Goal: Task Accomplishment & Management: Use online tool/utility

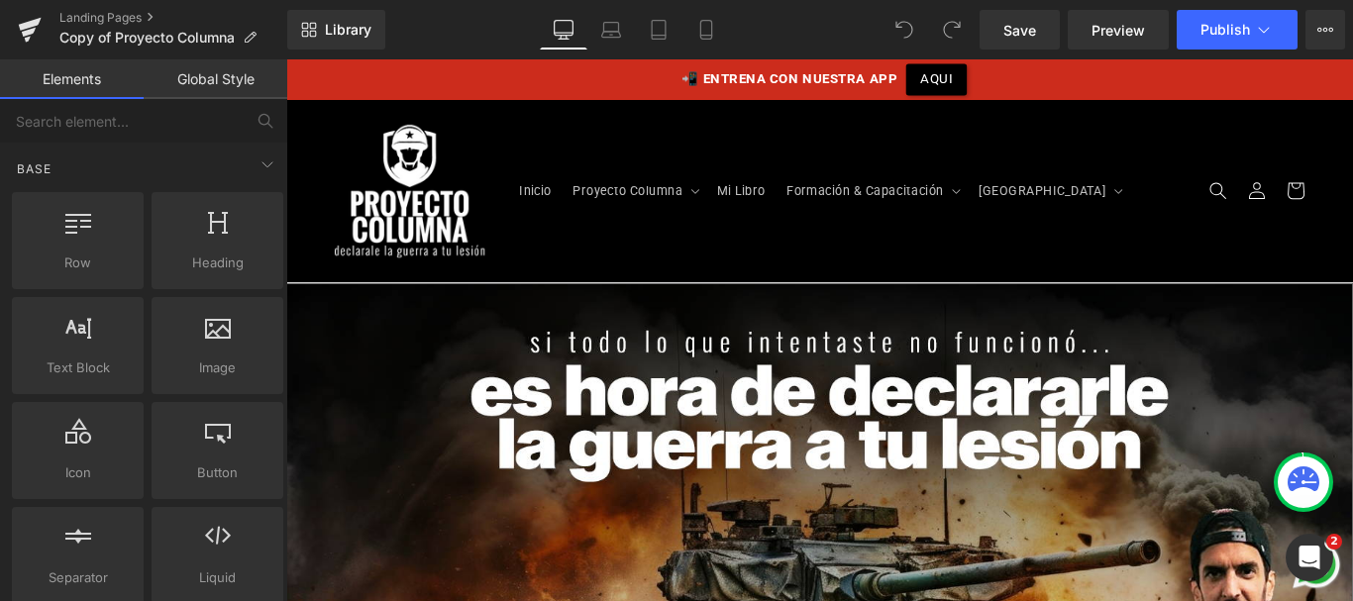
click at [120, 4] on div "Landing Pages Copy of Proyecto Columna" at bounding box center [143, 29] width 287 height 59
click at [120, 12] on link "Landing Pages" at bounding box center [173, 18] width 228 height 16
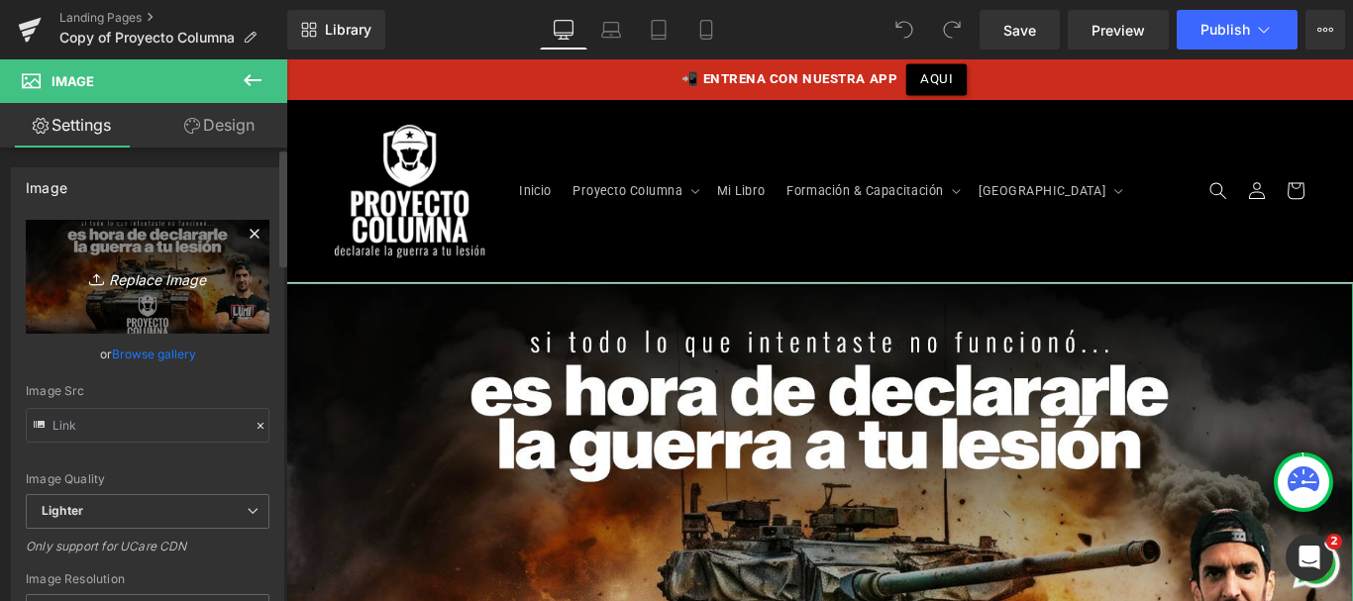
click at [160, 270] on icon "Replace Image" at bounding box center [147, 276] width 159 height 25
type input "C:\fakepath\banner-tanque.png"
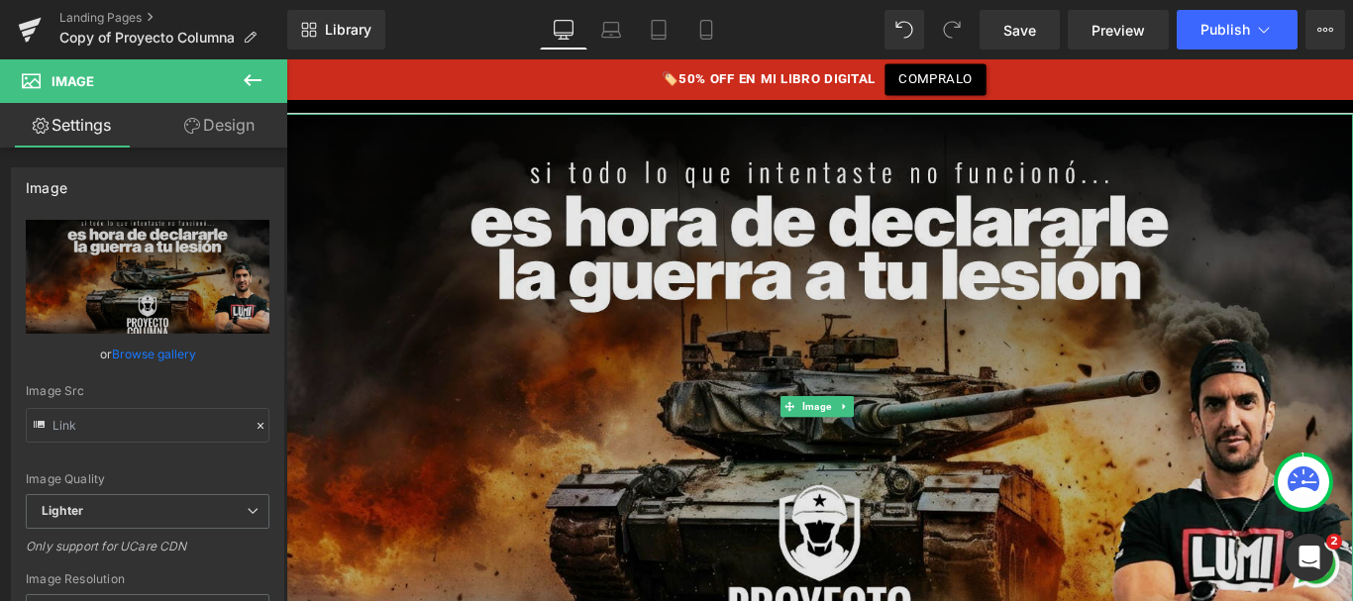
scroll to position [189, 0]
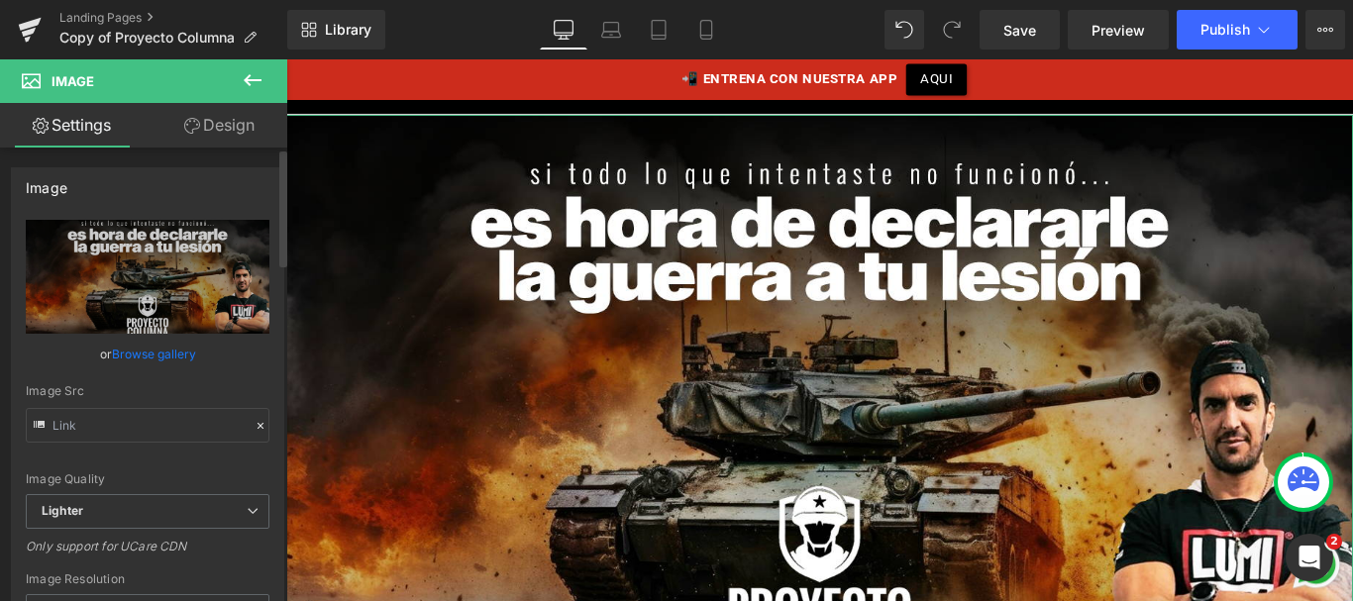
click at [221, 196] on div "Image" at bounding box center [147, 187] width 271 height 38
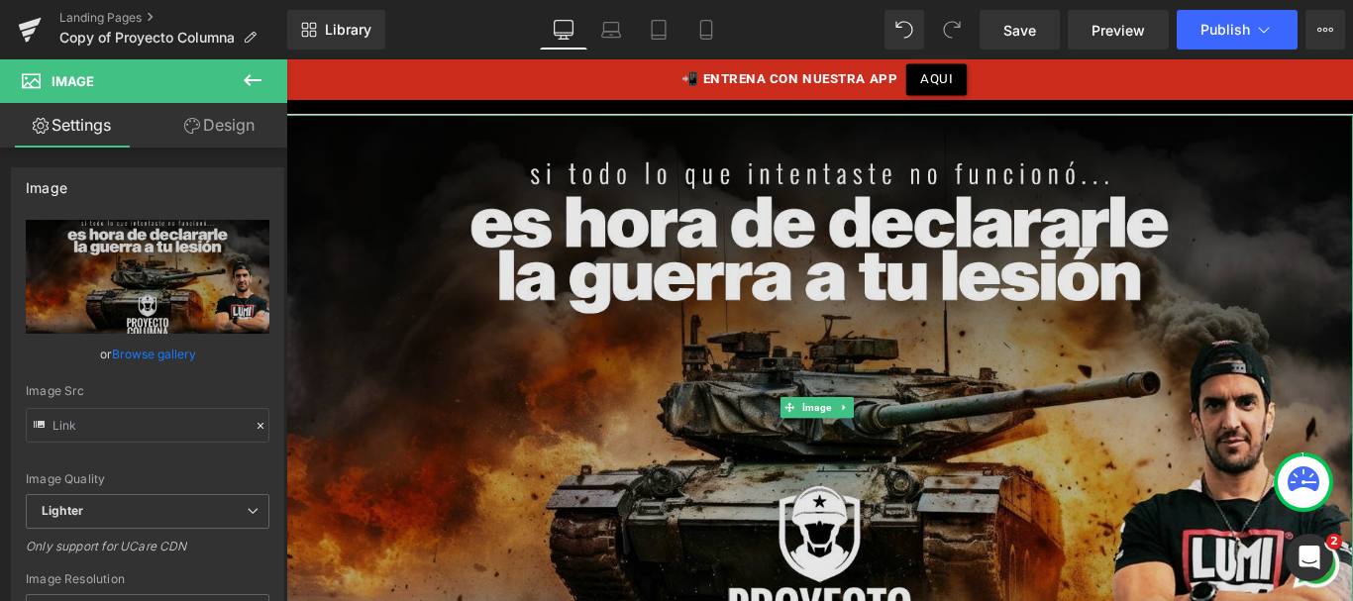
click at [410, 240] on img at bounding box center [885, 451] width 1199 height 658
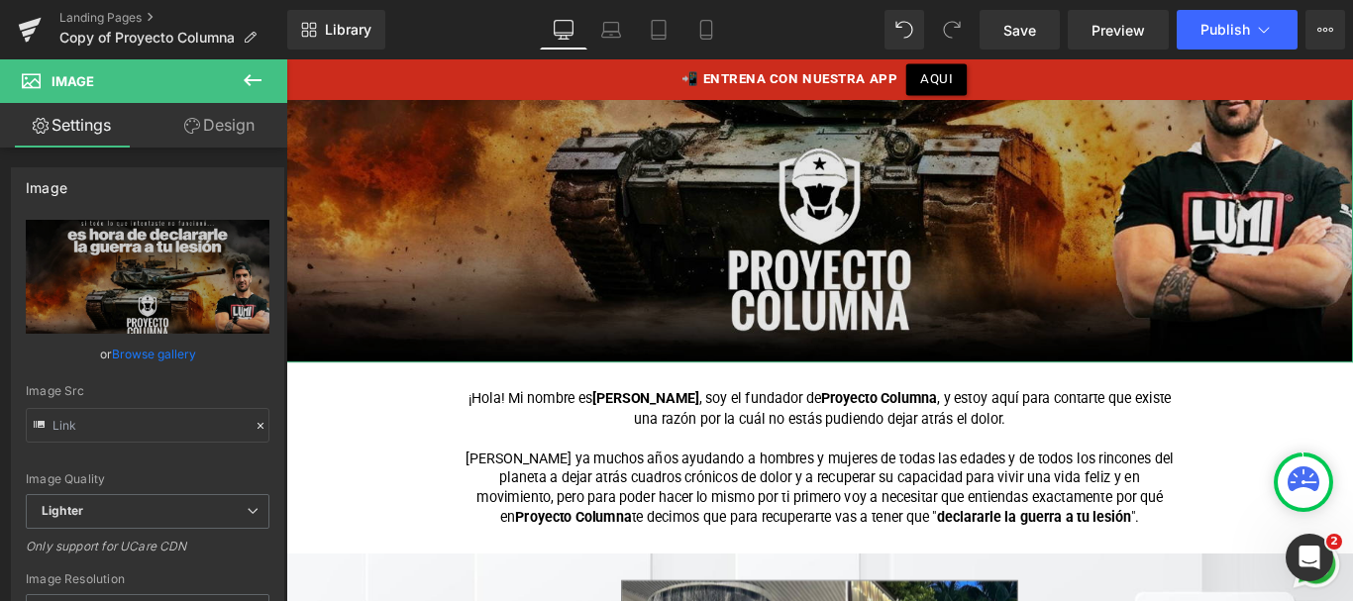
scroll to position [571, 0]
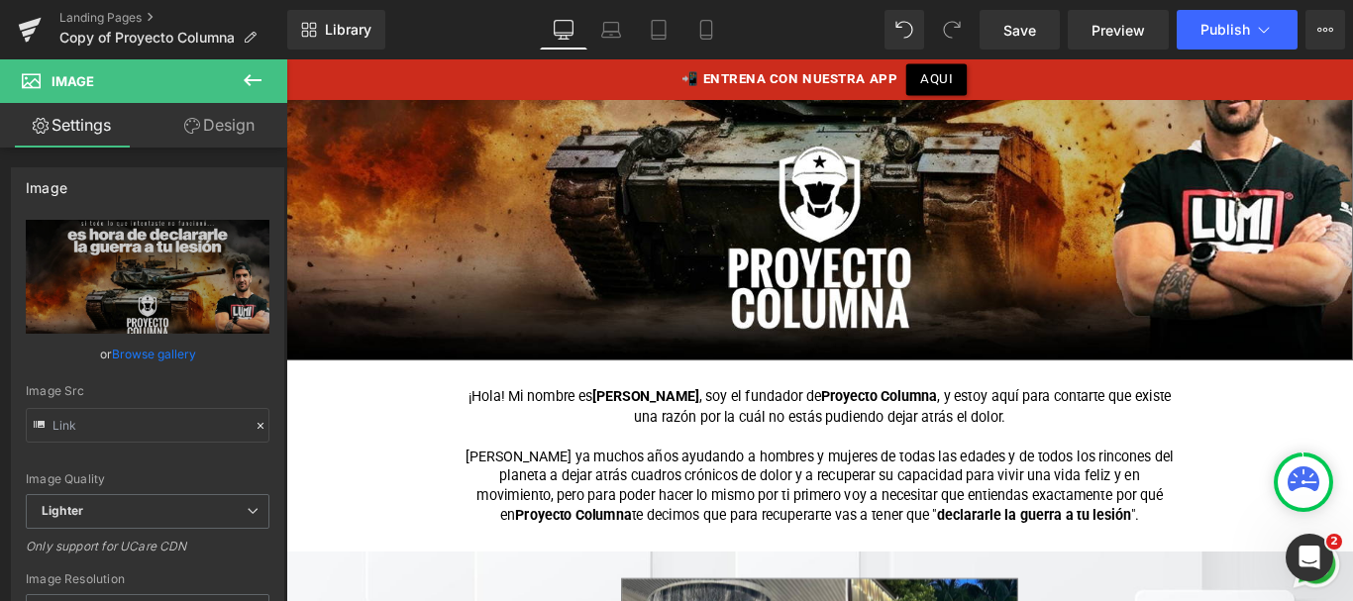
click at [497, 477] on p at bounding box center [885, 484] width 802 height 22
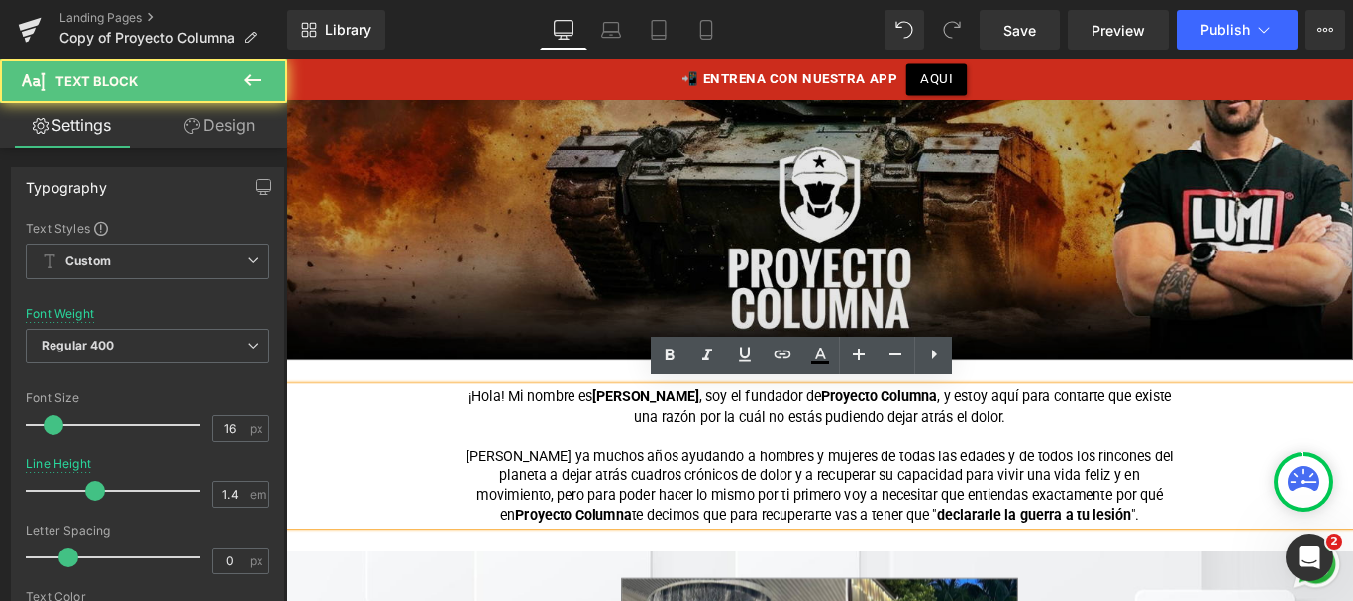
click at [489, 264] on img at bounding box center [885, 69] width 1199 height 658
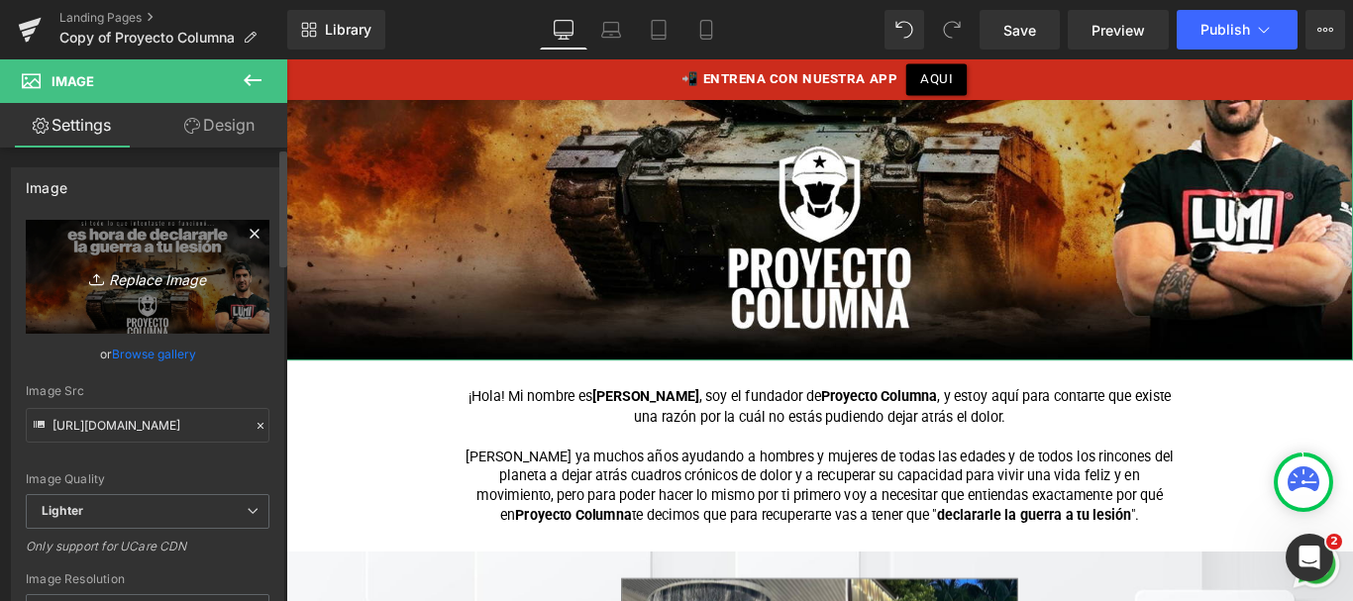
click at [166, 256] on link "Replace Image" at bounding box center [148, 277] width 244 height 114
type input "C:\fakepath\banner-tanque.png"
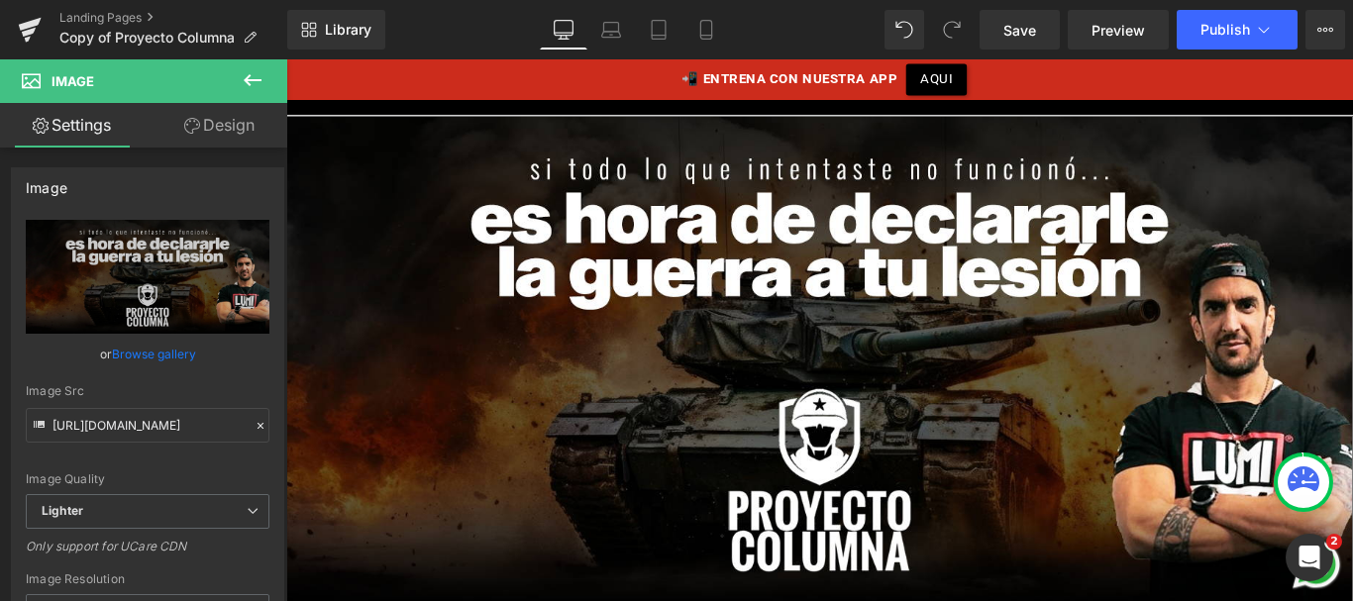
scroll to position [190, 0]
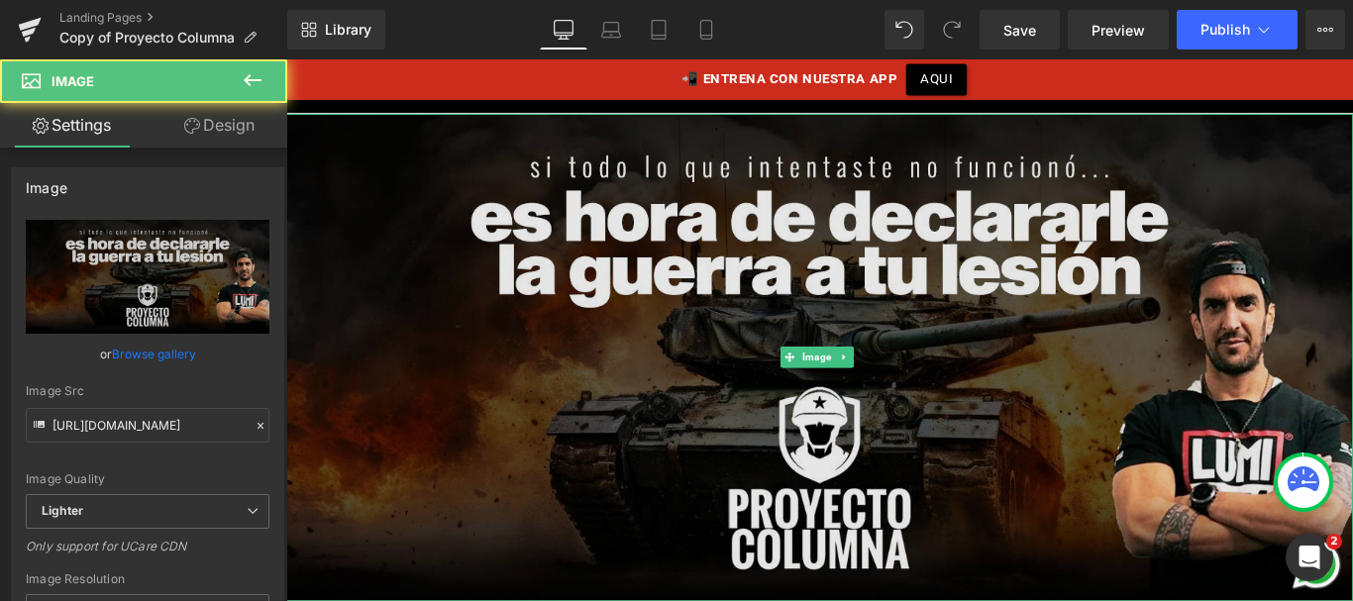
click at [732, 236] on img at bounding box center [885, 395] width 1199 height 548
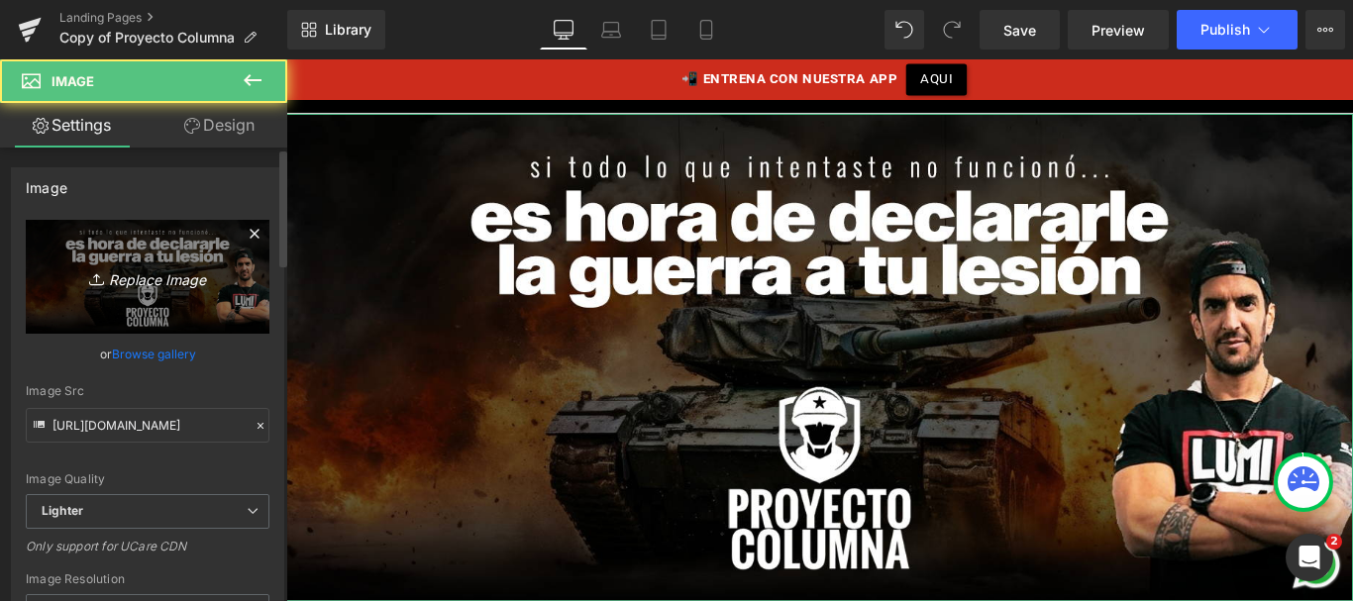
click at [164, 277] on icon "Replace Image" at bounding box center [147, 276] width 159 height 25
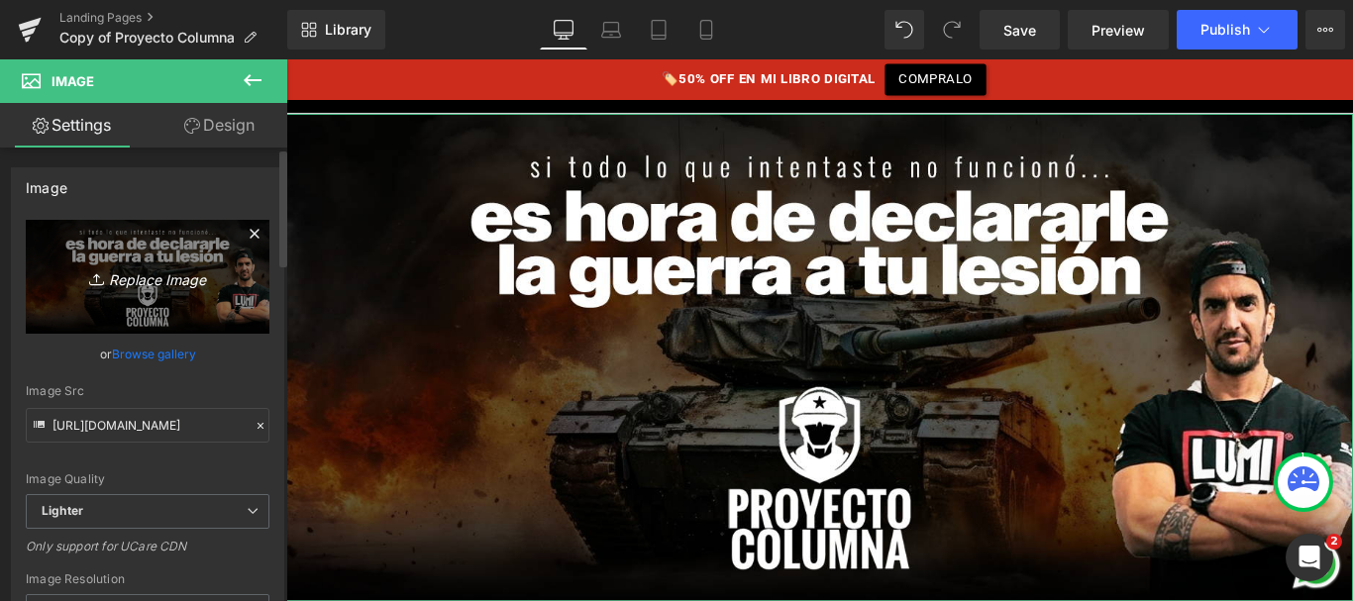
type input "C:\fakepath\banner-tanque.png"
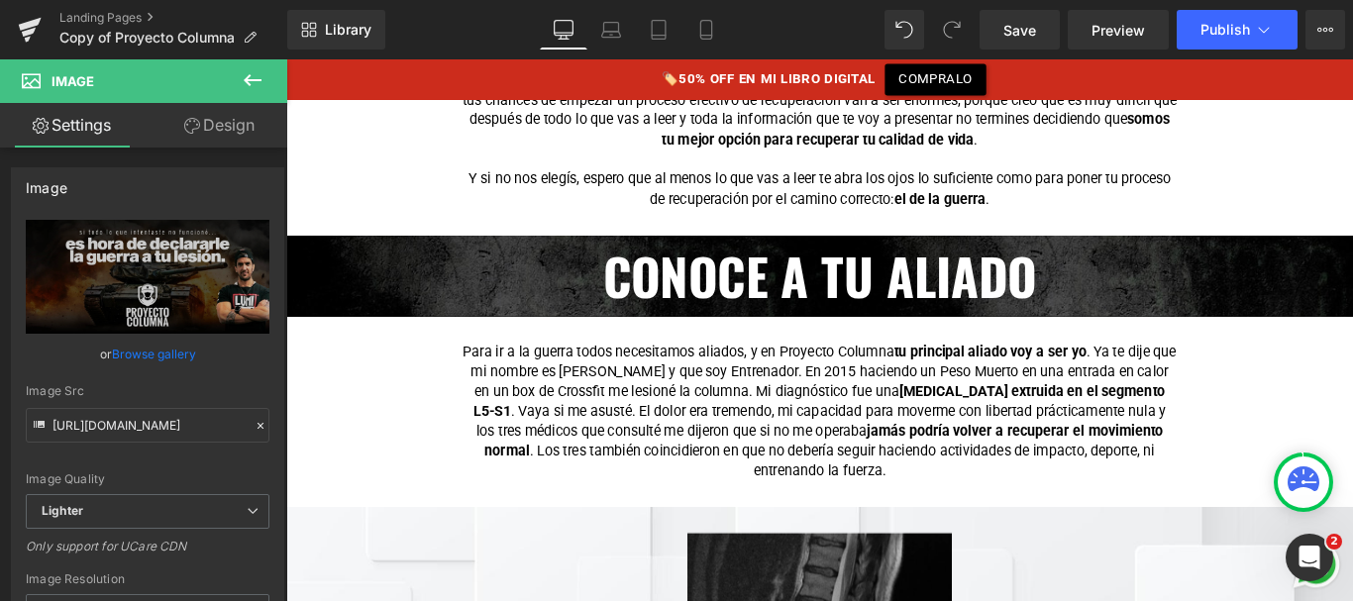
scroll to position [1495, 0]
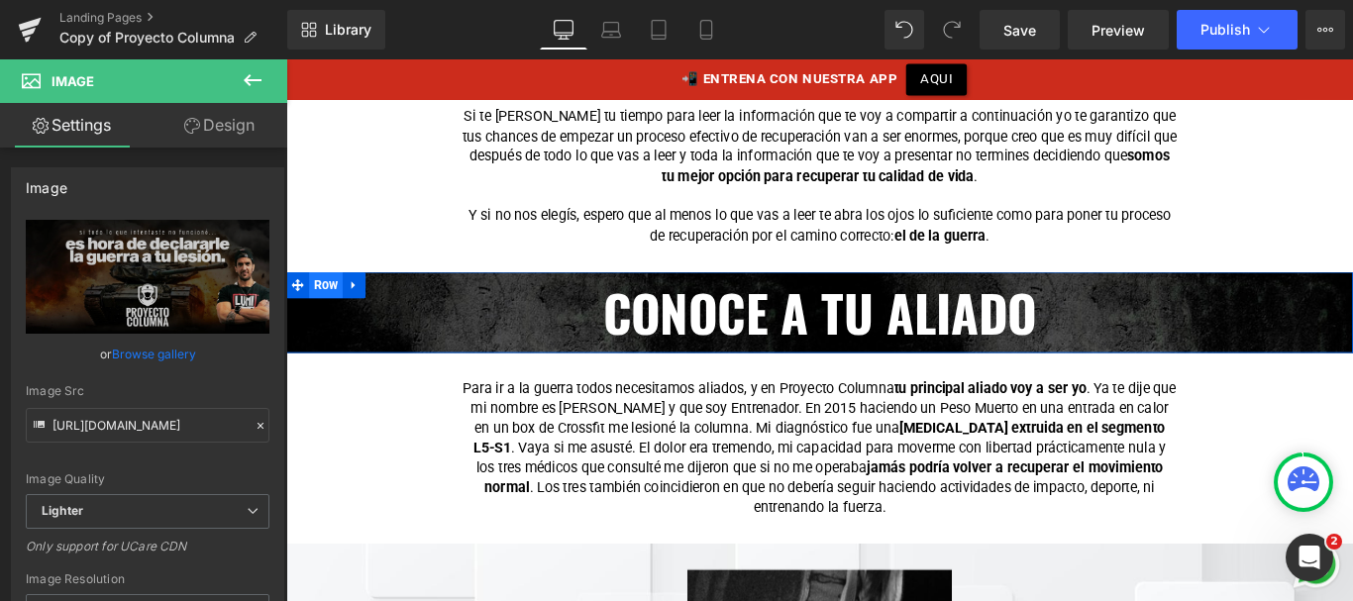
click at [326, 306] on span "Row" at bounding box center [331, 313] width 38 height 30
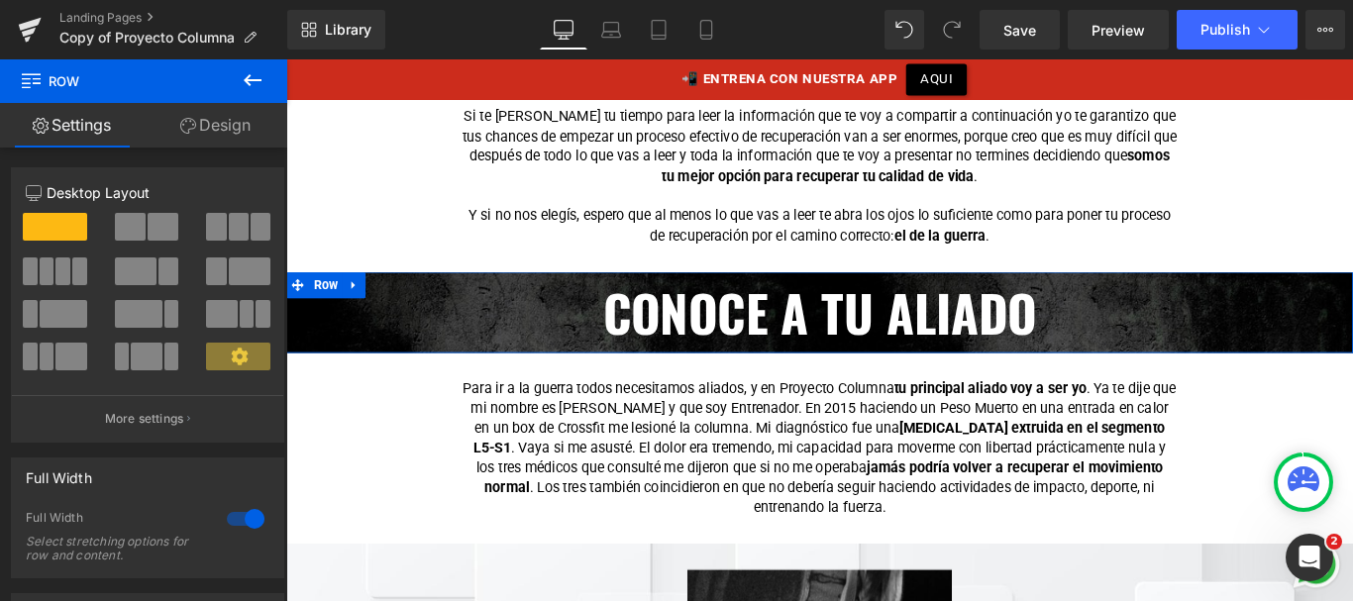
click at [224, 117] on link "Design" at bounding box center [216, 125] width 144 height 45
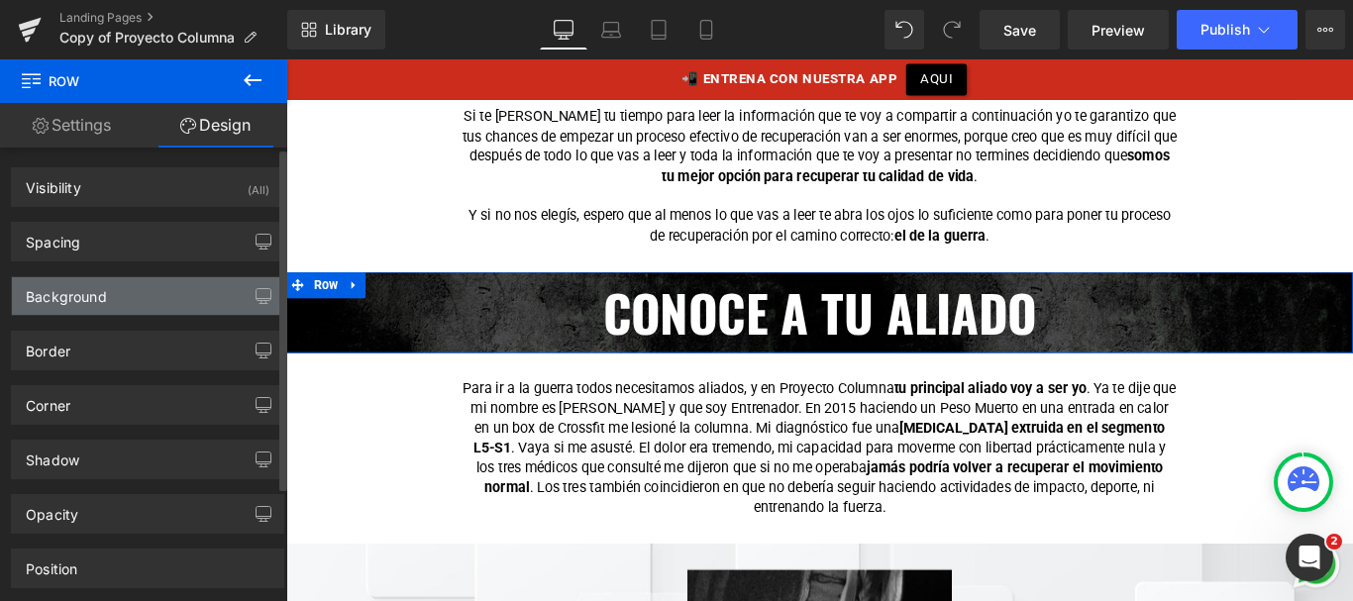
click at [161, 287] on div "Background" at bounding box center [147, 296] width 271 height 38
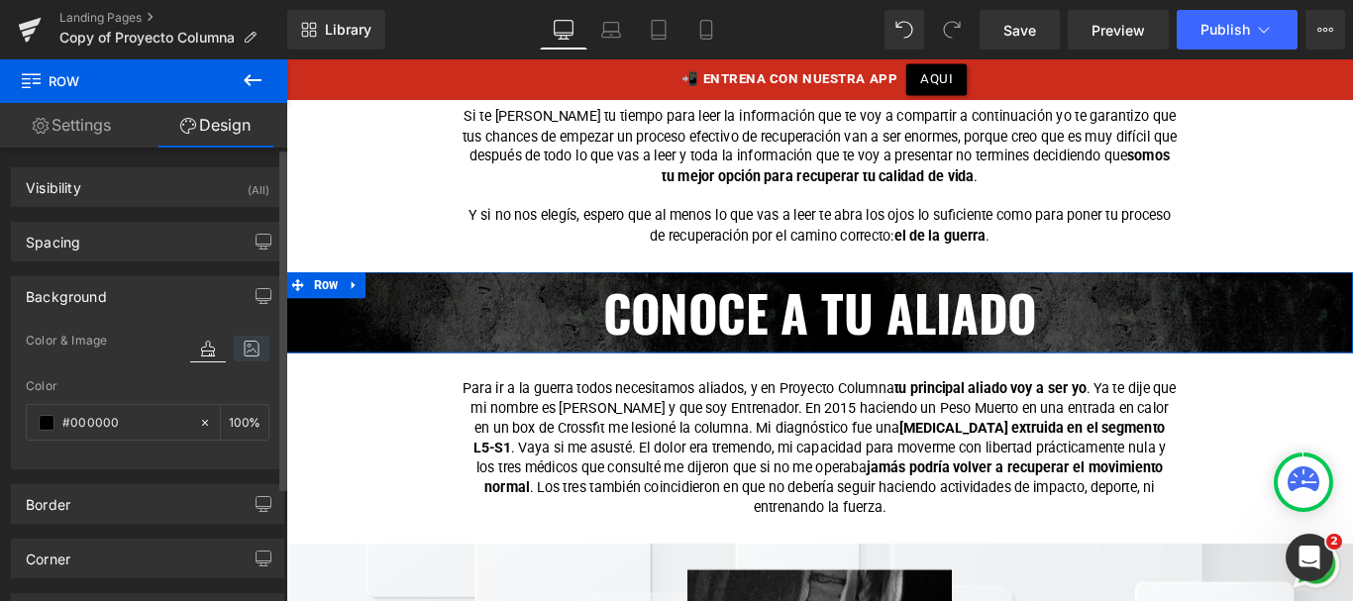
click at [247, 354] on icon at bounding box center [252, 349] width 36 height 26
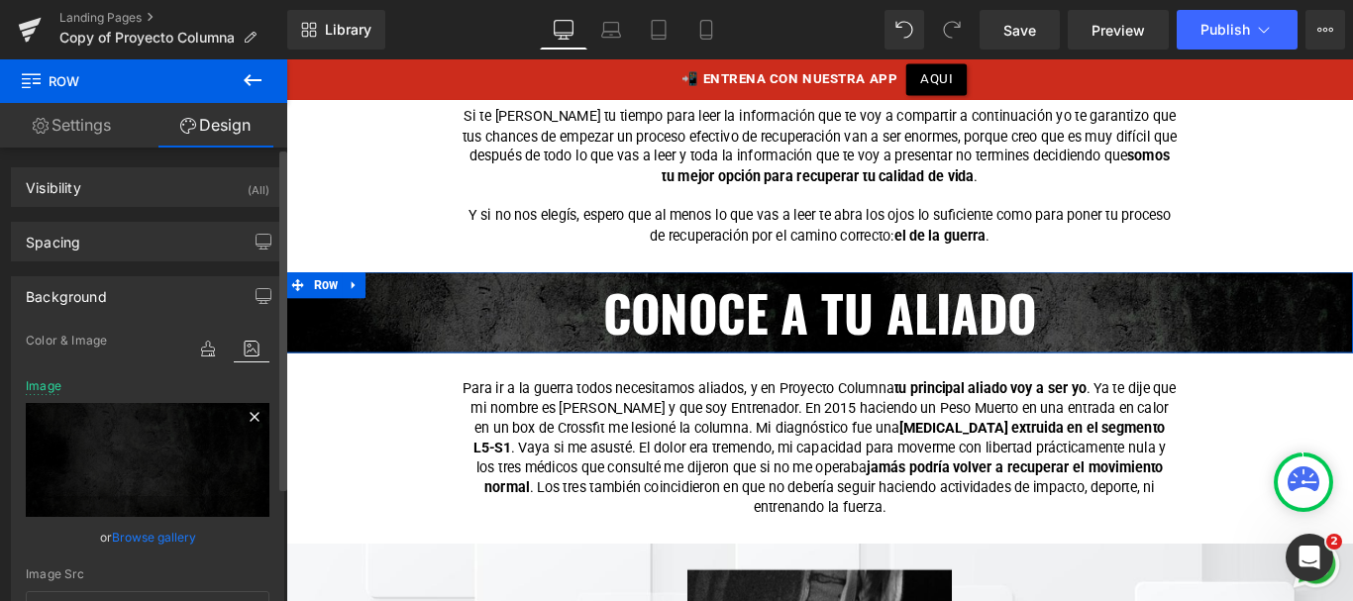
click at [250, 419] on icon at bounding box center [254, 416] width 9 height 9
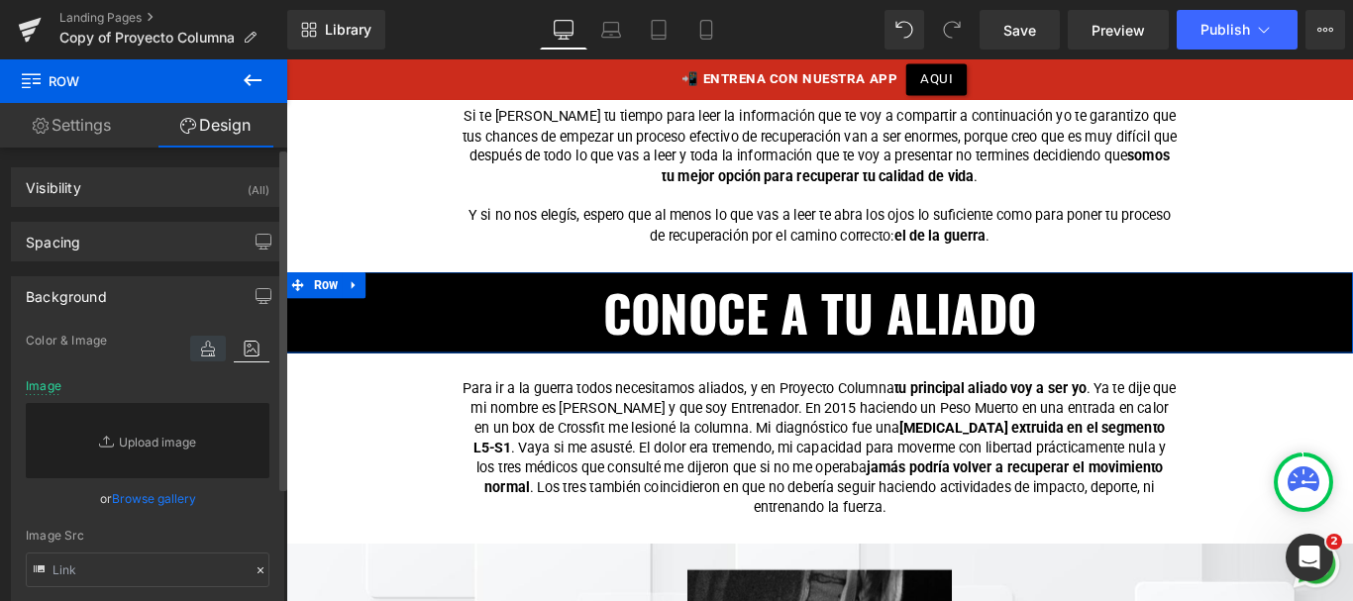
click at [195, 347] on icon at bounding box center [208, 349] width 36 height 26
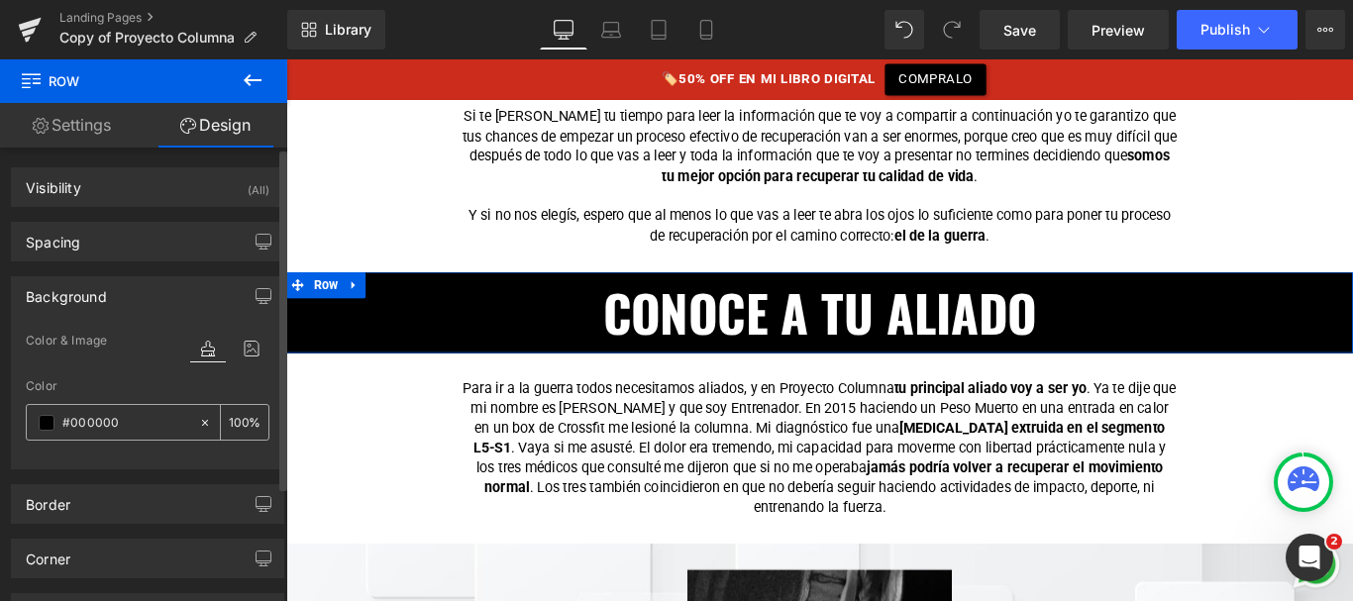
click at [144, 415] on input "text" at bounding box center [125, 423] width 127 height 22
type input "#000000"
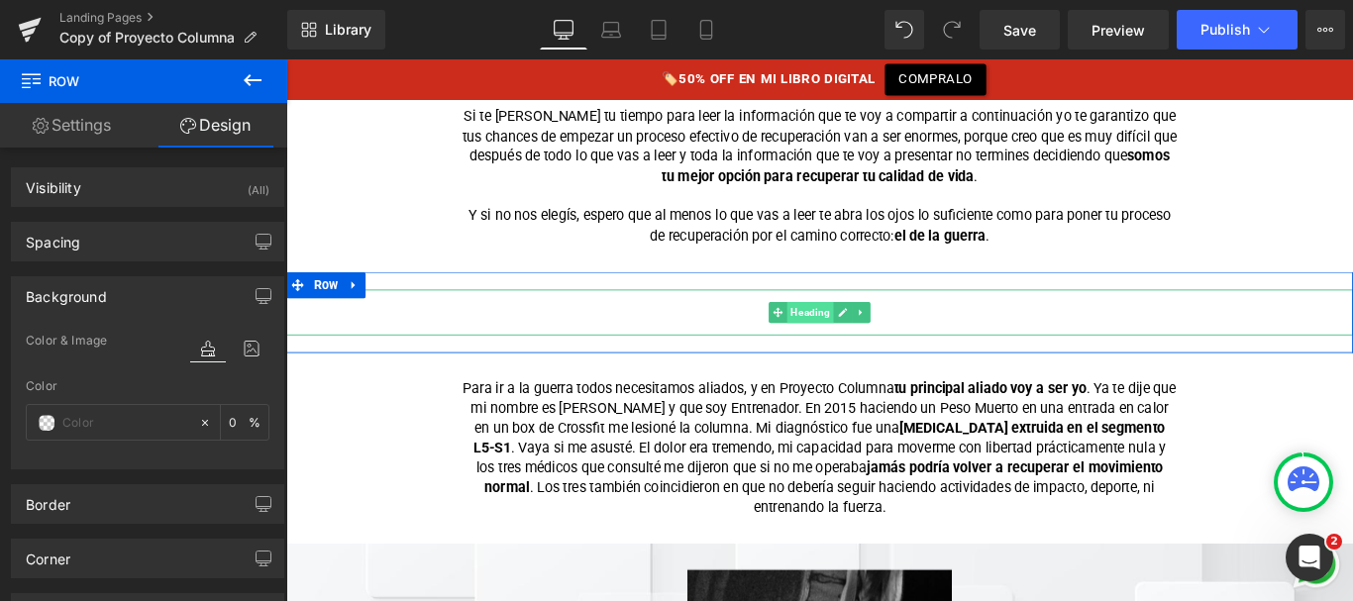
click at [856, 345] on span "Heading" at bounding box center [875, 344] width 53 height 24
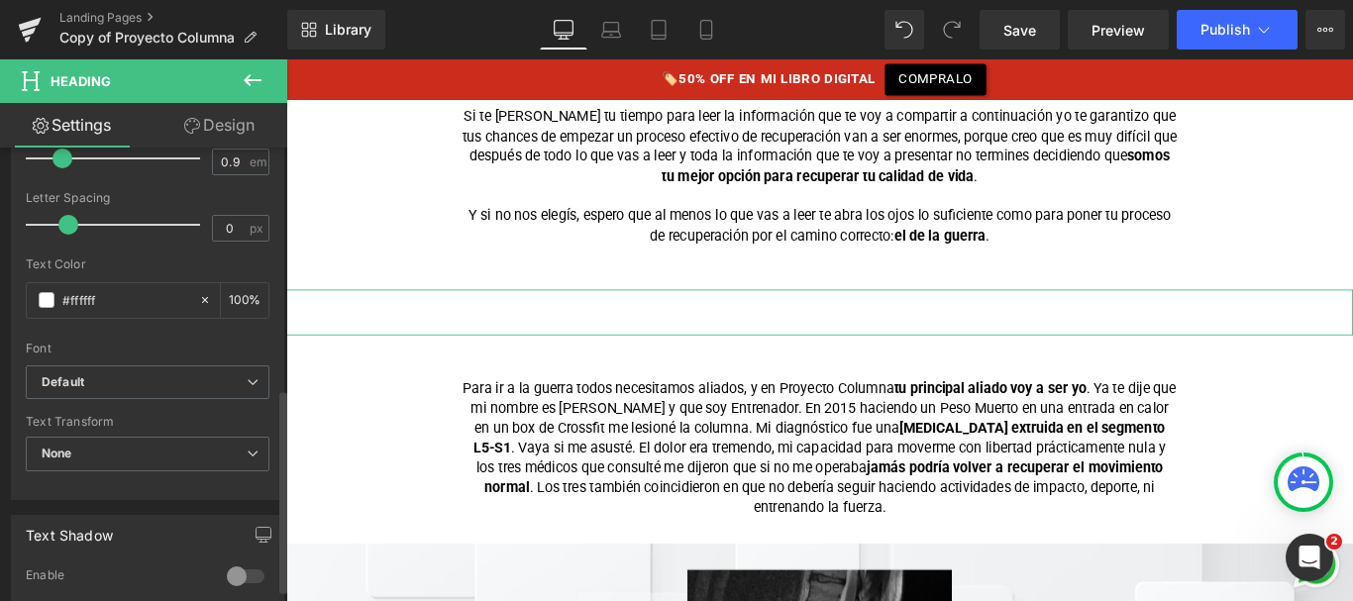
scroll to position [476, 0]
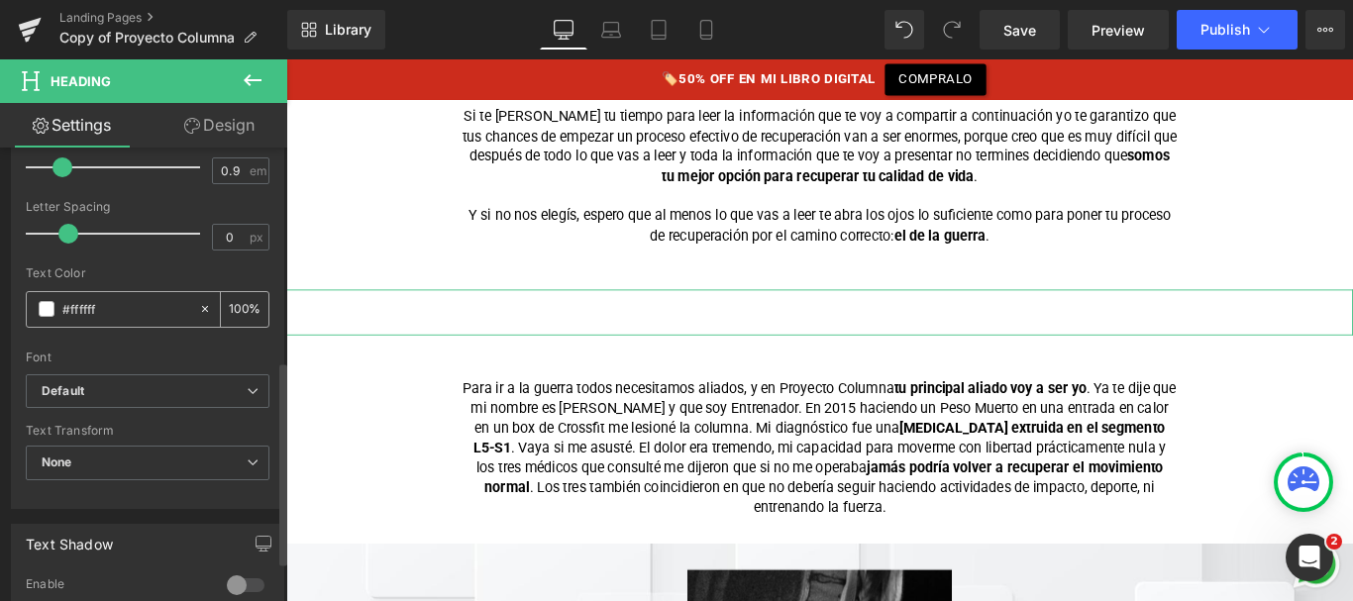
click at [95, 304] on input "#ffffff" at bounding box center [125, 309] width 127 height 22
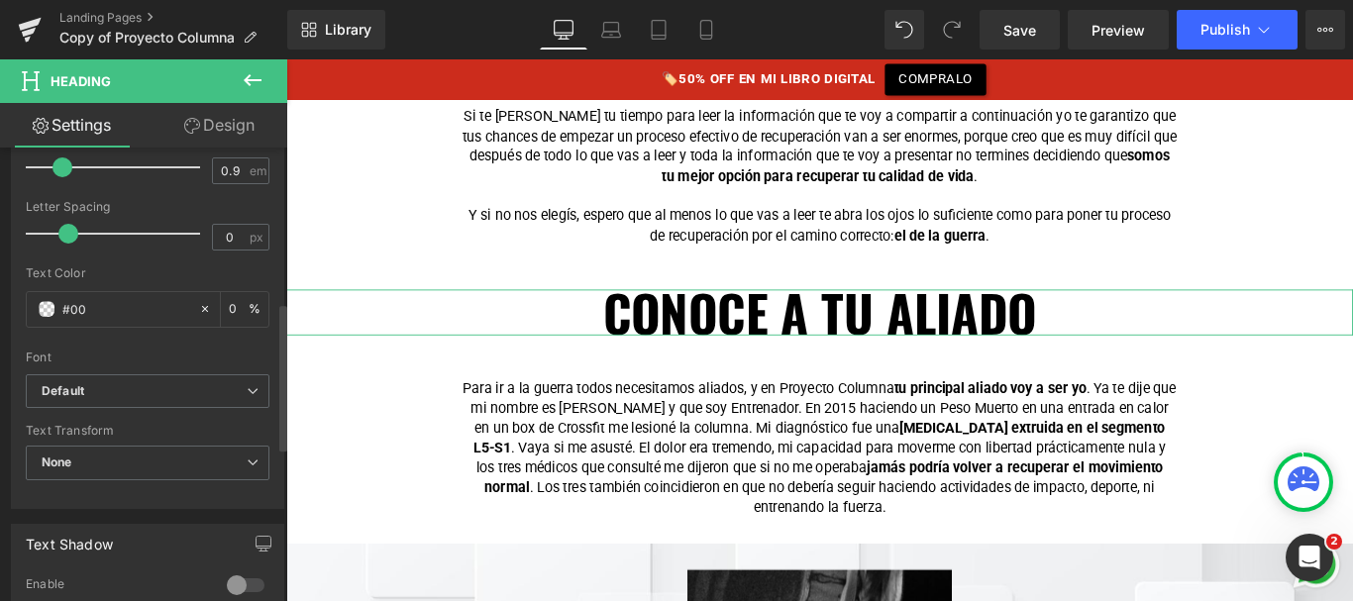
type input "#000"
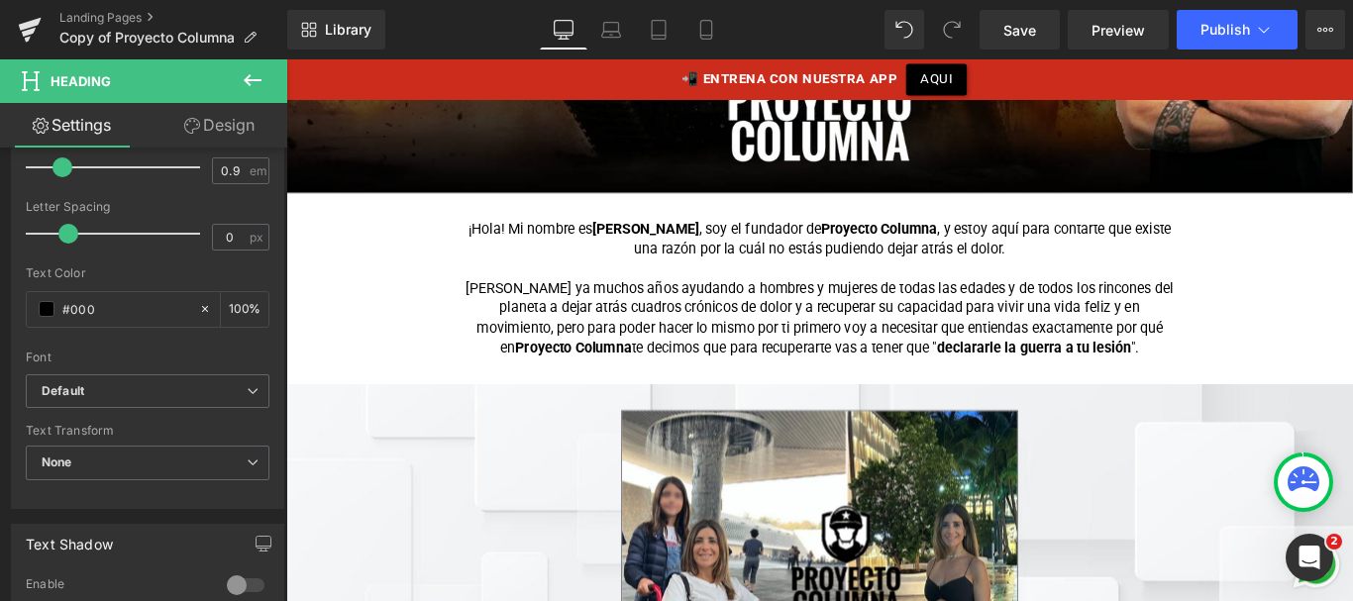
scroll to position [672, 0]
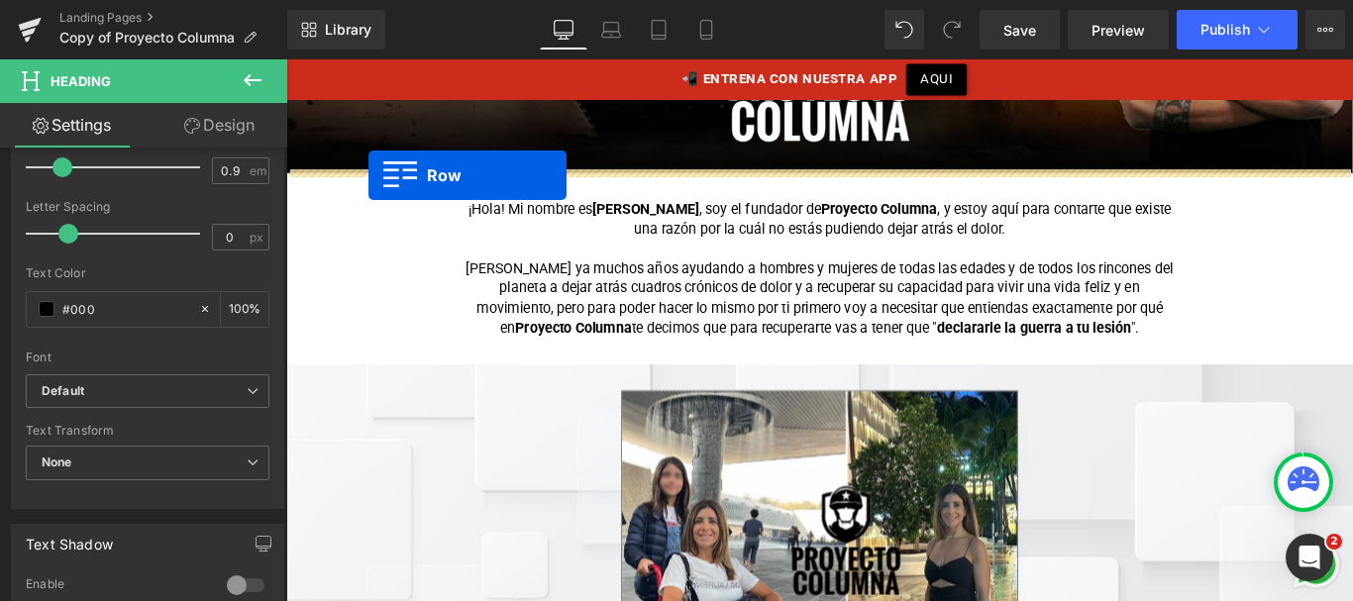
drag, startPoint x: 301, startPoint y: 307, endPoint x: 378, endPoint y: 189, distance: 141.0
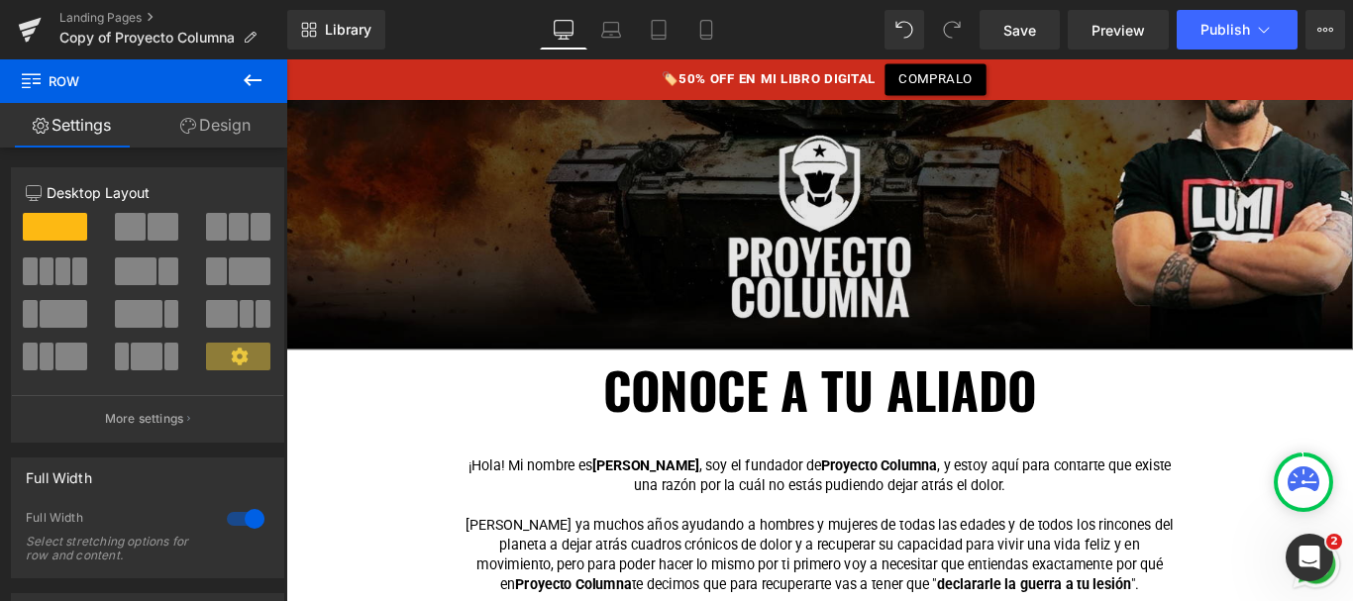
scroll to position [456, 0]
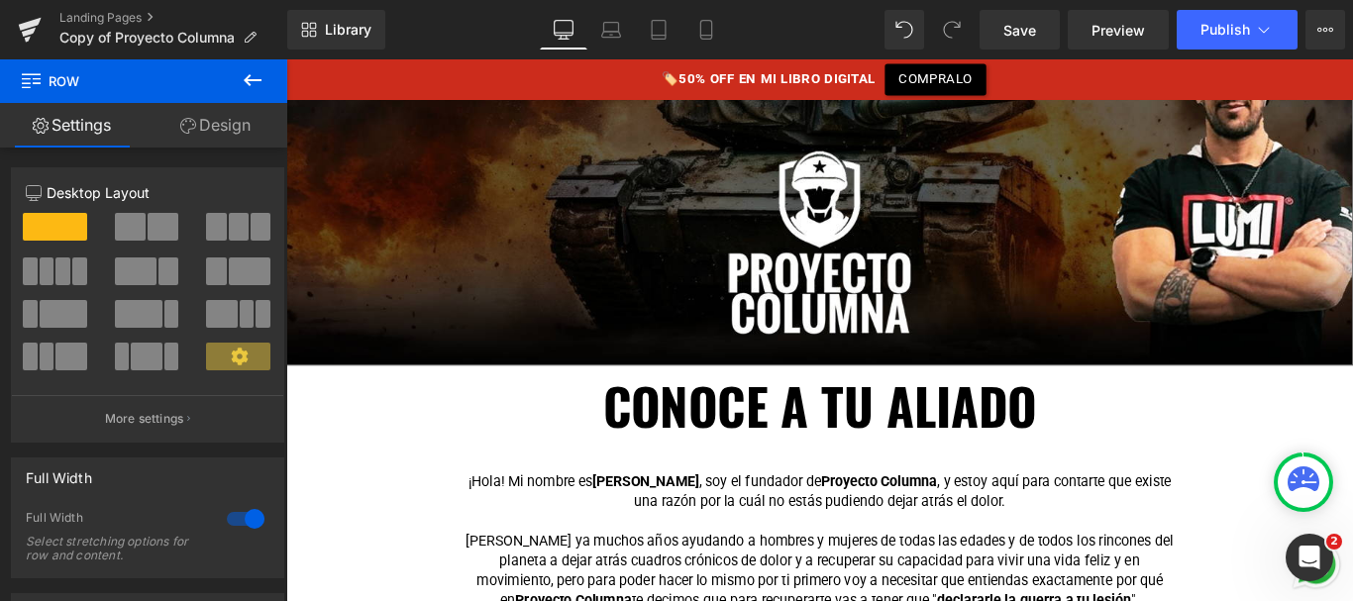
click at [814, 442] on font "CONOCE A TU ALIADO" at bounding box center [885, 447] width 487 height 83
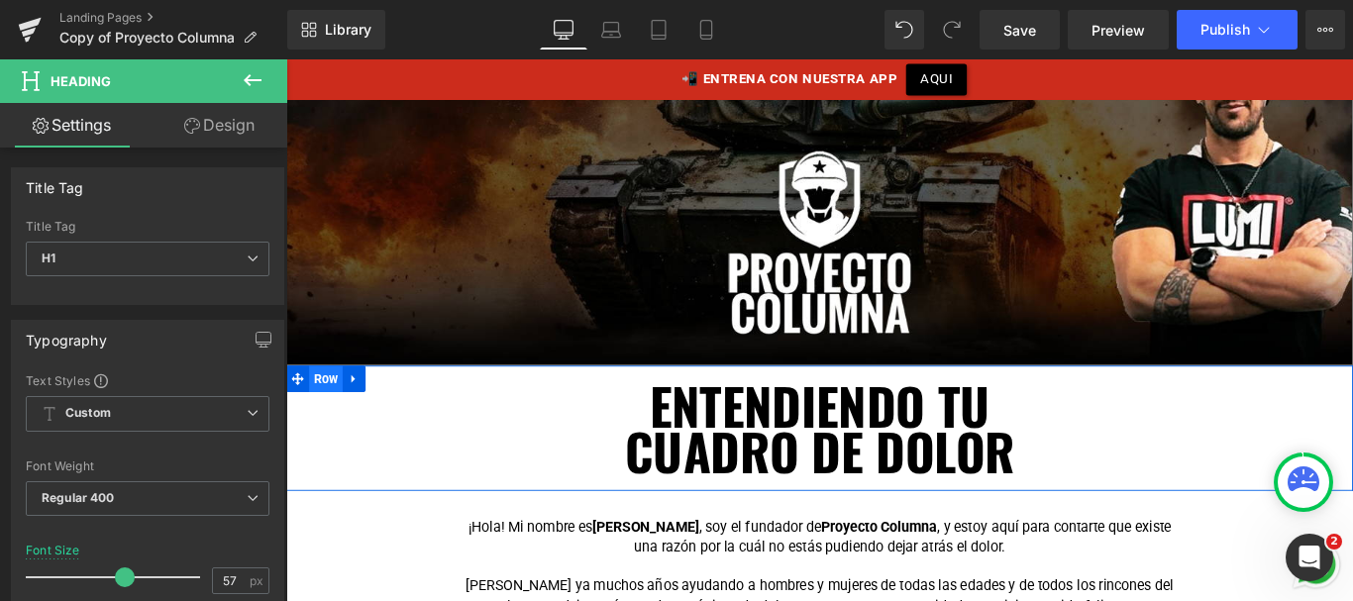
click at [321, 417] on span "Row" at bounding box center [331, 418] width 38 height 30
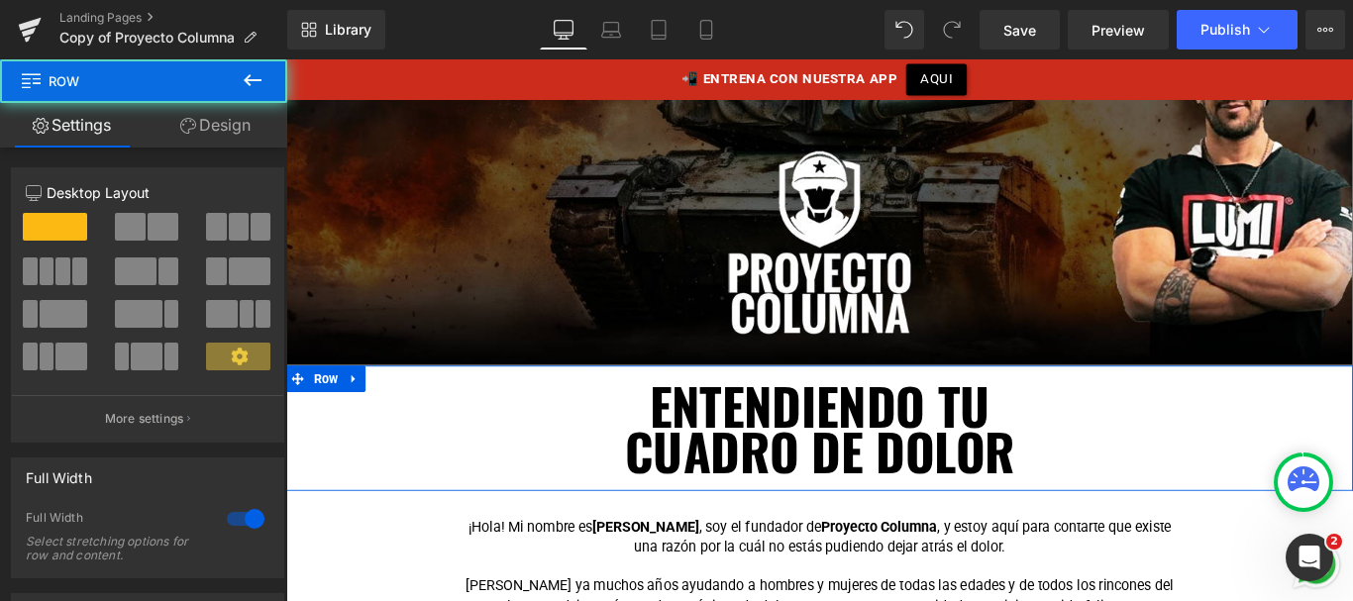
click at [204, 125] on link "Design" at bounding box center [216, 125] width 144 height 45
click at [0, 0] on div "Spacing Margin Padding" at bounding box center [0, 0] width 0 height 0
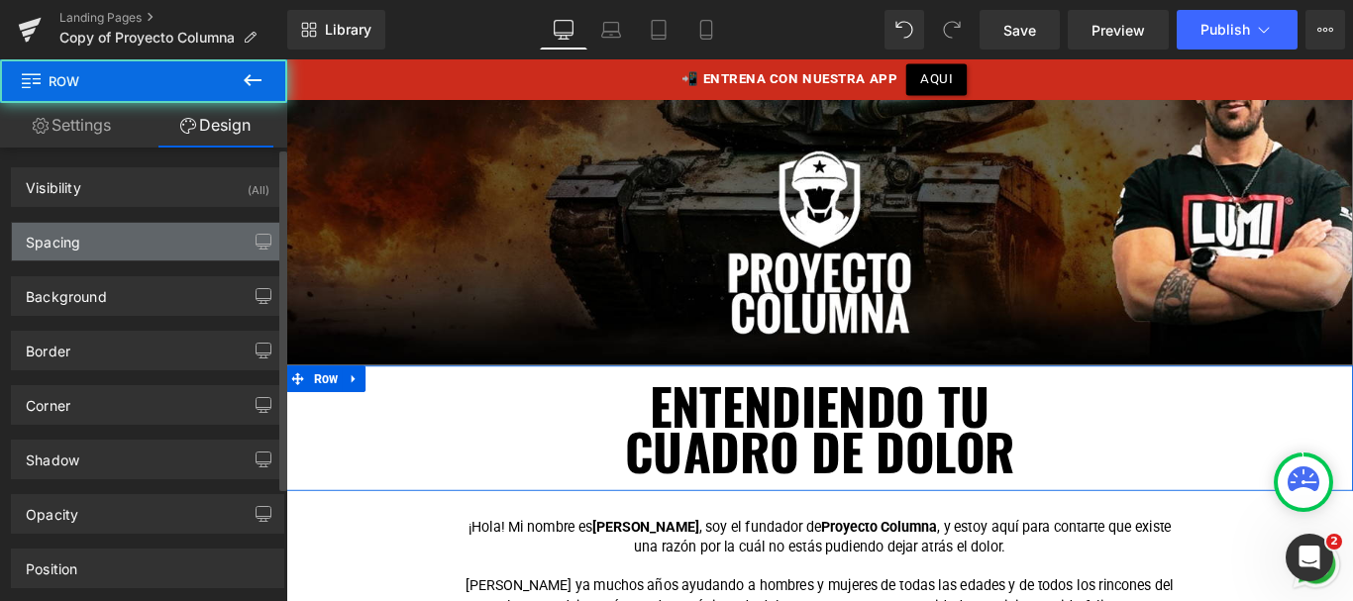
click at [98, 246] on div "Spacing" at bounding box center [147, 242] width 271 height 38
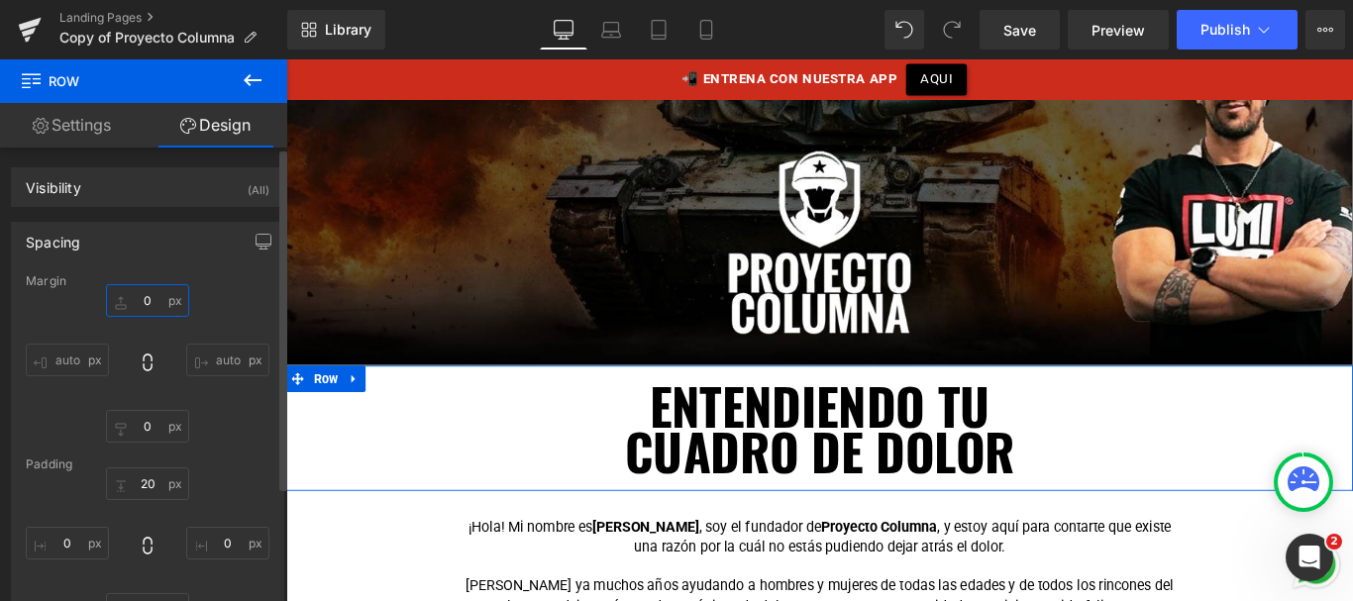
click at [132, 303] on input "text" at bounding box center [147, 300] width 83 height 33
type input "20"
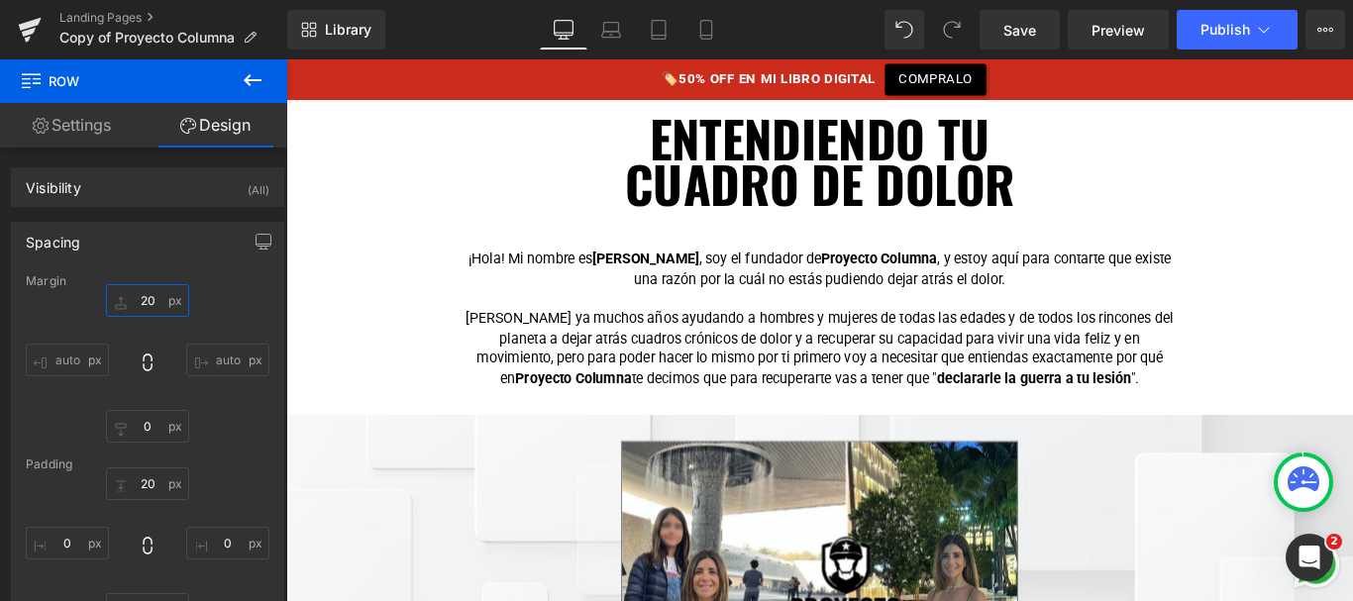
scroll to position [781, 0]
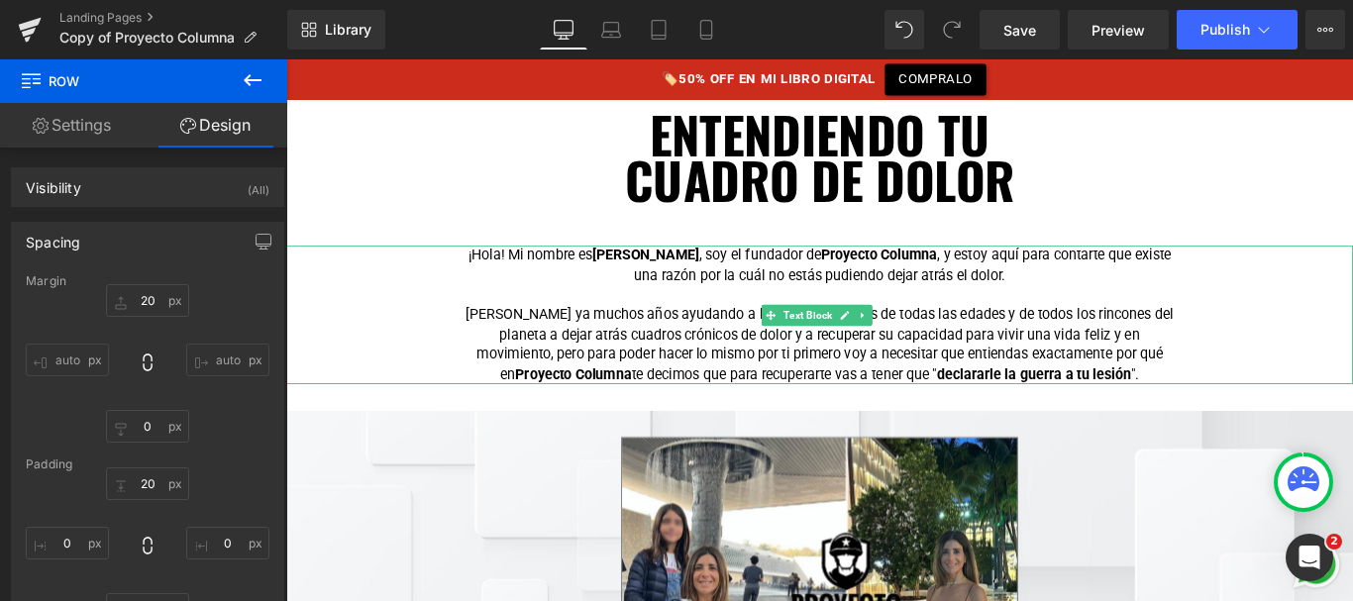
click at [800, 307] on p "¡Hola! Mi nombre es Nacho Romero , soy el fundador de Proyecto Columna , y esto…" at bounding box center [885, 290] width 802 height 45
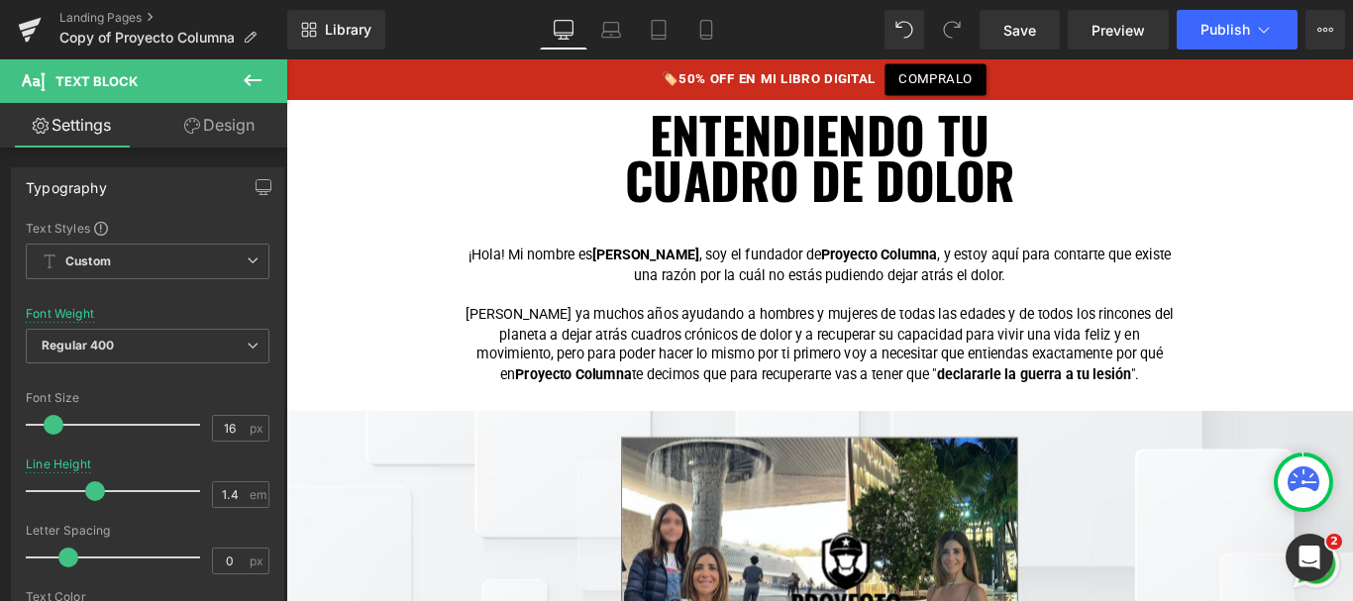
click at [242, 127] on link "Design" at bounding box center [220, 125] width 144 height 45
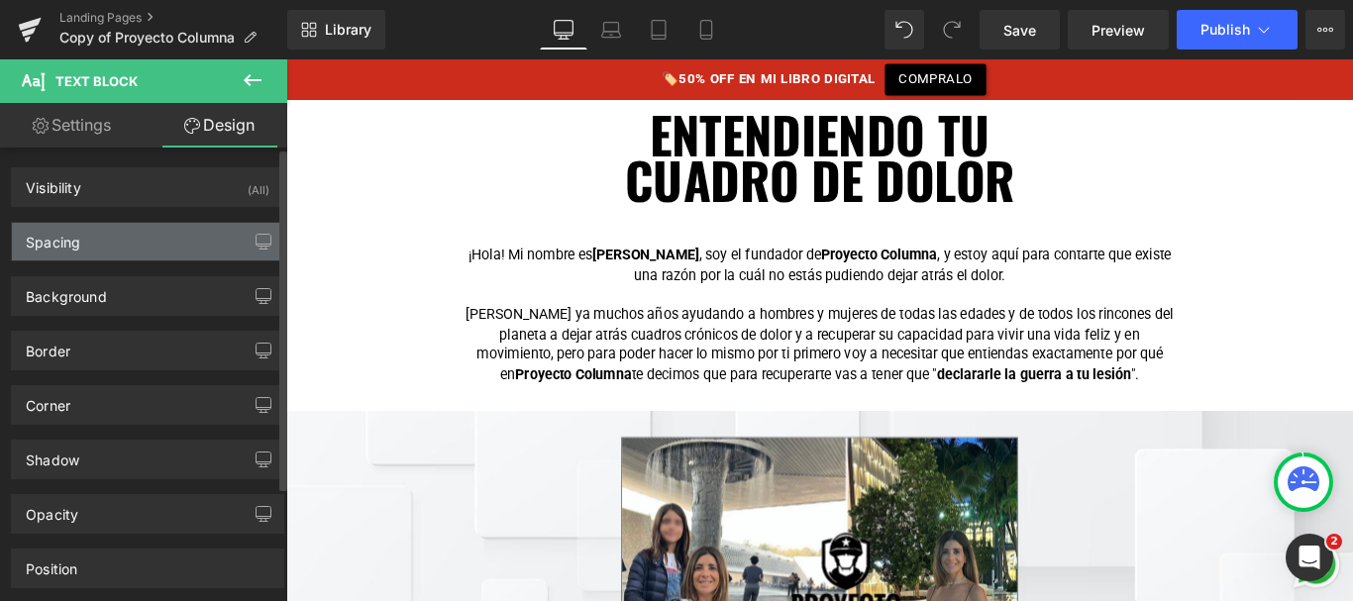
click at [77, 236] on div "Spacing" at bounding box center [53, 237] width 54 height 28
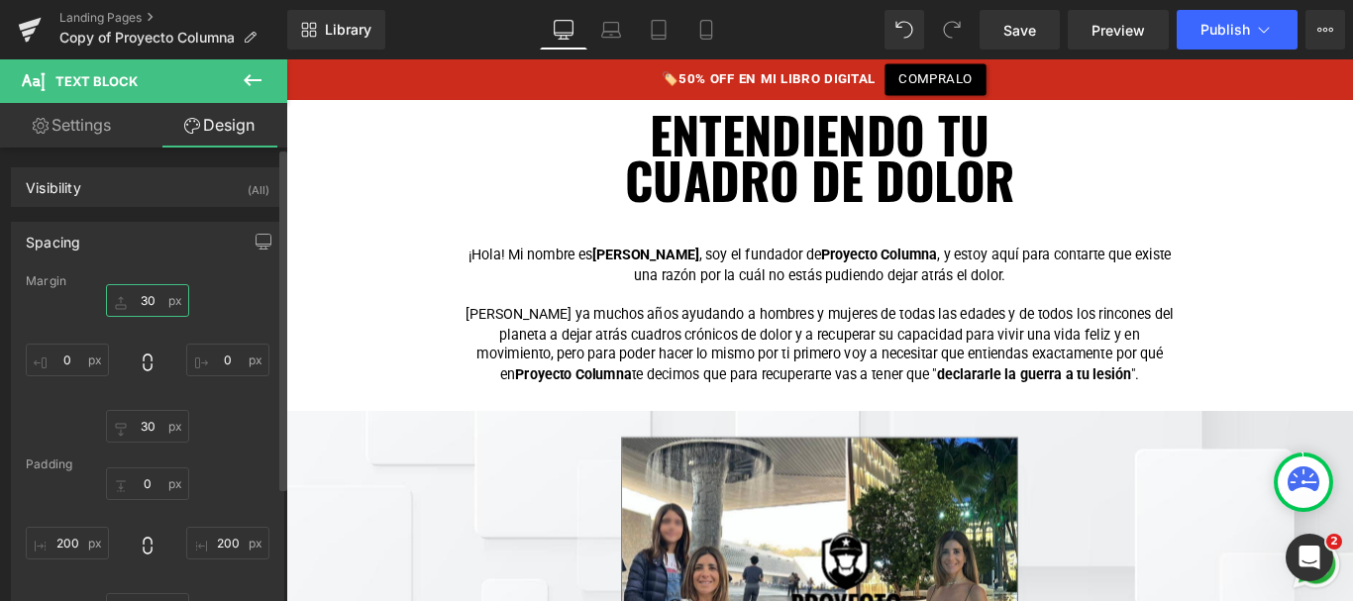
click at [140, 298] on input "text" at bounding box center [147, 300] width 83 height 33
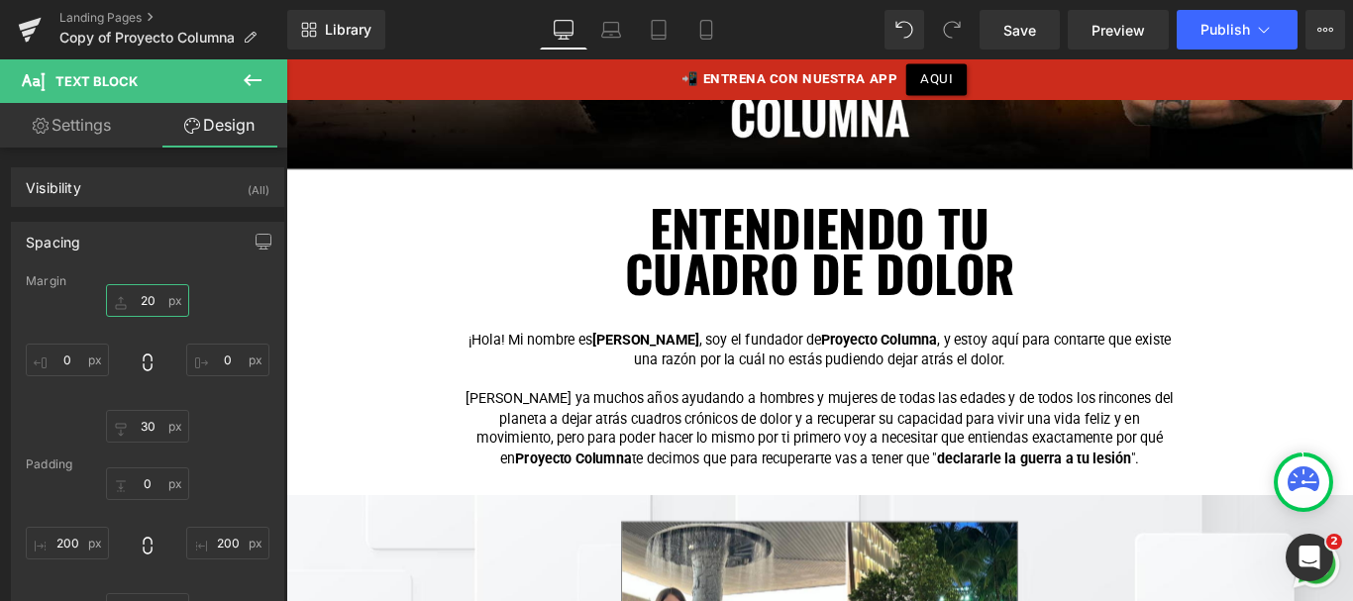
scroll to position [699, 0]
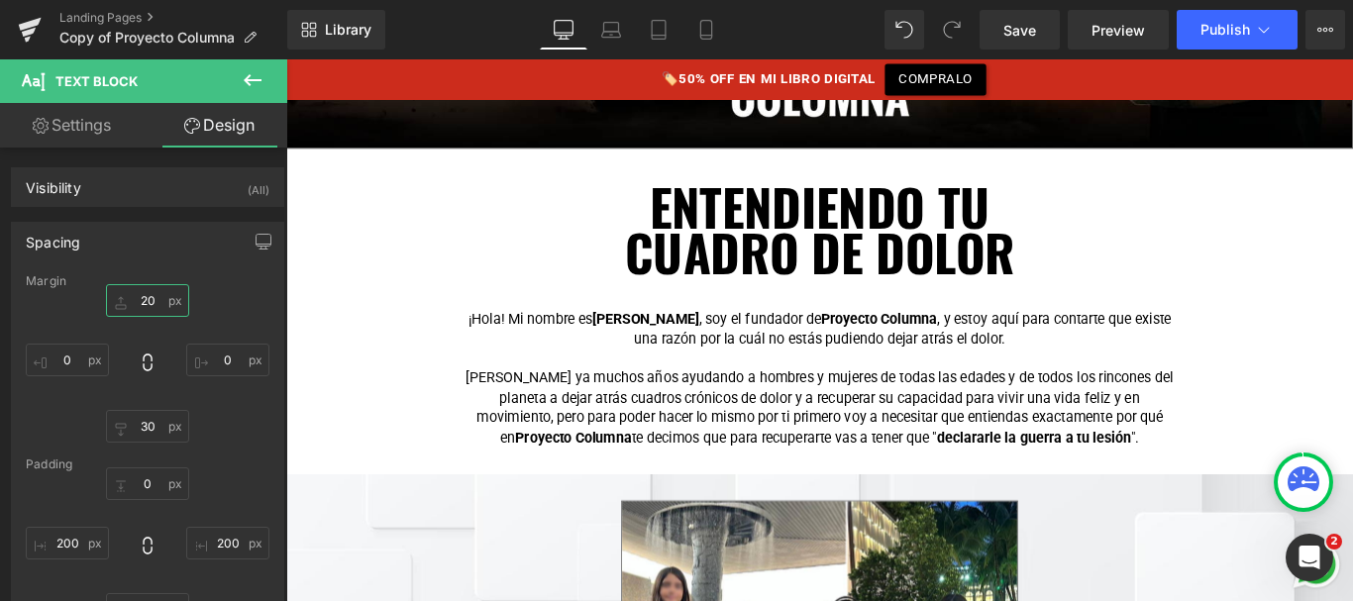
type input "20"
click at [248, 82] on icon at bounding box center [253, 80] width 18 height 12
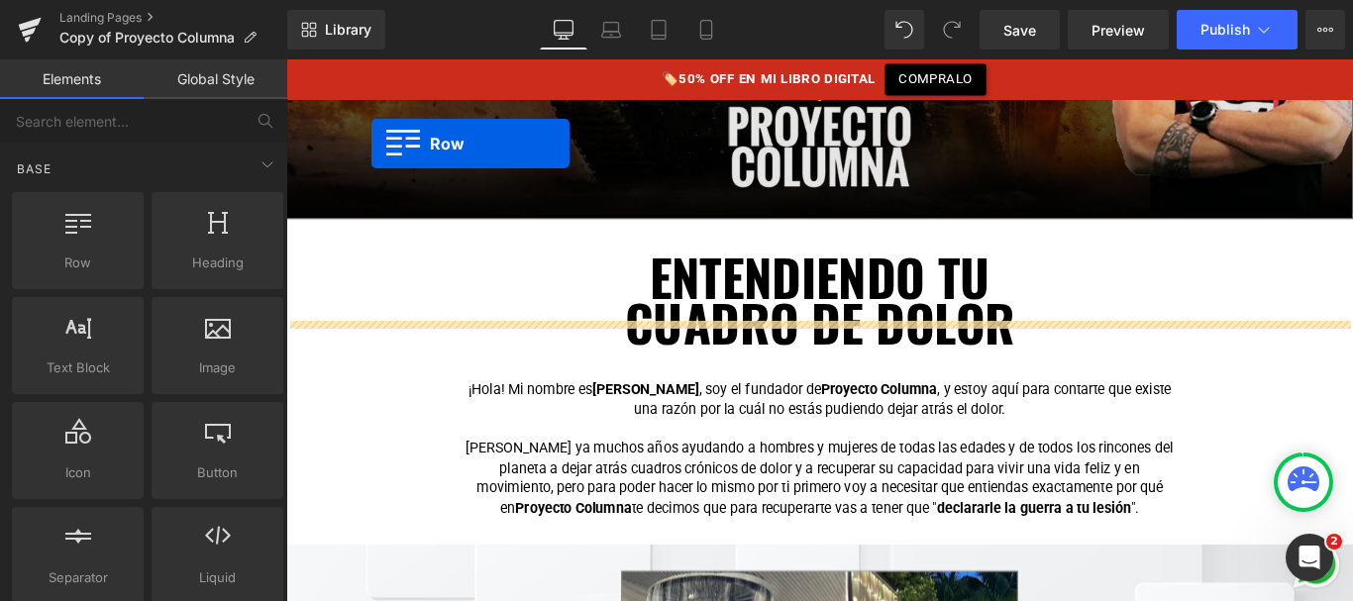
scroll to position [501, 0]
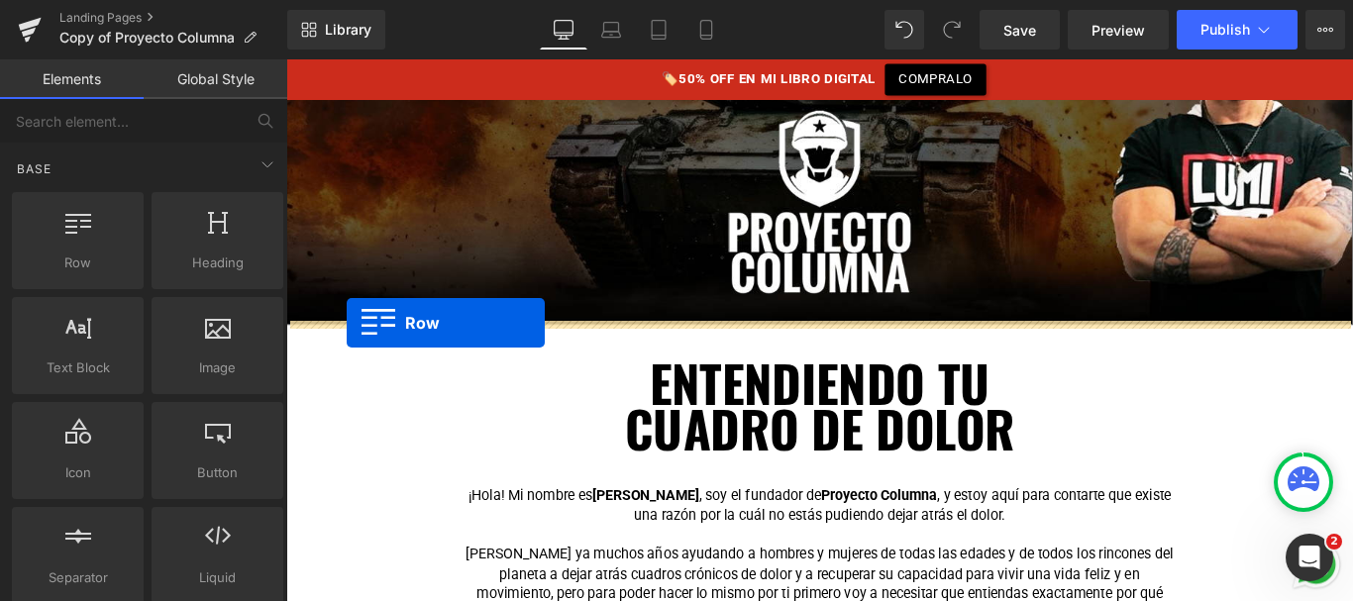
drag, startPoint x: 351, startPoint y: 317, endPoint x: 355, endPoint y: 359, distance: 41.8
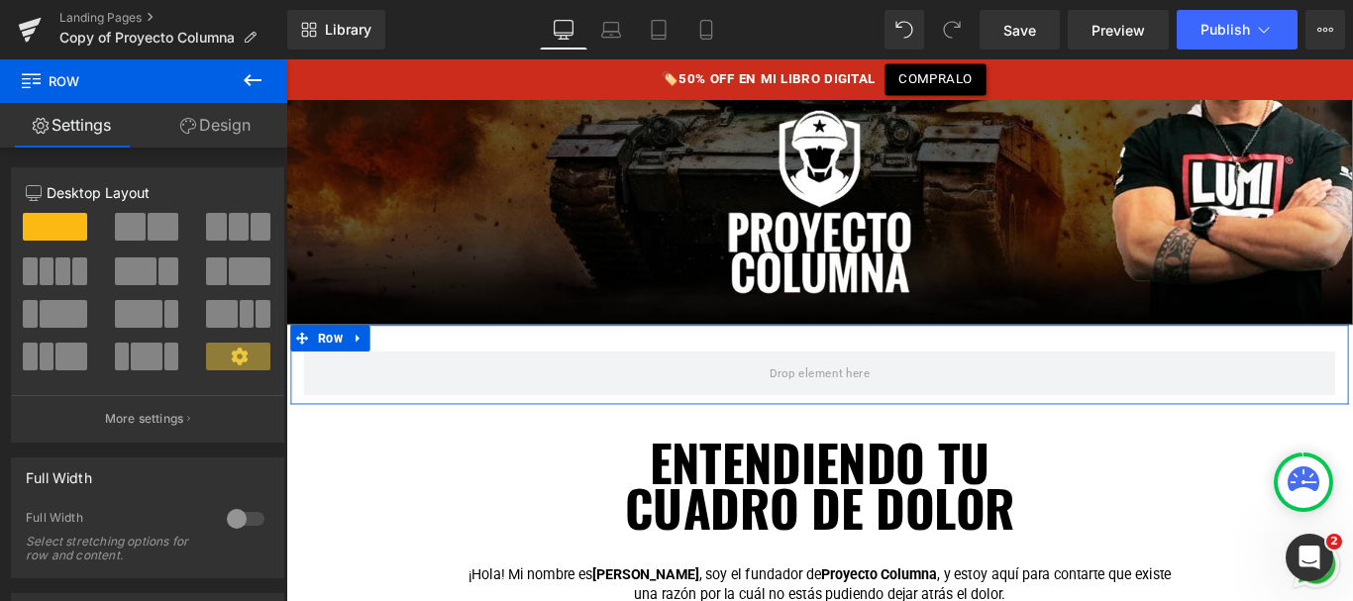
click at [215, 122] on link "Design" at bounding box center [216, 125] width 144 height 45
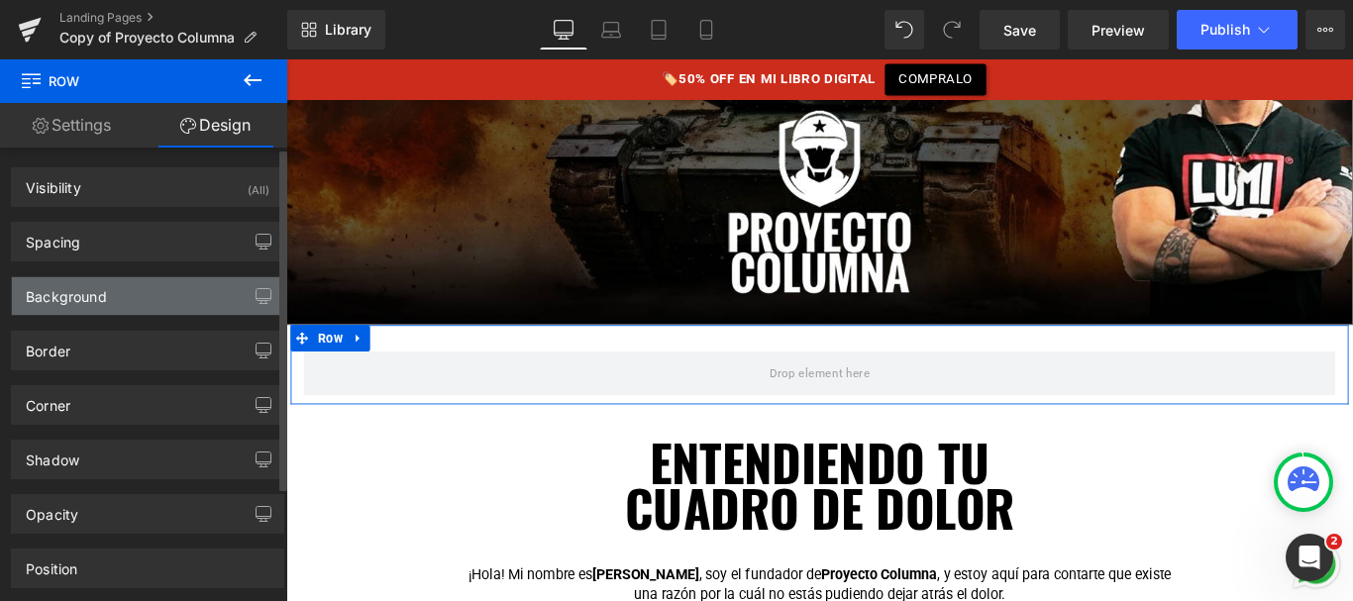
click at [120, 304] on div "Background" at bounding box center [147, 296] width 271 height 38
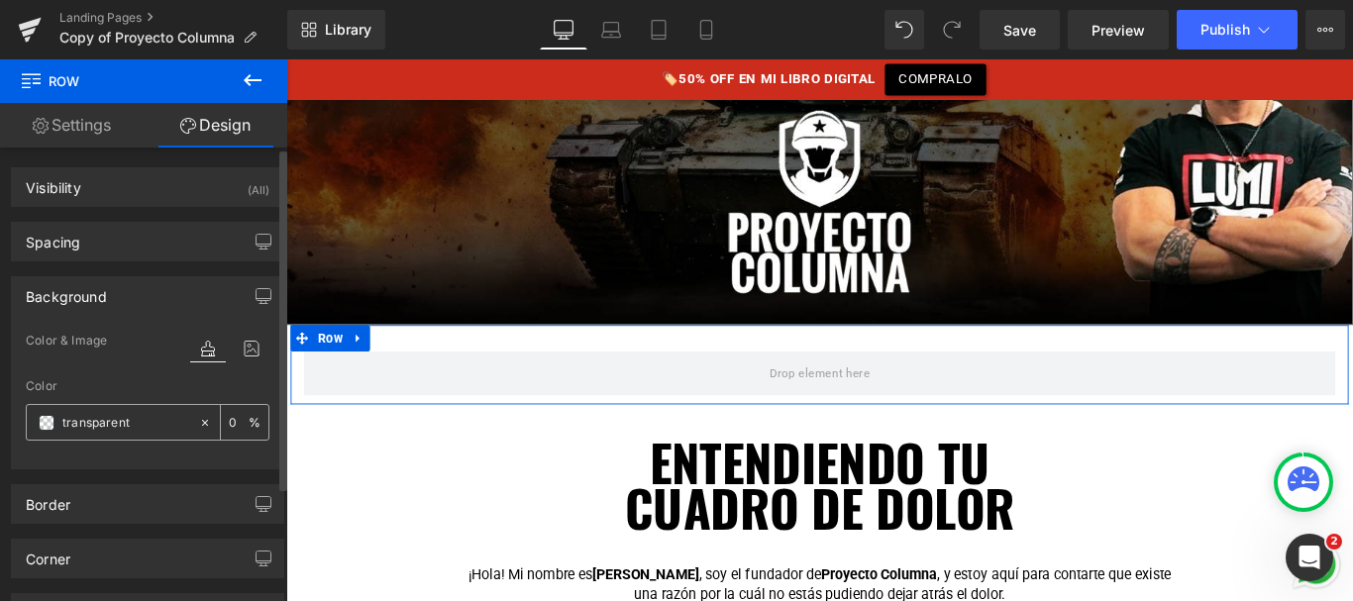
click at [90, 422] on input "transparent" at bounding box center [125, 423] width 127 height 22
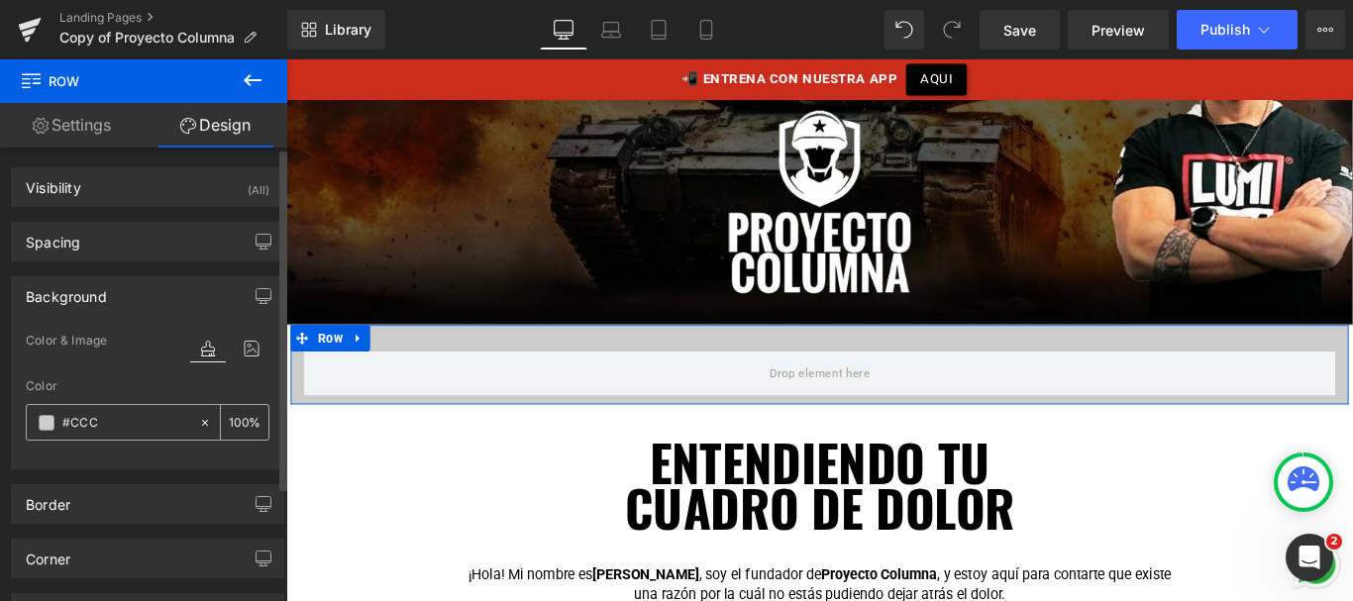
click at [93, 419] on input "#CCC" at bounding box center [125, 423] width 127 height 22
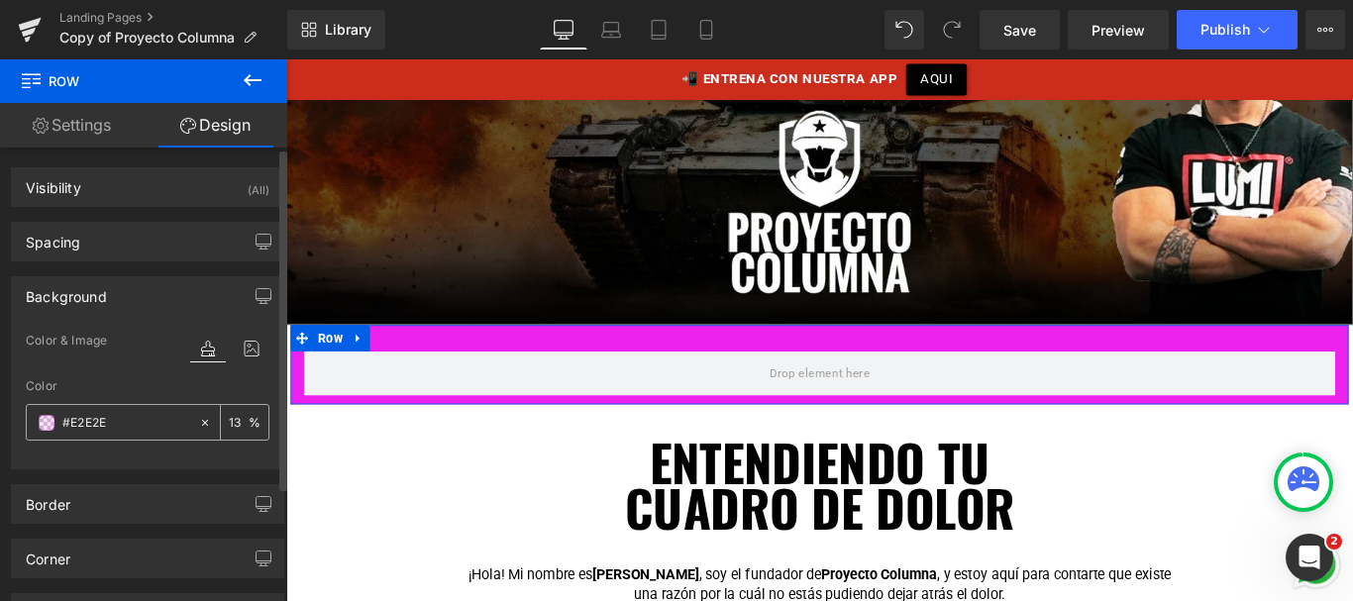
type input "#E2E2E2"
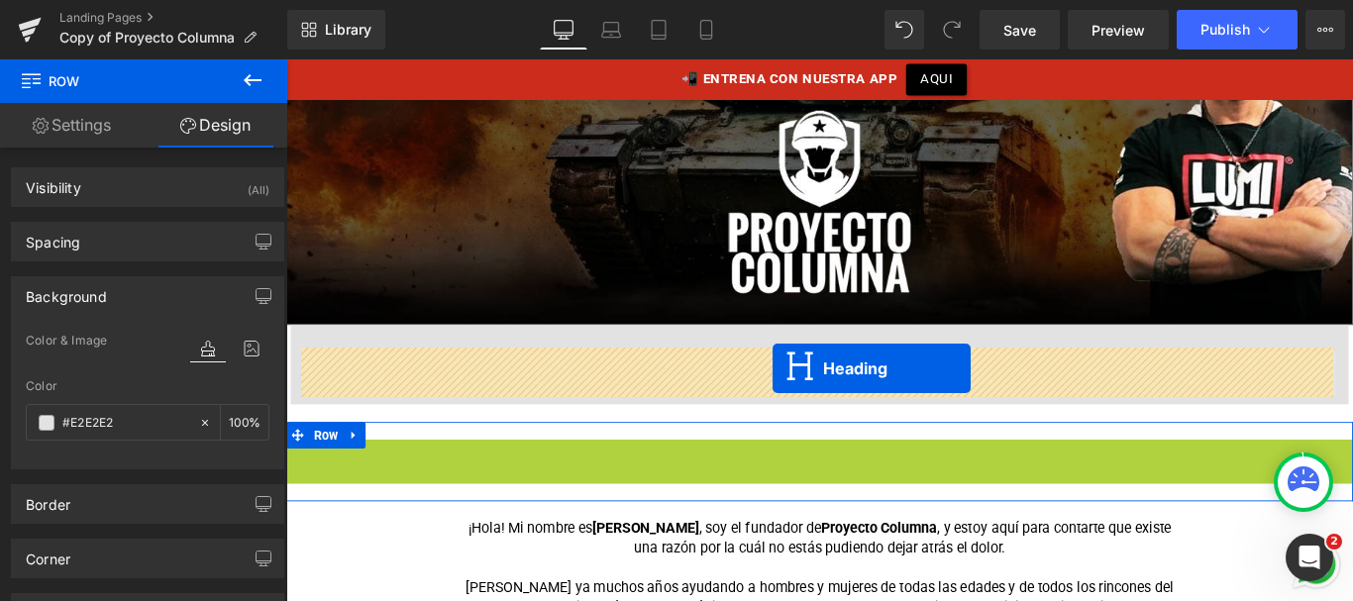
drag, startPoint x: 838, startPoint y: 532, endPoint x: 833, endPoint y: 406, distance: 125.9
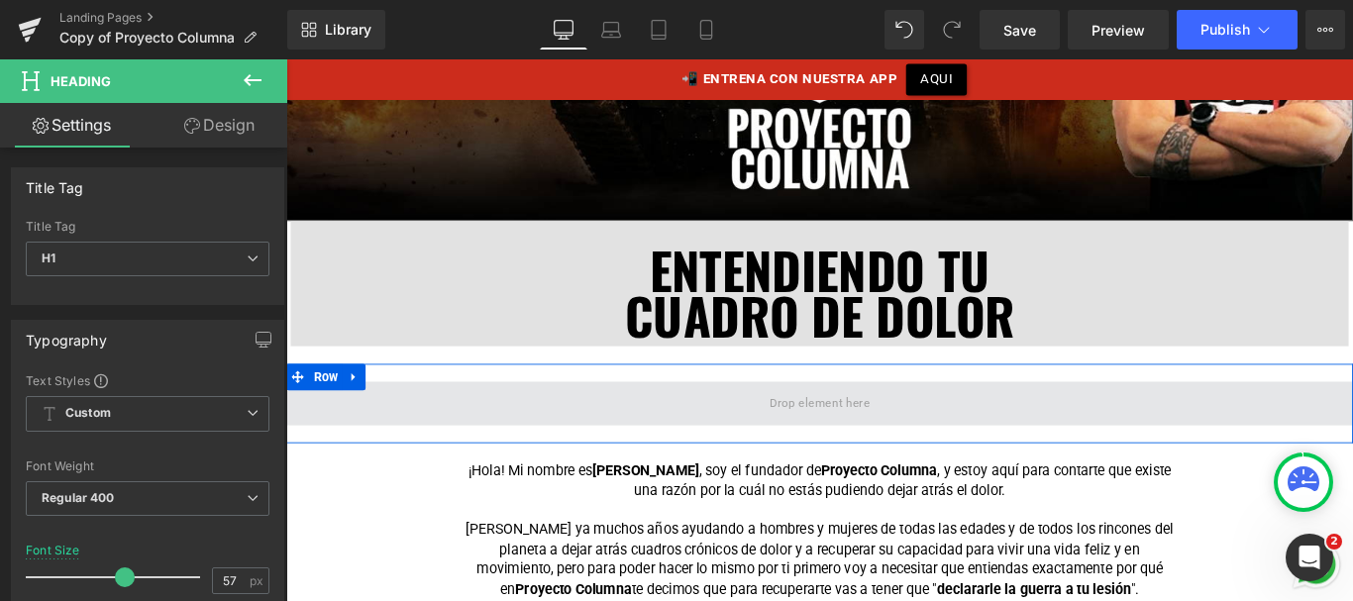
scroll to position [686, 0]
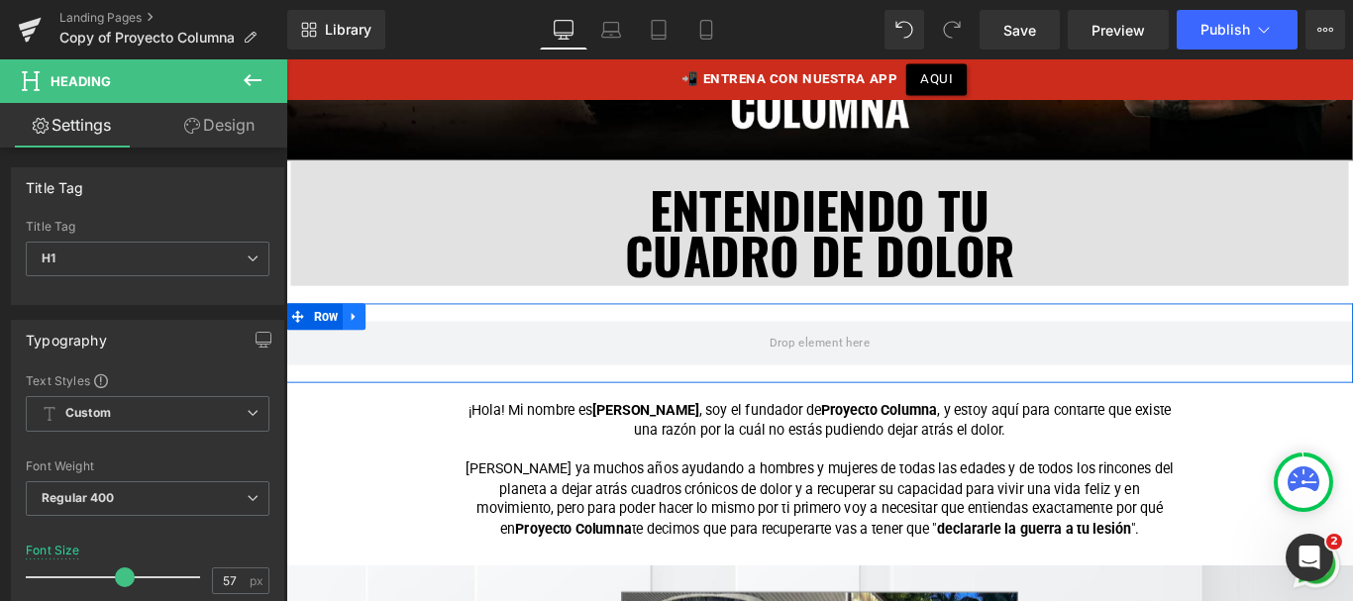
click at [364, 342] on icon at bounding box center [363, 349] width 14 height 15
click at [409, 343] on icon at bounding box center [414, 349] width 14 height 15
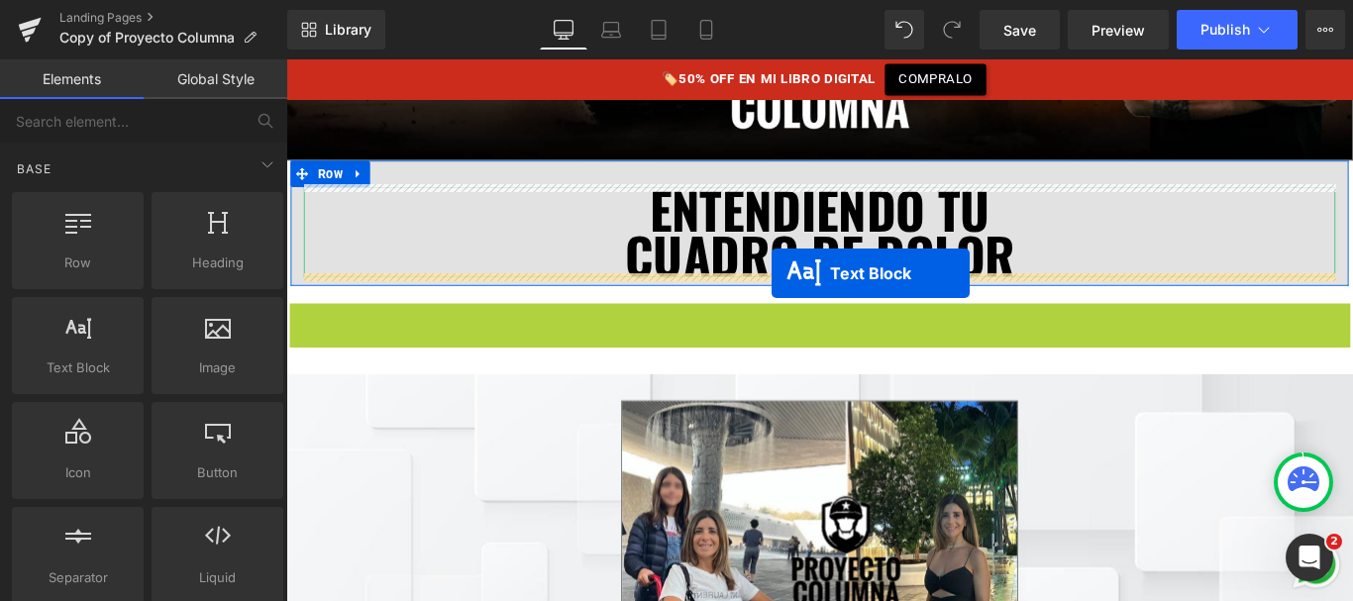
drag, startPoint x: 831, startPoint y: 412, endPoint x: 831, endPoint y: 300, distance: 111.9
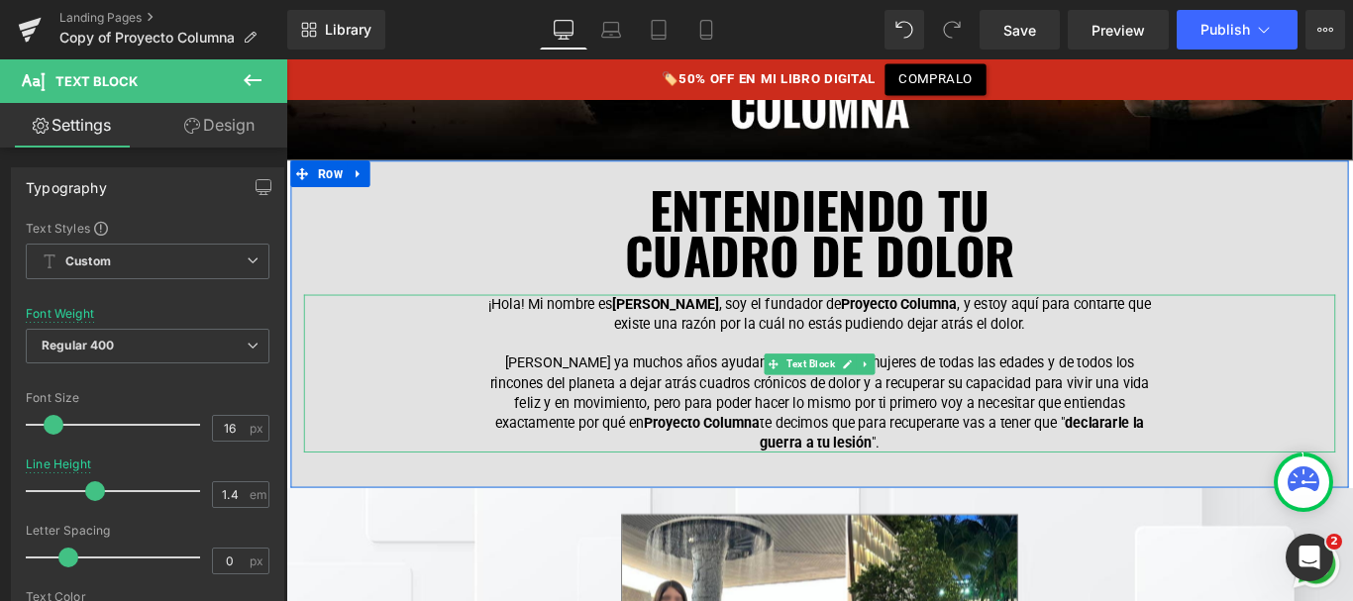
click at [803, 341] on p "¡Hola! Mi nombre es Nacho Romero , soy el fundador de Proyecto Columna , y esto…" at bounding box center [885, 346] width 763 height 45
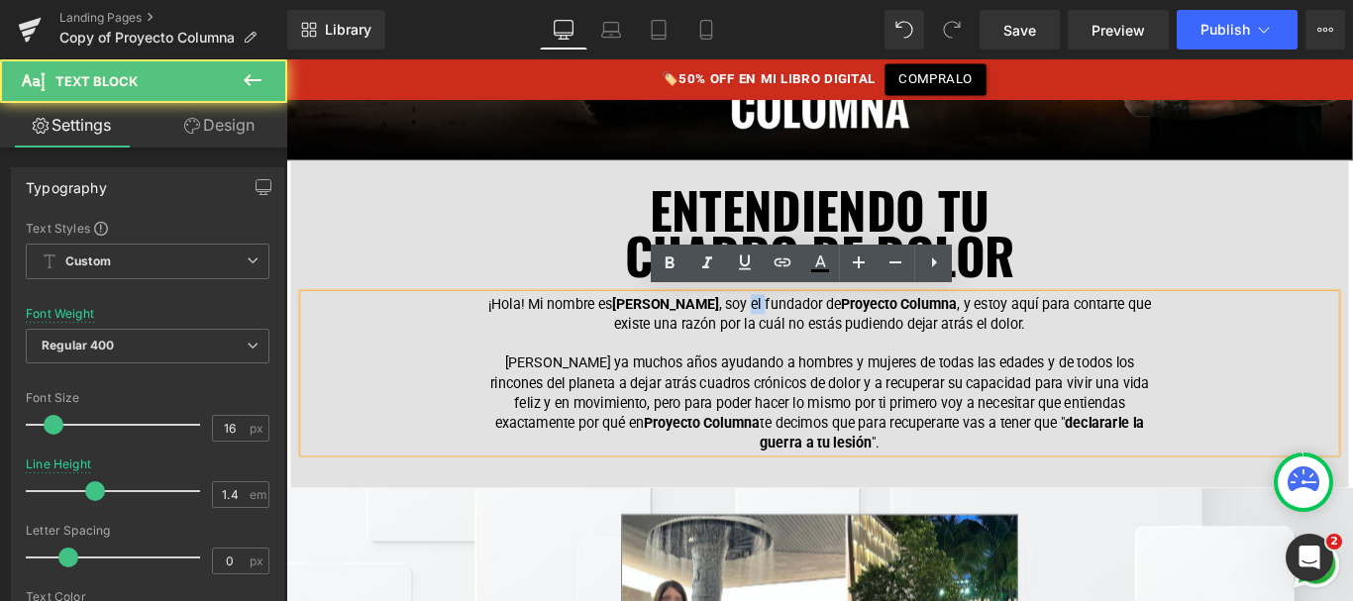
click at [803, 341] on p "¡Hola! Mi nombre es Nacho Romero , soy el fundador de Proyecto Columna , y esto…" at bounding box center [885, 346] width 763 height 45
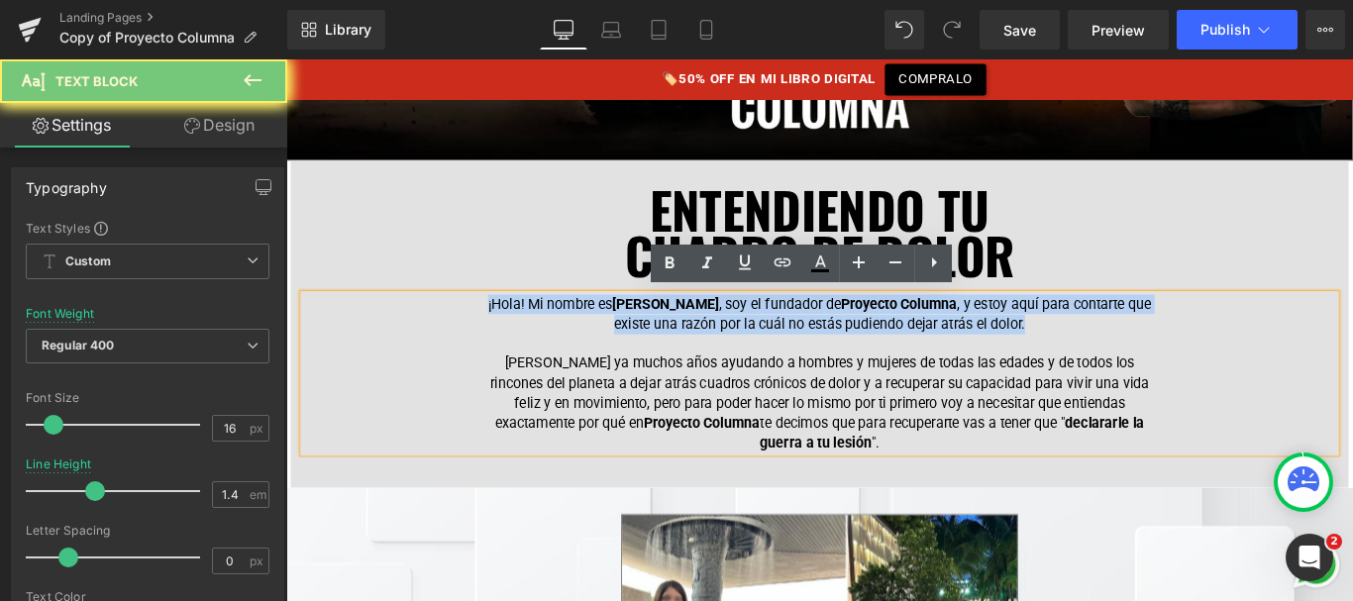
click at [803, 341] on p "¡Hola! Mi nombre es Nacho Romero , soy el fundador de Proyecto Columna , y esto…" at bounding box center [885, 346] width 763 height 45
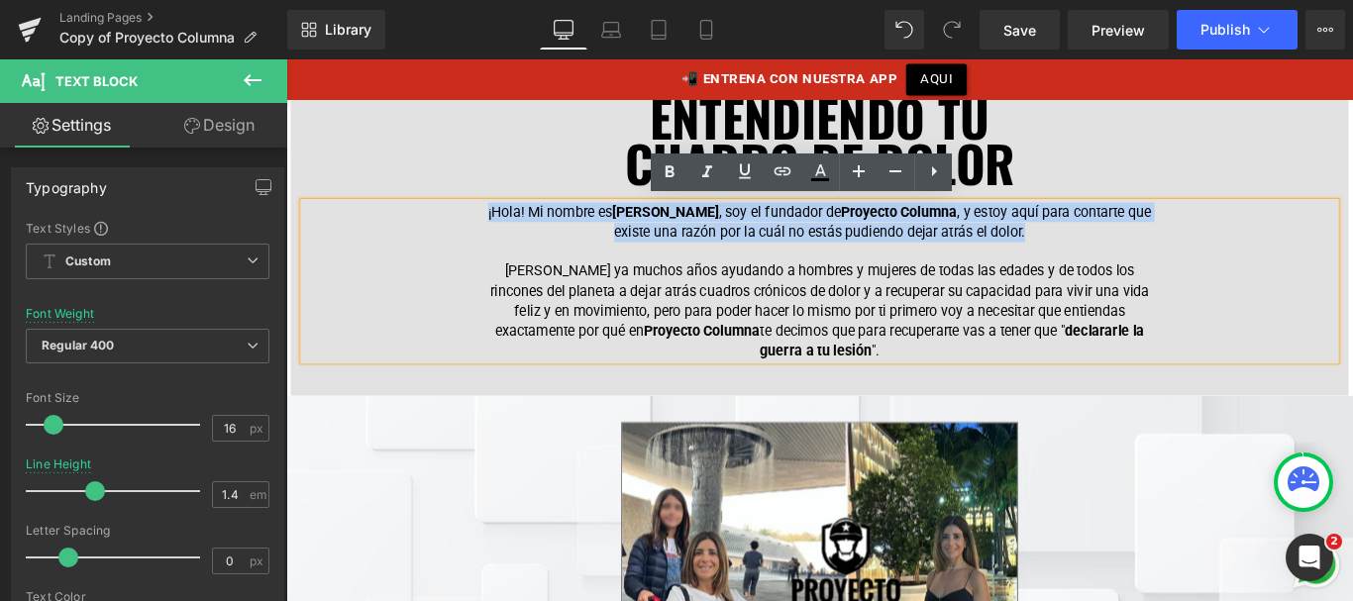
scroll to position [793, 0]
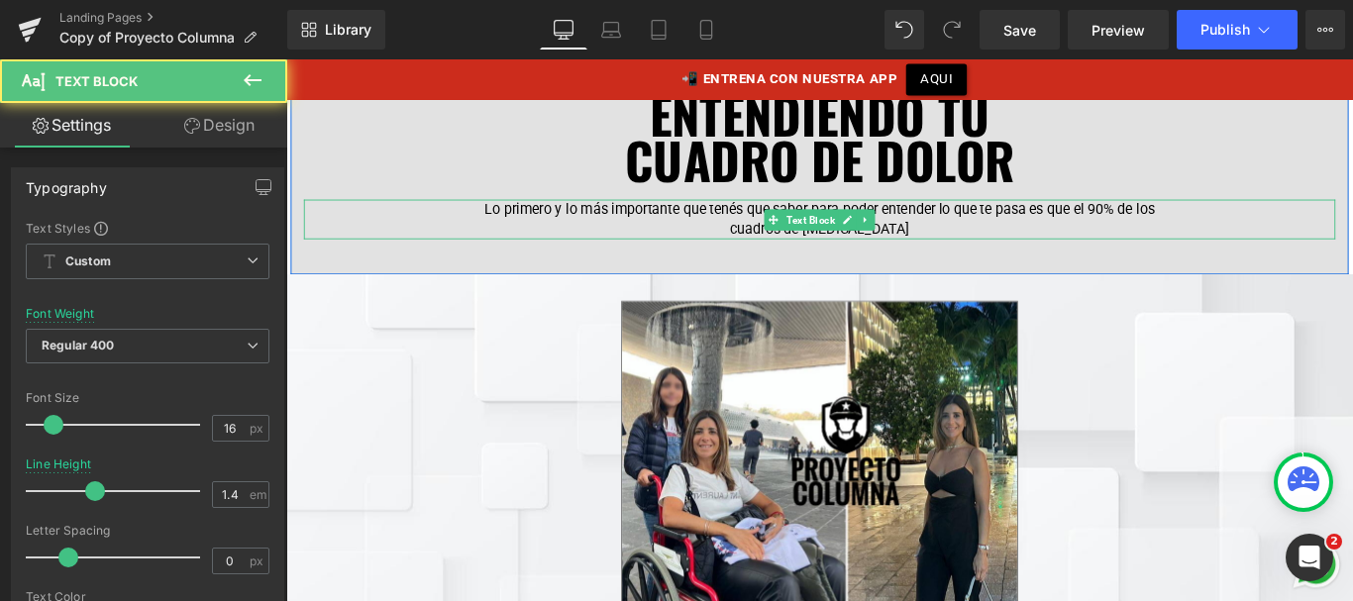
click at [495, 222] on div "Lo primero y lo más importante que tenés que saber para poder entender lo que t…" at bounding box center [885, 239] width 1159 height 45
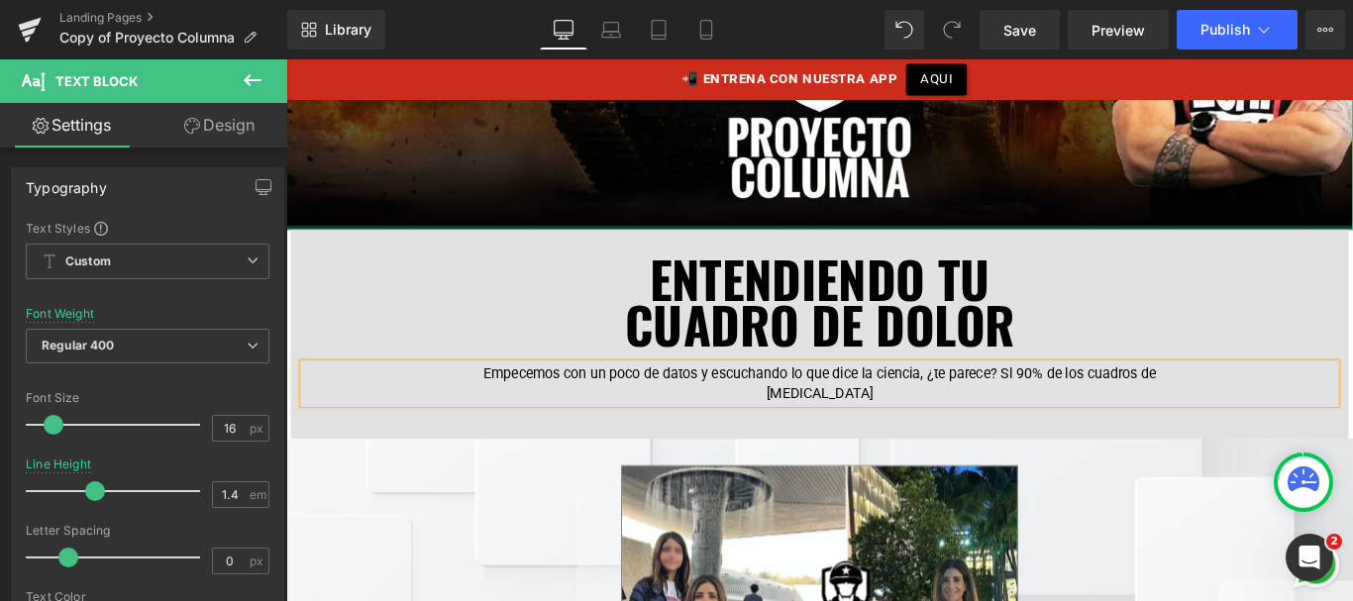
scroll to position [610, 0]
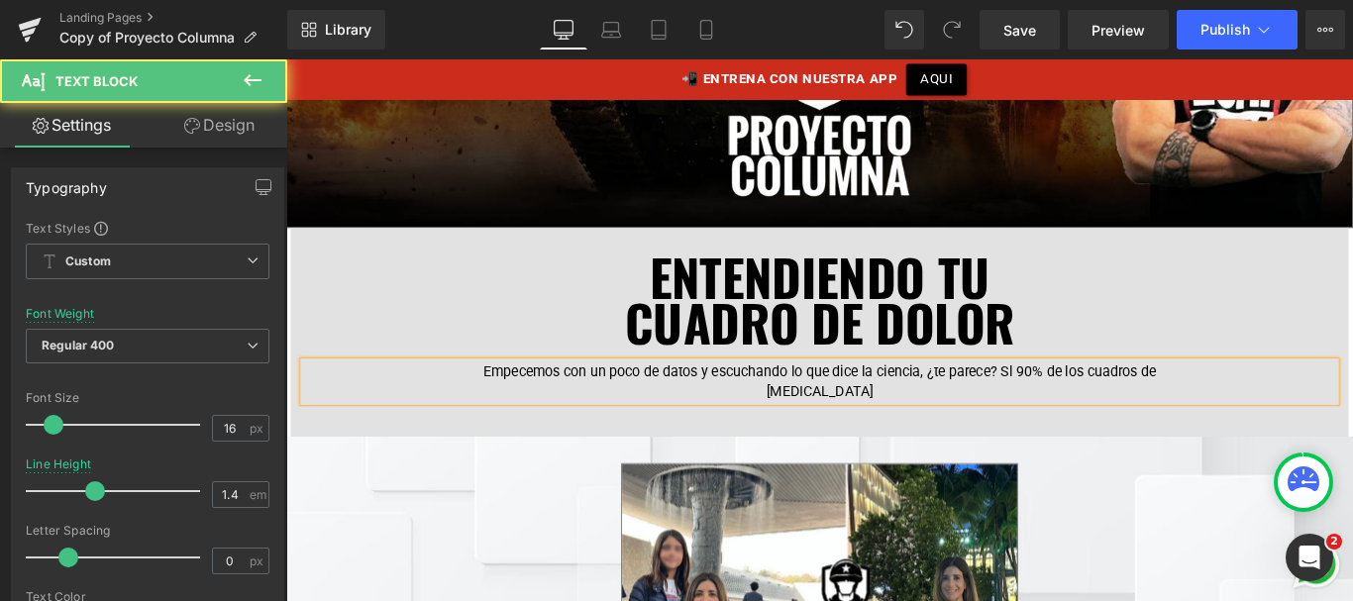
click at [1092, 402] on p "Empecemos con un poco de datos y escuchando lo que dice la ciencia, ¿te parece?…" at bounding box center [885, 421] width 763 height 45
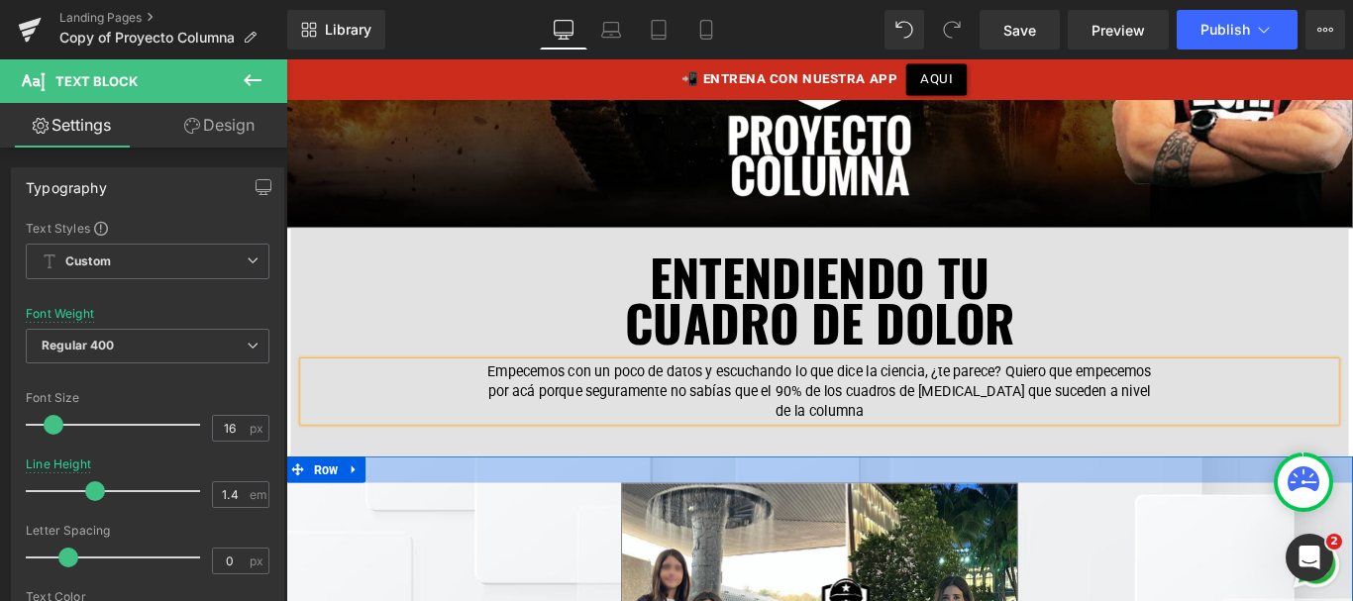
click at [1099, 512] on div at bounding box center [885, 520] width 1199 height 30
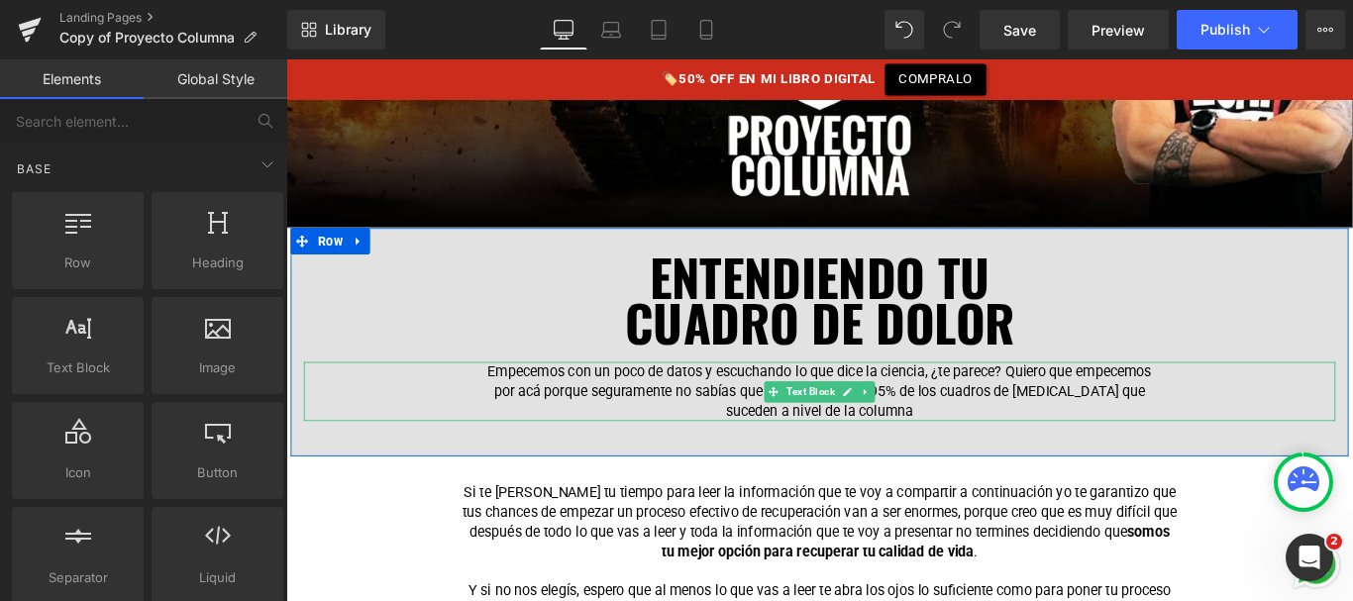
click at [984, 451] on p "Empecemos con un poco de datos y escuchando lo que dice la ciencia, ¿te parece?…" at bounding box center [885, 432] width 763 height 66
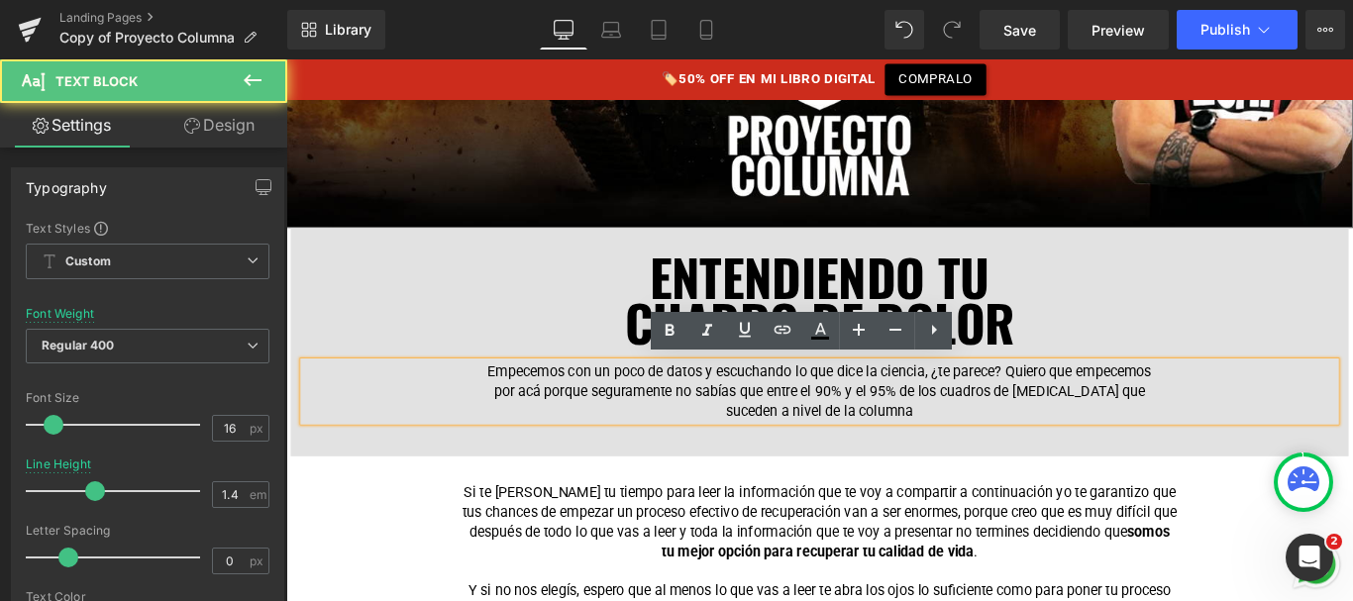
click at [993, 459] on p "Empecemos con un poco de datos y escuchando lo que dice la ciencia, ¿te parece?…" at bounding box center [885, 432] width 763 height 66
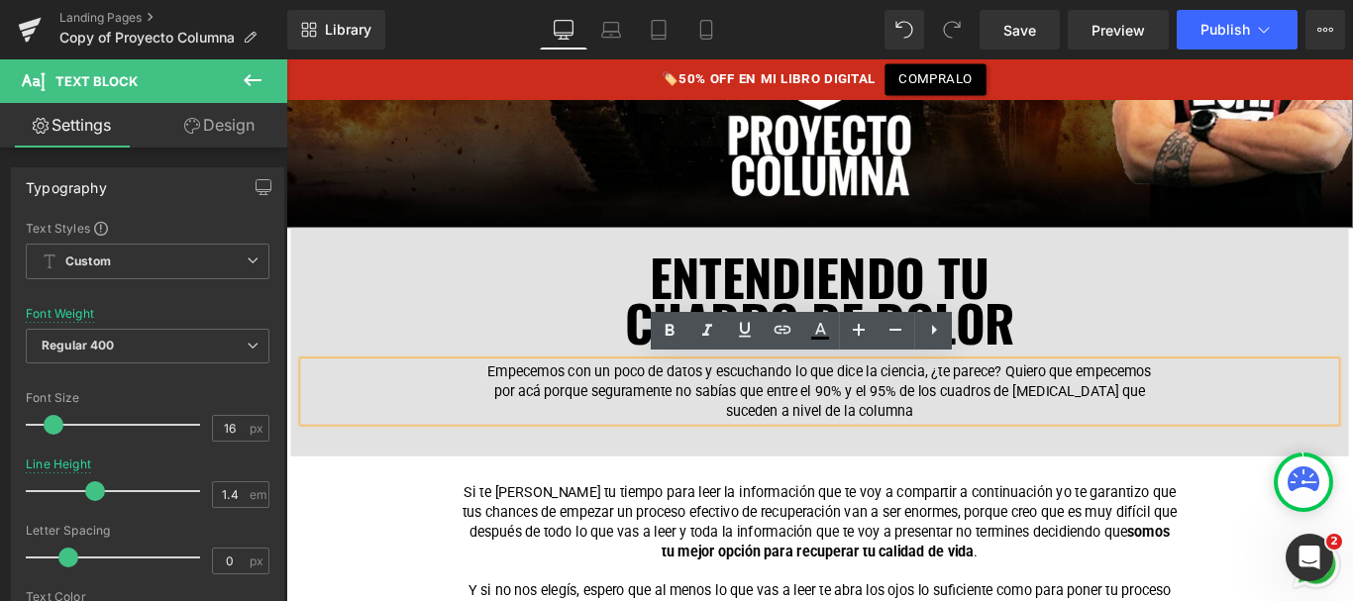
click at [988, 427] on p "Empecemos con un poco de datos y escuchando lo que dice la ciencia, ¿te parece?…" at bounding box center [885, 432] width 763 height 66
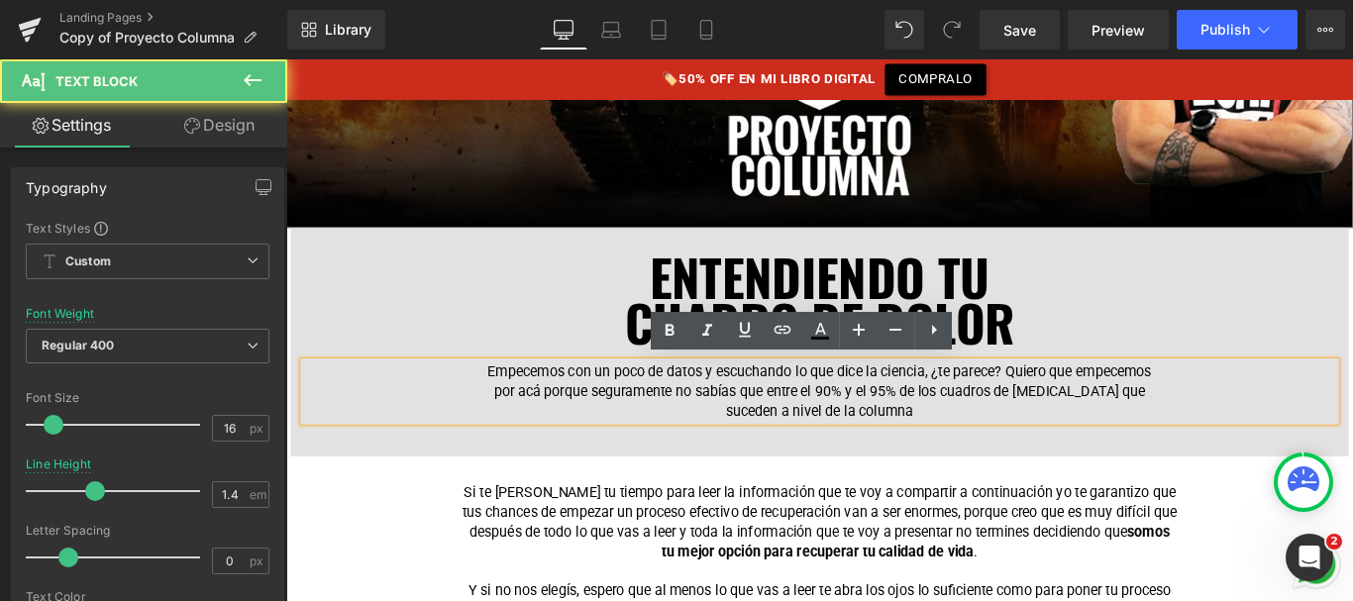
click at [1002, 428] on p "Empecemos con un poco de datos y escuchando lo que dice la ciencia, ¿te parece?…" at bounding box center [885, 432] width 763 height 66
click at [985, 446] on p "Empecemos con un poco de datos y escuchando lo que dice la ciencia, ¿te parece?…" at bounding box center [885, 432] width 763 height 66
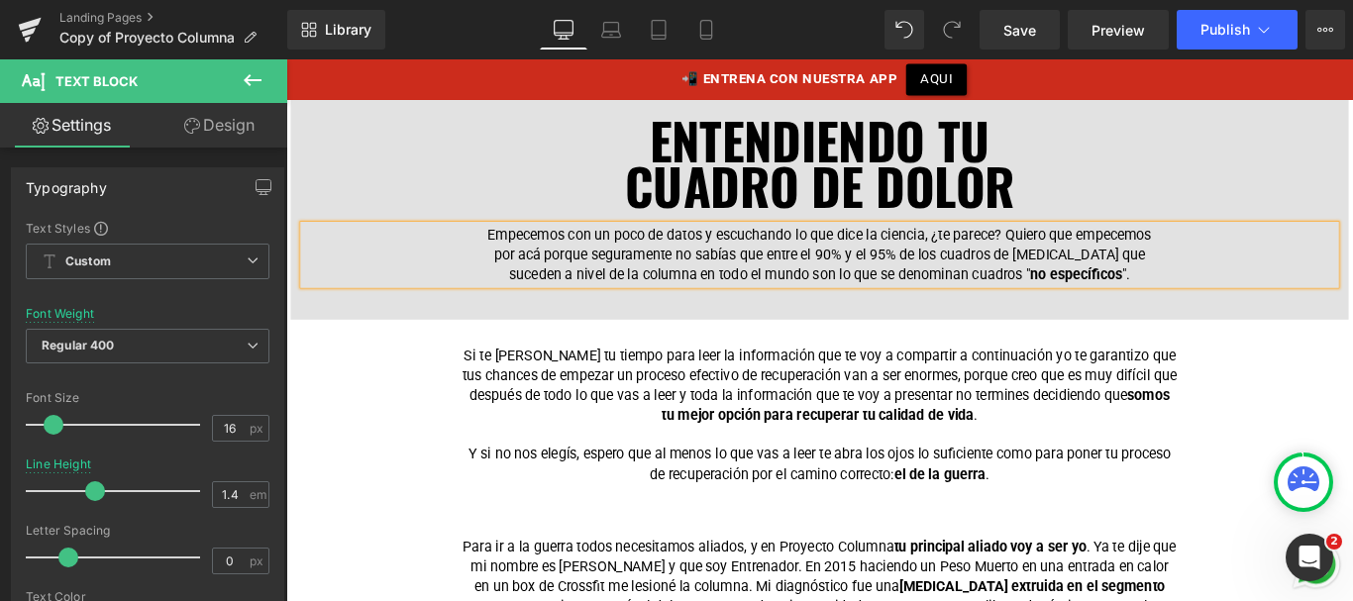
scroll to position [761, 0]
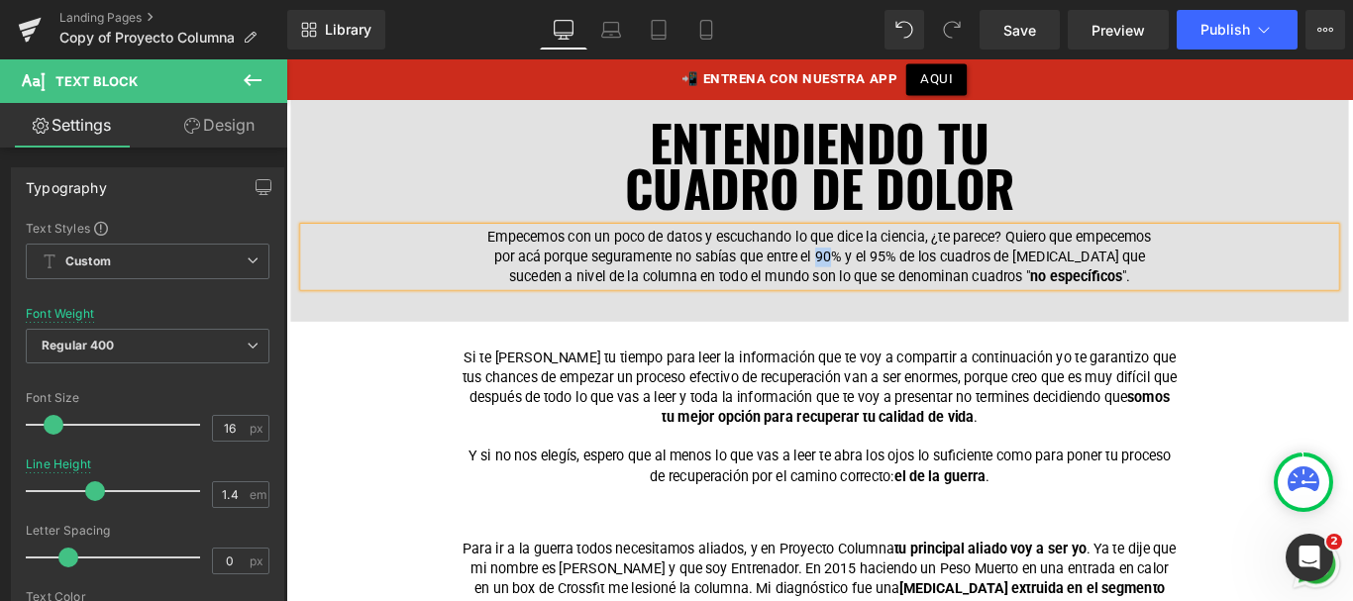
drag, startPoint x: 893, startPoint y: 278, endPoint x: 918, endPoint y: 282, distance: 26.1
click at [914, 273] on p "Empecemos con un poco de datos y escuchando lo que dice la ciencia, ¿te parece?…" at bounding box center [885, 282] width 763 height 66
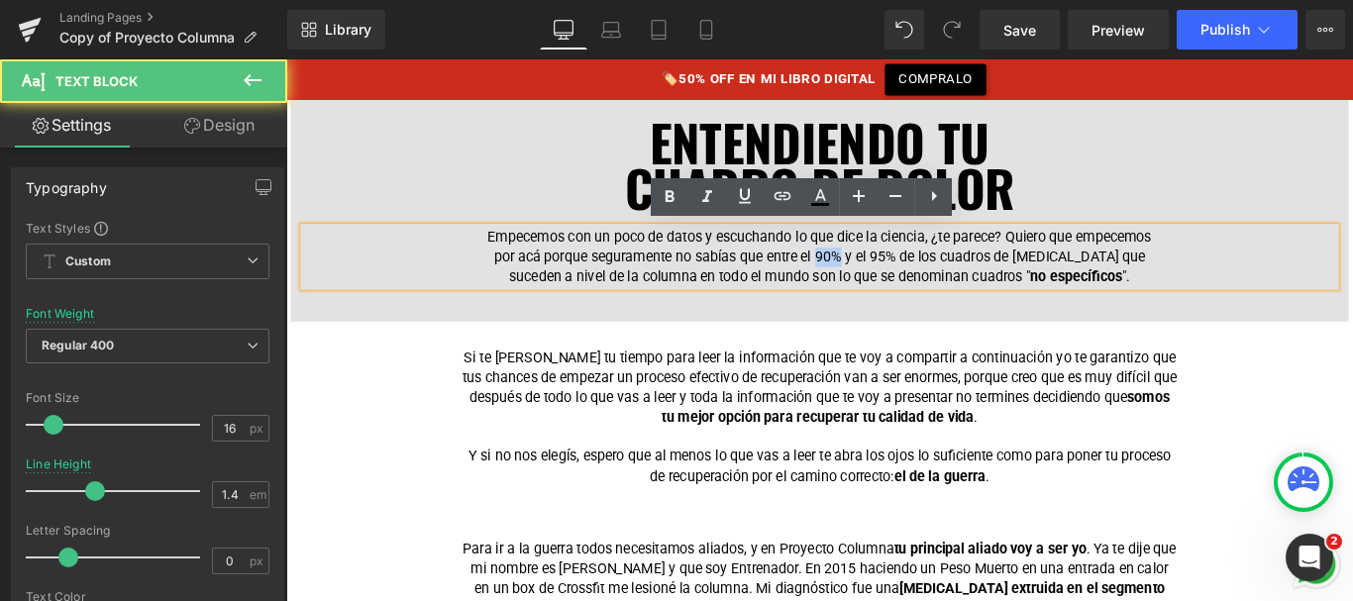
drag, startPoint x: 917, startPoint y: 276, endPoint x: 892, endPoint y: 274, distance: 25.8
click at [892, 274] on p "Empecemos con un poco de datos y escuchando lo que dice la ciencia, ¿te parece?…" at bounding box center [885, 282] width 763 height 66
drag, startPoint x: 950, startPoint y: 276, endPoint x: 979, endPoint y: 276, distance: 28.7
click at [979, 276] on p "Empecemos con un poco de datos y escuchando lo que dice la ciencia, ¿te parece?…" at bounding box center [885, 282] width 763 height 66
click at [1019, 276] on p "Empecemos con un poco de datos y escuchando lo que dice la ciencia, ¿te parece?…" at bounding box center [885, 282] width 763 height 66
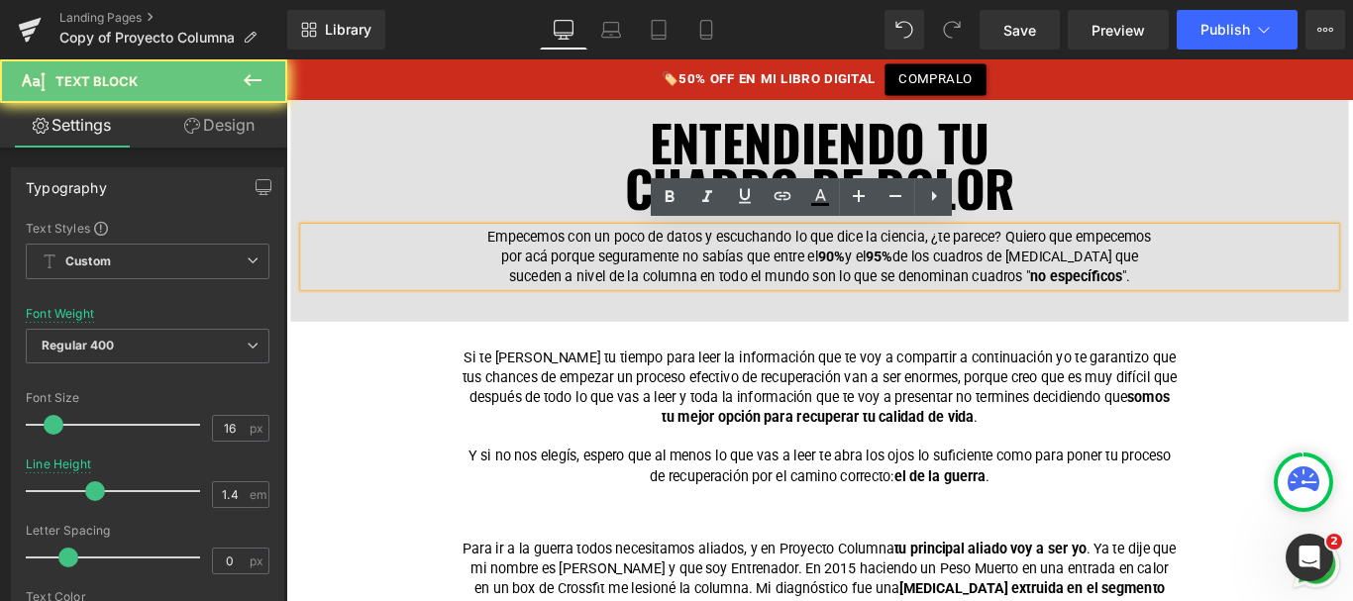
click at [1089, 291] on p "Empecemos con un poco de datos y escuchando lo que dice la ciencia, ¿te parece?…" at bounding box center [885, 282] width 763 height 66
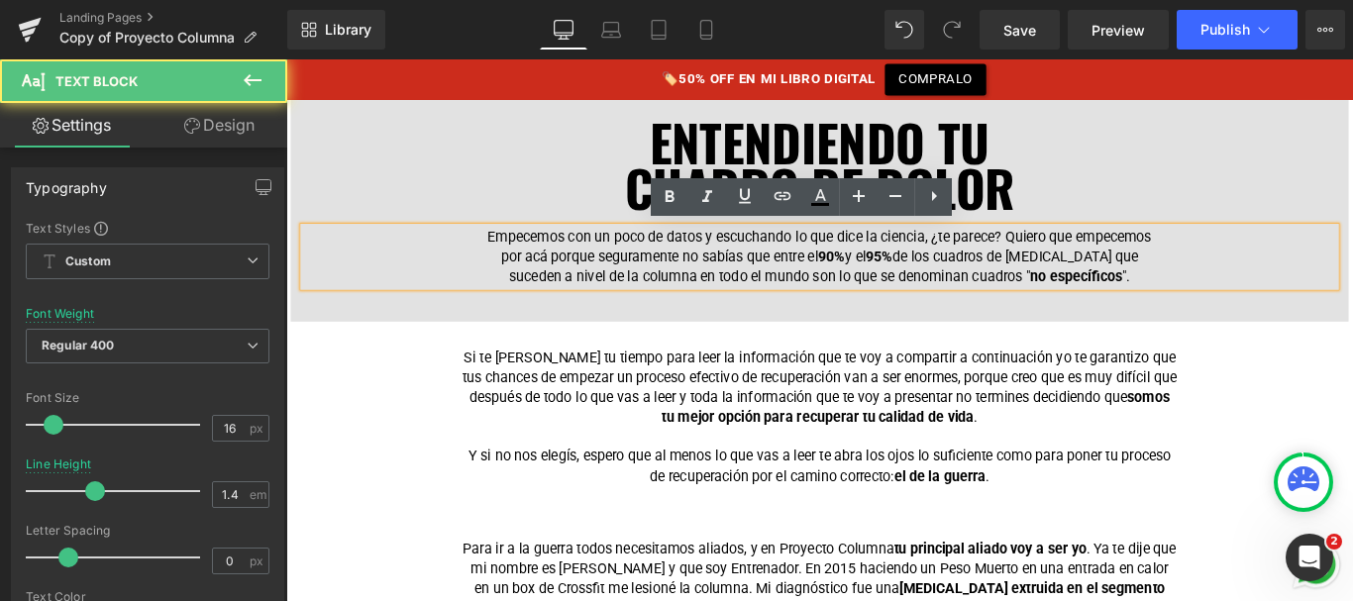
click at [558, 303] on p "Empecemos con un poco de datos y escuchando lo que dice la ciencia, ¿te parece?…" at bounding box center [885, 282] width 763 height 66
click at [561, 300] on p "Empecemos con un poco de datos y escuchando lo que dice la ciencia, ¿te parece?…" at bounding box center [885, 282] width 763 height 66
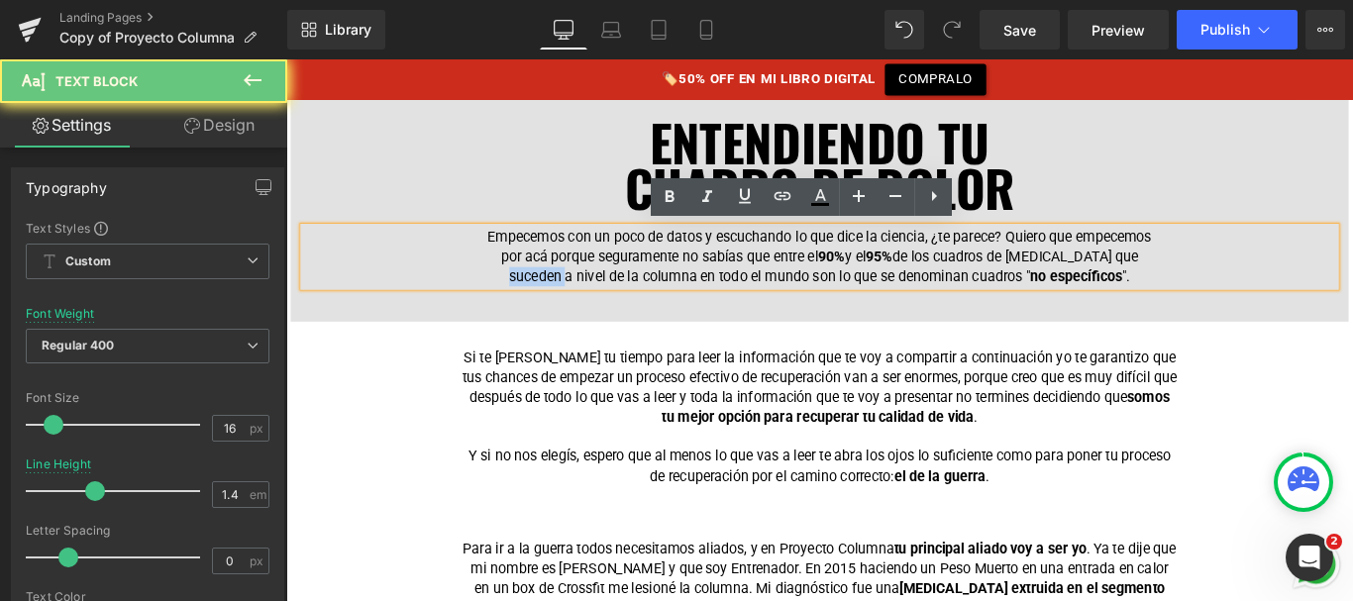
click at [561, 300] on p "Empecemos con un poco de datos y escuchando lo que dice la ciencia, ¿te parece?…" at bounding box center [885, 282] width 763 height 66
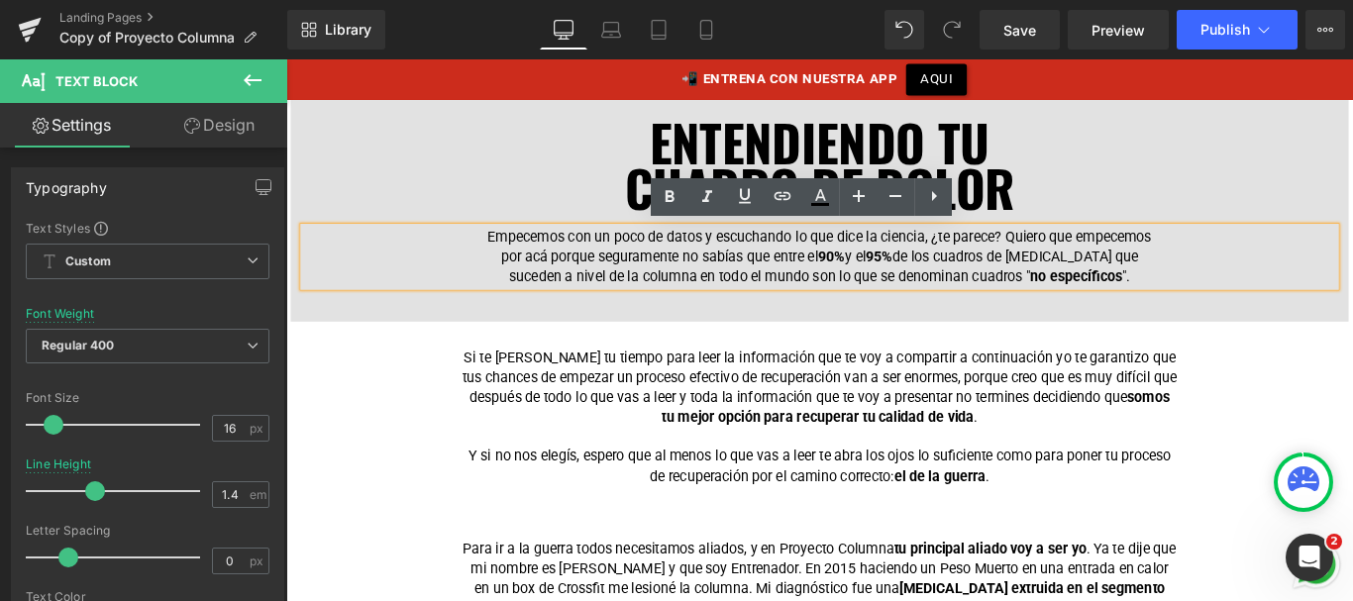
click at [884, 297] on p "Empecemos con un poco de datos y escuchando lo que dice la ciencia, ¿te parece?…" at bounding box center [885, 282] width 763 height 66
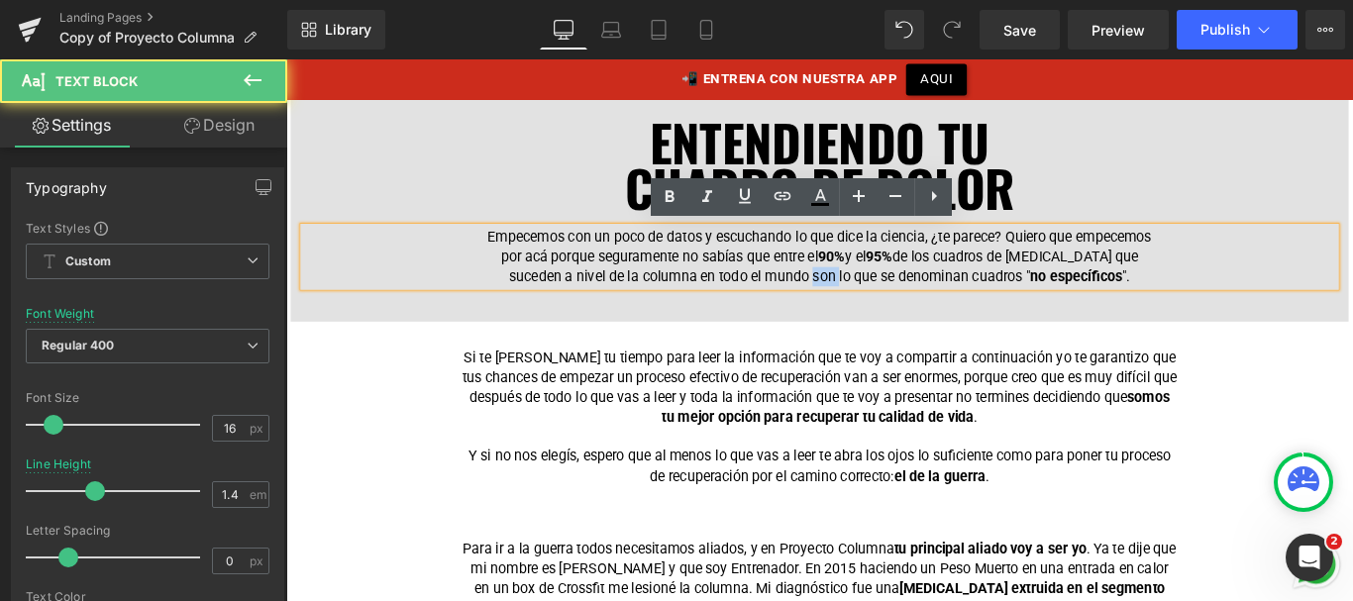
click at [884, 297] on p "Empecemos con un poco de datos y escuchando lo que dice la ciencia, ¿te parece?…" at bounding box center [885, 282] width 763 height 66
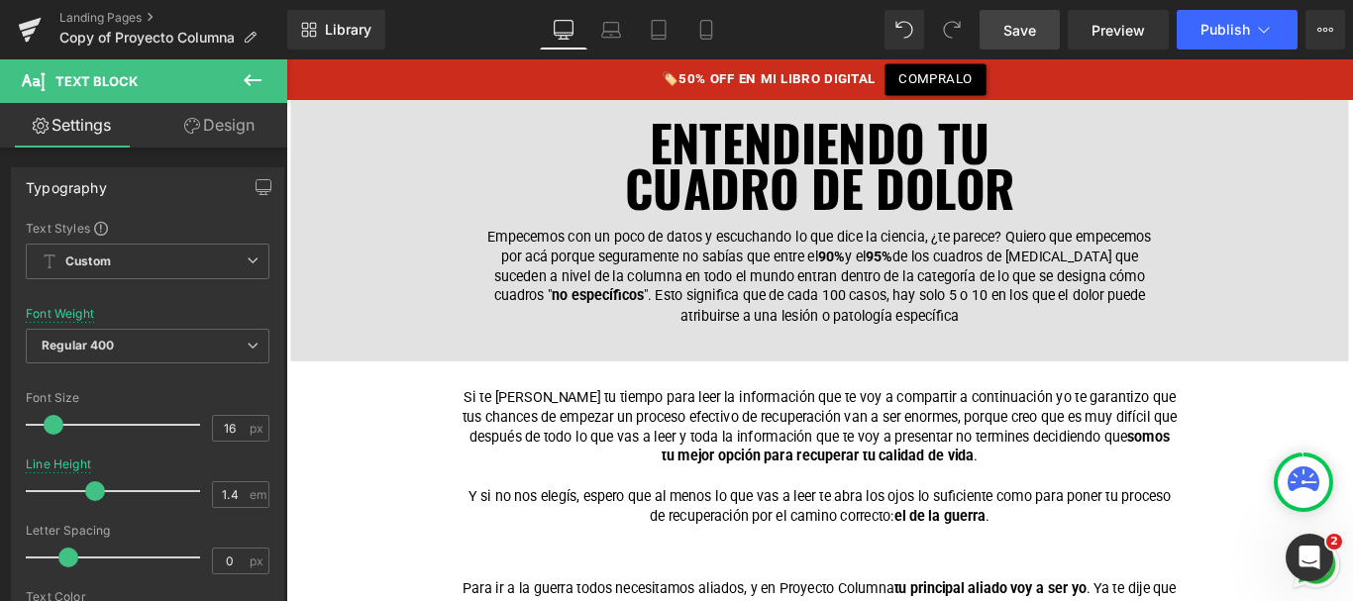
click at [1048, 35] on link "Save" at bounding box center [1020, 30] width 80 height 40
drag, startPoint x: 1018, startPoint y: 27, endPoint x: 534, endPoint y: 302, distance: 557.2
click at [1018, 27] on span "Save" at bounding box center [1020, 30] width 33 height 21
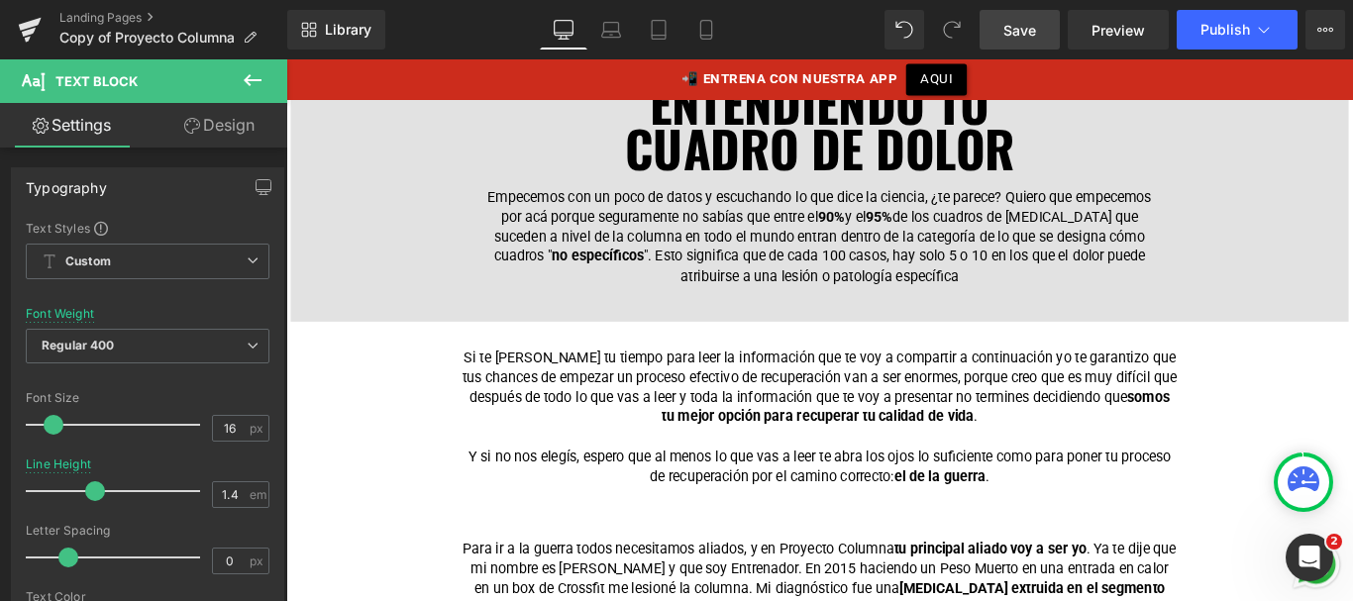
scroll to position [810, 0]
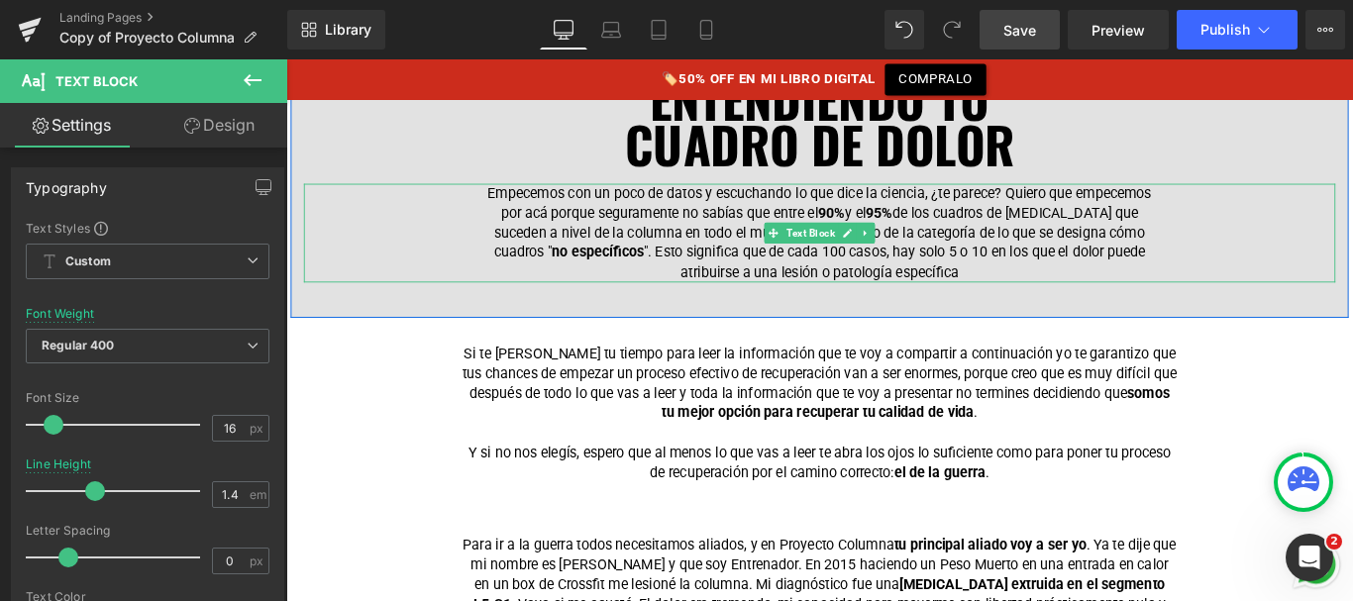
click at [957, 269] on p "Empecemos con un poco de datos y escuchando lo que dice la ciencia, ¿te parece?…" at bounding box center [885, 254] width 763 height 111
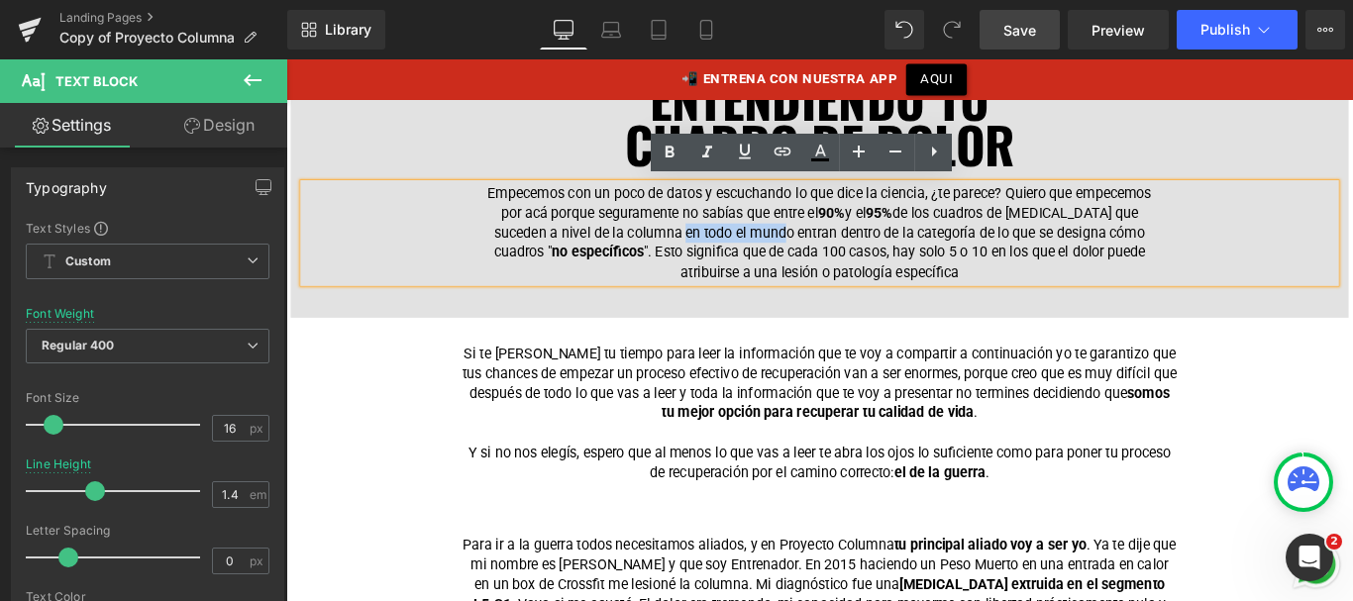
drag, startPoint x: 753, startPoint y: 246, endPoint x: 846, endPoint y: 251, distance: 93.3
click at [846, 251] on p "Empecemos con un poco de datos y escuchando lo que dice la ciencia, ¿te parece?…" at bounding box center [885, 254] width 763 height 111
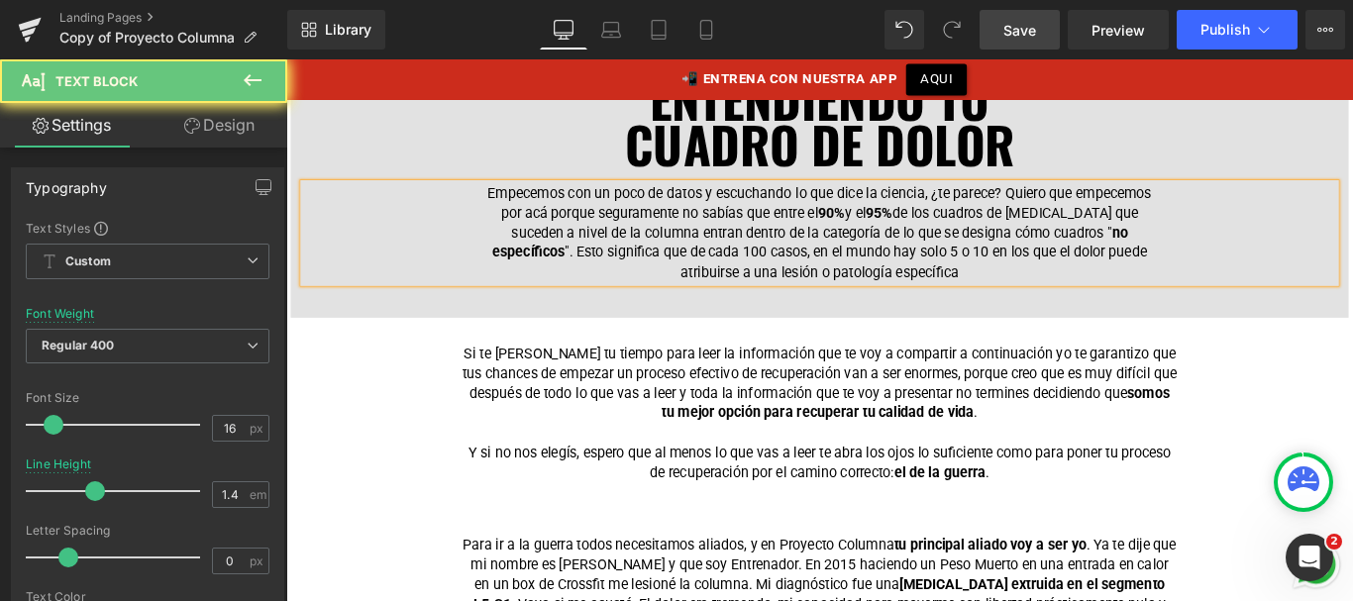
click at [1060, 297] on p "Empecemos con un poco de datos y escuchando lo que dice la ciencia, ¿te parece?…" at bounding box center [885, 254] width 763 height 111
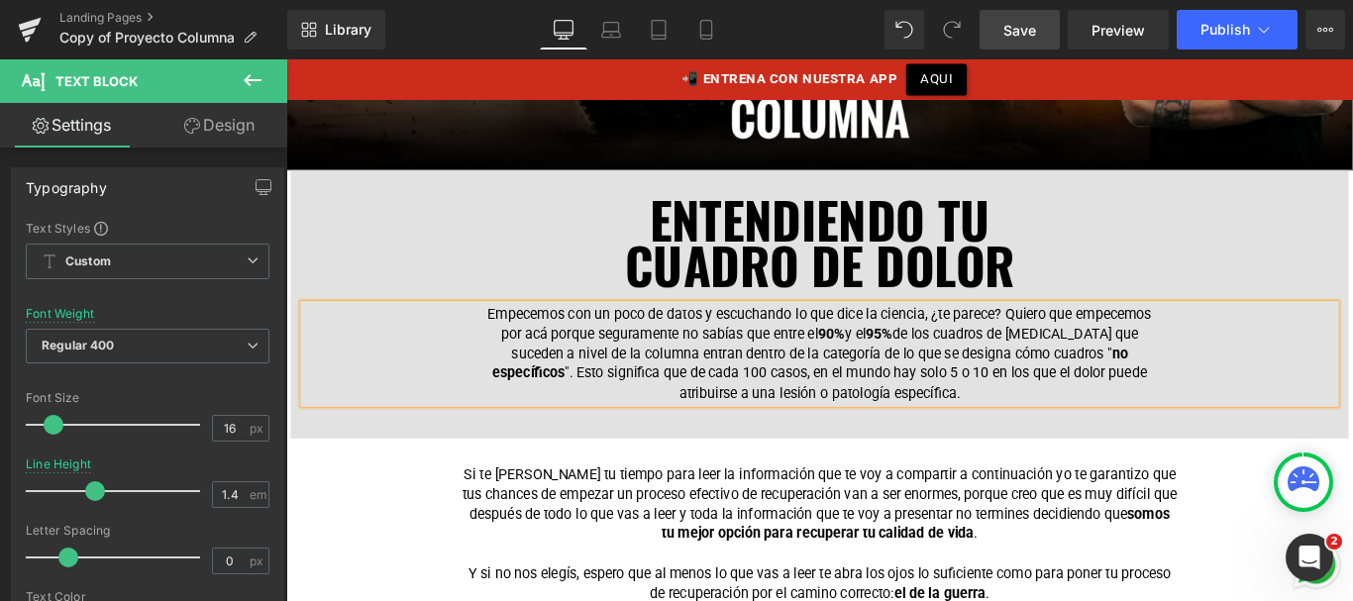
scroll to position [694, 0]
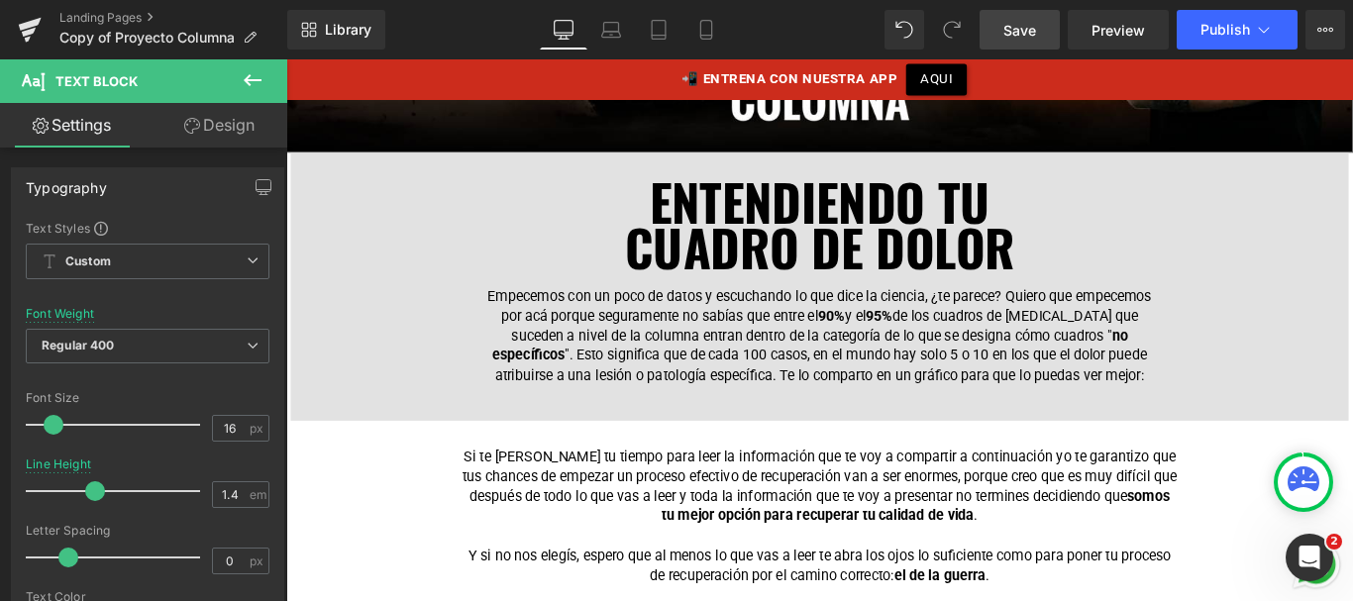
click at [1023, 33] on span "Save" at bounding box center [1020, 30] width 33 height 21
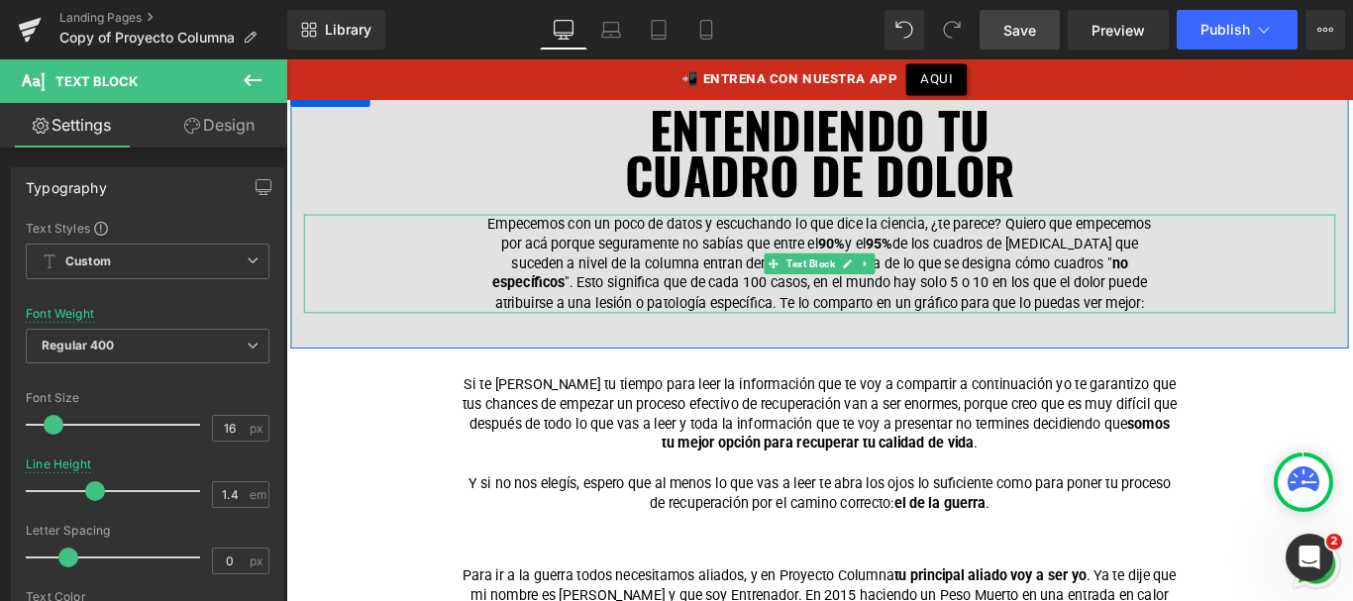
scroll to position [782, 0]
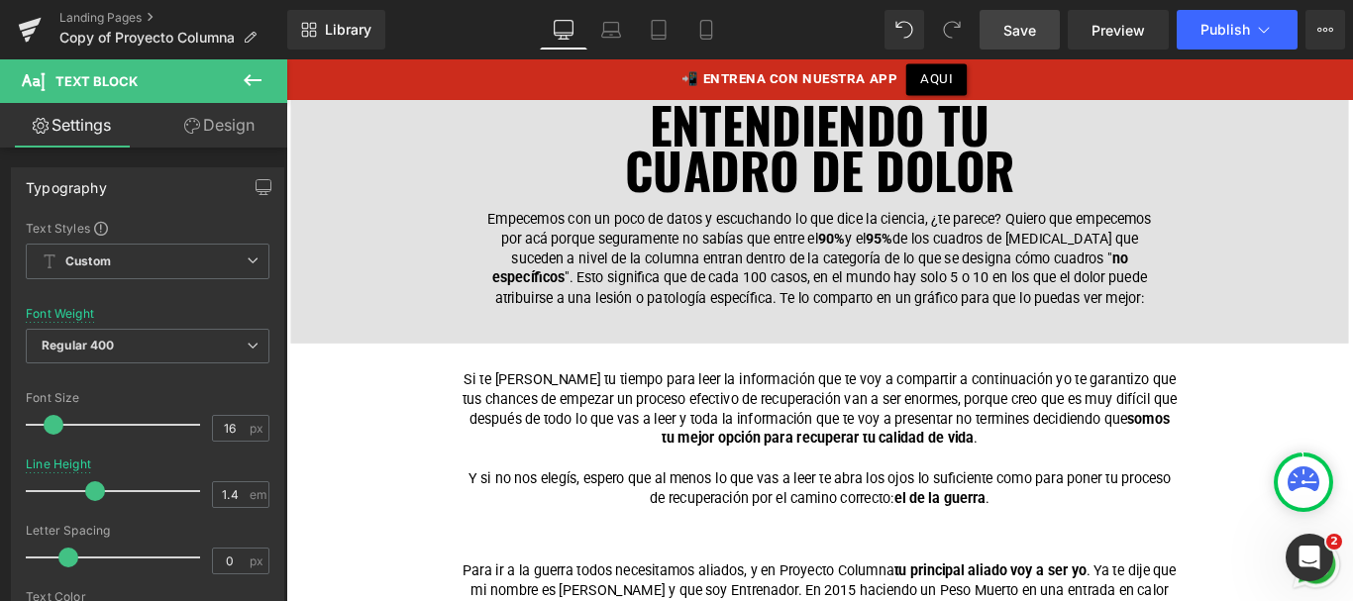
click at [264, 91] on icon at bounding box center [253, 80] width 24 height 24
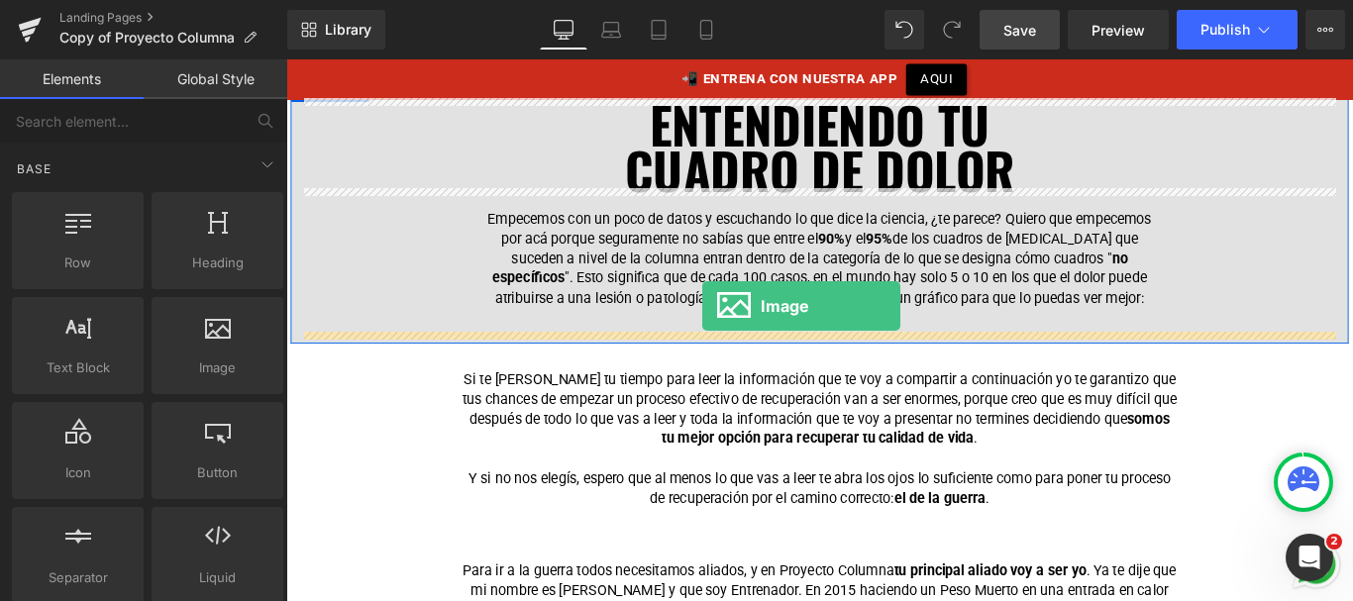
drag, startPoint x: 495, startPoint y: 402, endPoint x: 754, endPoint y: 337, distance: 266.7
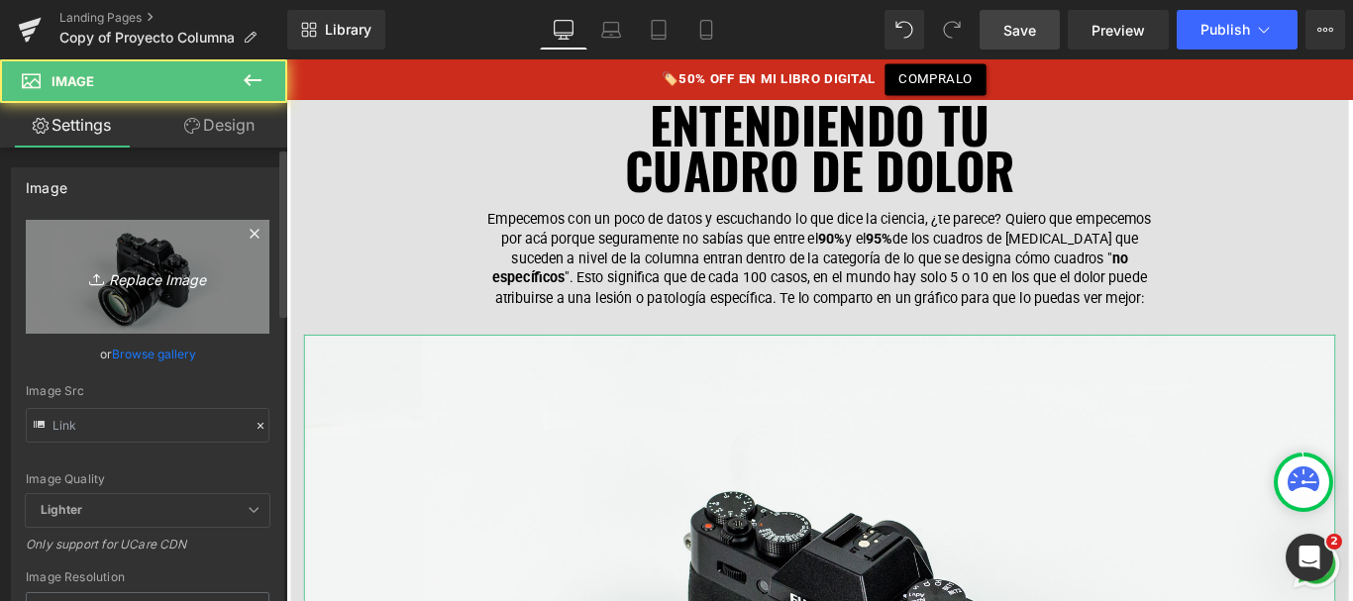
click at [154, 315] on link "Replace Image" at bounding box center [148, 277] width 244 height 114
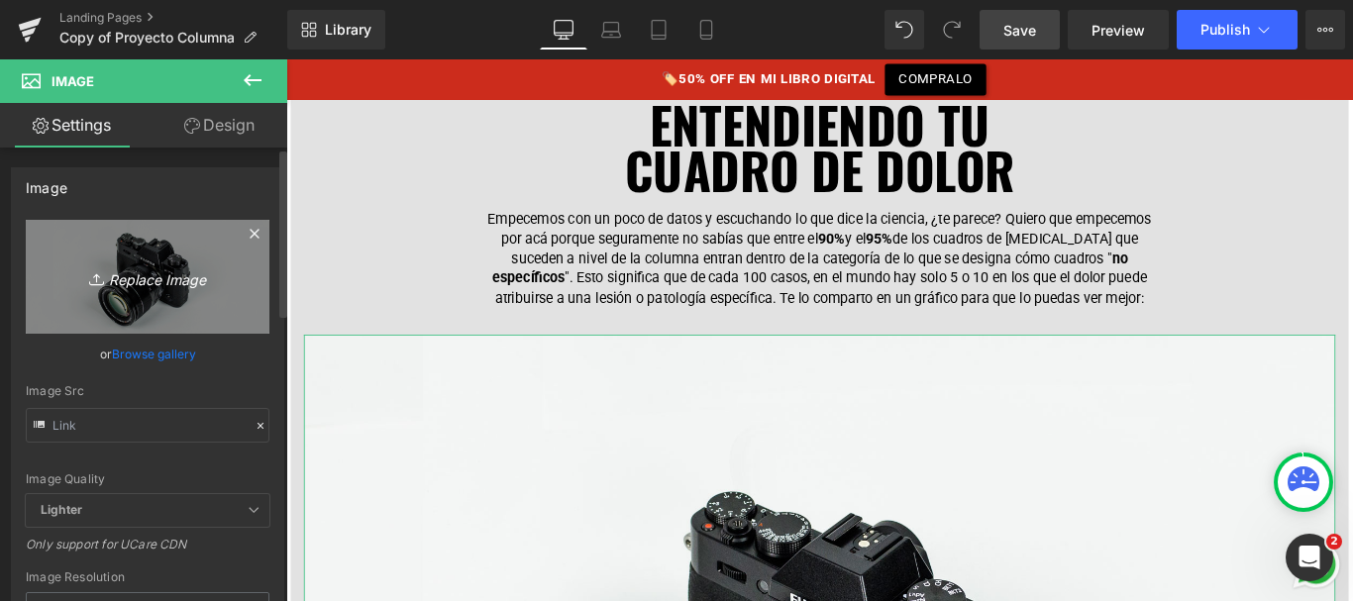
type input "C:\fakepath\grafico-torta.png"
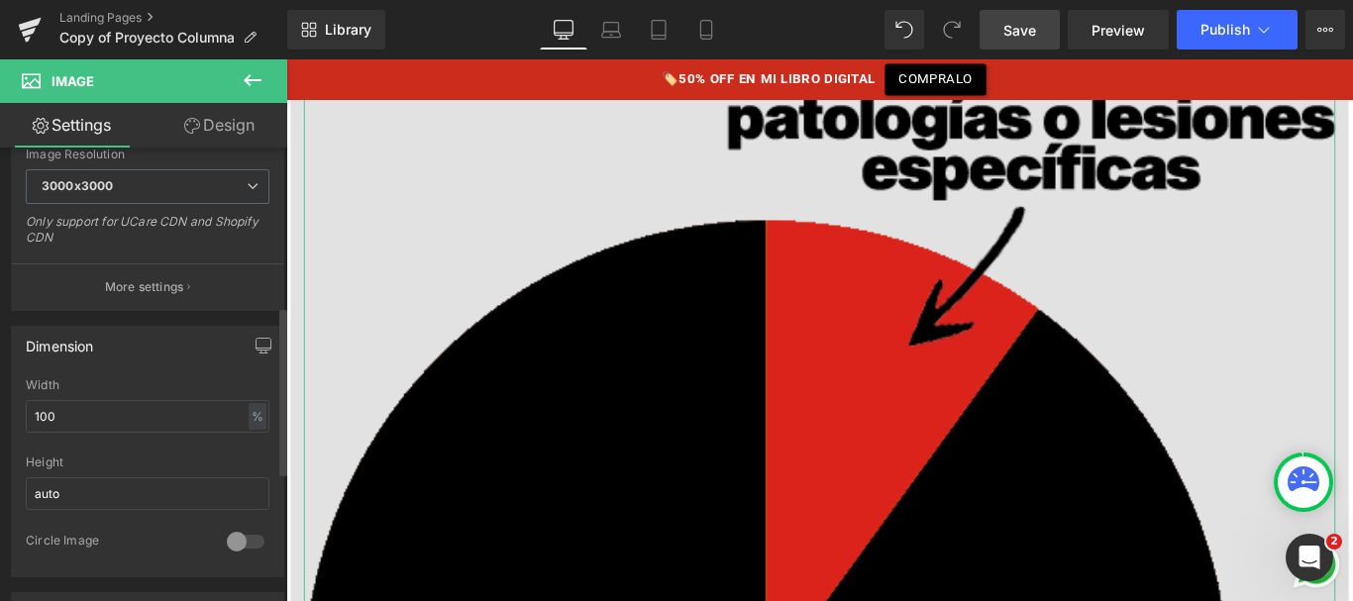
scroll to position [426, 0]
click at [249, 416] on div "%" at bounding box center [258, 415] width 18 height 27
click at [250, 473] on li "px" at bounding box center [256, 475] width 25 height 29
click at [149, 418] on input "100" at bounding box center [148, 415] width 244 height 33
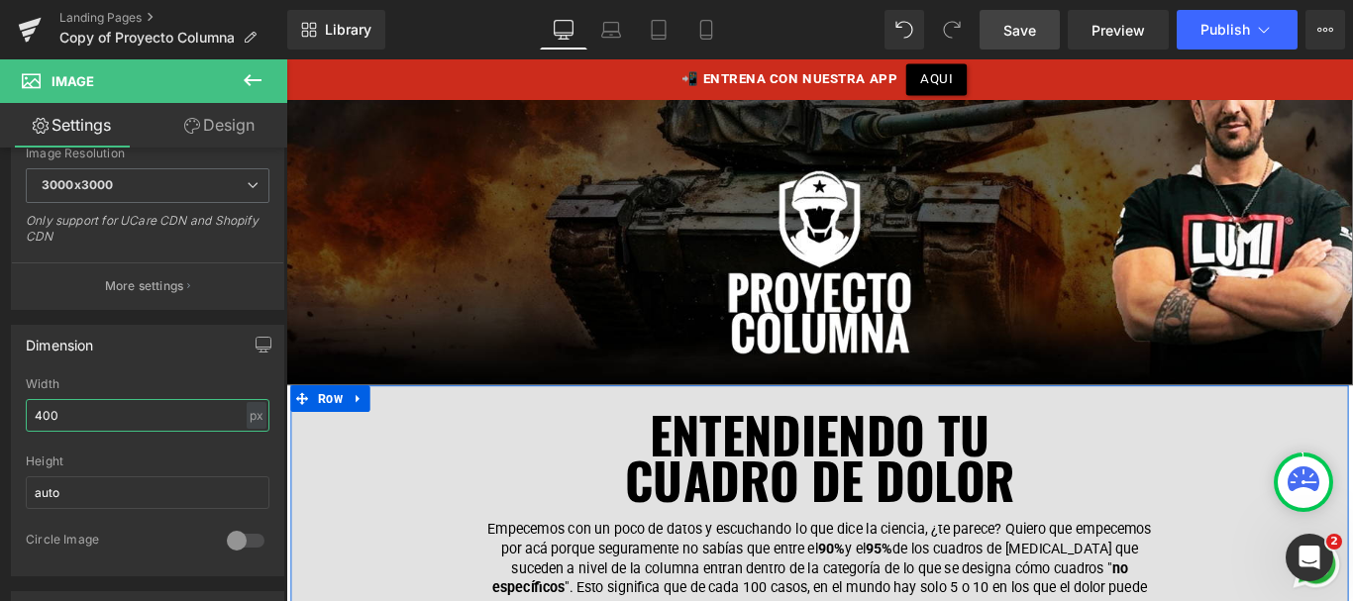
type input "400"
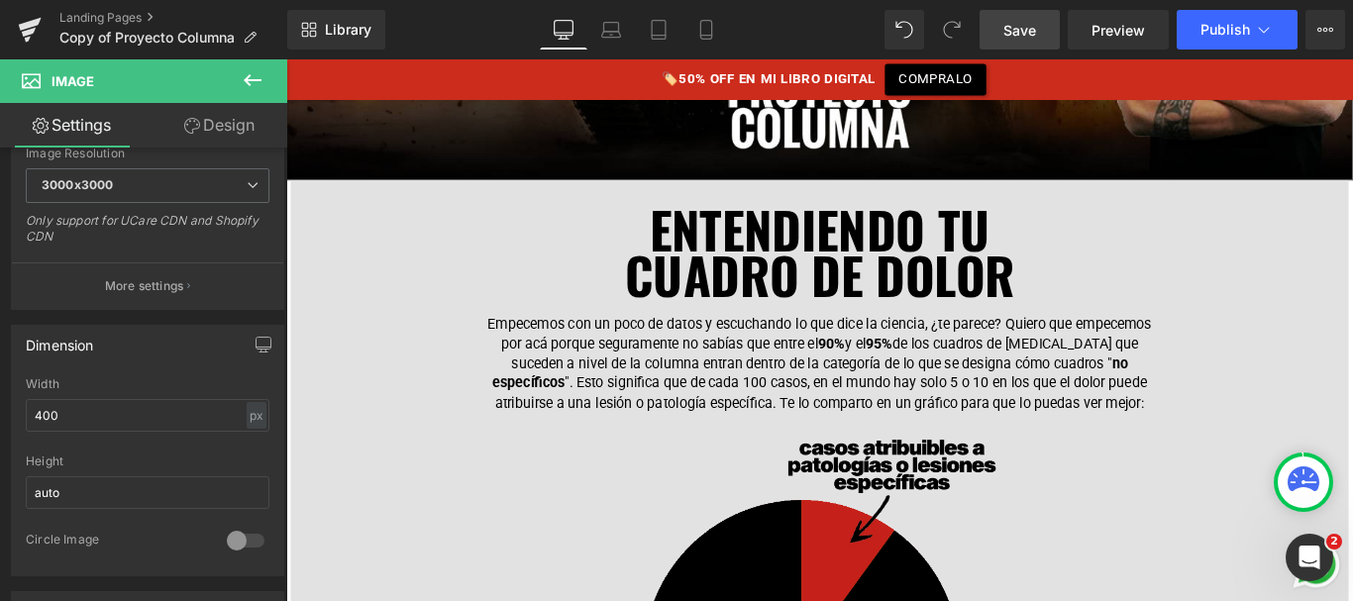
scroll to position [725, 0]
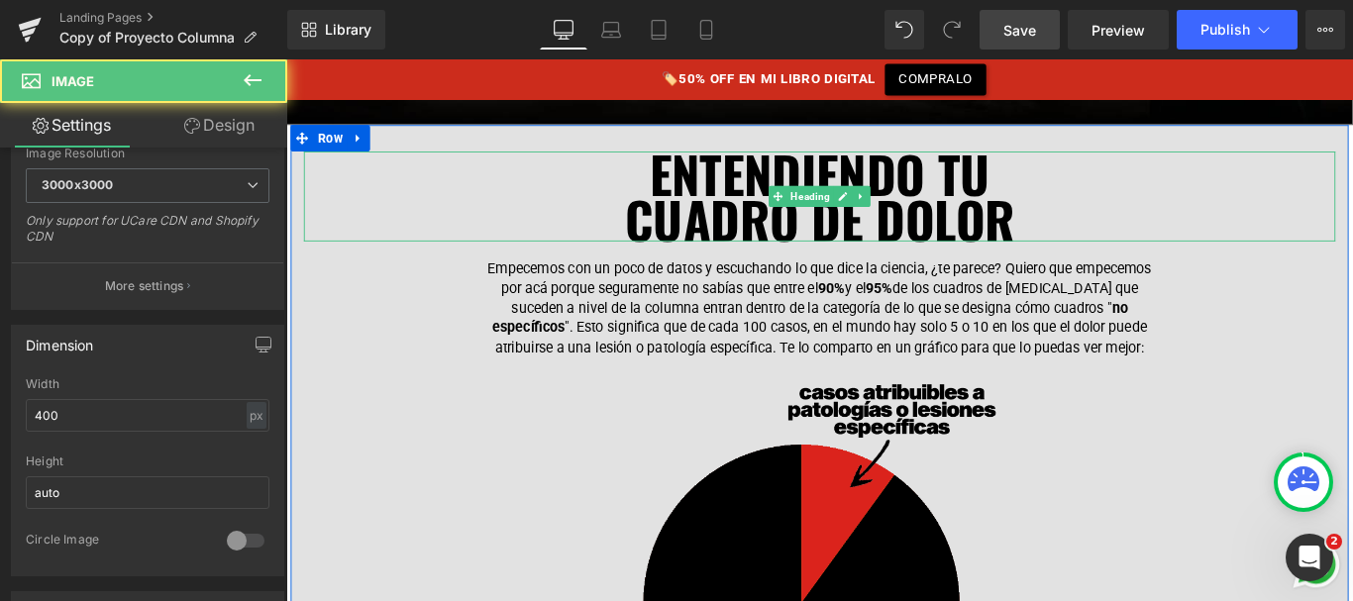
click at [522, 190] on h1 "ENTENDIENDO TU" at bounding box center [885, 188] width 1159 height 51
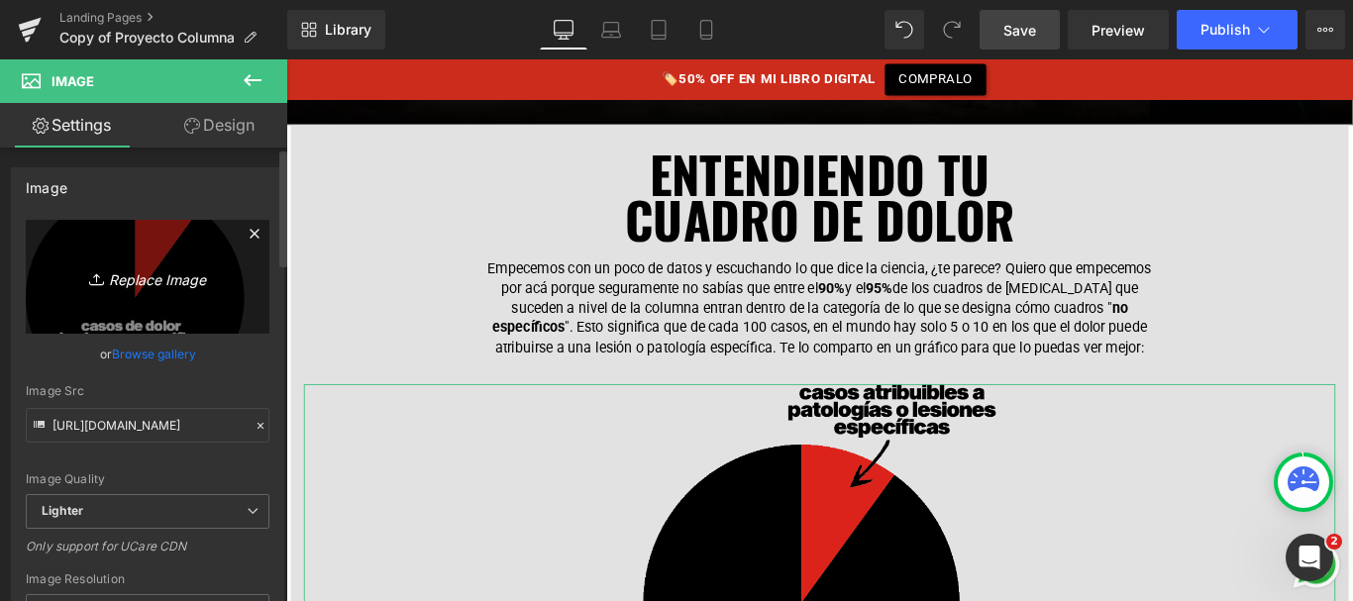
click at [157, 310] on link "Replace Image" at bounding box center [148, 277] width 244 height 114
type input "C:\fakepath\grafico-torta.png"
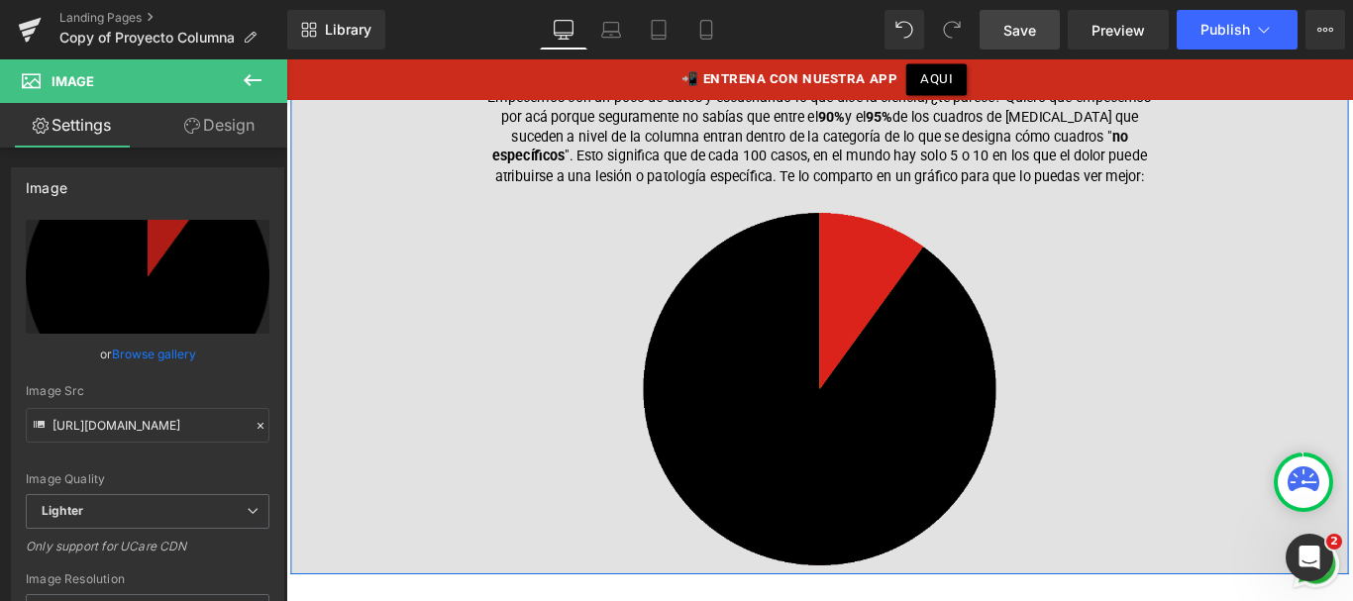
scroll to position [979, 0]
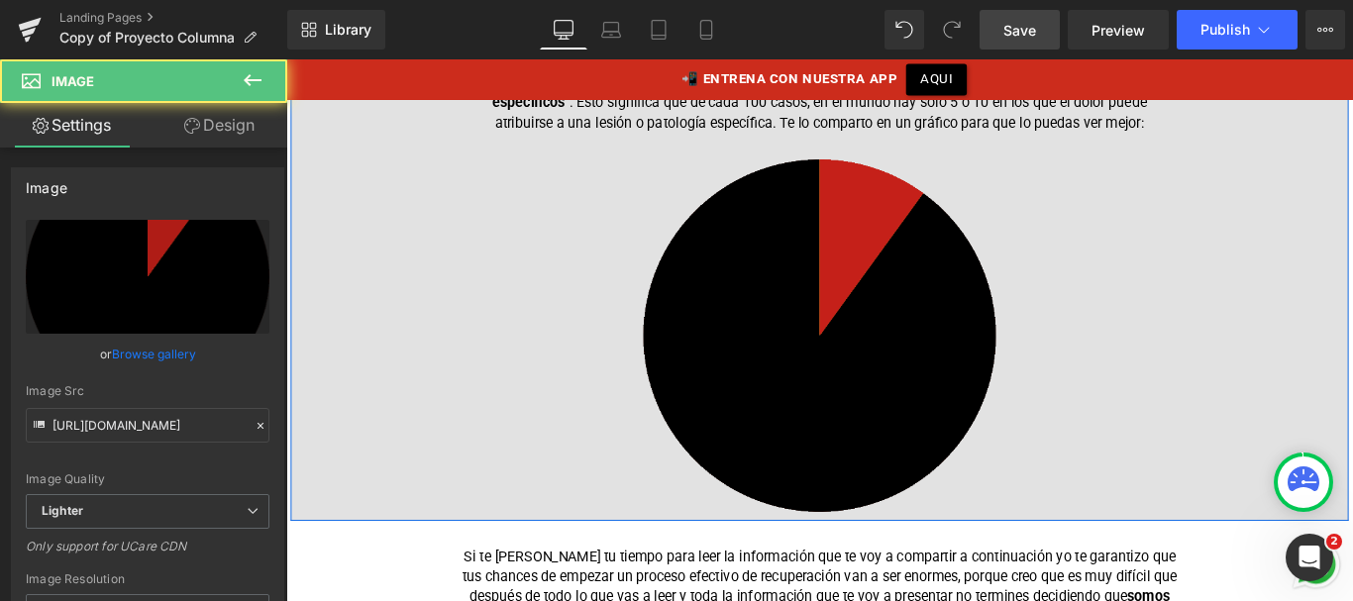
click at [753, 305] on img at bounding box center [886, 369] width 396 height 396
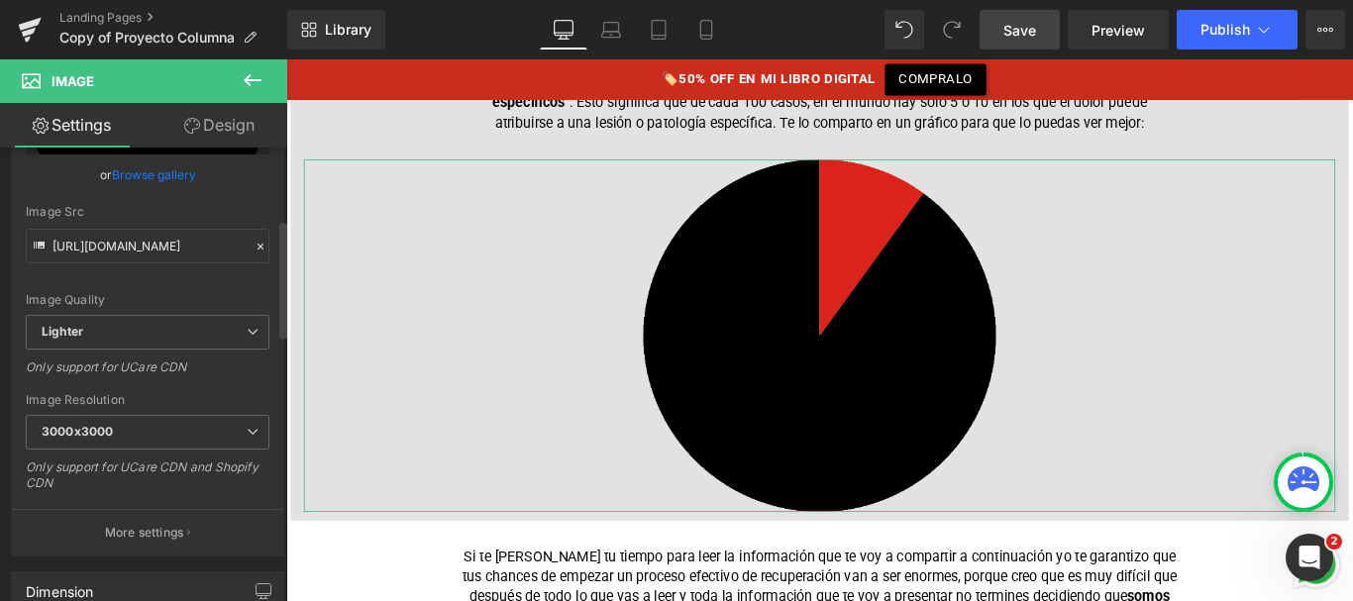
scroll to position [288, 0]
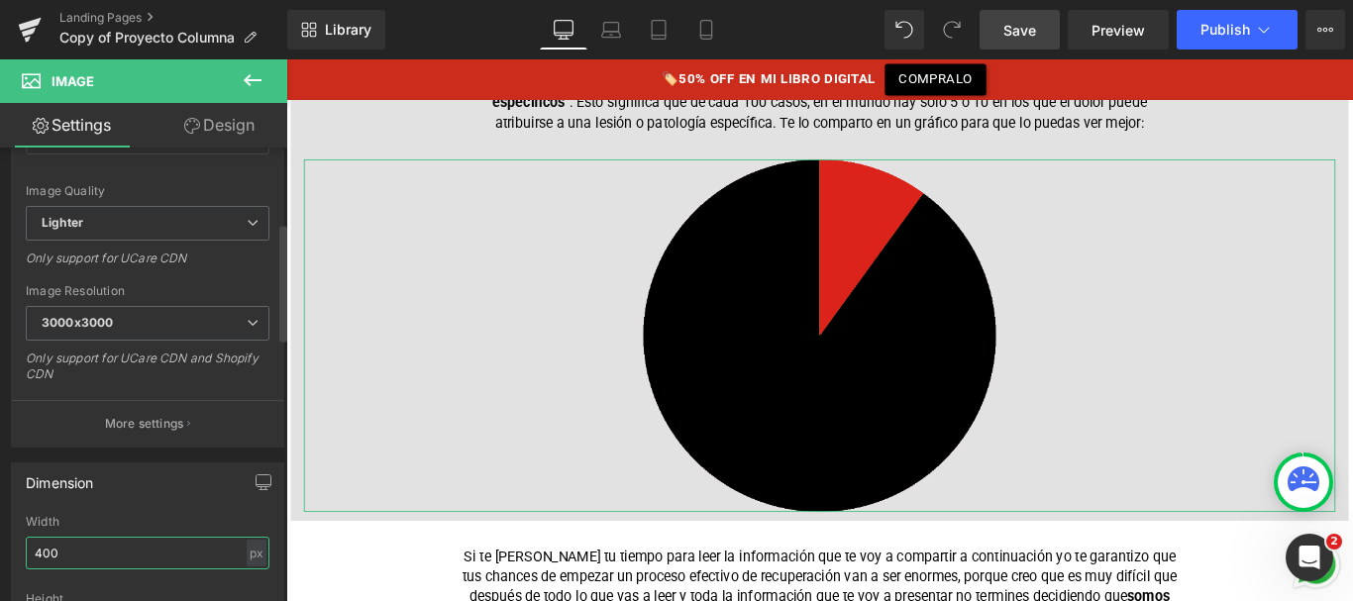
click at [65, 547] on input "400" at bounding box center [148, 553] width 244 height 33
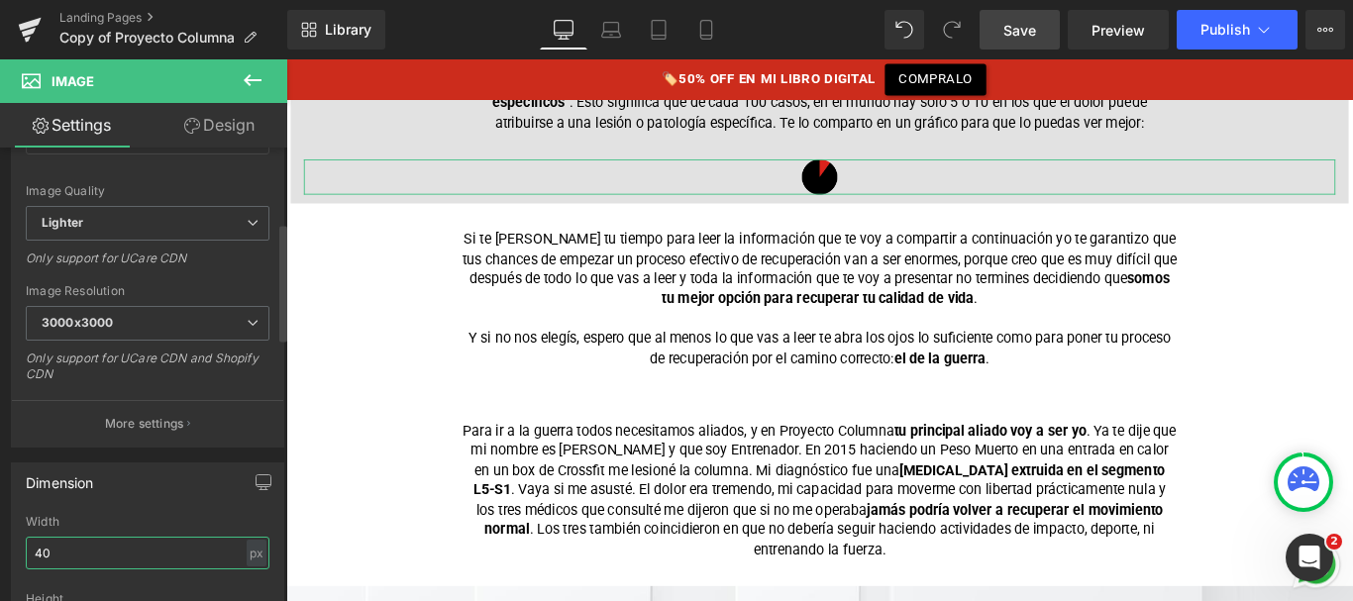
type input "4"
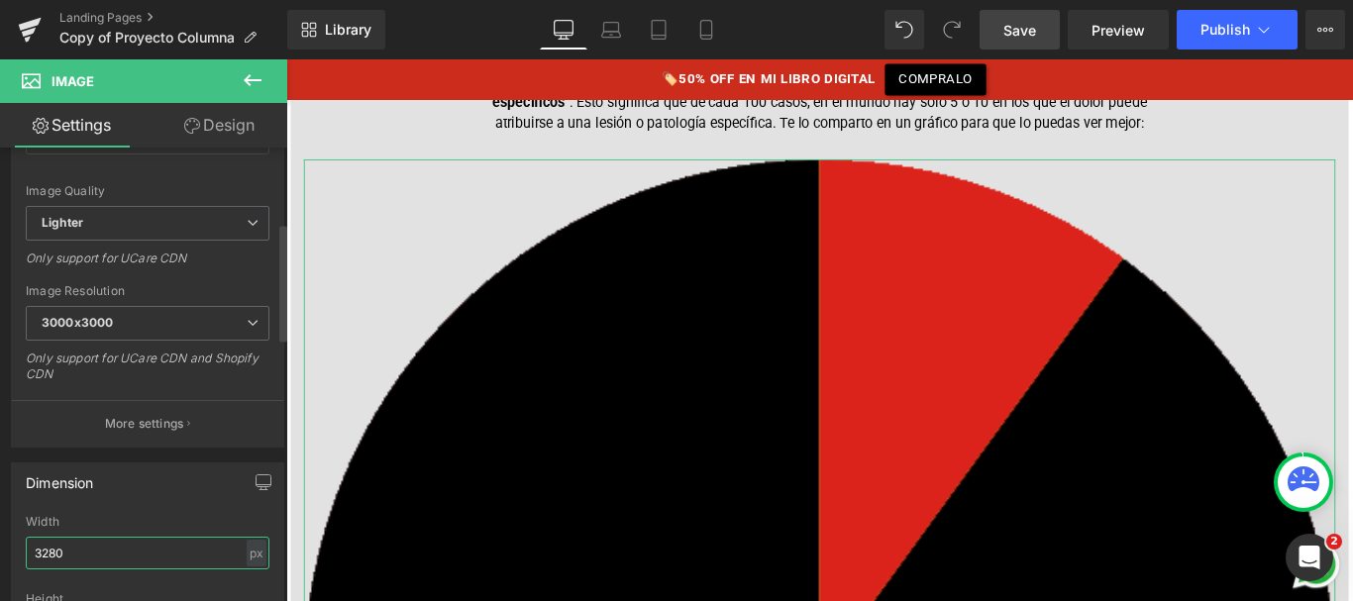
drag, startPoint x: 81, startPoint y: 554, endPoint x: 0, endPoint y: 555, distance: 81.2
click at [0, 557] on div "Dimension 400px Width 3280 px % px auto Height auto 0 Circle Image" at bounding box center [148, 581] width 296 height 266
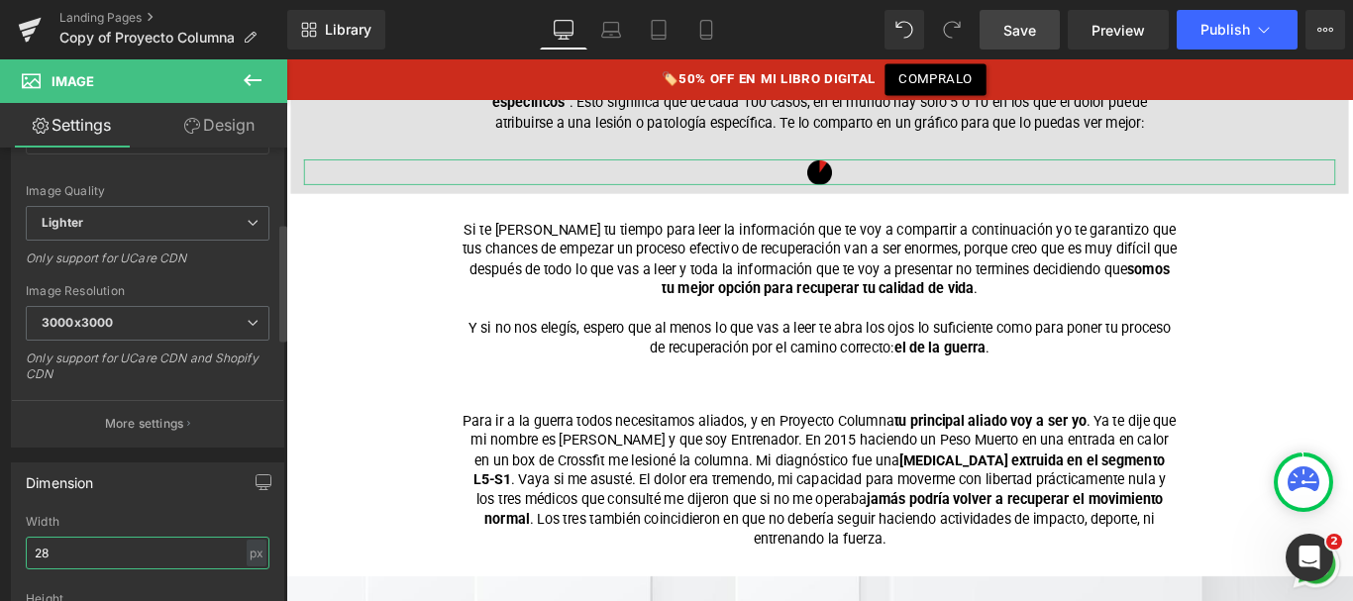
type input "280"
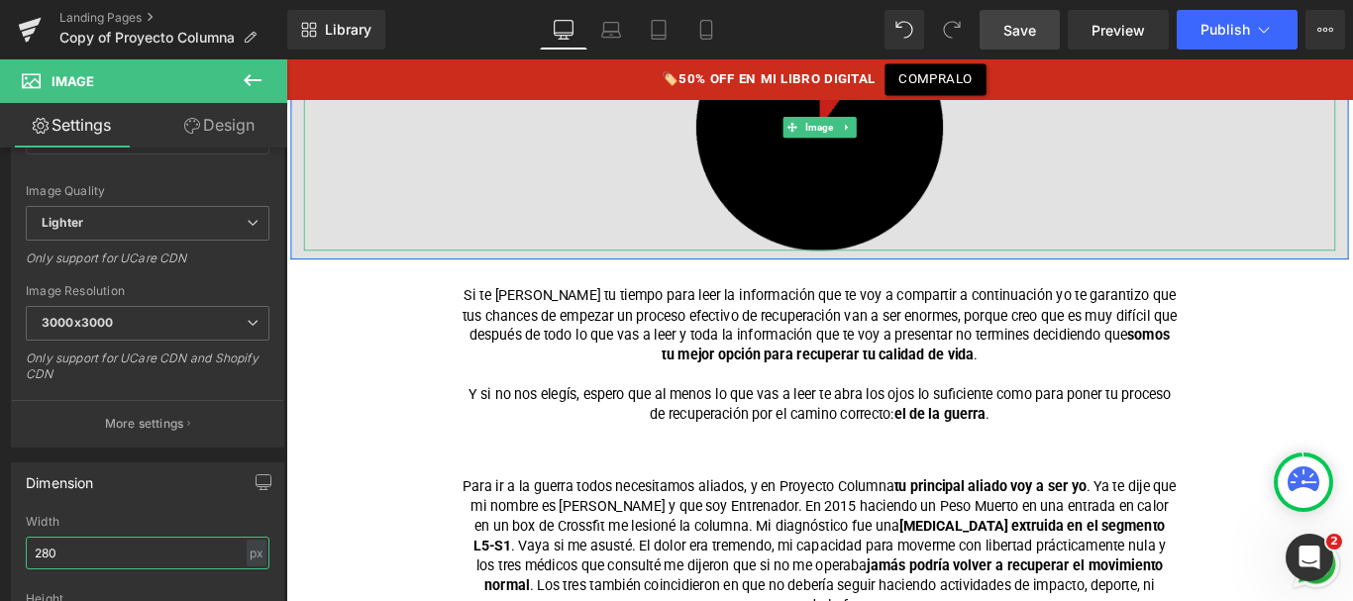
scroll to position [1155, 0]
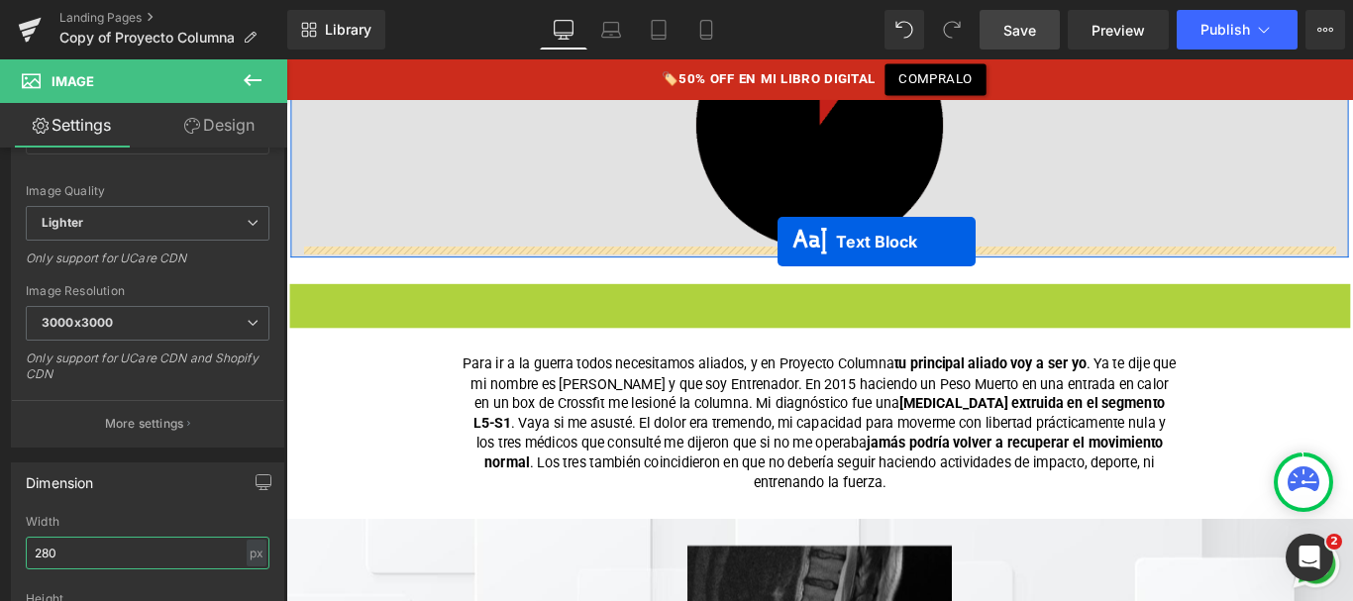
drag, startPoint x: 830, startPoint y: 384, endPoint x: 838, endPoint y: 264, distance: 120.1
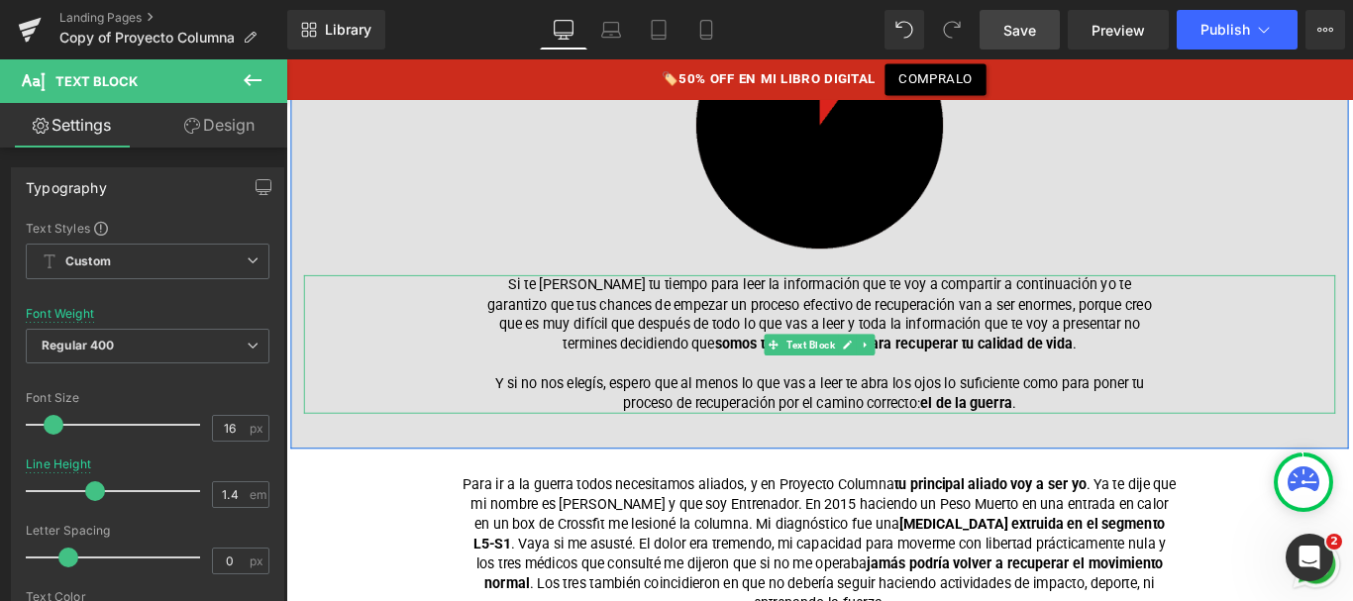
click at [838, 330] on font "Si te tomás tu tiempo para leer la información que te voy a compartir a continu…" at bounding box center [886, 345] width 746 height 85
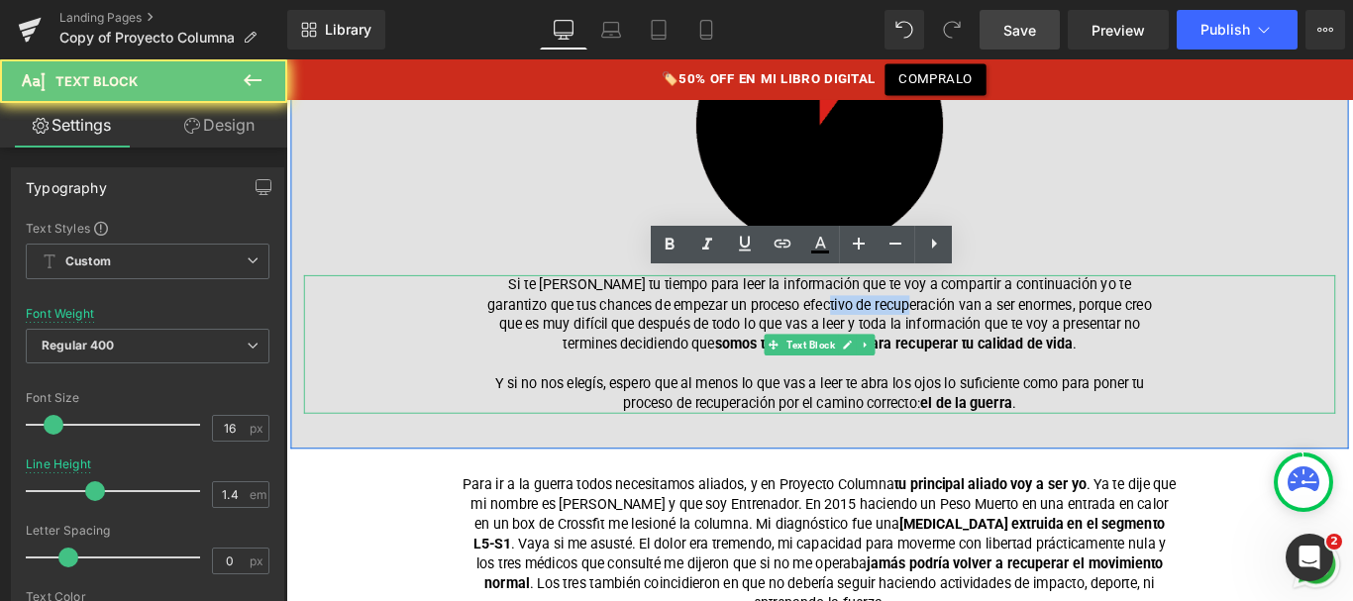
click at [838, 330] on font "Si te tomás tu tiempo para leer la información que te voy a compartir a continu…" at bounding box center [886, 345] width 746 height 85
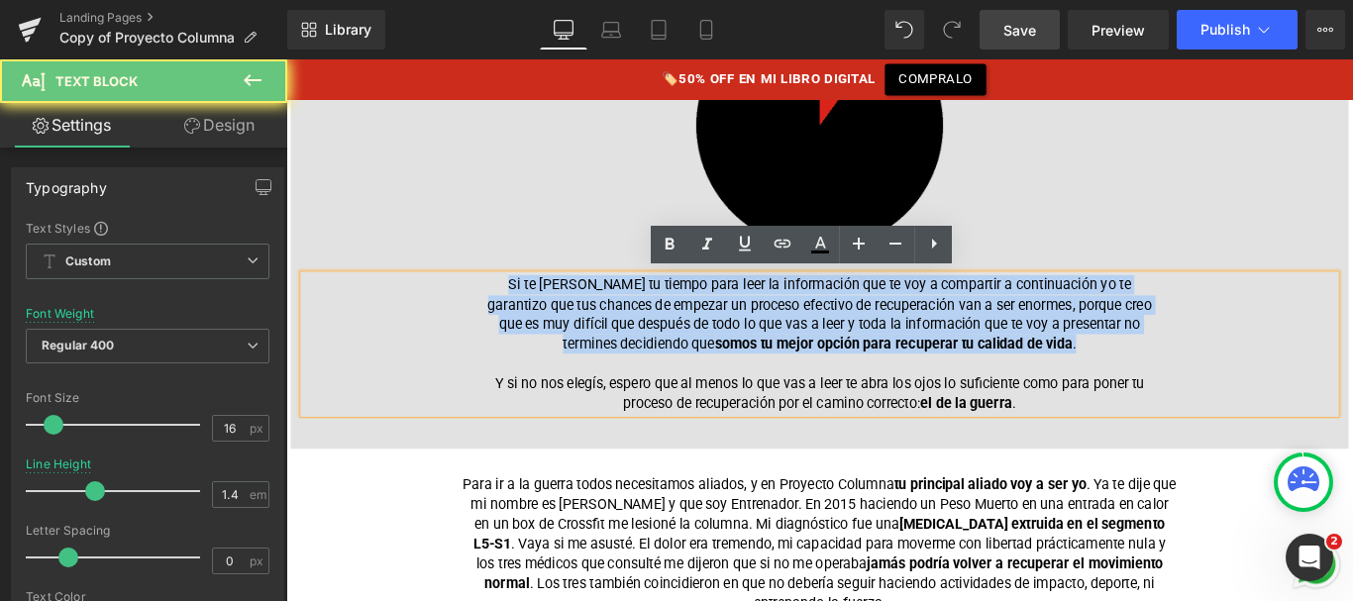
click at [838, 330] on font "Si te tomás tu tiempo para leer la información que te voy a compartir a continu…" at bounding box center [886, 345] width 746 height 85
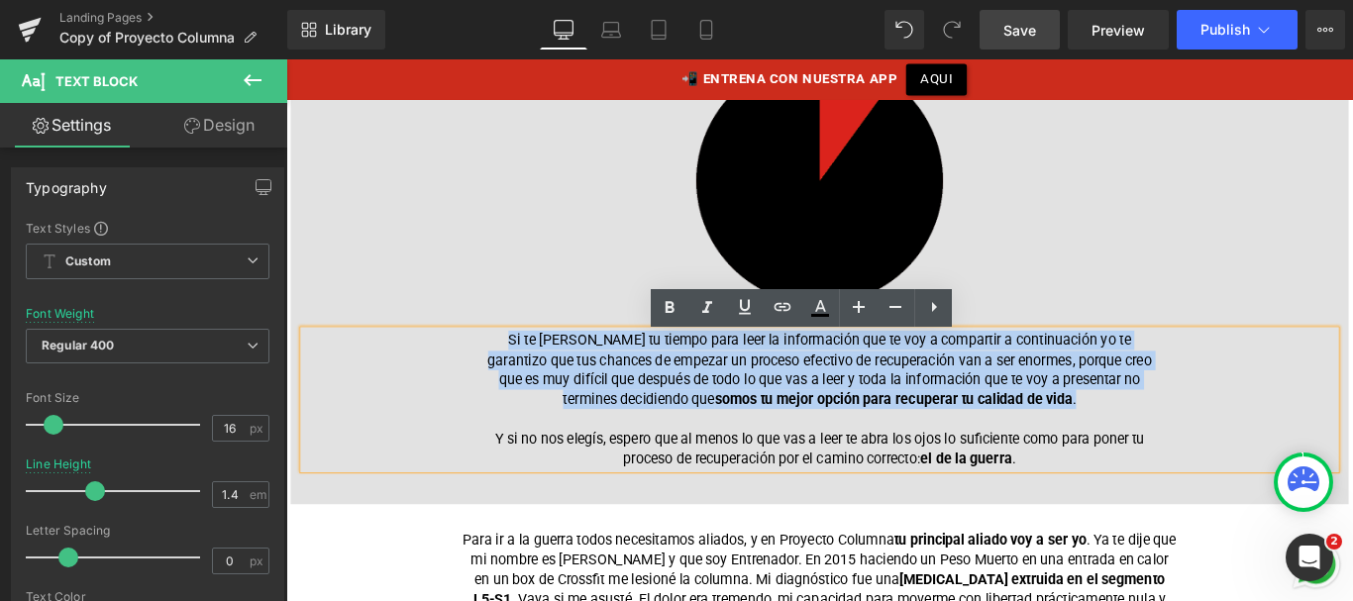
scroll to position [1121, 0]
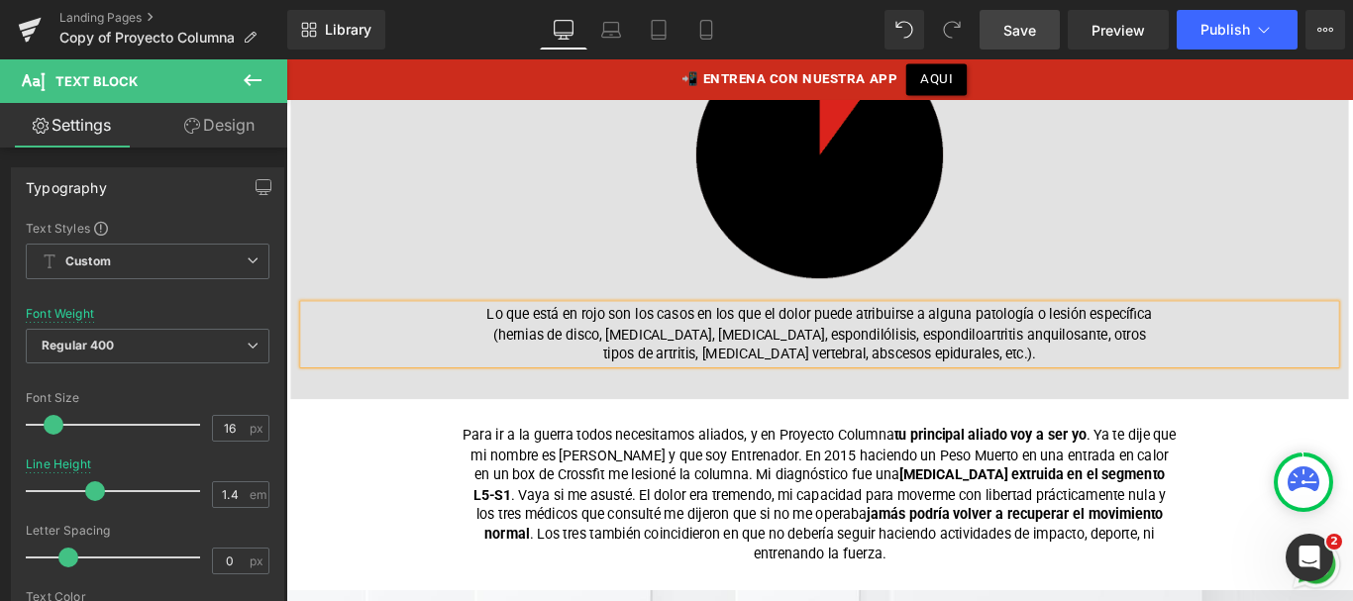
click at [1258, 345] on font "Lo que está en rojo son los casos en los que el dolor puede atribuirse a alguna…" at bounding box center [886, 368] width 748 height 63
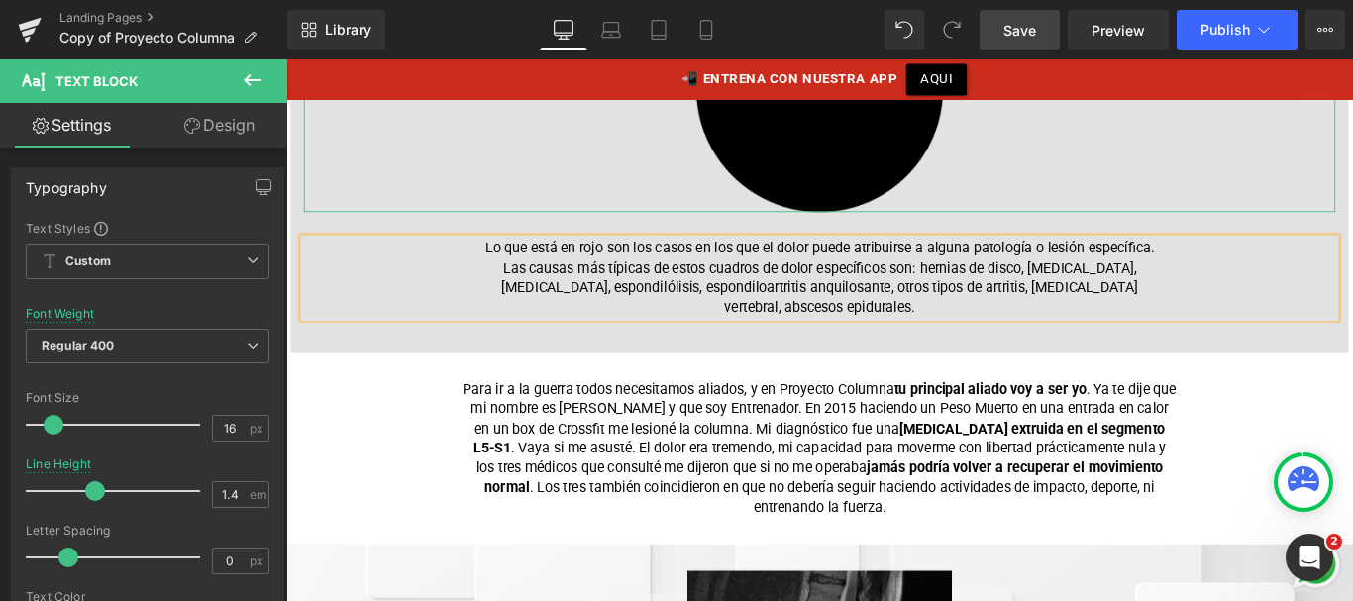
scroll to position [1206, 0]
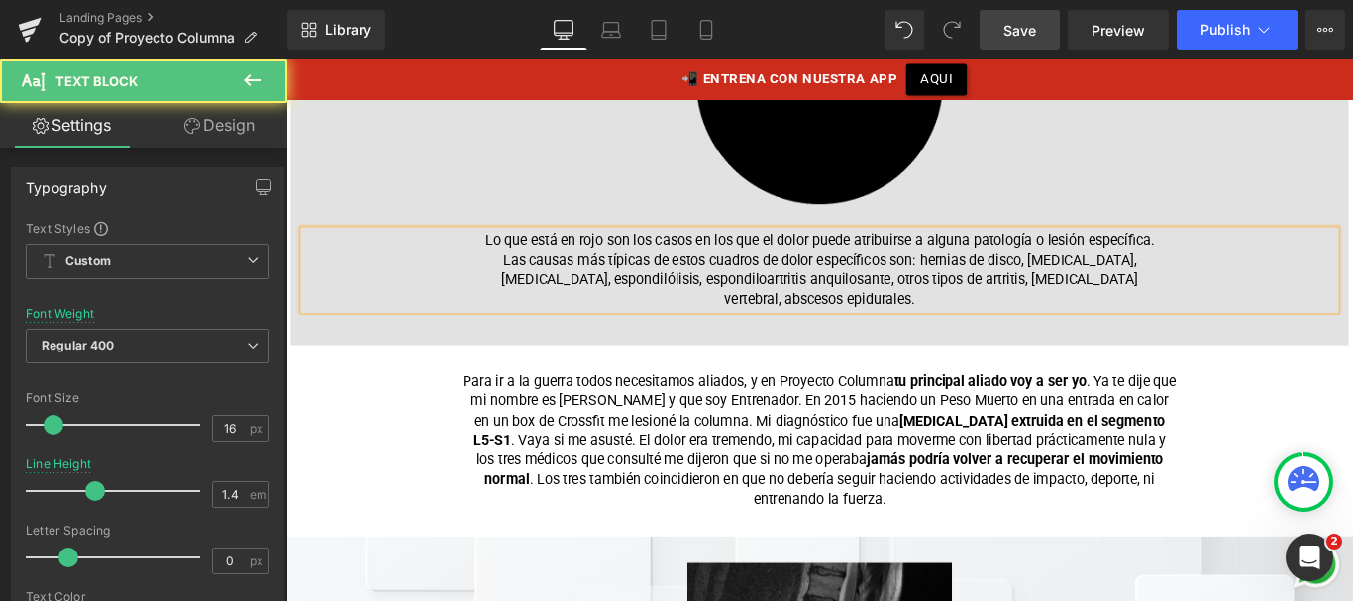
click at [992, 277] on font "Lo que está en rojo son los casos en los que el dolor puede atribuirse a alguna…" at bounding box center [886, 295] width 752 height 85
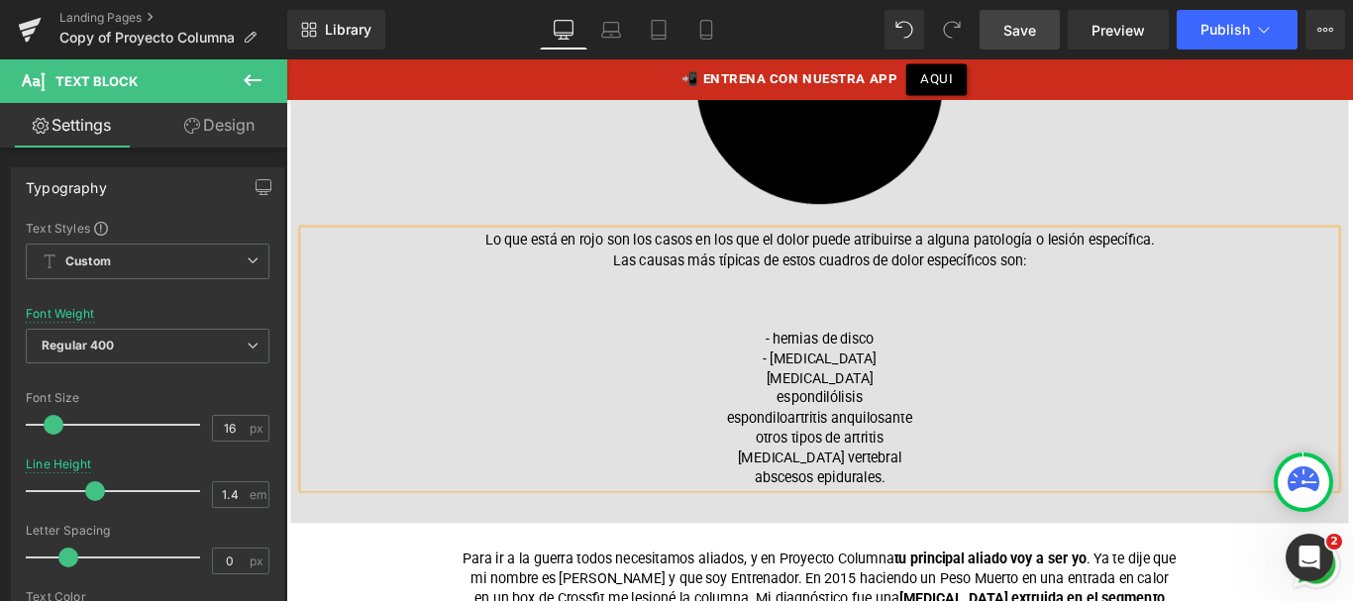
click at [891, 318] on p at bounding box center [885, 329] width 763 height 22
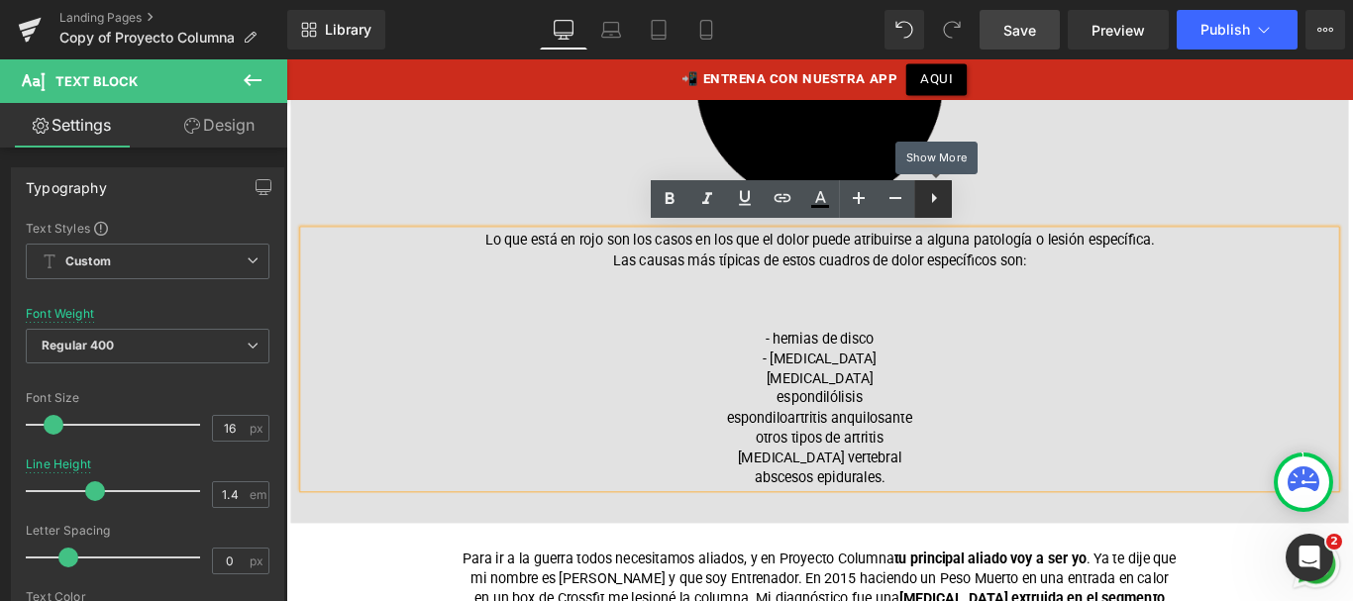
click at [936, 185] on link at bounding box center [933, 199] width 38 height 38
click at [929, 203] on icon at bounding box center [933, 198] width 24 height 24
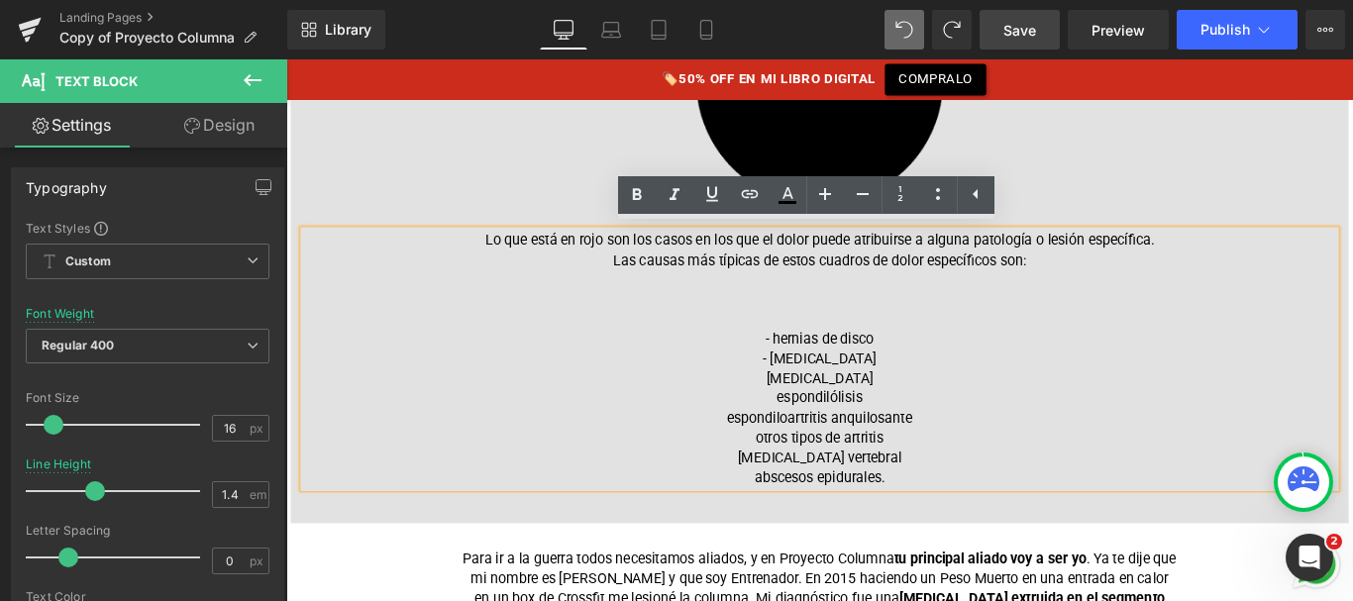
click at [896, 574] on div "ENTENDIENDO TU CUADRO DE DOLOR Heading Empecemos con un poco de datos y escucha…" at bounding box center [885, 116] width 1189 height 927
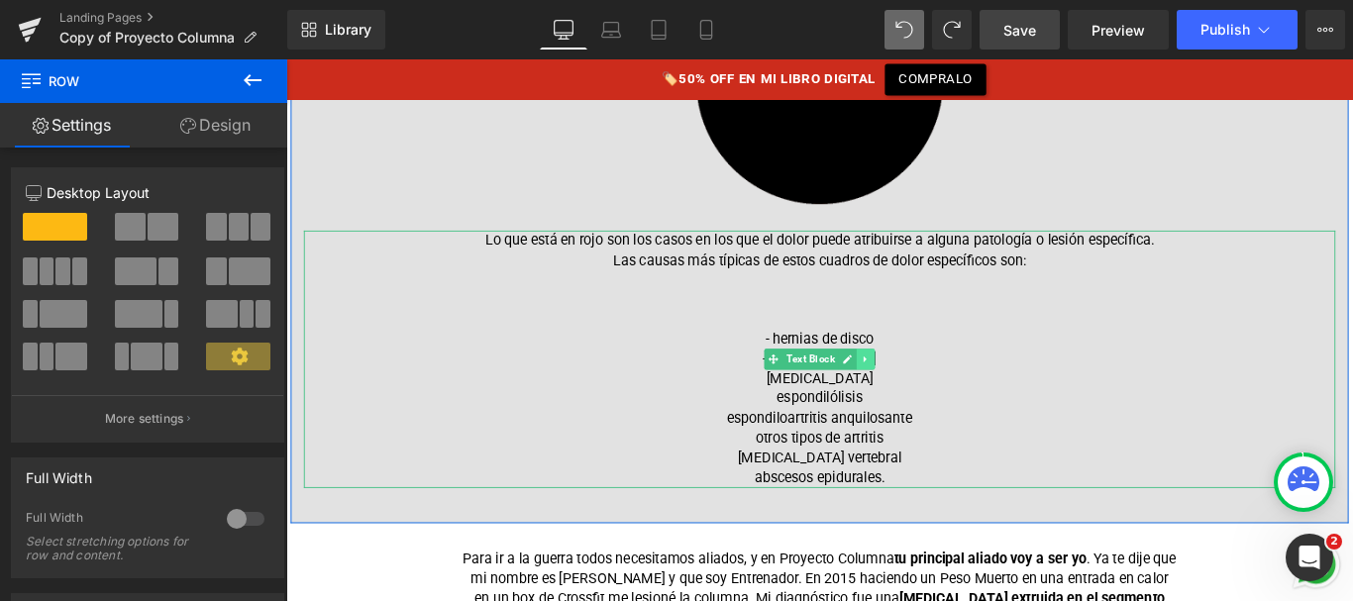
click at [927, 398] on link at bounding box center [937, 396] width 21 height 24
click at [926, 390] on icon at bounding box center [926, 395] width 11 height 11
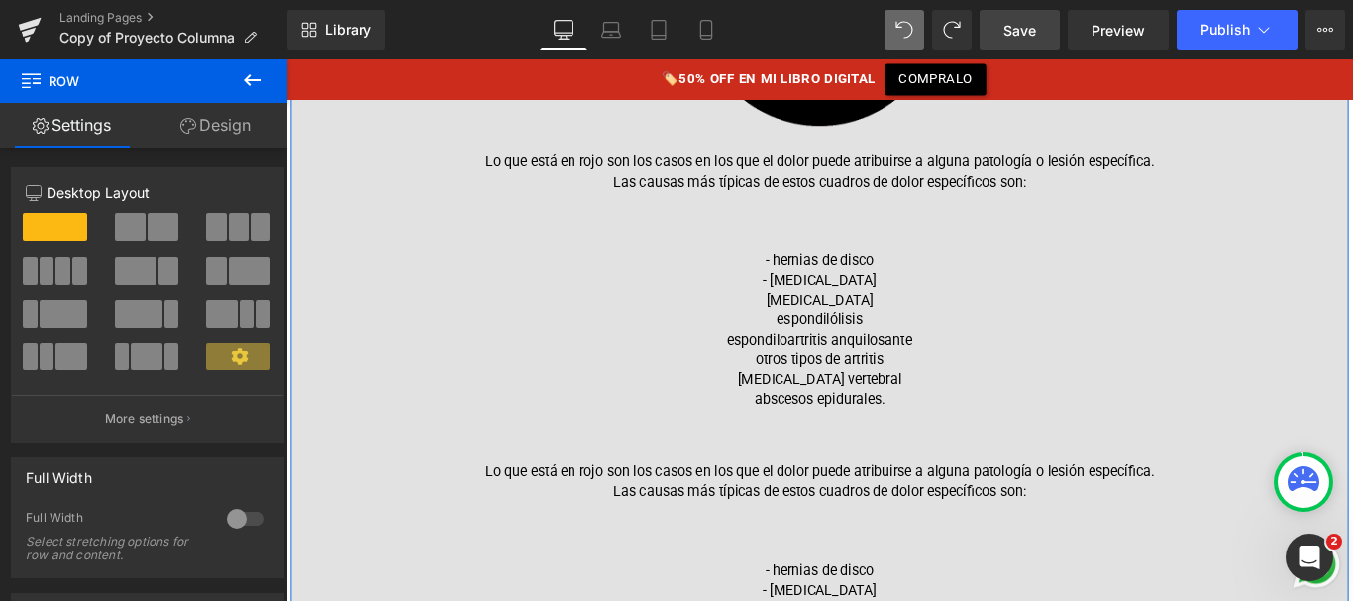
scroll to position [1292, 0]
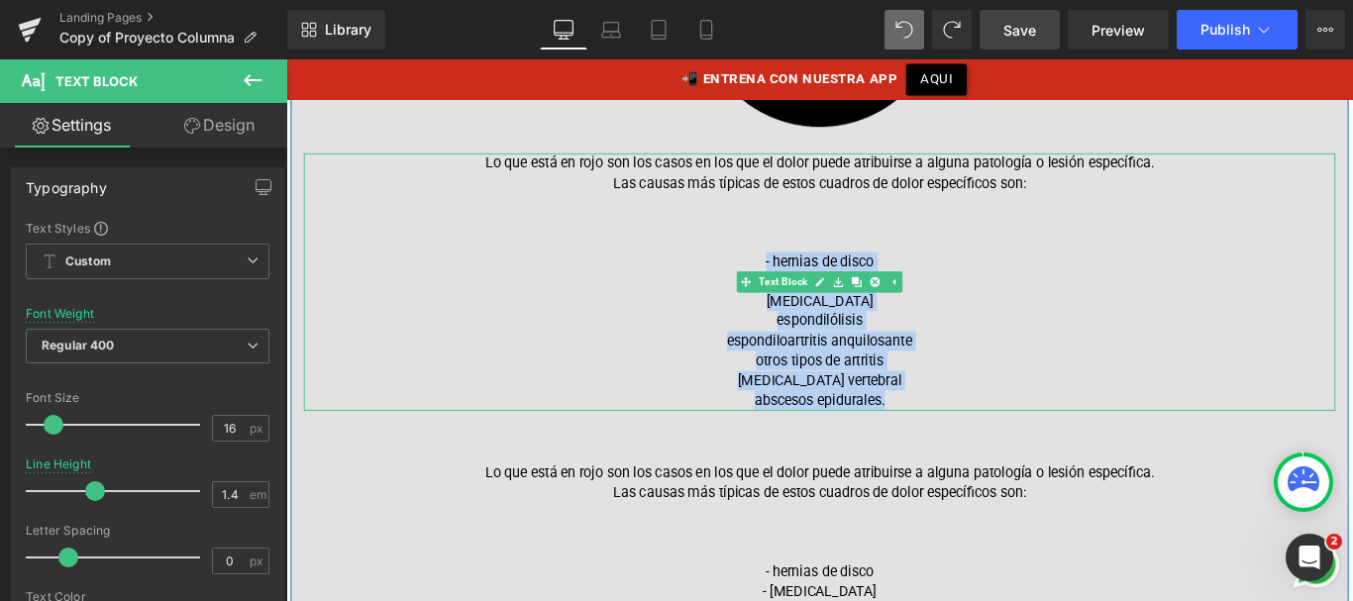
drag, startPoint x: 820, startPoint y: 336, endPoint x: 794, endPoint y: 272, distance: 68.4
click at [794, 272] on div "Lo que está en rojo son los casos en los que el dolor puede atribuirse a alguna…" at bounding box center [885, 309] width 1159 height 288
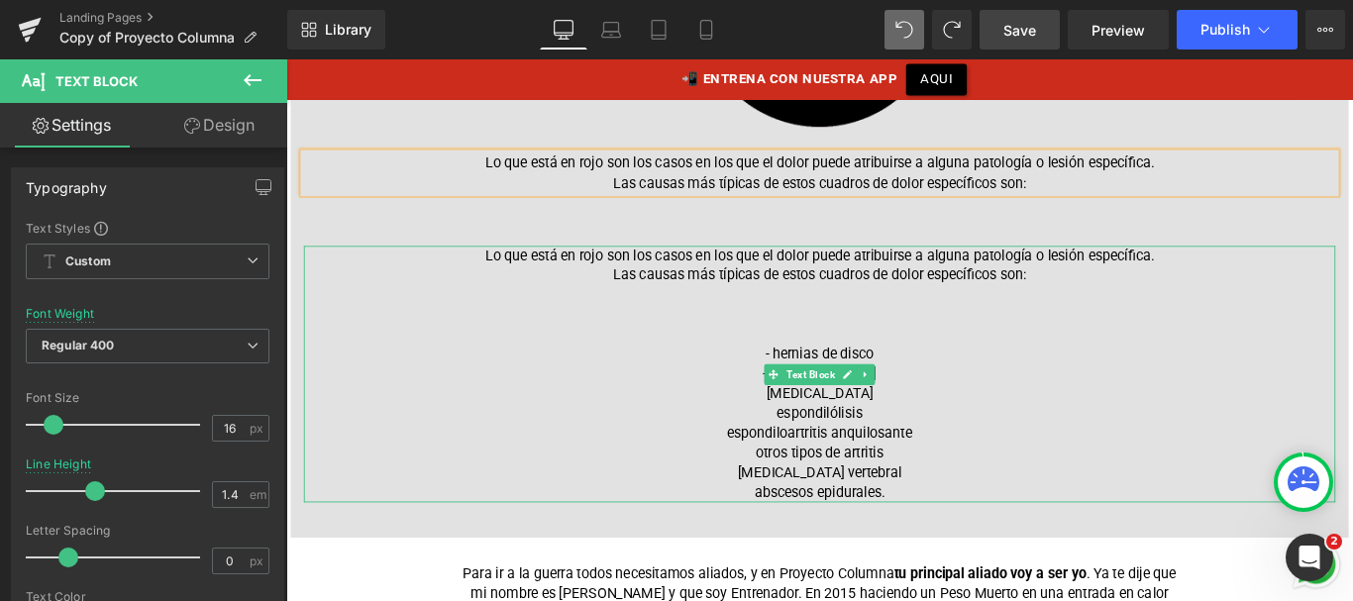
click at [819, 292] on font "Lo que está en rojo son los casos en los que el dolor puede atribuirse a alguna…" at bounding box center [886, 290] width 752 height 41
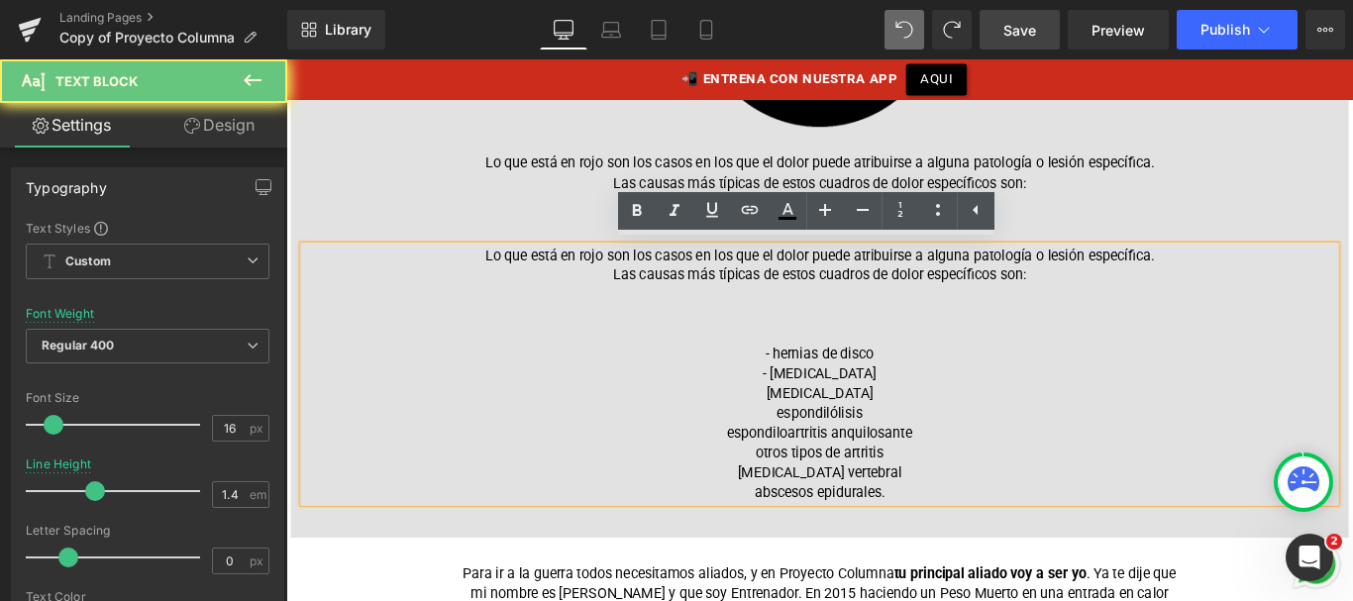
click at [819, 292] on font "Lo que está en rojo son los casos en los que el dolor puede atribuirse a alguna…" at bounding box center [886, 290] width 752 height 41
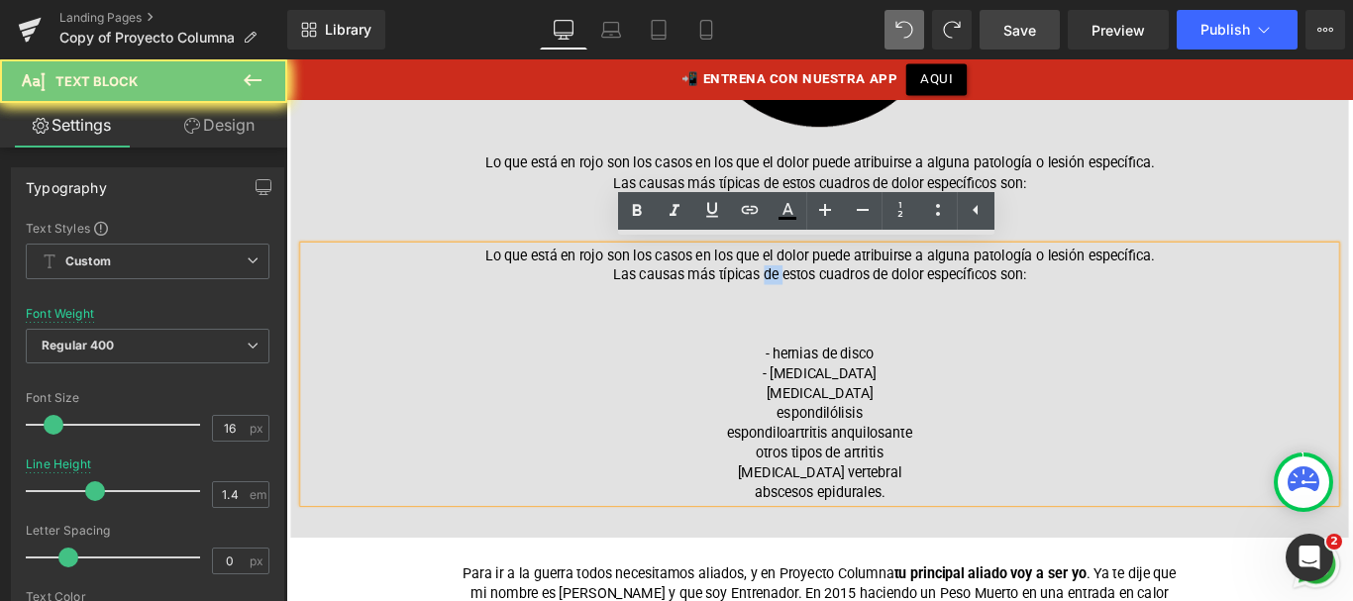
click at [819, 292] on font "Lo que está en rojo son los casos en los que el dolor puede atribuirse a alguna…" at bounding box center [886, 290] width 752 height 41
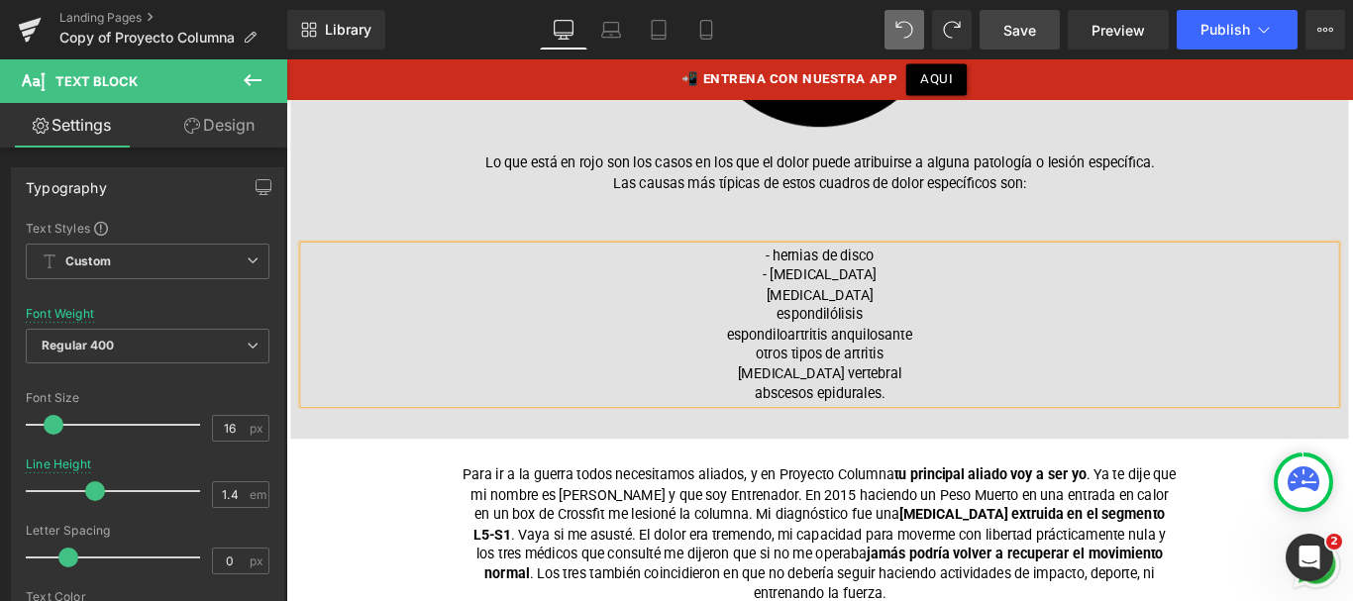
click at [889, 298] on font "- estenosis espinal" at bounding box center [886, 301] width 128 height 19
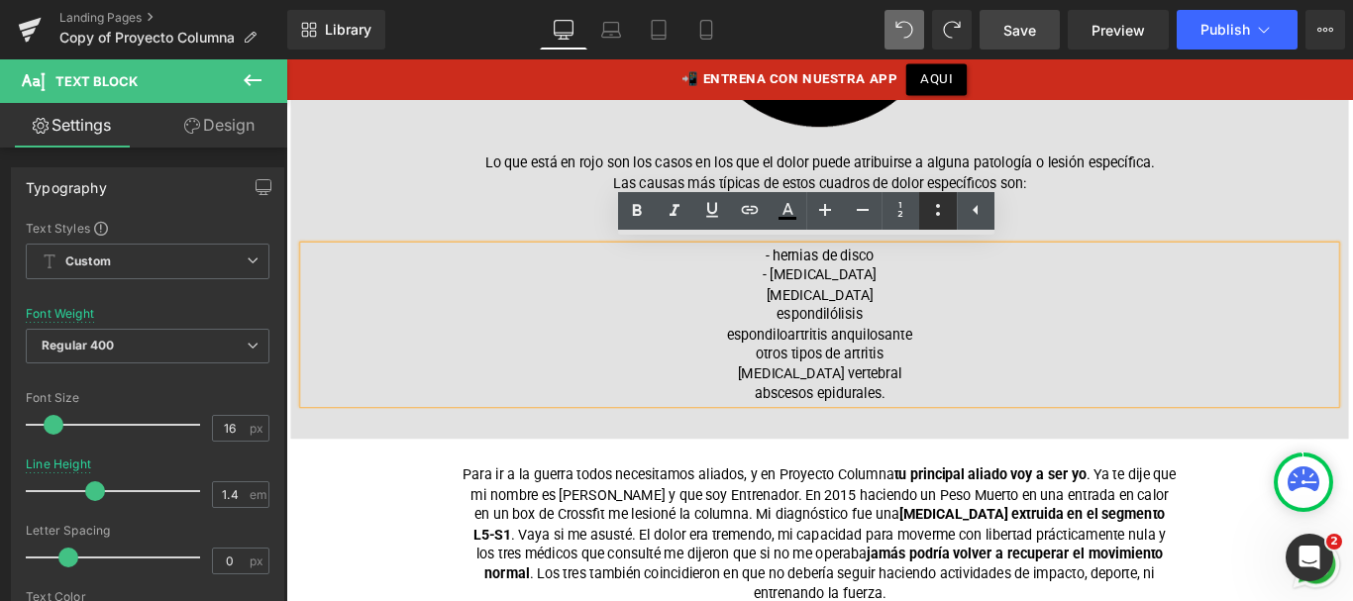
click at [922, 209] on link at bounding box center [938, 211] width 38 height 38
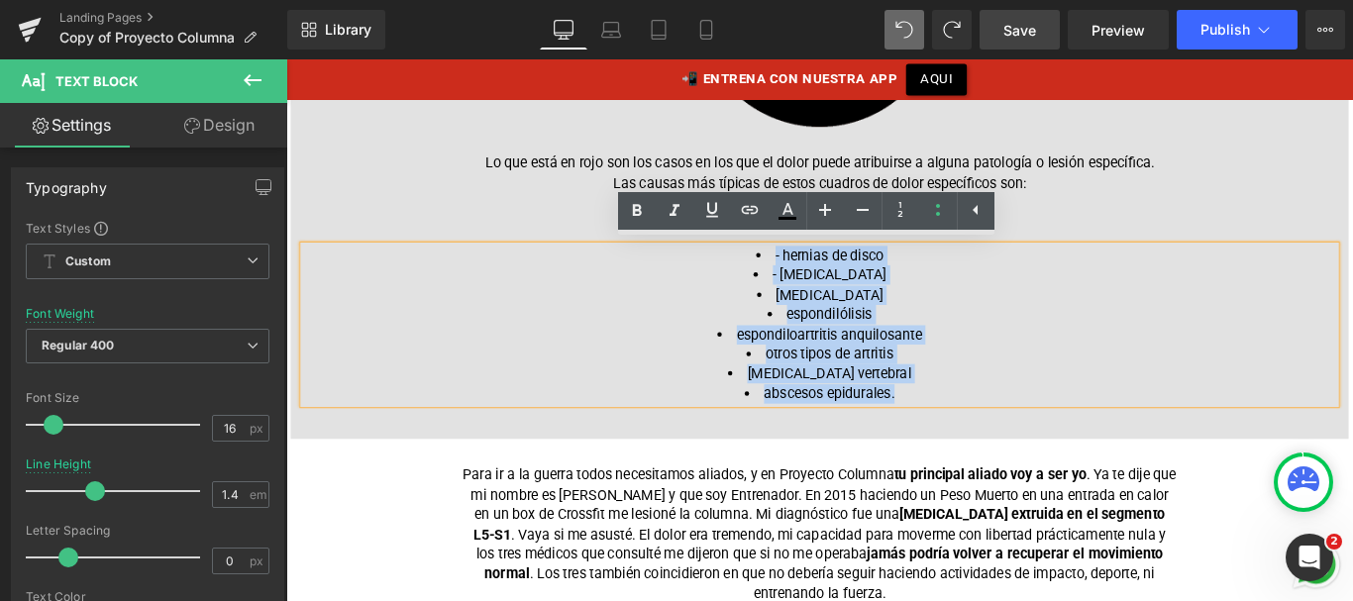
click at [836, 274] on font "- hernias de disco" at bounding box center [897, 279] width 122 height 19
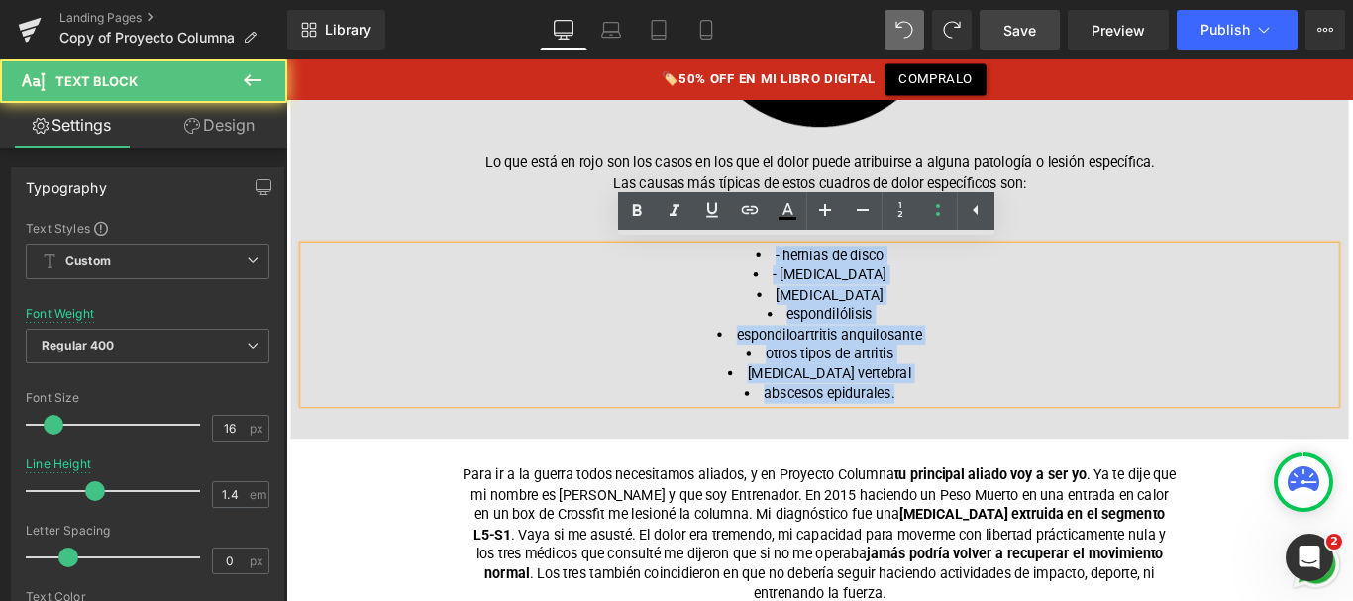
click at [843, 271] on font "- hernias de disco" at bounding box center [897, 279] width 122 height 19
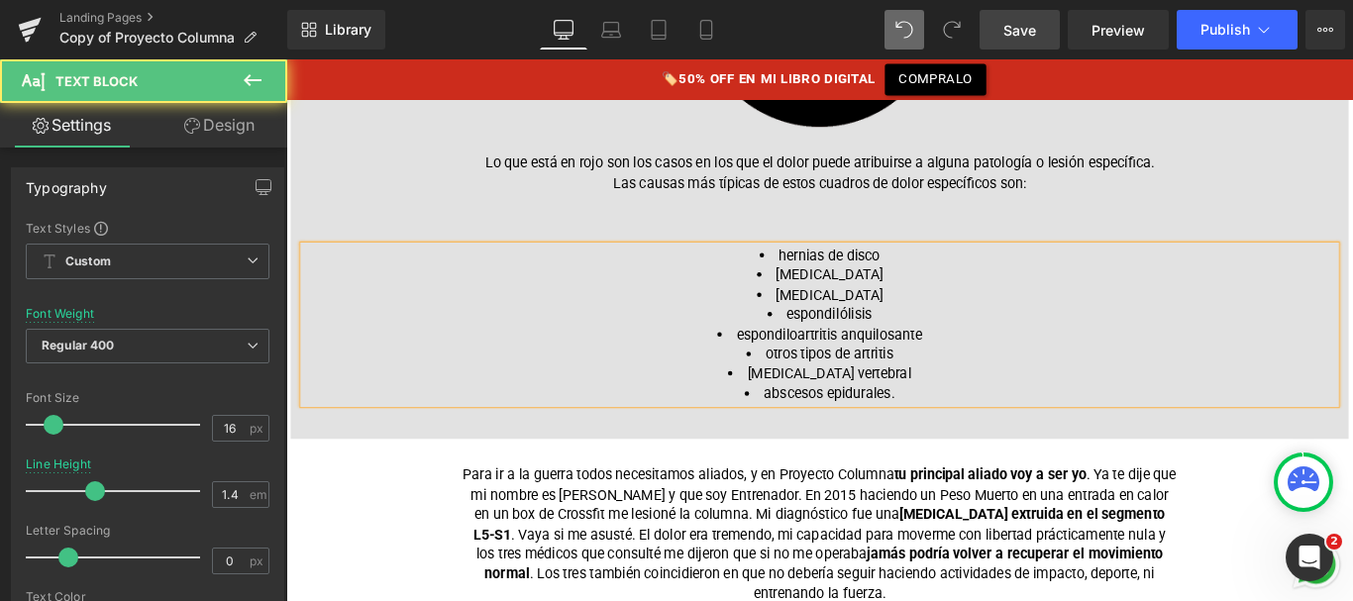
click at [870, 295] on font "estenosis espinal" at bounding box center [897, 301] width 120 height 19
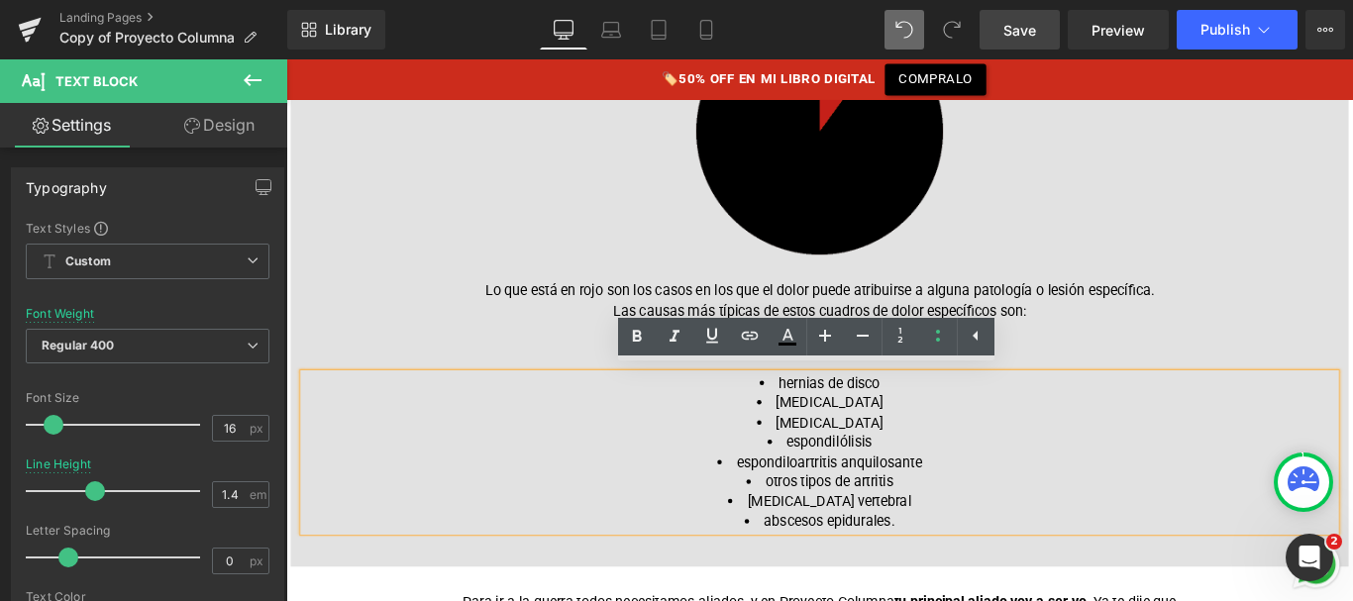
scroll to position [1151, 0]
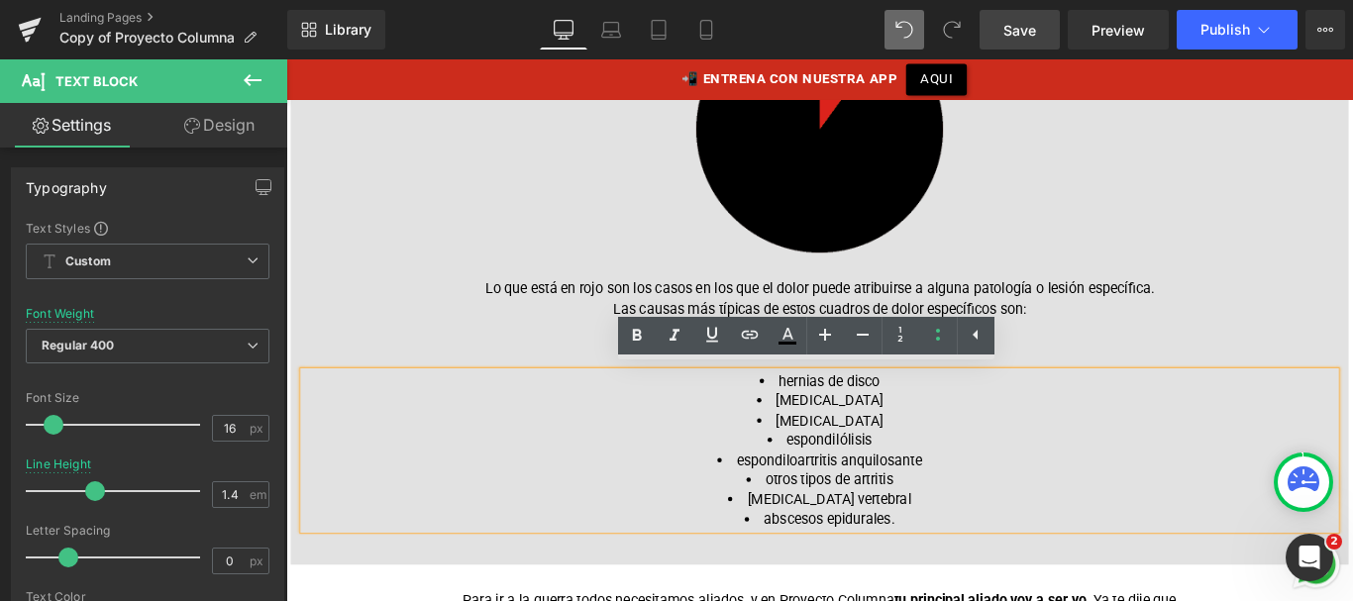
click at [909, 324] on div "Lo que está en rojo son los casos en los que el dolor puede atribuirse a alguna…" at bounding box center [885, 328] width 1159 height 45
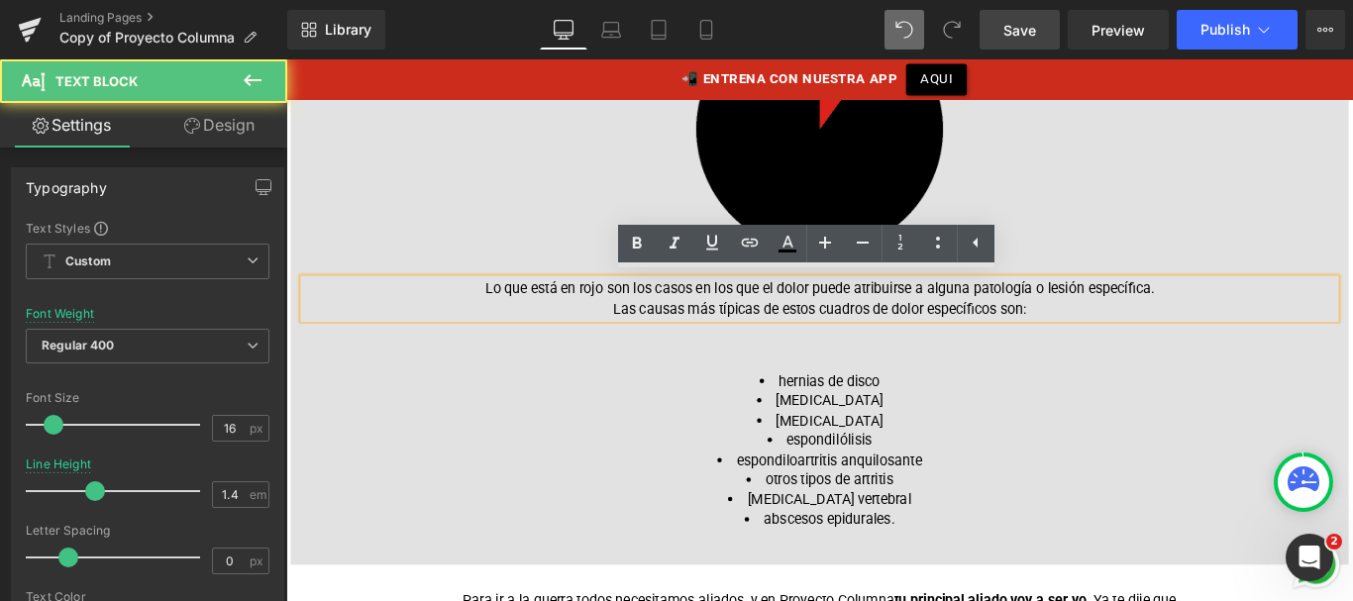
click at [882, 371] on div "ENTENDIENDO TU CUADRO DE DOLOR Heading Empecemos con un poco de datos y escucha…" at bounding box center [885, 177] width 1189 height 881
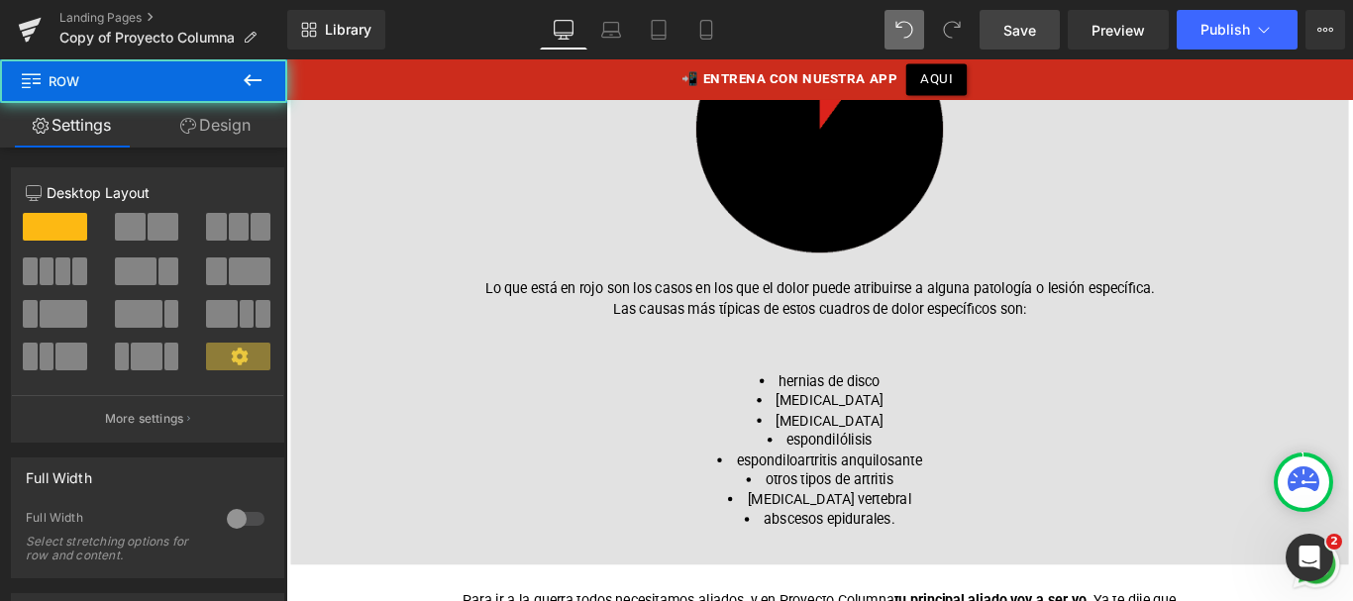
click at [882, 399] on div "ENTENDIENDO TU CUADRO DE DOLOR Heading Empecemos con un poco de datos y escucha…" at bounding box center [885, 177] width 1189 height 881
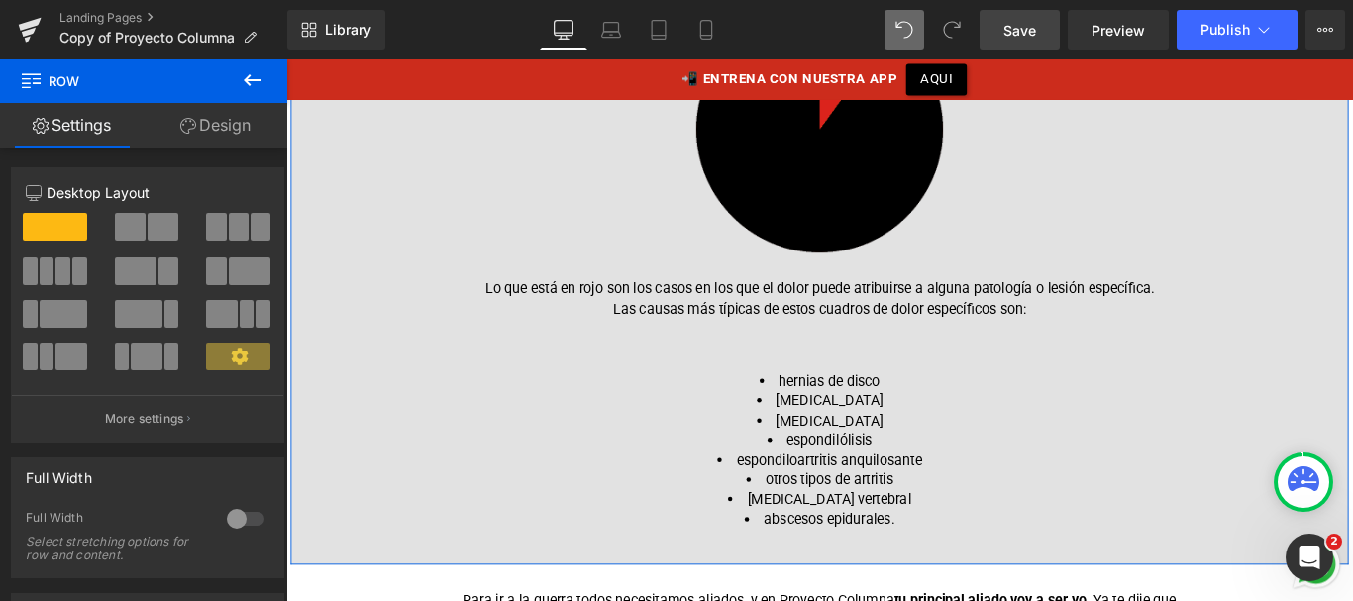
click at [286, 59] on div at bounding box center [286, 59] width 0 height 0
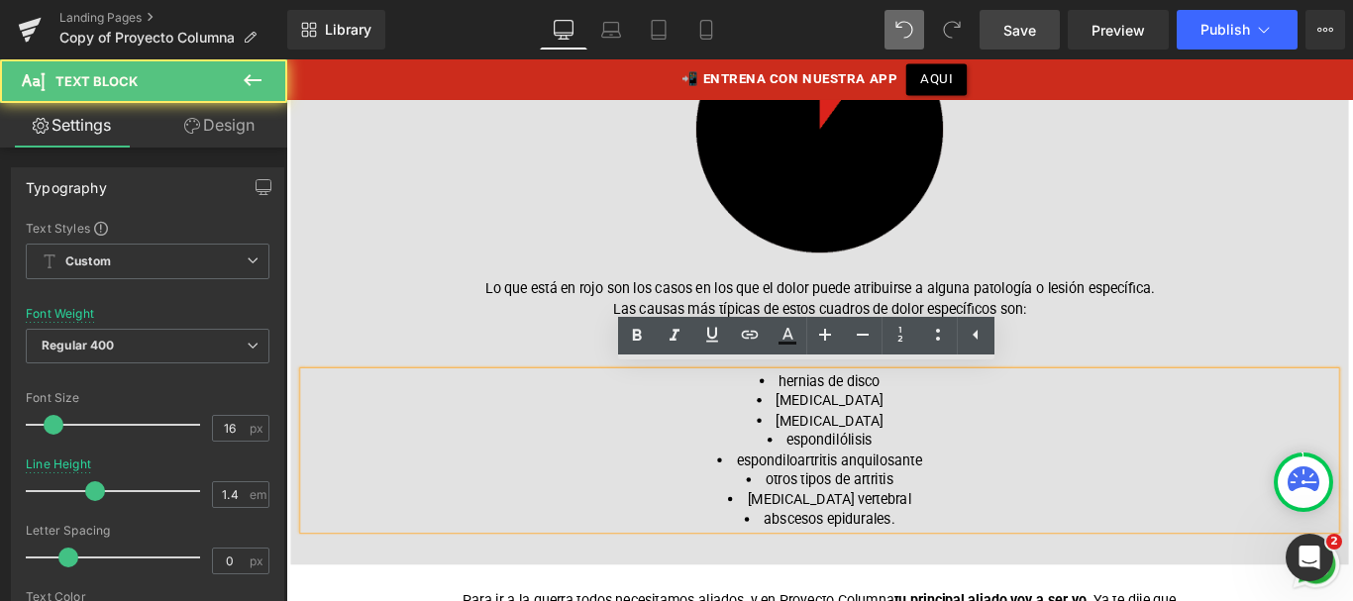
click at [850, 433] on font "estenosis espinal" at bounding box center [897, 442] width 120 height 19
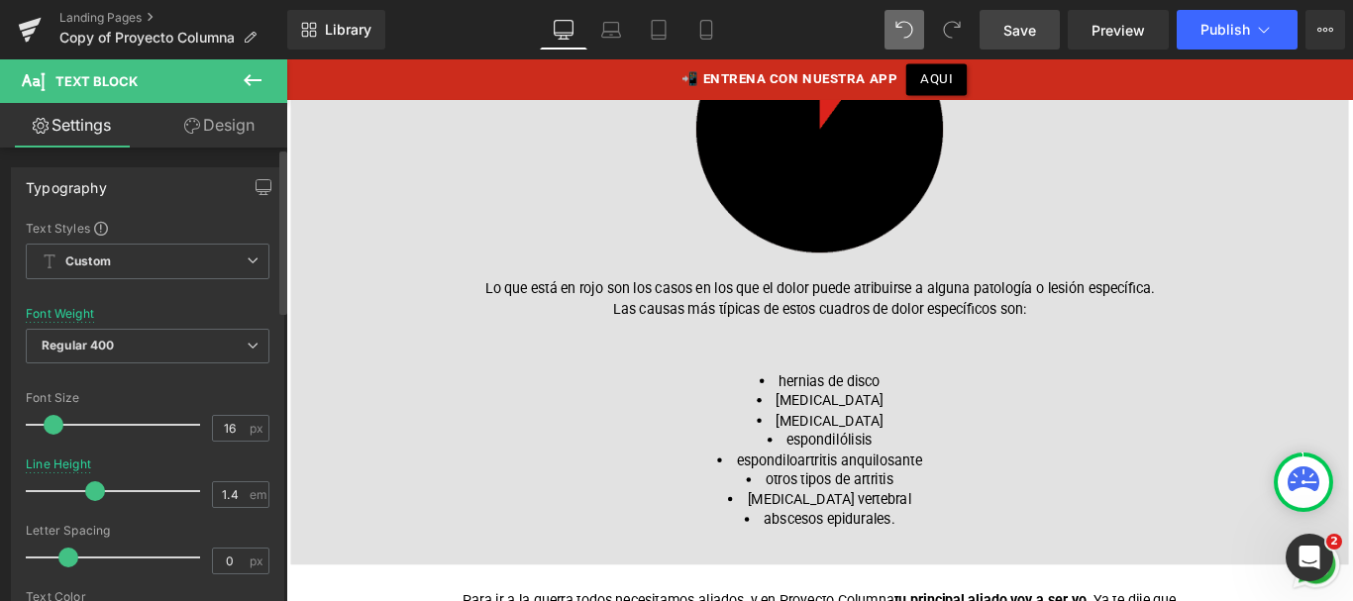
click at [210, 136] on link "Design" at bounding box center [220, 125] width 144 height 45
click at [0, 0] on div "Spacing" at bounding box center [0, 0] width 0 height 0
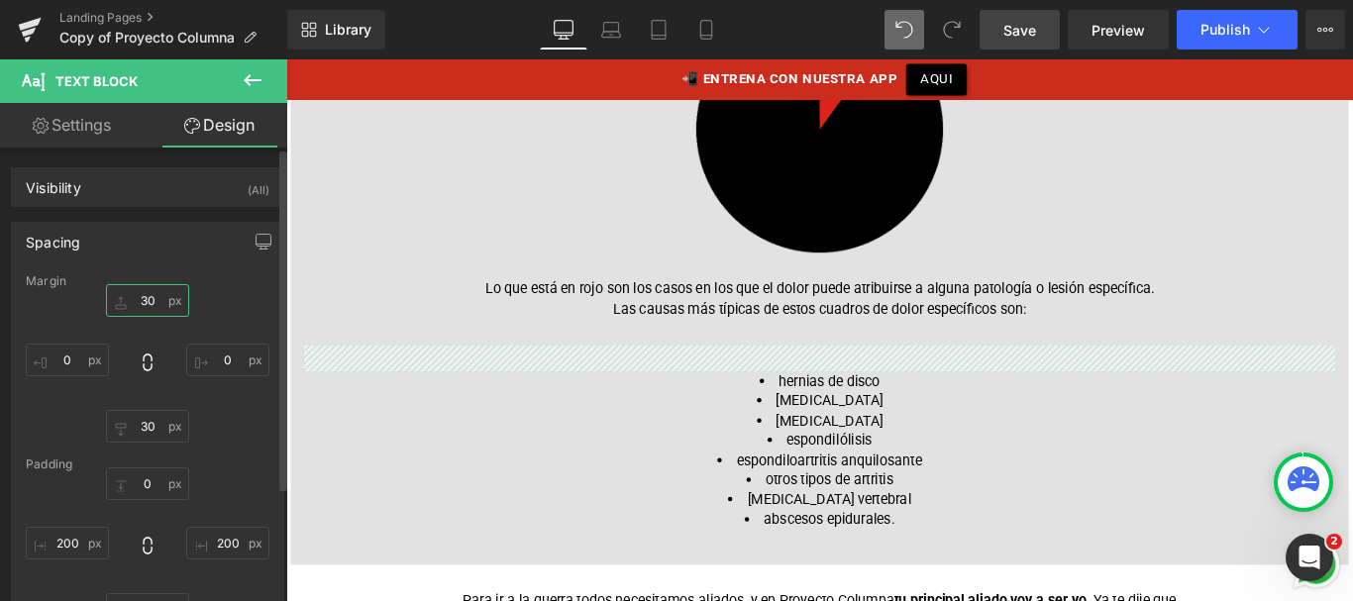
click at [150, 307] on input "text" at bounding box center [147, 300] width 83 height 33
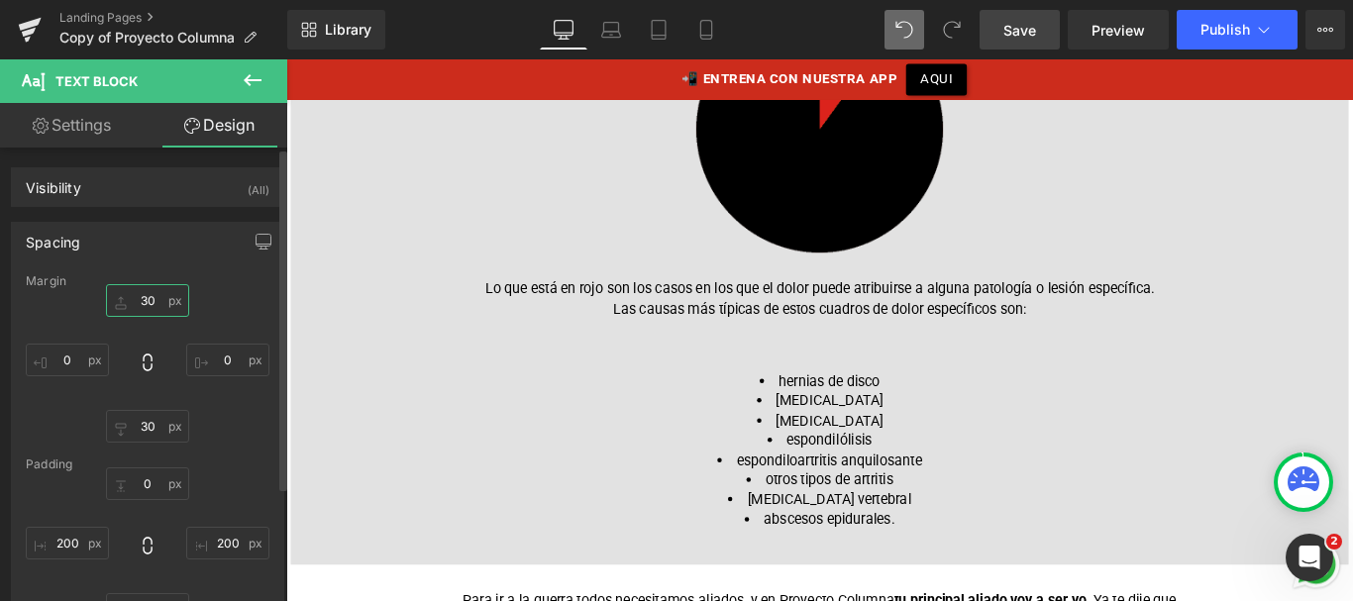
type input "0"
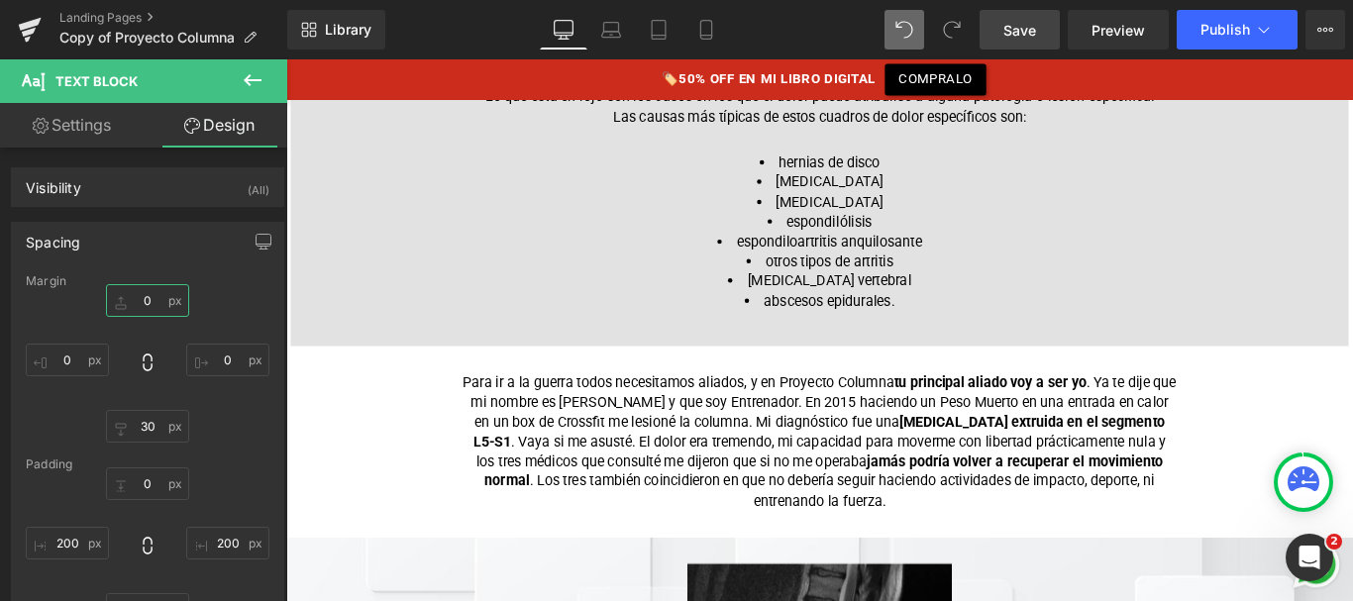
scroll to position [1366, 0]
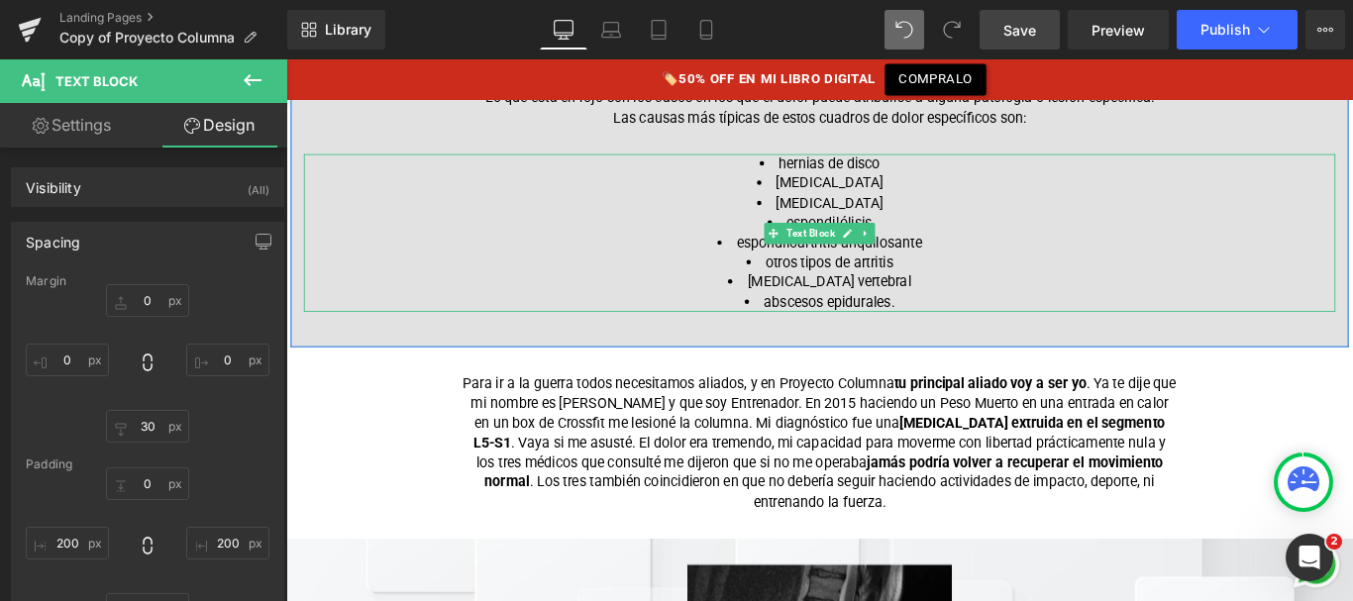
click at [1000, 263] on li "espondiloartritis anquilosante" at bounding box center [885, 266] width 763 height 22
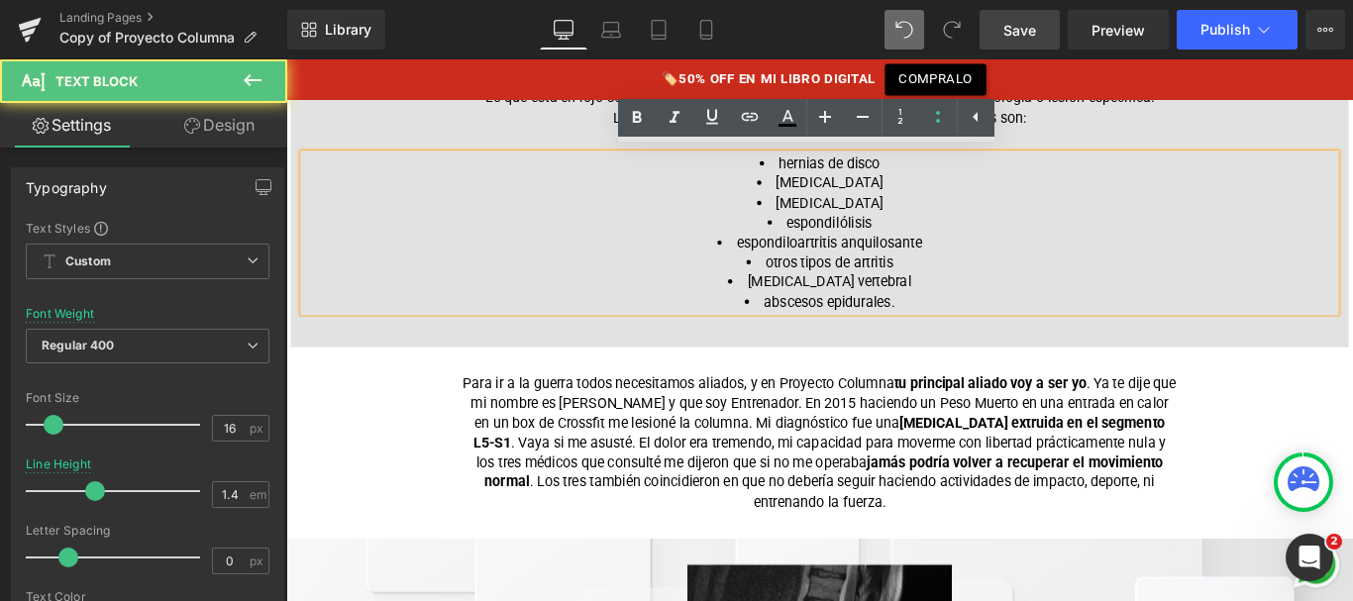
click at [979, 321] on li "abscesos epidurales." at bounding box center [885, 332] width 763 height 22
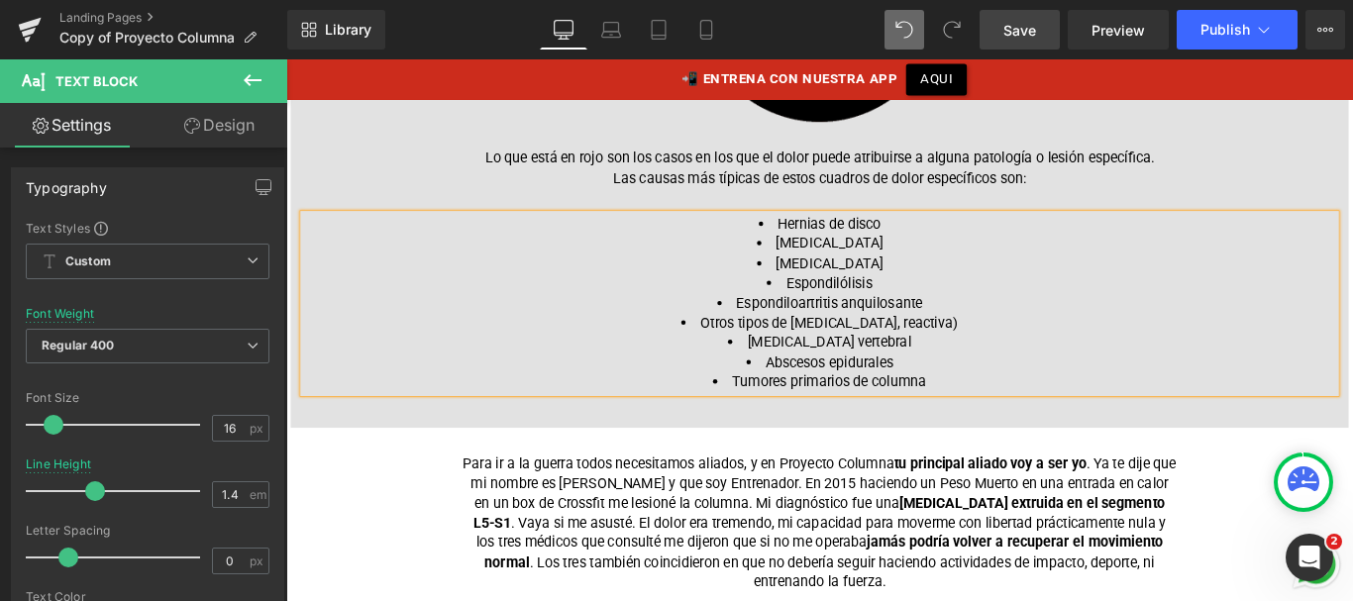
scroll to position [1299, 0]
click at [904, 459] on div "ENTENDIENDO TU CUADRO DE DOLOR Heading Empecemos con un poco de datos y escucha…" at bounding box center [885, 26] width 1189 height 873
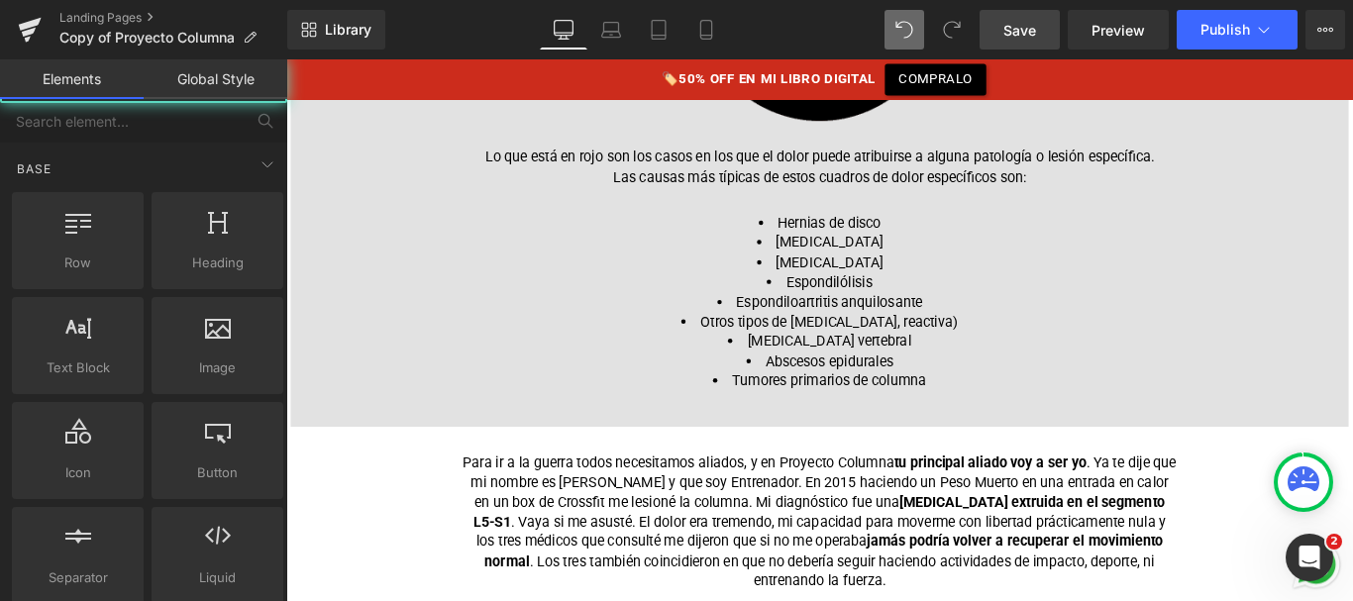
drag, startPoint x: 1008, startPoint y: 28, endPoint x: 610, endPoint y: 241, distance: 451.6
click at [1008, 28] on span "Save" at bounding box center [1020, 30] width 33 height 21
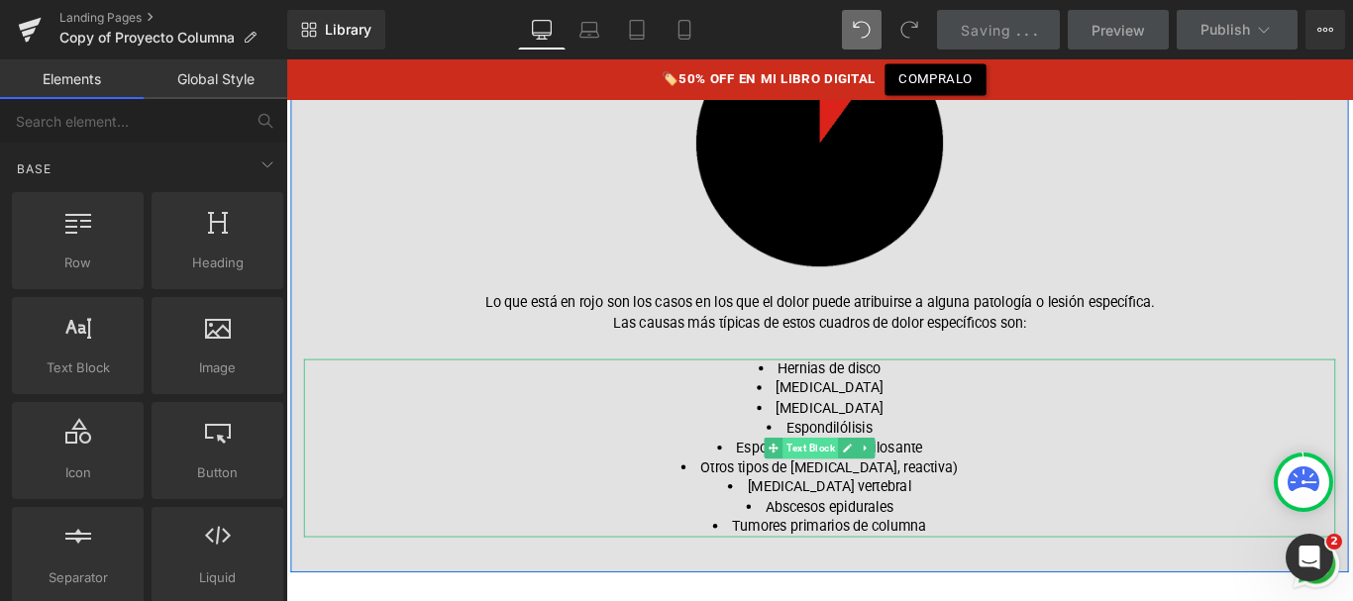
scroll to position [1132, 0]
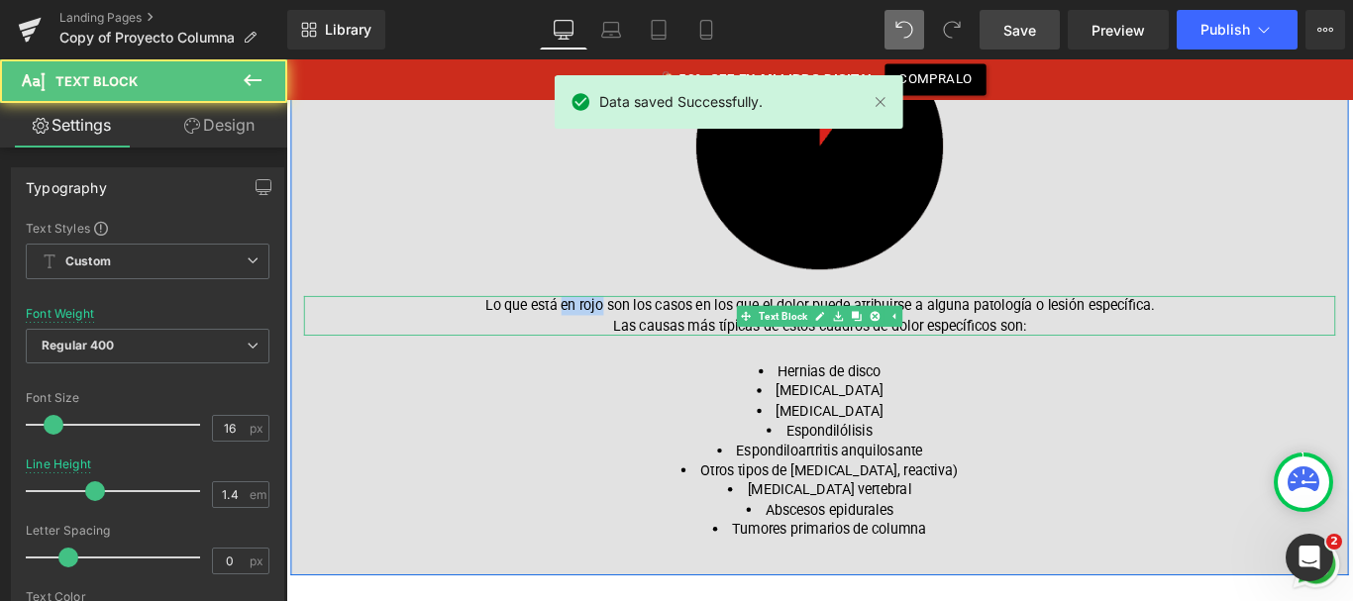
drag, startPoint x: 589, startPoint y: 330, endPoint x: 635, endPoint y: 332, distance: 45.6
click at [635, 332] on font "Lo que está en rojo son los casos en los que el dolor puede atribuirse a alguna…" at bounding box center [886, 346] width 752 height 41
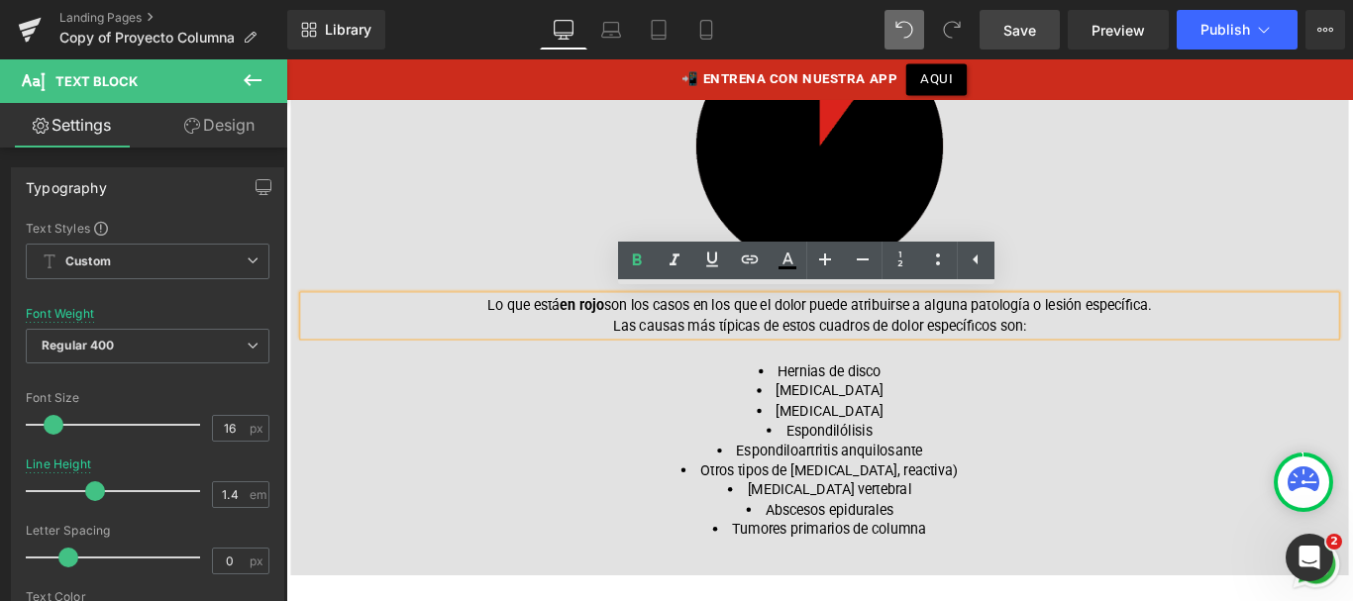
click at [931, 347] on font "Lo que está en rojo son los casos en los que el dolor puede atribuirse a alguna…" at bounding box center [886, 346] width 746 height 41
drag, startPoint x: 678, startPoint y: 353, endPoint x: 1078, endPoint y: 353, distance: 400.2
click at [1083, 351] on font "Lo que está en rojo son los casos en los que el dolor puede atribuirse a alguna…" at bounding box center [886, 346] width 746 height 41
click at [1107, 444] on li "[MEDICAL_DATA]" at bounding box center [885, 455] width 763 height 22
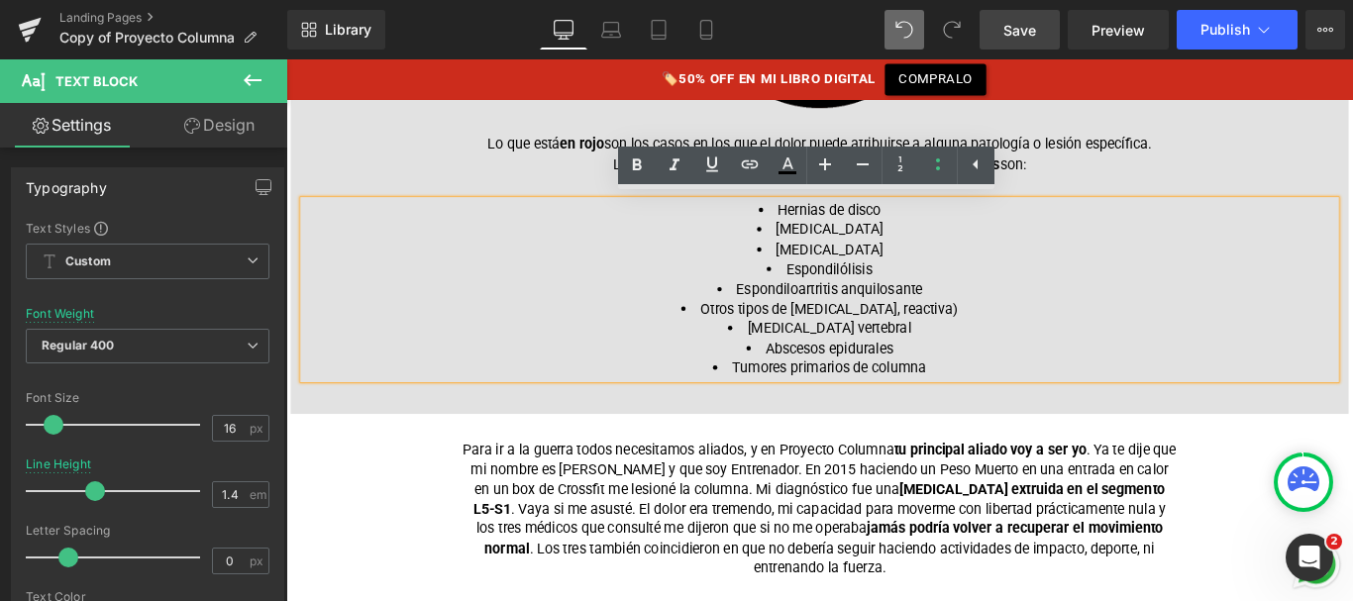
scroll to position [1313, 0]
click at [1110, 507] on font "Para ir a la guerra todos necesitamos aliados, y en Proyecto Columna tu princip…" at bounding box center [885, 565] width 801 height 152
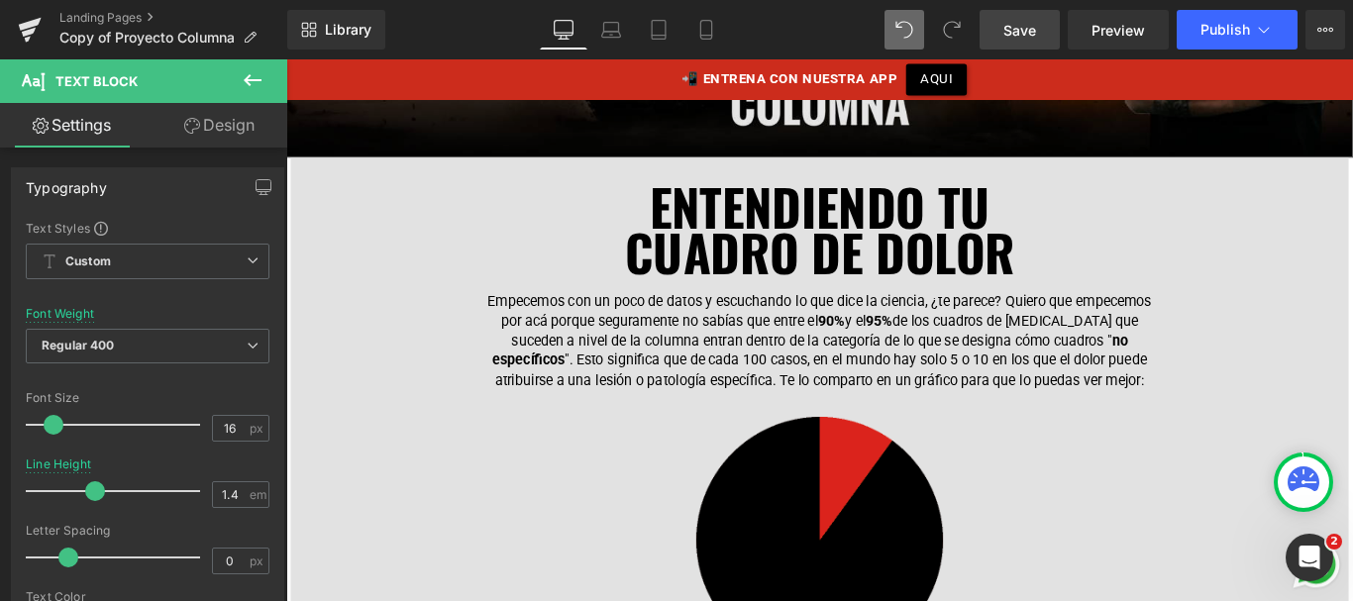
scroll to position [814, 0]
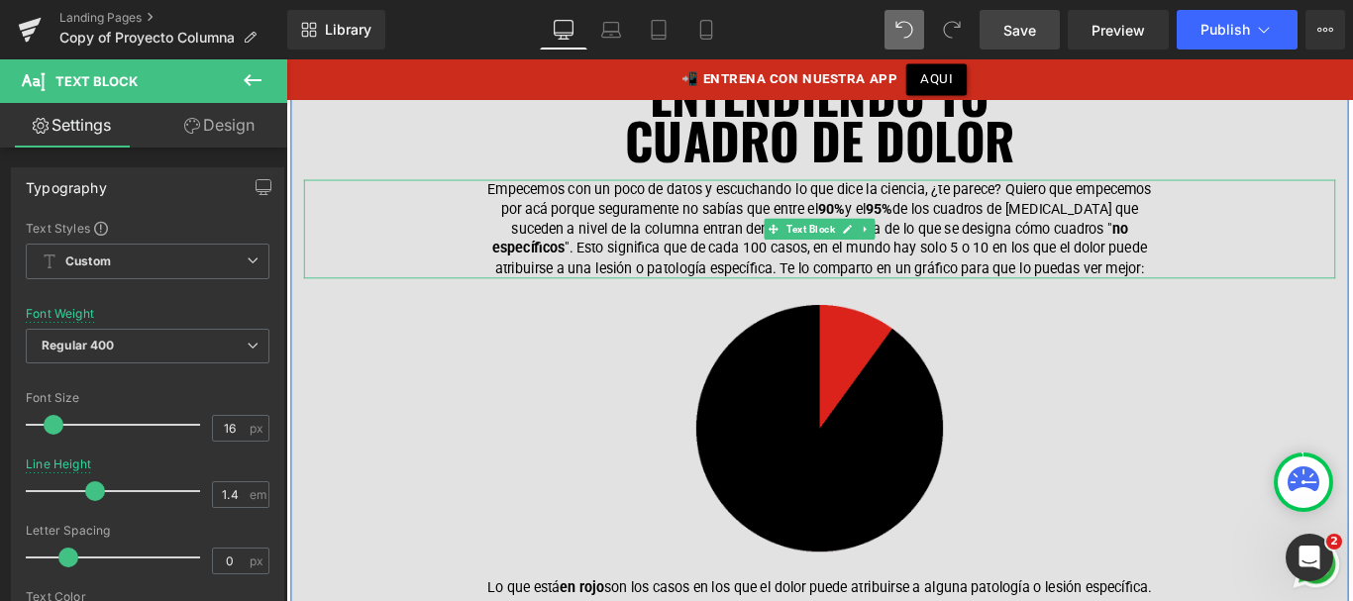
click at [866, 263] on p "Empecemos con un poco de datos y escuchando lo que dice la ciencia, ¿te parece?…" at bounding box center [885, 250] width 763 height 111
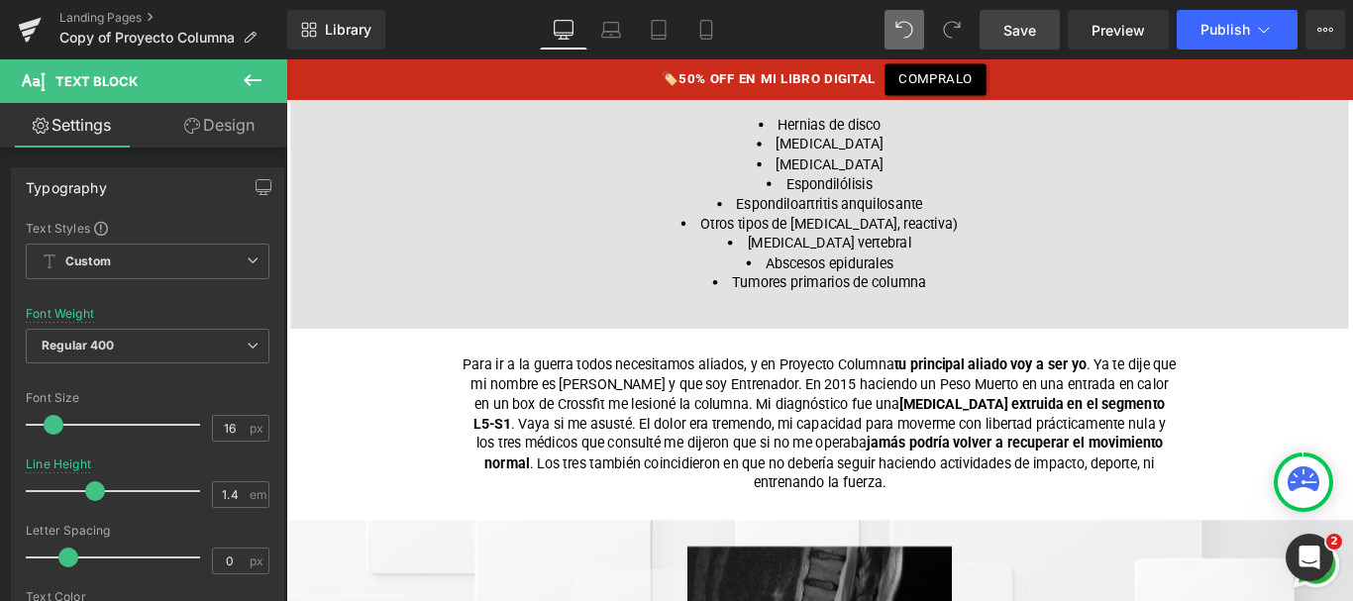
scroll to position [1415, 0]
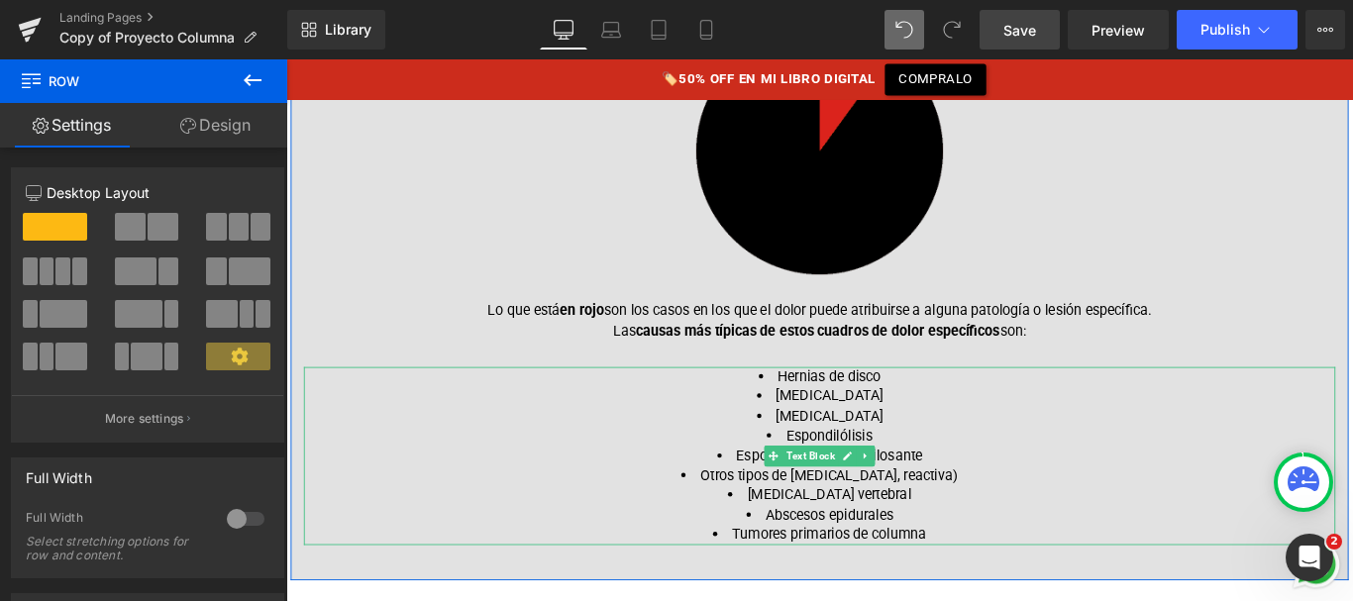
scroll to position [1116, 0]
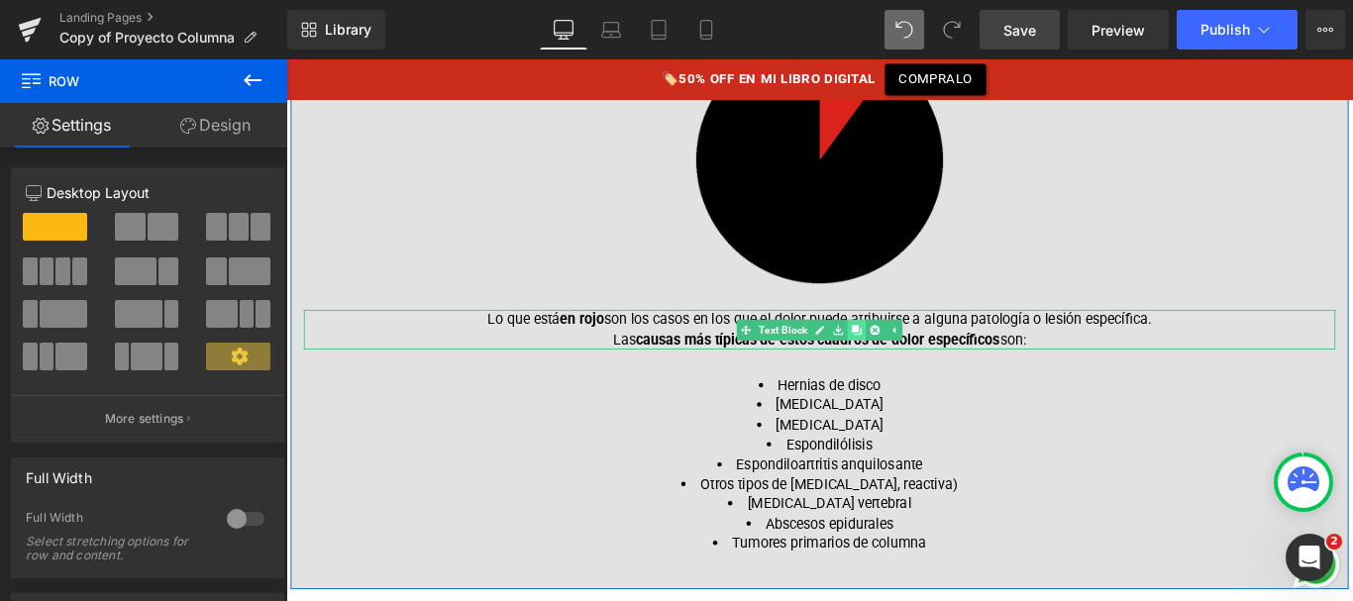
click at [921, 359] on icon at bounding box center [926, 363] width 11 height 11
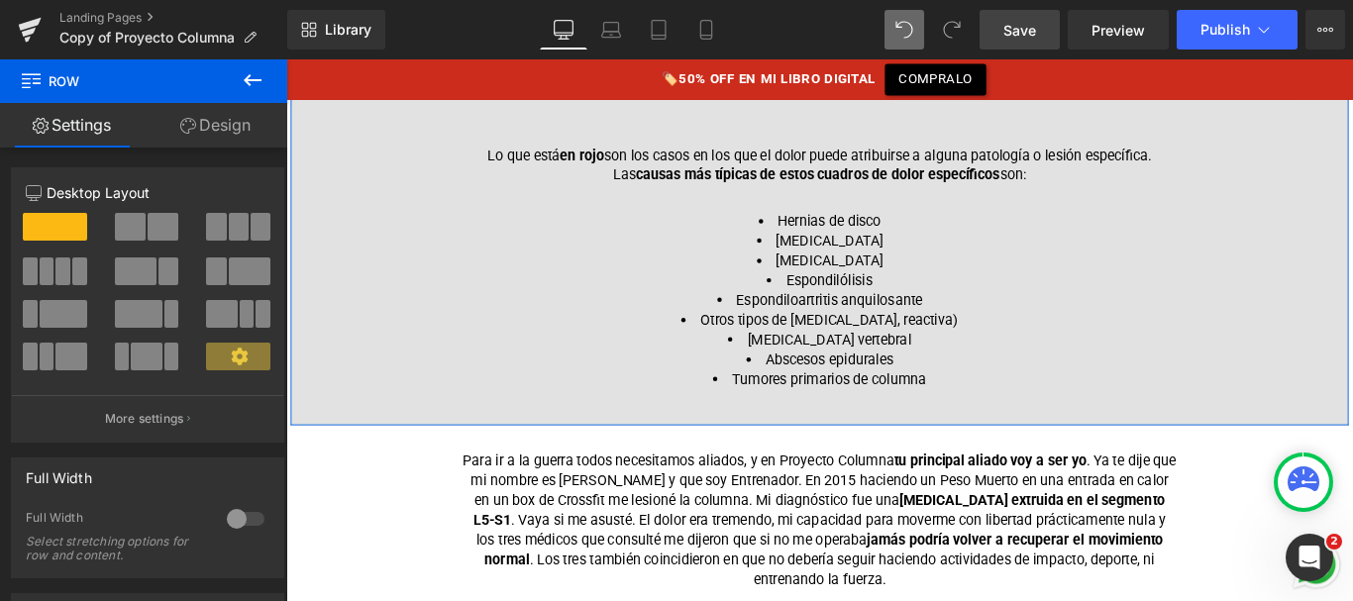
scroll to position [1420, 0]
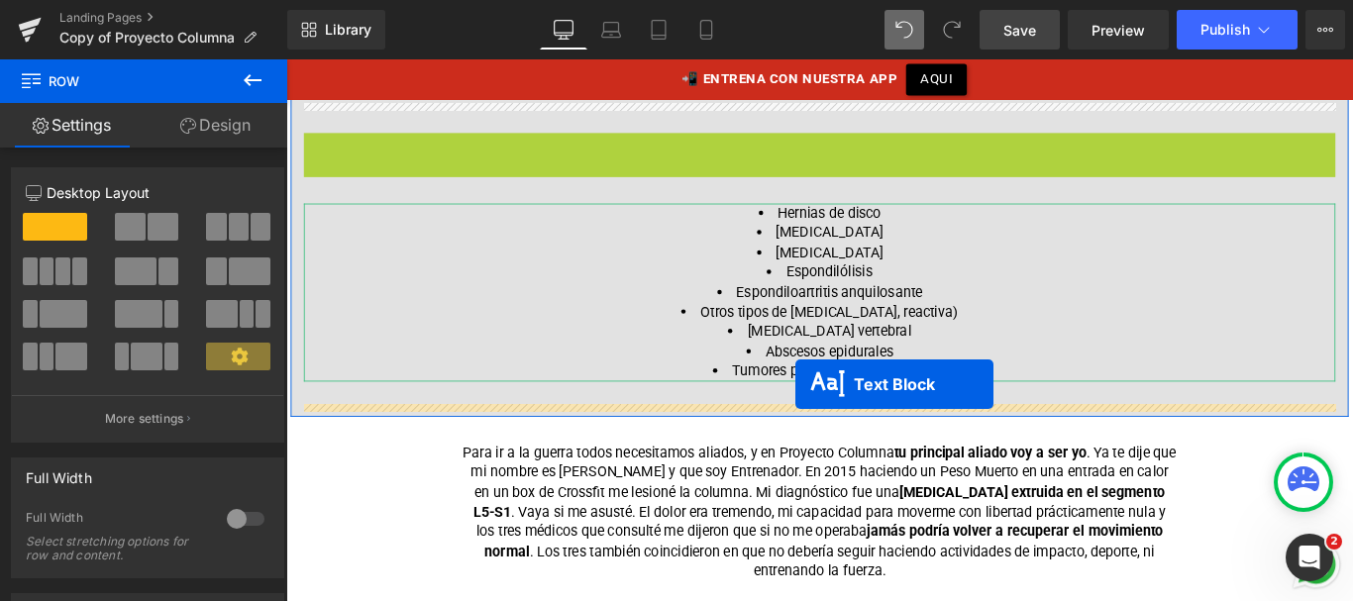
drag, startPoint x: 827, startPoint y: 162, endPoint x: 858, endPoint y: 425, distance: 264.3
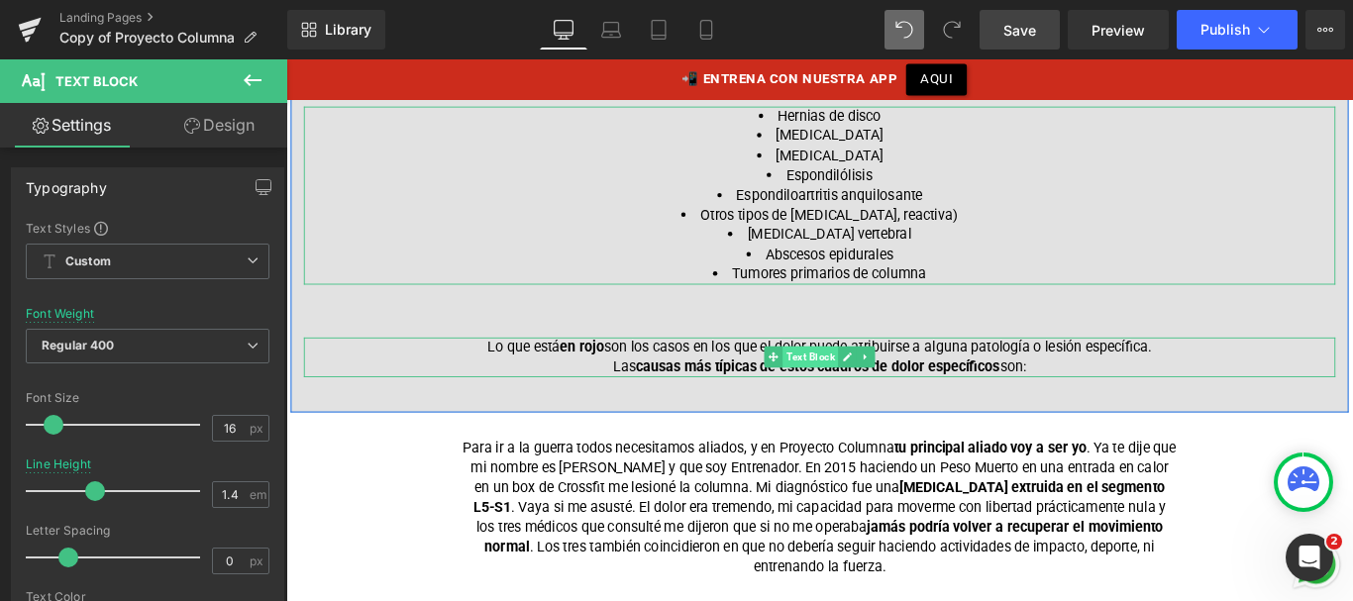
click at [844, 390] on span "Text Block" at bounding box center [875, 393] width 62 height 24
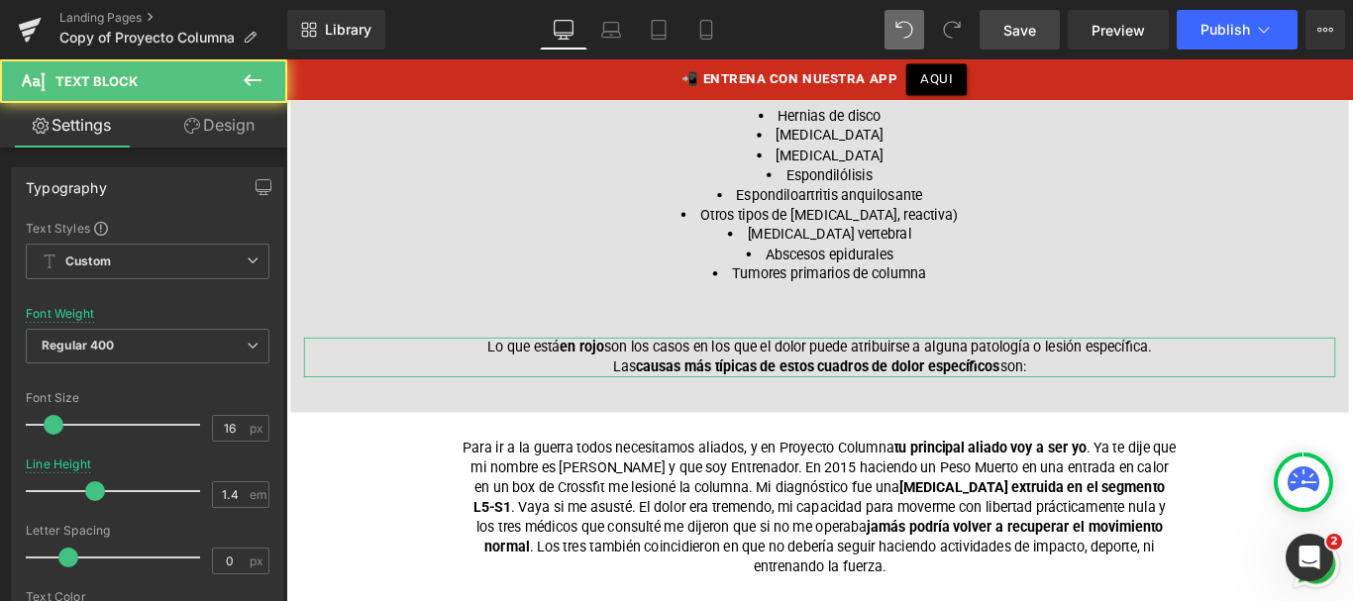
click at [214, 129] on link "Design" at bounding box center [220, 125] width 144 height 45
click at [0, 0] on div "Spacing" at bounding box center [0, 0] width 0 height 0
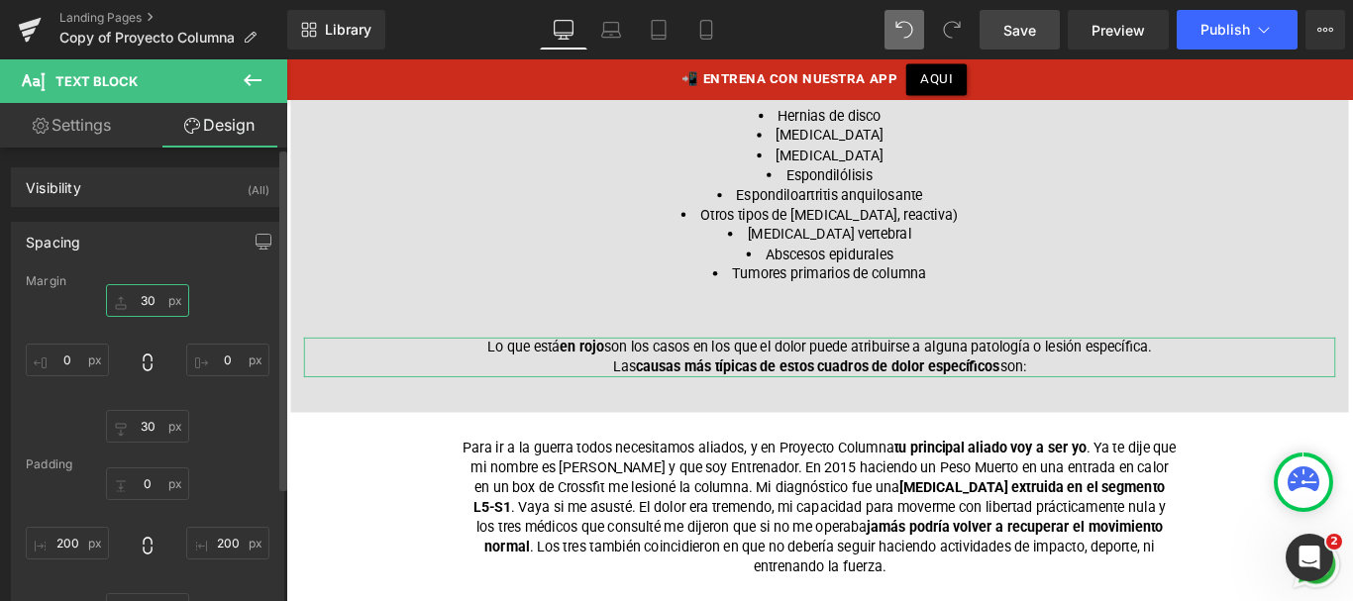
click at [138, 304] on input "text" at bounding box center [147, 300] width 83 height 33
type input "0"
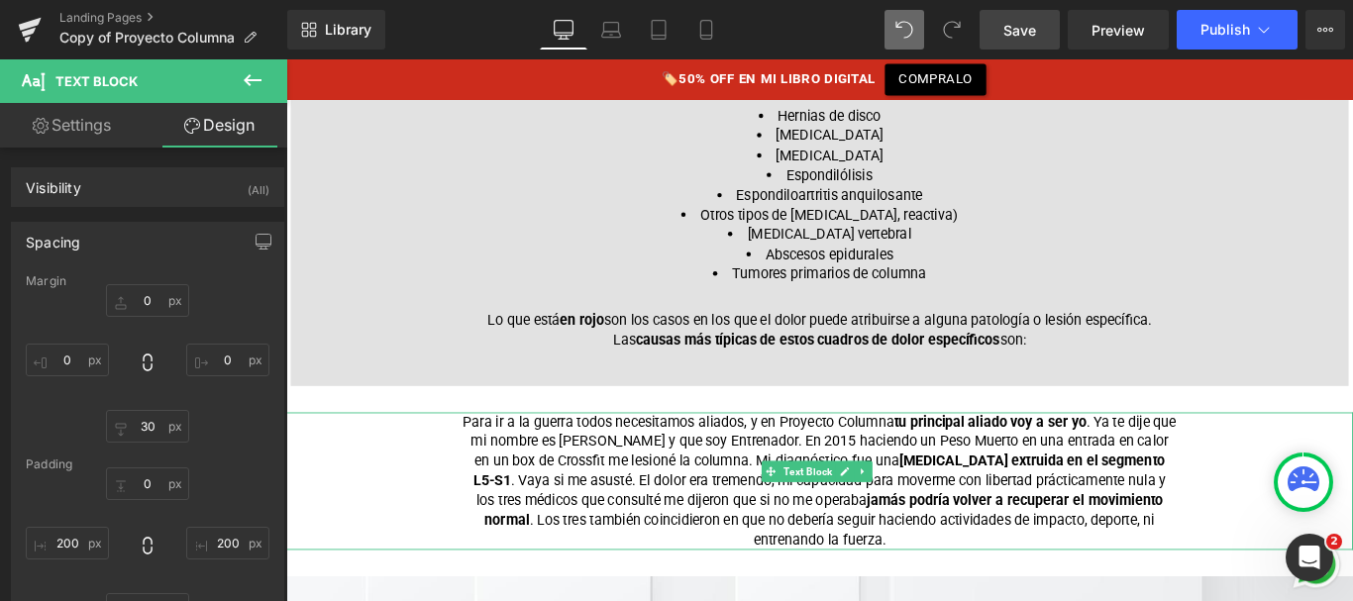
click at [774, 471] on font "Para ir a la guerra todos necesitamos aliados, y en Proyecto Columna tu princip…" at bounding box center [885, 533] width 801 height 152
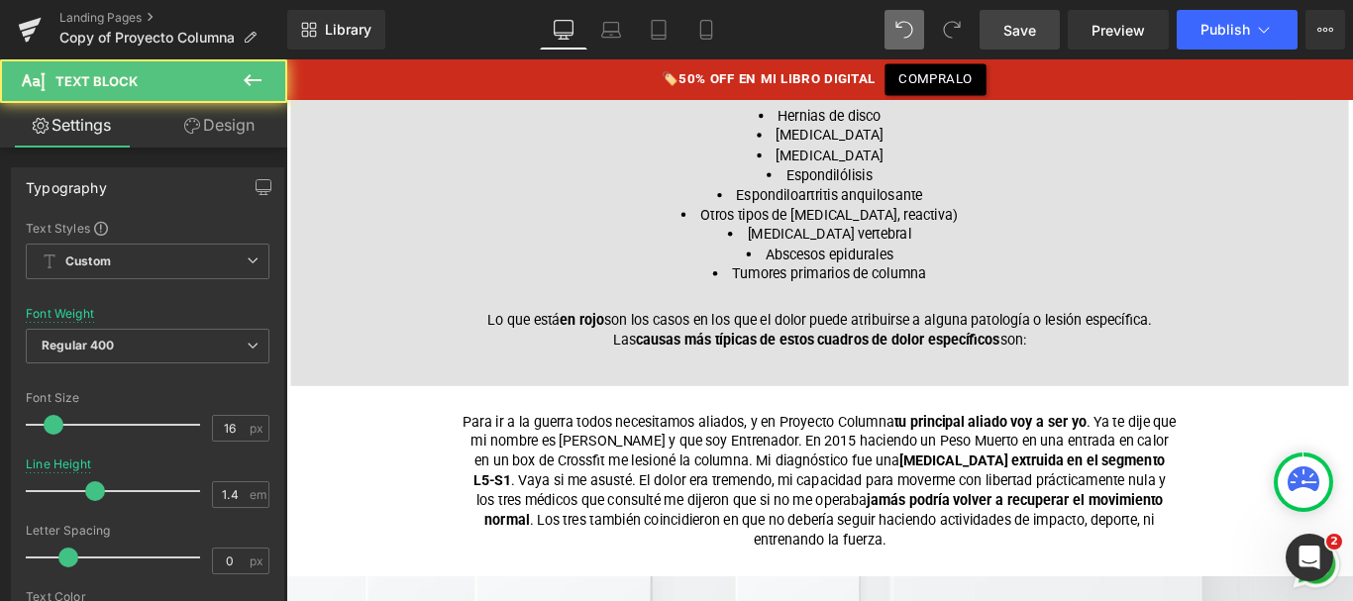
click at [240, 130] on link "Design" at bounding box center [220, 125] width 144 height 45
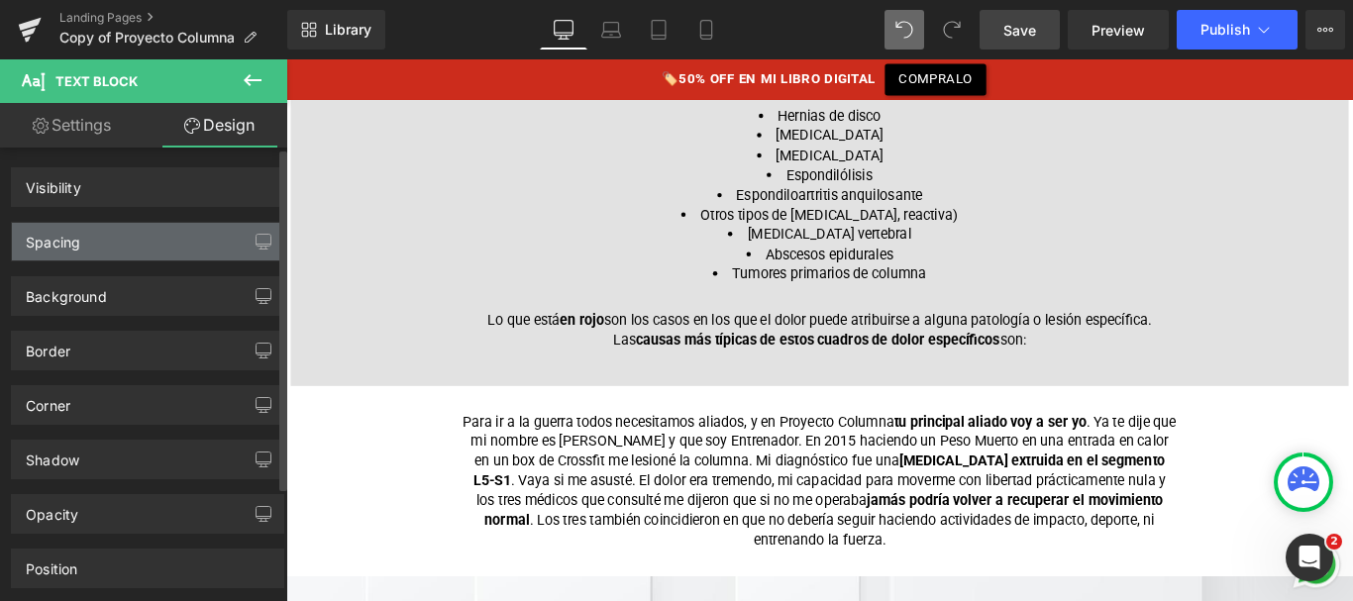
click at [174, 244] on div "Spacing" at bounding box center [147, 242] width 271 height 38
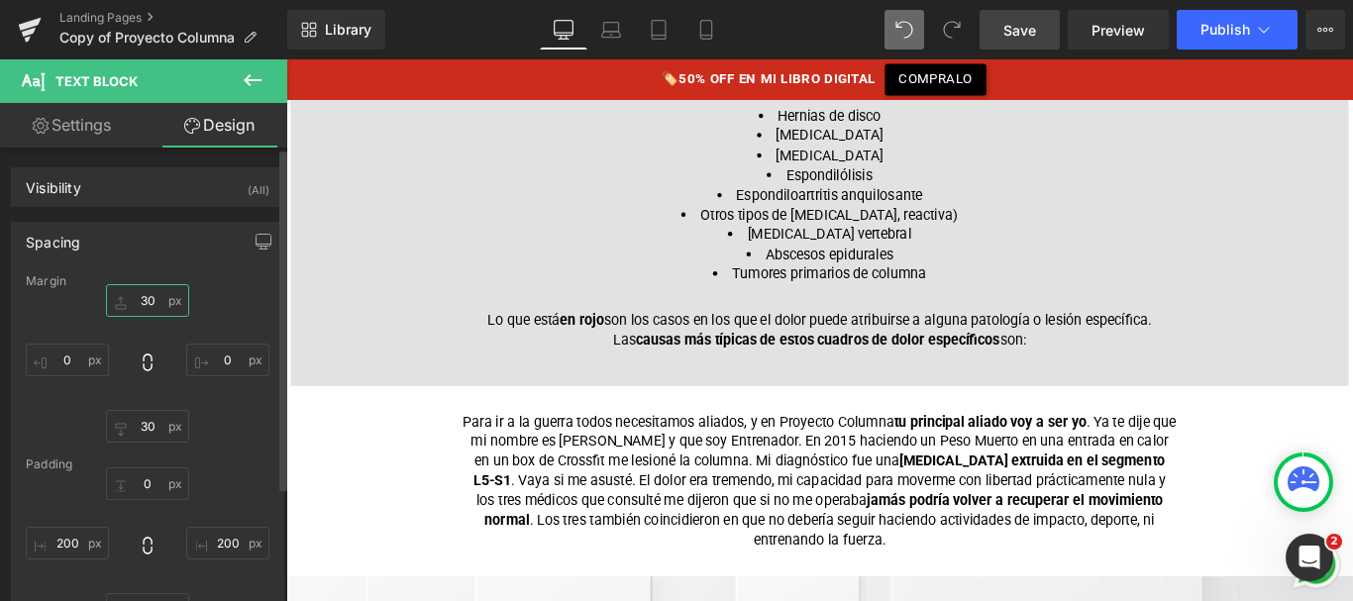
click at [132, 298] on input "30" at bounding box center [147, 300] width 83 height 33
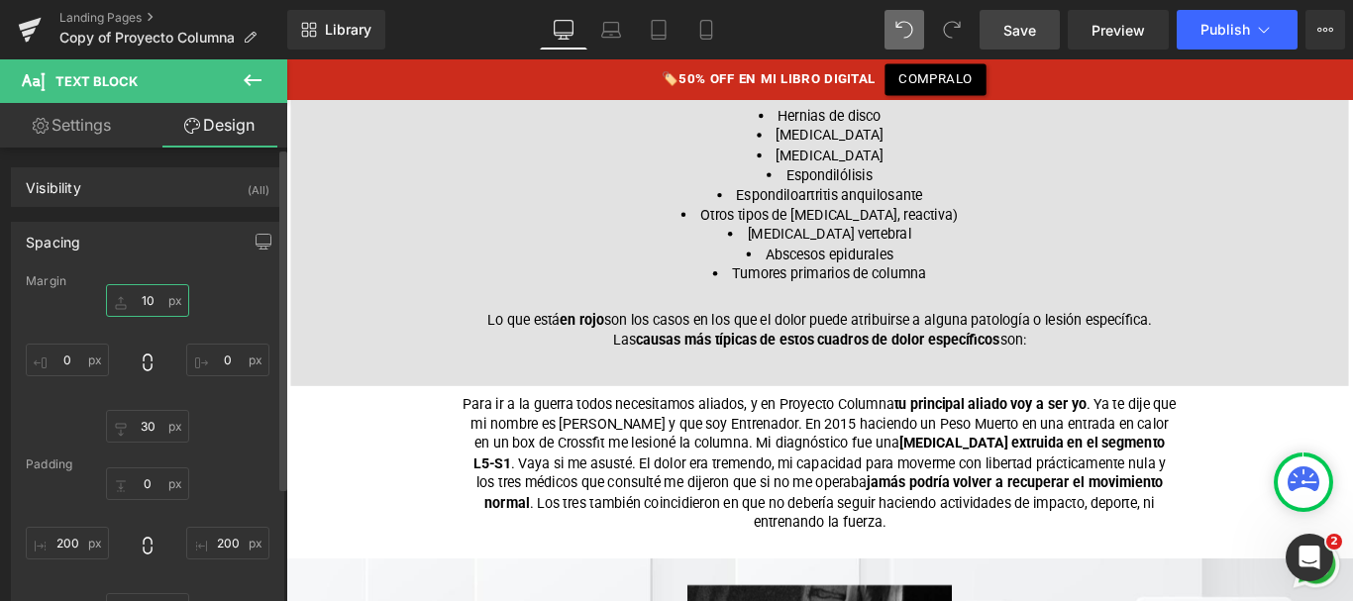
type input "100"
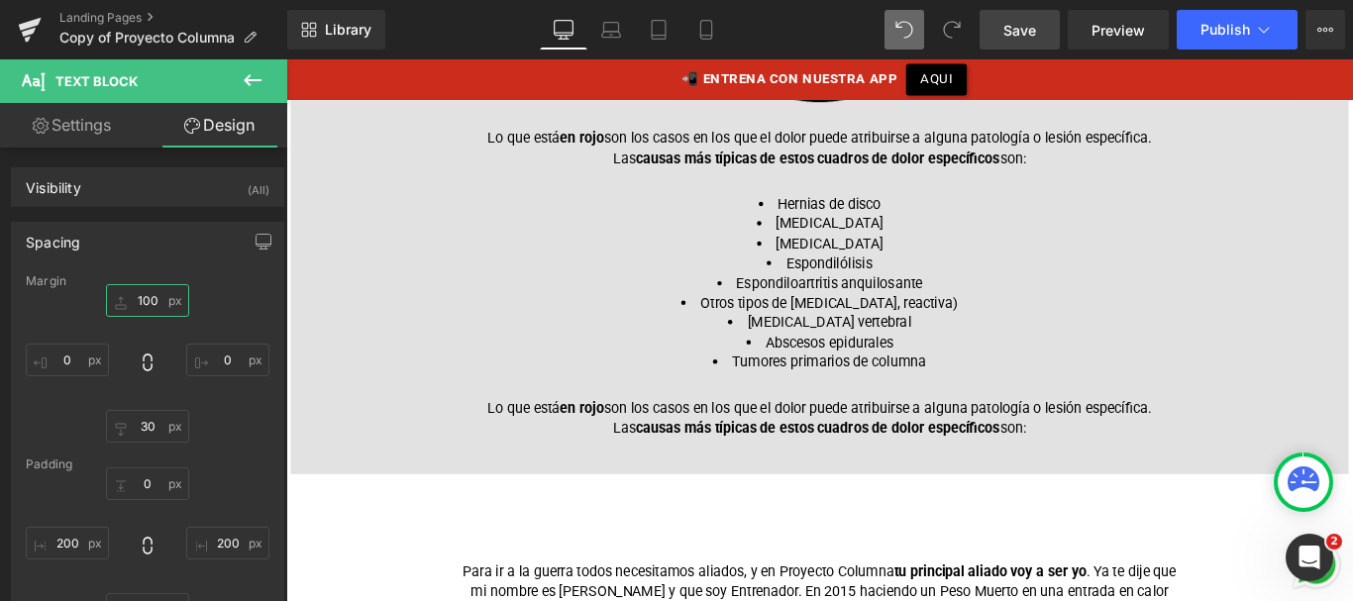
scroll to position [1357, 0]
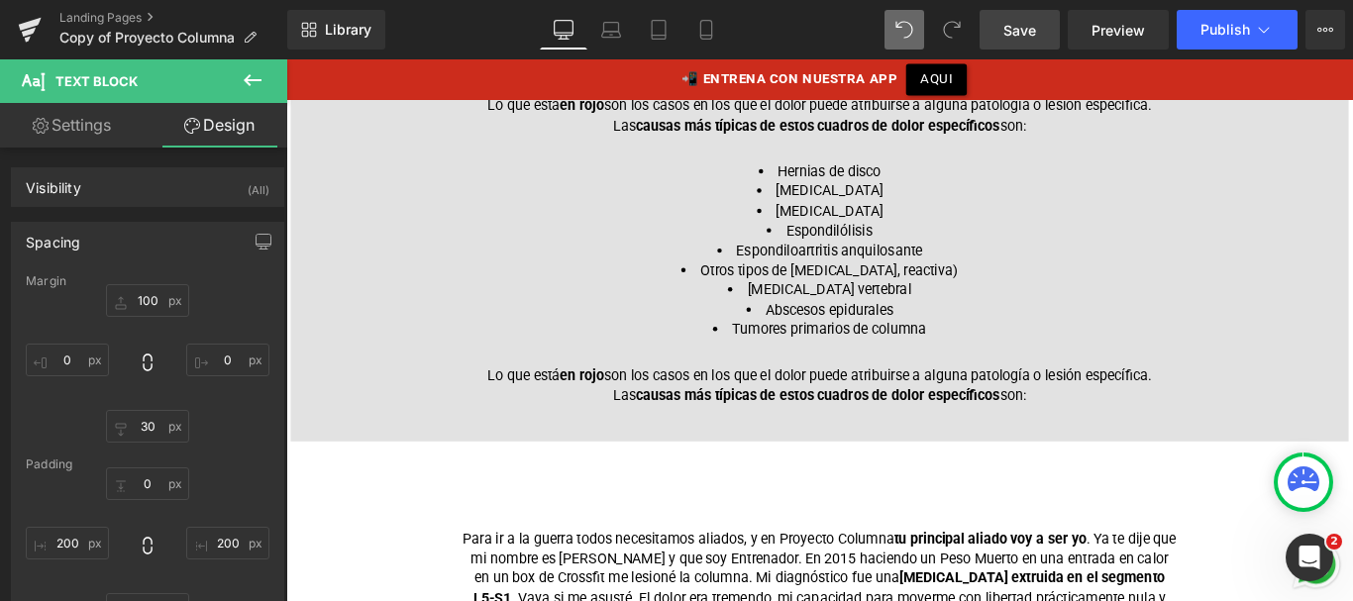
click at [828, 420] on icon at bounding box center [833, 426] width 11 height 12
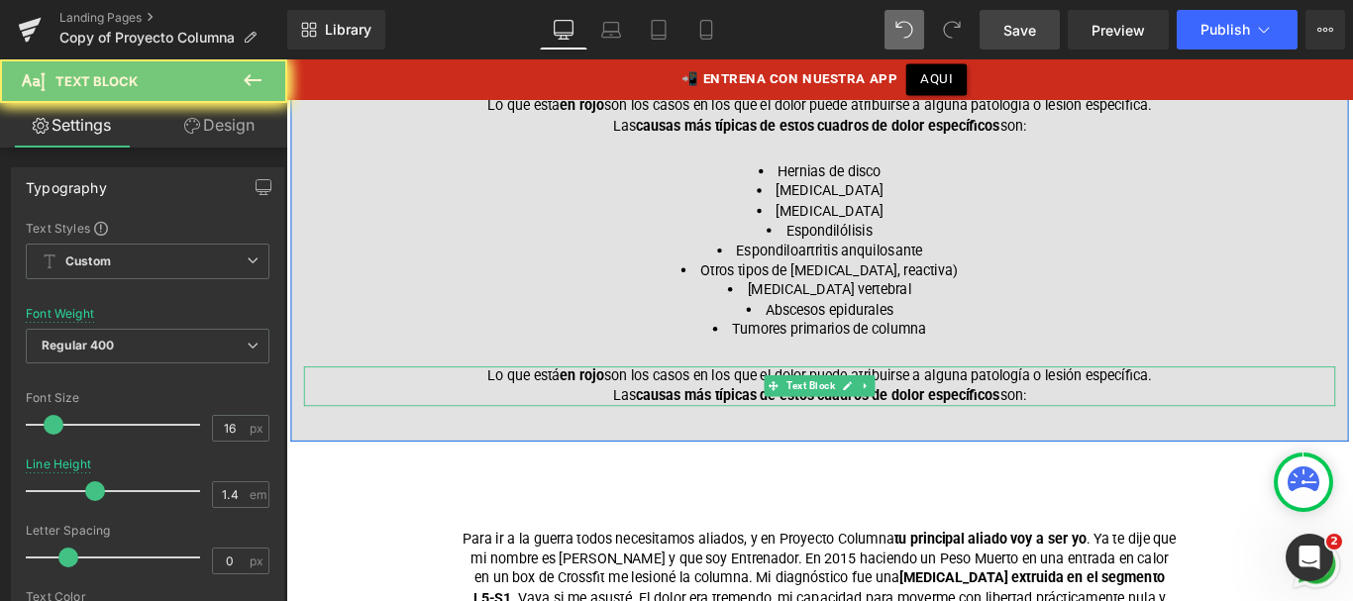
click at [786, 418] on font "Lo que está en rojo son los casos en los que el dolor puede atribuirse a alguna…" at bounding box center [886, 425] width 746 height 41
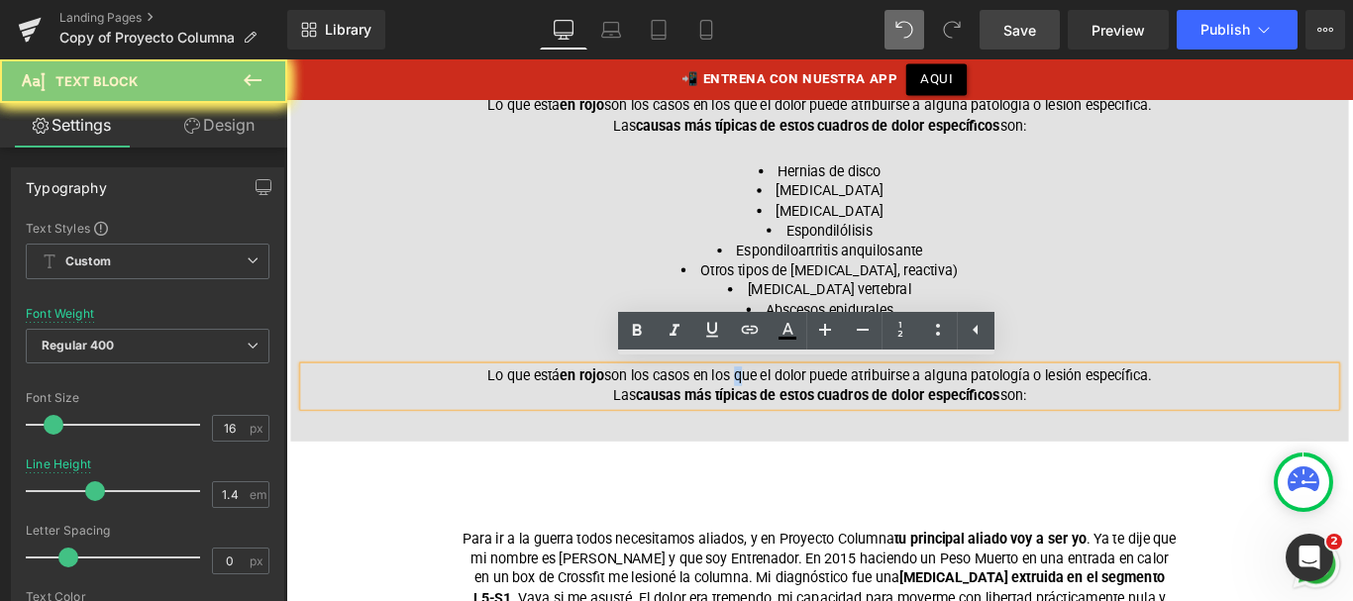
click at [786, 418] on font "Lo que está en rojo son los casos en los que el dolor puede atribuirse a alguna…" at bounding box center [886, 425] width 746 height 41
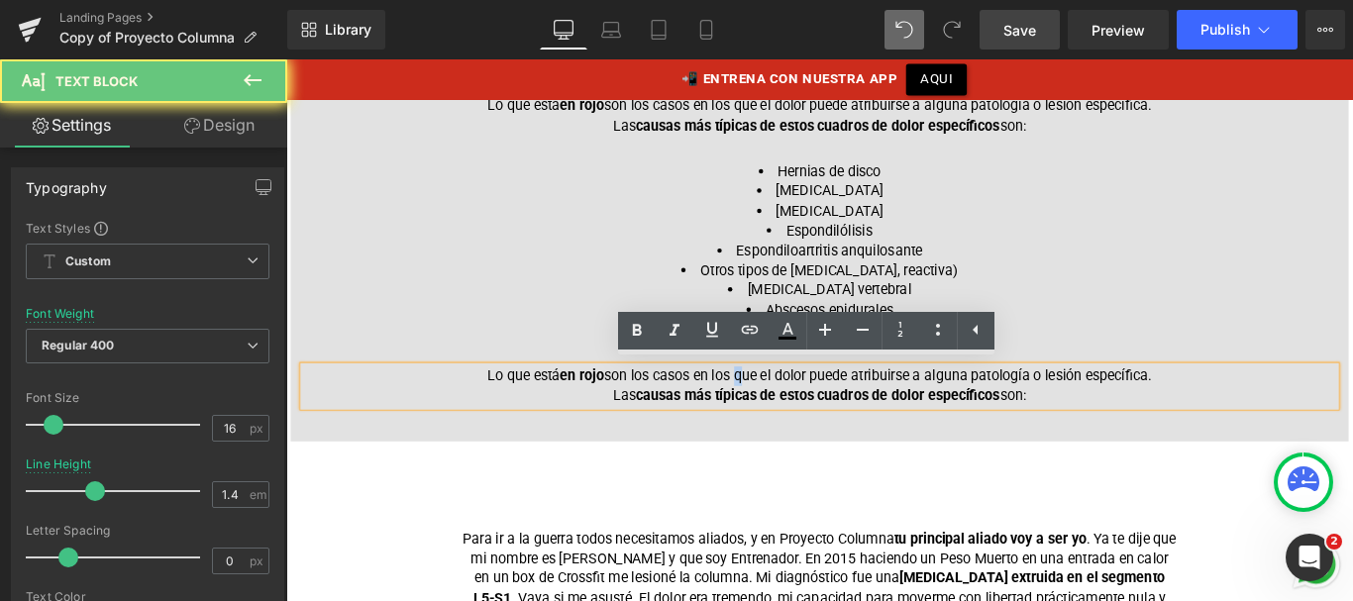
click at [786, 418] on font "Lo que está en rojo son los casos en los que el dolor puede atribuirse a alguna…" at bounding box center [886, 425] width 746 height 41
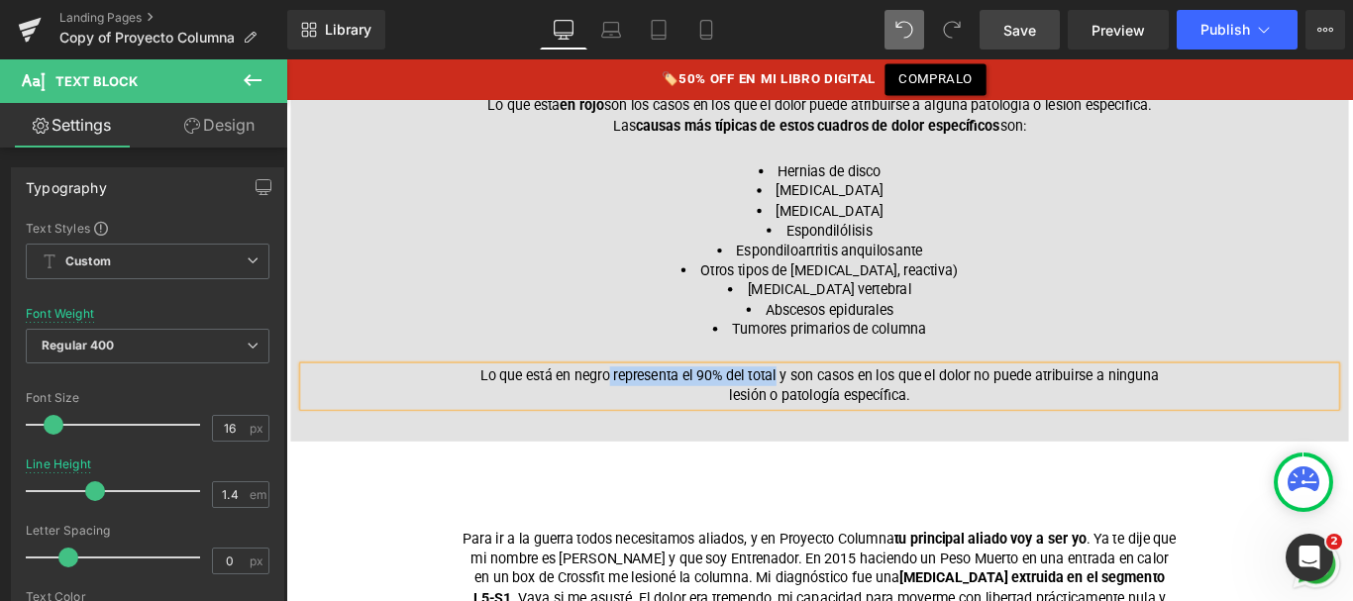
drag, startPoint x: 865, startPoint y: 409, endPoint x: 676, endPoint y: 402, distance: 189.3
click at [676, 404] on p "Lo que está en negro representa el 90% del total y son casos en los que el dolo…" at bounding box center [885, 426] width 763 height 45
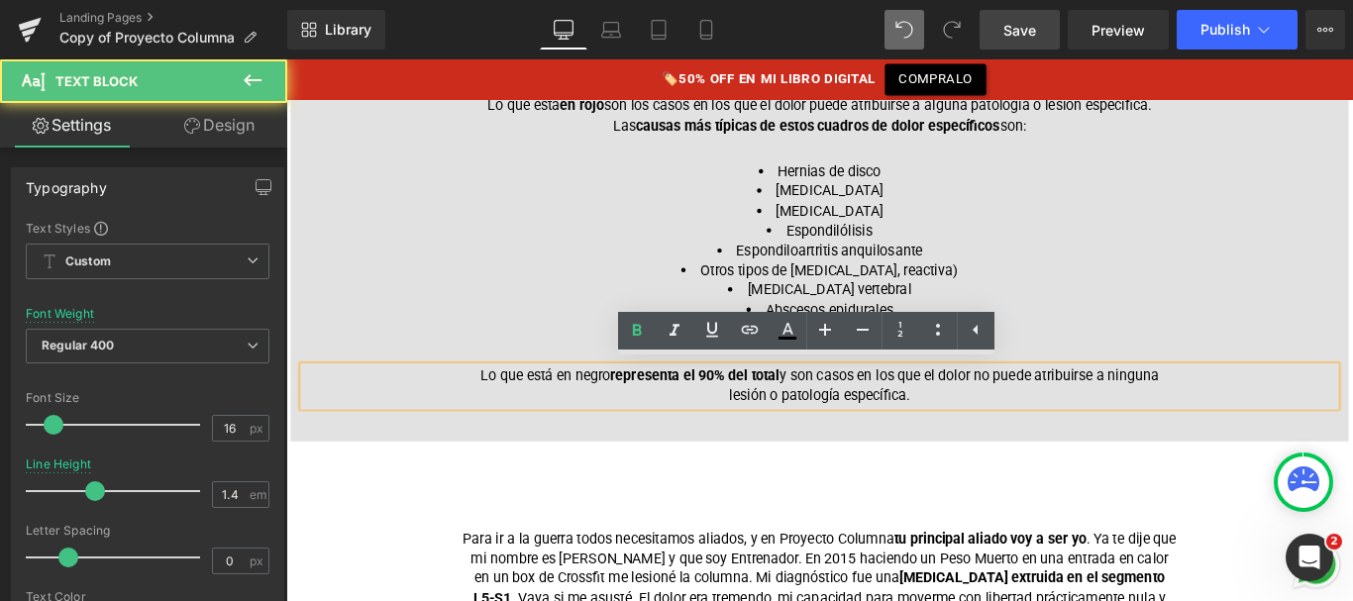
click at [841, 409] on strong "representa el 90% del total" at bounding box center [746, 414] width 190 height 19
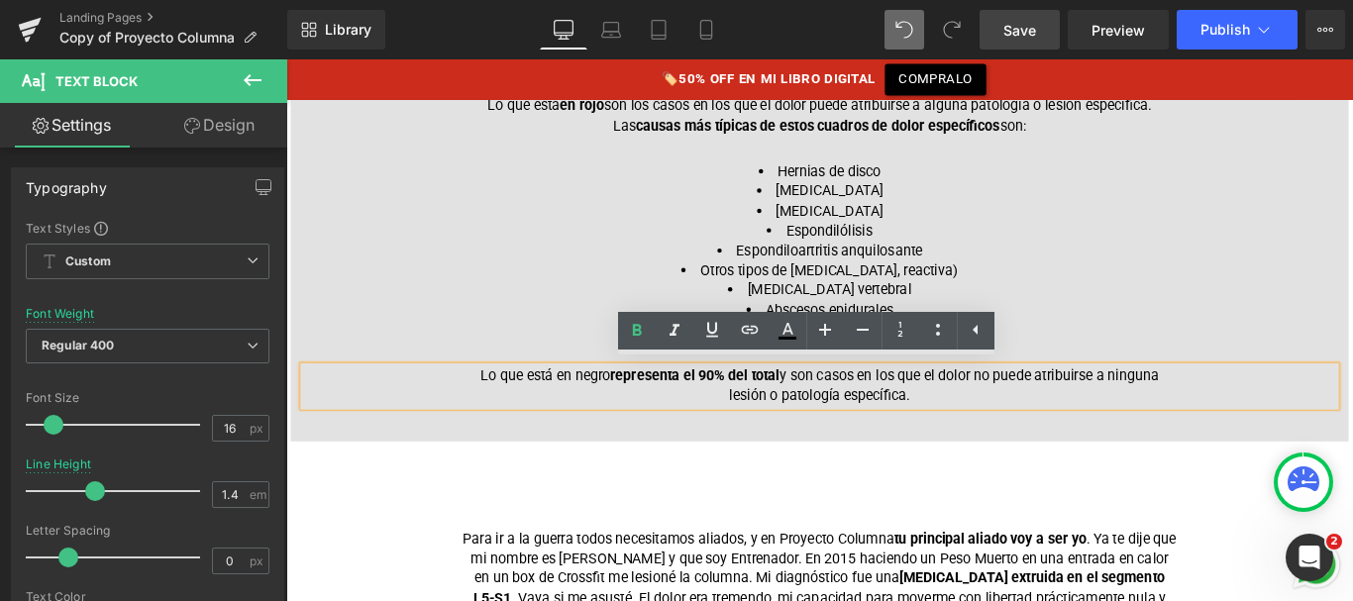
click at [963, 432] on p "Lo que está en negro representa el 90% del total y son casos en los que el dolo…" at bounding box center [885, 426] width 763 height 45
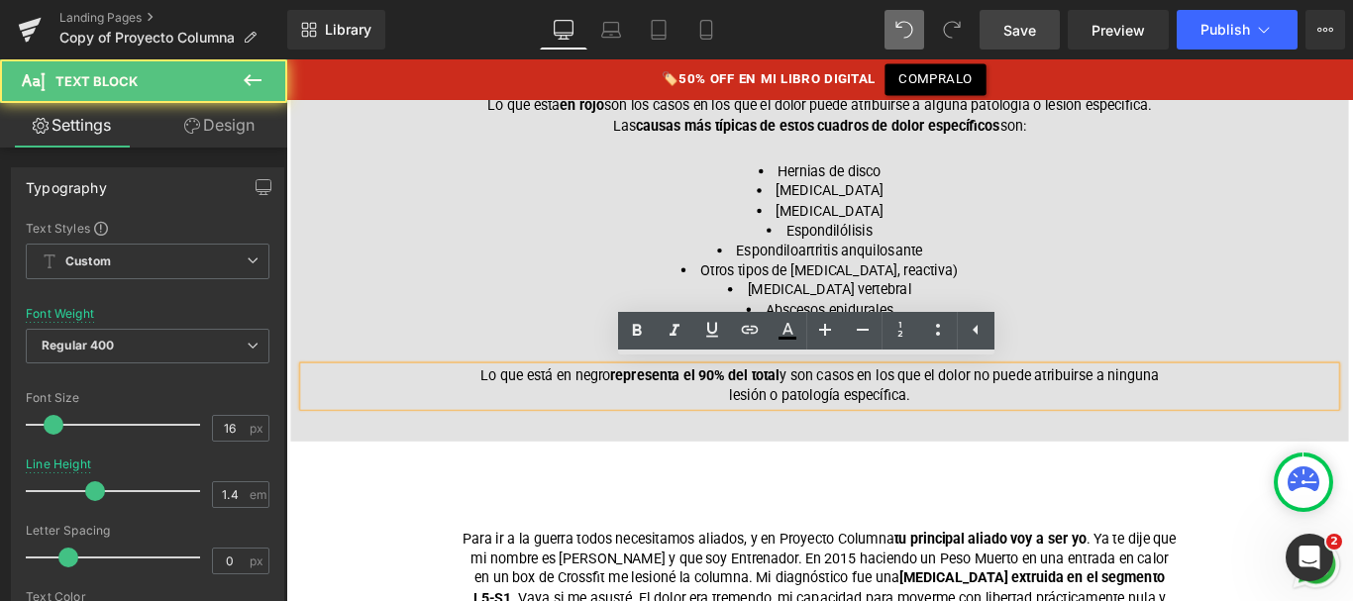
click at [909, 412] on p "Lo que está en negro representa el 90% del total y son casos en los que el dolo…" at bounding box center [885, 426] width 763 height 45
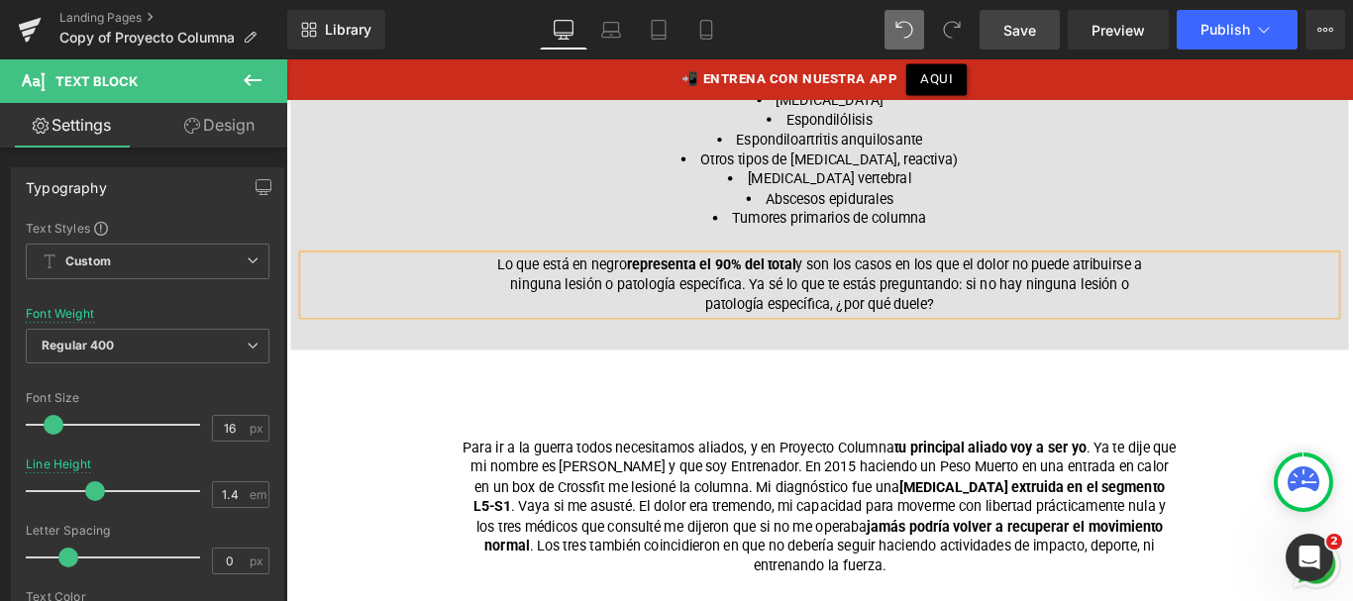
scroll to position [1502, 0]
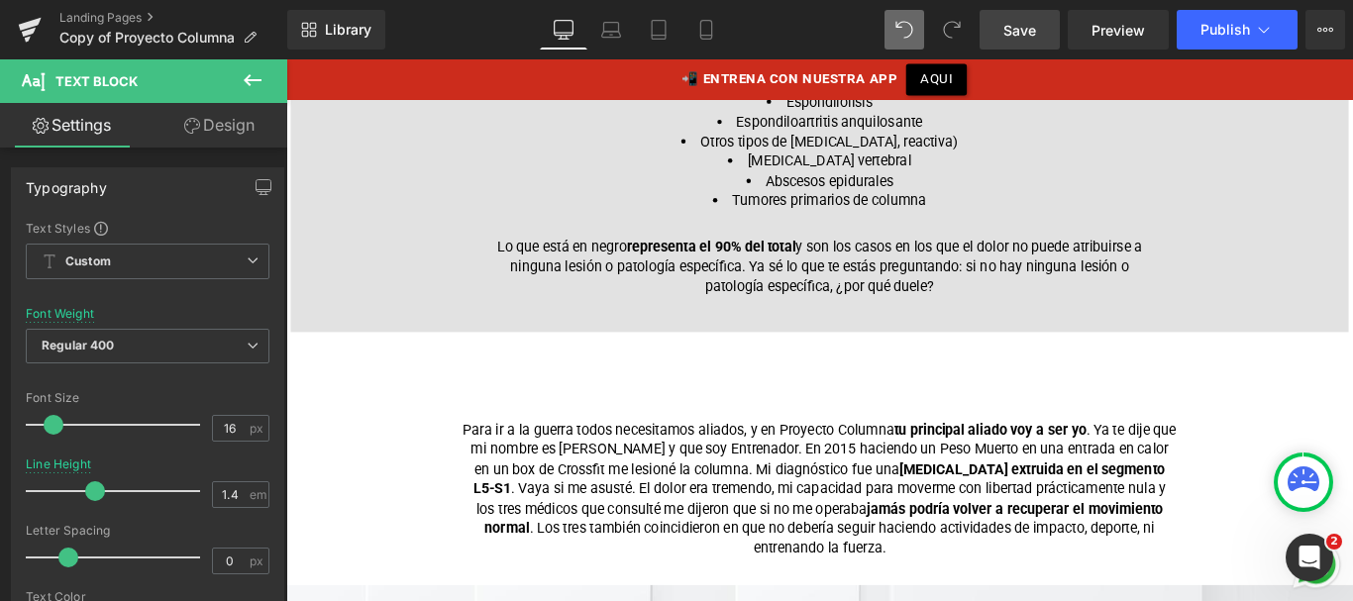
click at [1009, 16] on link "Save" at bounding box center [1020, 30] width 80 height 40
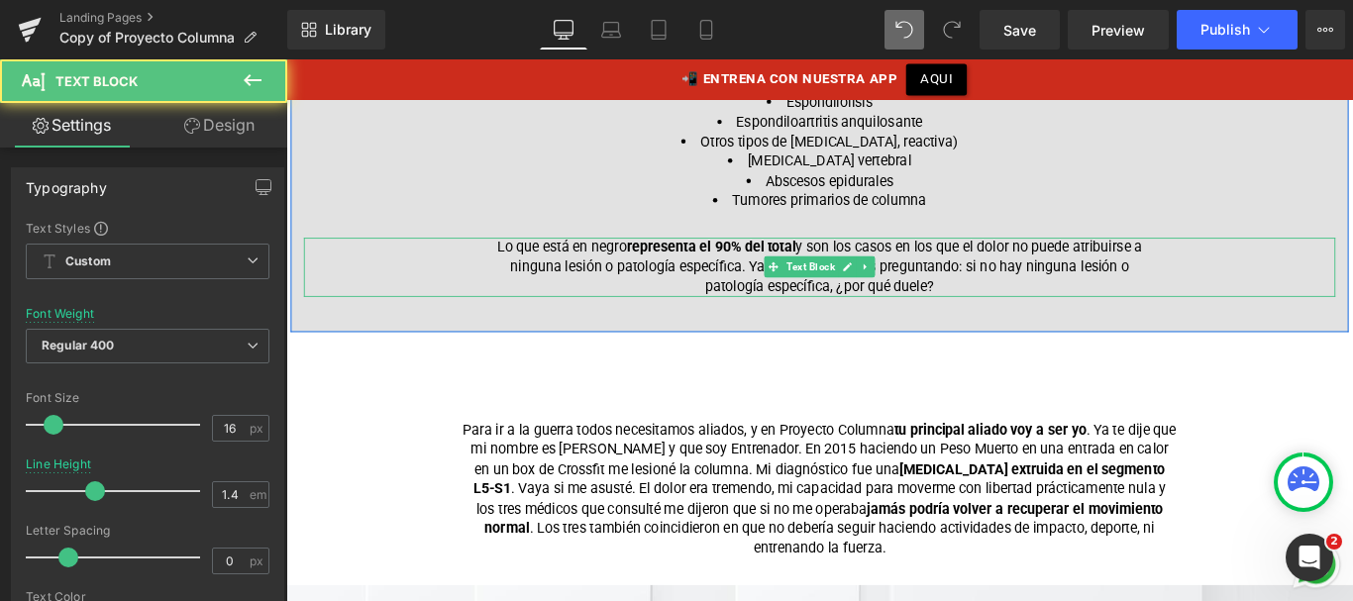
click at [1013, 310] on p "Lo que está en negro representa el 90% del total y son los casos en los que el …" at bounding box center [885, 293] width 763 height 66
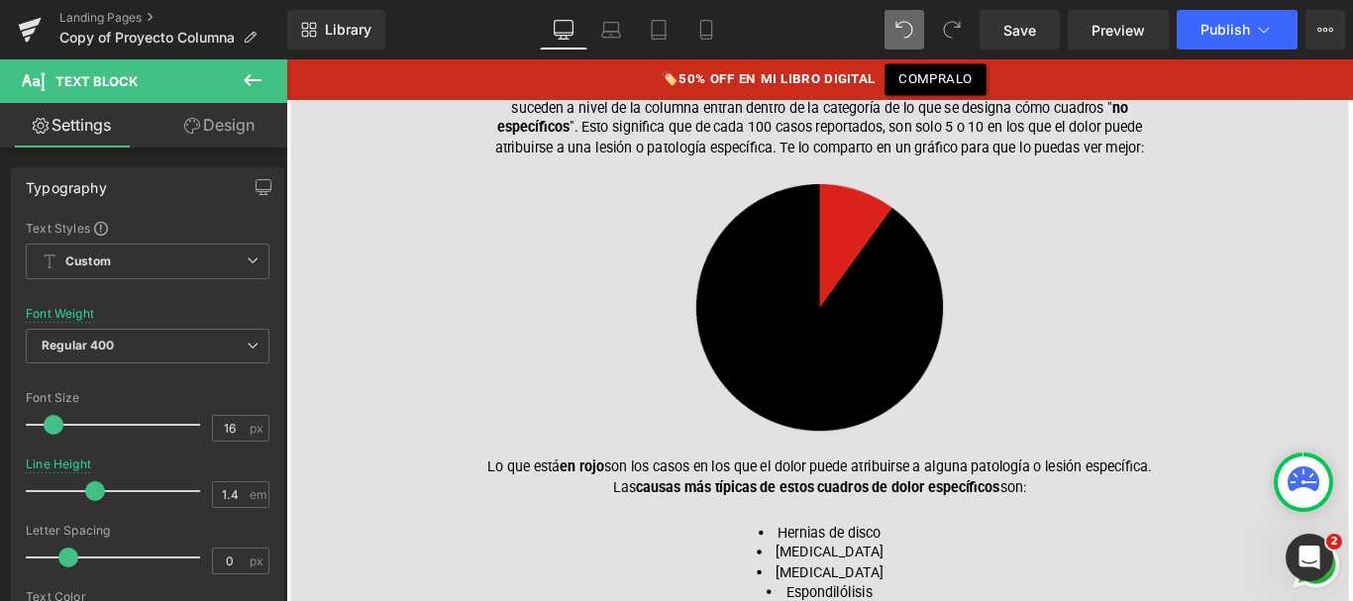
scroll to position [926, 0]
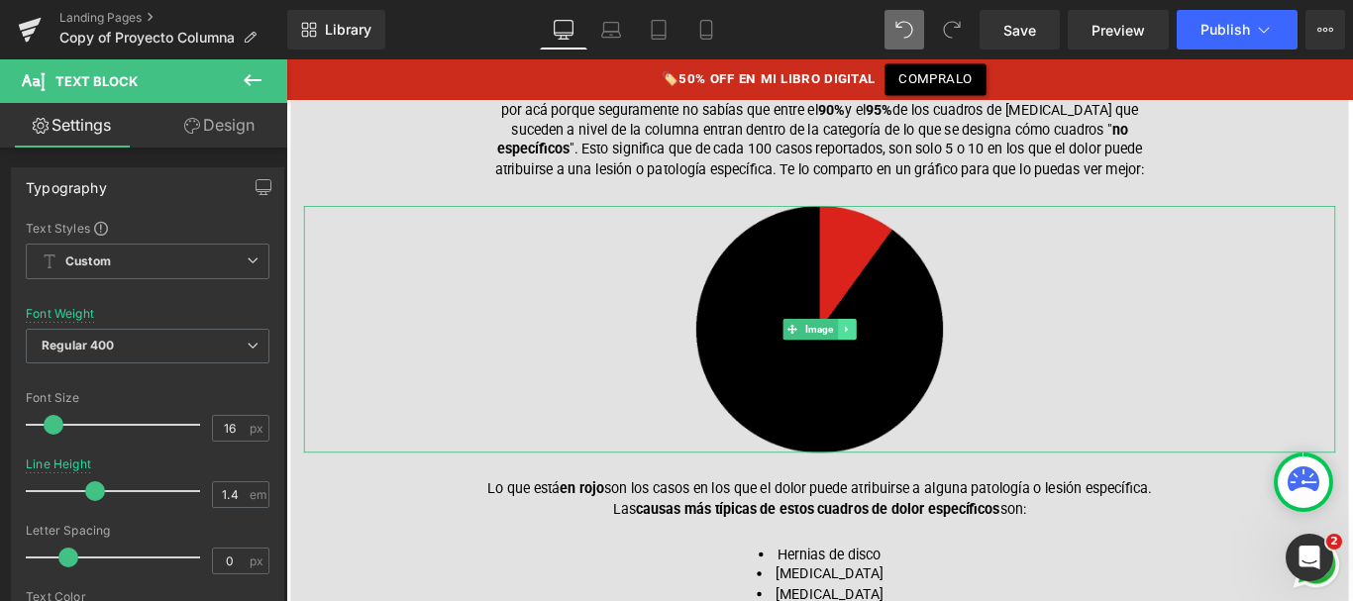
click at [918, 357] on icon at bounding box center [915, 363] width 11 height 12
click at [901, 358] on icon at bounding box center [905, 363] width 11 height 11
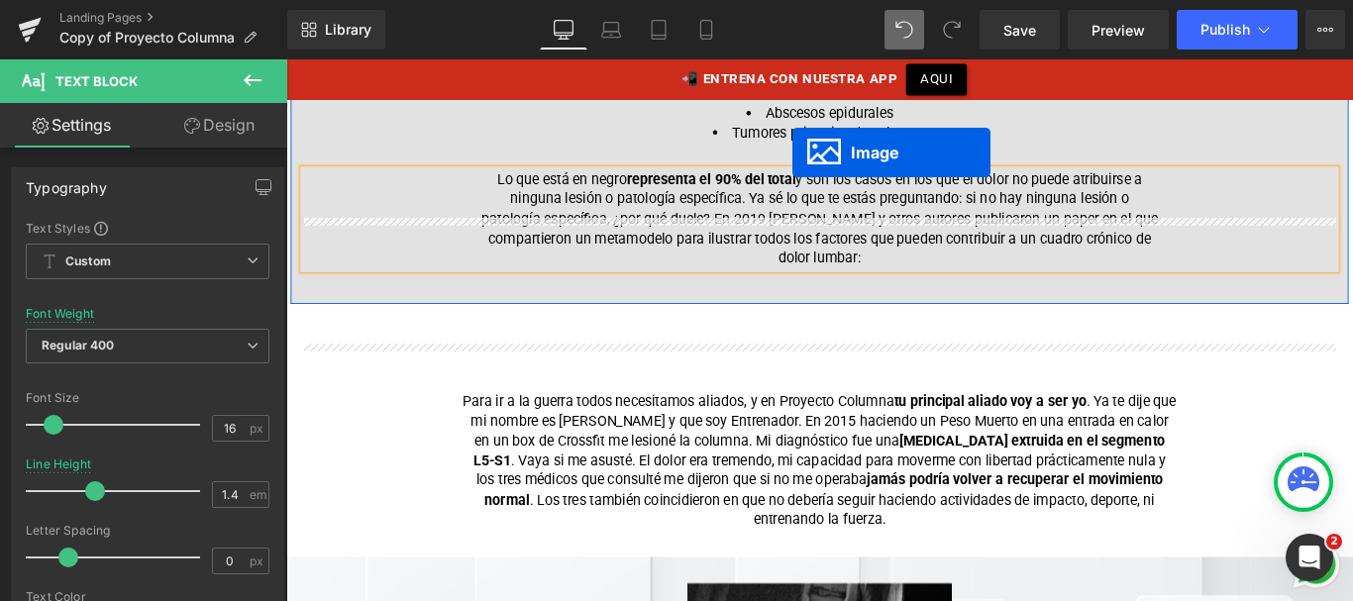
scroll to position [1628, 0]
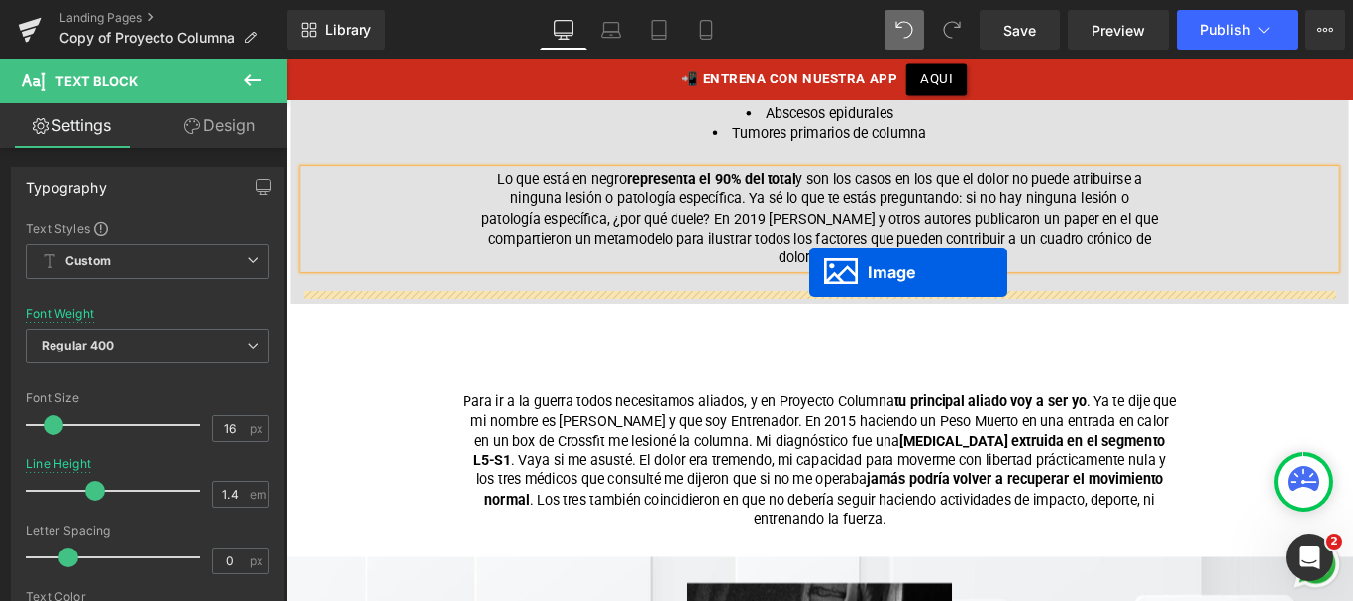
drag, startPoint x: 843, startPoint y: 280, endPoint x: 874, endPoint y: 299, distance: 36.0
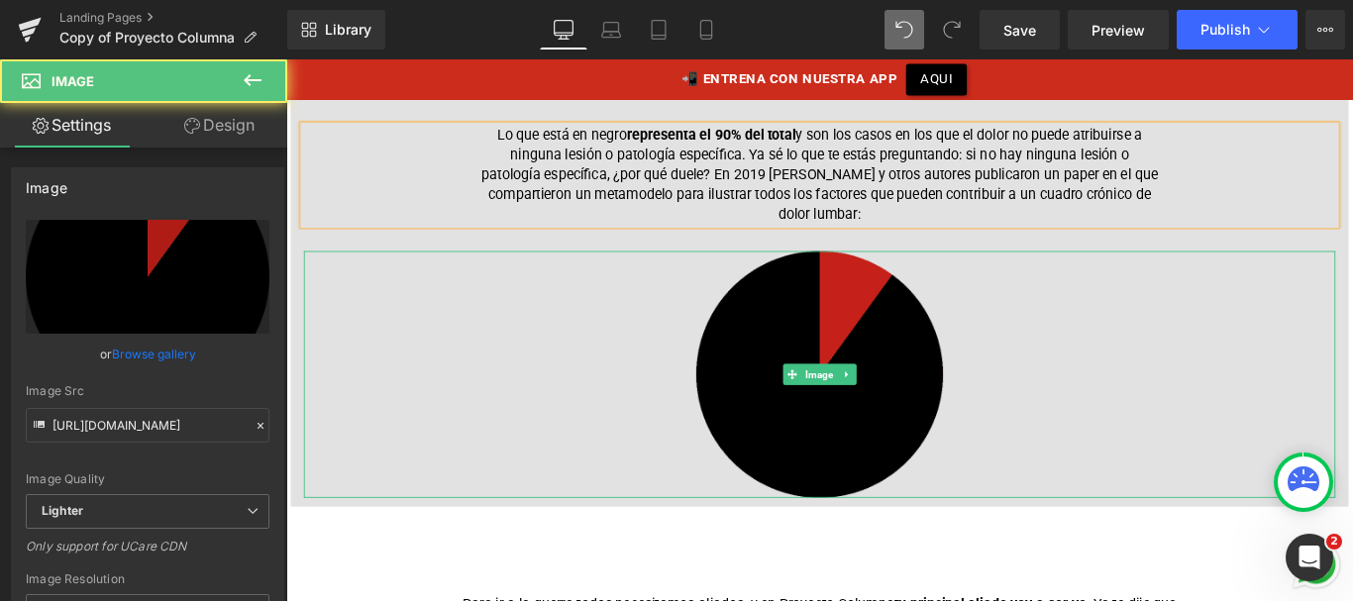
scroll to position [1578, 0]
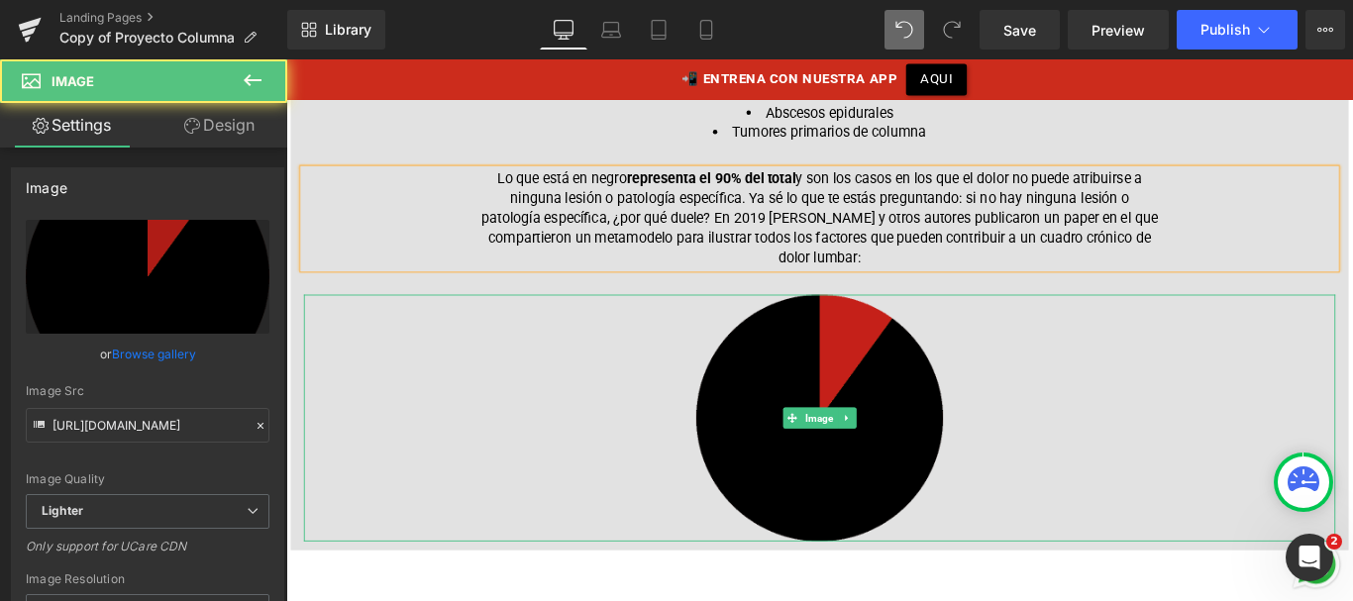
click at [855, 356] on img at bounding box center [885, 462] width 277 height 277
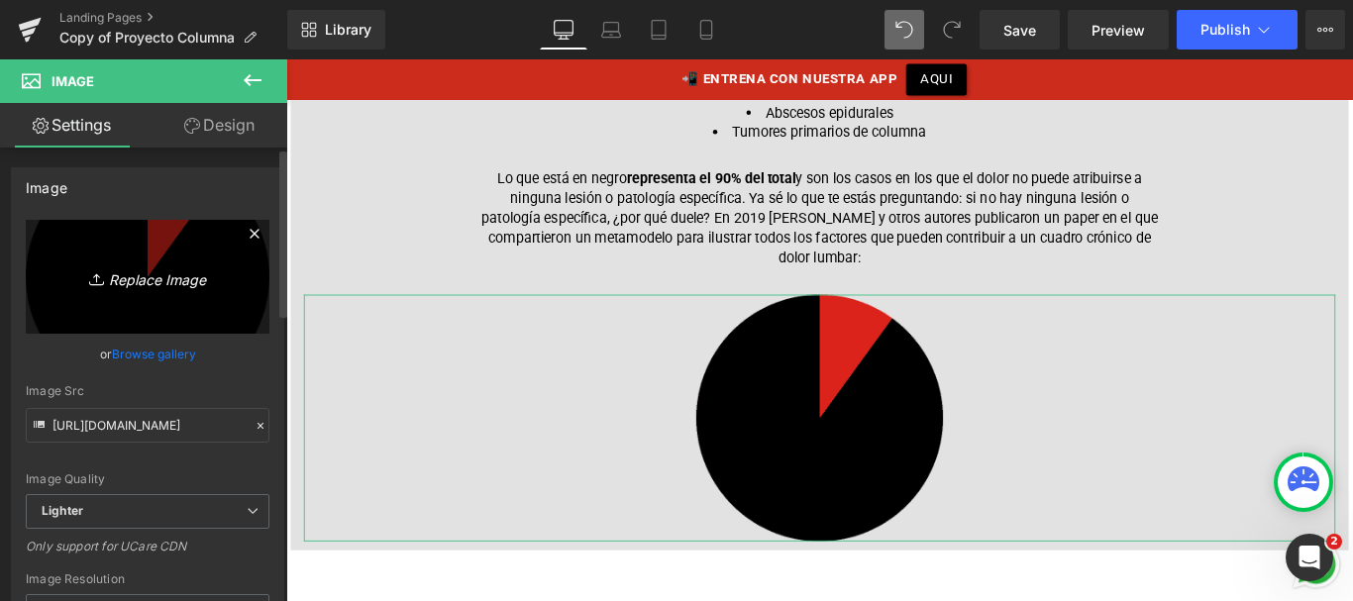
click at [150, 283] on icon "Replace Image" at bounding box center [147, 276] width 159 height 25
type input "C:\fakepath\metamodelo.png"
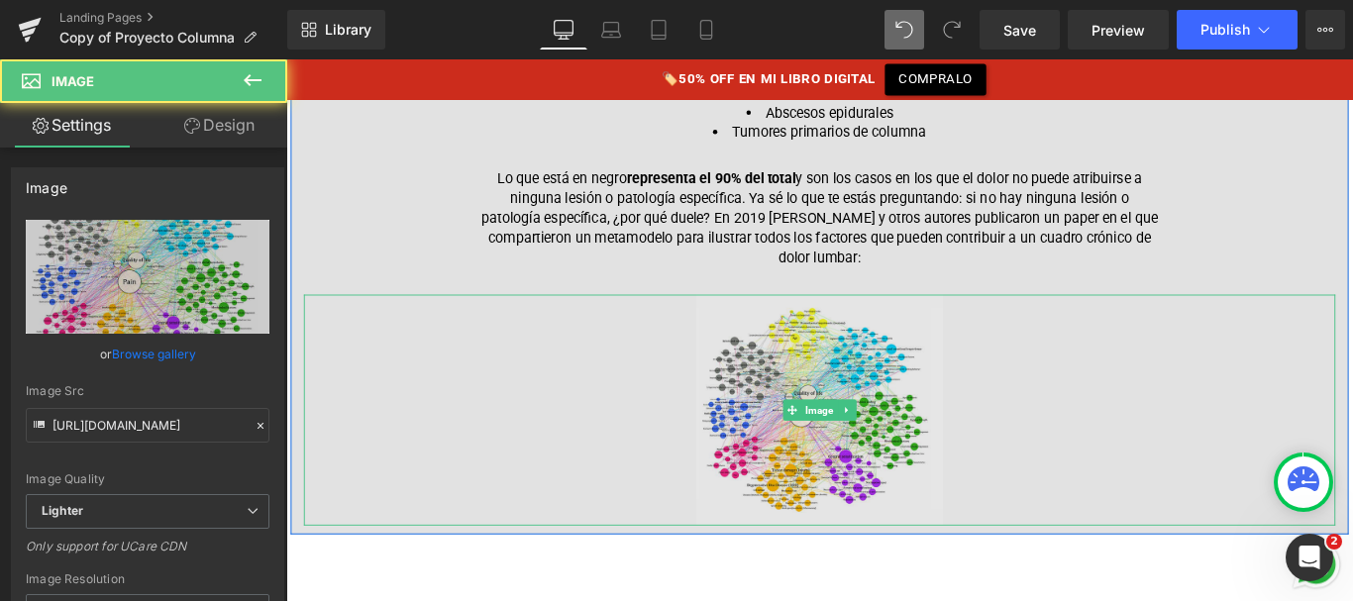
click at [857, 385] on img at bounding box center [885, 454] width 277 height 261
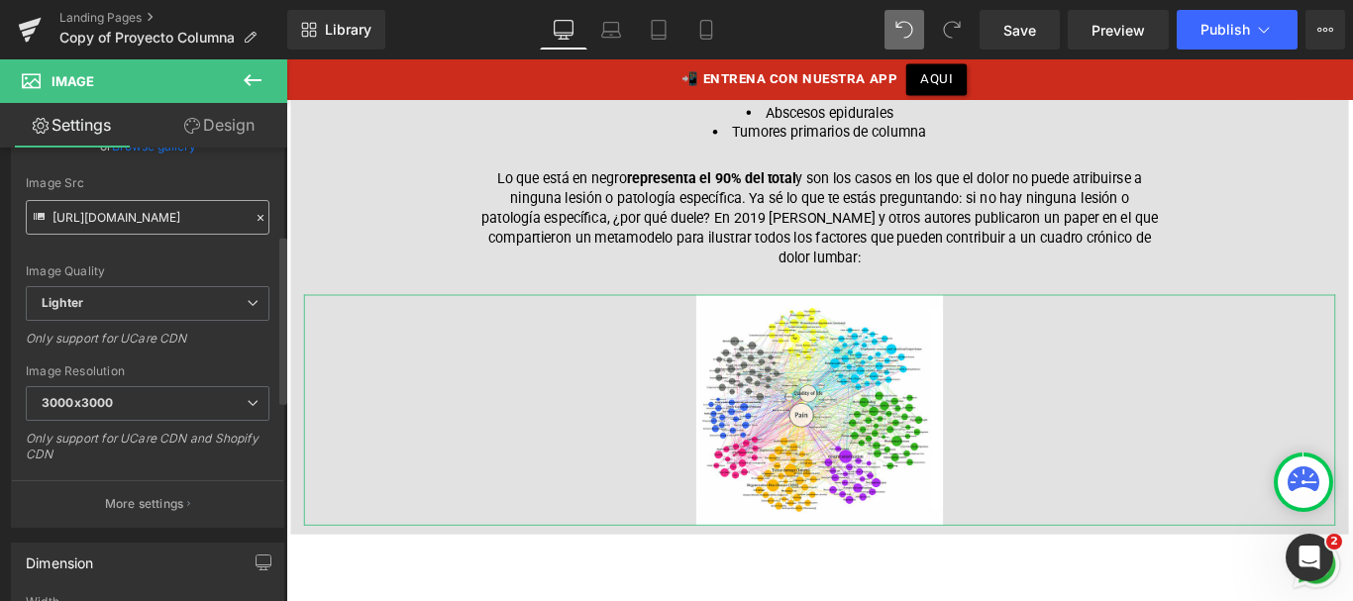
scroll to position [320, 0]
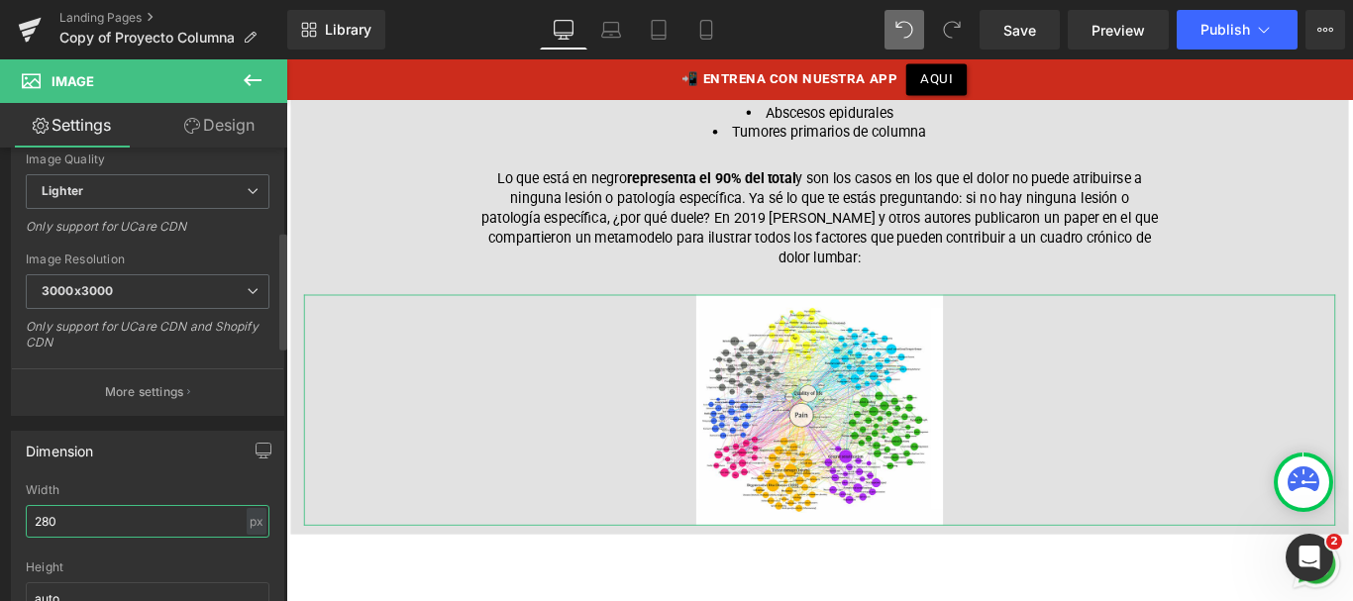
click at [75, 516] on input "280" at bounding box center [148, 521] width 244 height 33
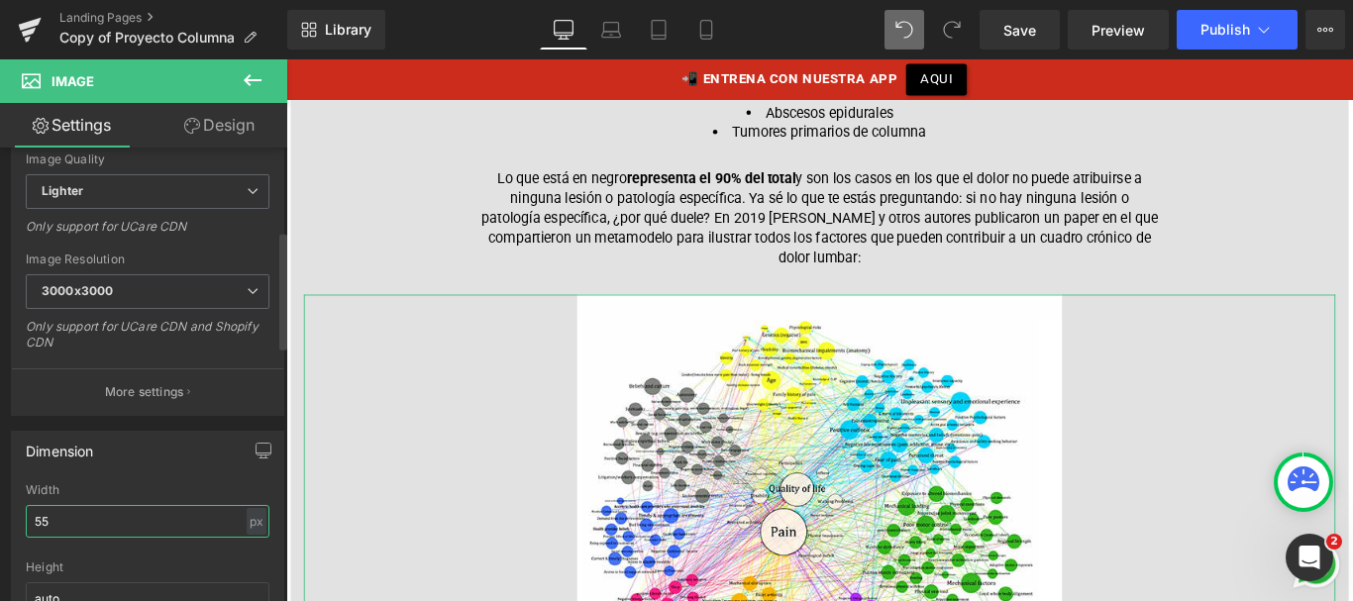
type input "5"
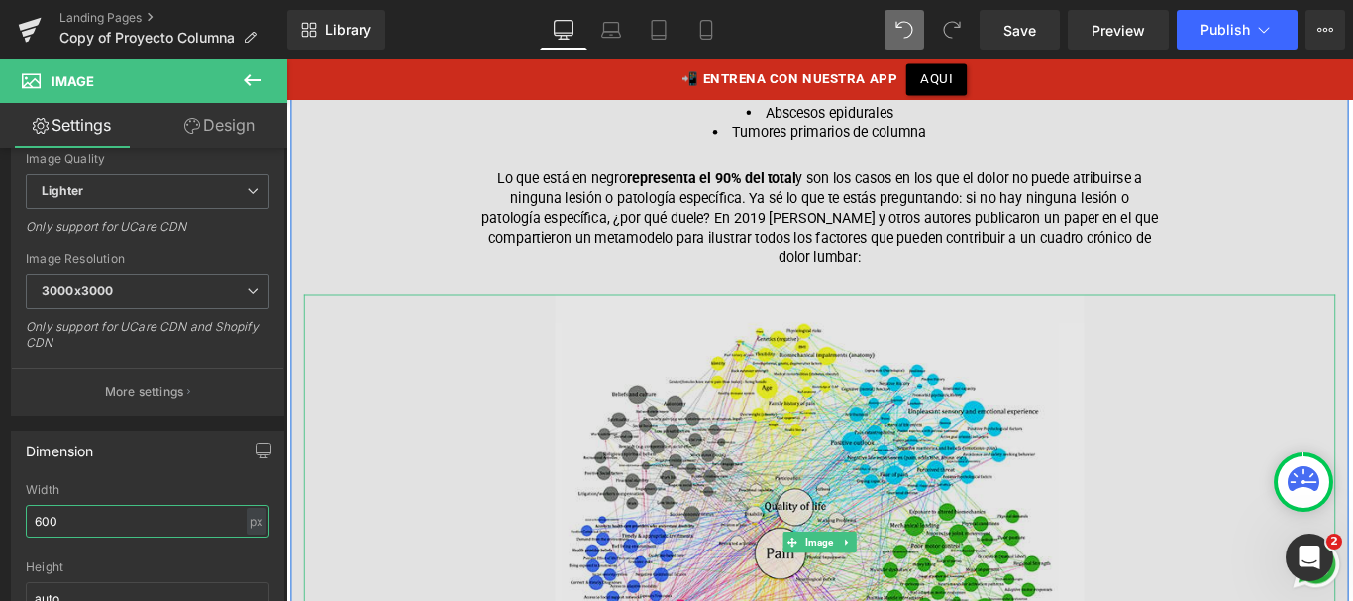
type input "600"
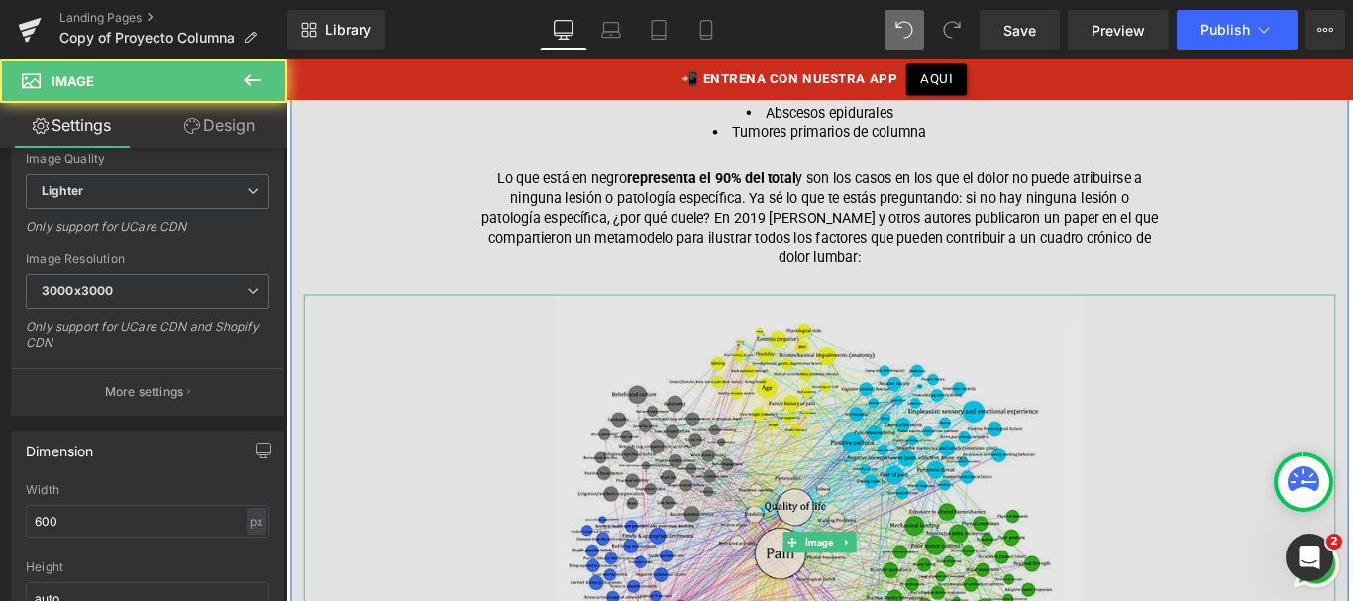
click at [721, 386] on img at bounding box center [885, 603] width 594 height 558
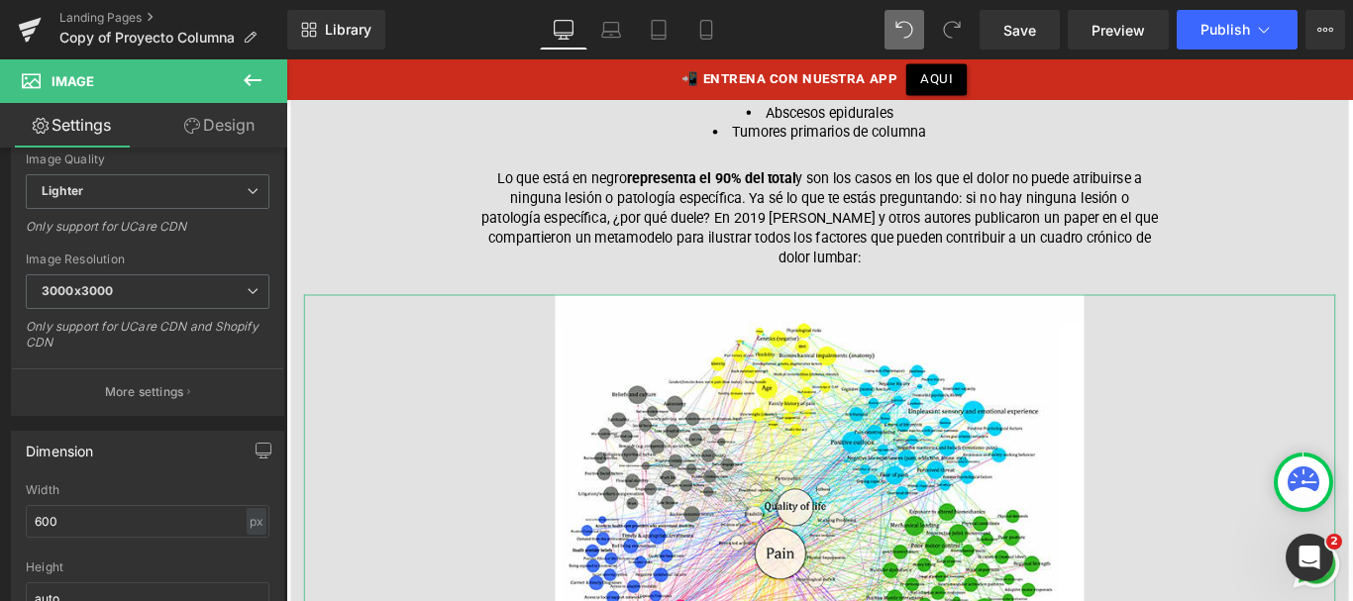
click at [194, 115] on link "Design" at bounding box center [220, 125] width 144 height 45
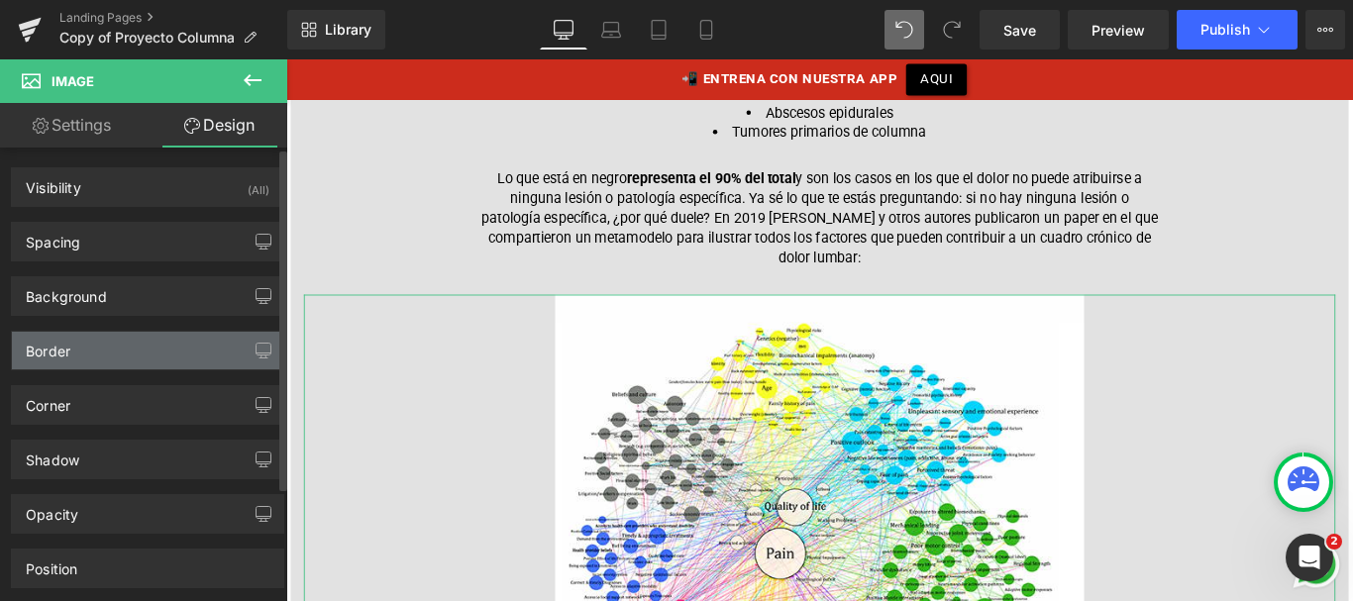
click at [107, 363] on div "Border" at bounding box center [147, 351] width 271 height 38
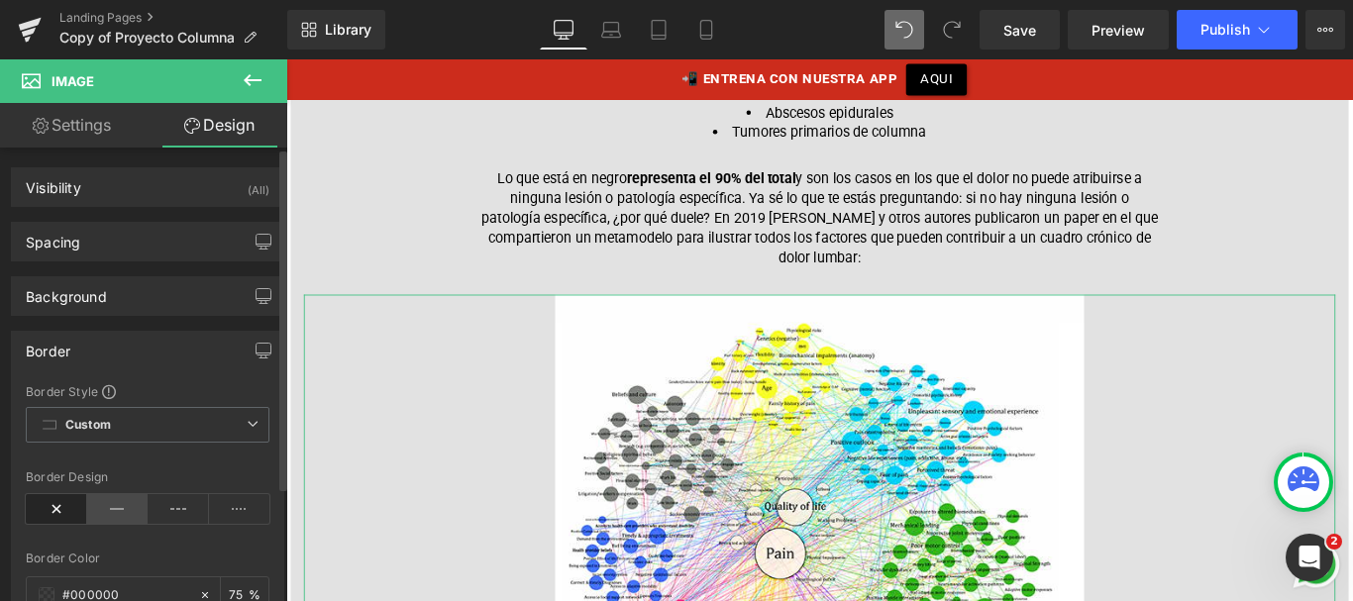
click at [124, 512] on icon at bounding box center [117, 509] width 61 height 30
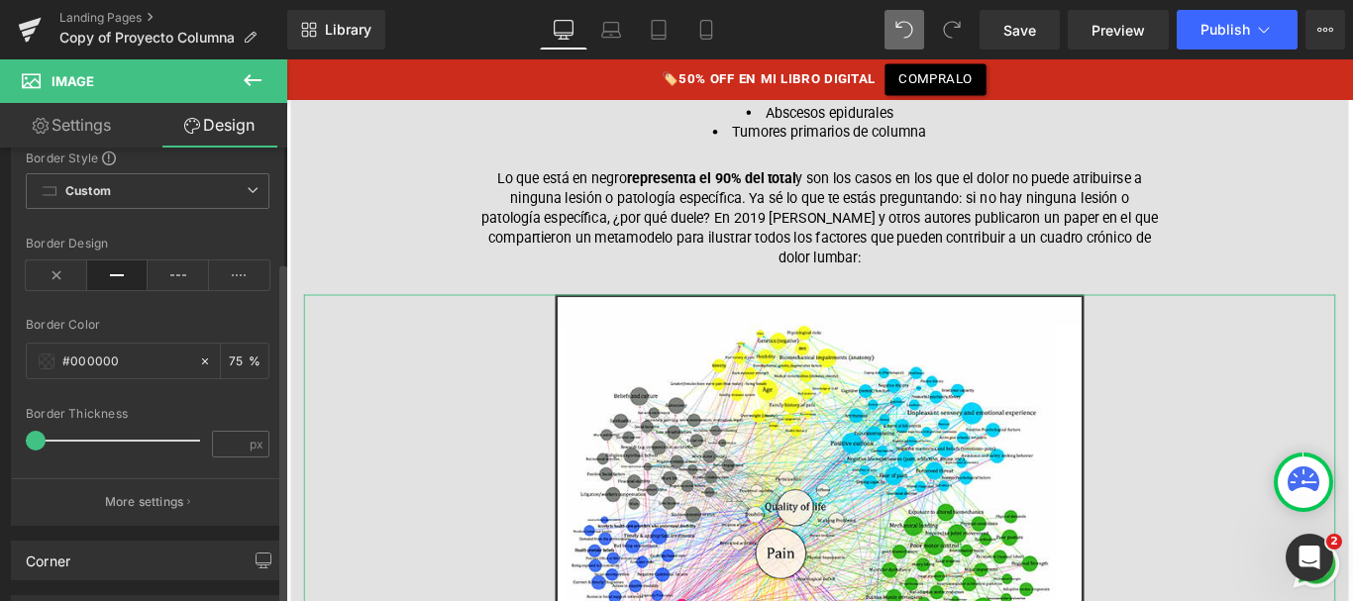
scroll to position [238, 0]
click at [224, 438] on input "number" at bounding box center [230, 440] width 35 height 25
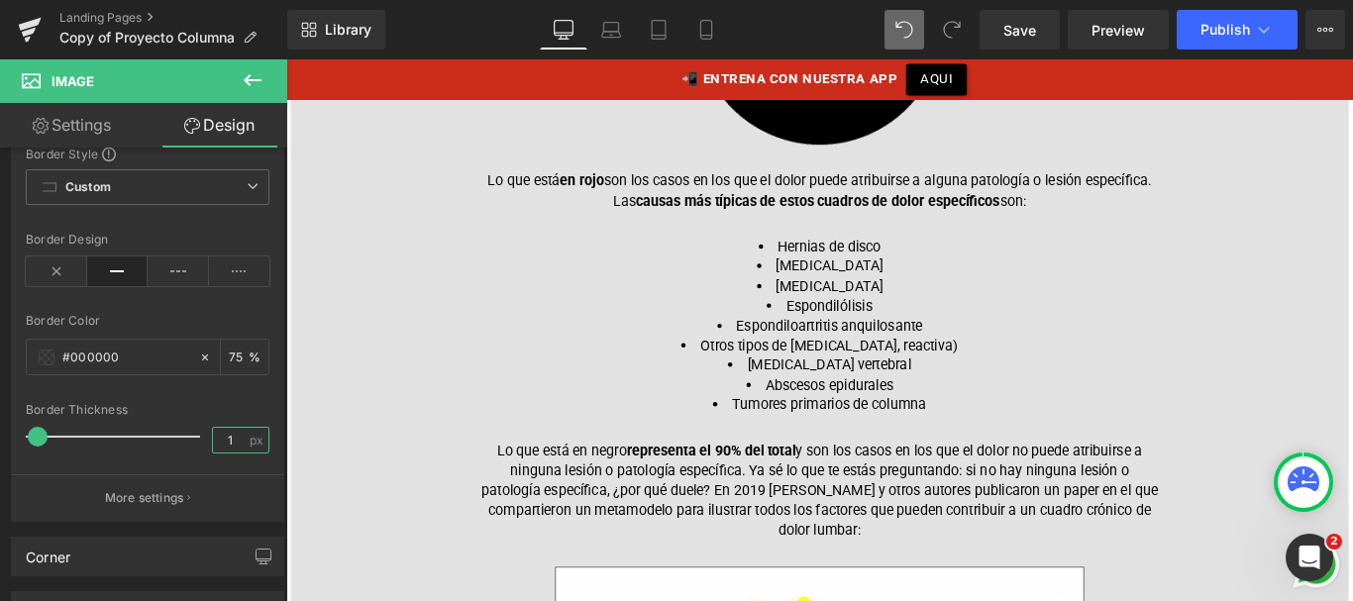
scroll to position [1225, 0]
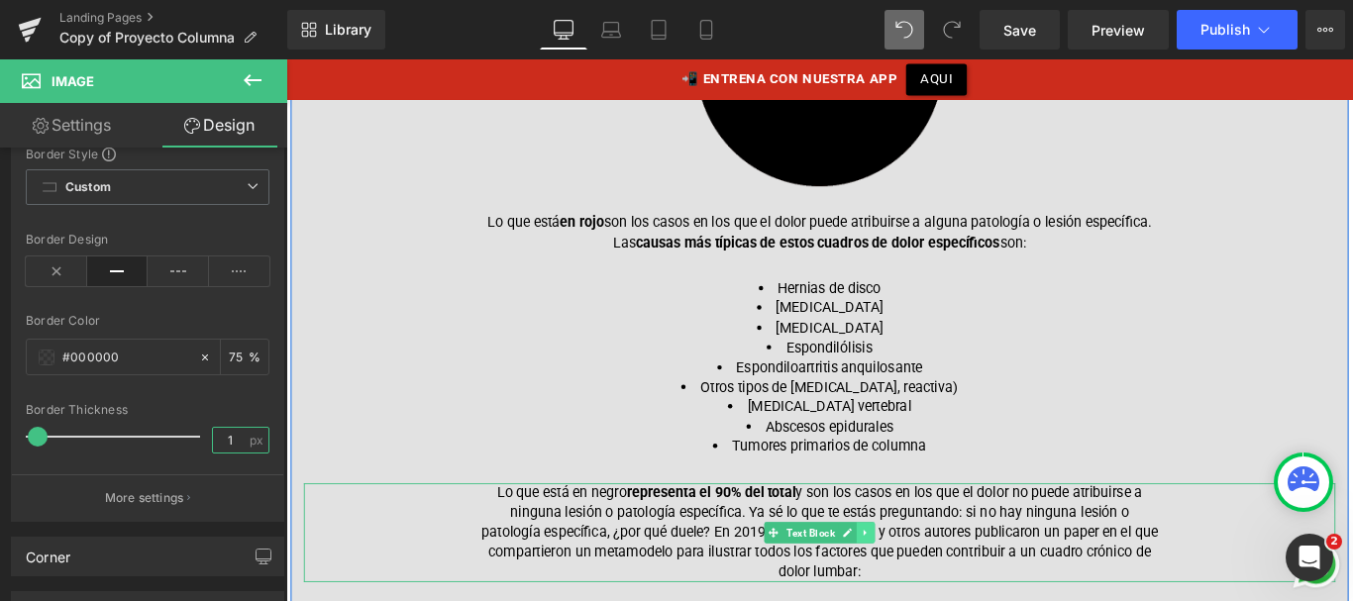
type input "1"
click at [935, 588] on icon at bounding box center [936, 590] width 3 height 7
click at [921, 580] on link at bounding box center [927, 592] width 21 height 24
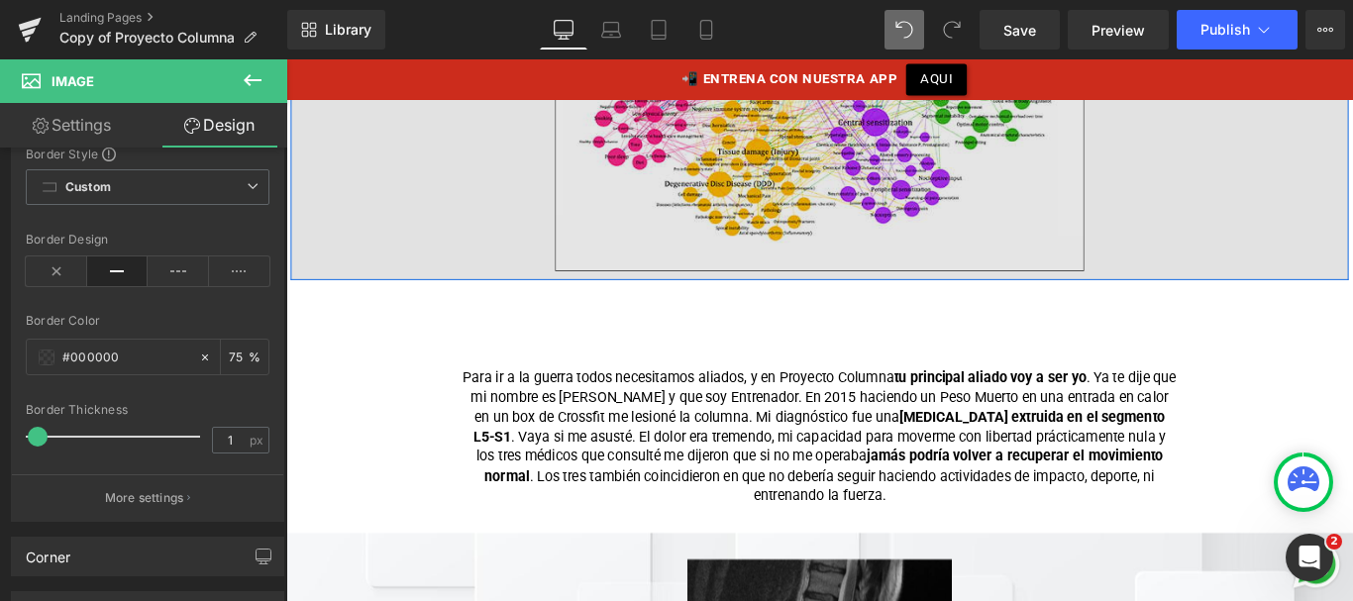
scroll to position [2263, 0]
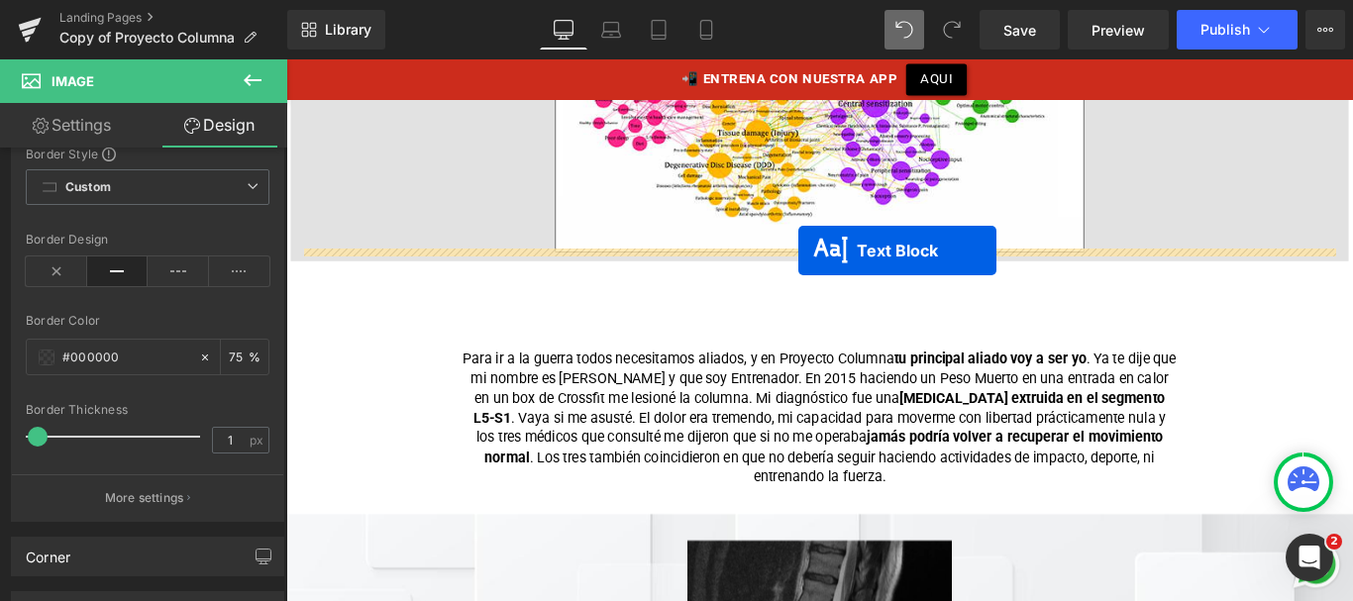
drag, startPoint x: 829, startPoint y: 187, endPoint x: 862, endPoint y: 274, distance: 93.1
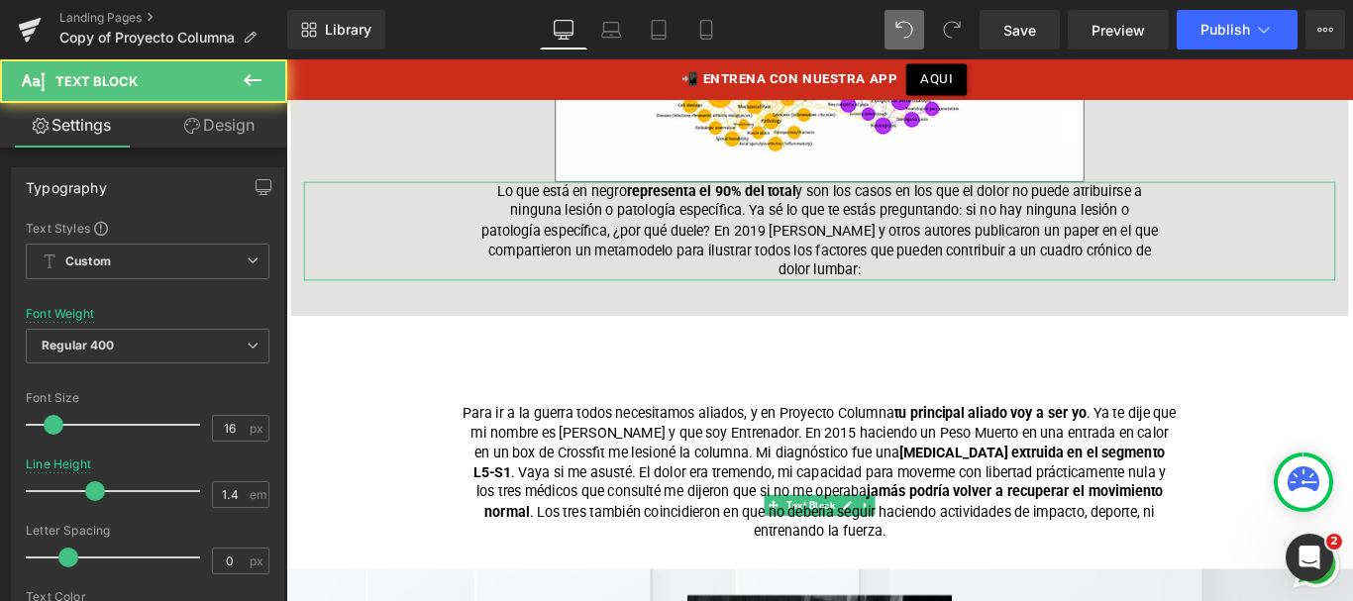
scroll to position [2183, 0]
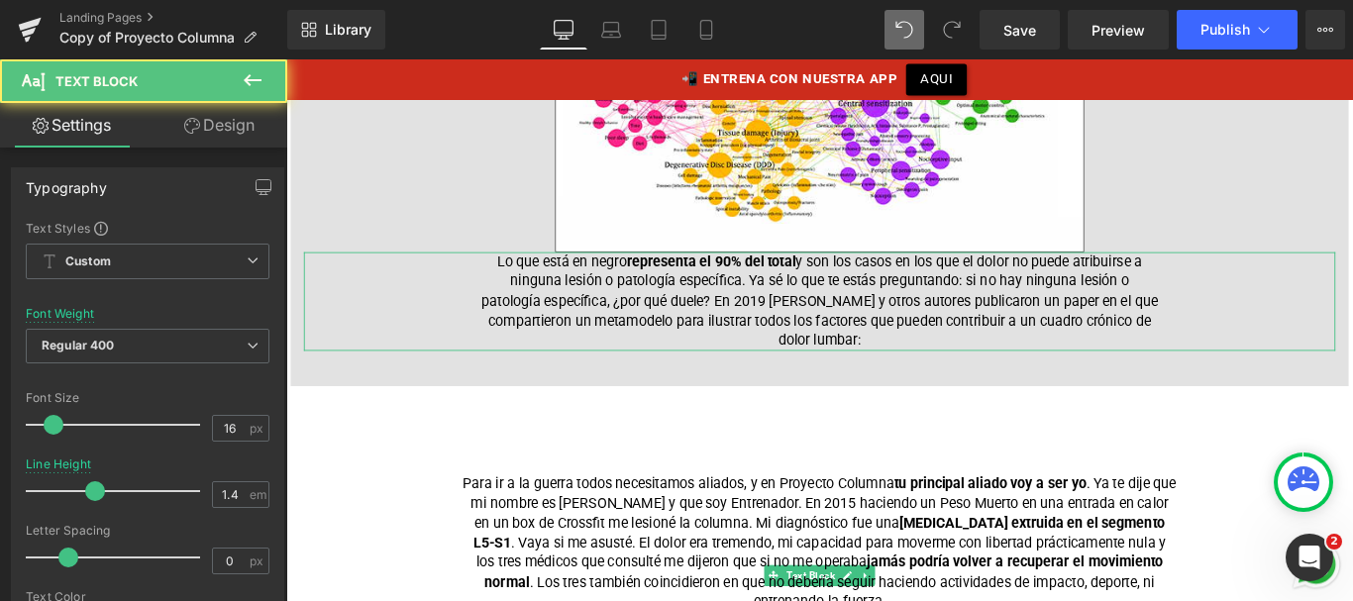
click at [776, 321] on p "Lo que está en negro representa el 90% del total y son los casos en los que el …" at bounding box center [885, 331] width 763 height 111
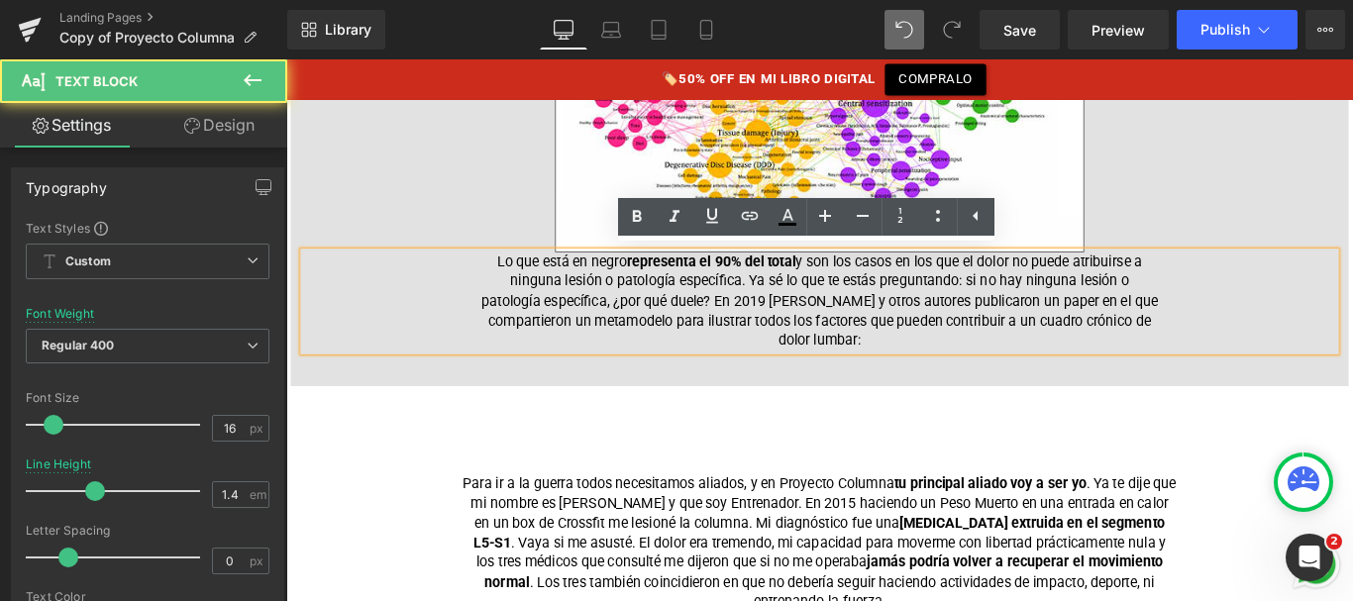
click at [233, 119] on link "Design" at bounding box center [220, 125] width 144 height 45
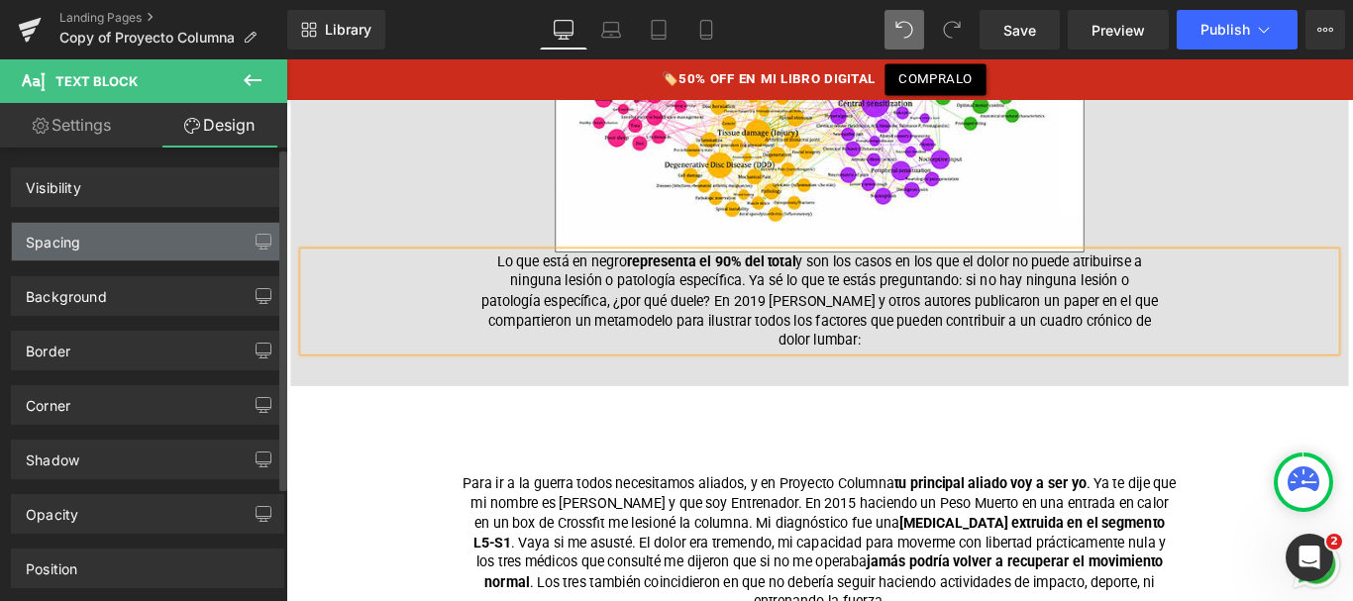
click at [148, 249] on div "Spacing" at bounding box center [147, 242] width 271 height 38
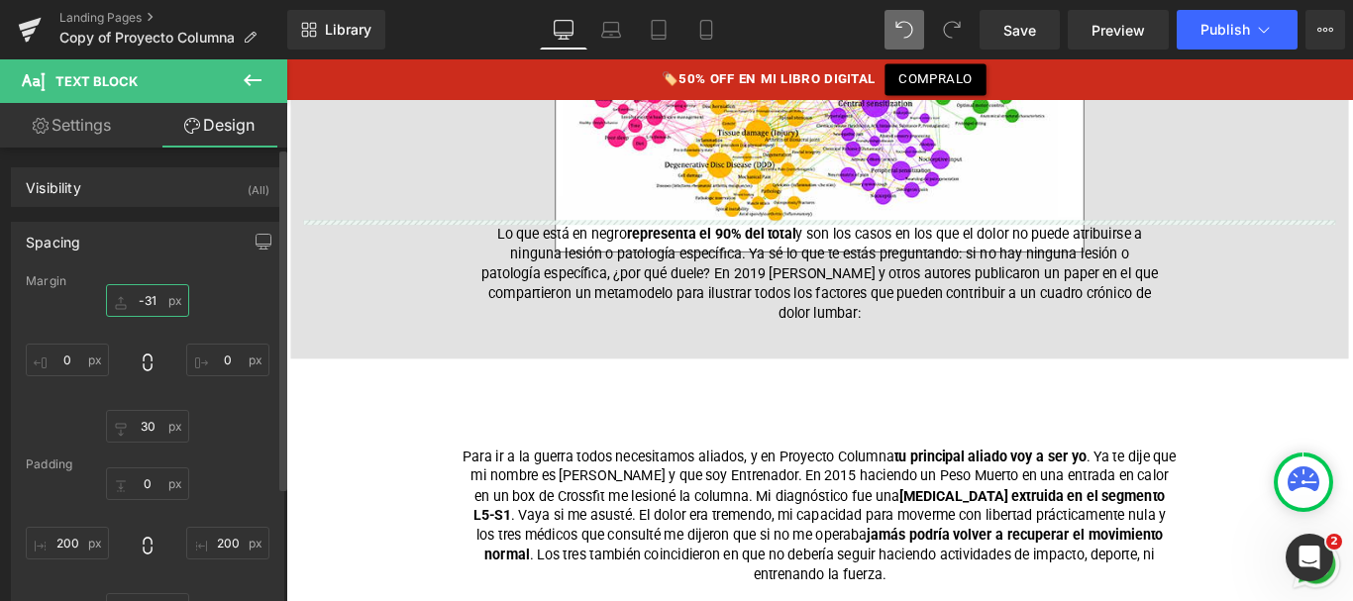
click at [146, 303] on input "text" at bounding box center [147, 300] width 83 height 33
type input "30"
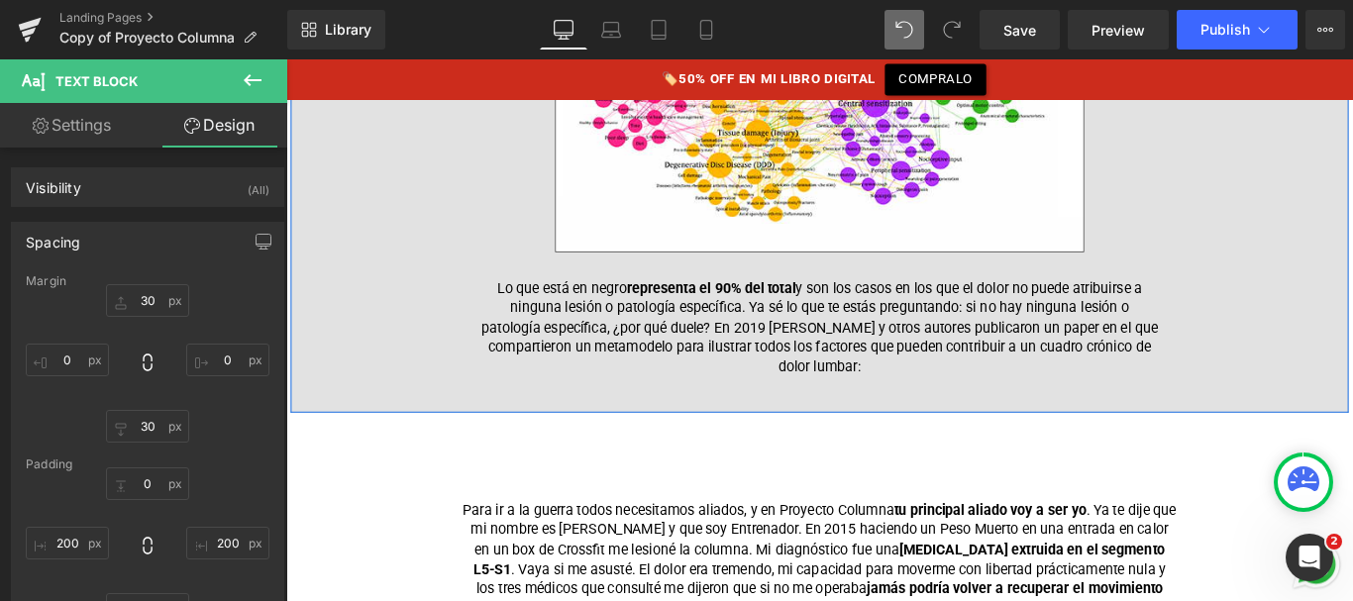
click at [626, 307] on p "Lo que está en negro representa el 90% del total y son los casos en los que el …" at bounding box center [885, 361] width 763 height 111
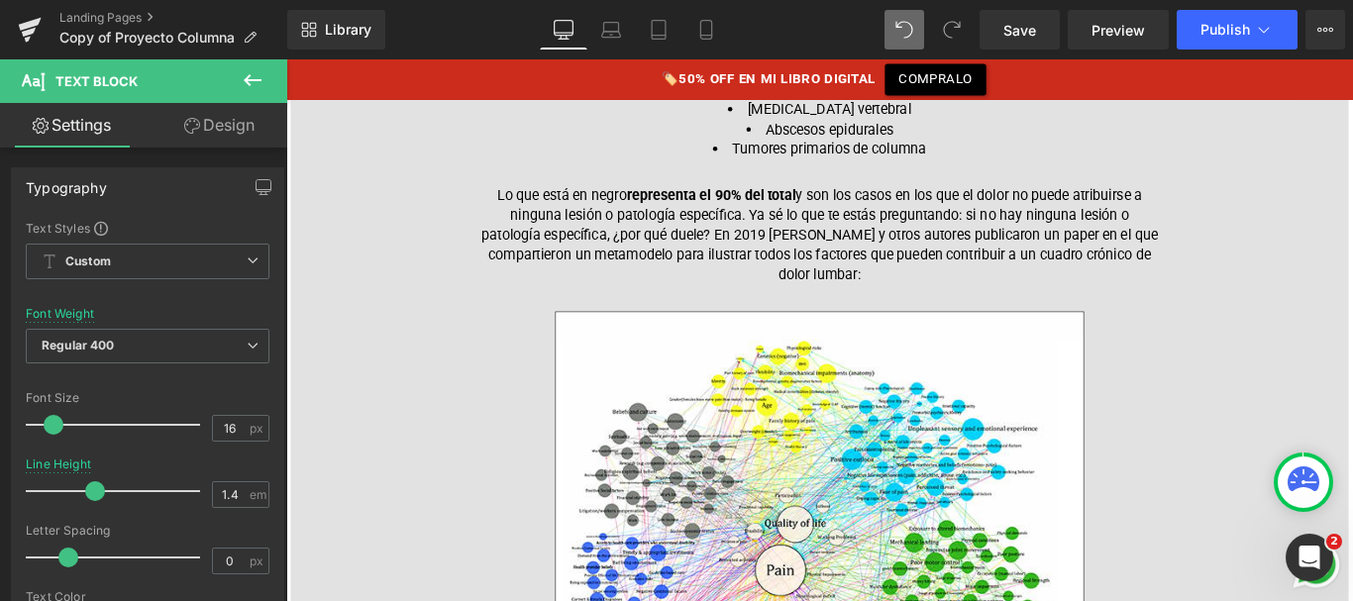
scroll to position [1556, 0]
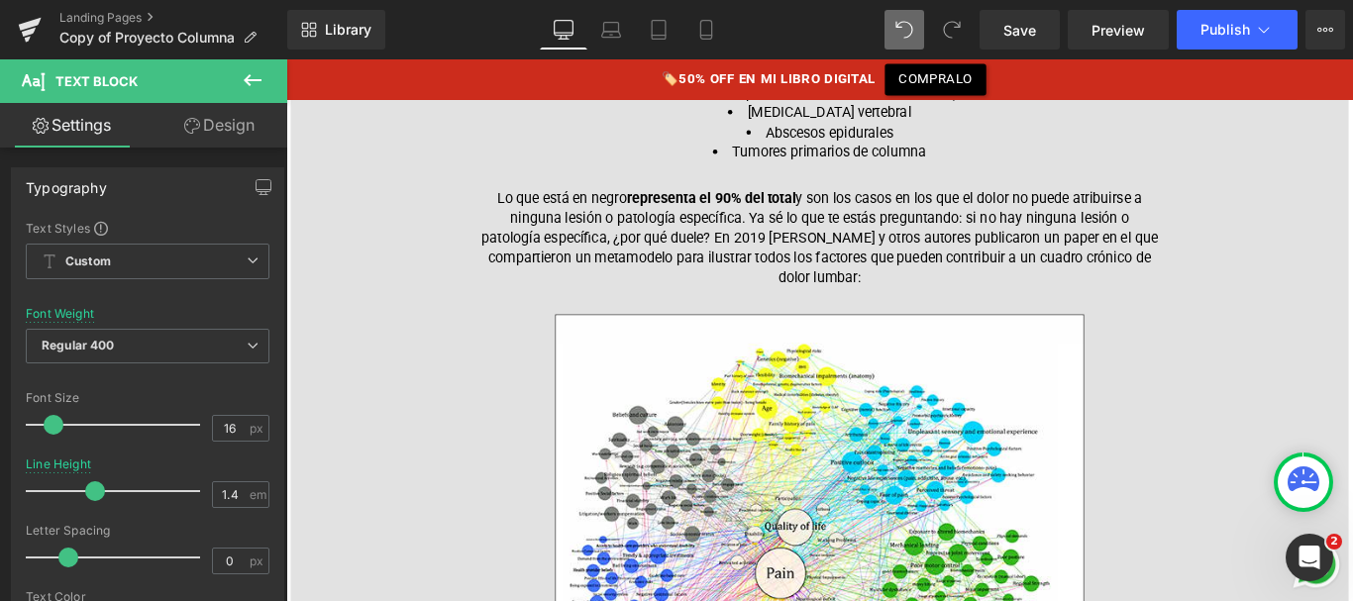
click at [1192, 255] on p "Lo que está en negro representa el 90% del total y son los casos en los que el …" at bounding box center [885, 260] width 763 height 111
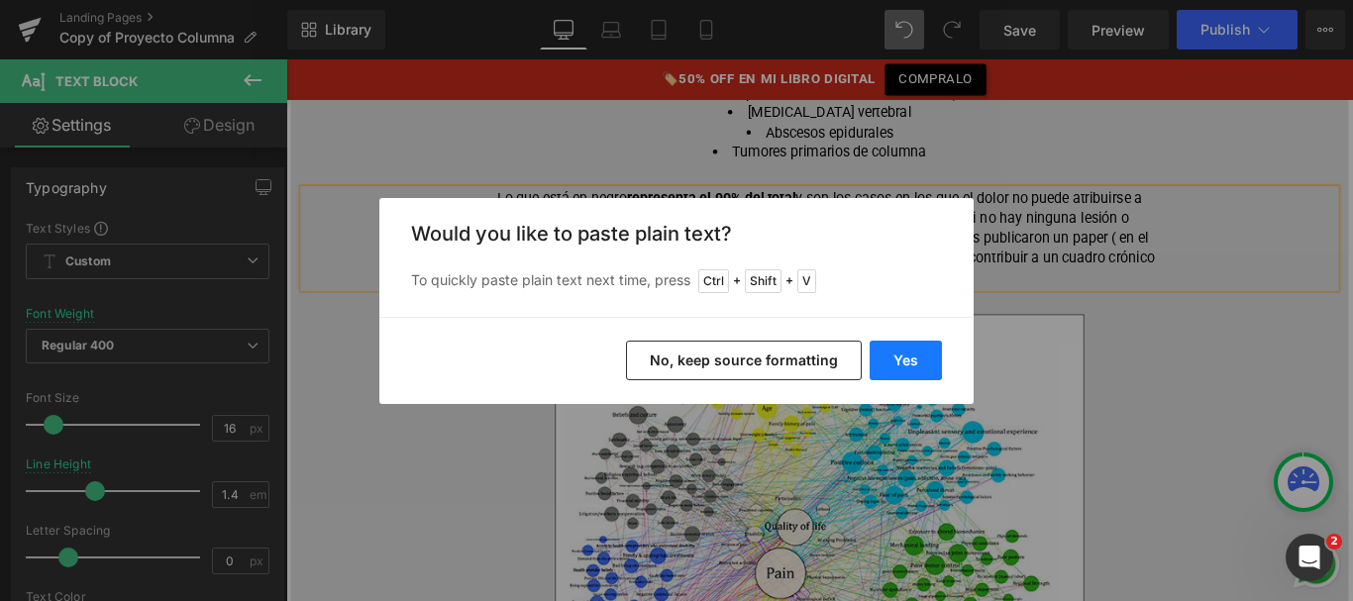
click at [889, 359] on button "Yes" at bounding box center [906, 361] width 72 height 40
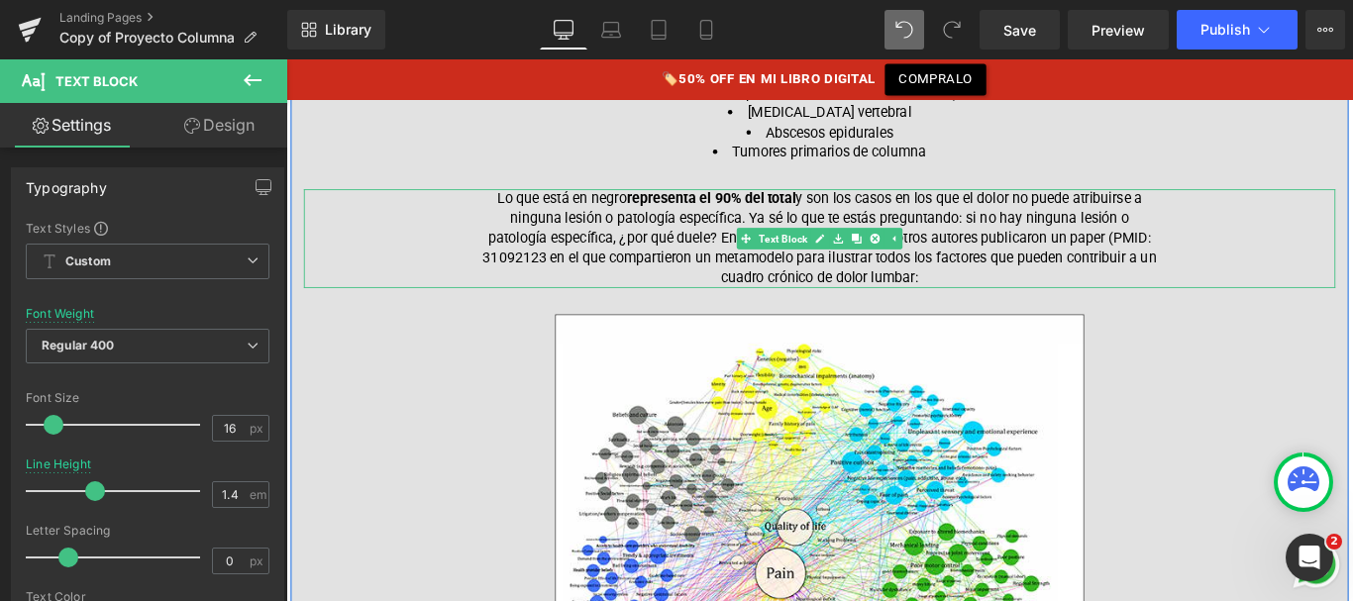
click at [580, 274] on p "Lo que está en negro representa el 90% del total y son los casos en los que el …" at bounding box center [885, 260] width 763 height 111
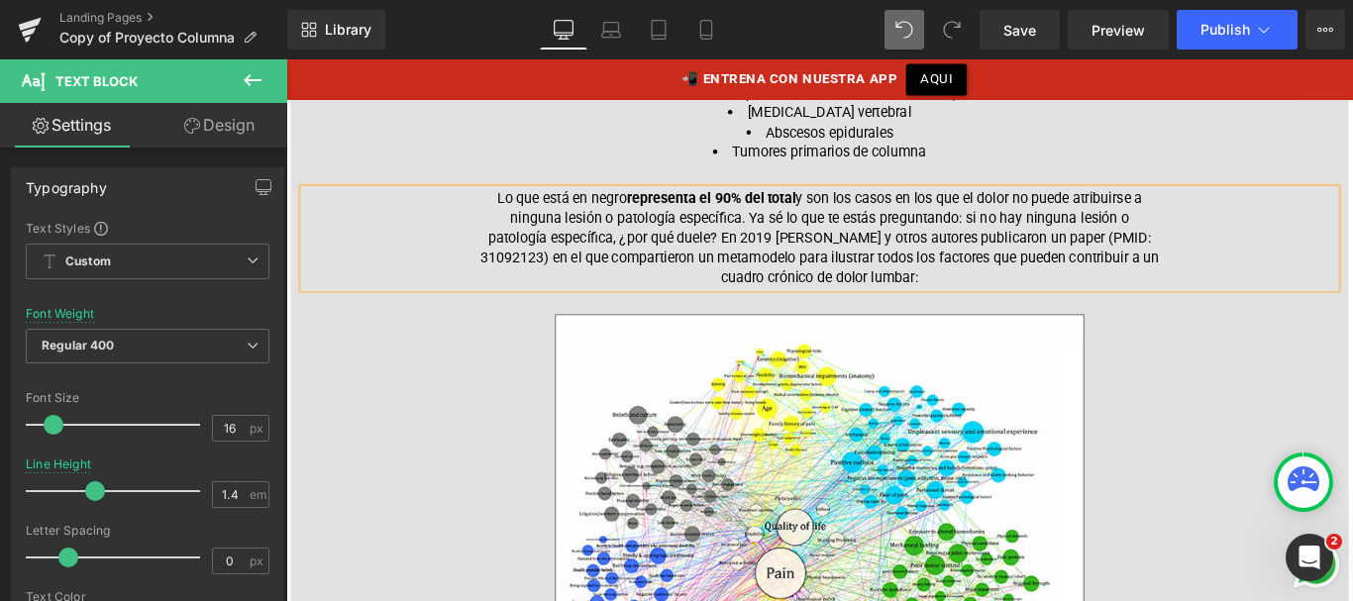
click at [522, 277] on p "Lo que está en negro representa el 90% del total y son los casos en los que el …" at bounding box center [885, 260] width 763 height 111
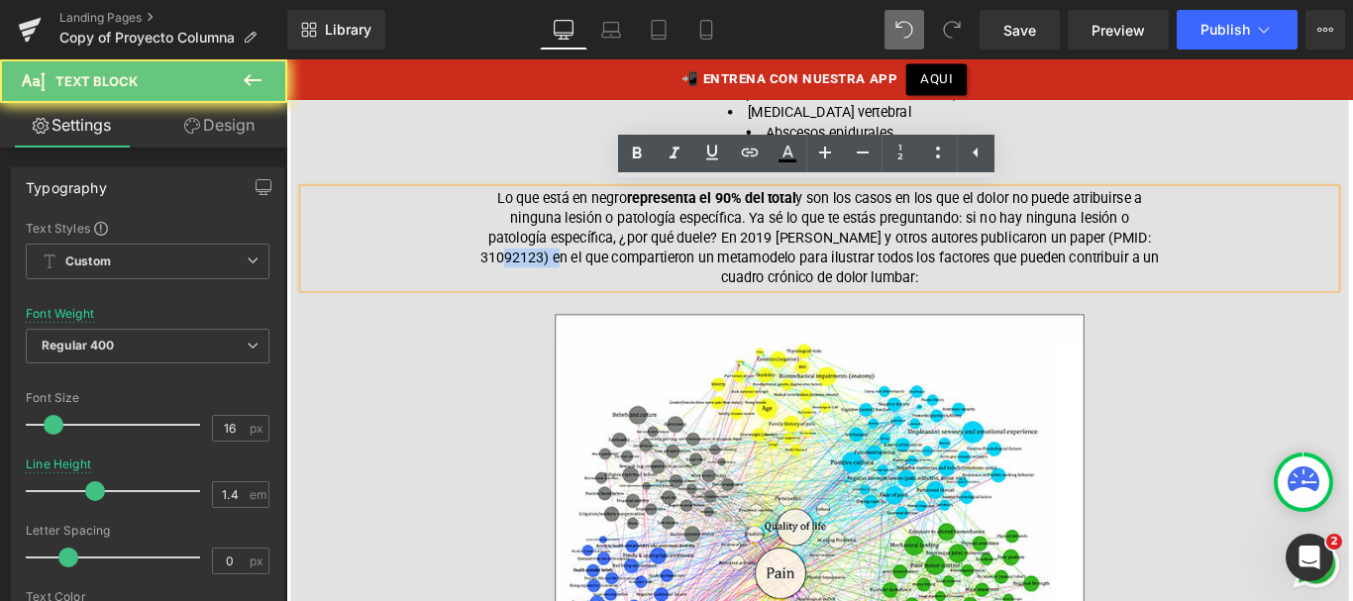
click at [522, 277] on p "Lo que está en negro representa el 90% del total y son los casos en los que el …" at bounding box center [885, 260] width 763 height 111
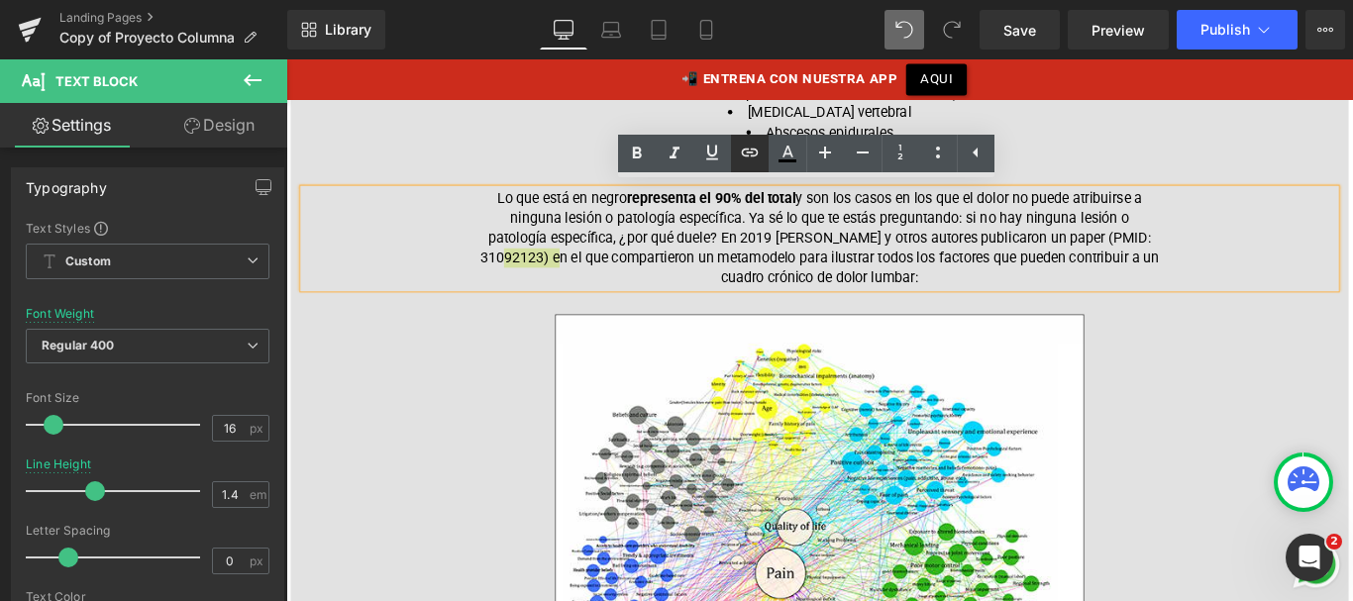
click at [753, 159] on icon at bounding box center [750, 153] width 24 height 24
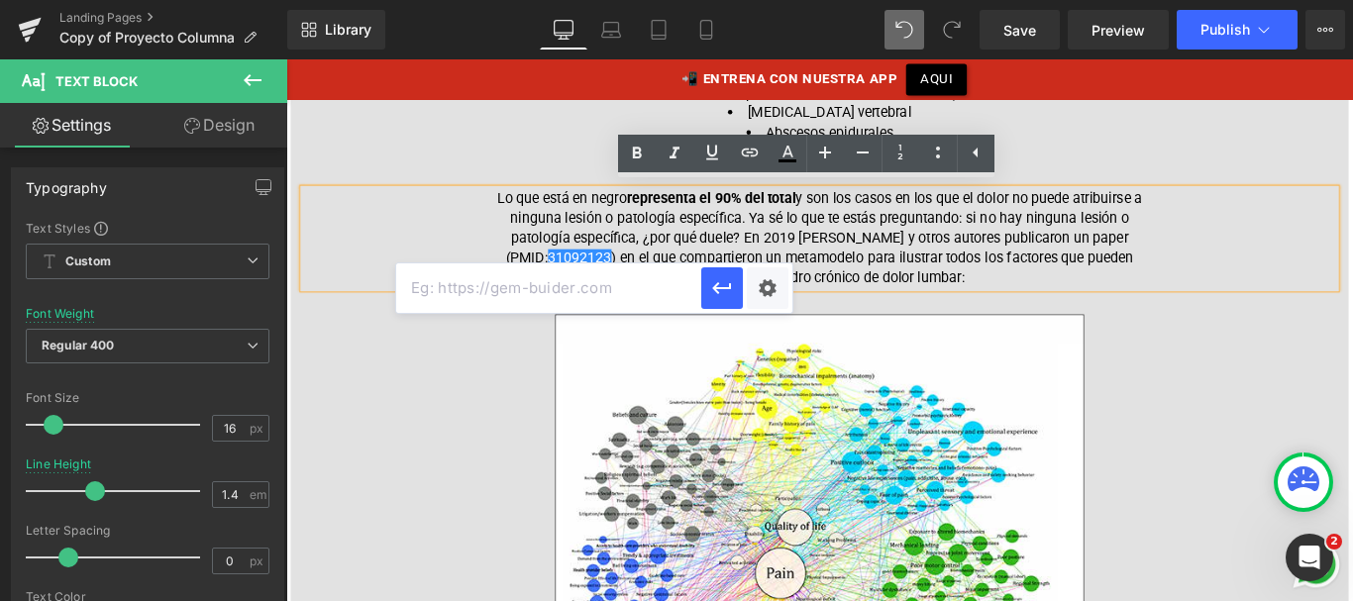
click at [649, 294] on input "text" at bounding box center [548, 289] width 305 height 50
paste input "[URL][DOMAIN_NAME]"
type input "[URL][DOMAIN_NAME]"
click at [704, 287] on button "button" at bounding box center [722, 288] width 42 height 42
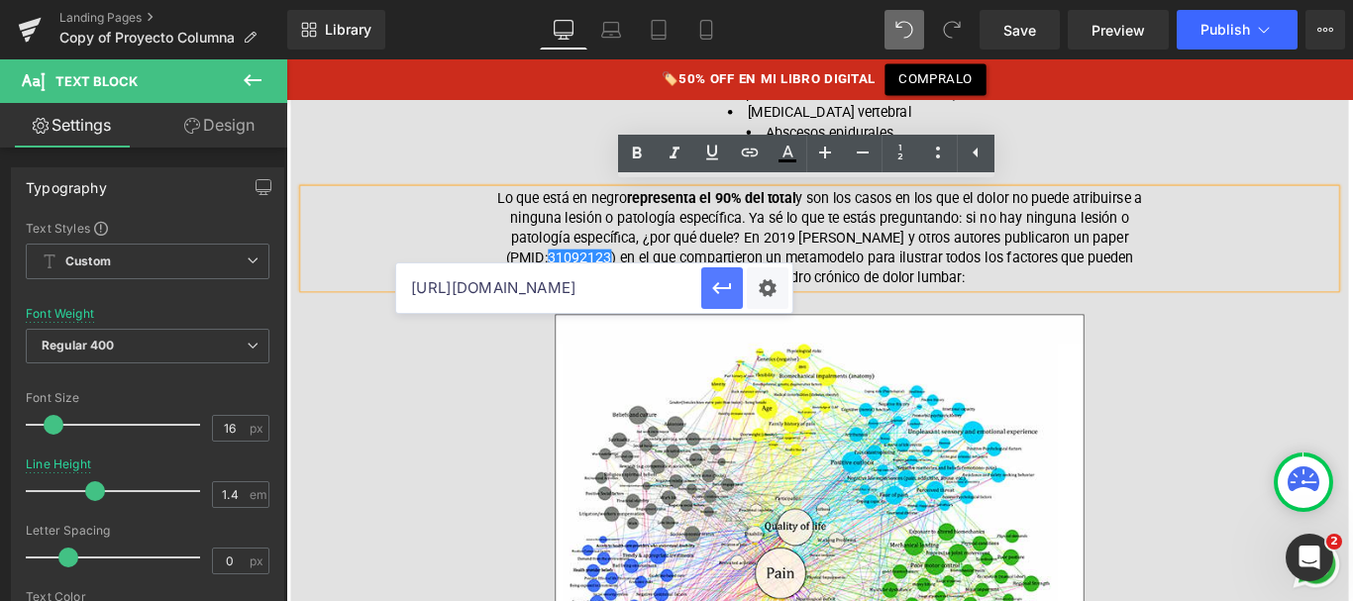
scroll to position [0, 0]
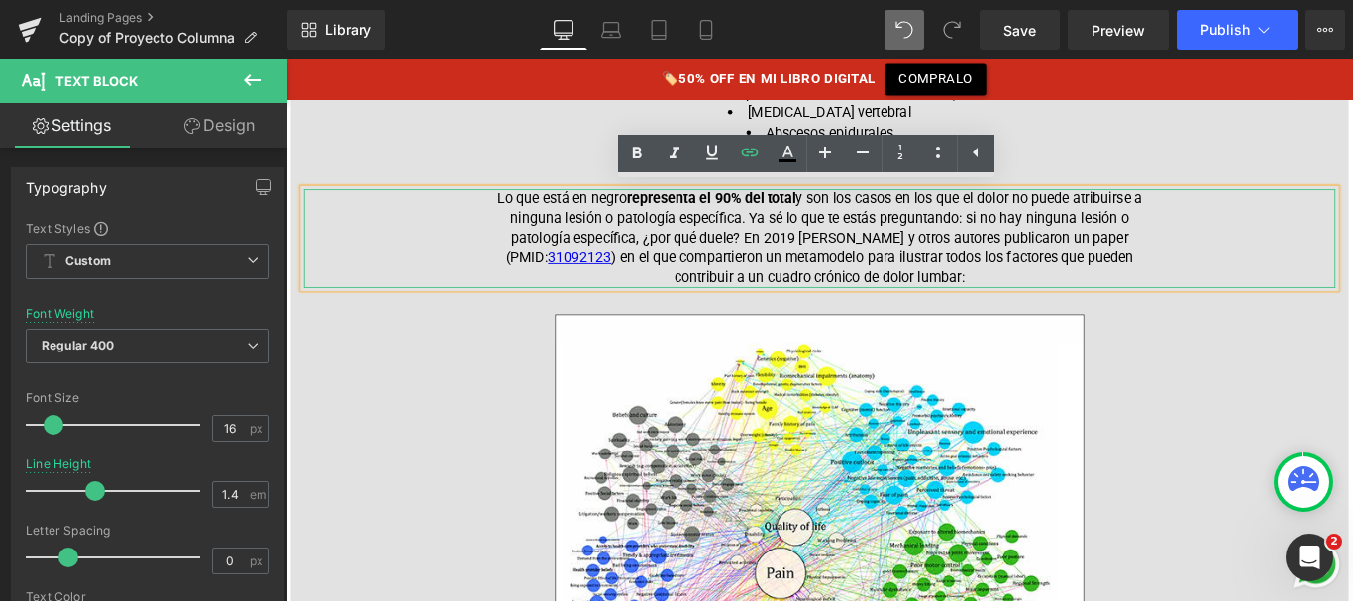
click at [633, 276] on p "Lo que está en negro representa el 90% del total y son los casos en los que el …" at bounding box center [885, 260] width 763 height 111
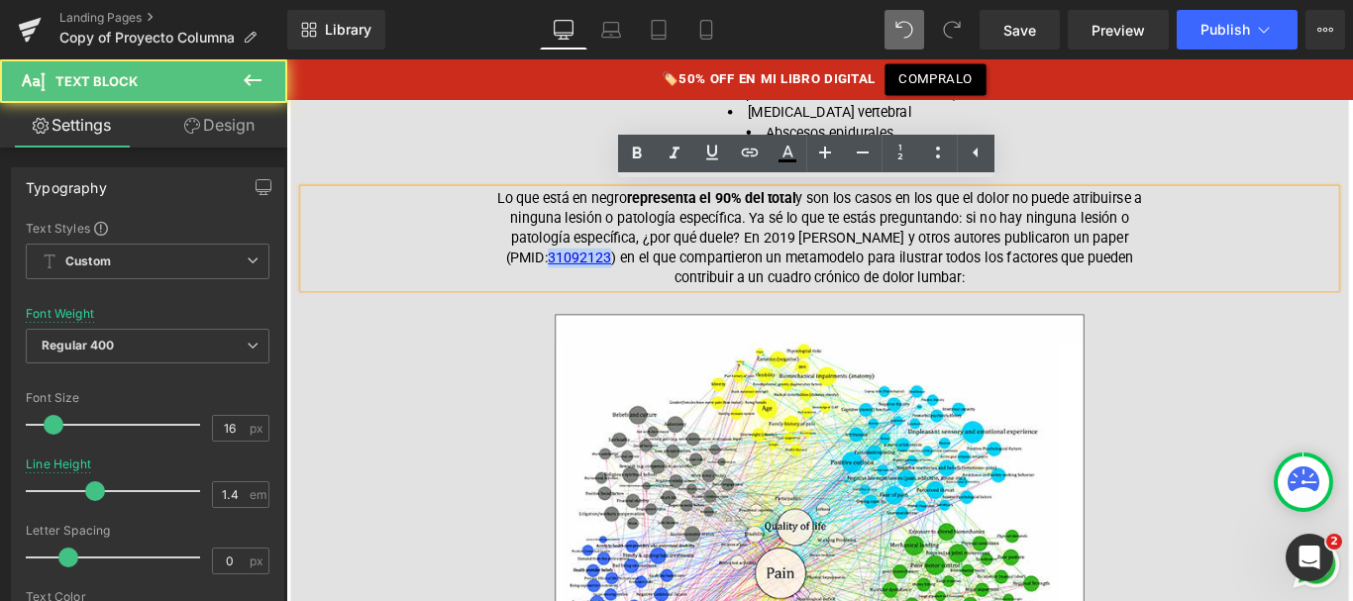
drag, startPoint x: 576, startPoint y: 277, endPoint x: 505, endPoint y: 279, distance: 70.4
click at [505, 279] on p "Lo que está en negro representa el 90% del total y son los casos en los que el …" at bounding box center [885, 260] width 763 height 111
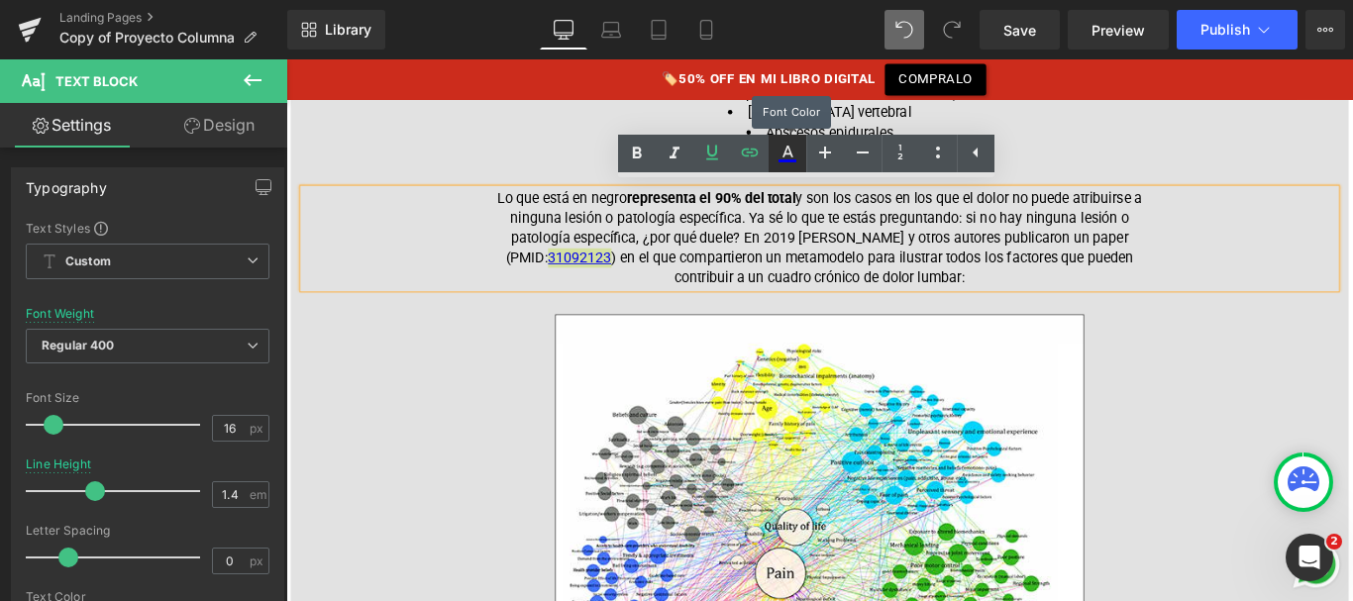
click at [779, 151] on icon at bounding box center [788, 154] width 24 height 24
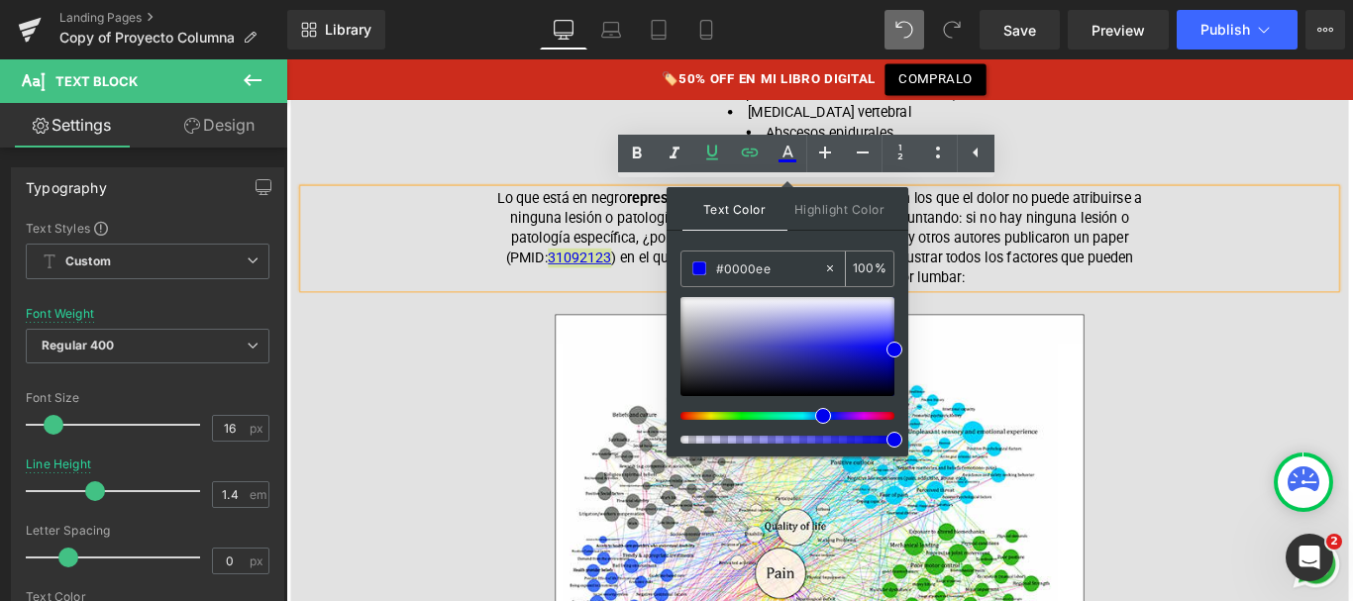
click at [730, 263] on input "#0000ee" at bounding box center [769, 269] width 107 height 22
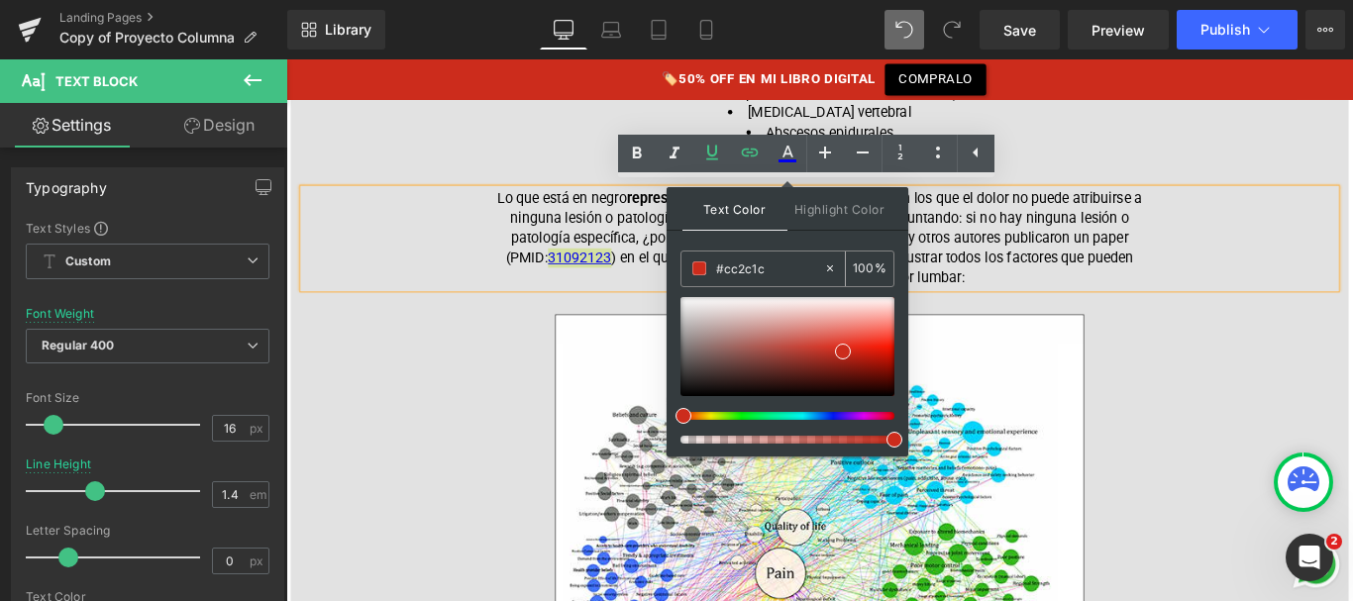
click at [782, 273] on input "#cc2c1c" at bounding box center [769, 269] width 107 height 22
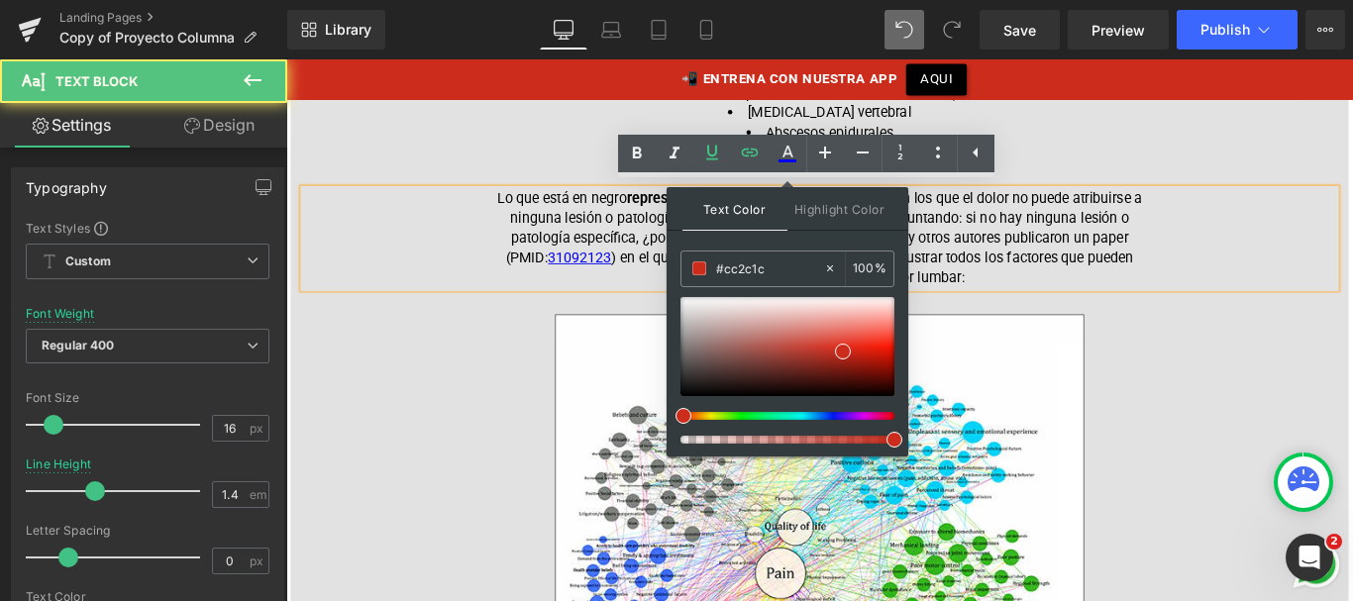
click at [1096, 223] on p "Lo que está en negro representa el 90% del total y son los casos en los que el …" at bounding box center [885, 260] width 763 height 111
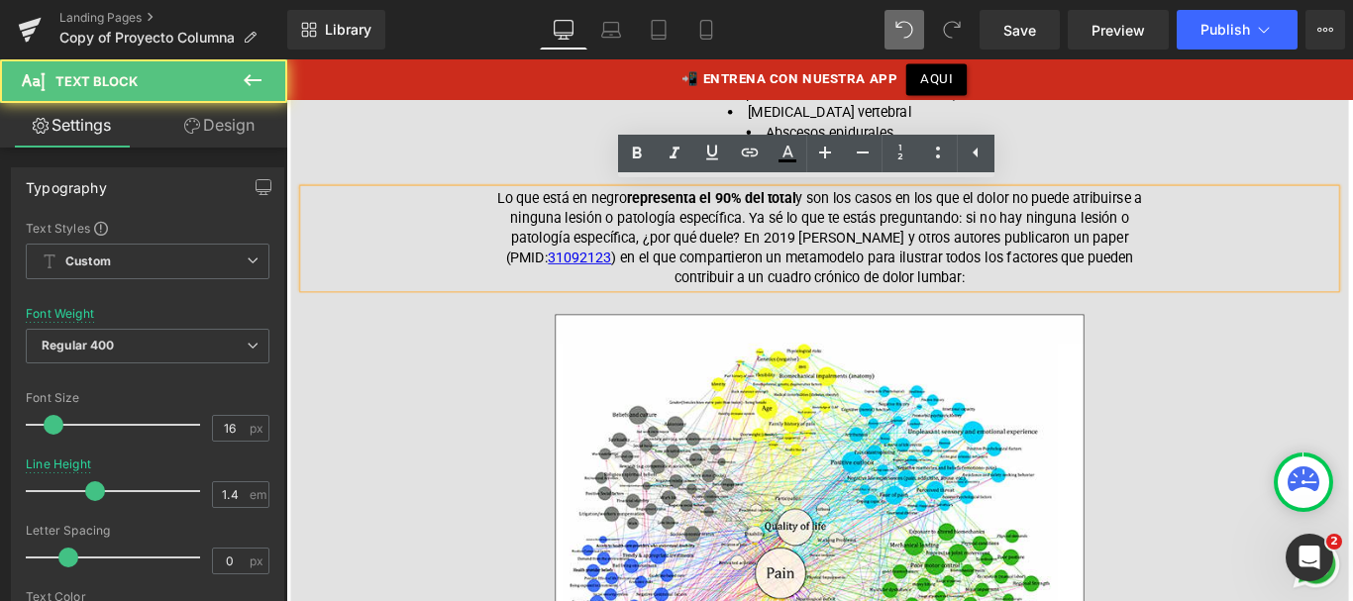
click at [725, 335] on div "ENTENDIENDO TU CUADRO DE DOLOR Heading Empecemos con un poco de datos y escucha…" at bounding box center [885, 169] width 1189 height 1675
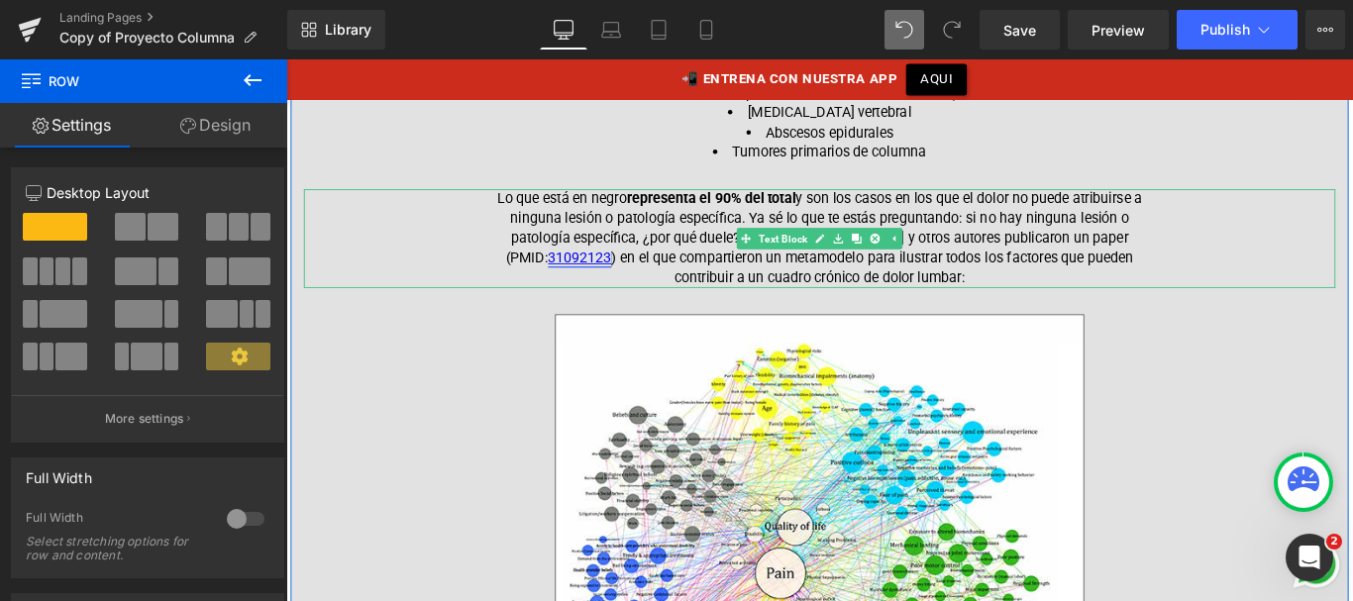
click at [581, 278] on link "31092123" at bounding box center [616, 281] width 71 height 19
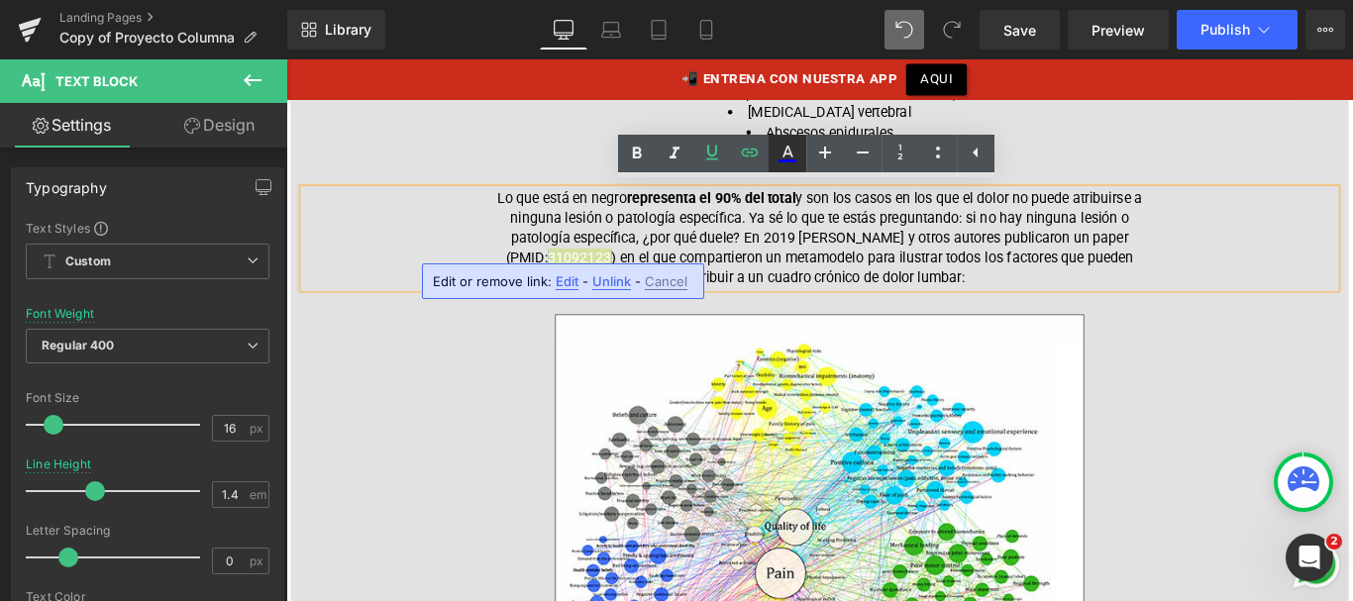
click at [782, 152] on icon at bounding box center [788, 154] width 24 height 24
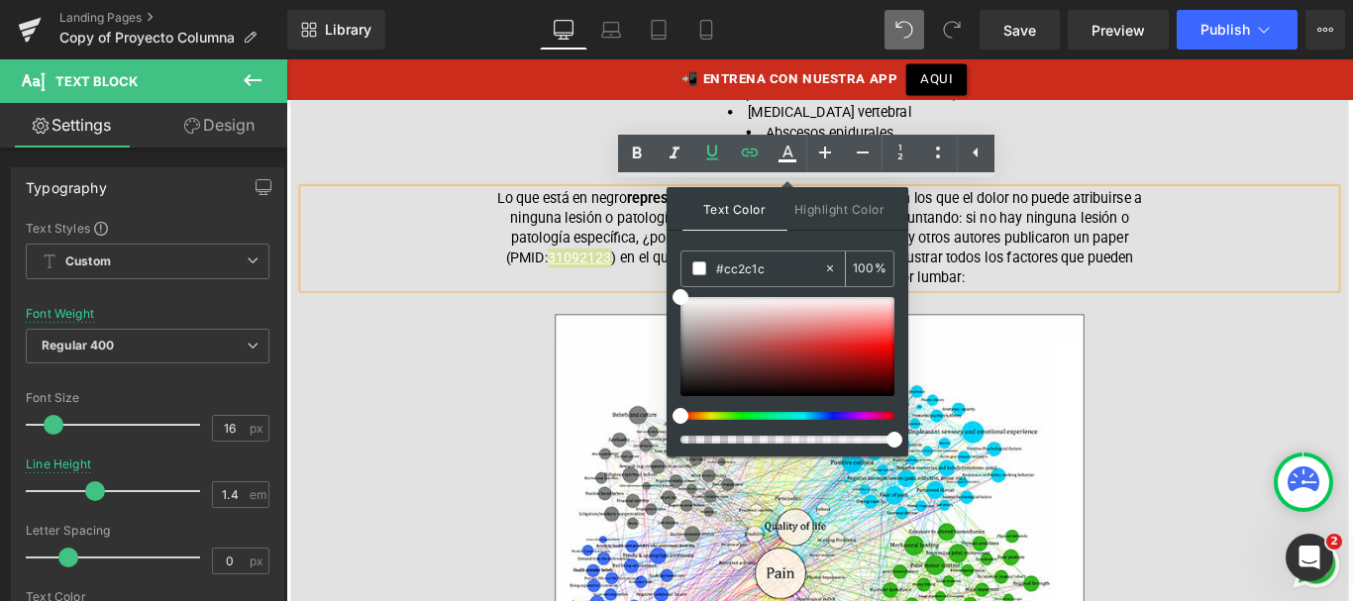
click at [748, 260] on input "#cc2c1c" at bounding box center [769, 269] width 107 height 22
type input "#cc2c1c"
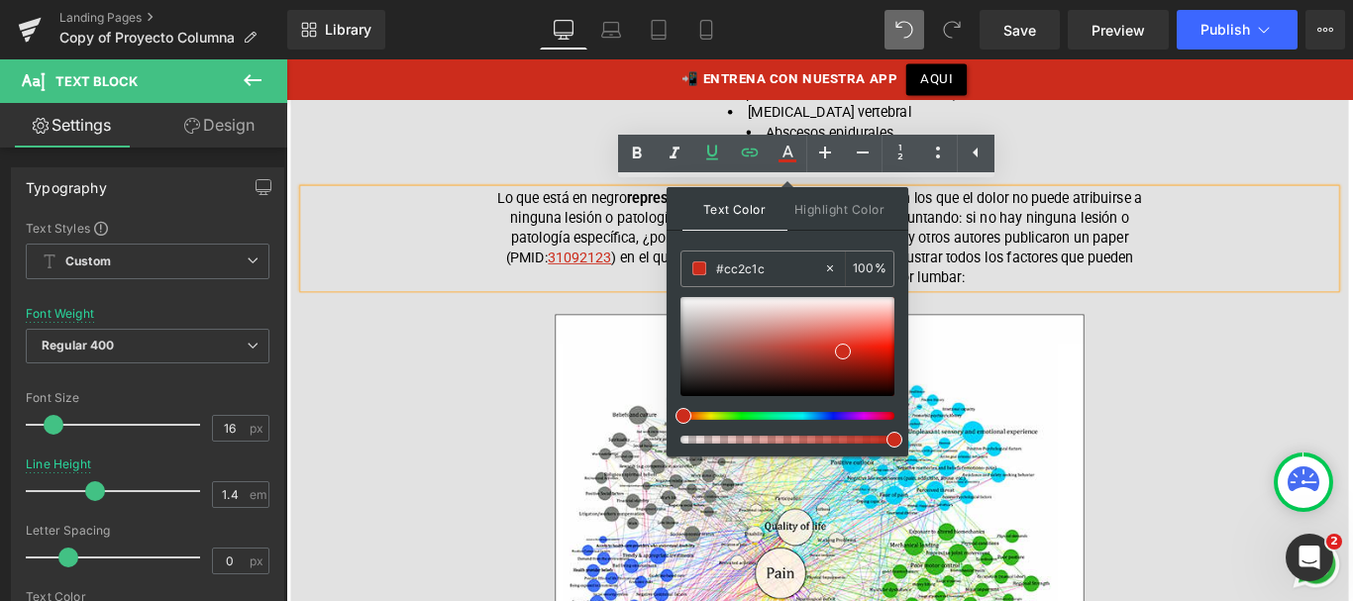
click at [1028, 255] on p "Lo que está en negro representa el 90% del total y son los casos en los que el …" at bounding box center [885, 260] width 763 height 111
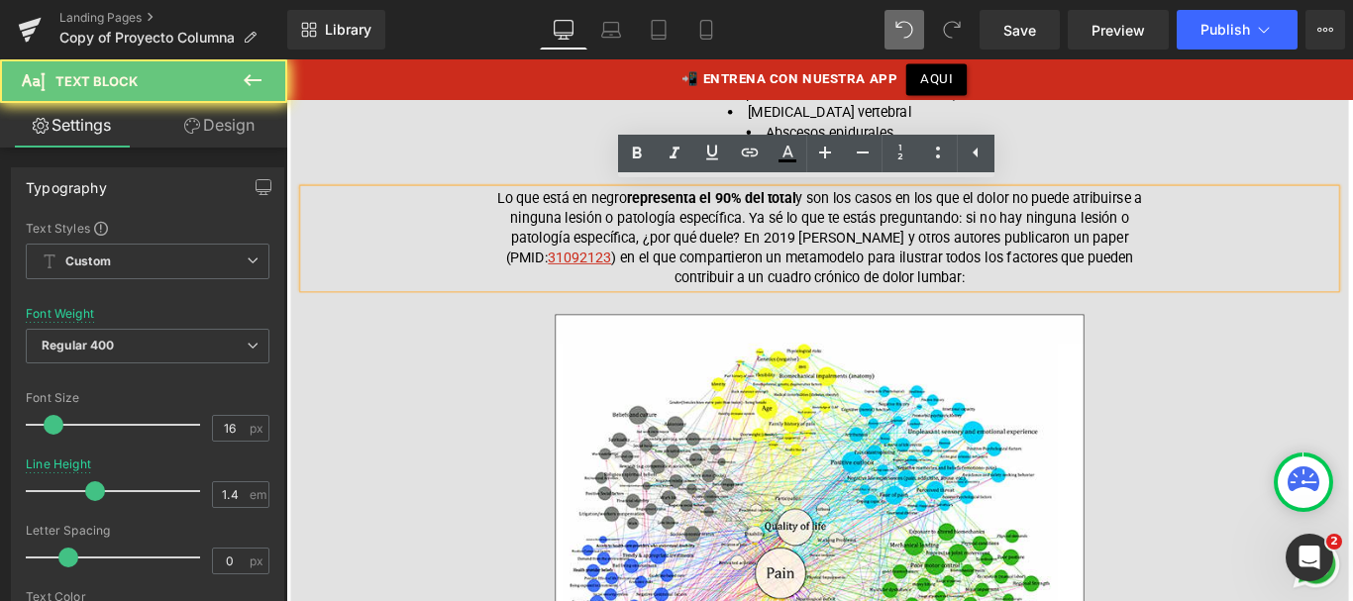
click at [891, 264] on p "Lo que está en negro representa el 90% del total y son los casos en los que el …" at bounding box center [885, 260] width 763 height 111
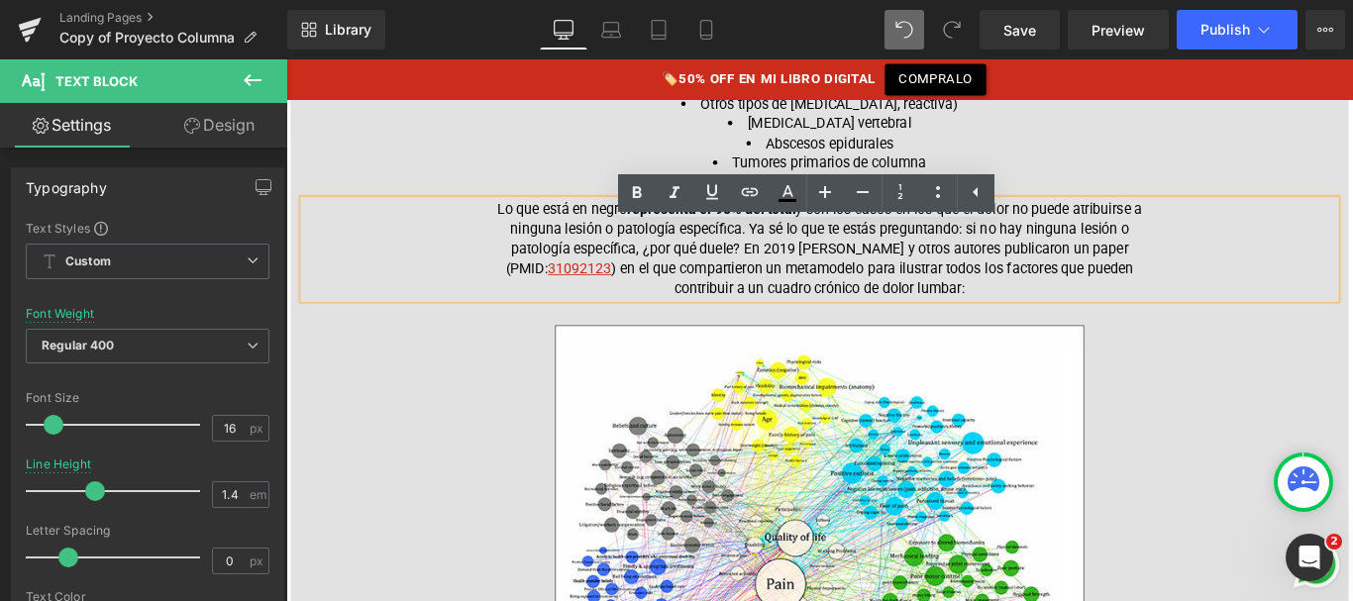
scroll to position [1544, 0]
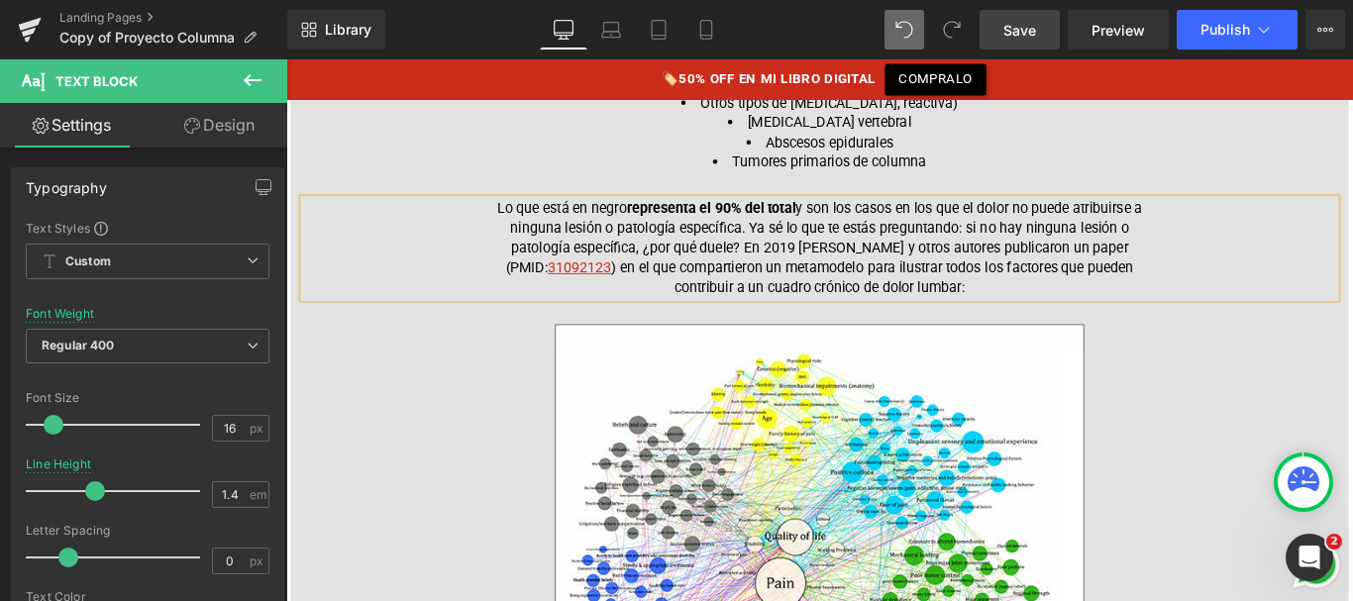
click at [1001, 34] on link "Save" at bounding box center [1020, 30] width 80 height 40
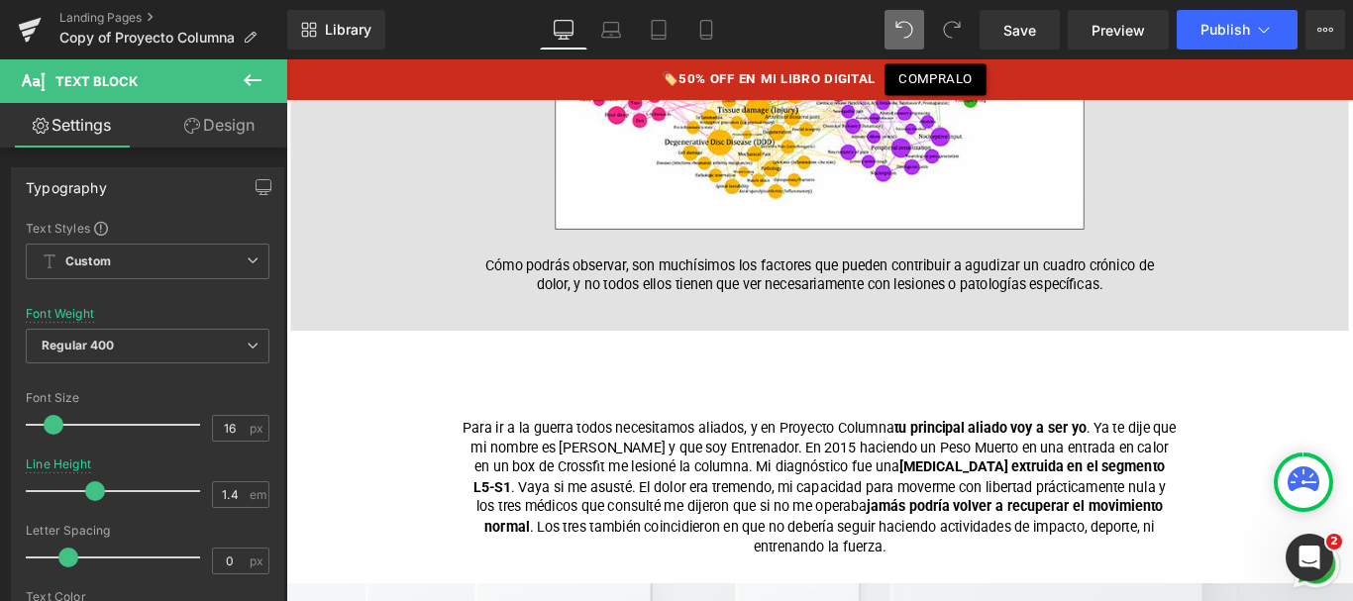
scroll to position [2238, 0]
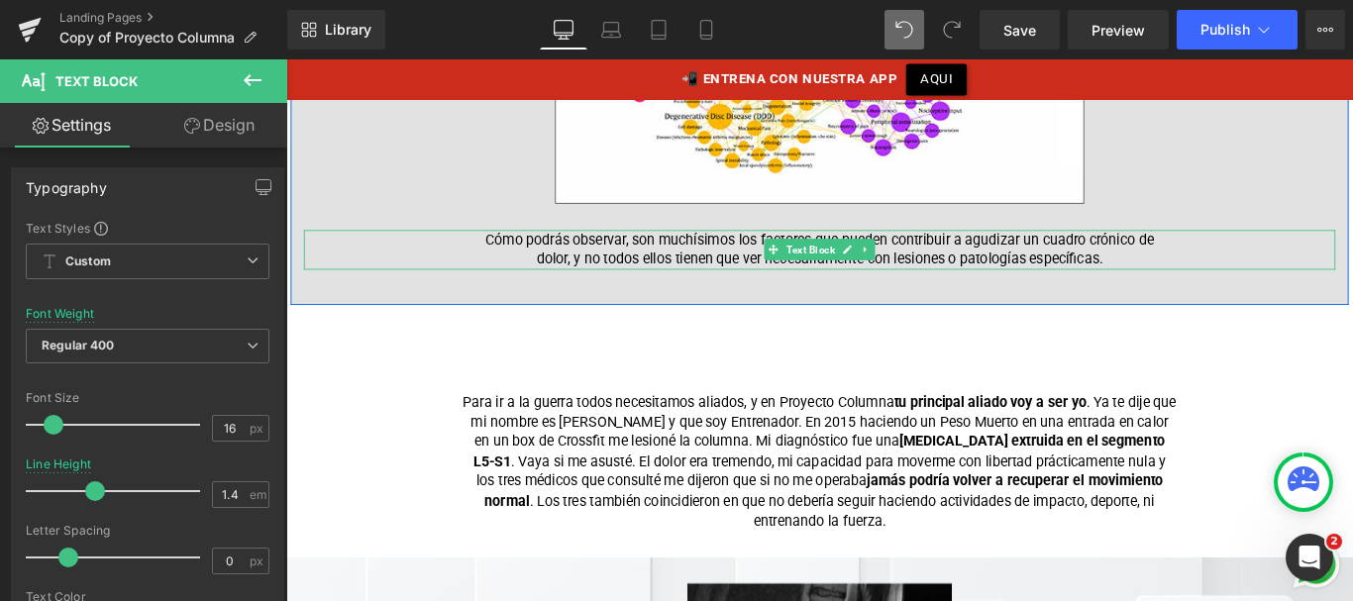
click at [1216, 269] on p "Cómo podrás observar, son muchísimos los factores que pueden contribuir a agudi…" at bounding box center [885, 274] width 763 height 45
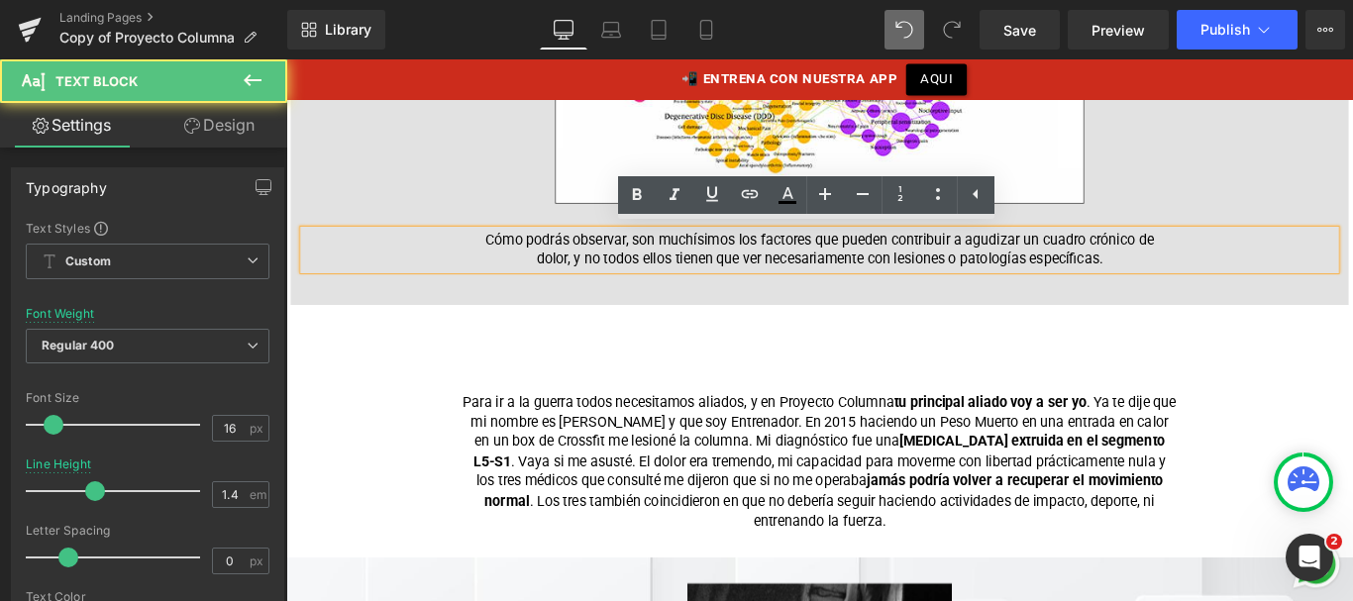
click at [1219, 279] on p "Cómo podrás observar, son muchísimos los factores que pueden contribuir a agudi…" at bounding box center [885, 274] width 763 height 45
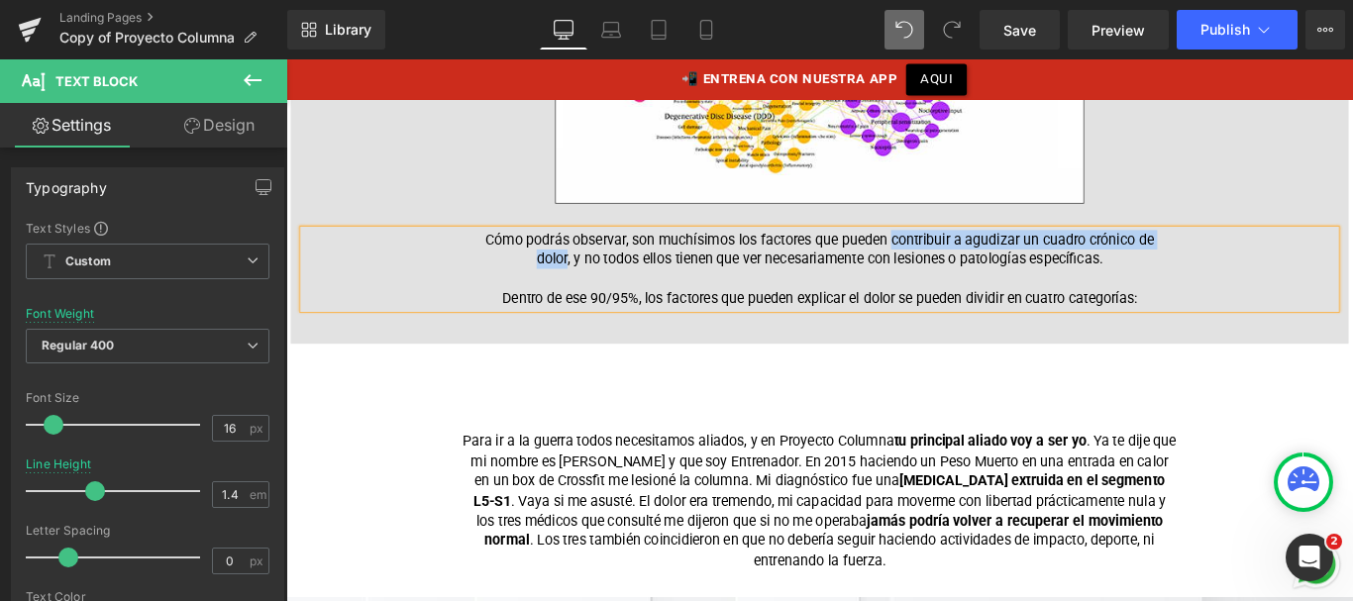
drag, startPoint x: 965, startPoint y: 257, endPoint x: 595, endPoint y: 278, distance: 370.1
click at [595, 278] on p "Cómo podrás observar, son muchísimos los factores que pueden contribuir a agudi…" at bounding box center [885, 274] width 763 height 45
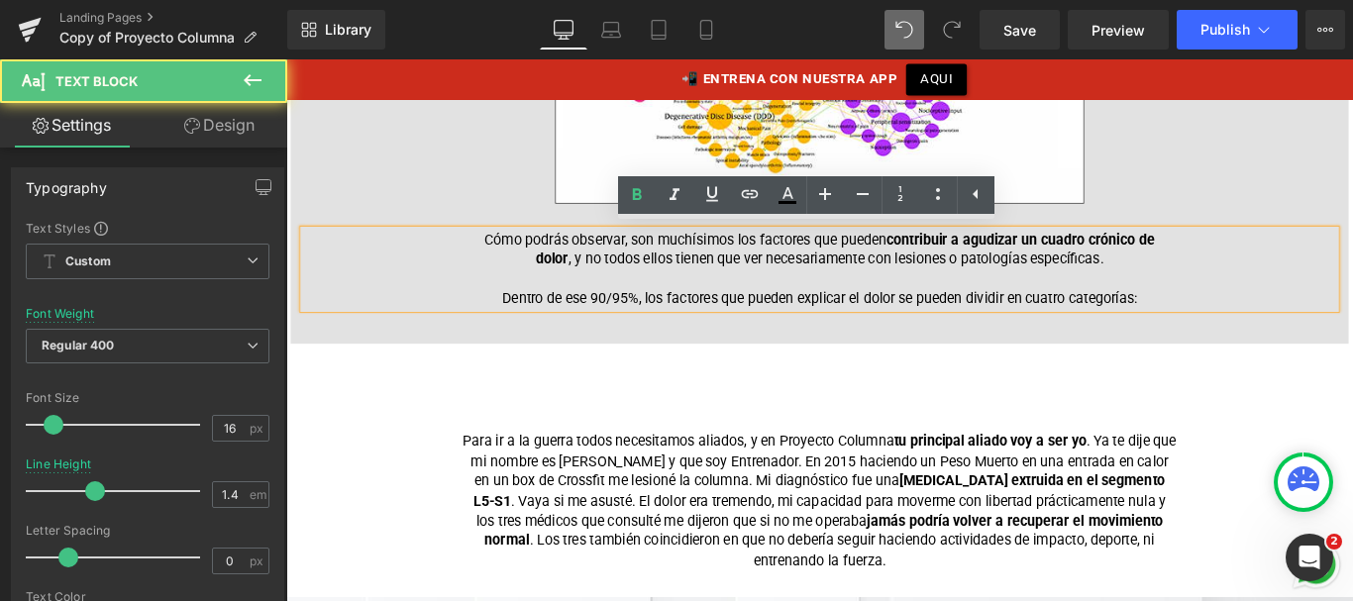
click at [675, 318] on p "Dentro de ese 90/95%, los factores que pueden explicar el dolor se pueden divid…" at bounding box center [885, 329] width 763 height 22
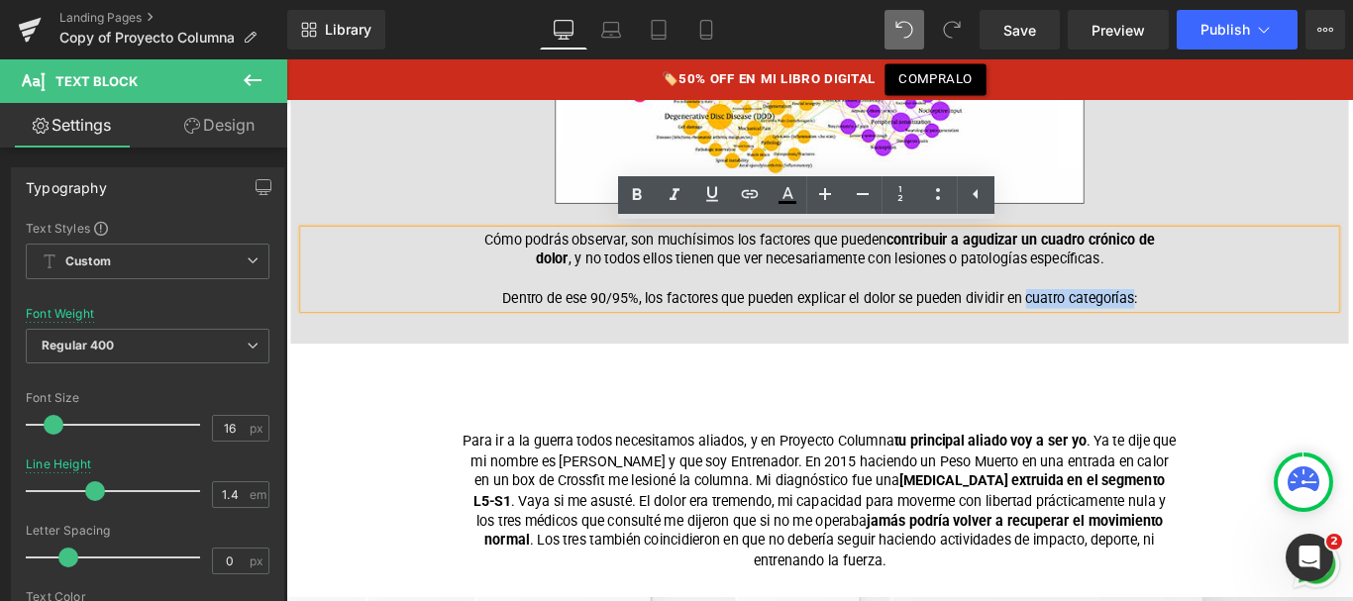
drag, startPoint x: 1116, startPoint y: 324, endPoint x: 1237, endPoint y: 322, distance: 120.9
click at [1237, 322] on p "Dentro de ese 90/95%, los factores que pueden explicar el dolor se pueden divid…" at bounding box center [885, 329] width 763 height 22
click at [1272, 322] on div "Cómo podrás observar, son muchísimos los factores que pueden contribuir a agudi…" at bounding box center [885, 296] width 1159 height 89
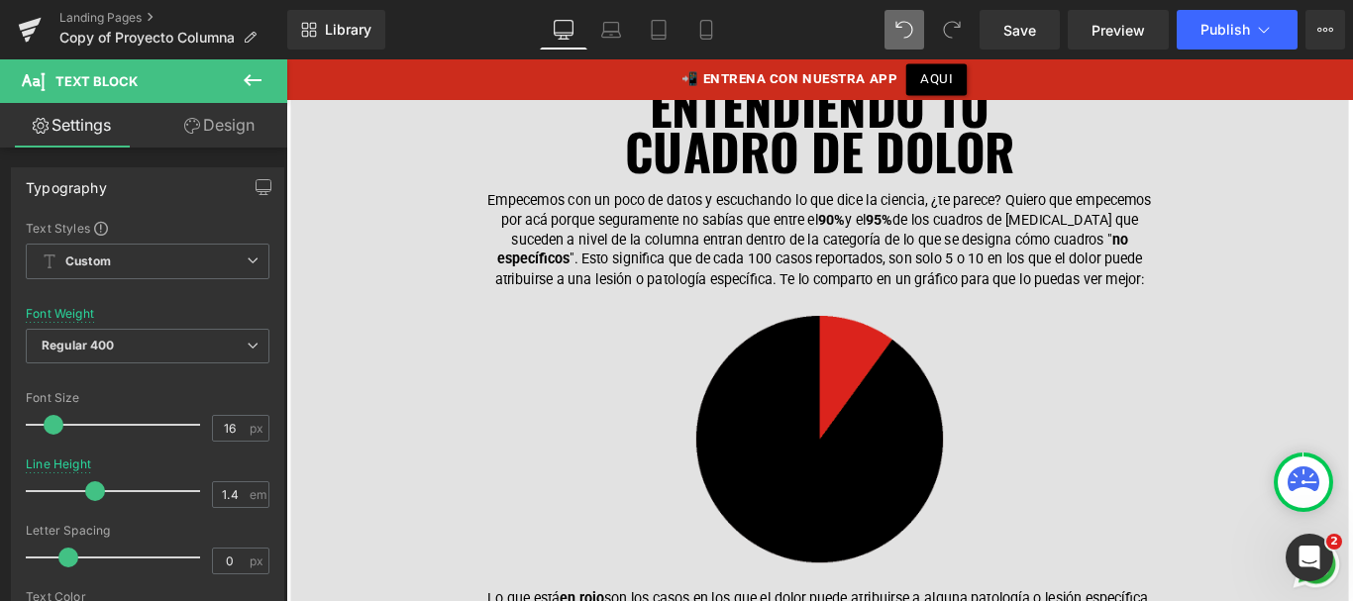
scroll to position [692, 0]
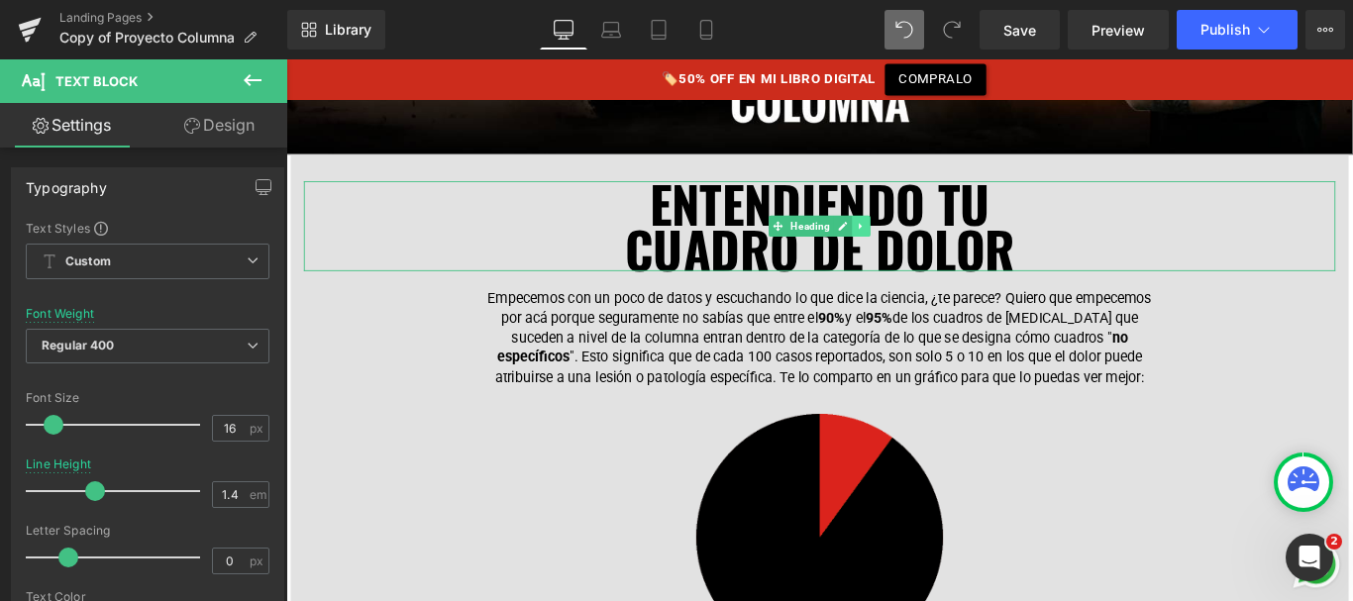
click at [927, 241] on icon at bounding box center [932, 247] width 11 height 12
click at [916, 241] on icon at bounding box center [921, 246] width 11 height 11
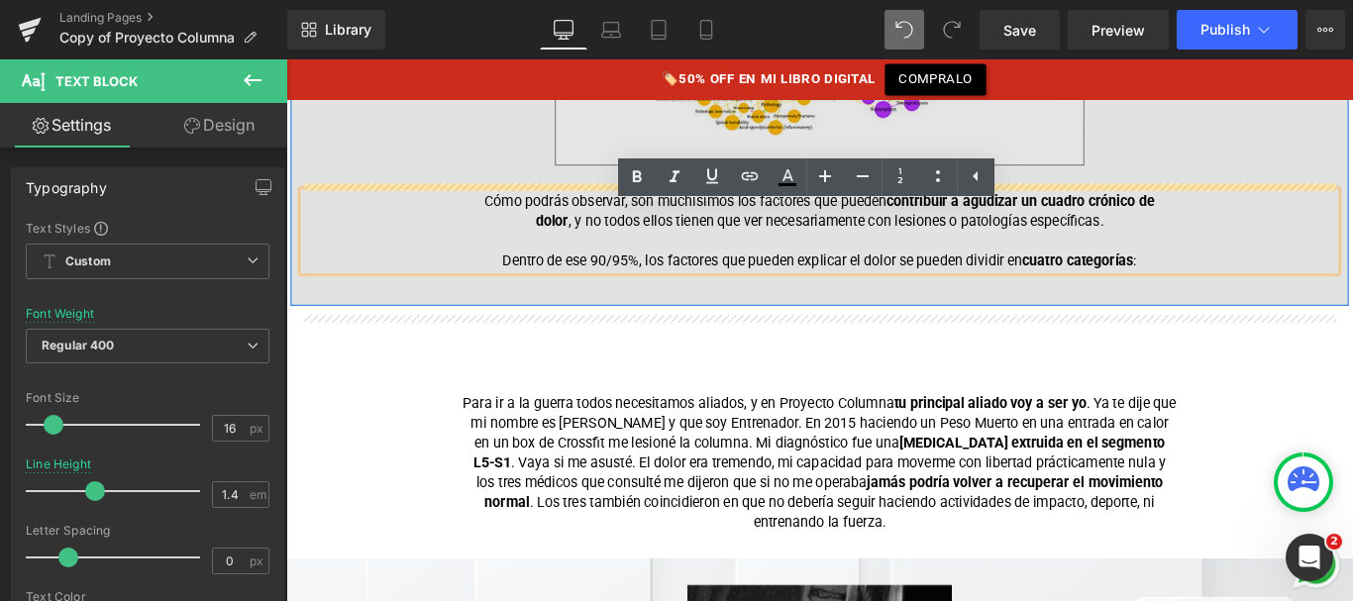
scroll to position [2348, 0]
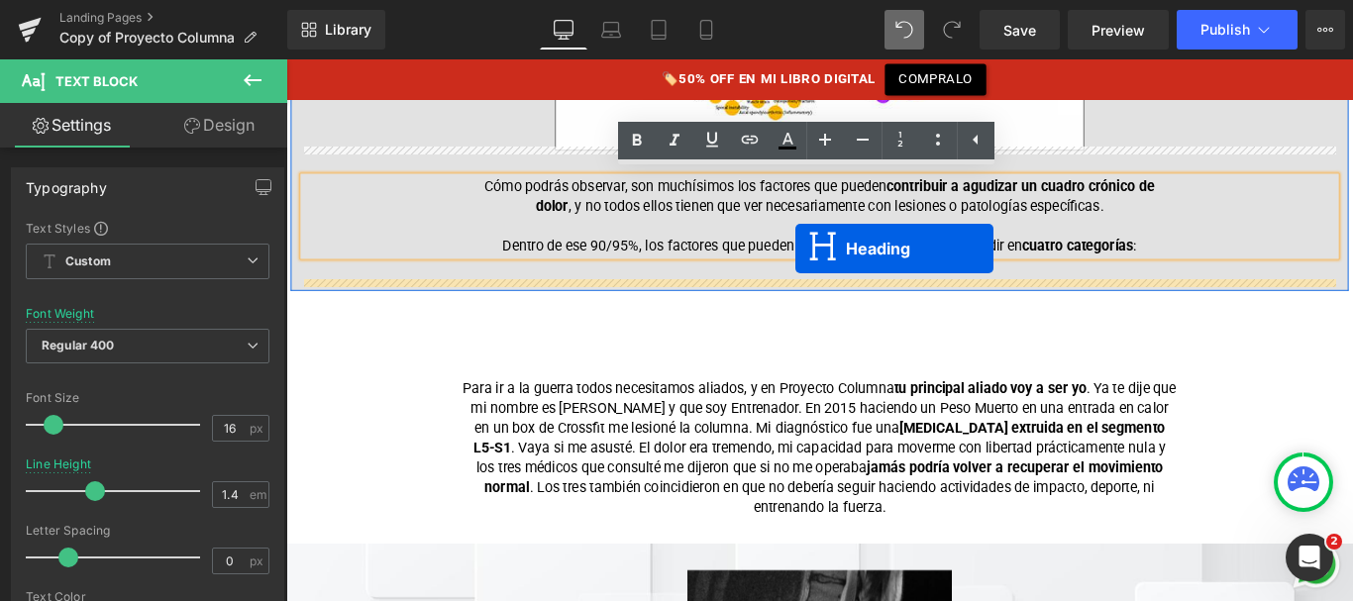
drag, startPoint x: 807, startPoint y: 243, endPoint x: 858, endPoint y: 273, distance: 59.1
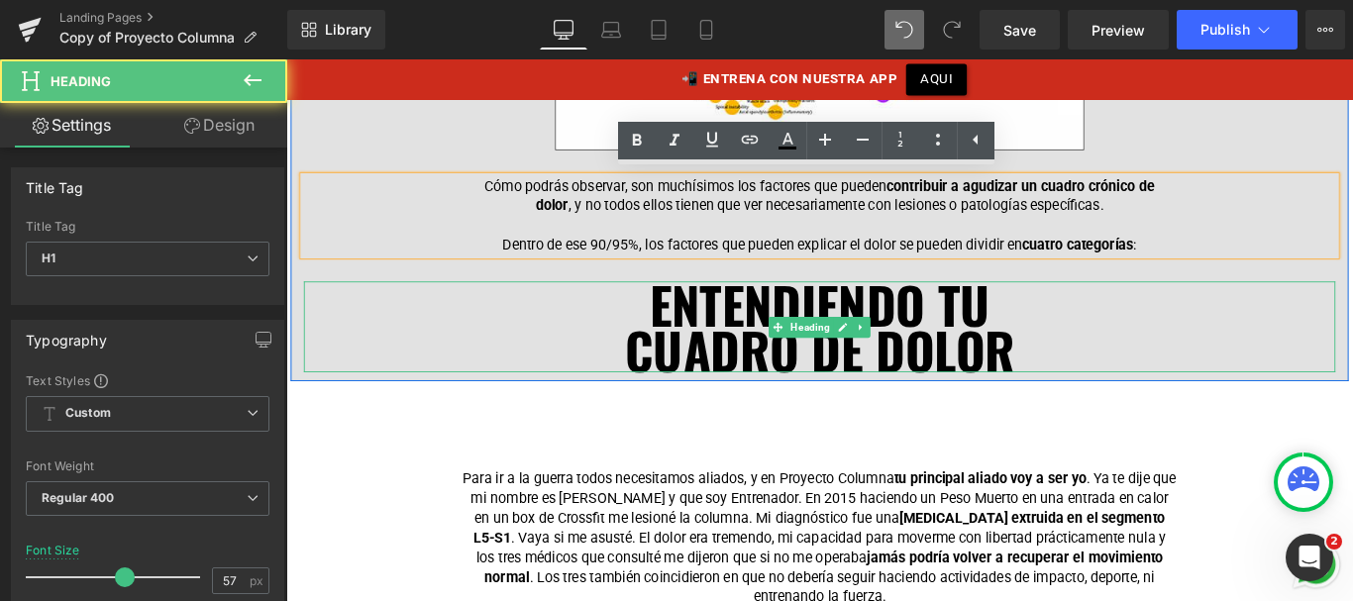
click at [913, 327] on font "ENTENDIENDO TU" at bounding box center [885, 333] width 382 height 83
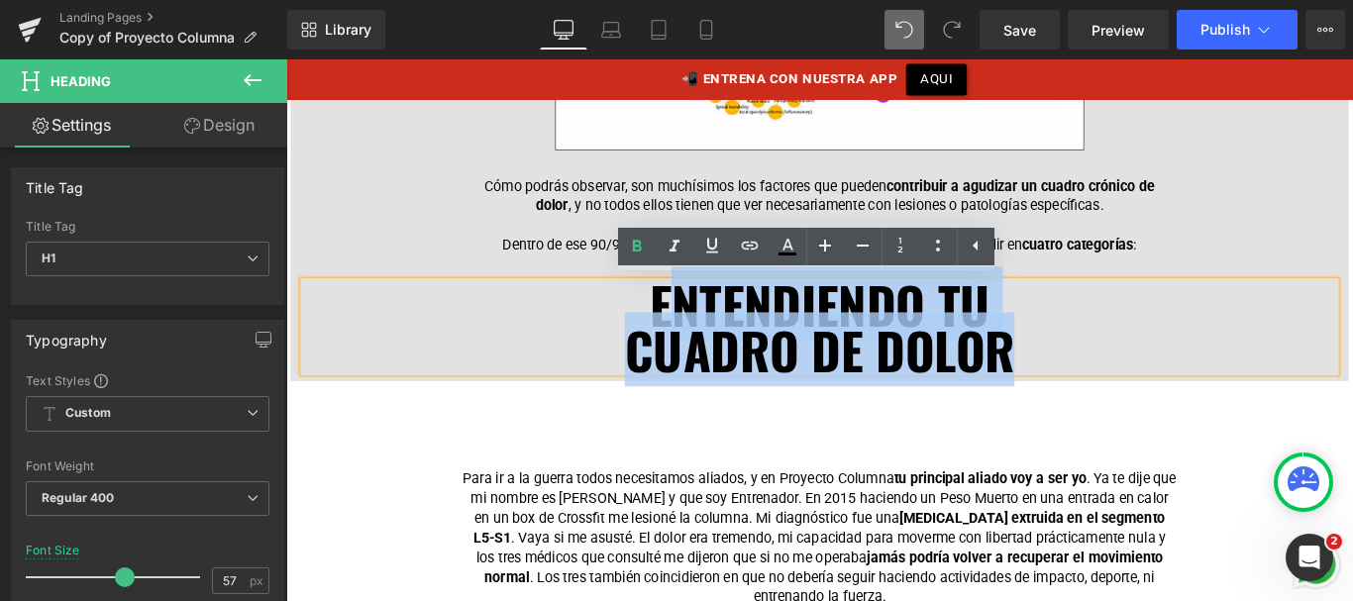
drag, startPoint x: 1100, startPoint y: 382, endPoint x: 712, endPoint y: 316, distance: 393.0
click at [712, 316] on div "ENTENDIENDO TU CUADRO DE DOLOR" at bounding box center [885, 360] width 1159 height 102
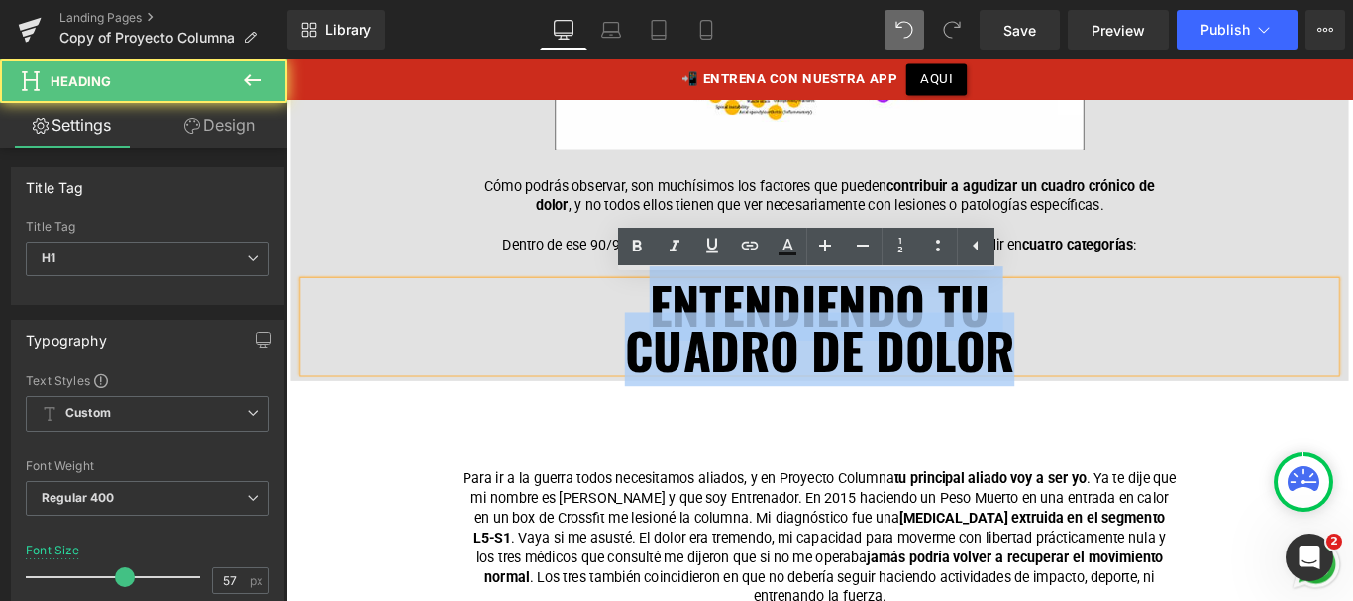
drag, startPoint x: 689, startPoint y: 325, endPoint x: 1104, endPoint y: 376, distance: 417.3
click at [1104, 376] on div "ENTENDIENDO TU CUADRO DE DOLOR" at bounding box center [885, 360] width 1159 height 102
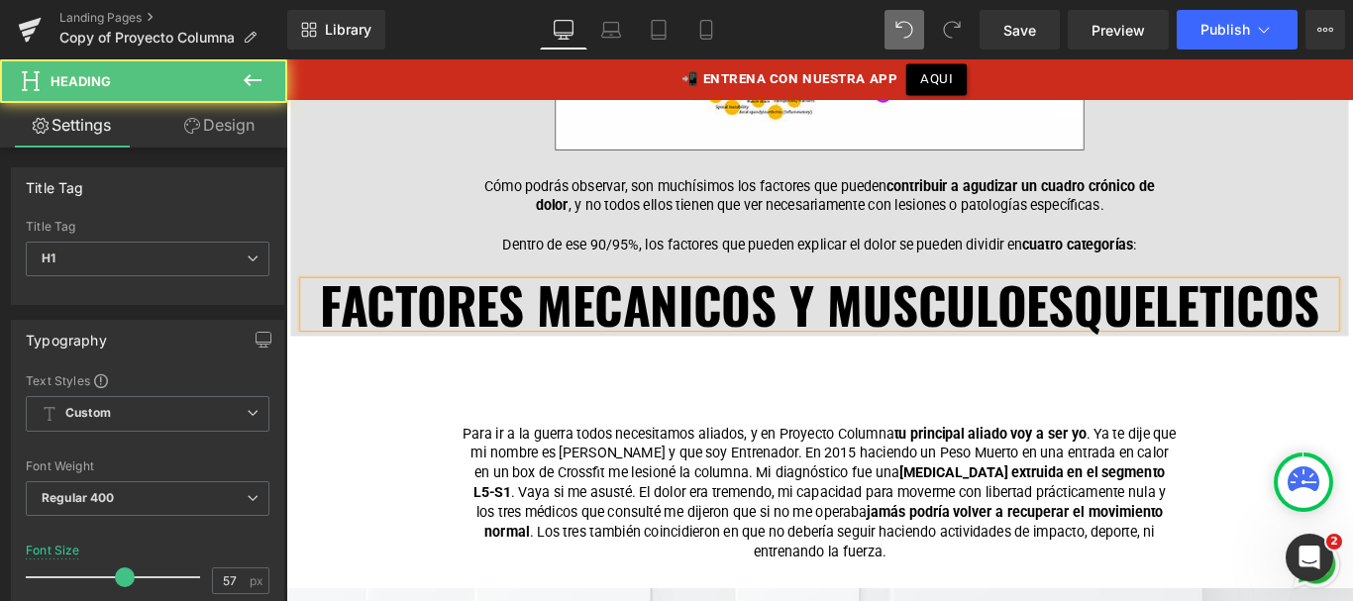
click at [720, 321] on span "FACTORES MECANICOS Y MUSCULOESQUELETICOS" at bounding box center [886, 333] width 1122 height 83
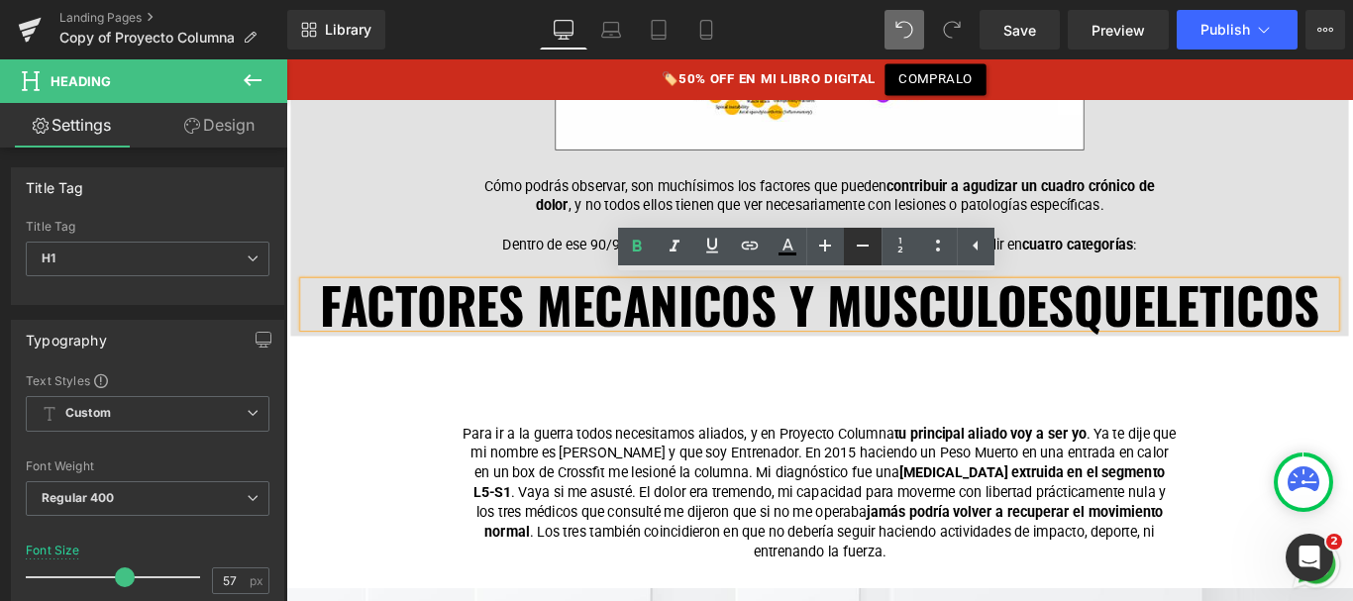
click at [862, 234] on icon at bounding box center [863, 246] width 24 height 24
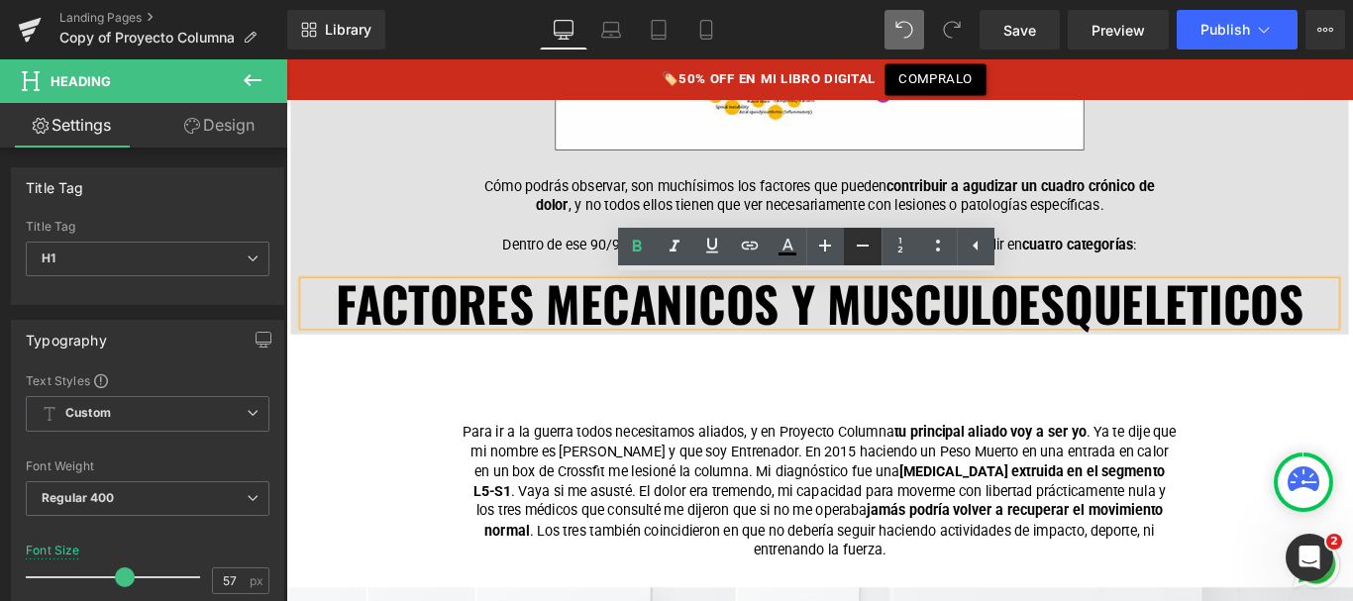
click at [862, 234] on icon at bounding box center [863, 246] width 24 height 24
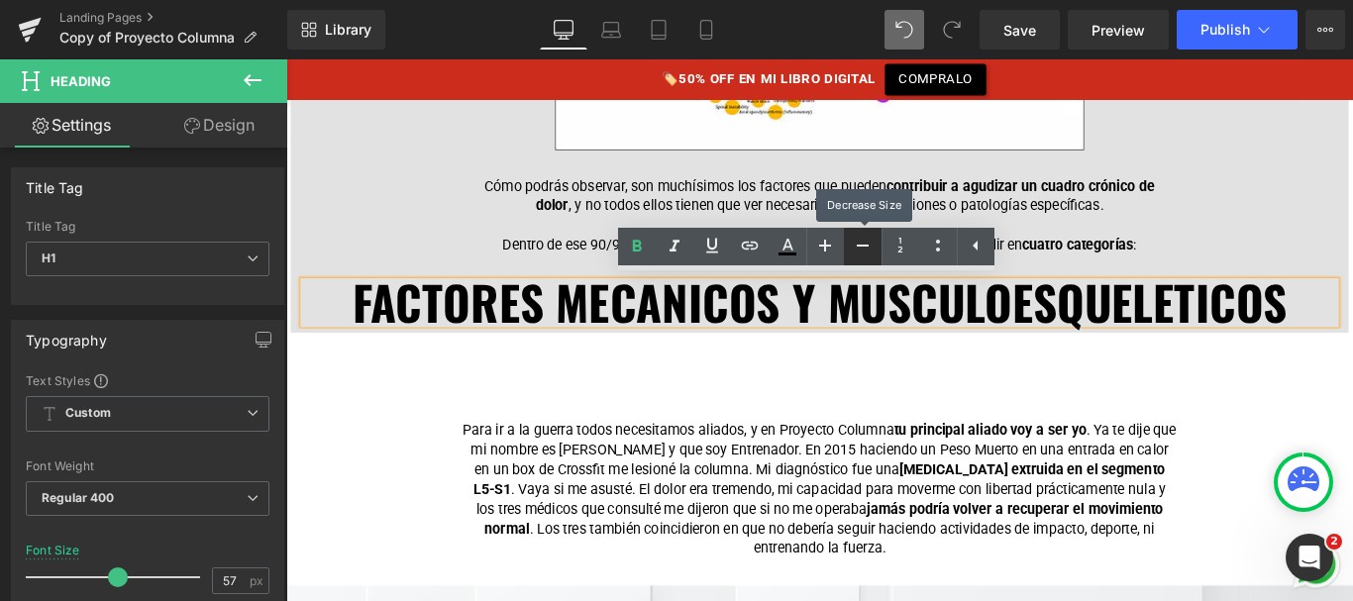
click at [862, 234] on icon at bounding box center [863, 246] width 24 height 24
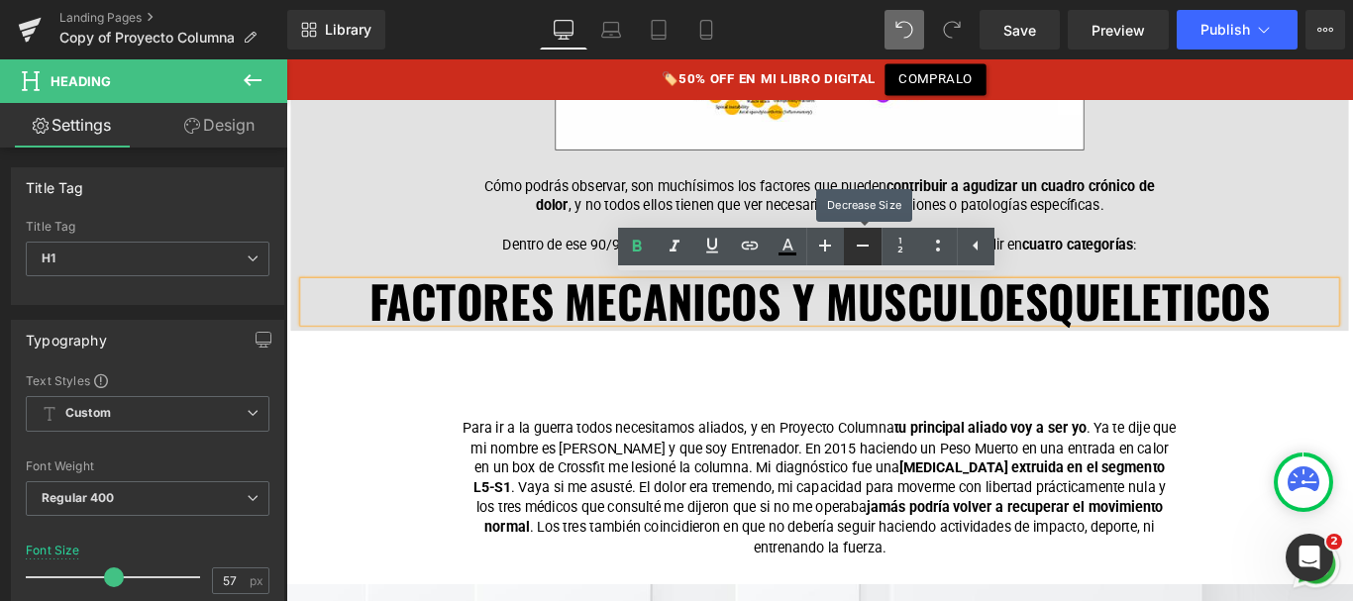
click at [862, 234] on icon at bounding box center [863, 246] width 24 height 24
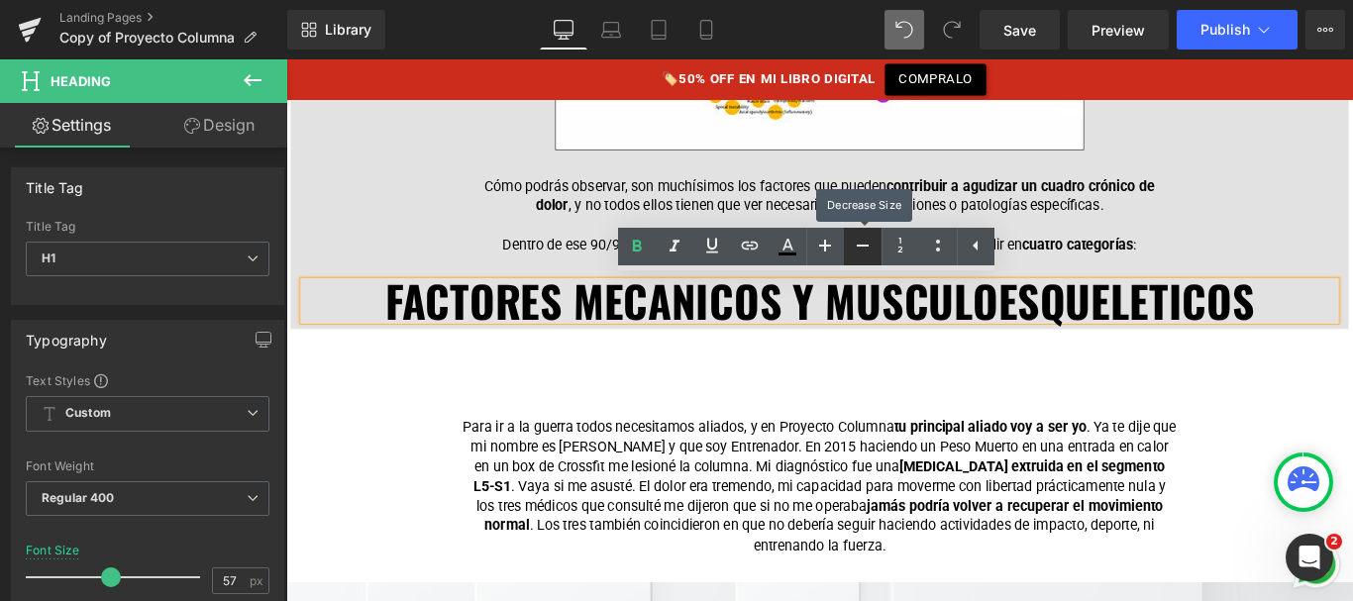
click at [862, 234] on icon at bounding box center [863, 246] width 24 height 24
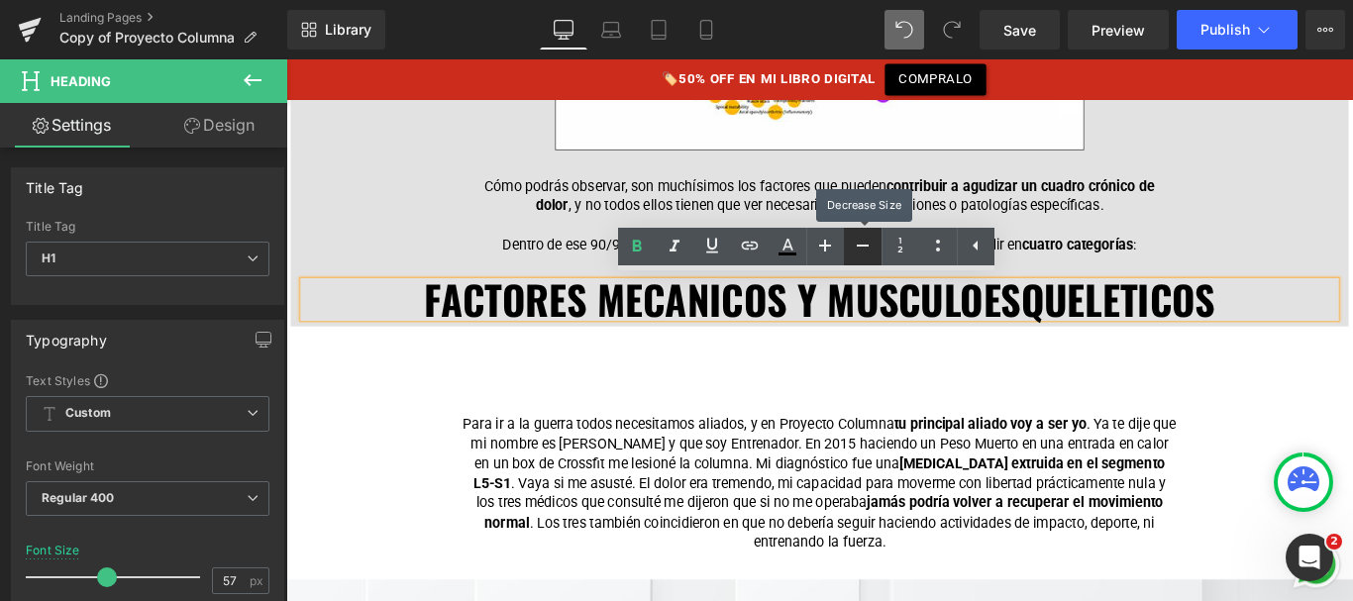
click at [862, 234] on icon at bounding box center [863, 246] width 24 height 24
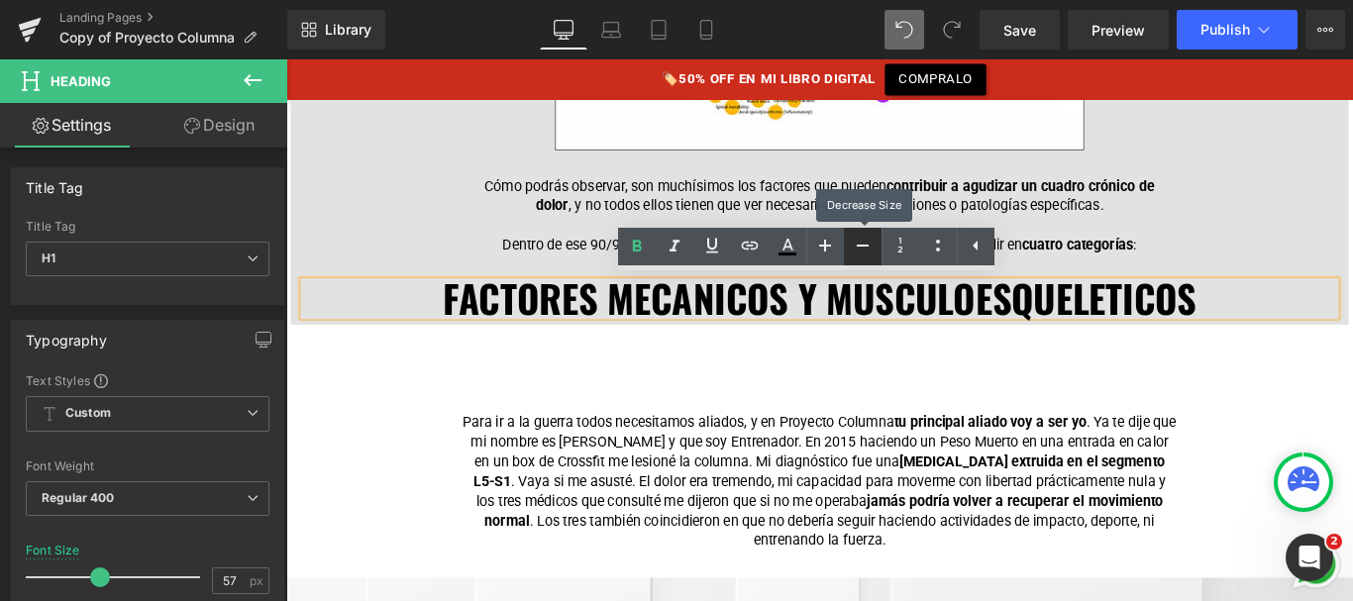
click at [862, 234] on icon at bounding box center [863, 246] width 24 height 24
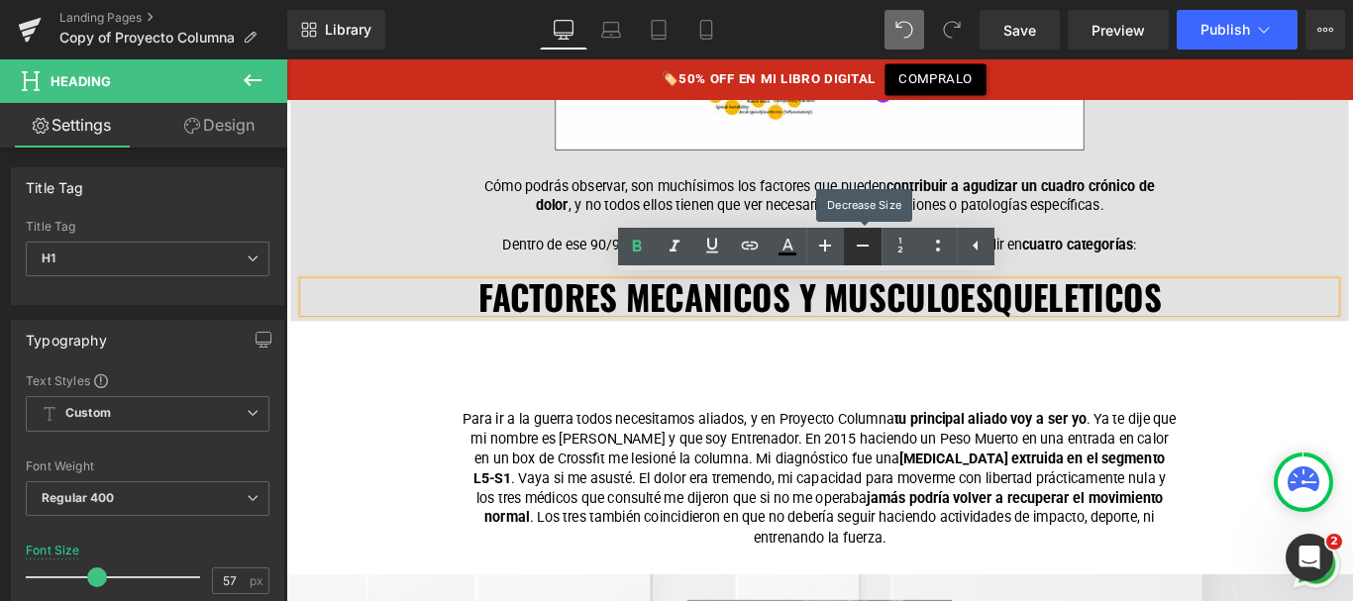
click at [862, 234] on icon at bounding box center [863, 246] width 24 height 24
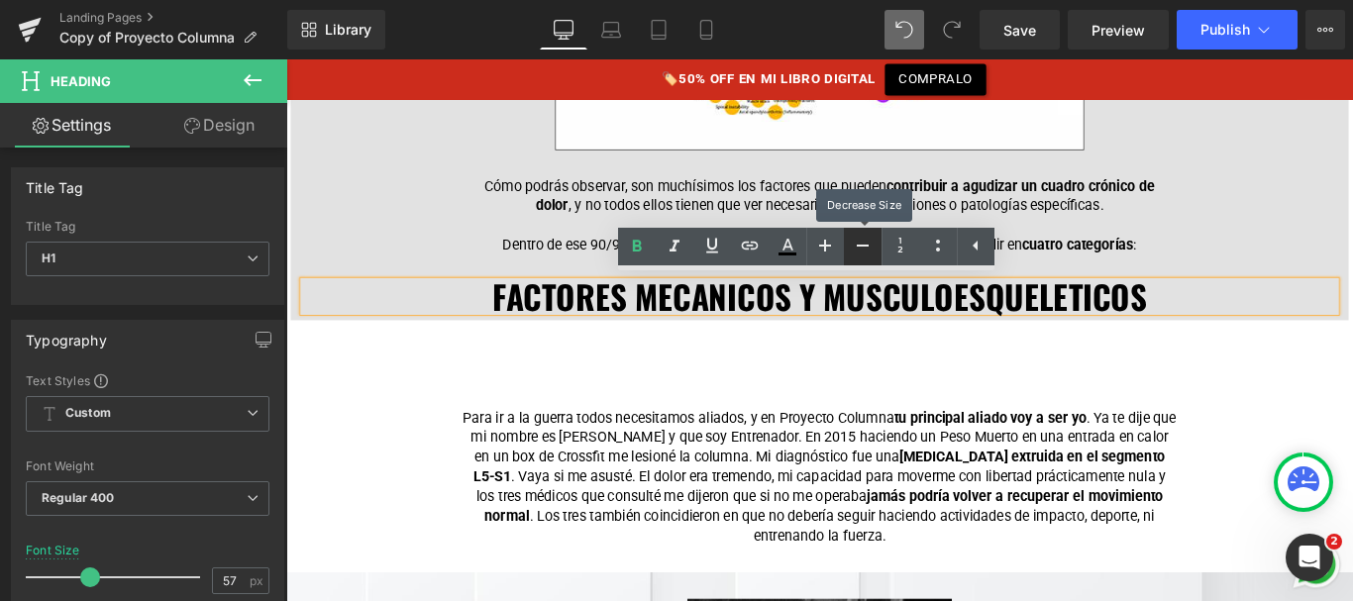
click at [862, 234] on icon at bounding box center [863, 246] width 24 height 24
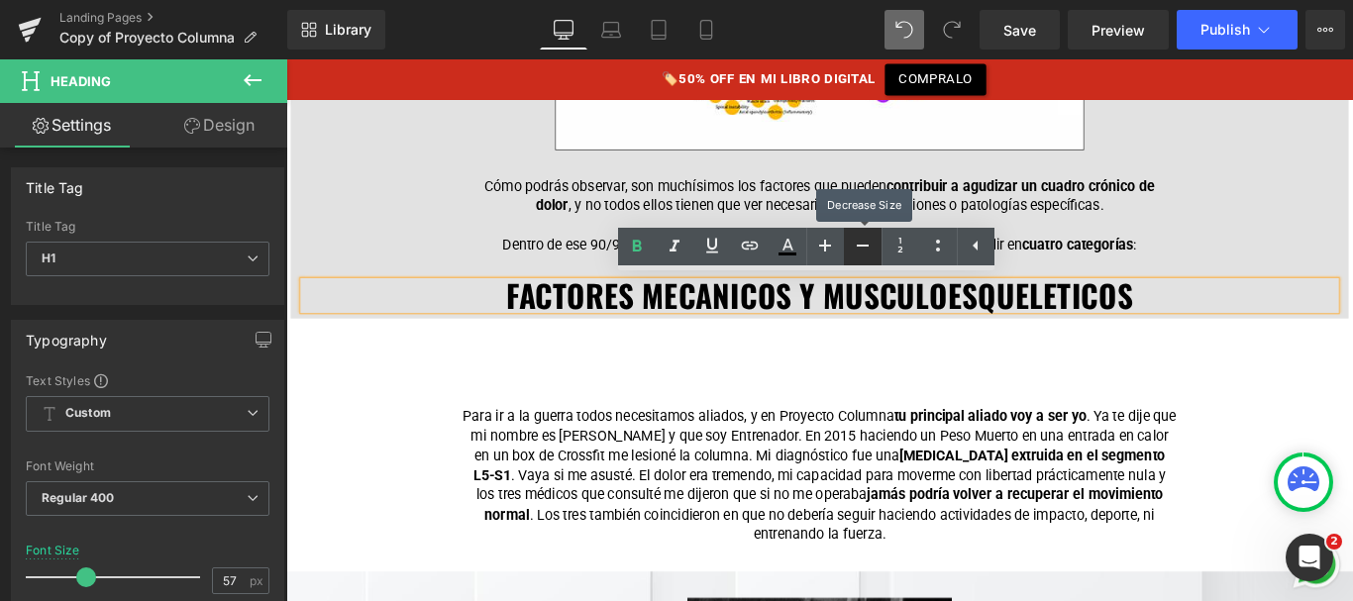
click at [862, 234] on icon at bounding box center [863, 246] width 24 height 24
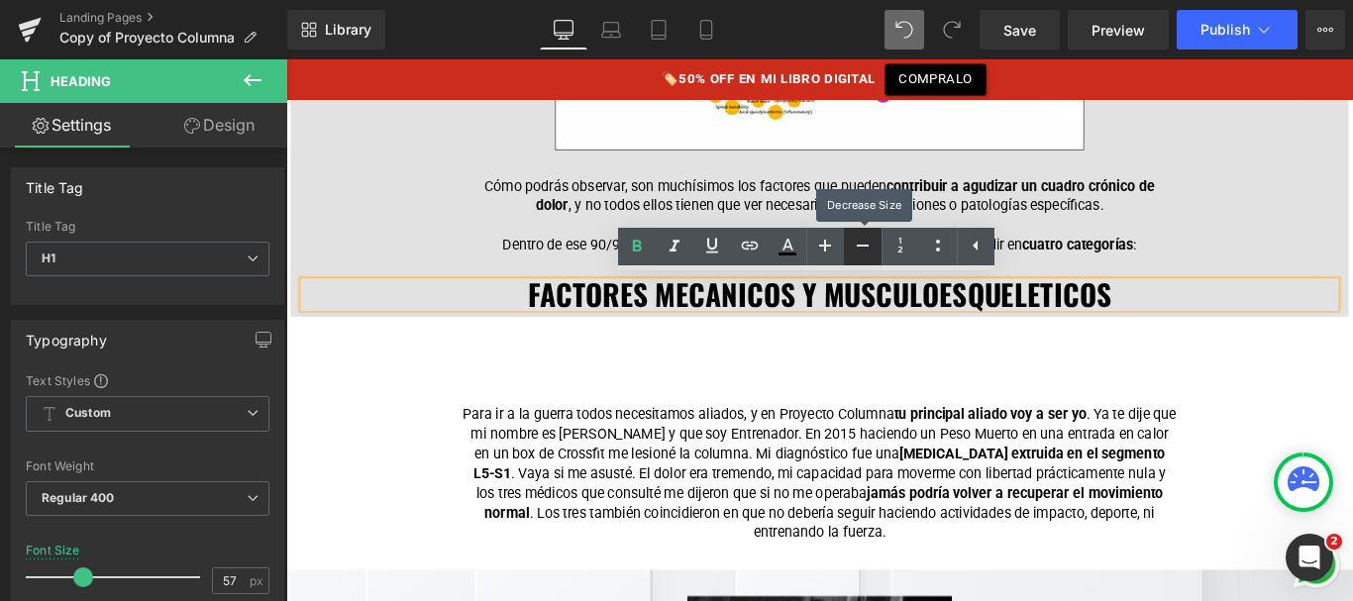
click at [862, 234] on icon at bounding box center [863, 246] width 24 height 24
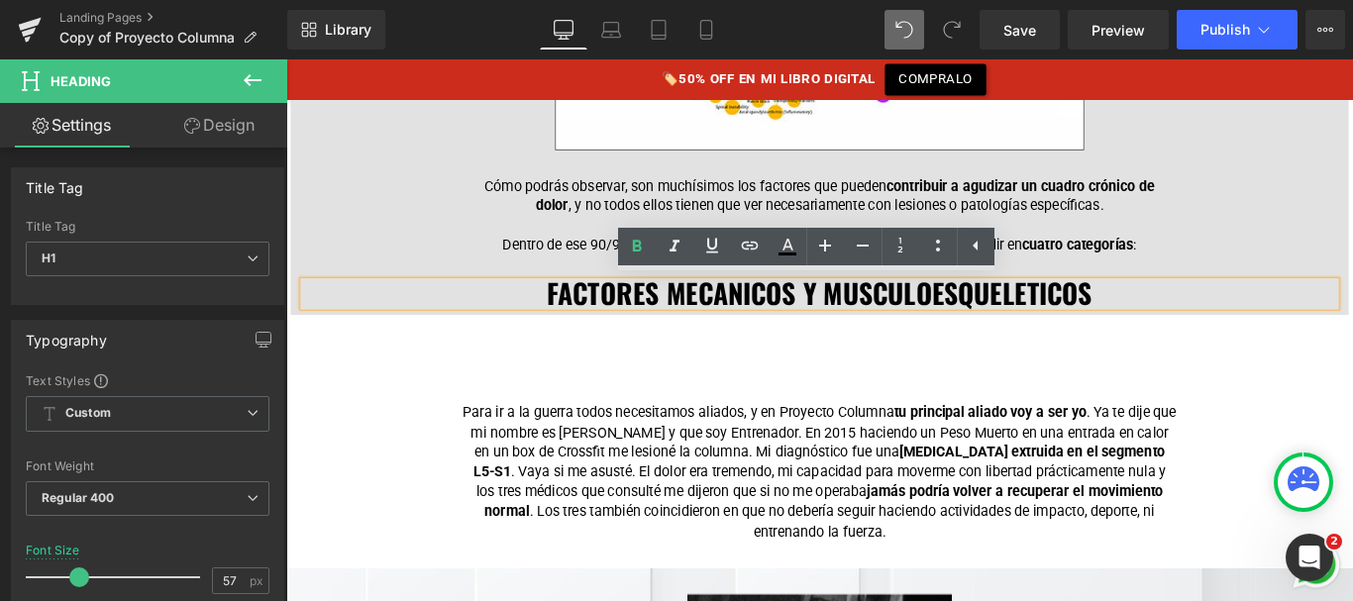
click at [888, 323] on span "FACTORES MECANICOS Y MUSCULOESQUELETICOS" at bounding box center [886, 322] width 612 height 46
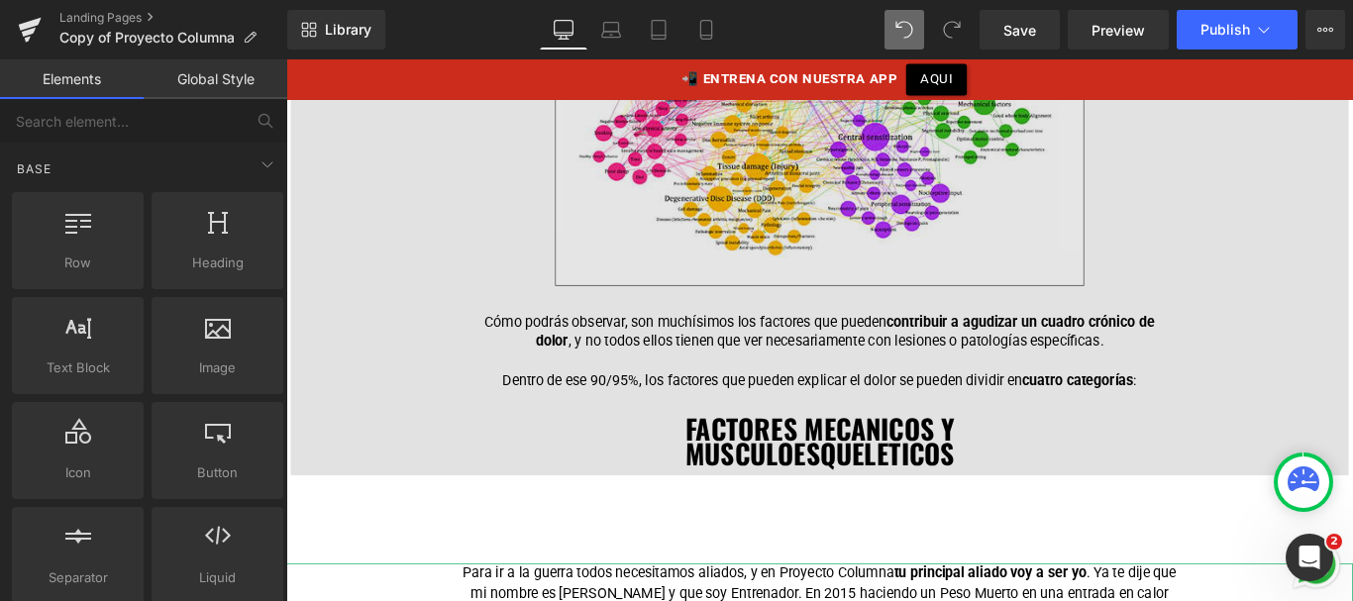
scroll to position [2148, 0]
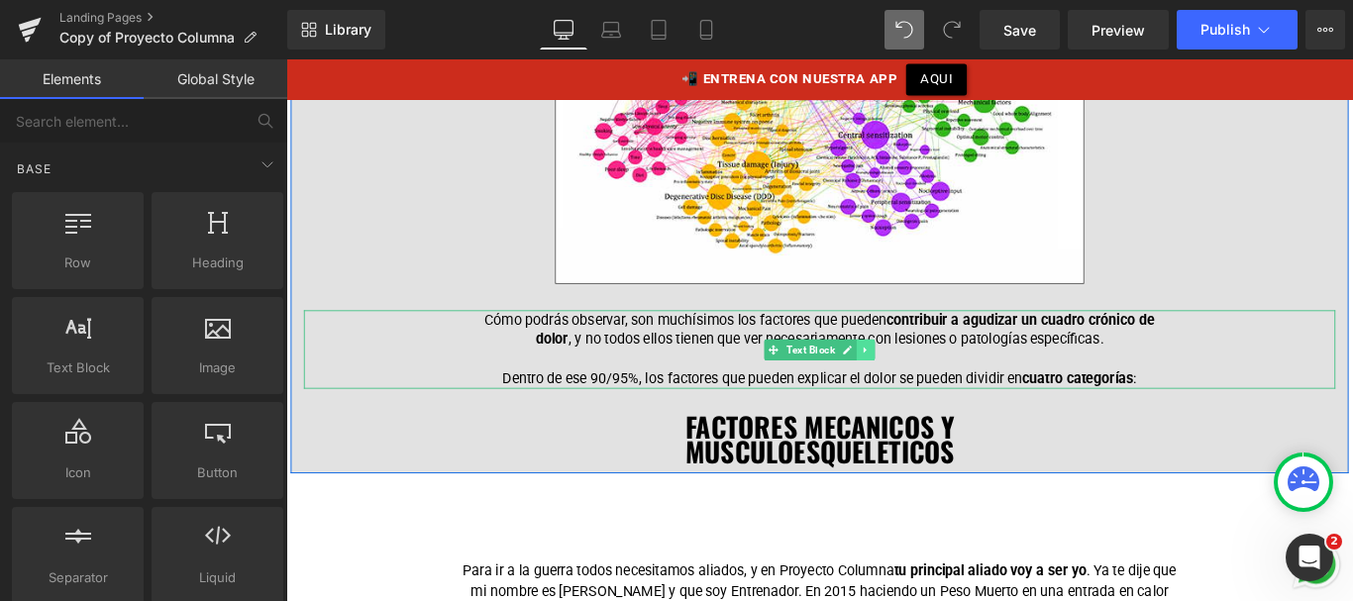
click at [932, 380] on icon at bounding box center [937, 386] width 11 height 12
click at [922, 380] on icon at bounding box center [926, 385] width 11 height 11
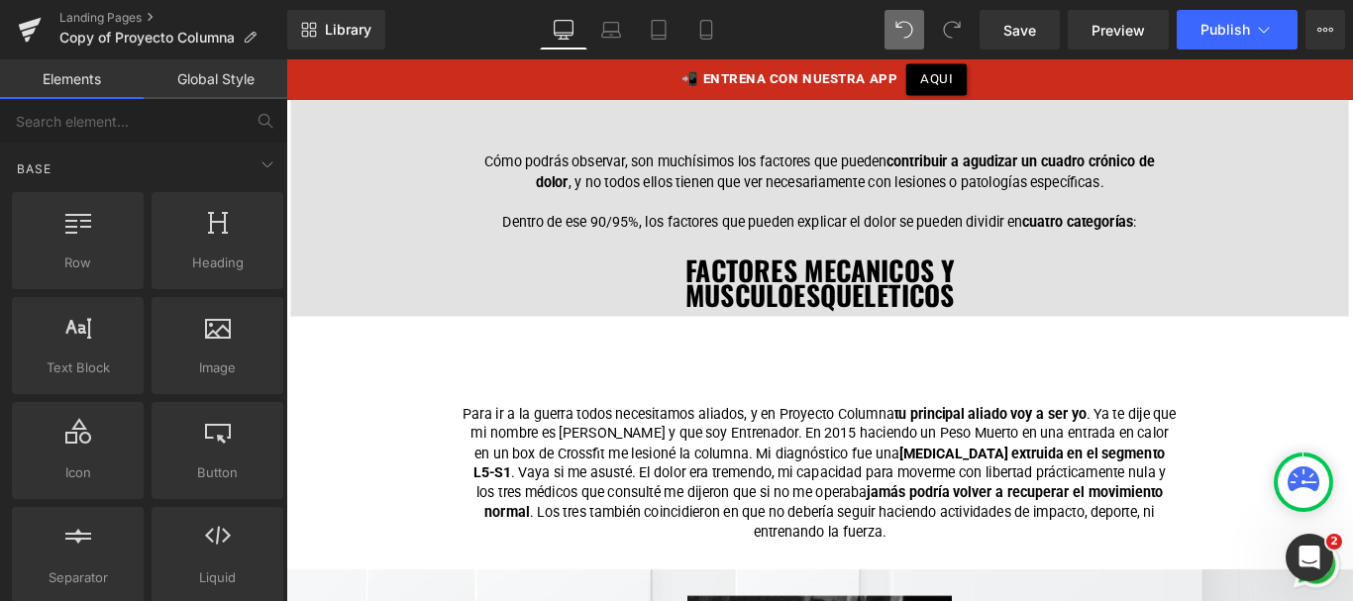
scroll to position [2495, 0]
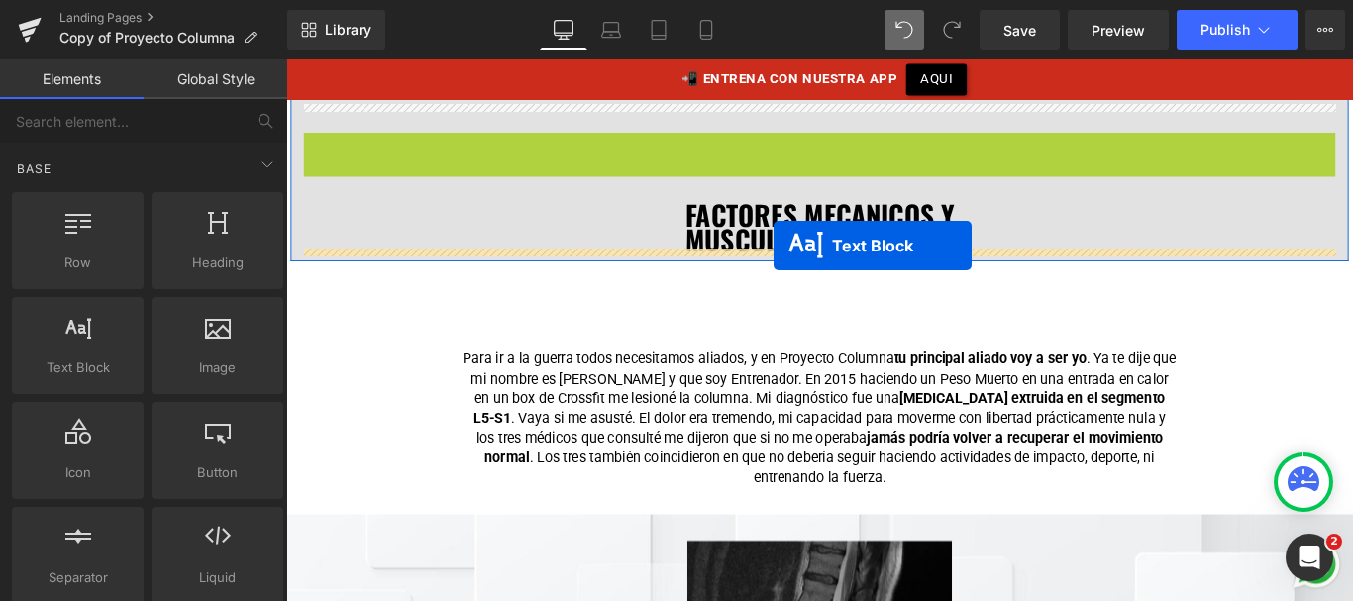
drag, startPoint x: 822, startPoint y: 193, endPoint x: 887, endPoint y: 292, distance: 118.2
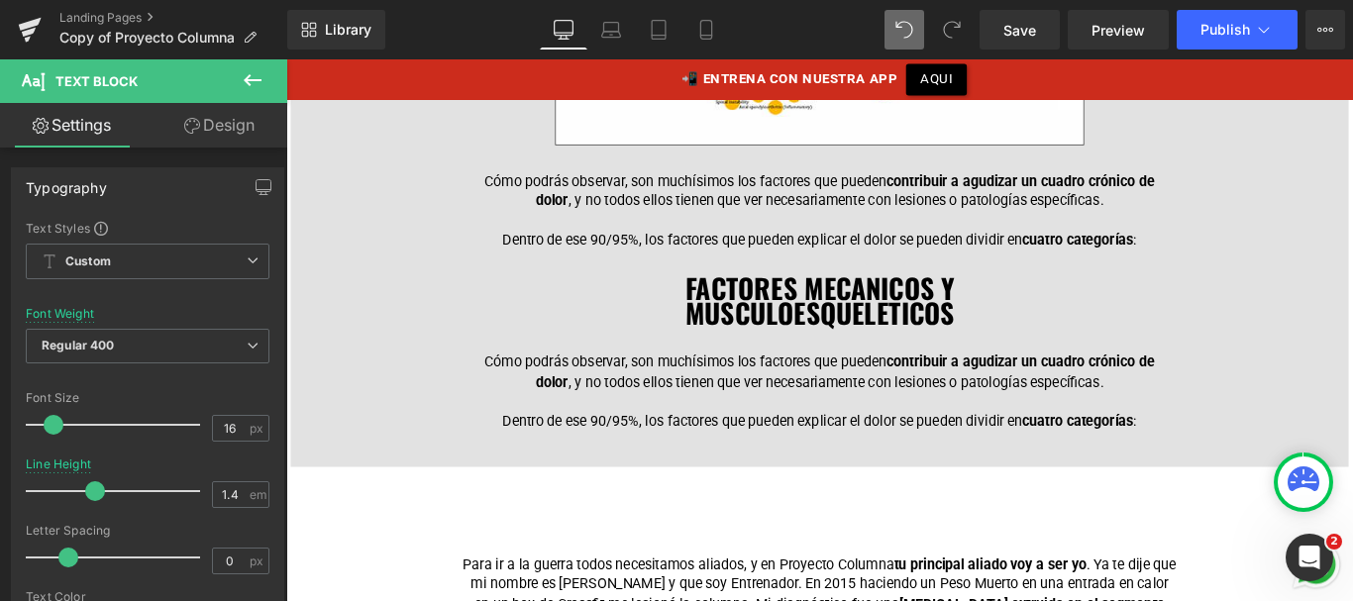
scroll to position [2432, 0]
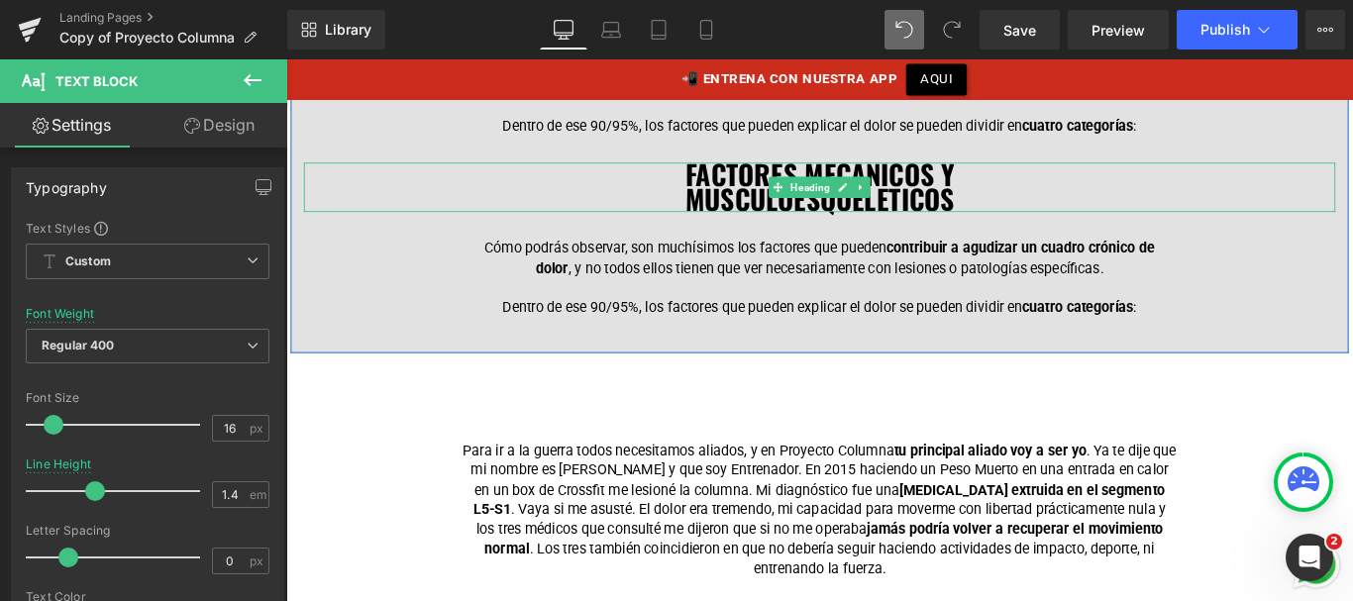
click at [735, 182] on span "FACTORES MECANICOS Y" at bounding box center [886, 188] width 302 height 46
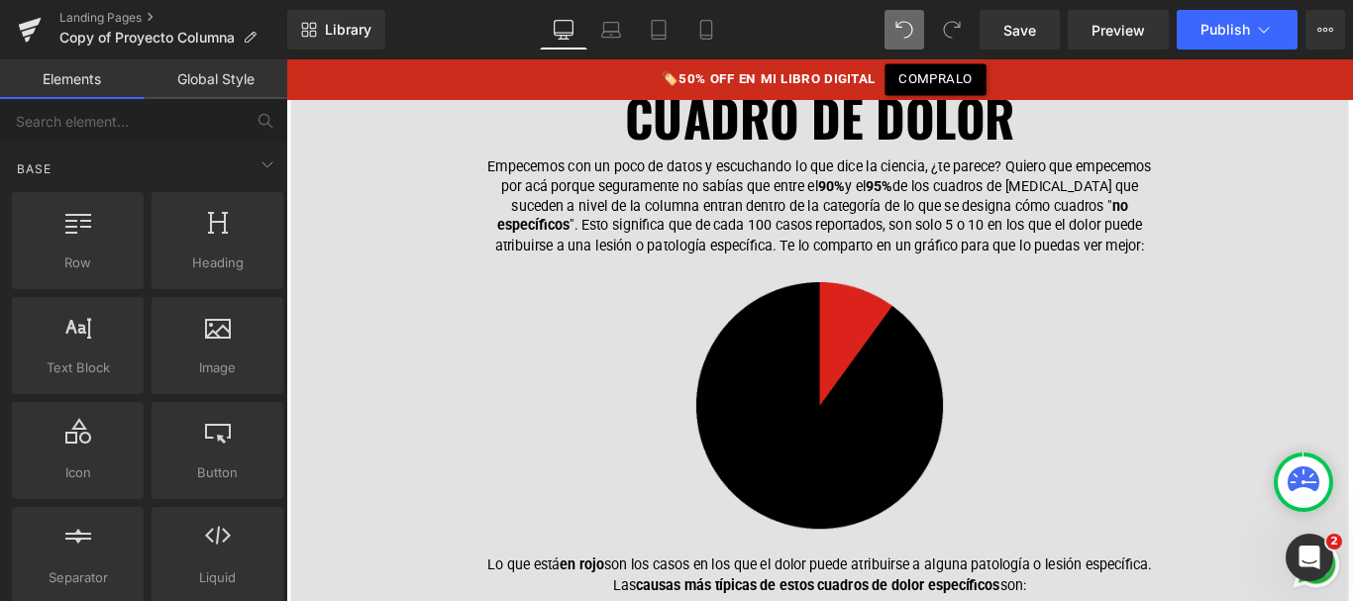
scroll to position [841, 0]
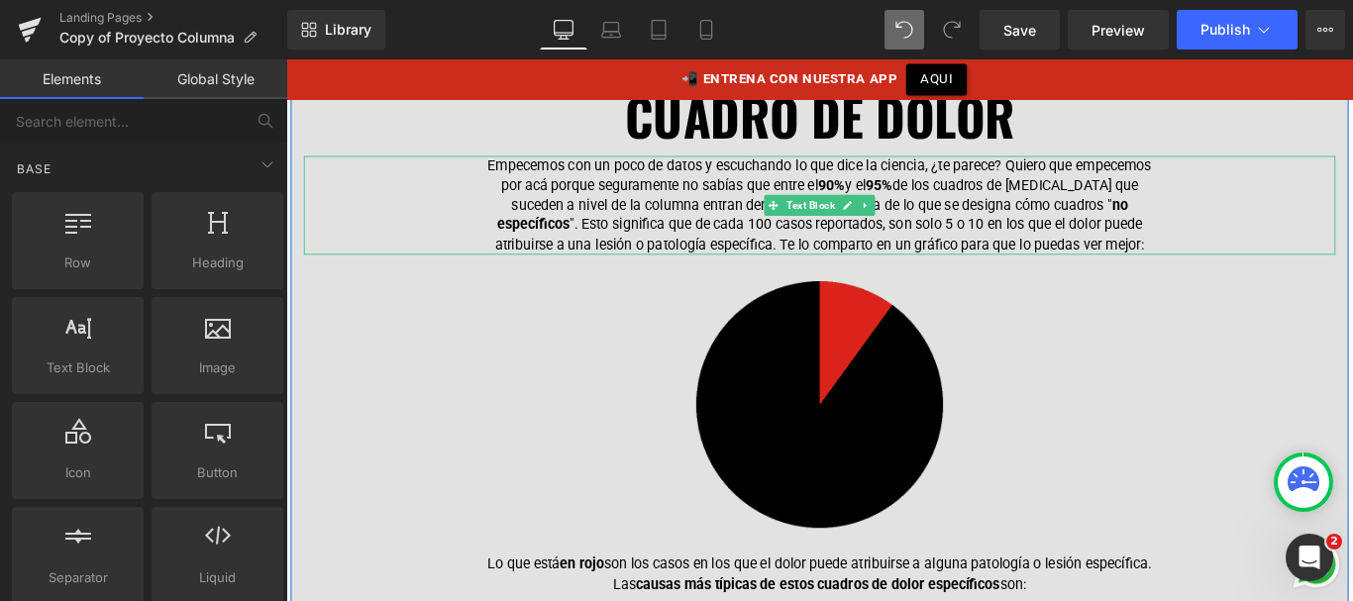
click at [1063, 214] on p "Empecemos con un poco de datos y escuchando lo que dice la ciencia, ¿te parece?…" at bounding box center [885, 223] width 763 height 111
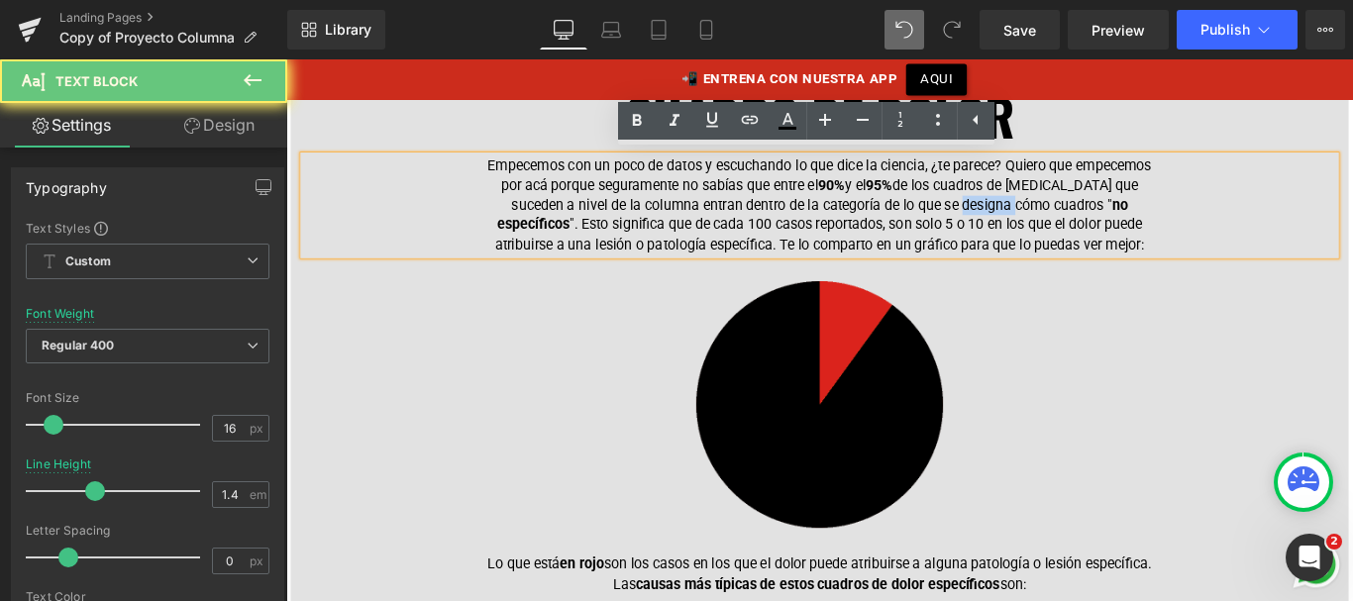
click at [1063, 214] on p "Empecemos con un poco de datos y escuchando lo que dice la ciencia, ¿te parece?…" at bounding box center [885, 223] width 763 height 111
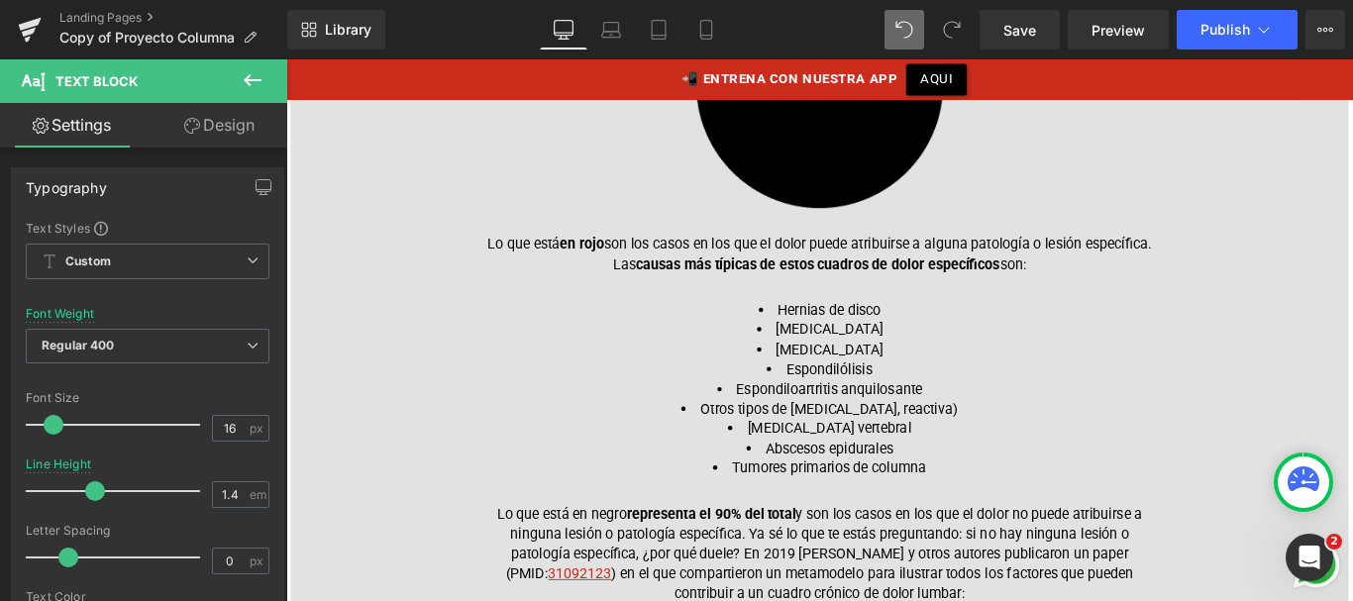
scroll to position [1198, 0]
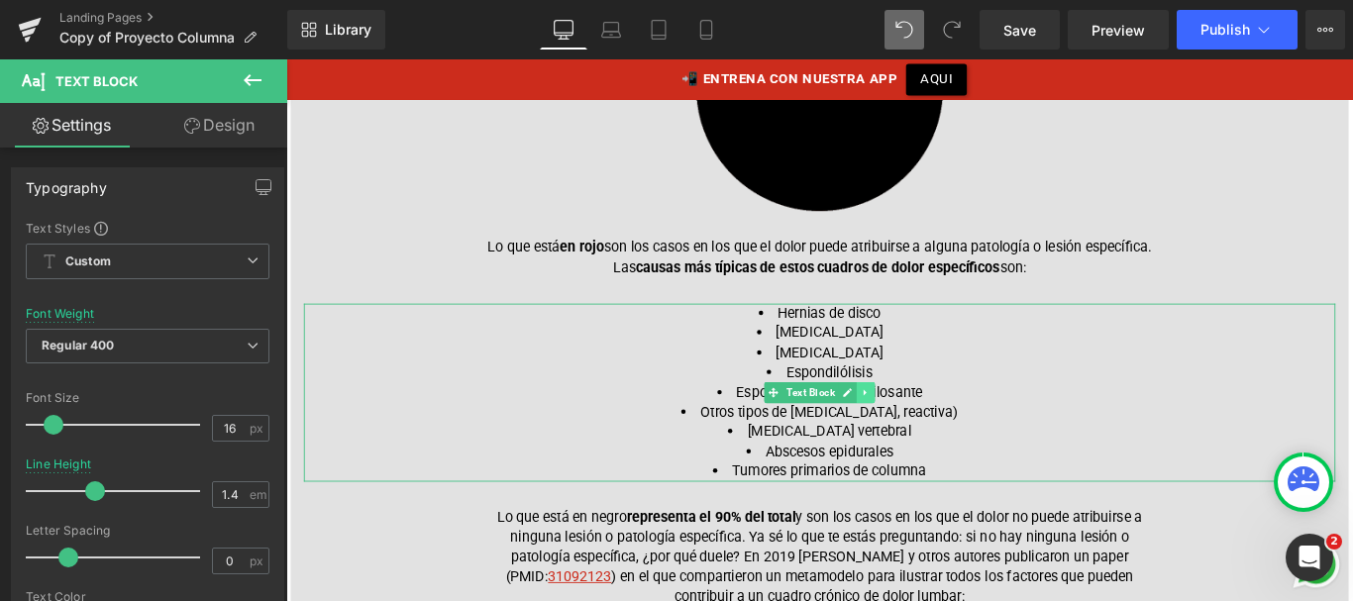
click at [932, 430] on icon at bounding box center [937, 434] width 11 height 12
click at [921, 431] on icon at bounding box center [926, 433] width 11 height 11
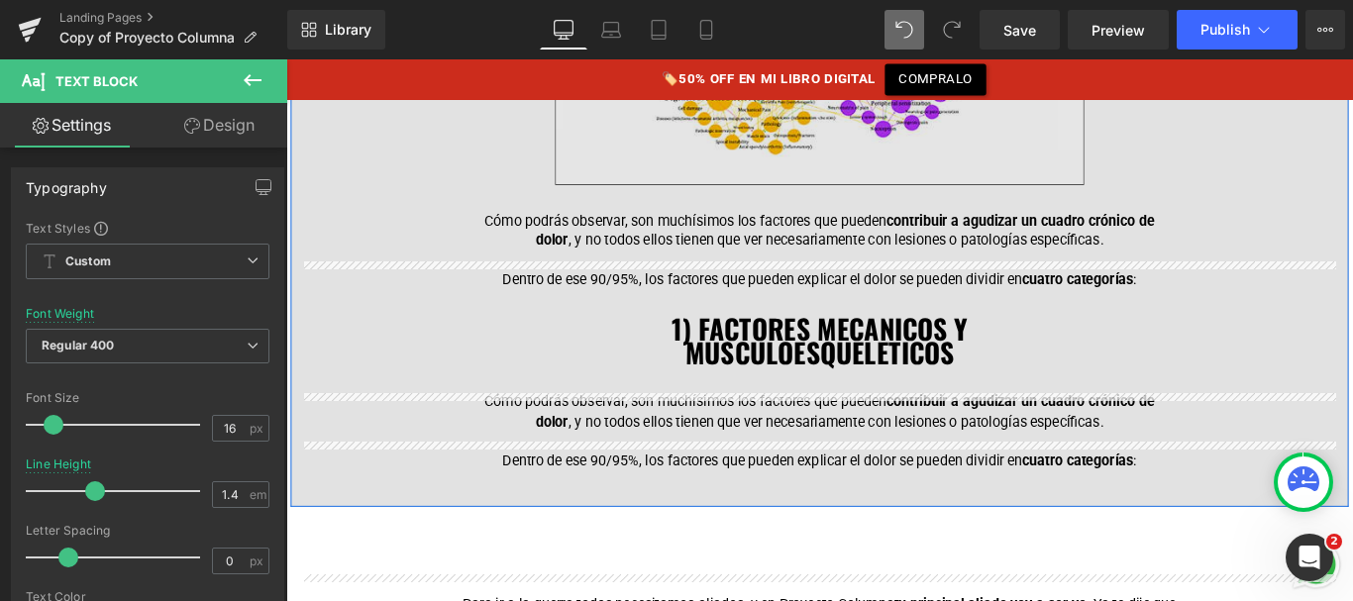
scroll to position [2342, 0]
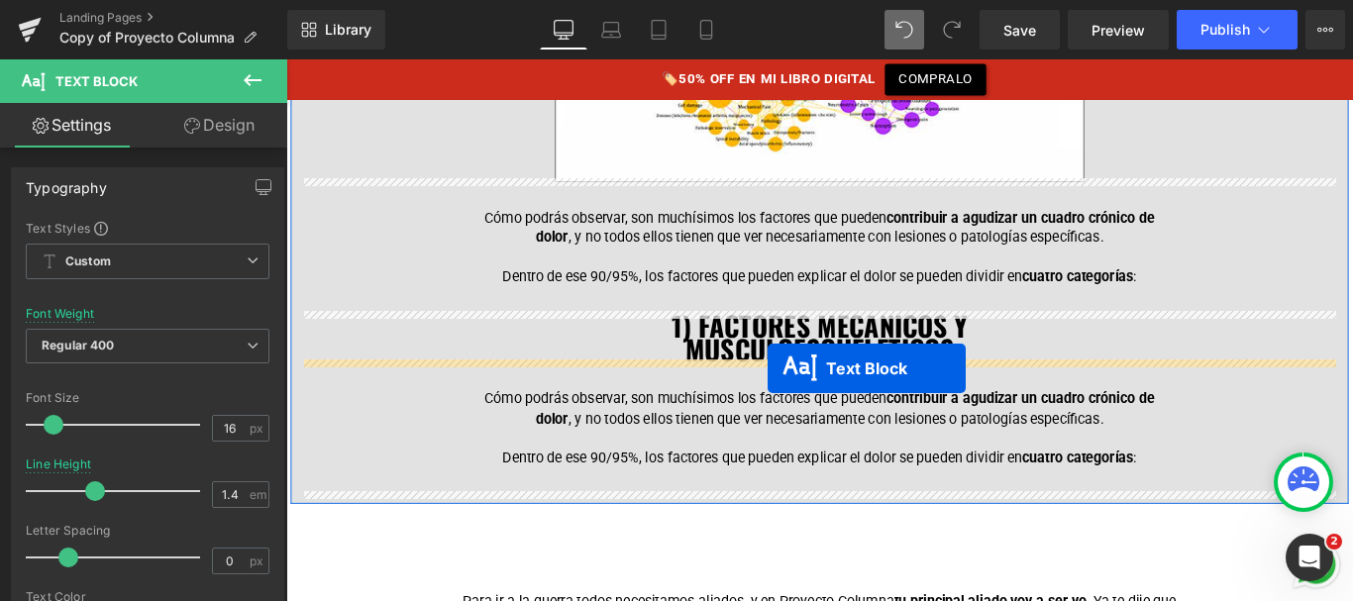
drag, startPoint x: 828, startPoint y: 231, endPoint x: 827, endPoint y: 406, distance: 175.3
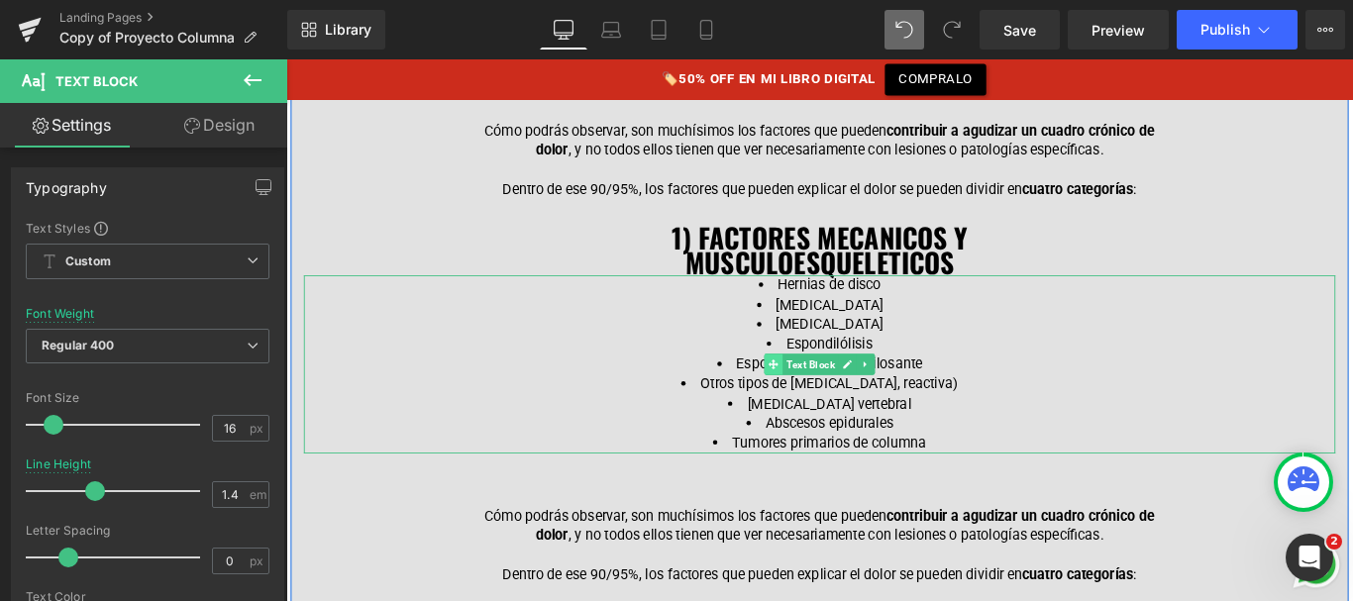
scroll to position [2394, 0]
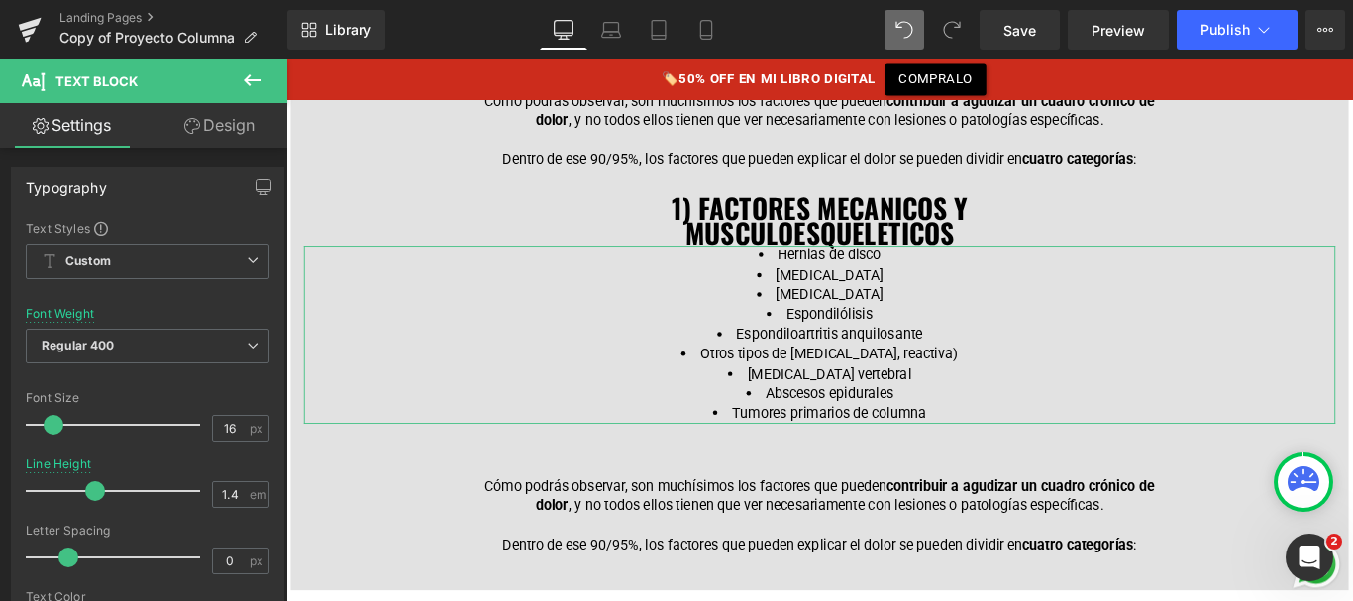
click at [245, 130] on link "Design" at bounding box center [220, 125] width 144 height 45
click at [0, 0] on div "Spacing" at bounding box center [0, 0] width 0 height 0
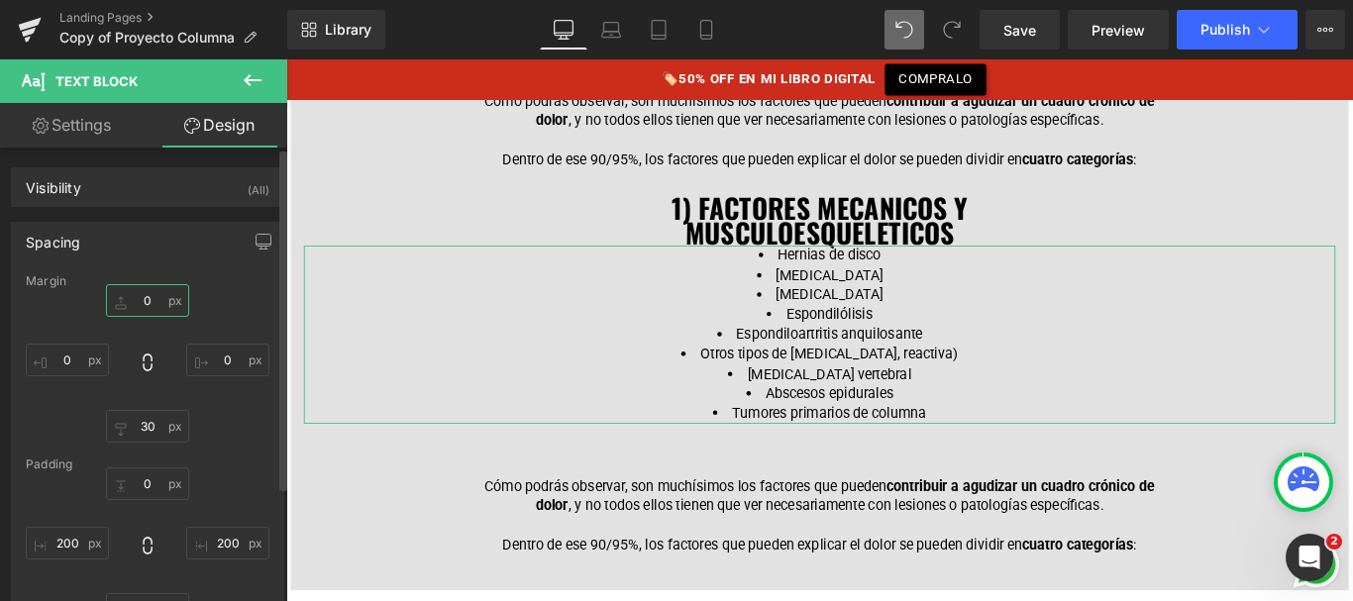
click at [149, 302] on input "text" at bounding box center [147, 300] width 83 height 33
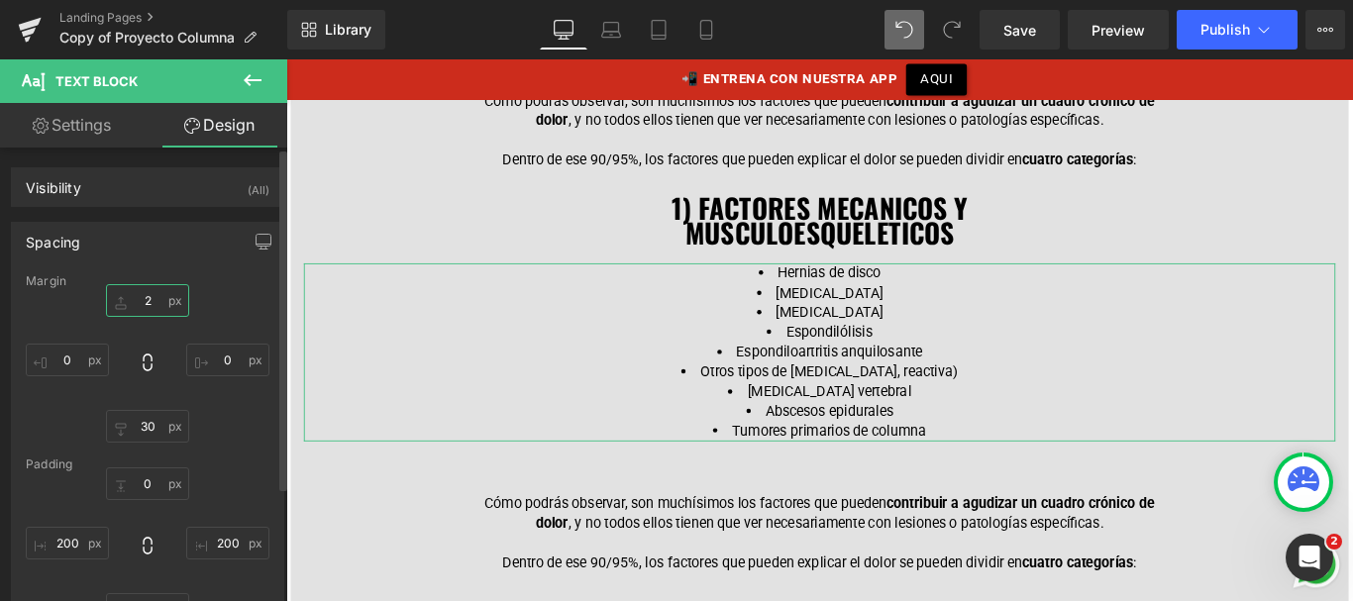
type input "25"
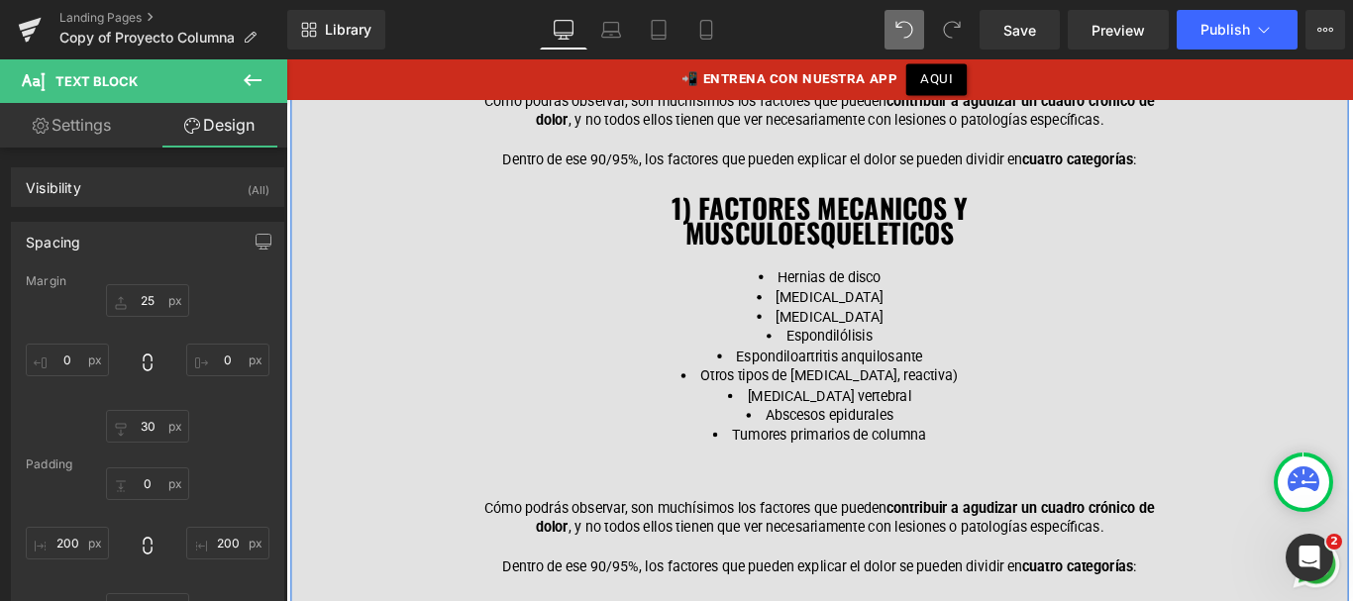
click at [1009, 471] on li "Tumores primarios de columna" at bounding box center [885, 482] width 763 height 22
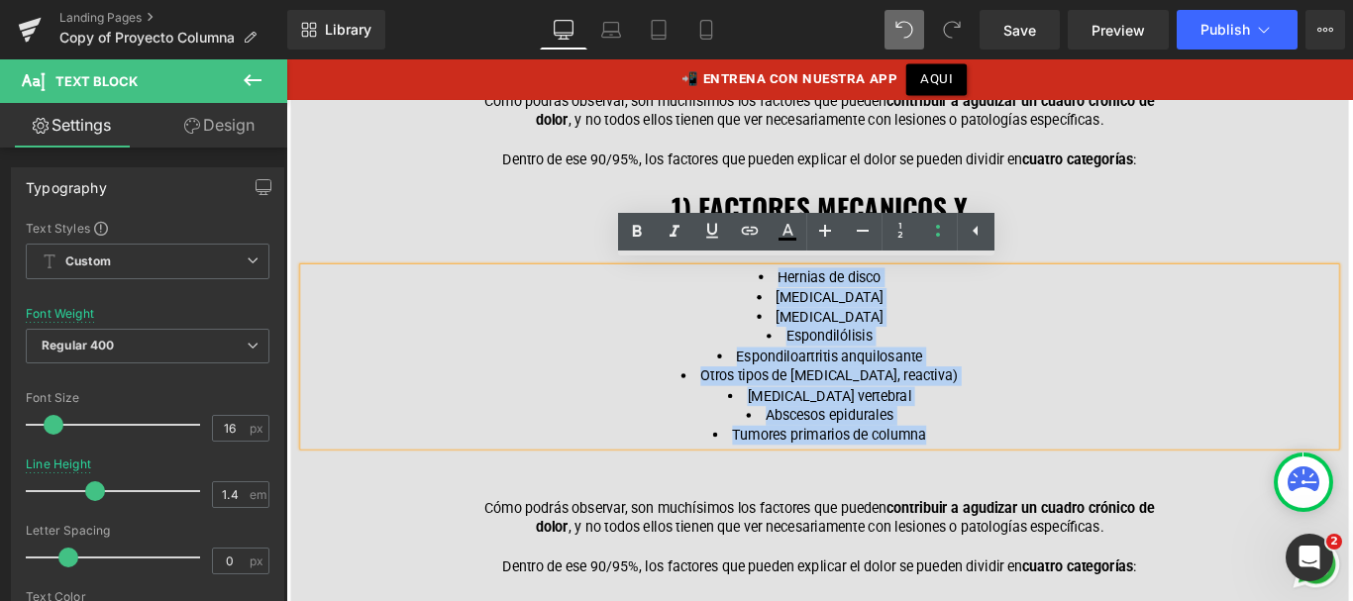
drag, startPoint x: 1007, startPoint y: 477, endPoint x: 838, endPoint y: 303, distance: 243.1
click at [838, 303] on ul "Hernias de disco Estenosis espinal Espondilolistesis Espondilólisis Espondiloar…" at bounding box center [885, 393] width 763 height 200
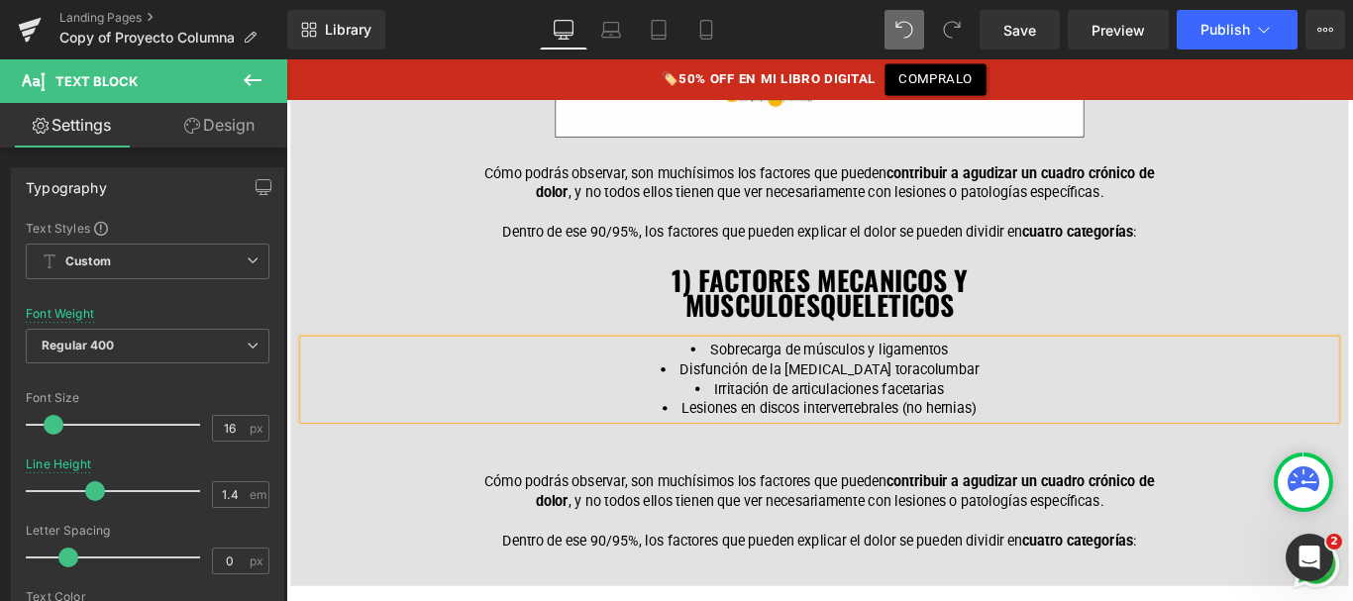
scroll to position [2312, 0]
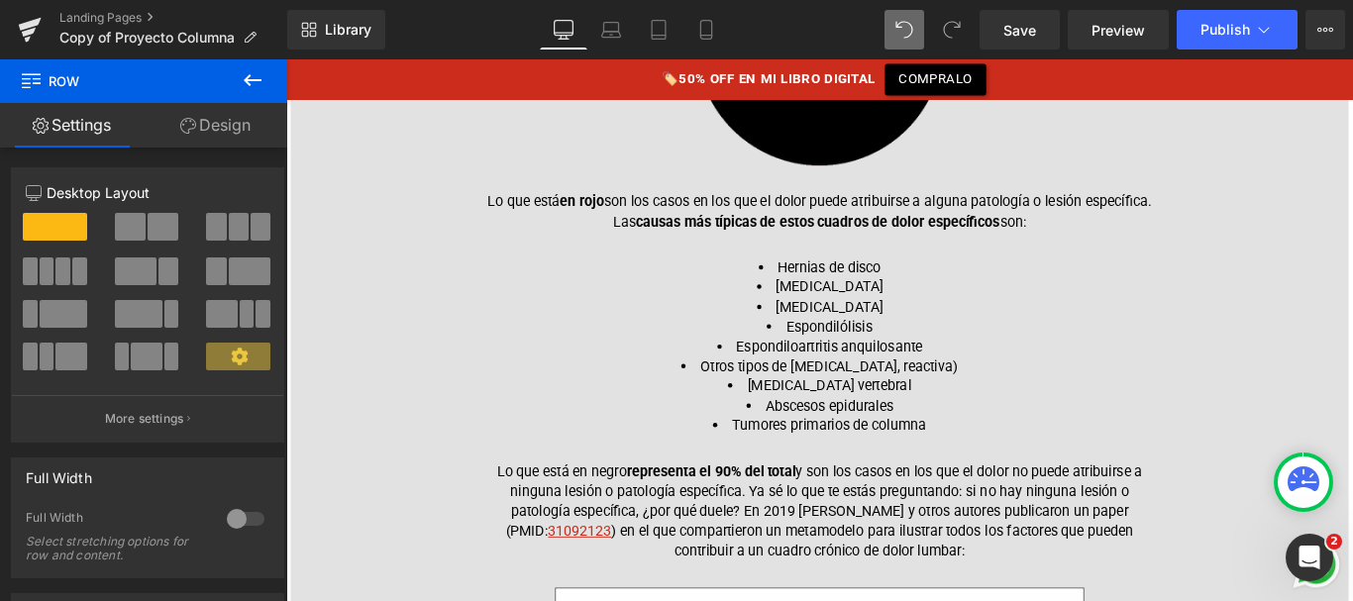
scroll to position [1250, 0]
click at [1022, 37] on span "Save" at bounding box center [1020, 30] width 33 height 21
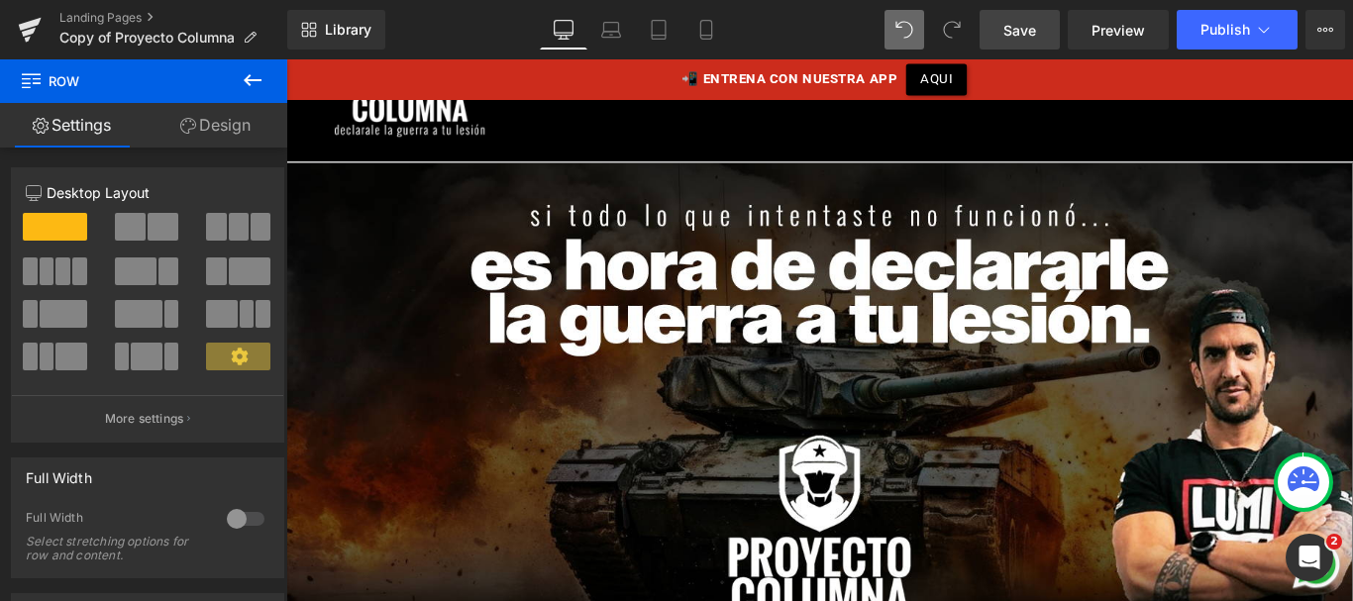
scroll to position [141, 0]
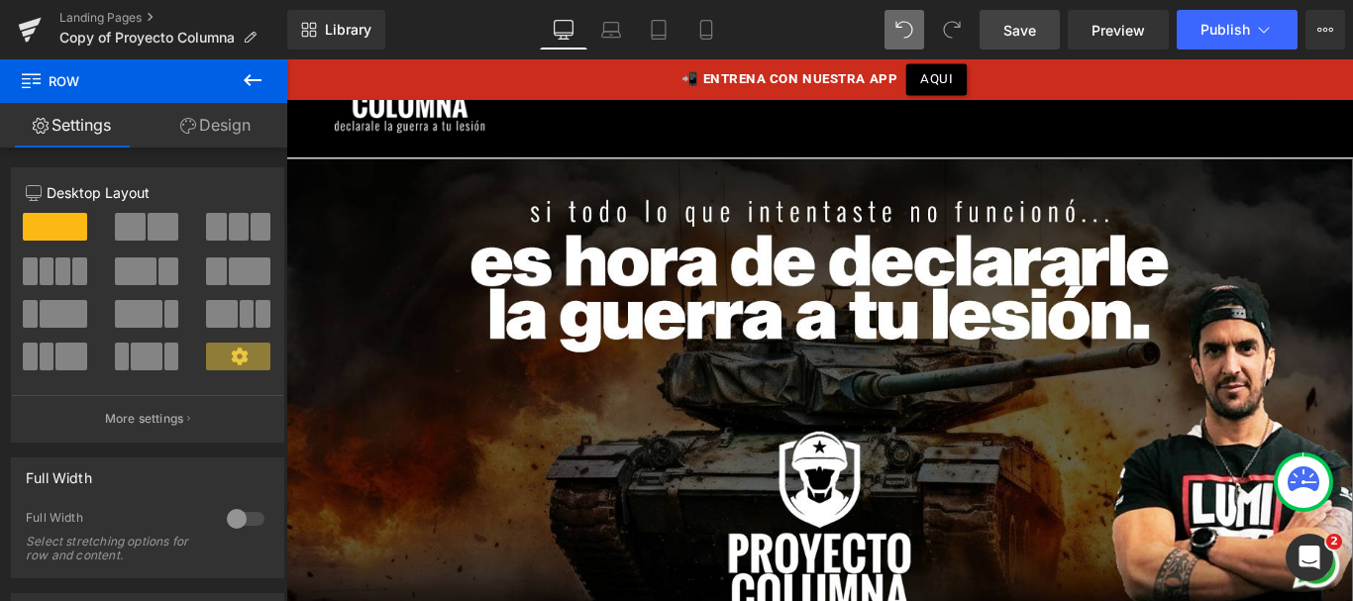
click at [1032, 33] on span "Save" at bounding box center [1020, 30] width 33 height 21
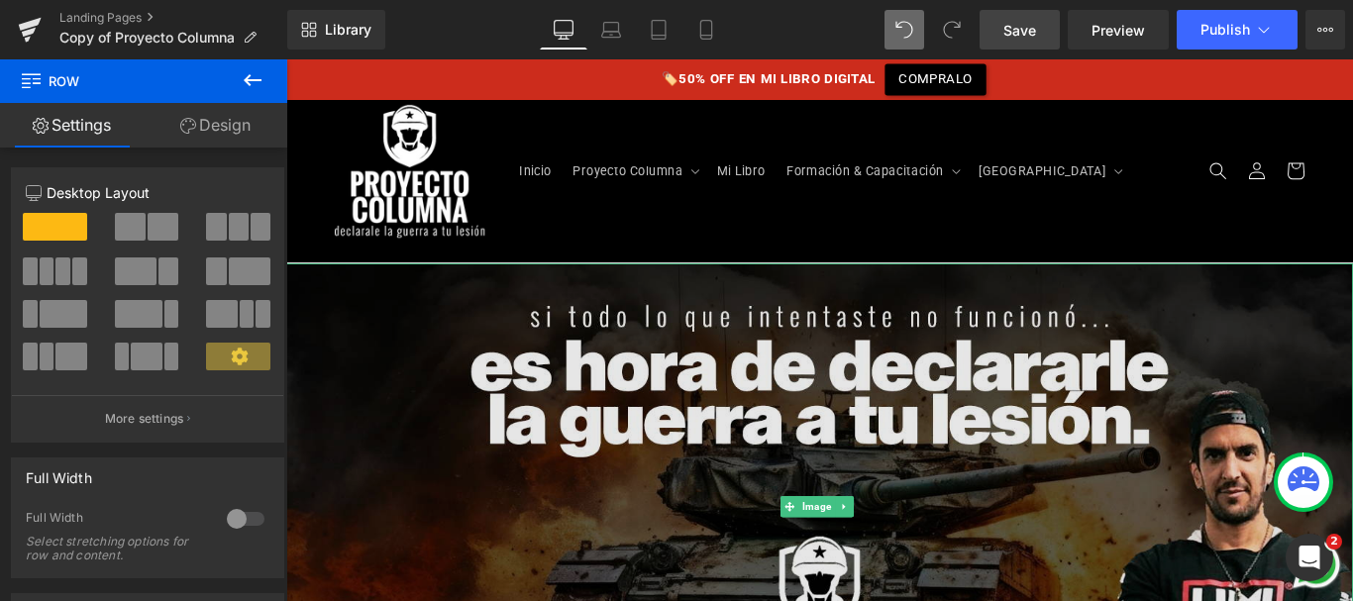
scroll to position [0, 0]
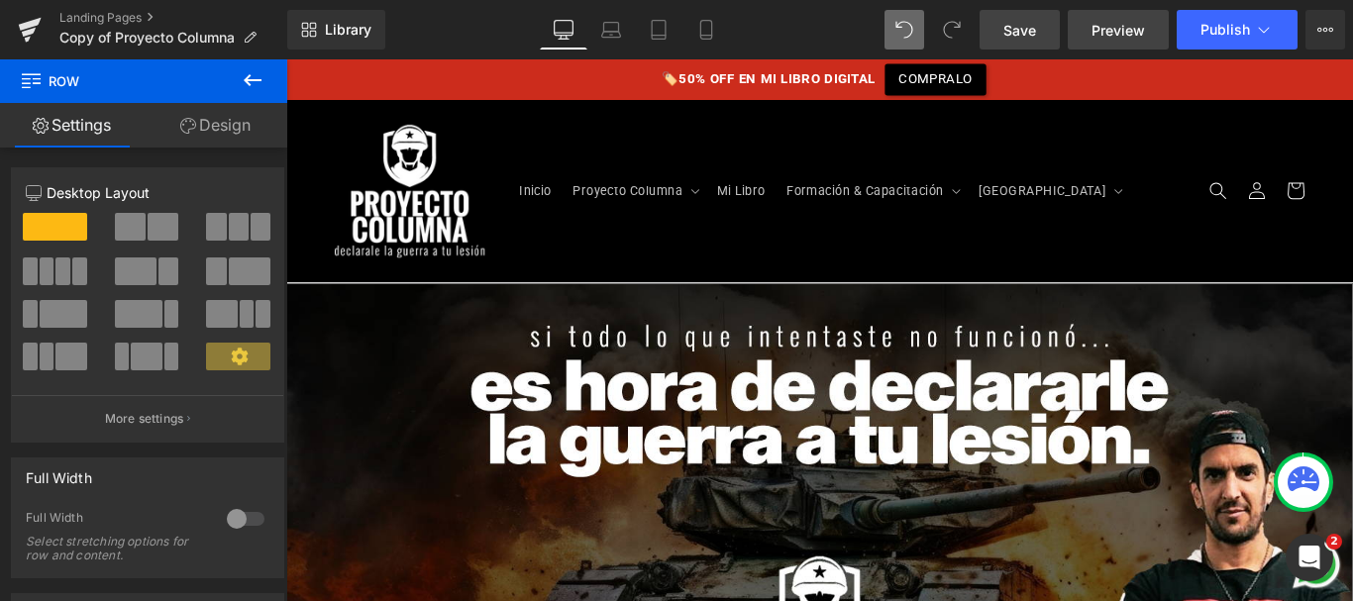
click at [1150, 25] on link "Preview" at bounding box center [1118, 30] width 101 height 40
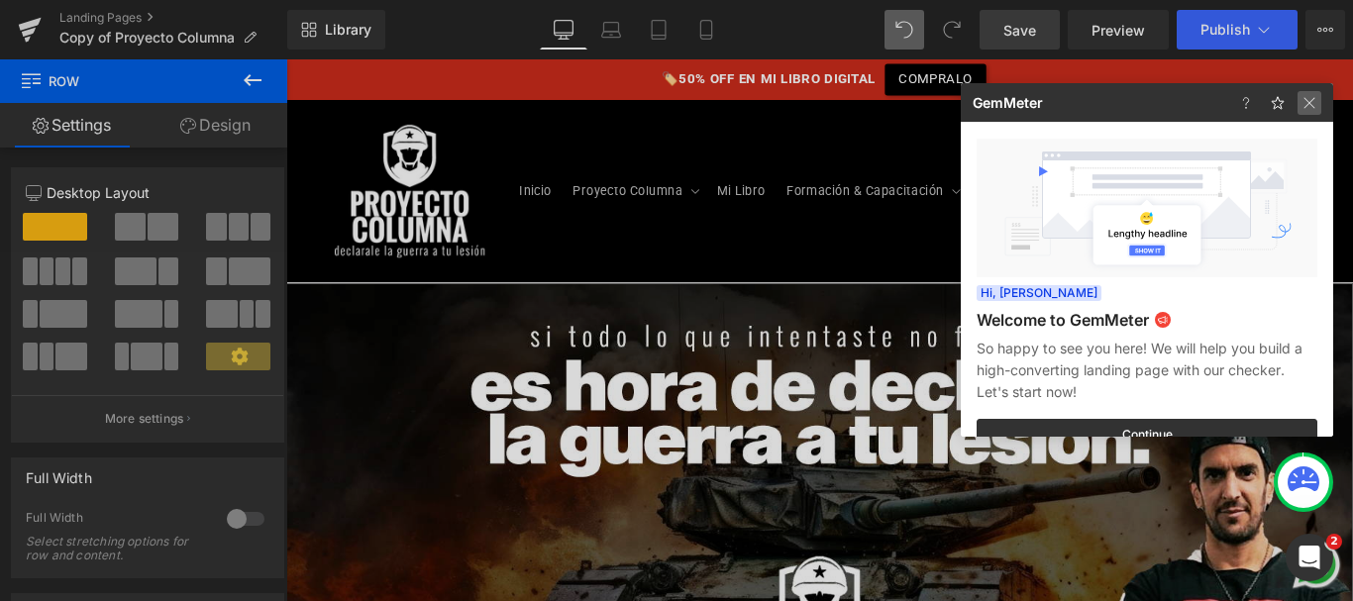
click at [1308, 99] on img at bounding box center [1310, 103] width 24 height 24
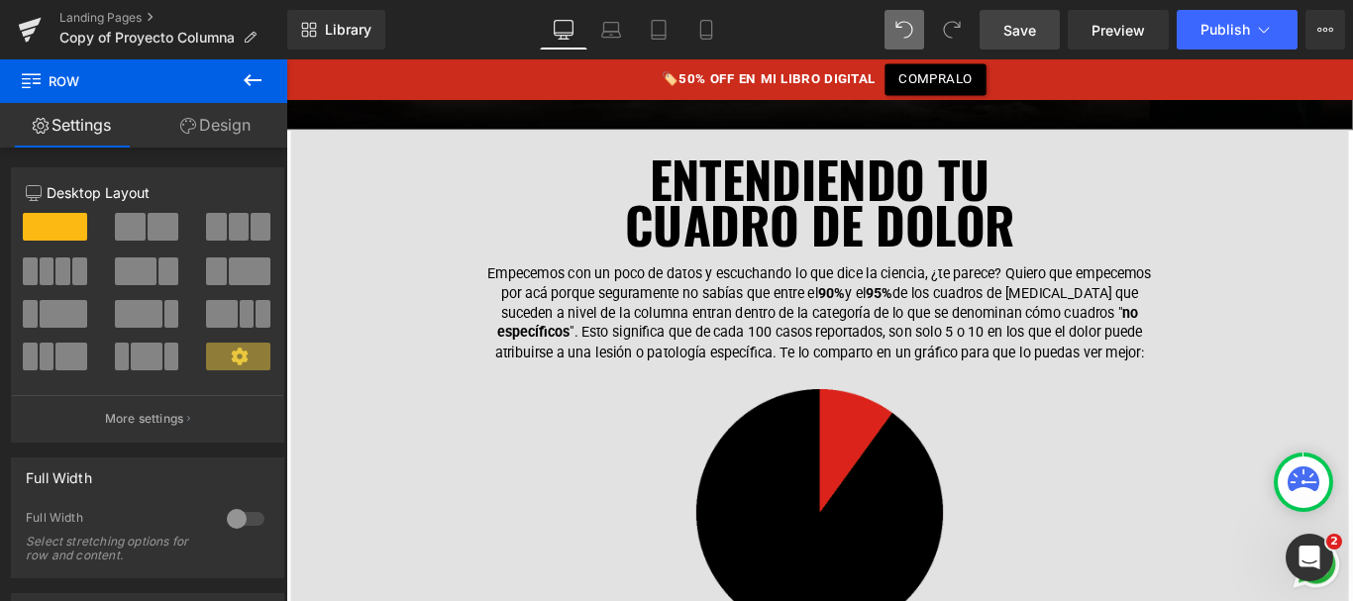
scroll to position [511, 0]
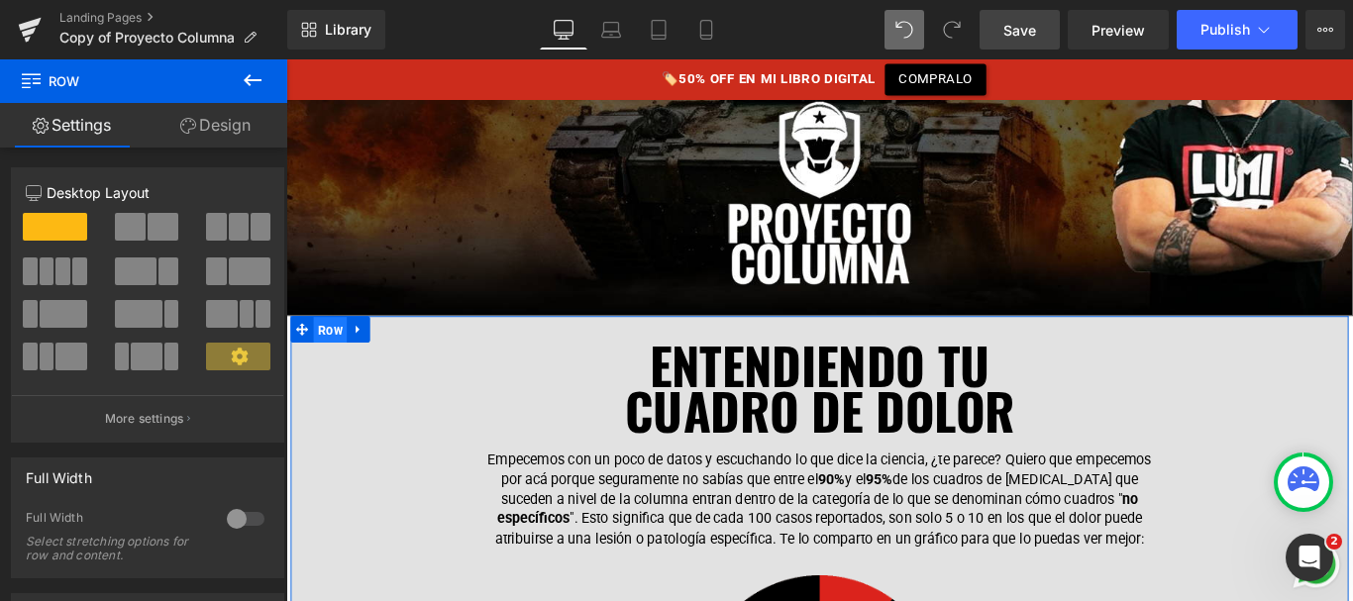
click at [328, 358] on span "Row" at bounding box center [336, 364] width 38 height 30
click at [231, 522] on div at bounding box center [246, 519] width 48 height 32
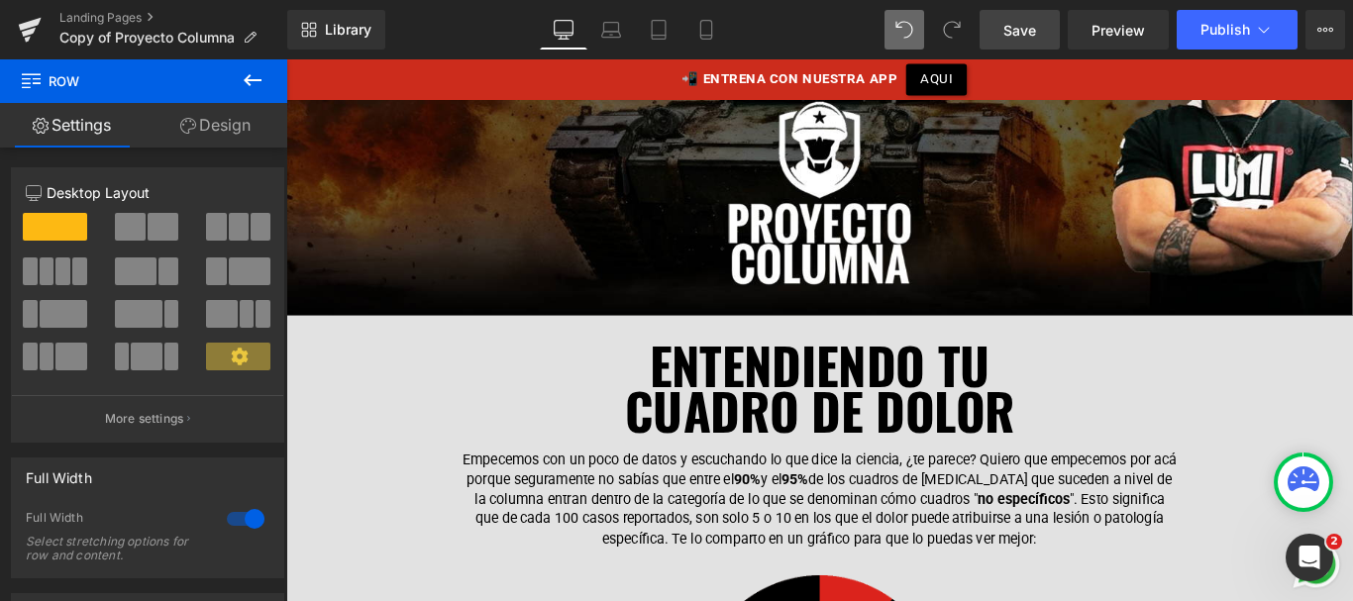
click at [1008, 26] on span "Save" at bounding box center [1020, 30] width 33 height 21
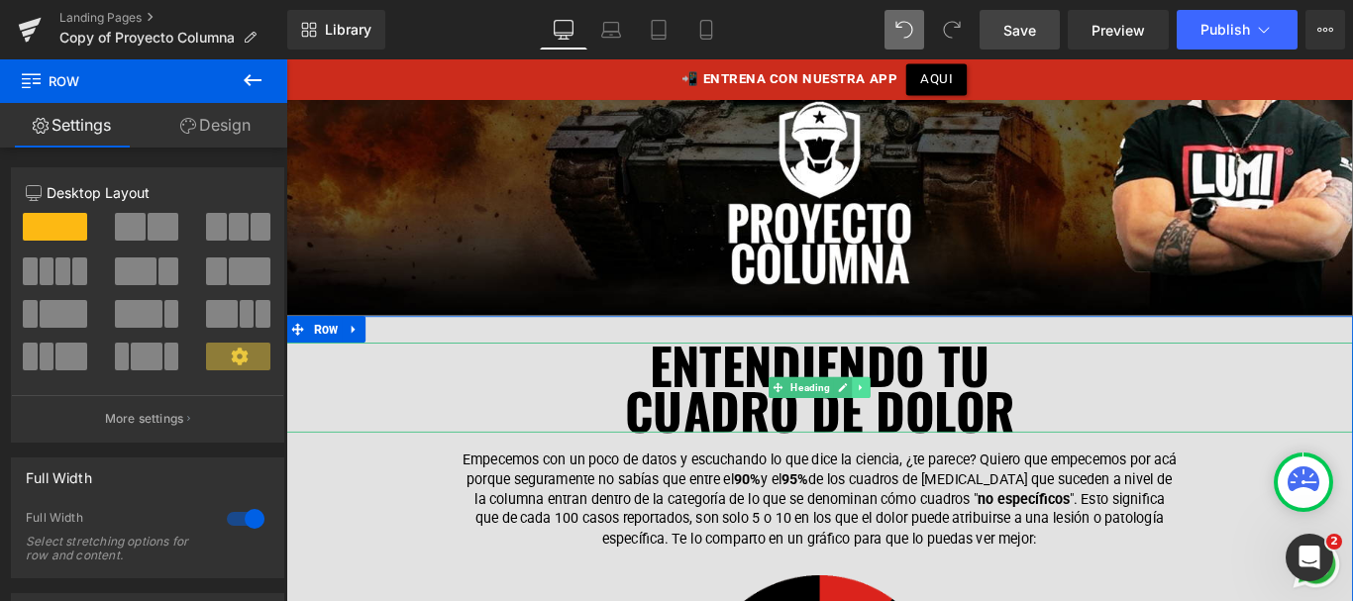
click at [927, 425] on icon at bounding box center [932, 428] width 11 height 12
click at [911, 424] on link at bounding box center [921, 428] width 21 height 24
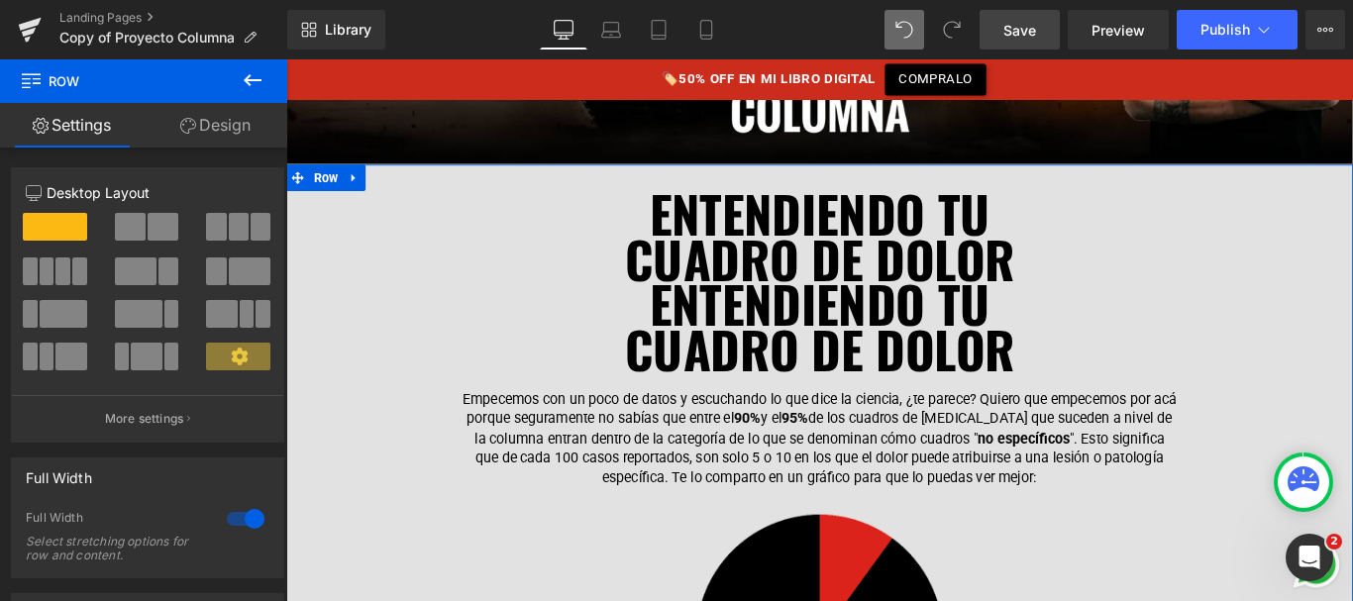
scroll to position [632, 0]
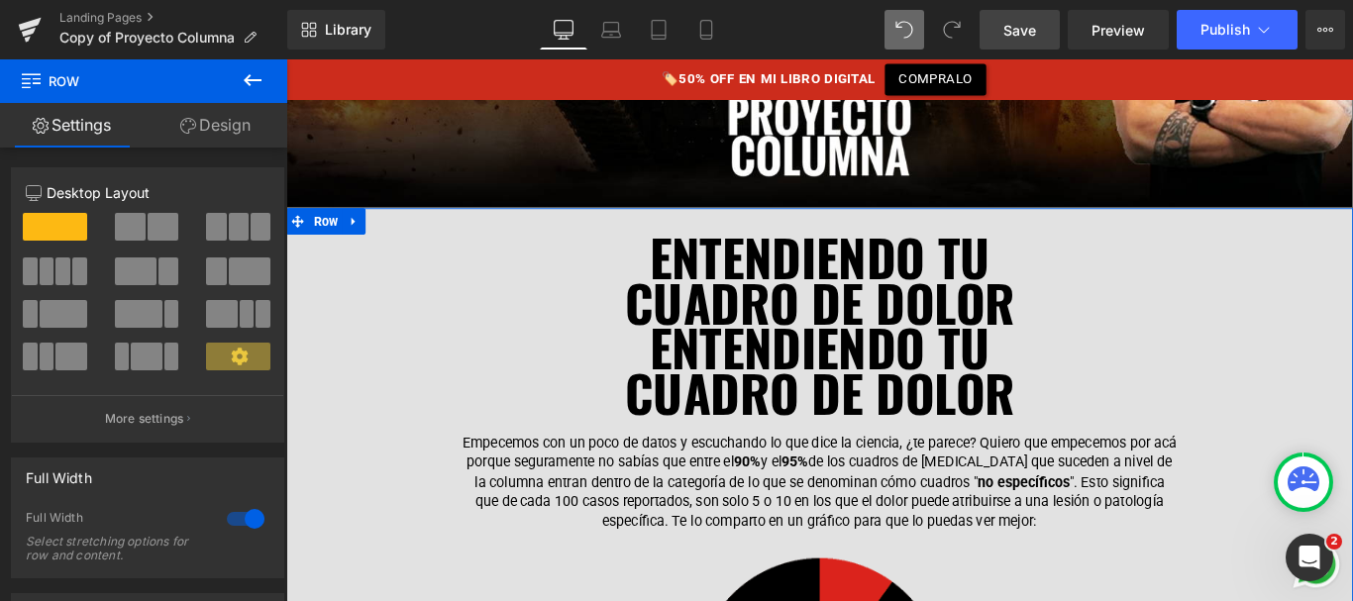
click at [788, 295] on font "CUADRO DE DOLOR" at bounding box center [886, 331] width 438 height 83
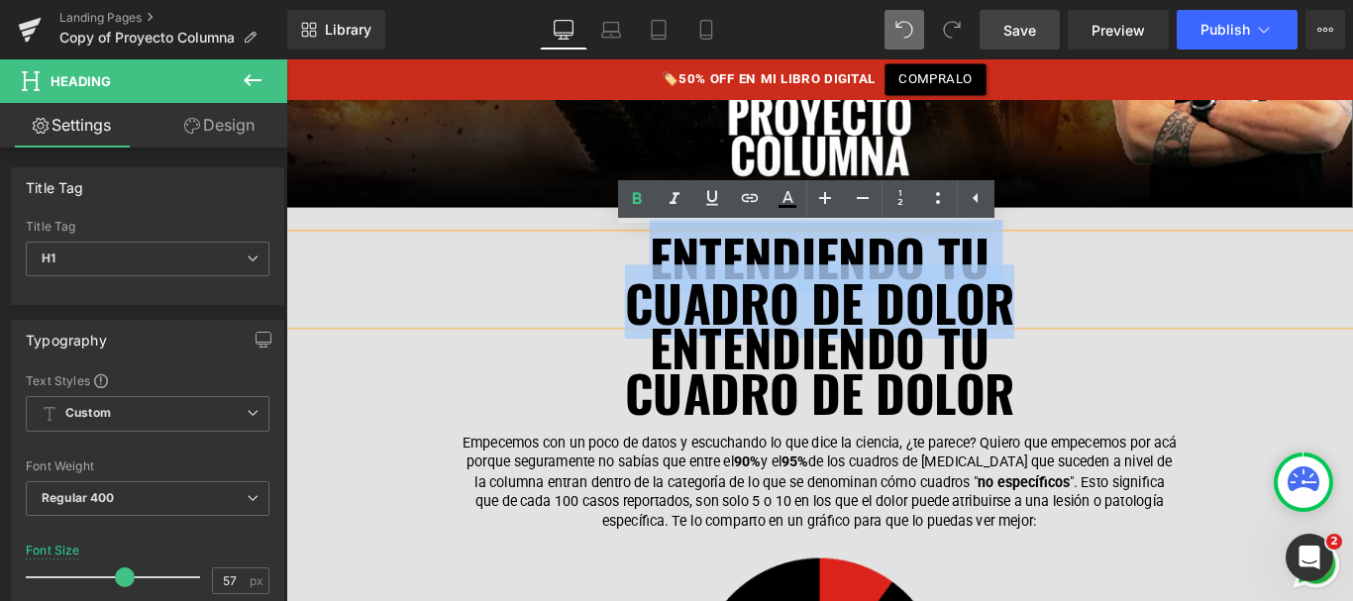
drag, startPoint x: 860, startPoint y: 305, endPoint x: 1158, endPoint y: 349, distance: 301.4
click at [1158, 349] on div "ENTENDIENDO TU CUADRO DE DOLOR" at bounding box center [885, 308] width 1199 height 102
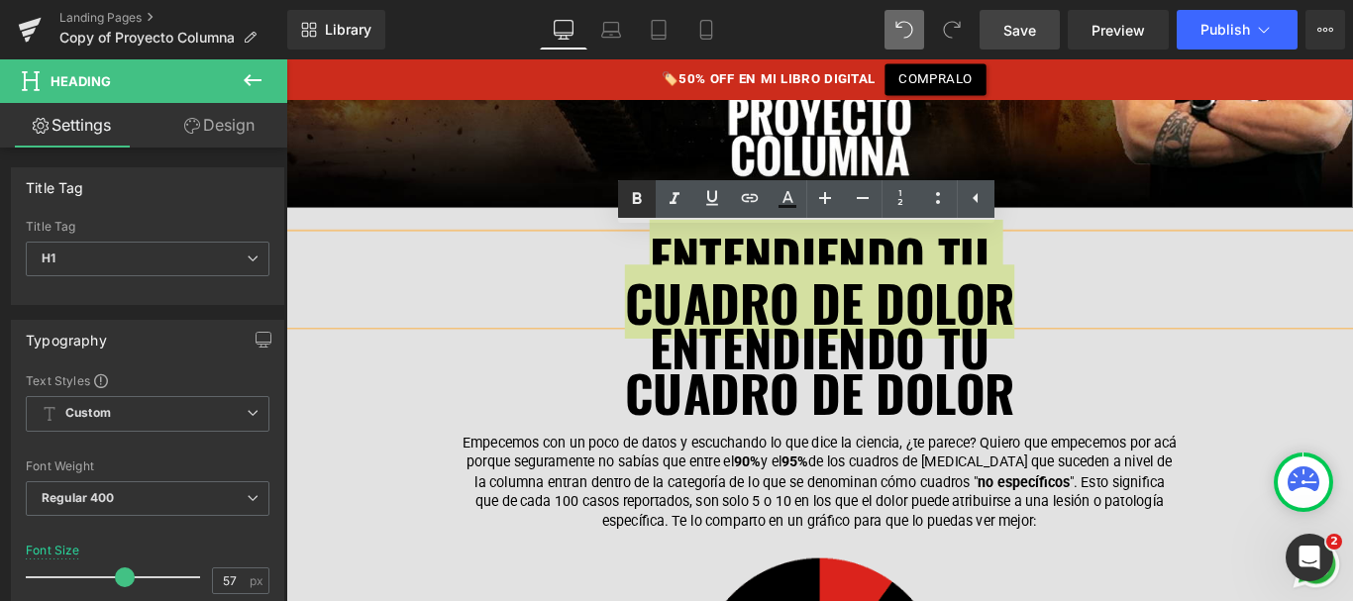
click at [645, 198] on icon at bounding box center [637, 199] width 24 height 24
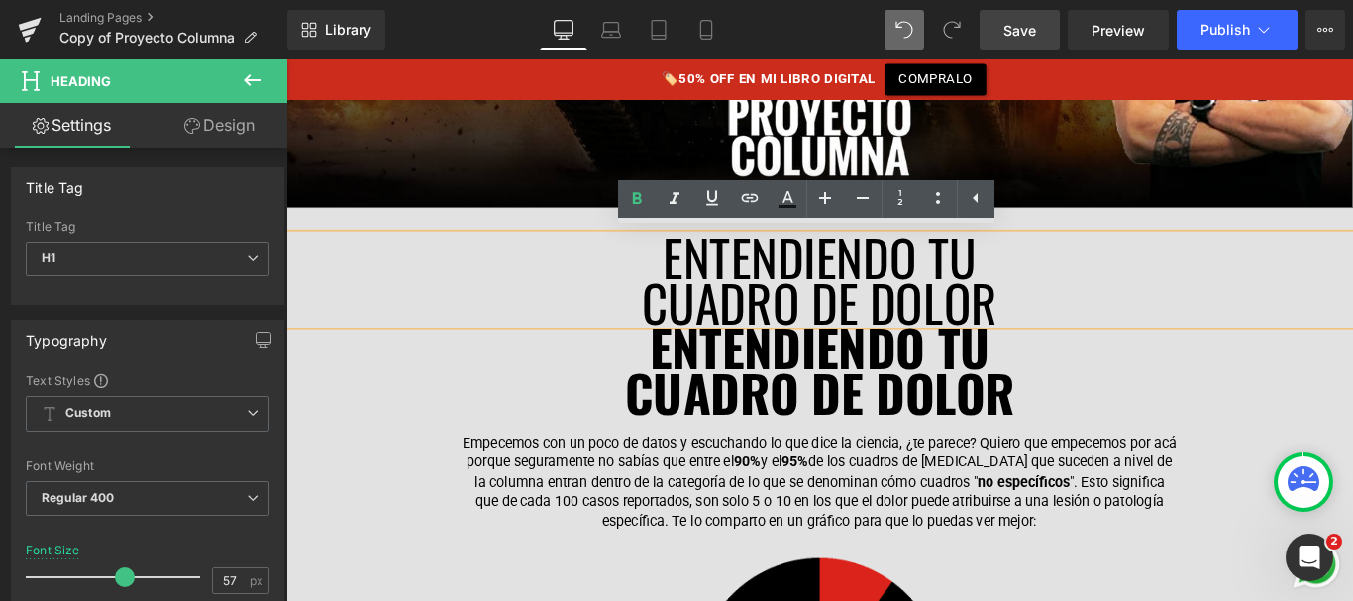
click at [880, 313] on font "CUADRO DE DOLOR" at bounding box center [886, 331] width 399 height 83
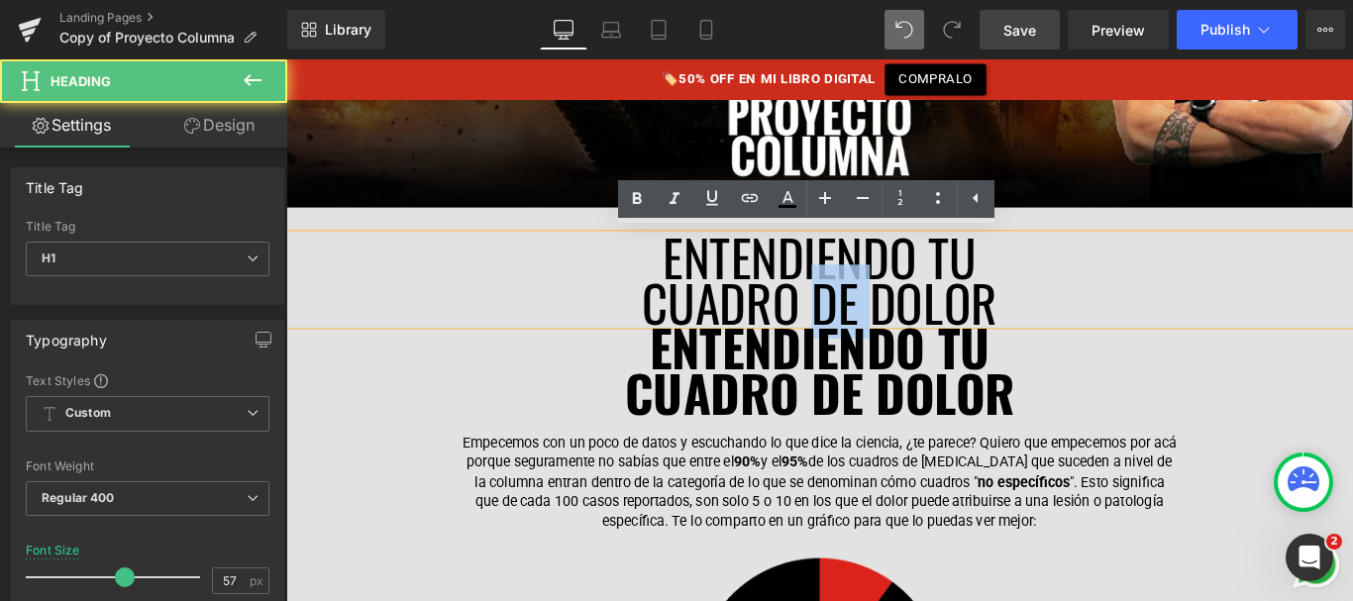
click at [880, 313] on font "CUADRO DE DOLOR" at bounding box center [886, 331] width 399 height 83
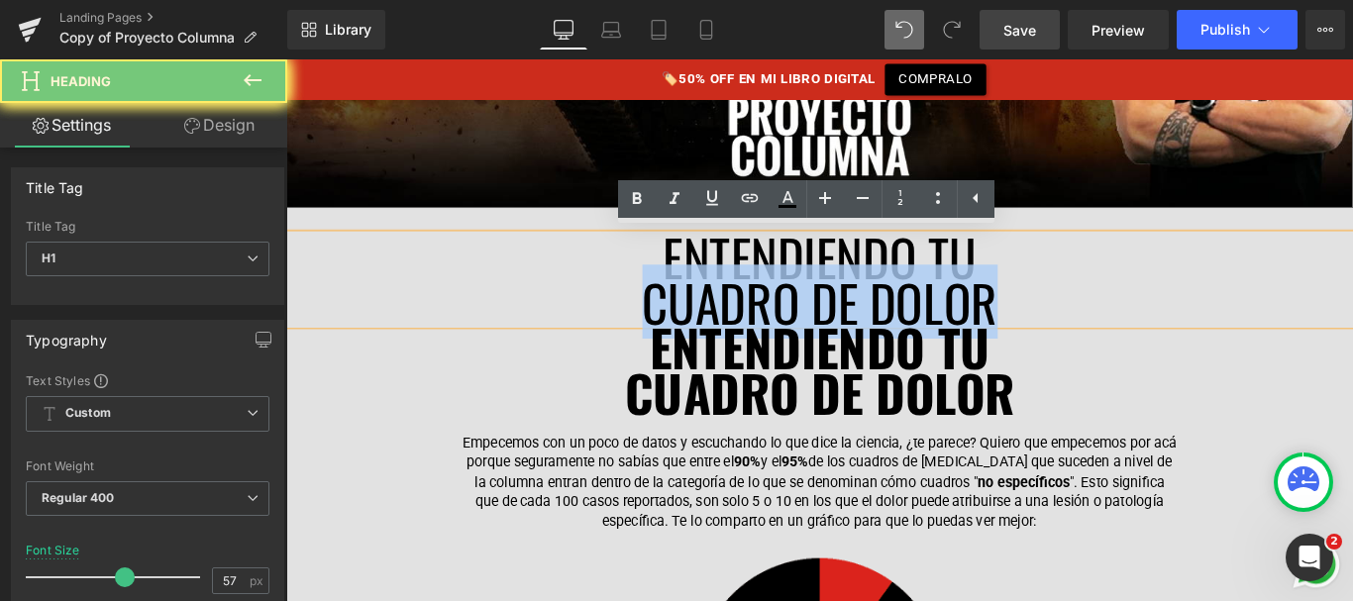
click at [880, 313] on font "CUADRO DE DOLOR" at bounding box center [886, 331] width 399 height 83
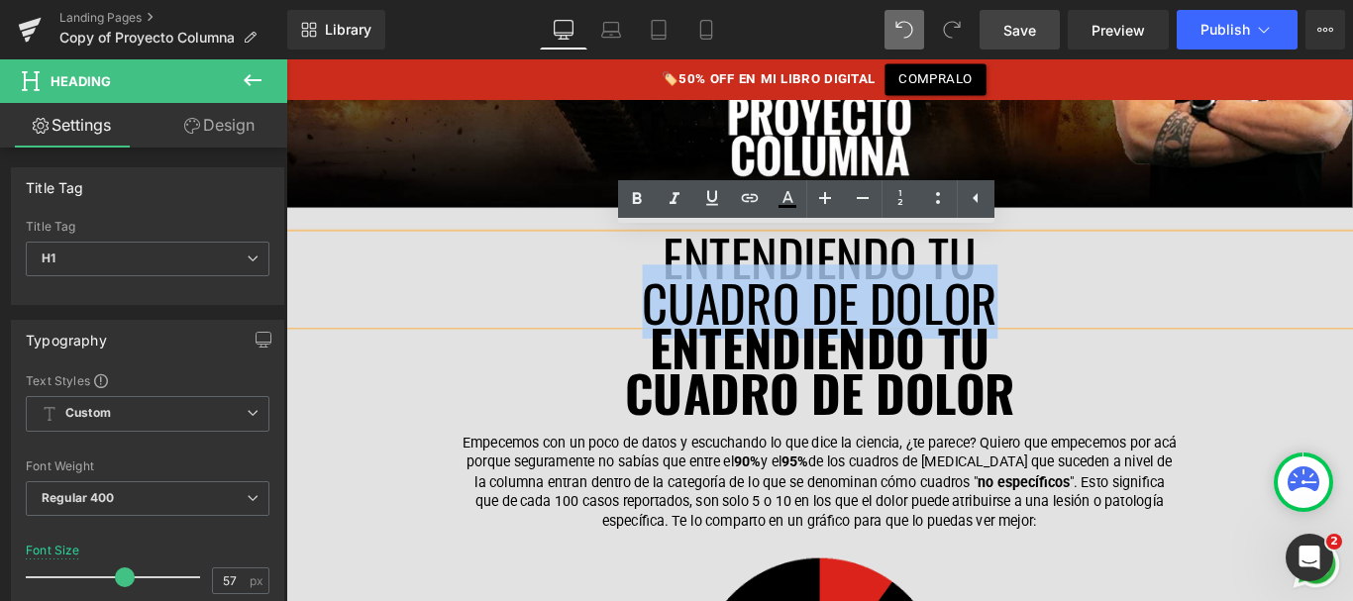
click at [957, 310] on font "CUADRO DE DOLOR" at bounding box center [886, 331] width 399 height 83
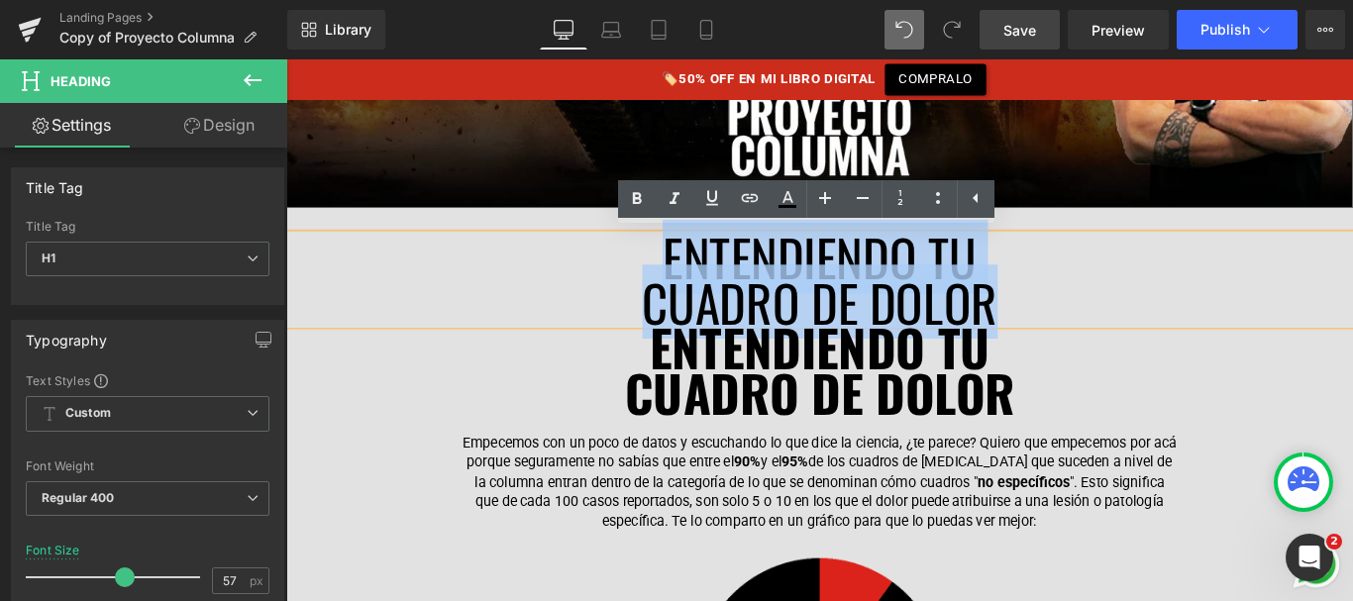
drag, startPoint x: 1077, startPoint y: 319, endPoint x: 672, endPoint y: 271, distance: 408.0
click at [672, 270] on div "ENTENDIENDO TU CUADRO DE DOLOR" at bounding box center [885, 308] width 1199 height 102
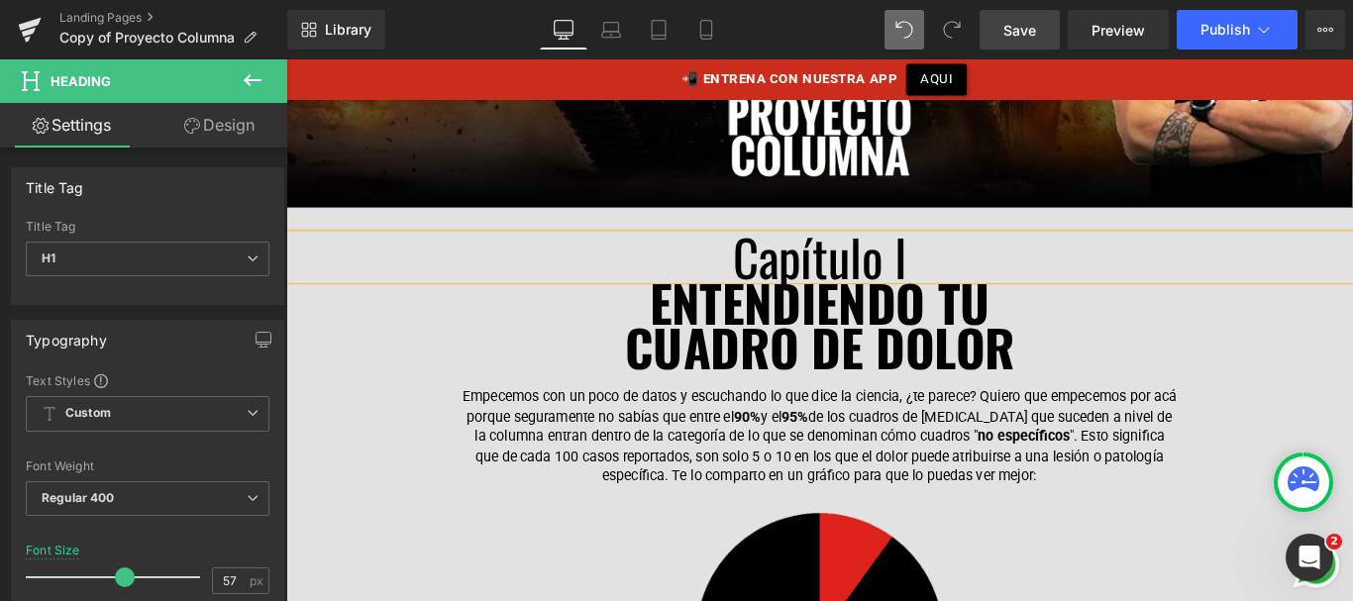
click at [911, 268] on h1 "Capítulo I" at bounding box center [885, 282] width 1199 height 51
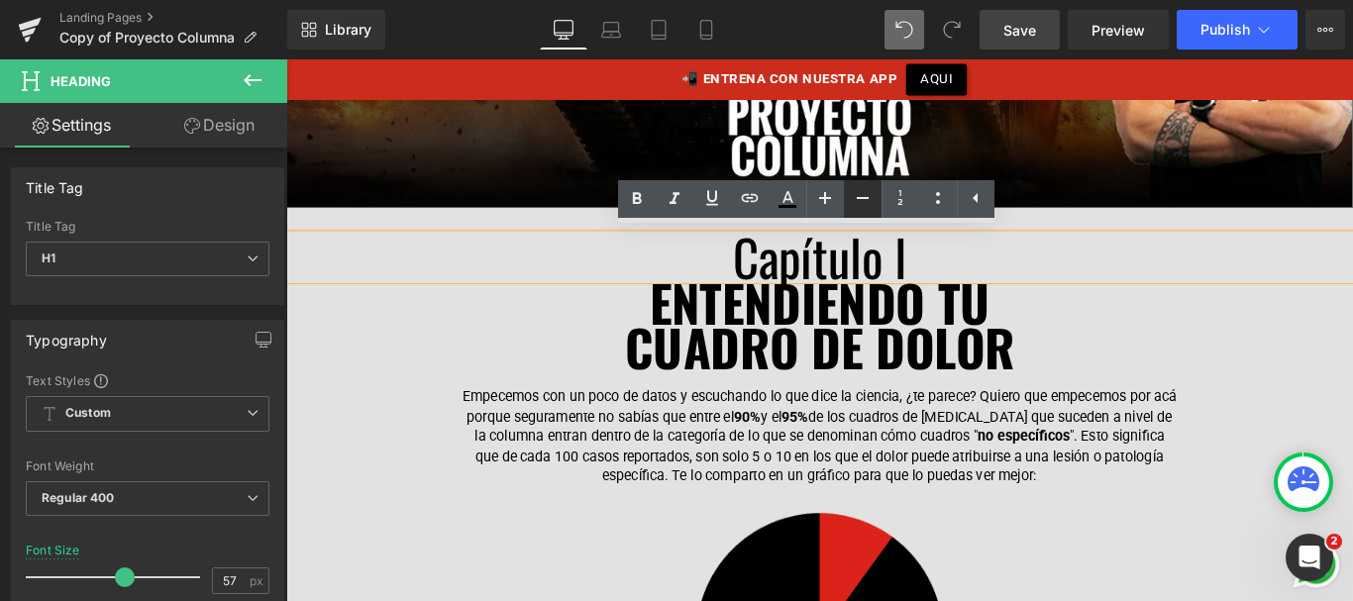
click at [860, 200] on icon at bounding box center [863, 198] width 24 height 24
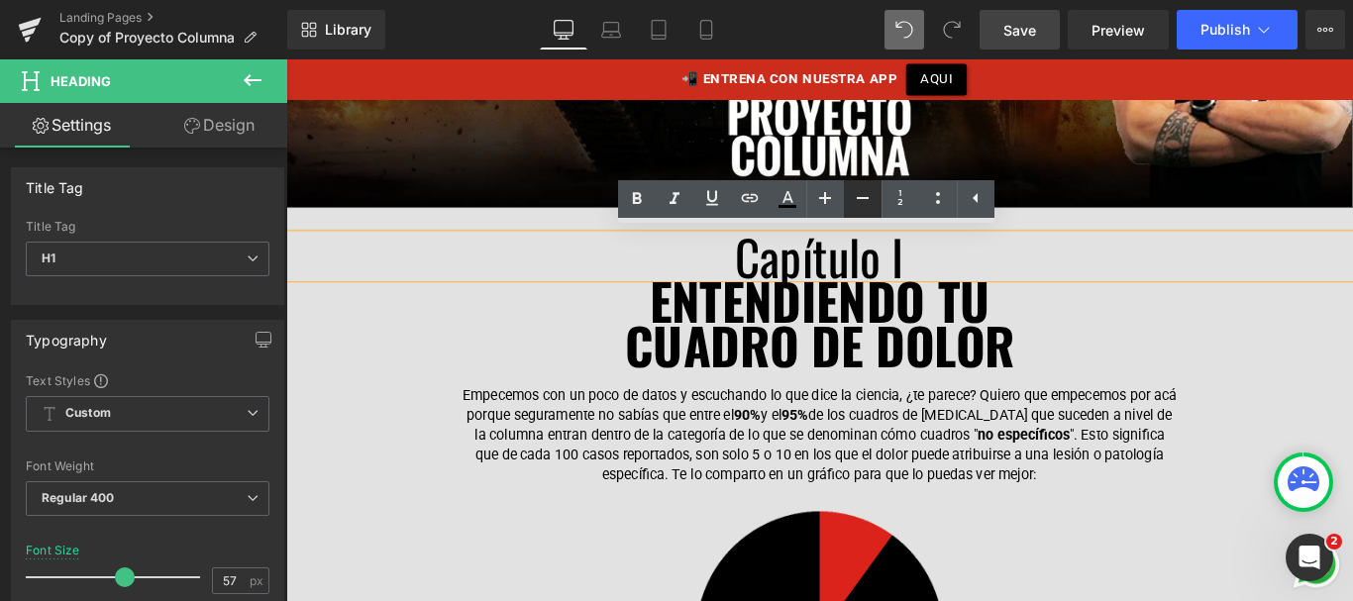
click at [860, 200] on icon at bounding box center [863, 198] width 24 height 24
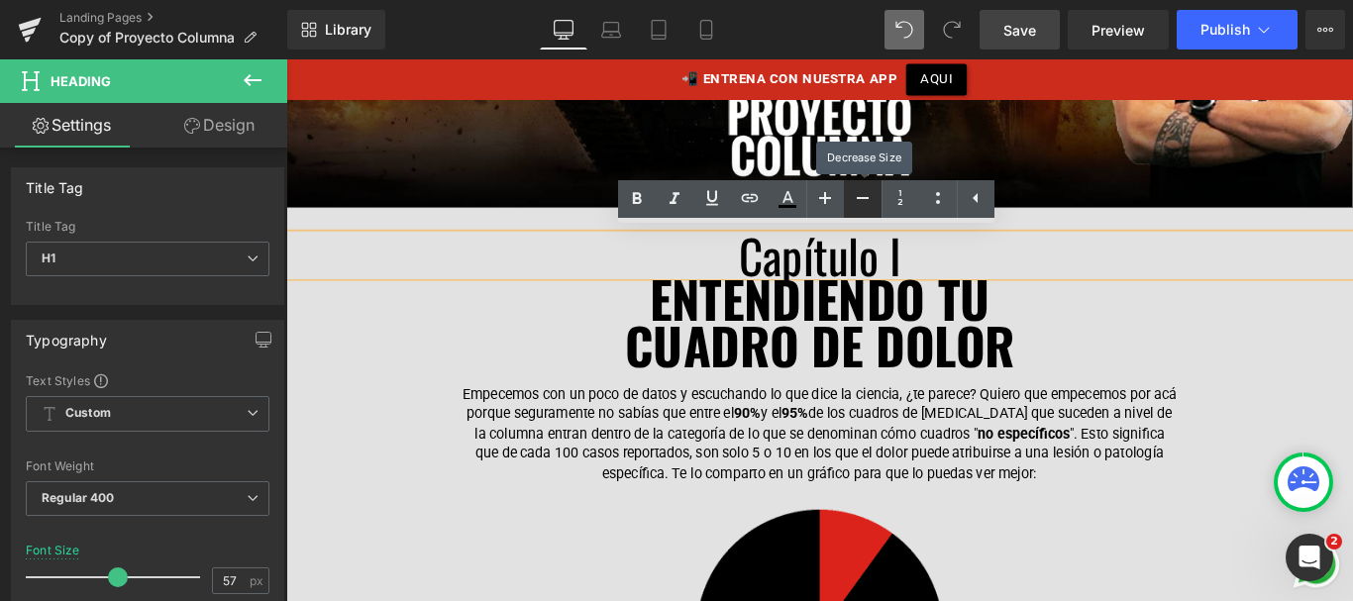
click at [860, 200] on icon at bounding box center [863, 198] width 24 height 24
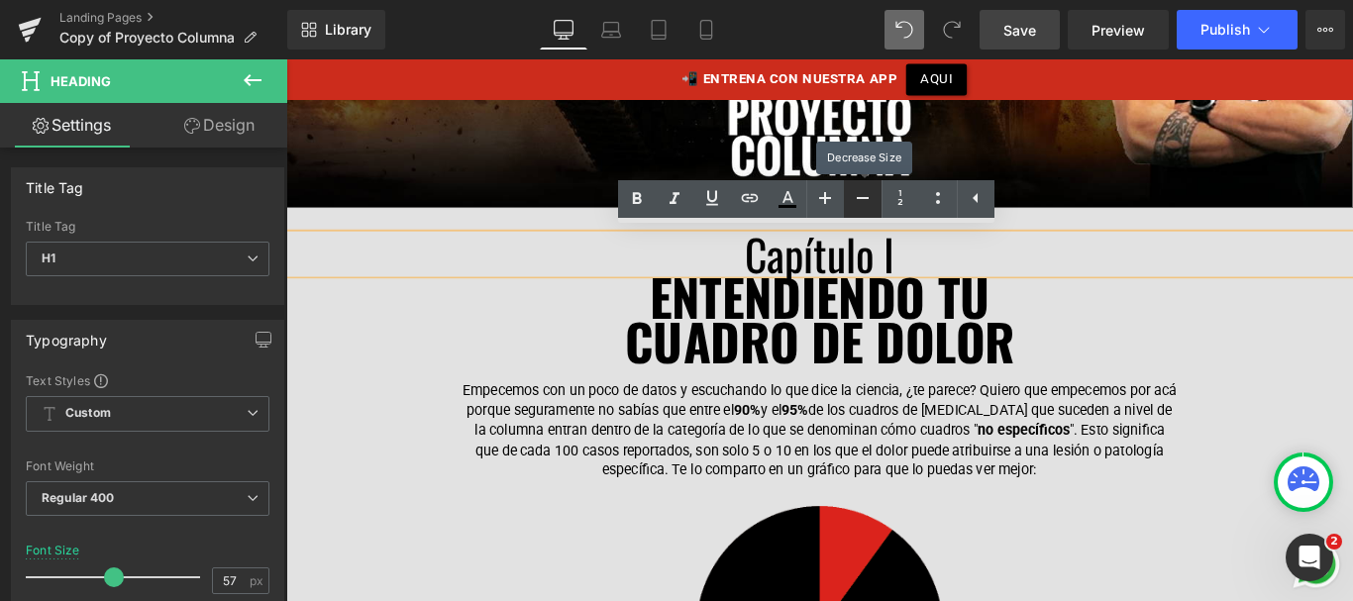
click at [860, 200] on icon at bounding box center [863, 198] width 24 height 24
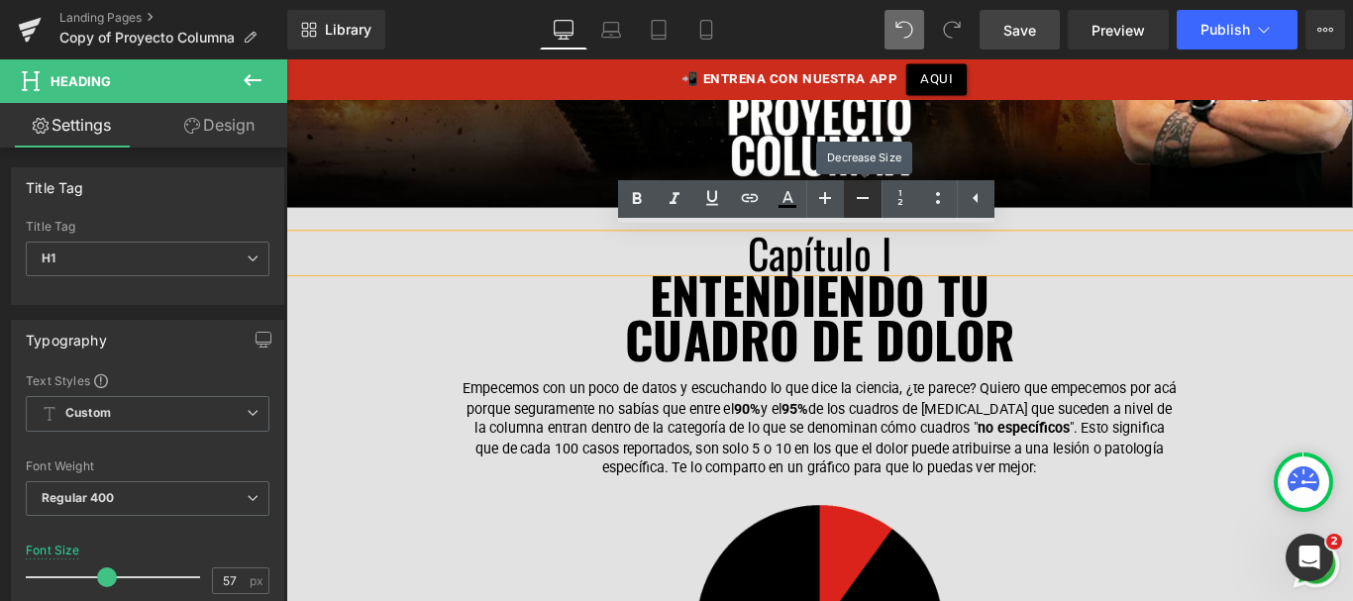
click at [860, 200] on icon at bounding box center [863, 198] width 24 height 24
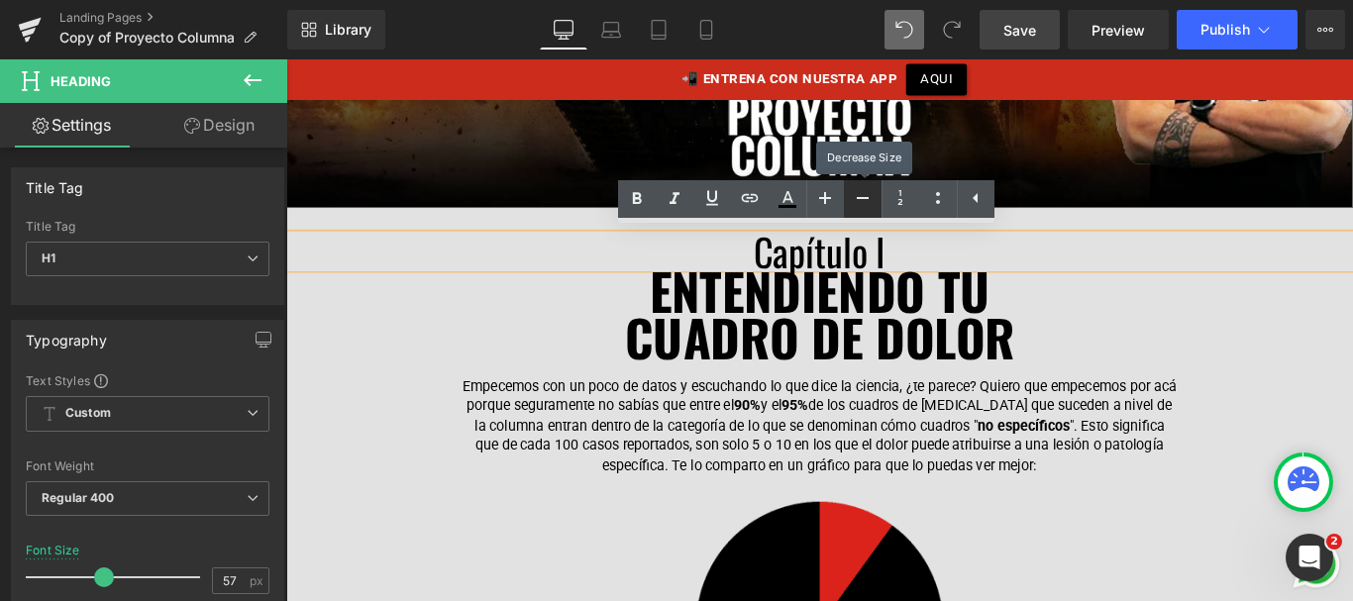
click at [860, 200] on icon at bounding box center [863, 198] width 24 height 24
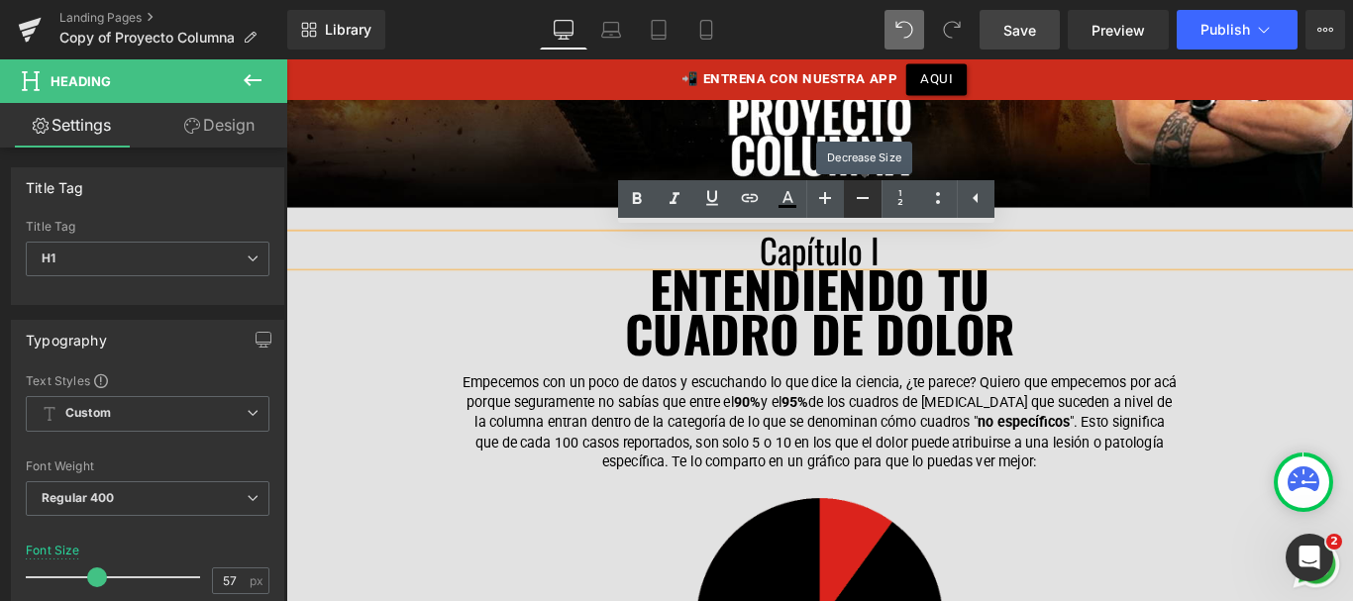
click at [860, 200] on icon at bounding box center [863, 198] width 24 height 24
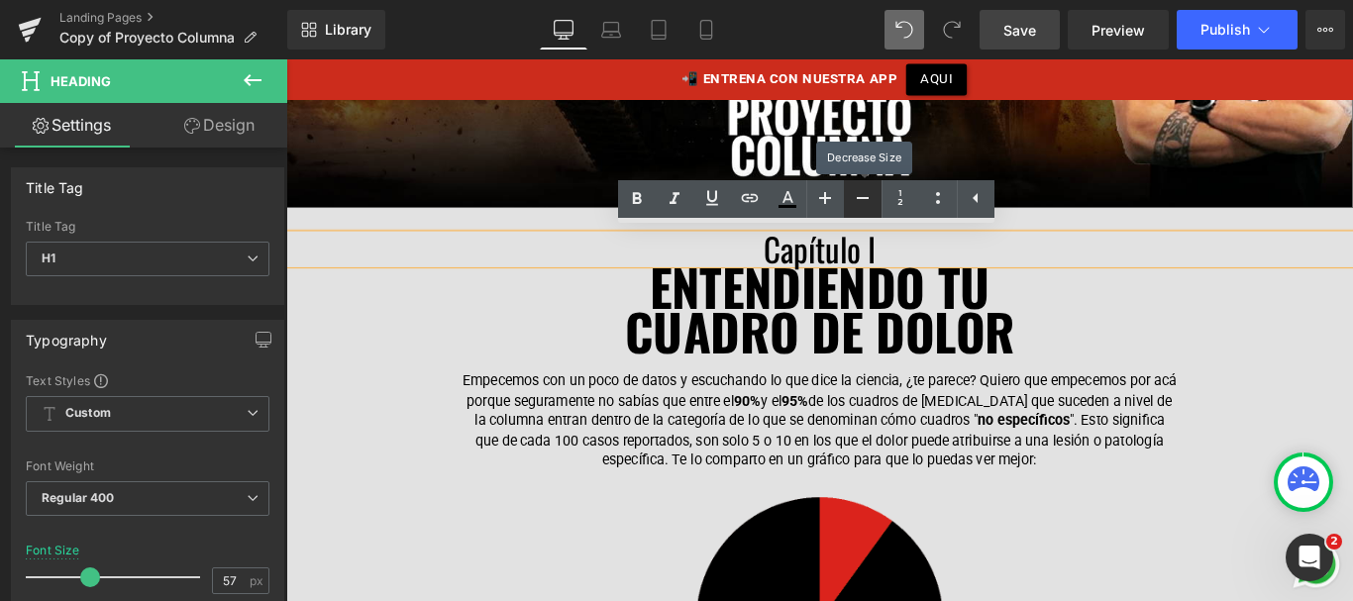
click at [860, 200] on icon at bounding box center [863, 198] width 24 height 24
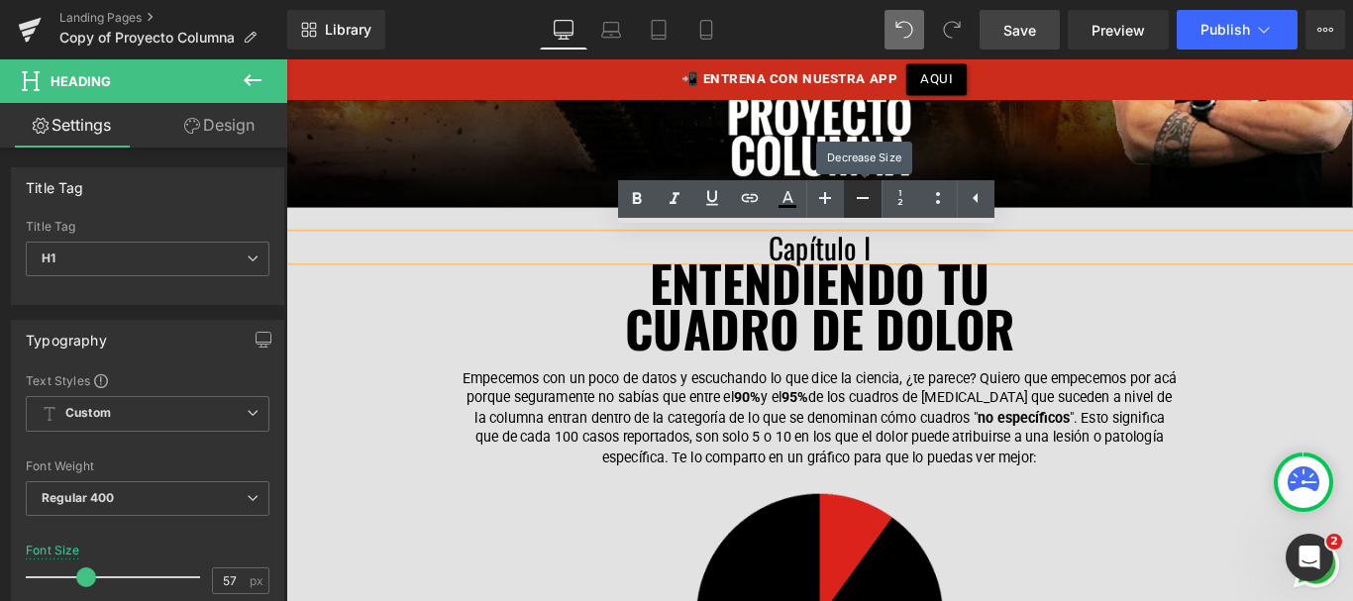
click at [860, 200] on icon at bounding box center [863, 198] width 24 height 24
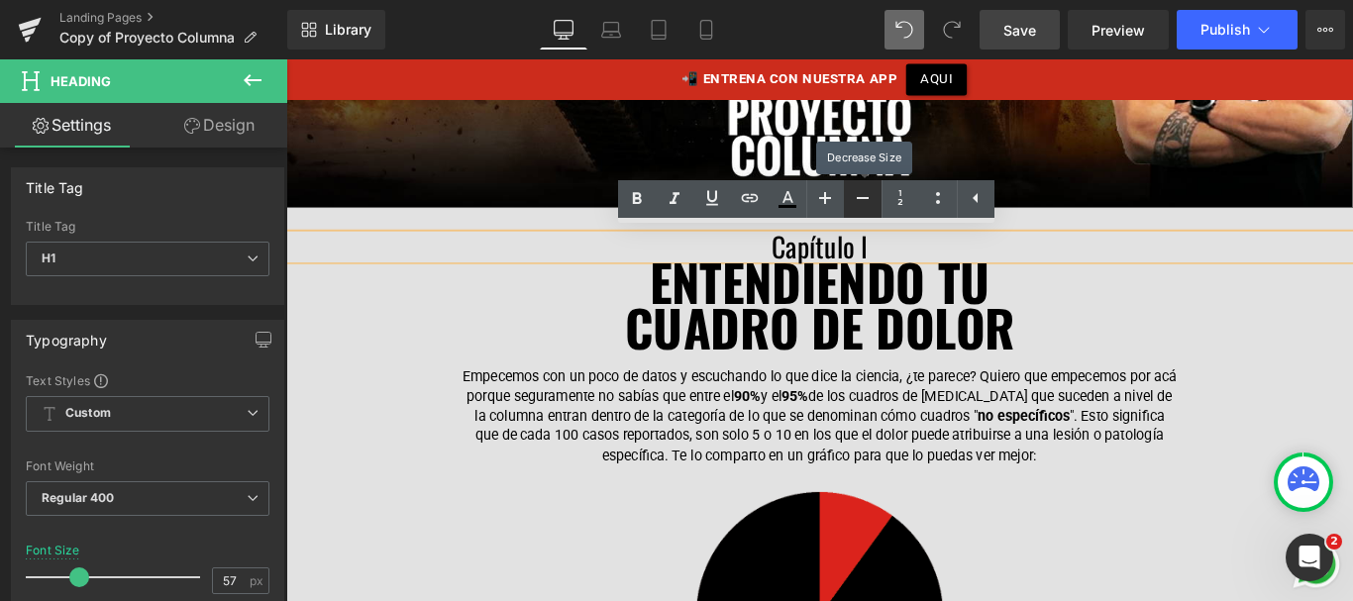
click at [860, 200] on icon at bounding box center [863, 198] width 24 height 24
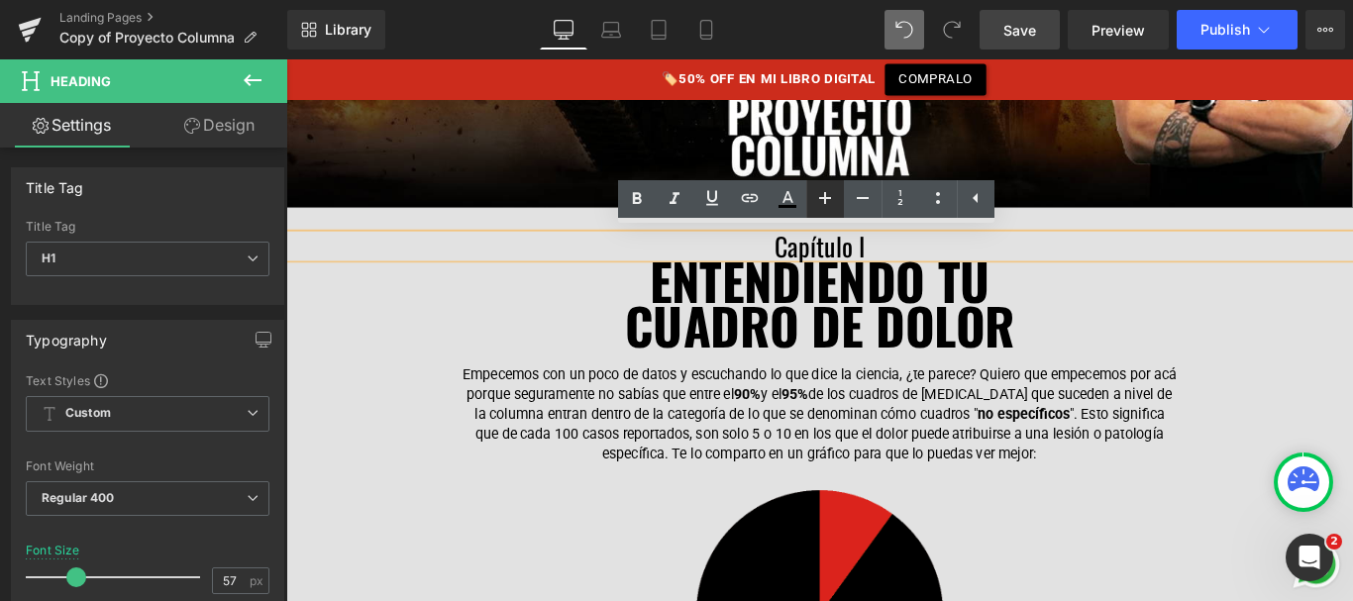
click at [833, 194] on icon at bounding box center [825, 198] width 24 height 24
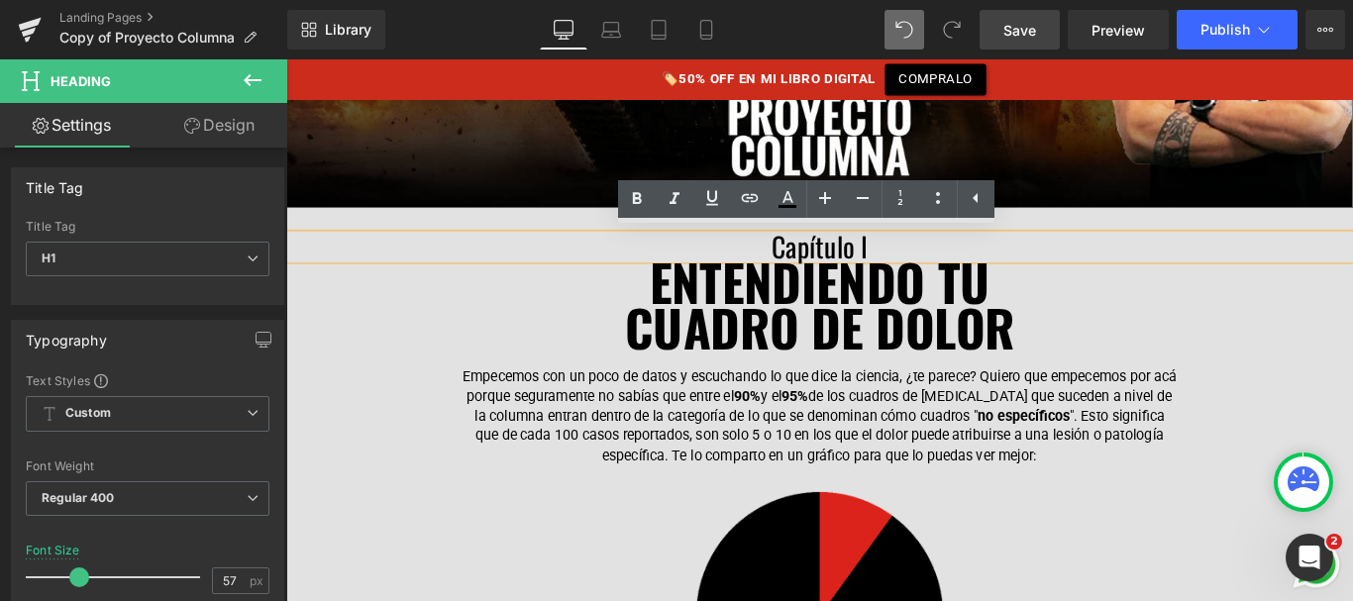
click at [249, 131] on link "Design" at bounding box center [220, 125] width 144 height 45
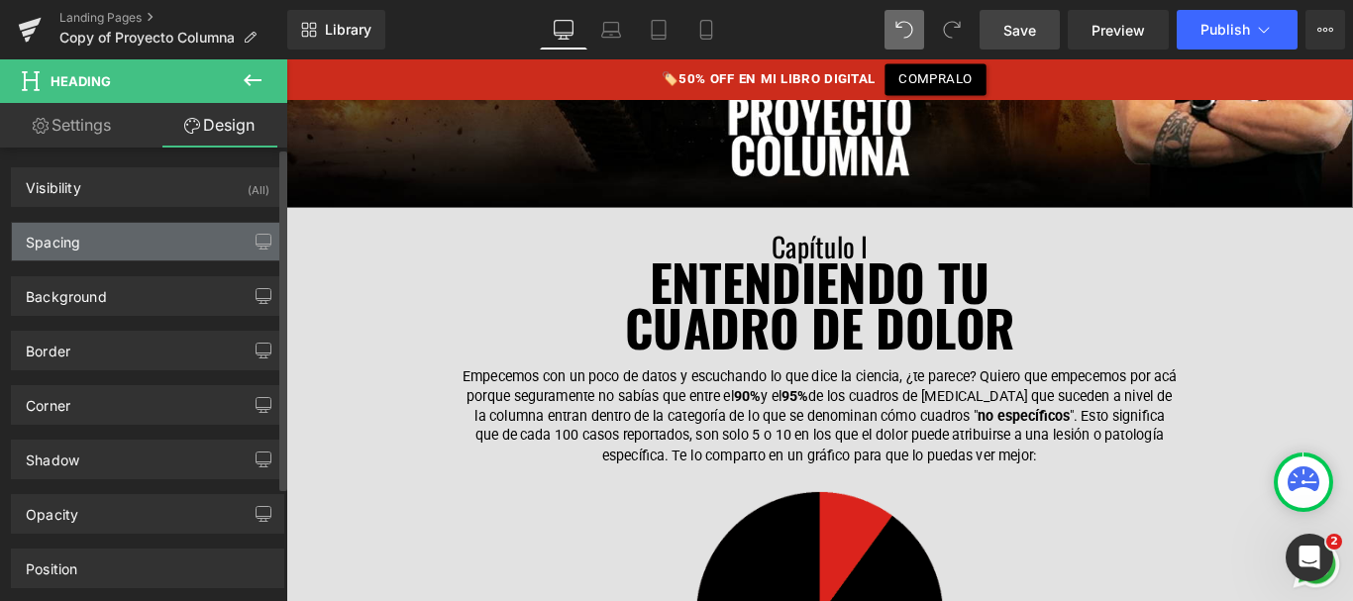
click at [145, 246] on div "Spacing" at bounding box center [147, 242] width 271 height 38
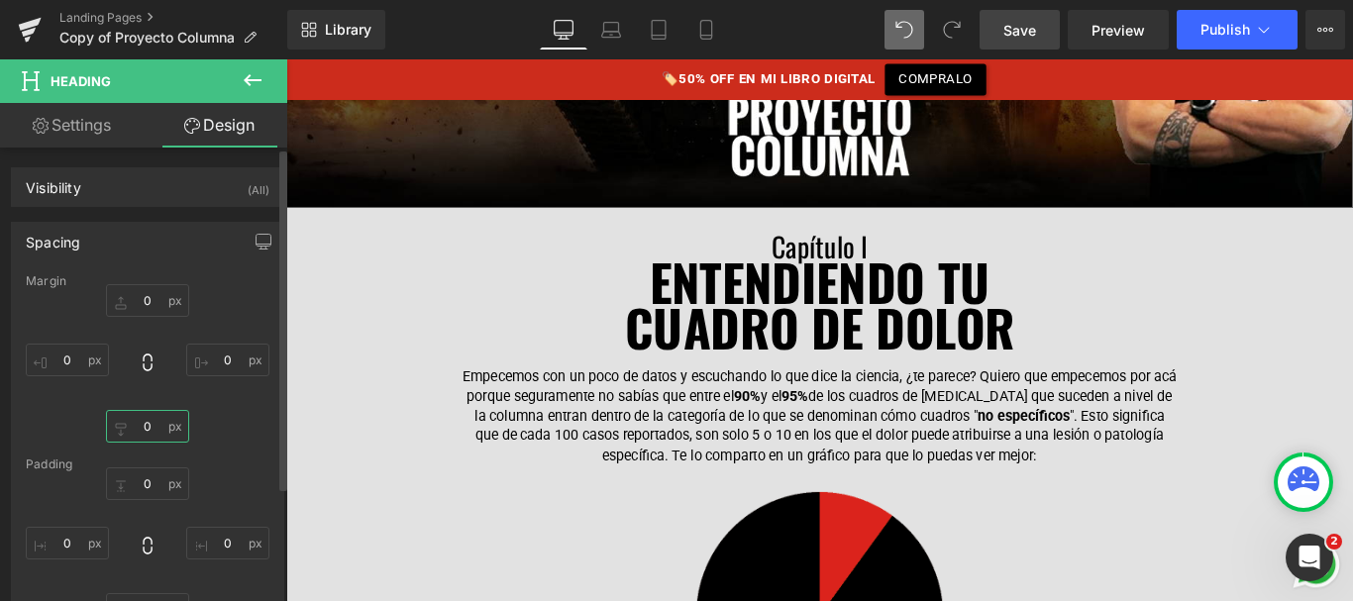
click at [149, 426] on input "text" at bounding box center [147, 426] width 83 height 33
type input "1"
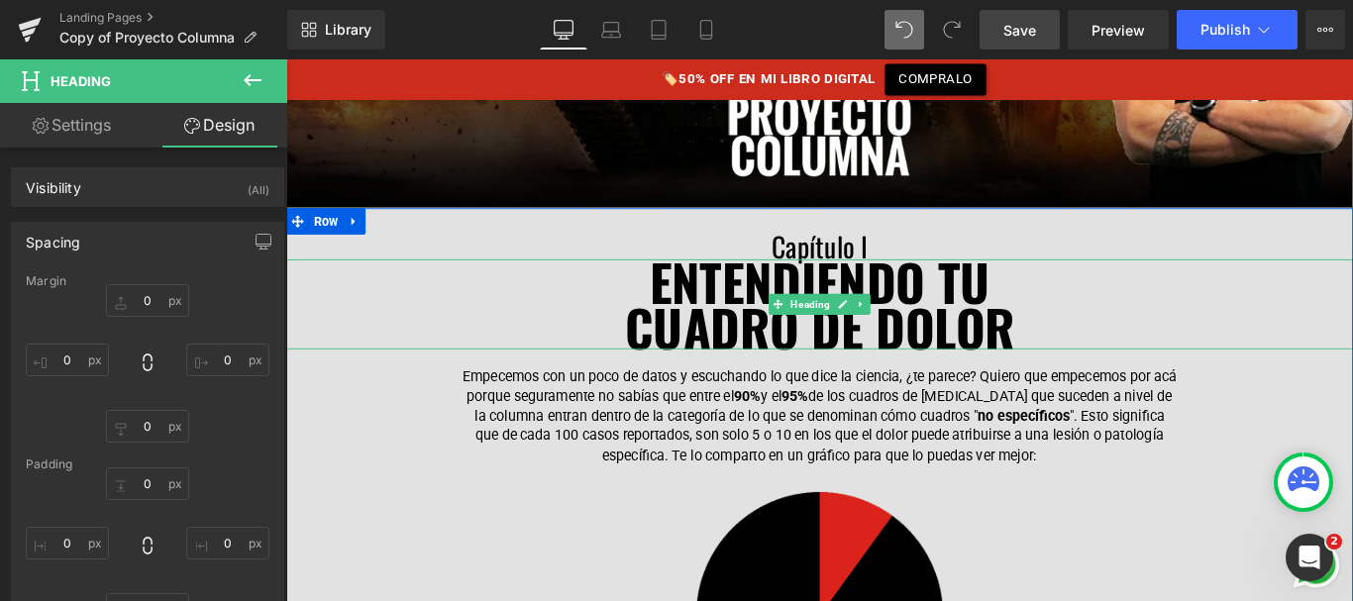
click at [765, 332] on font "CUADRO DE DOLOR" at bounding box center [886, 359] width 438 height 83
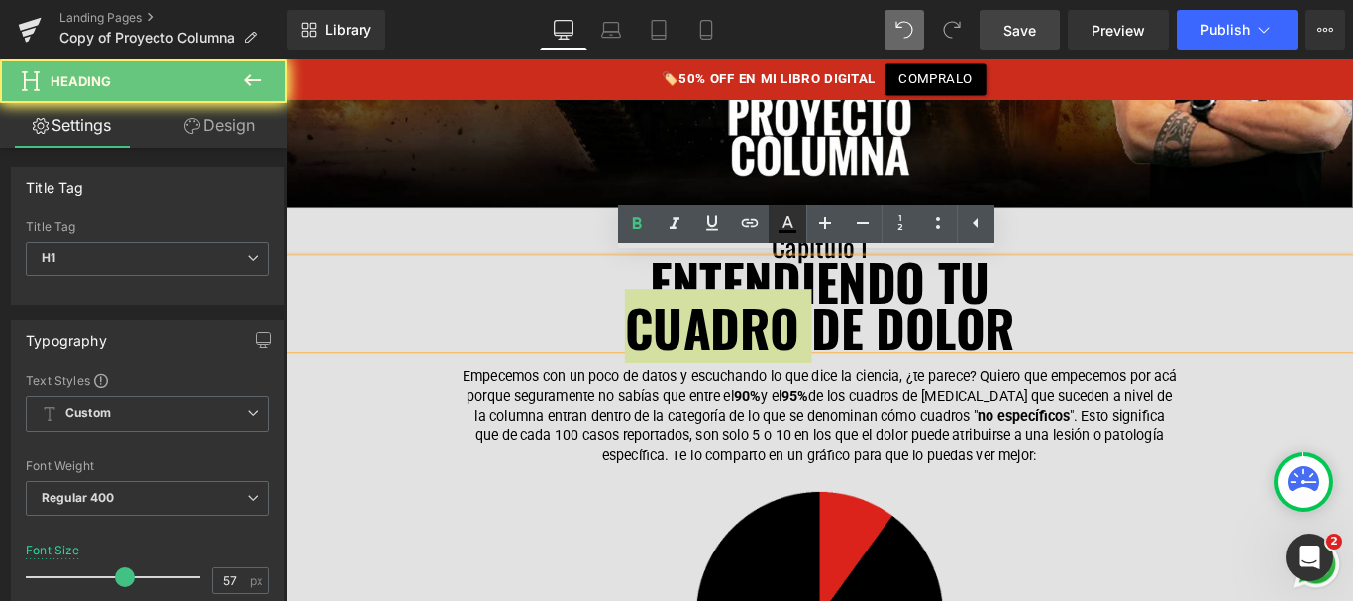
click at [798, 235] on icon at bounding box center [788, 224] width 24 height 24
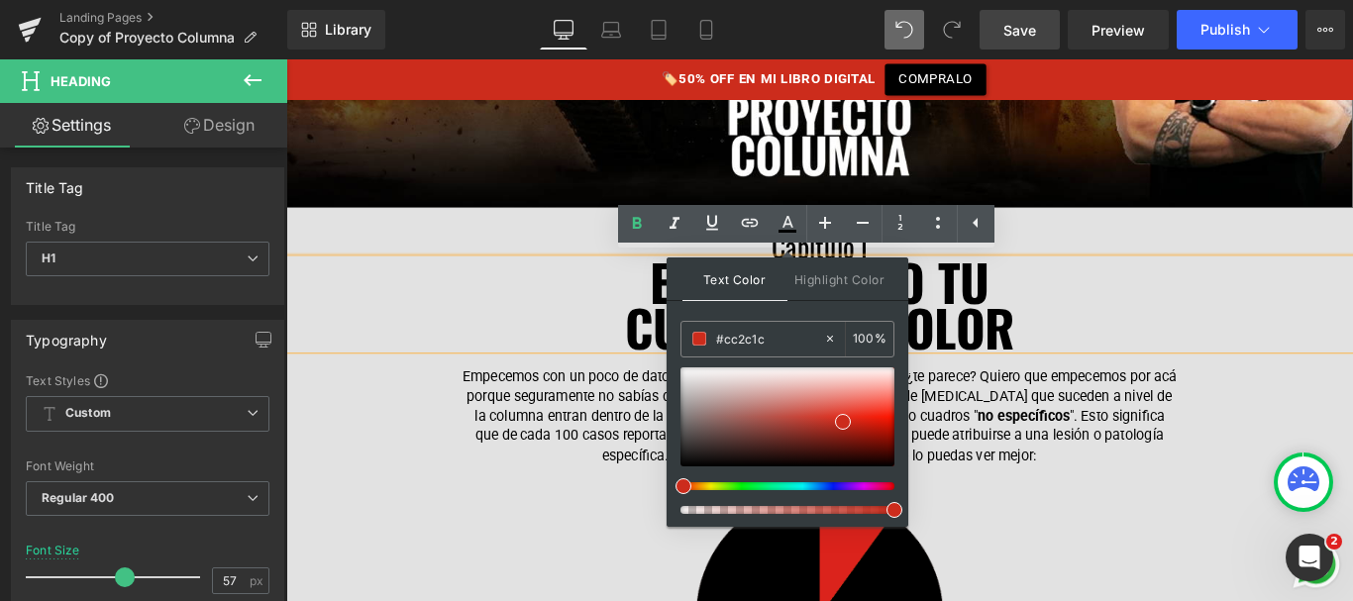
click at [1063, 356] on font "CUADRO DE DOLOR" at bounding box center [886, 359] width 438 height 83
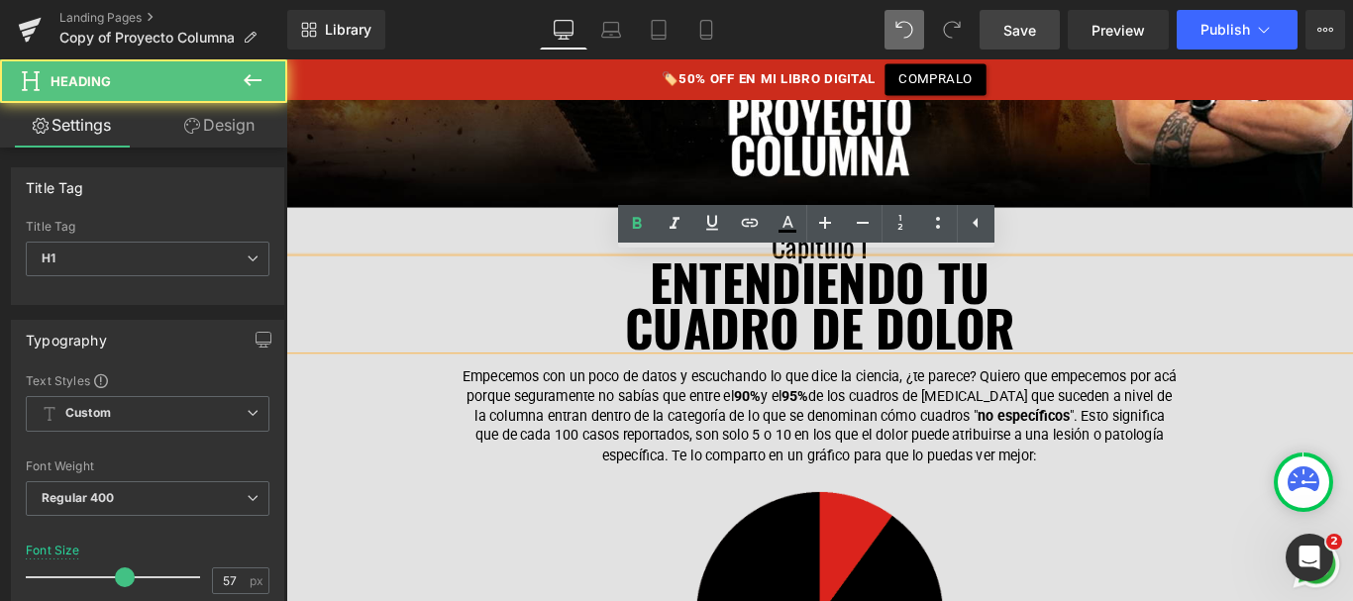
click at [917, 271] on font "ENTENDIENDO TU" at bounding box center [885, 308] width 382 height 83
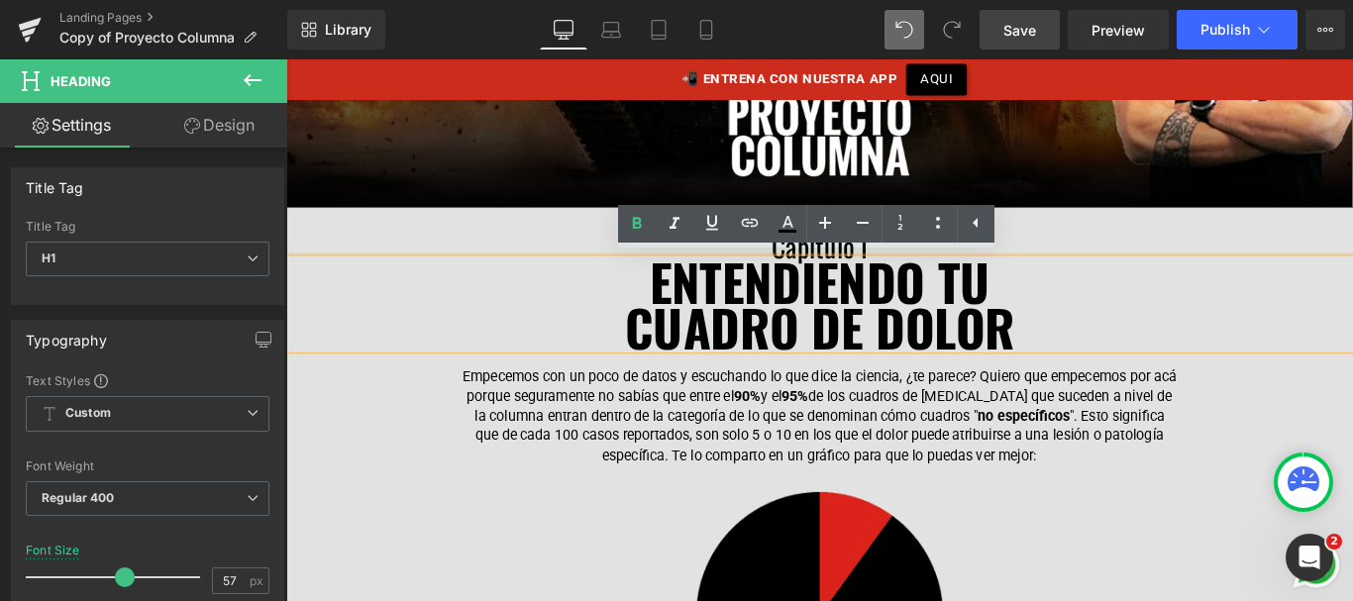
click at [807, 247] on ul "Text Color Highlight Color #333333 #cc2c1c 100 % transparent 0 %" at bounding box center [806, 226] width 376 height 43
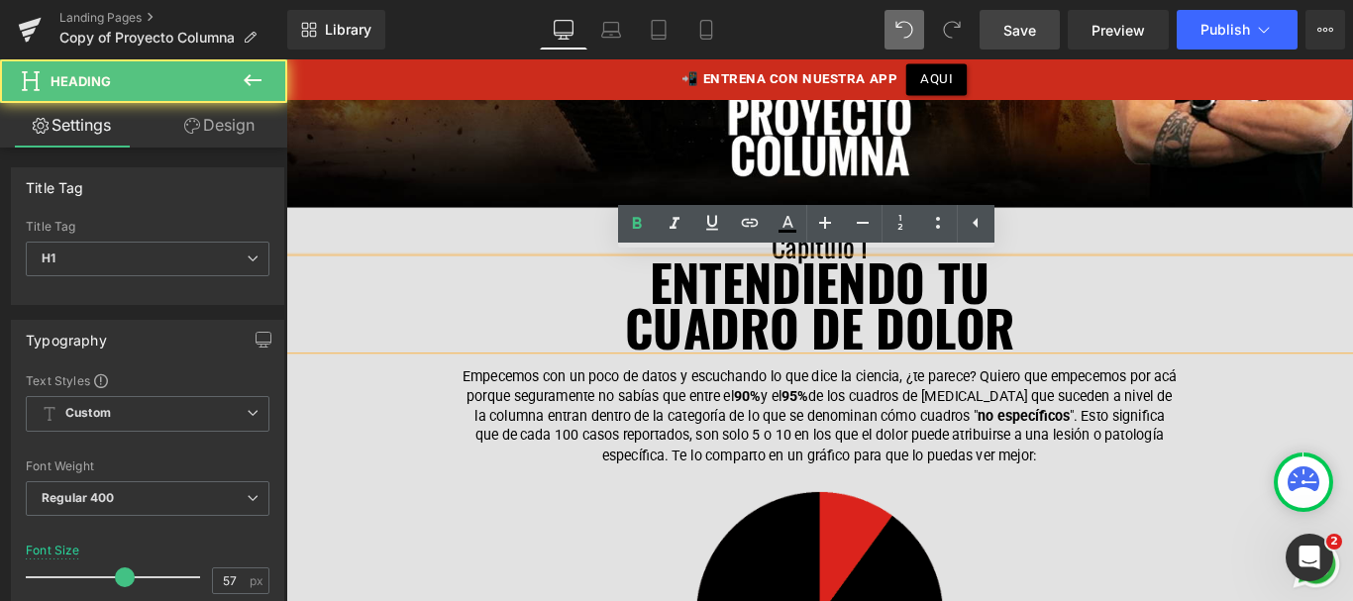
click at [855, 270] on font "ENTENDIENDO TU" at bounding box center [885, 308] width 382 height 83
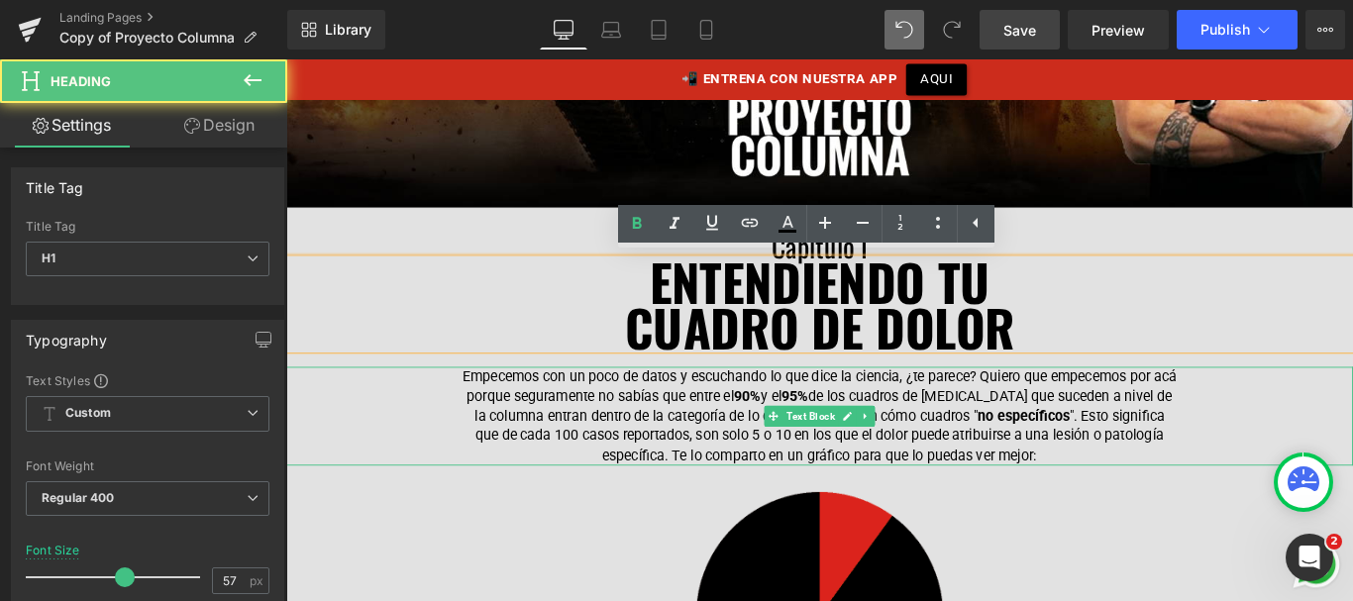
click at [851, 475] on p "Empecemos con un poco de datos y escuchando lo que dice la ciencia, ¿te parece?…" at bounding box center [885, 460] width 802 height 111
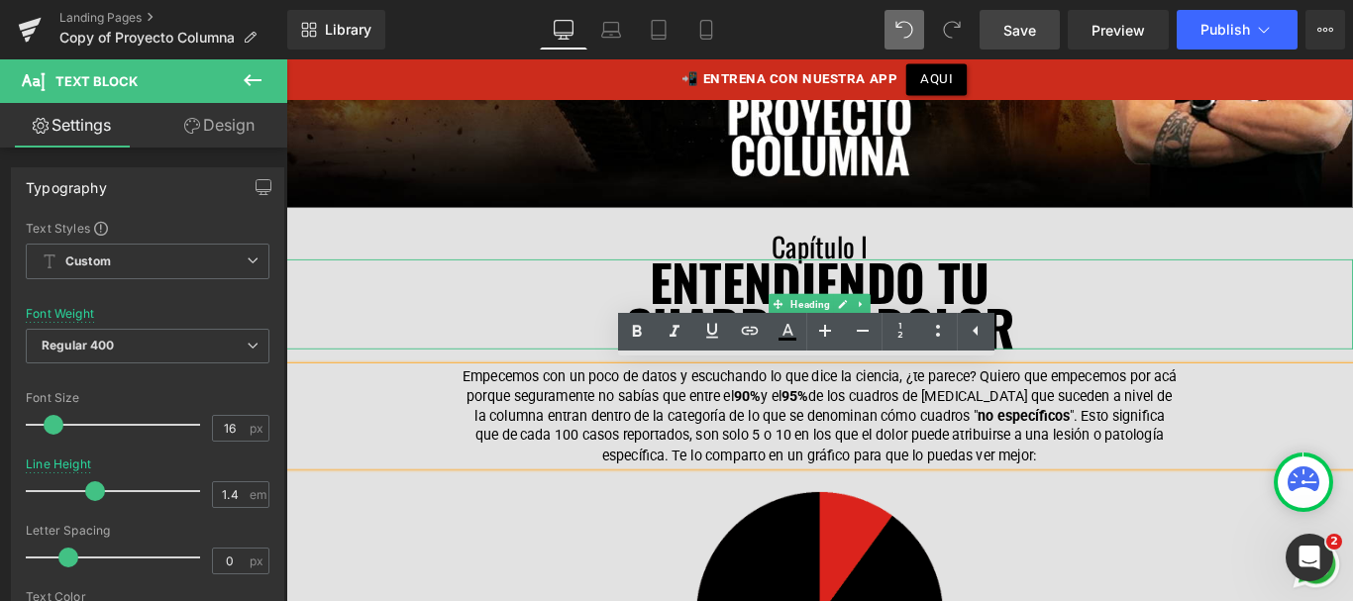
click at [844, 259] on div "Capítulo I Heading" at bounding box center [885, 271] width 1199 height 28
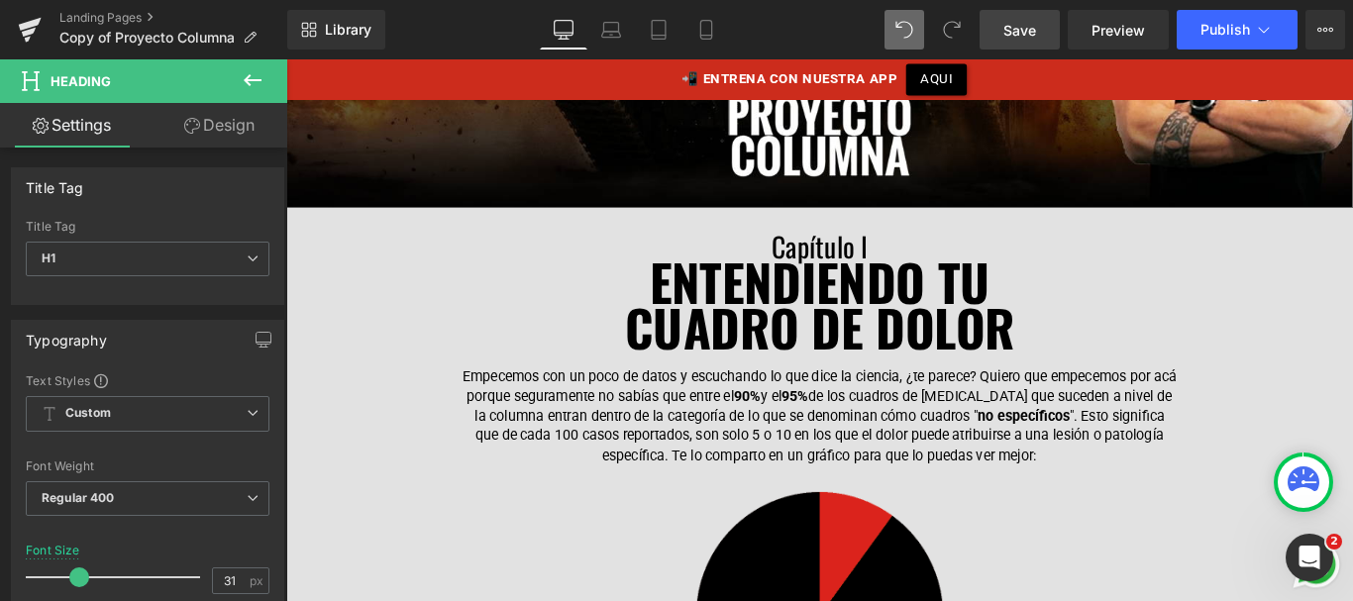
click at [228, 133] on link "Design" at bounding box center [220, 125] width 144 height 45
click at [0, 0] on div "Spacing" at bounding box center [0, 0] width 0 height 0
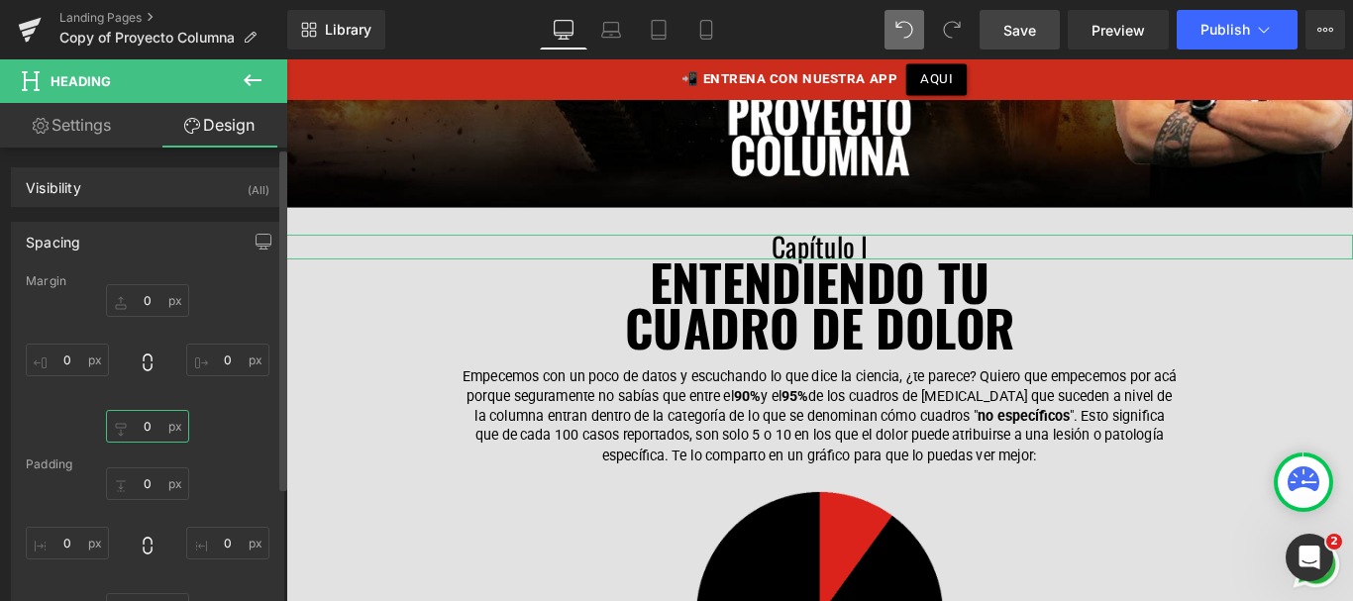
click at [147, 421] on input "text" at bounding box center [147, 426] width 83 height 33
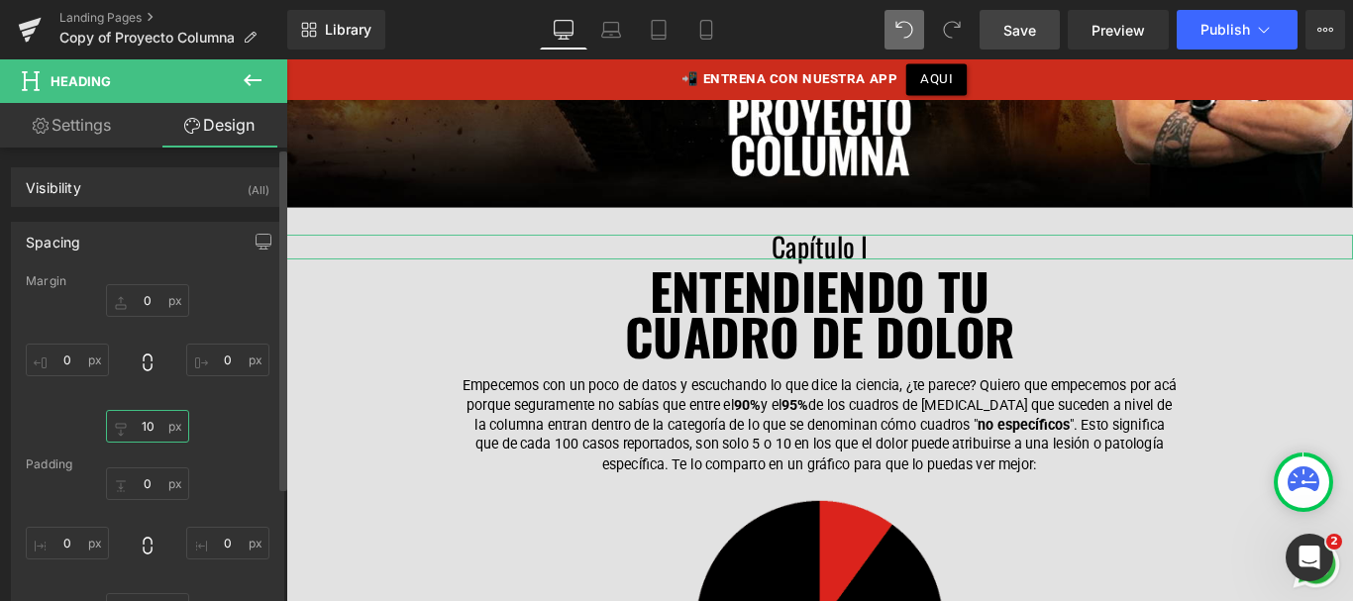
type input "1"
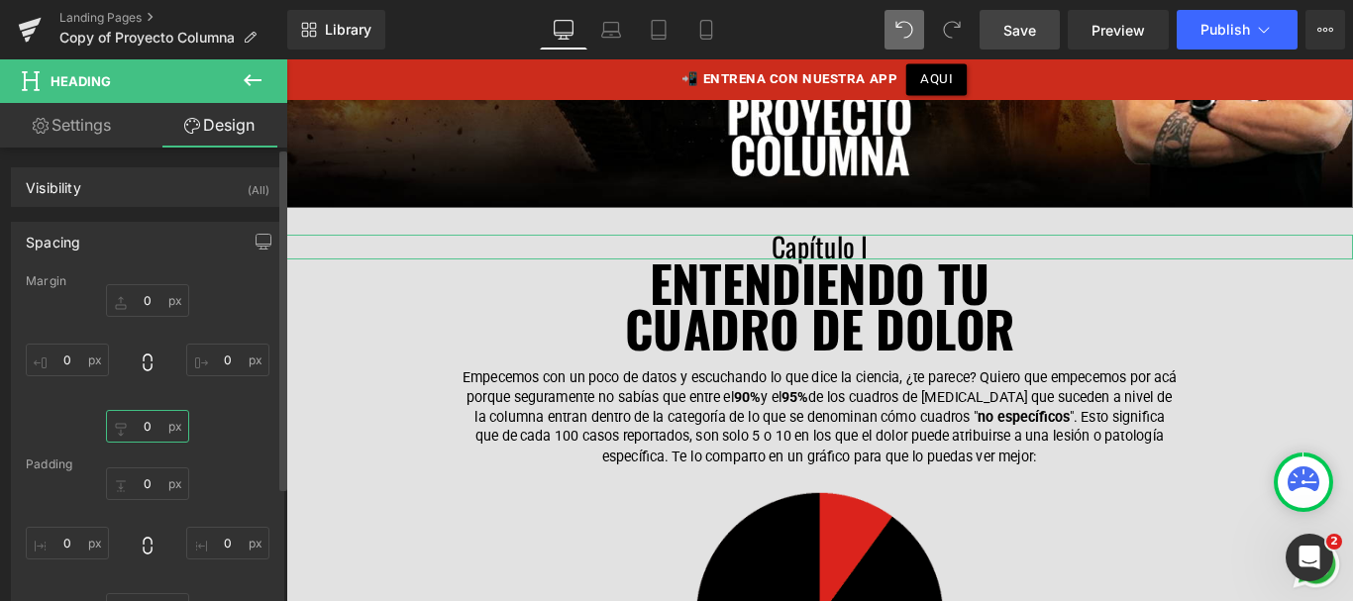
type input "5"
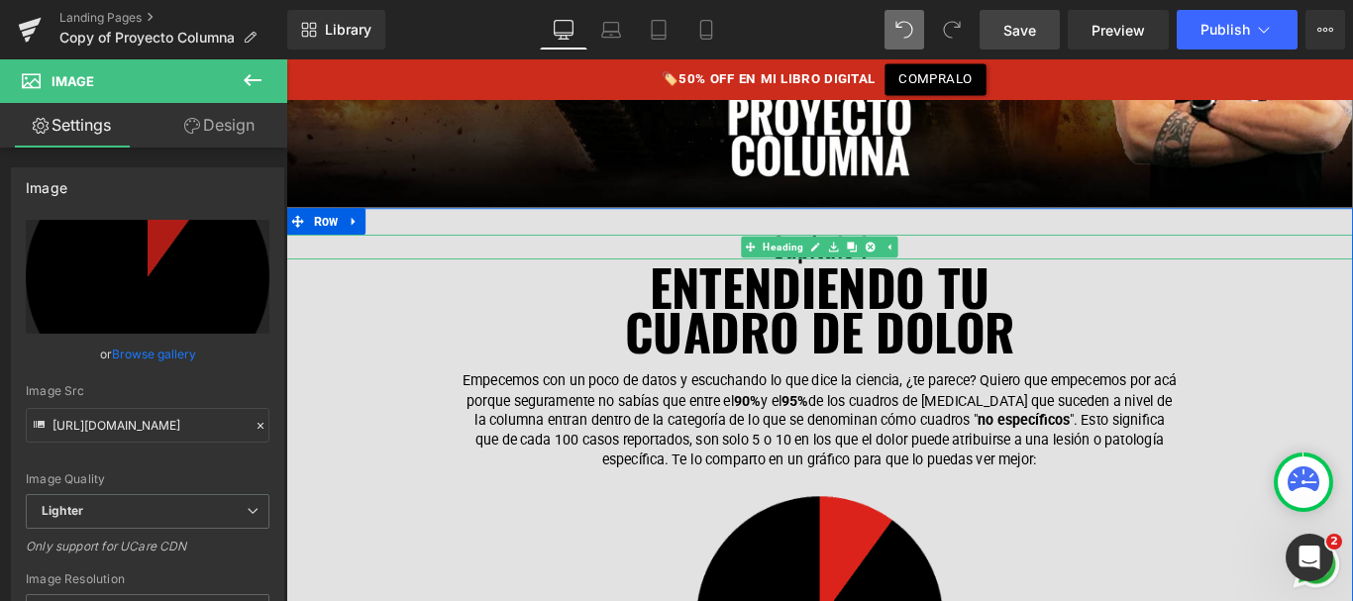
click at [856, 263] on span "Heading" at bounding box center [844, 271] width 53 height 24
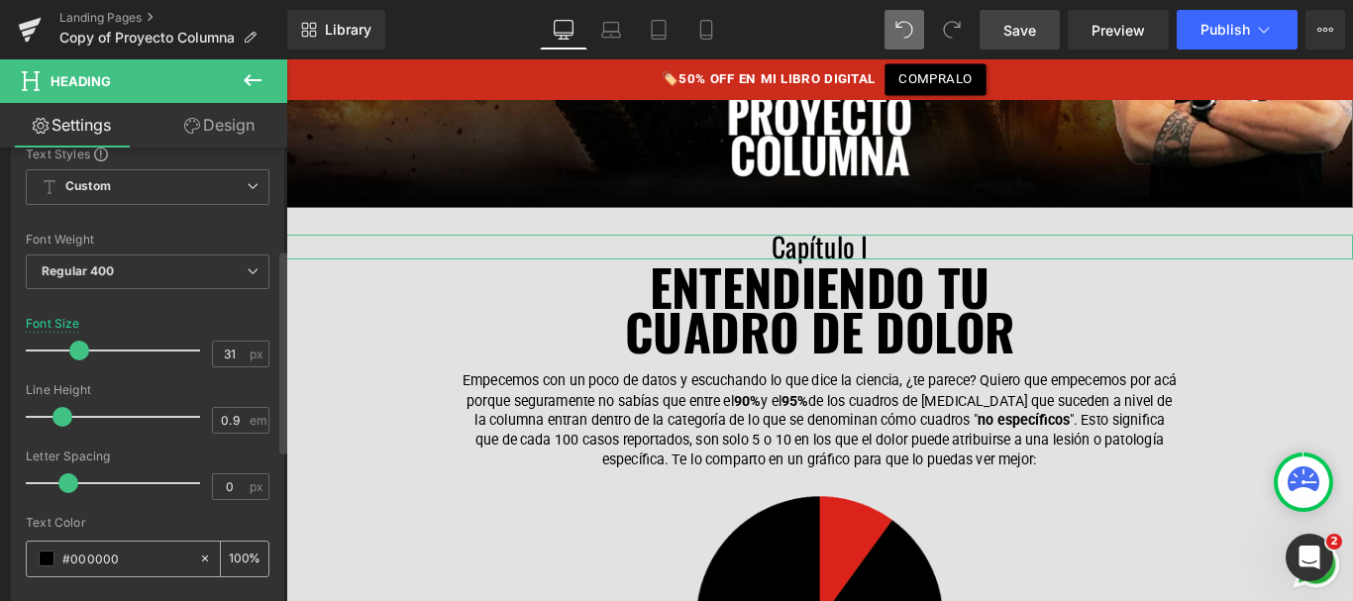
scroll to position [237, 0]
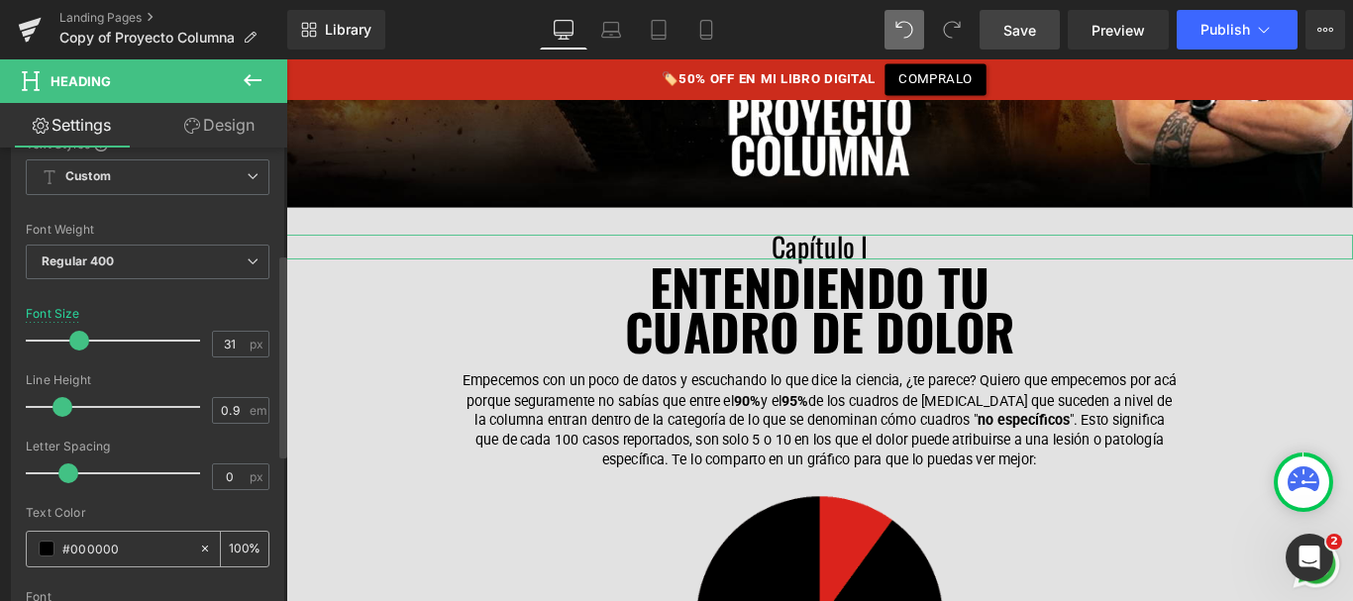
click at [124, 548] on input "#000000" at bounding box center [125, 549] width 127 height 22
click at [77, 550] on input "#333" at bounding box center [125, 549] width 127 height 22
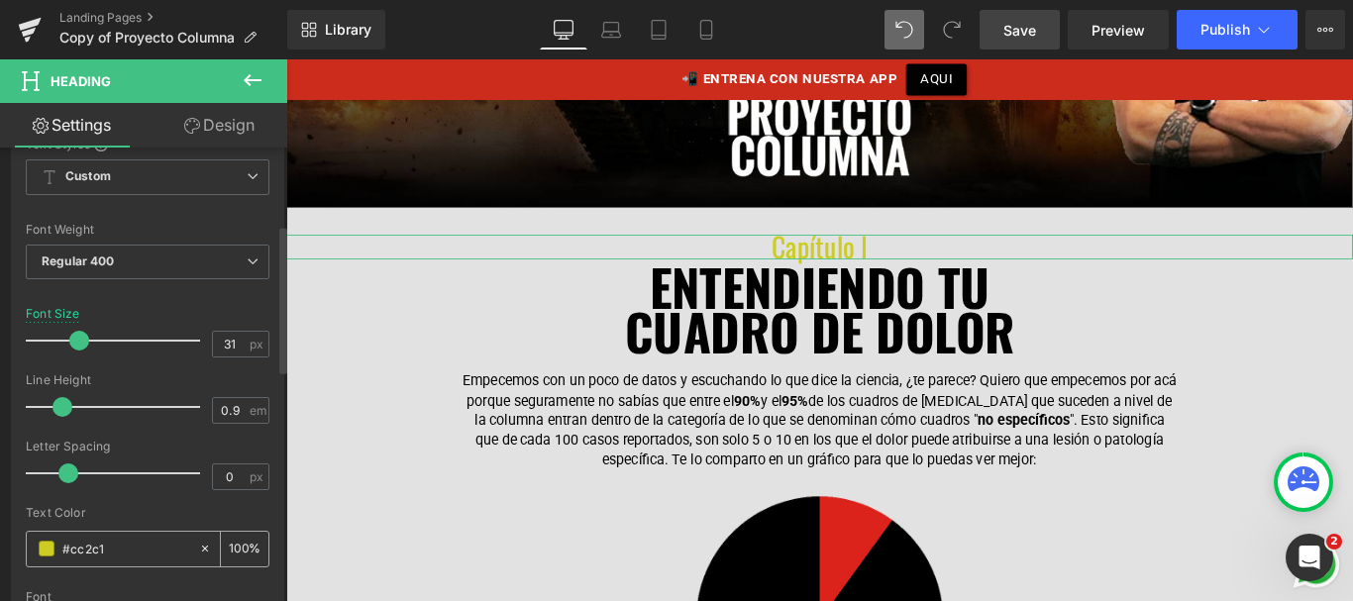
type input "#cc2c1c"
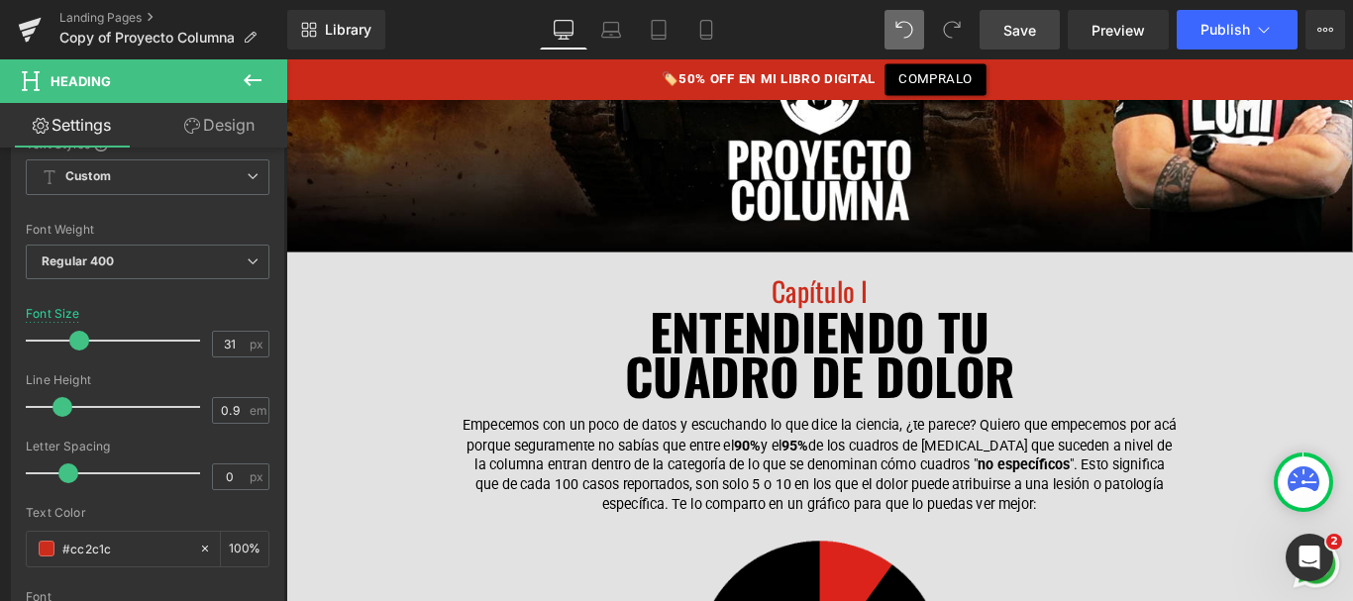
scroll to position [608, 0]
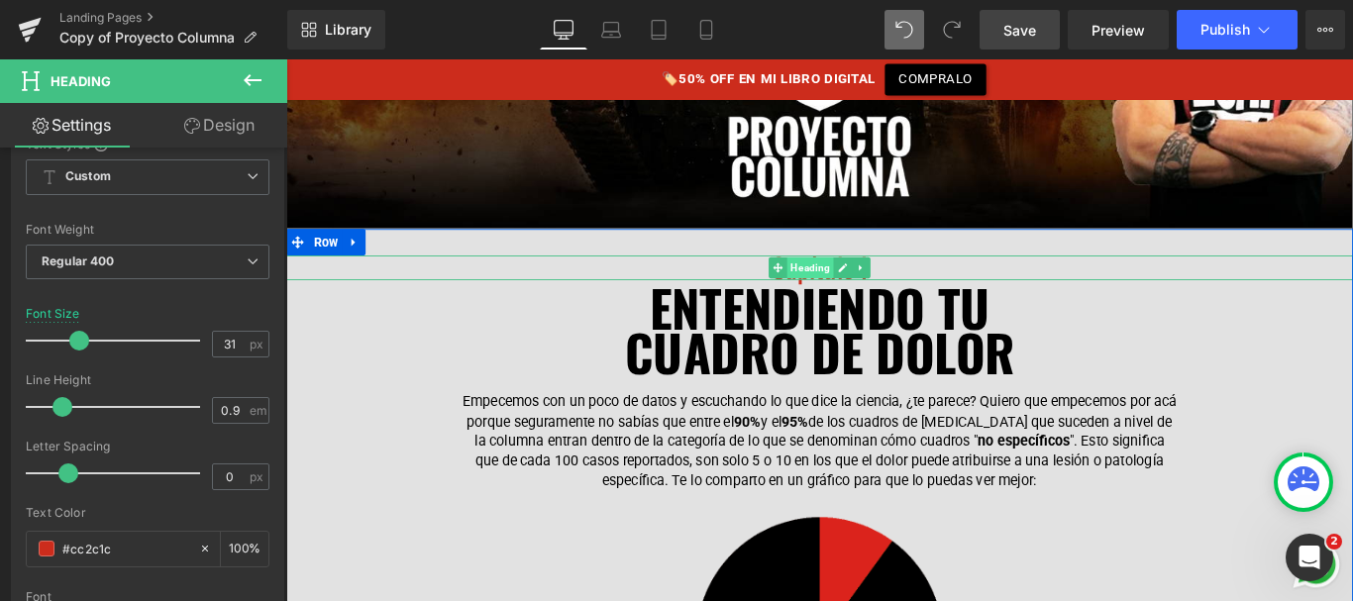
click at [859, 286] on span "Heading" at bounding box center [875, 294] width 53 height 24
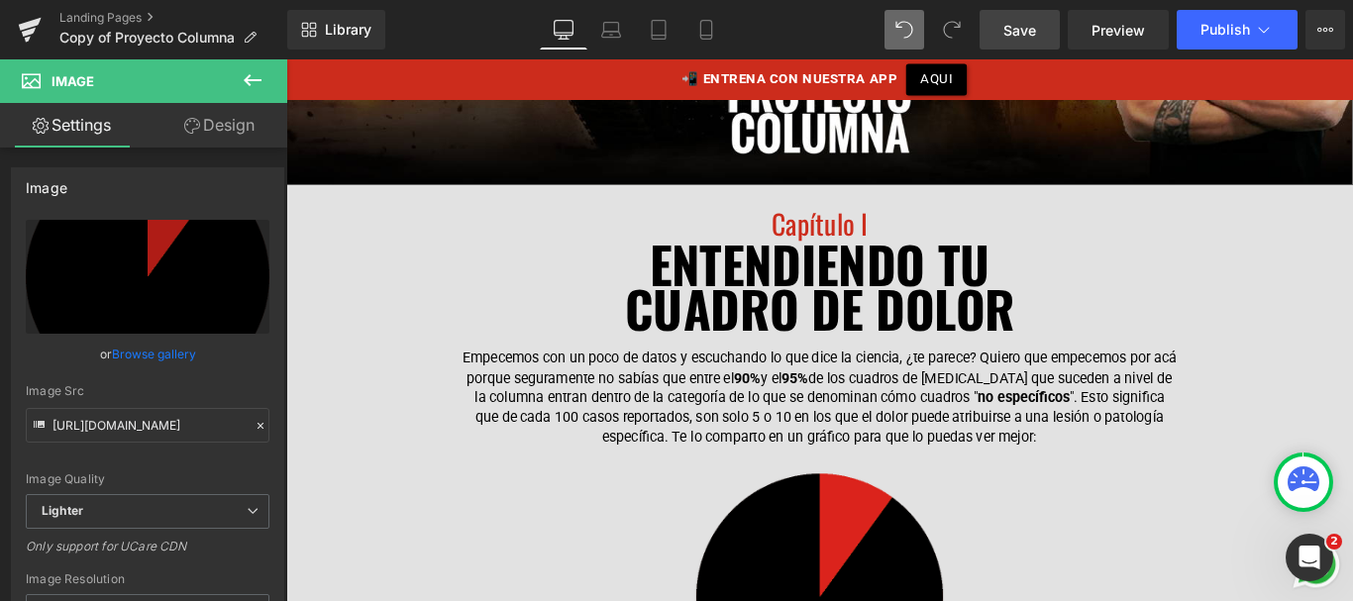
scroll to position [657, 0]
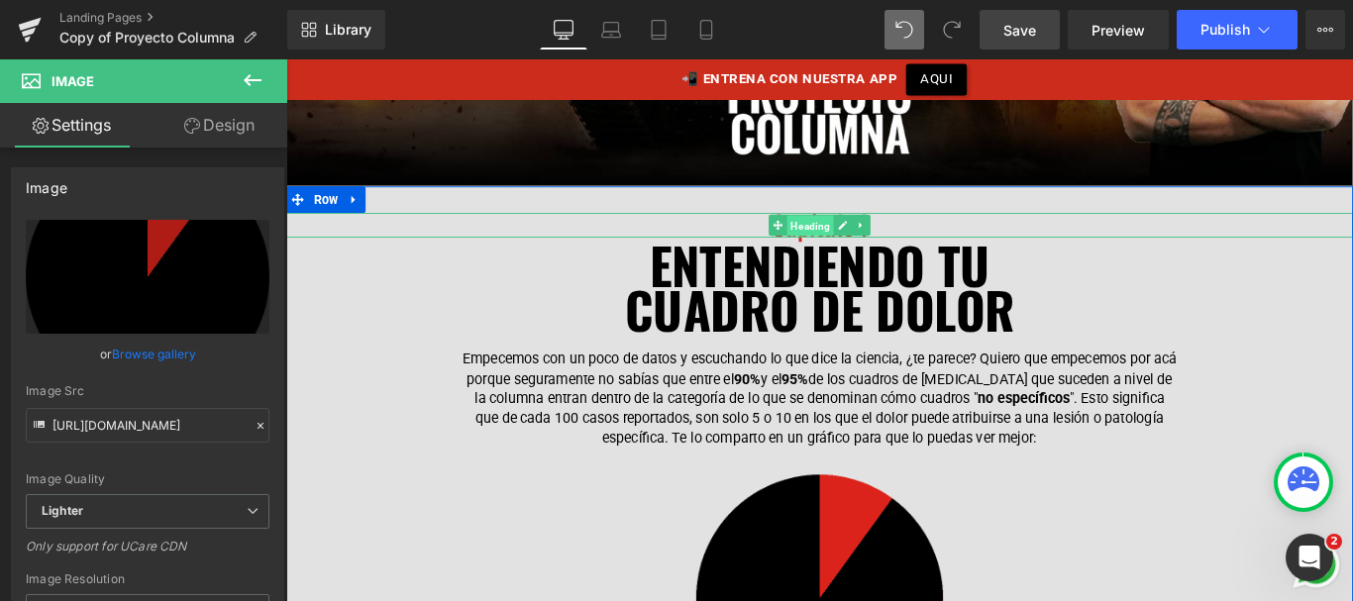
click at [874, 242] on span "Heading" at bounding box center [875, 246] width 53 height 24
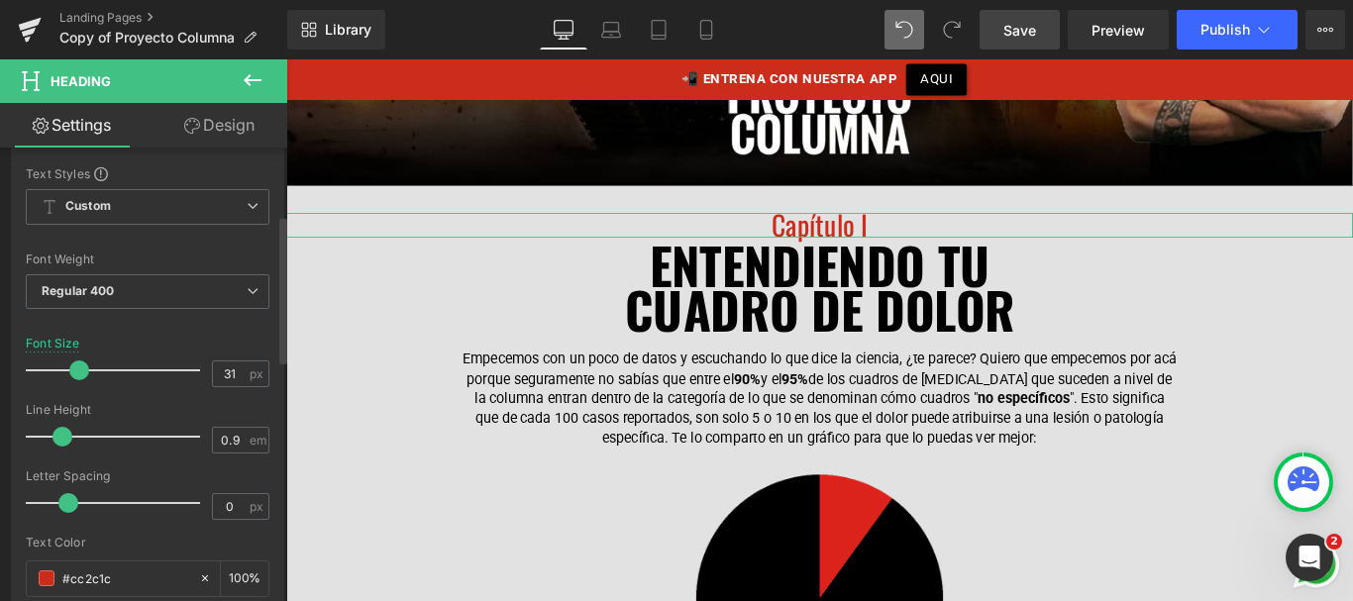
scroll to position [225, 0]
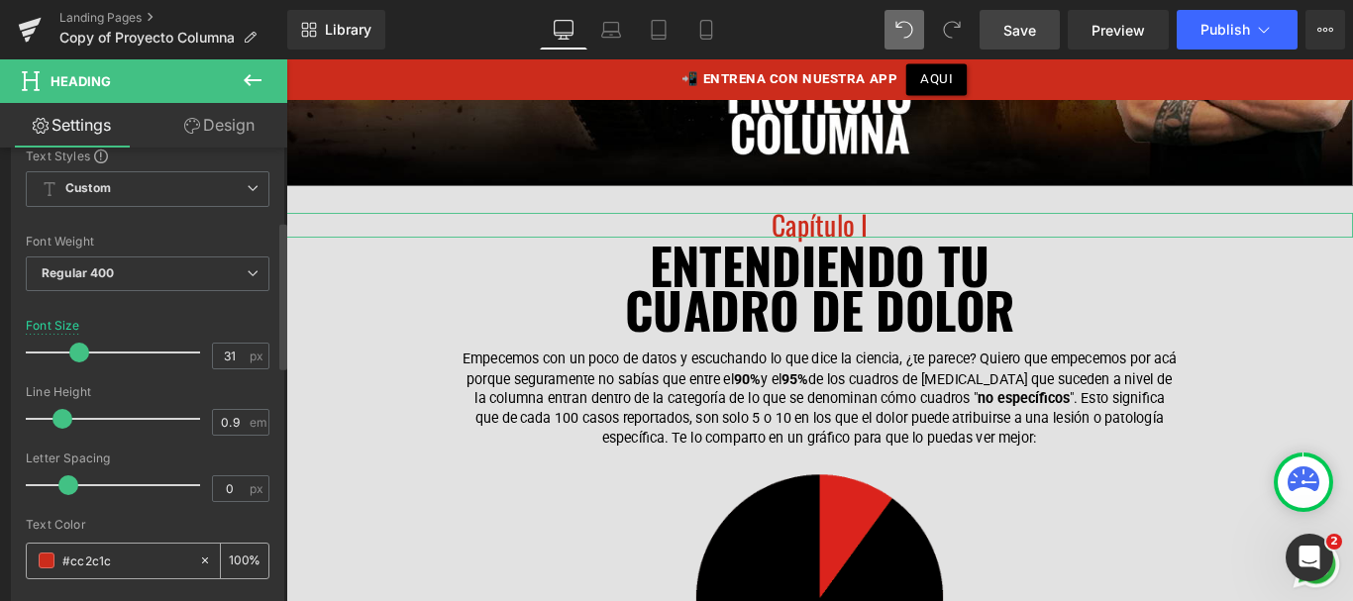
click at [93, 556] on input "#cc2c1c" at bounding box center [125, 561] width 127 height 22
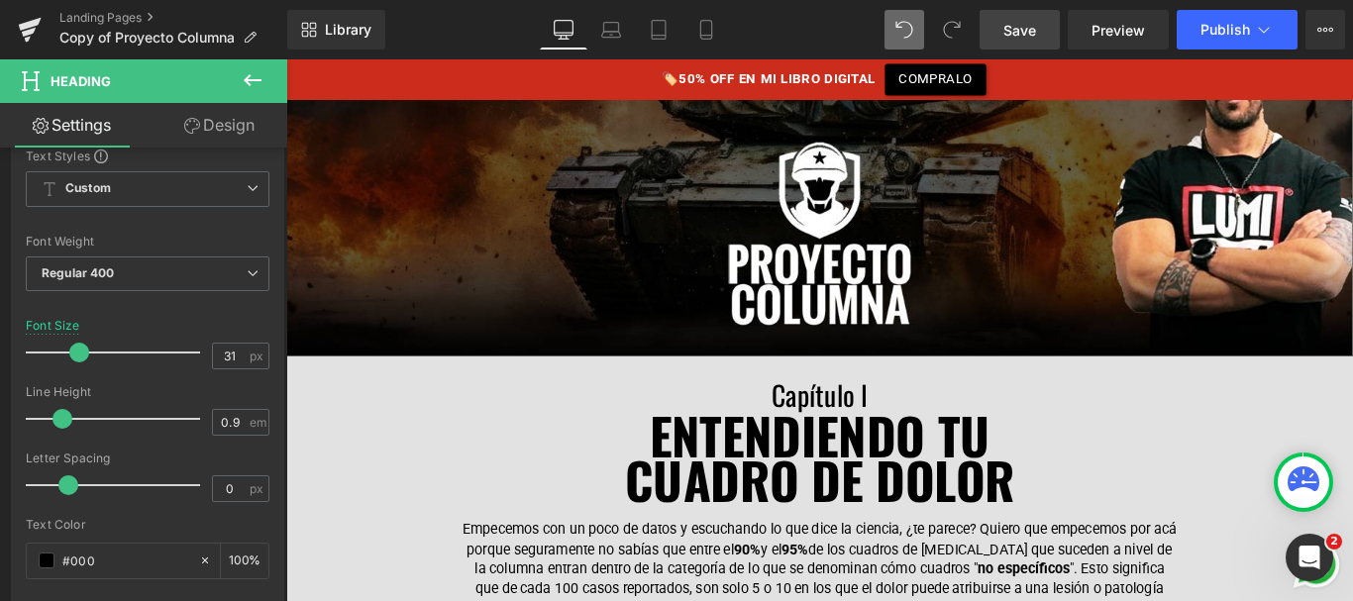
scroll to position [507, 0]
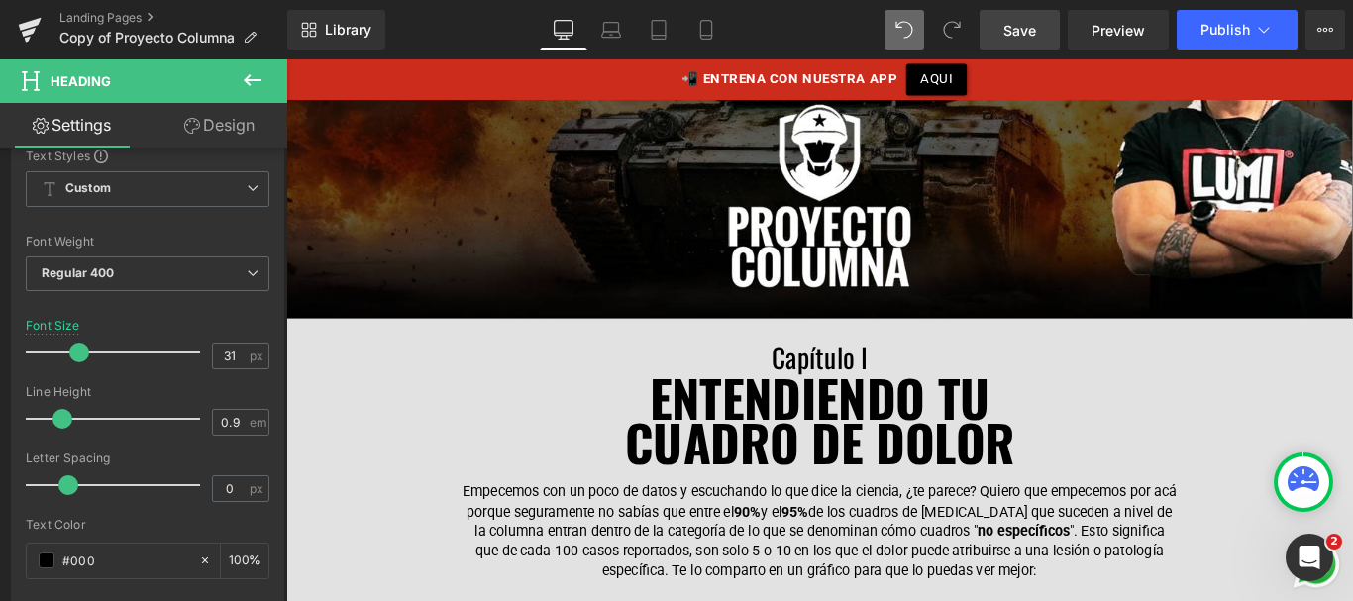
type input "#000"
drag, startPoint x: 1020, startPoint y: 33, endPoint x: 672, endPoint y: 314, distance: 448.0
click at [1020, 33] on span "Save" at bounding box center [1020, 30] width 33 height 21
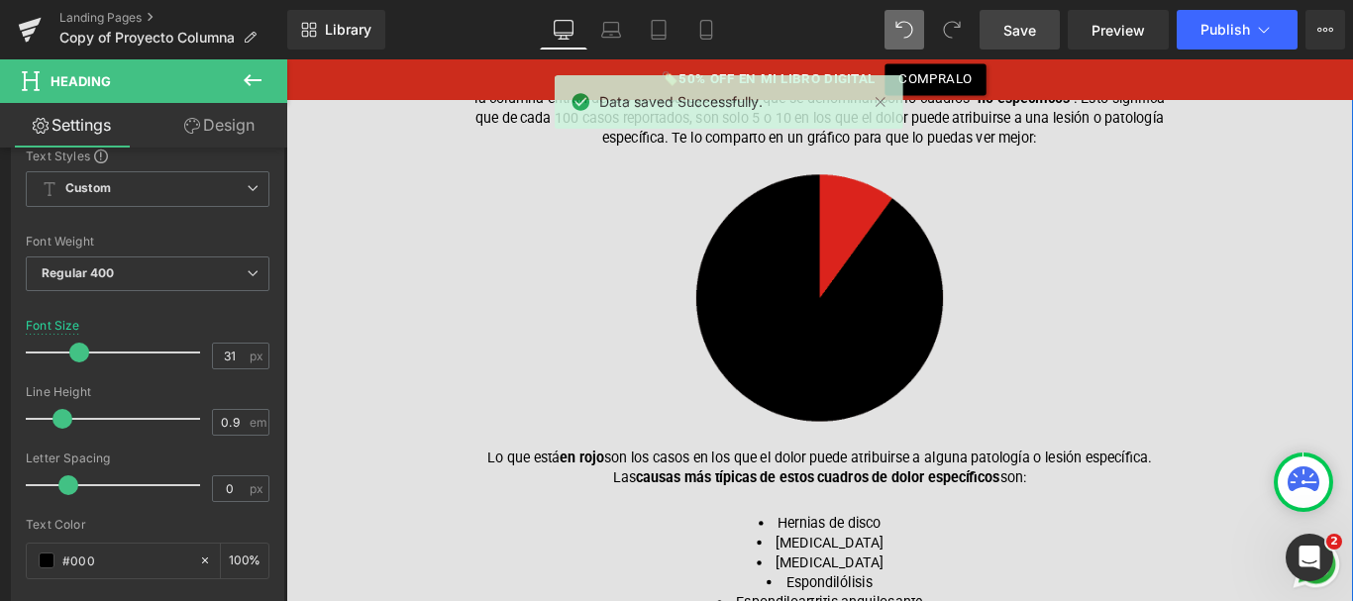
scroll to position [935, 0]
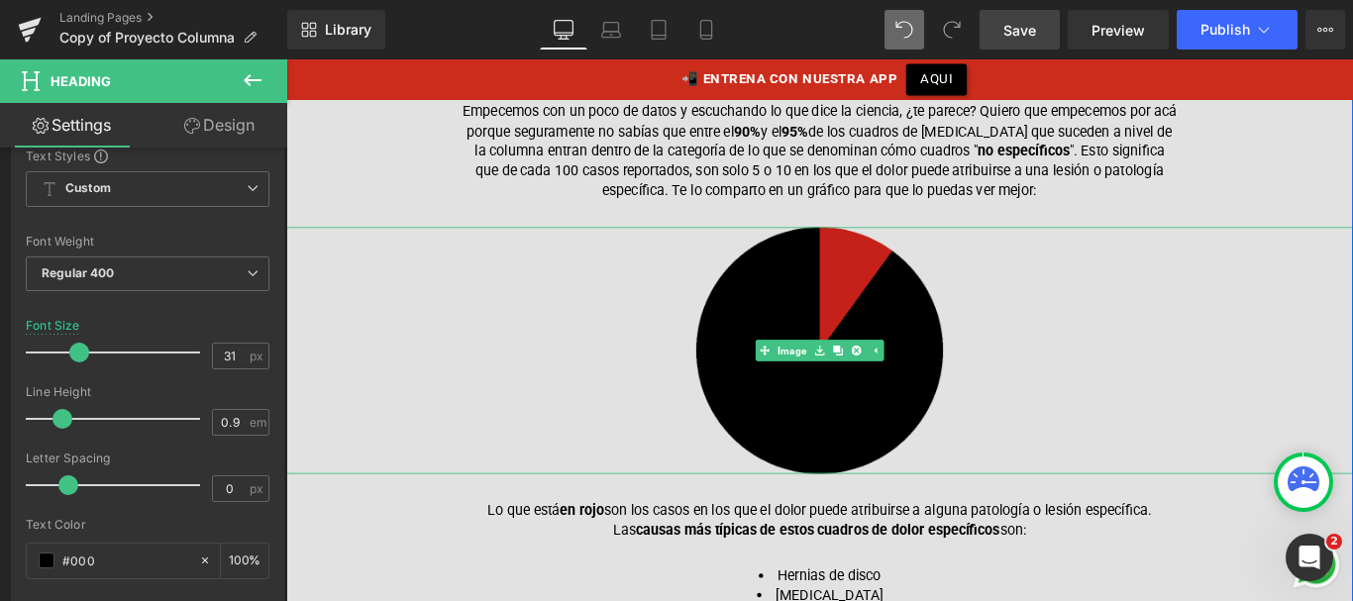
click at [780, 346] on img at bounding box center [885, 386] width 277 height 277
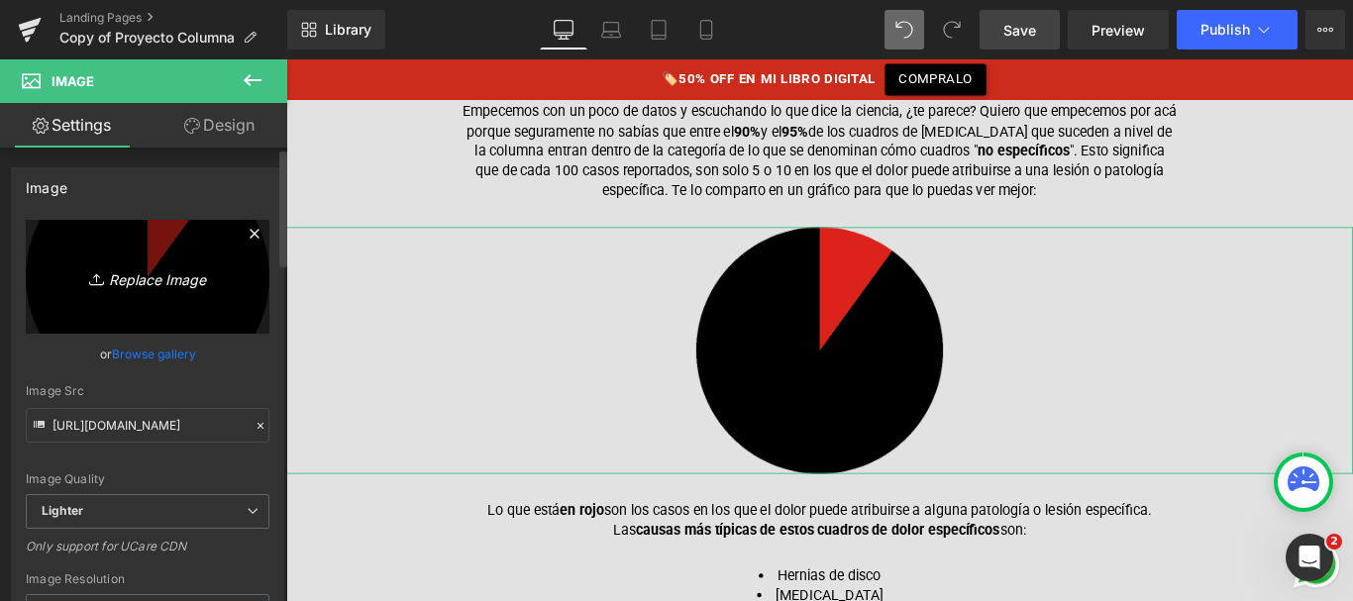
click at [134, 282] on icon "Replace Image" at bounding box center [147, 276] width 159 height 25
type input "C:\fakepath\grafico-torta.png"
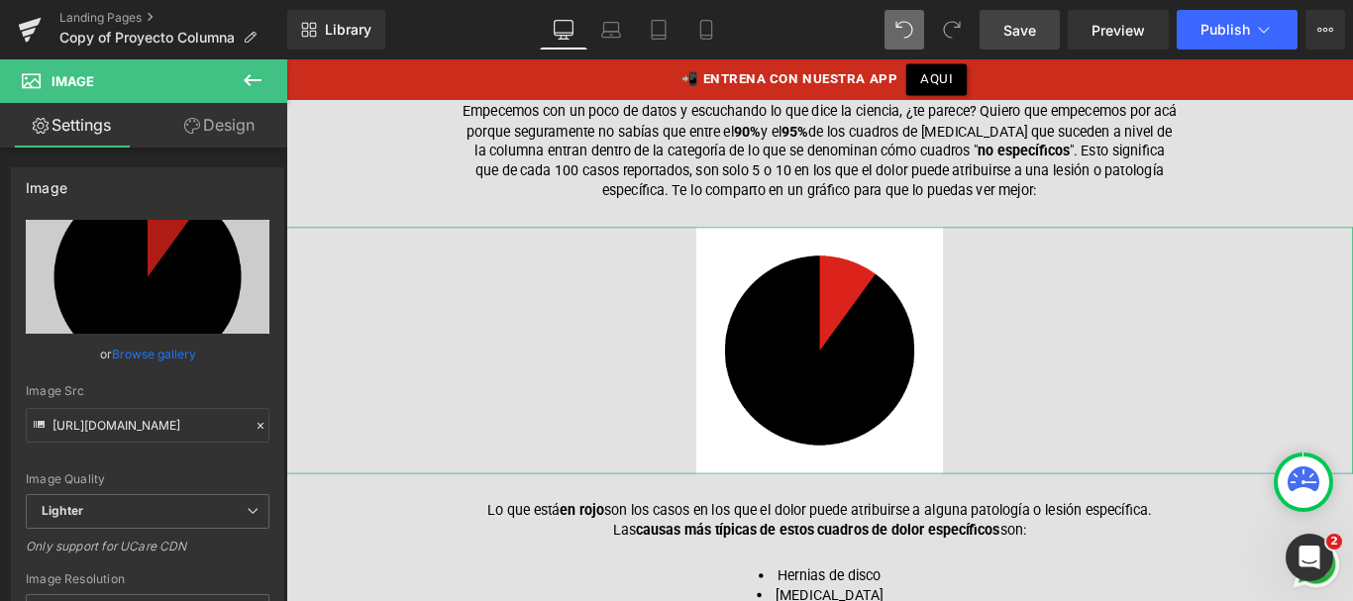
click at [216, 139] on link "Design" at bounding box center [220, 125] width 144 height 45
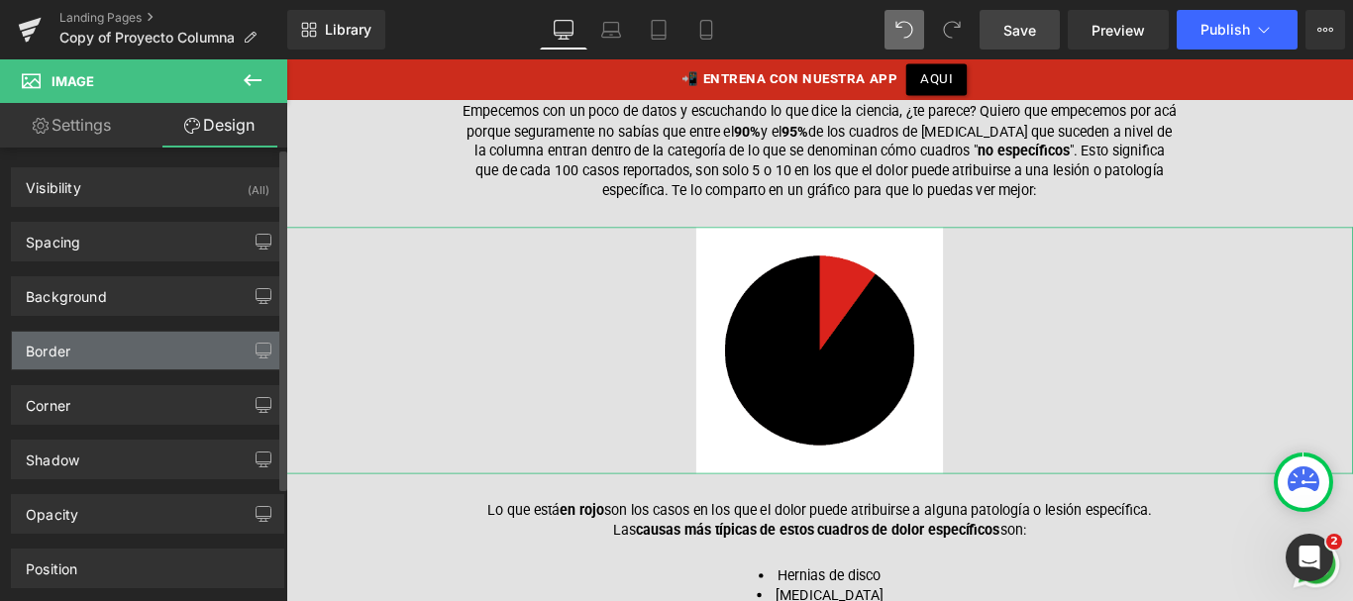
click at [78, 339] on div "Border" at bounding box center [147, 351] width 271 height 38
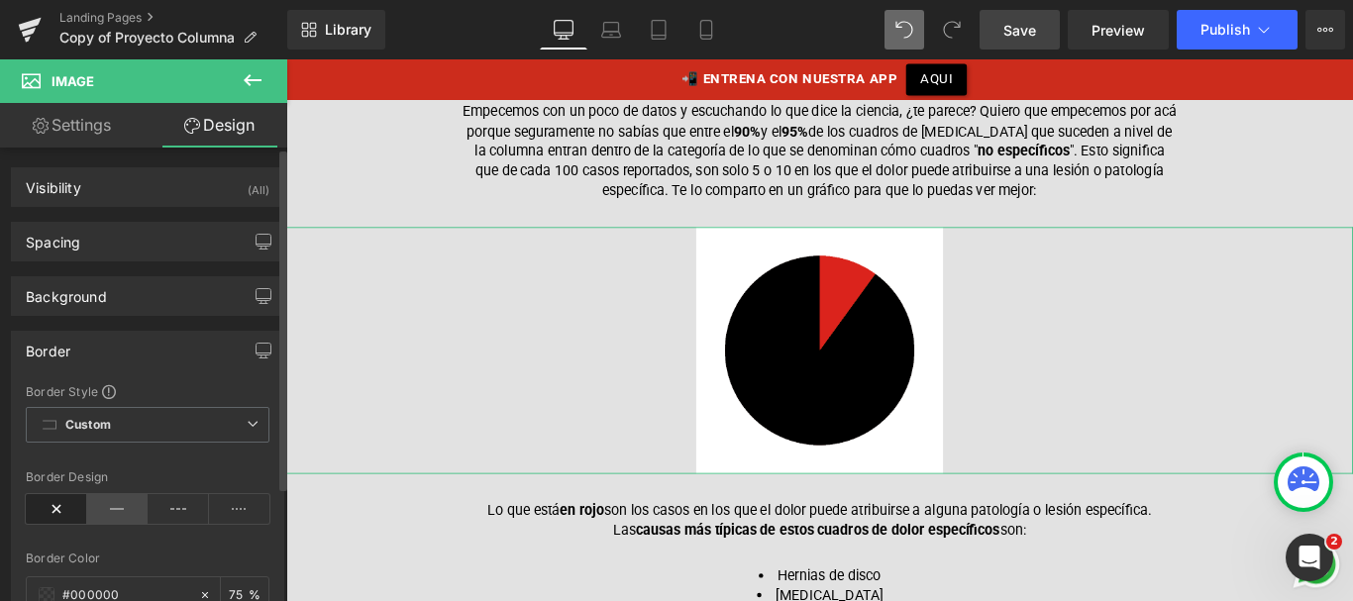
click at [106, 505] on icon at bounding box center [117, 509] width 61 height 30
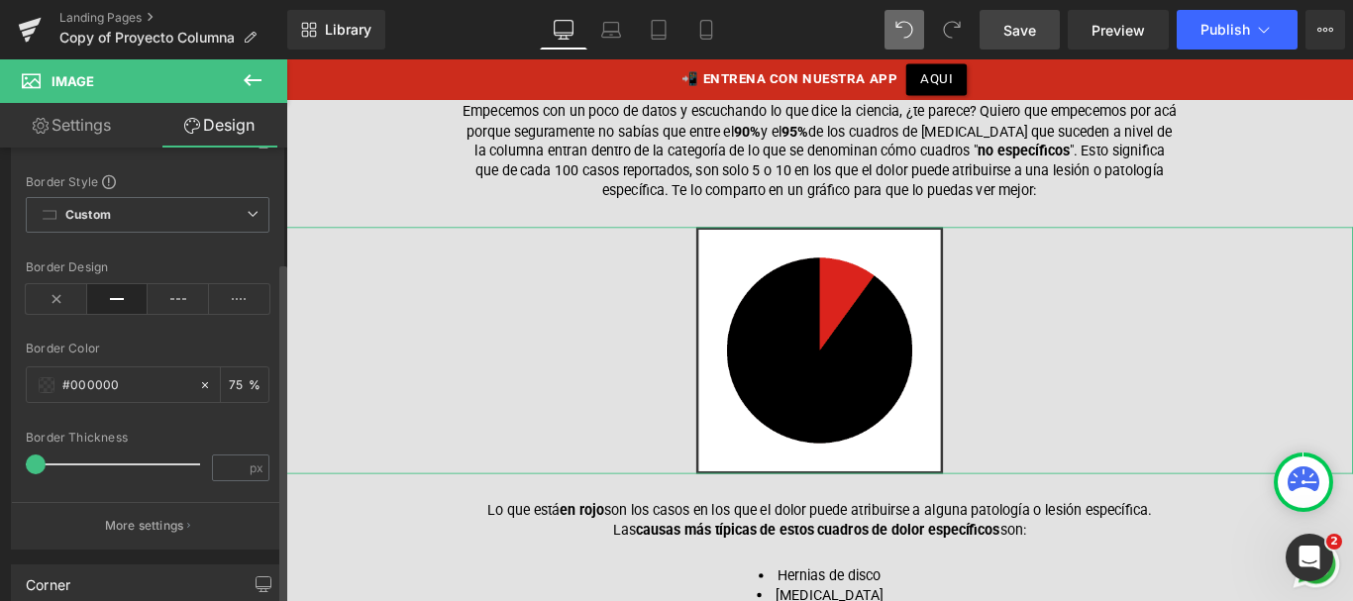
scroll to position [214, 0]
click at [218, 465] on input "number" at bounding box center [230, 464] width 35 height 25
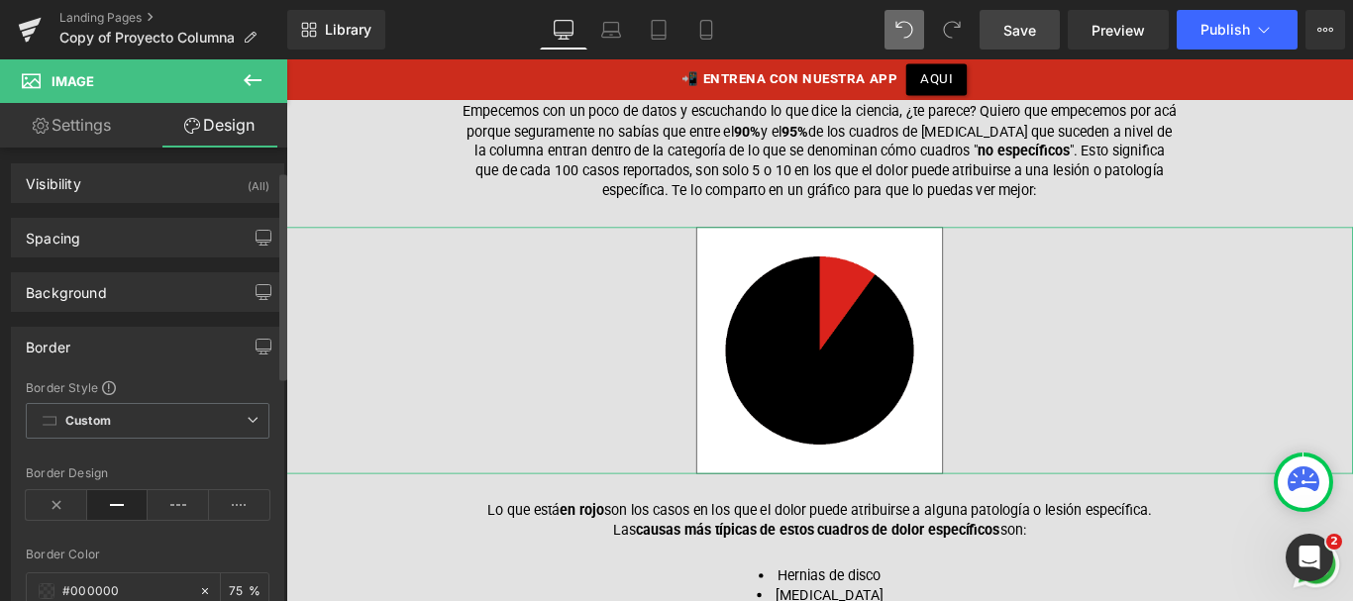
scroll to position [0, 0]
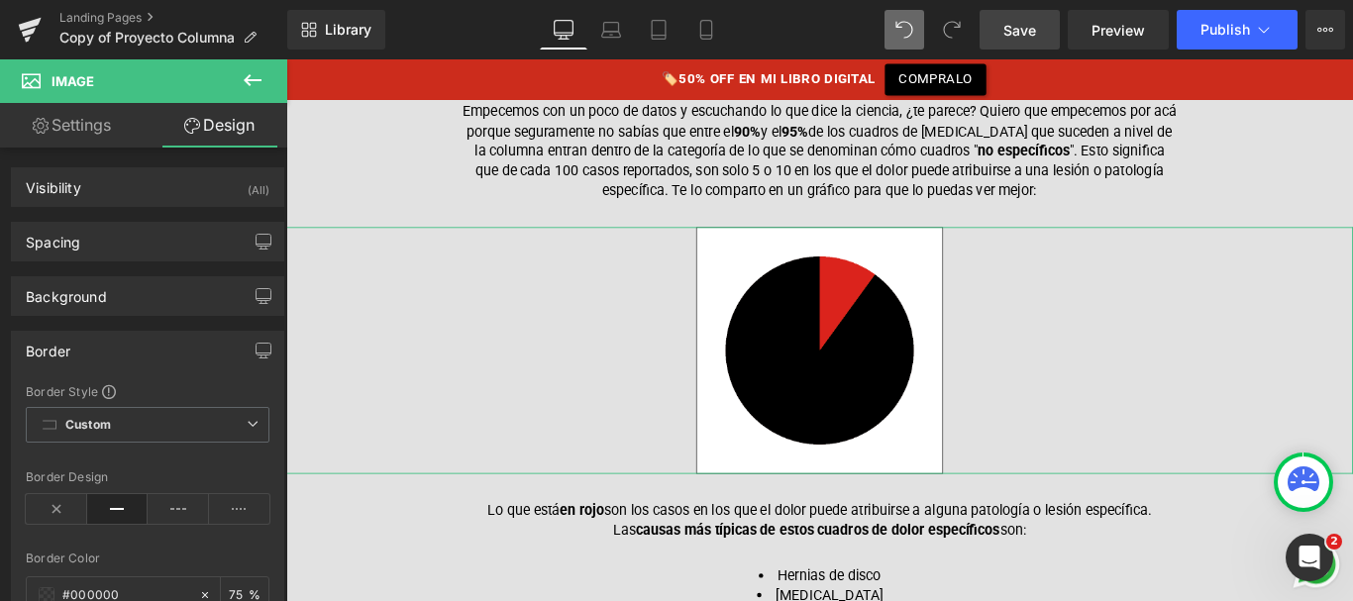
type input "1"
click at [103, 123] on link "Settings" at bounding box center [72, 125] width 144 height 45
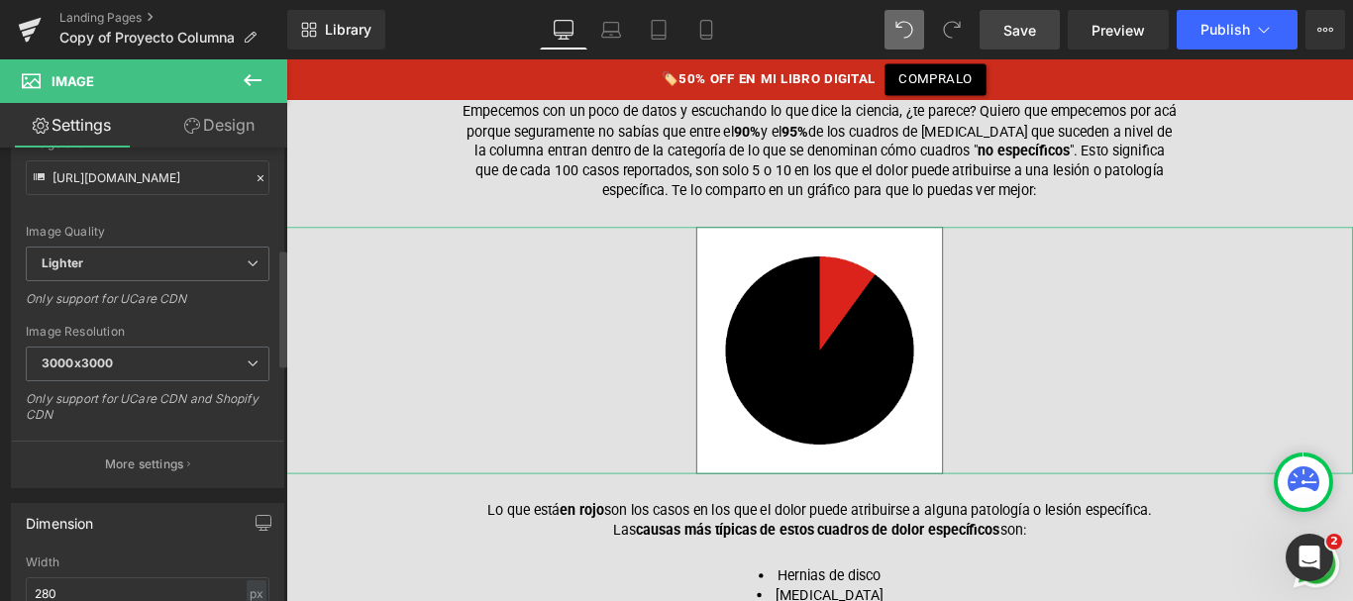
scroll to position [510, 0]
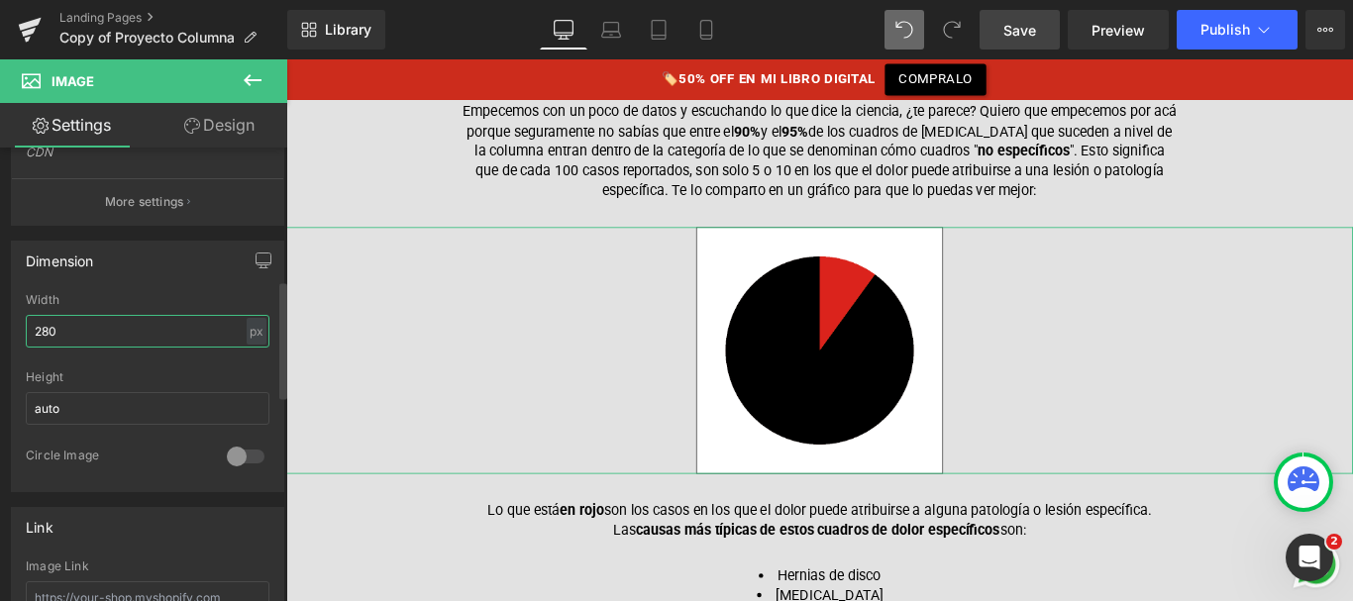
drag, startPoint x: 66, startPoint y: 342, endPoint x: 15, endPoint y: 342, distance: 51.5
click at [13, 338] on div "280px Width 280 px % px auto Height auto 0 Circle Image" at bounding box center [147, 392] width 271 height 198
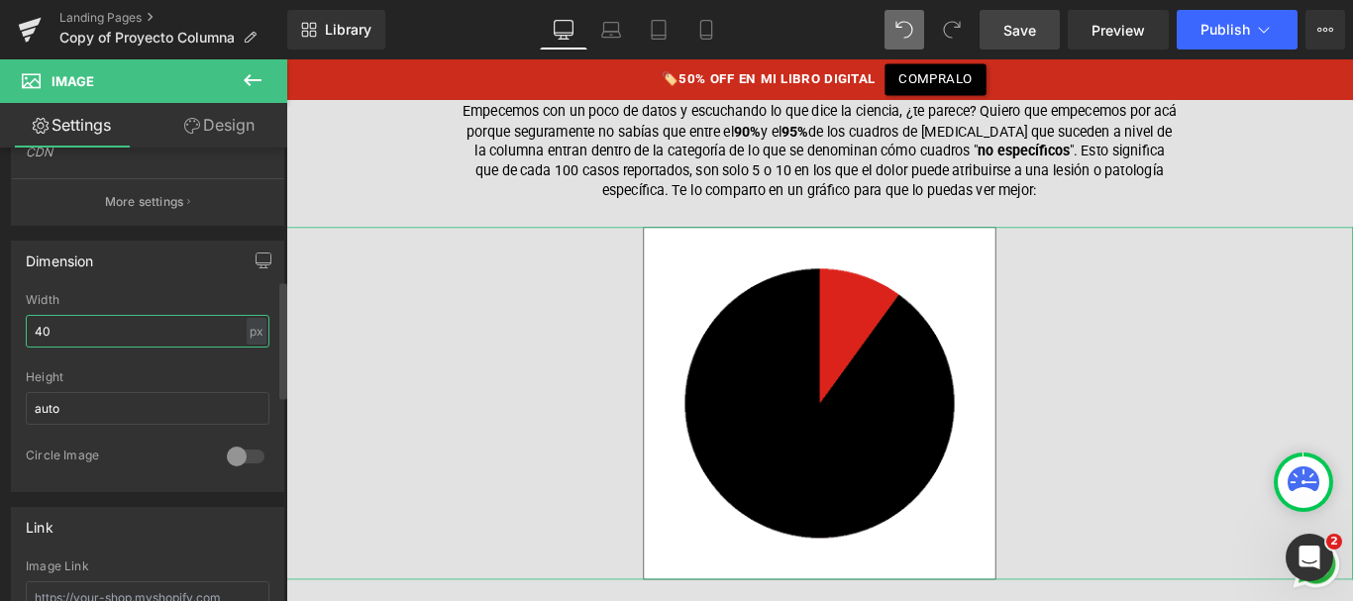
type input "4"
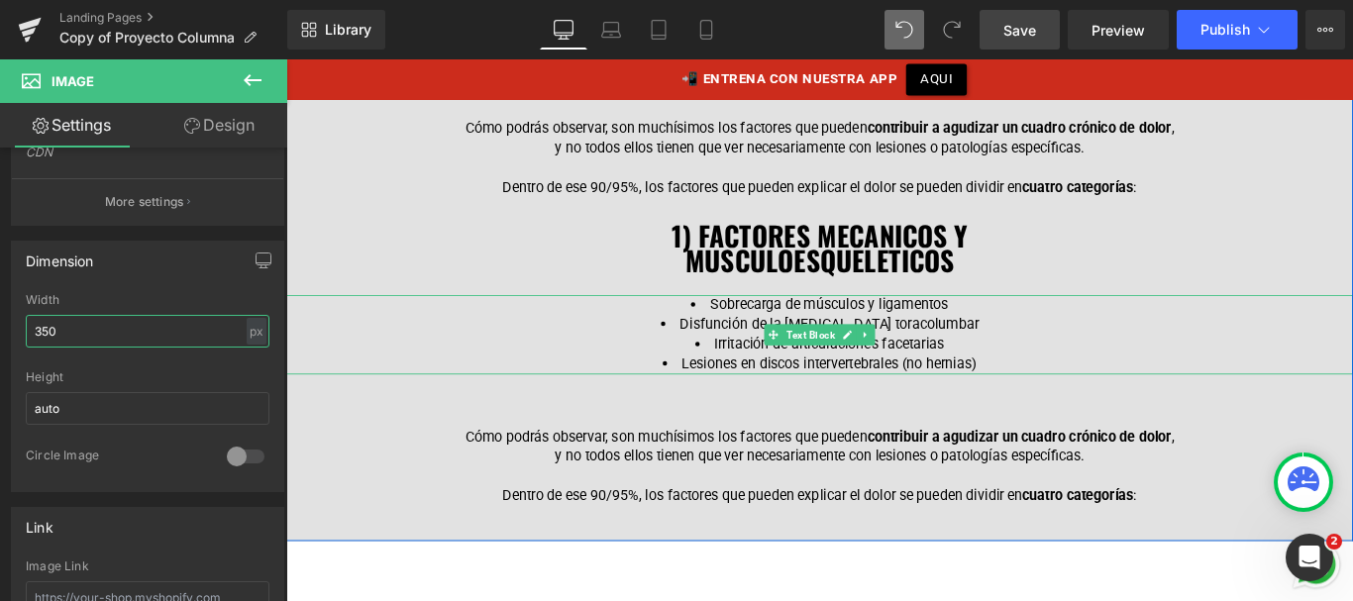
scroll to position [2462, 0]
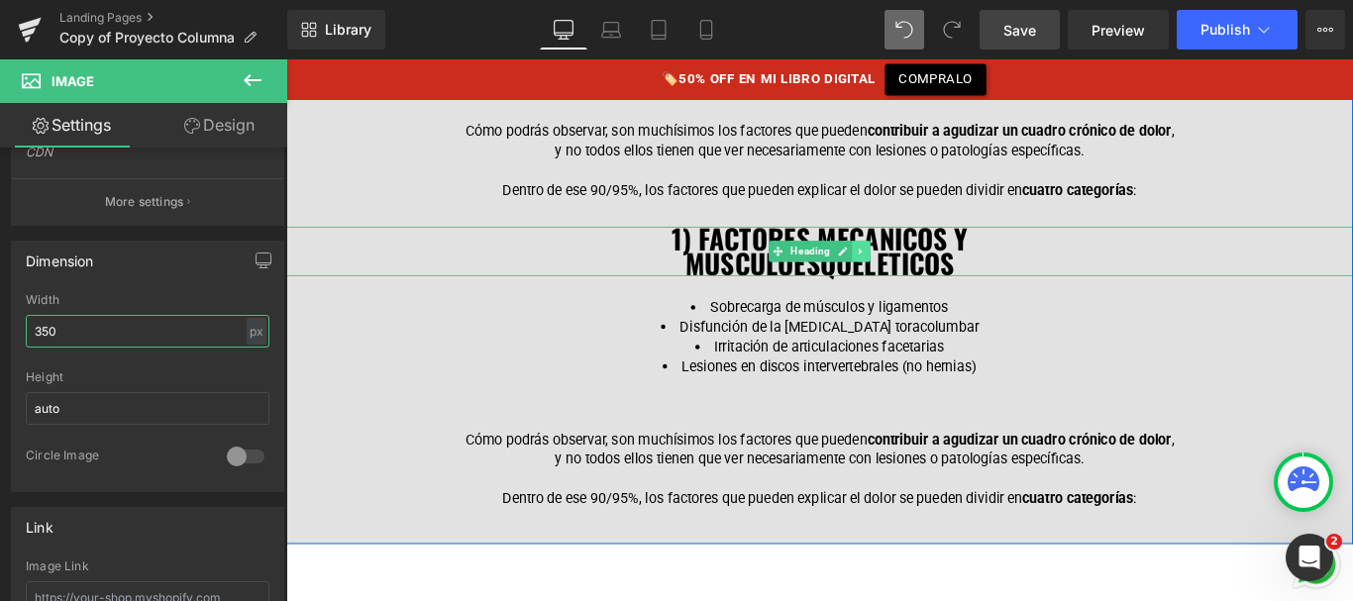
type input "350"
click at [928, 264] on link at bounding box center [932, 276] width 21 height 24
click at [916, 270] on icon at bounding box center [921, 275] width 11 height 11
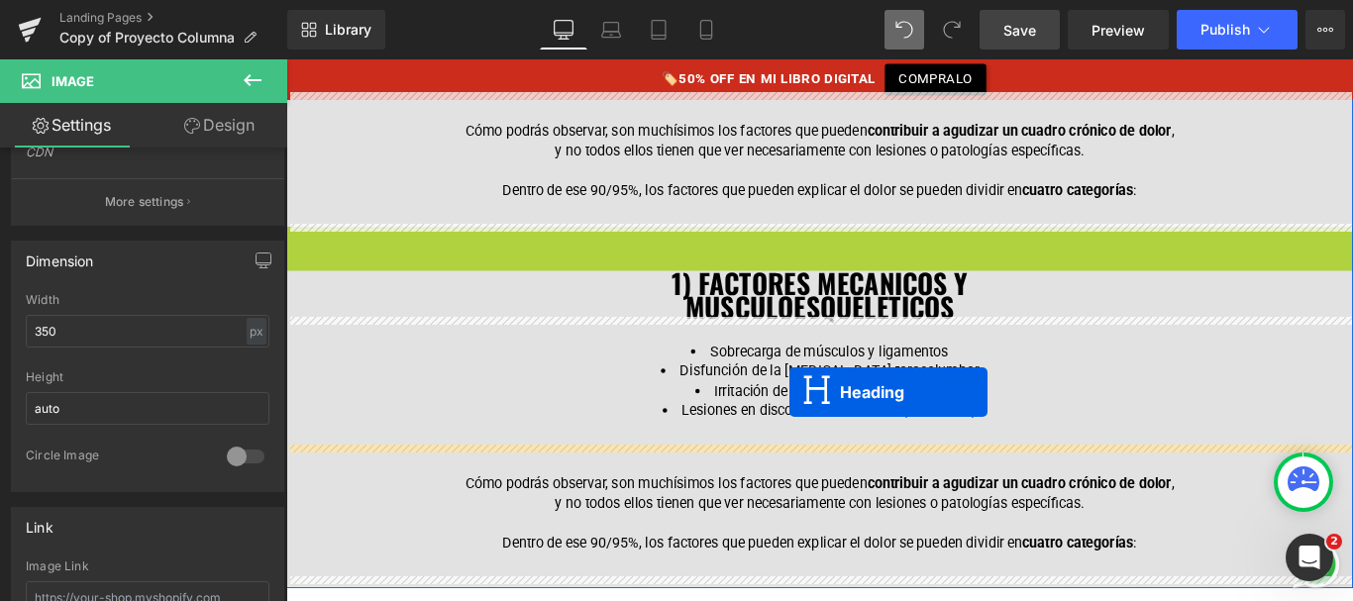
drag, startPoint x: 805, startPoint y: 265, endPoint x: 852, endPoint y: 433, distance: 173.8
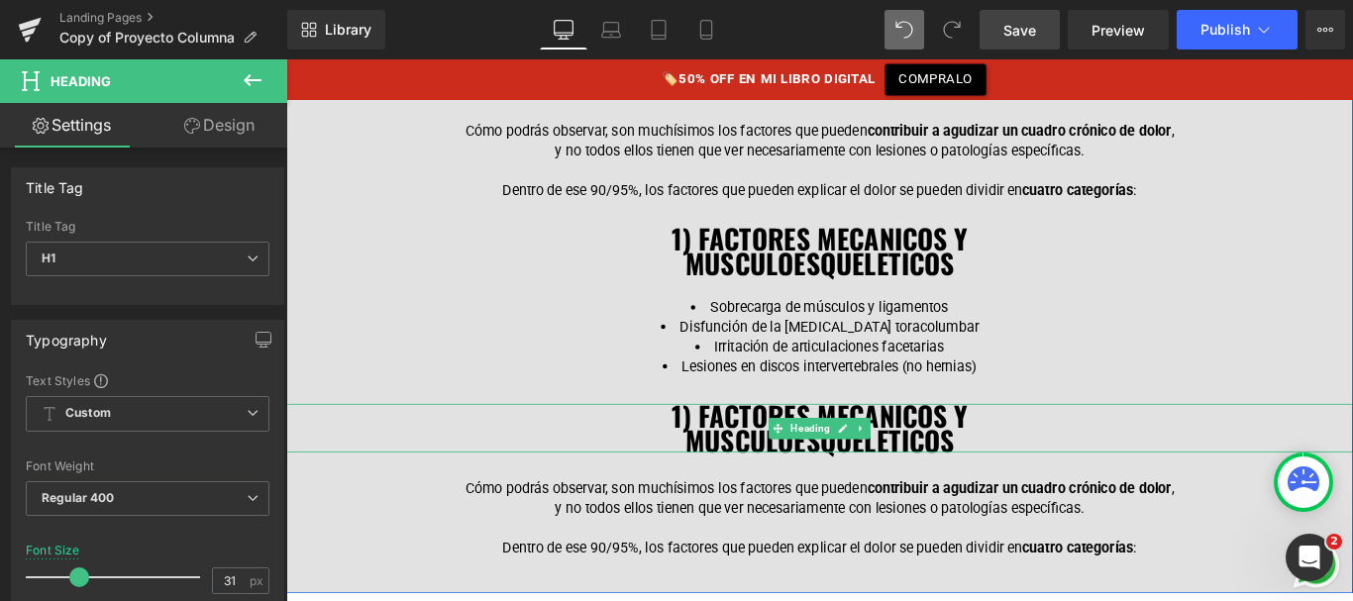
click at [720, 454] on span "1) FACTORES MECANICOS Y" at bounding box center [886, 460] width 332 height 46
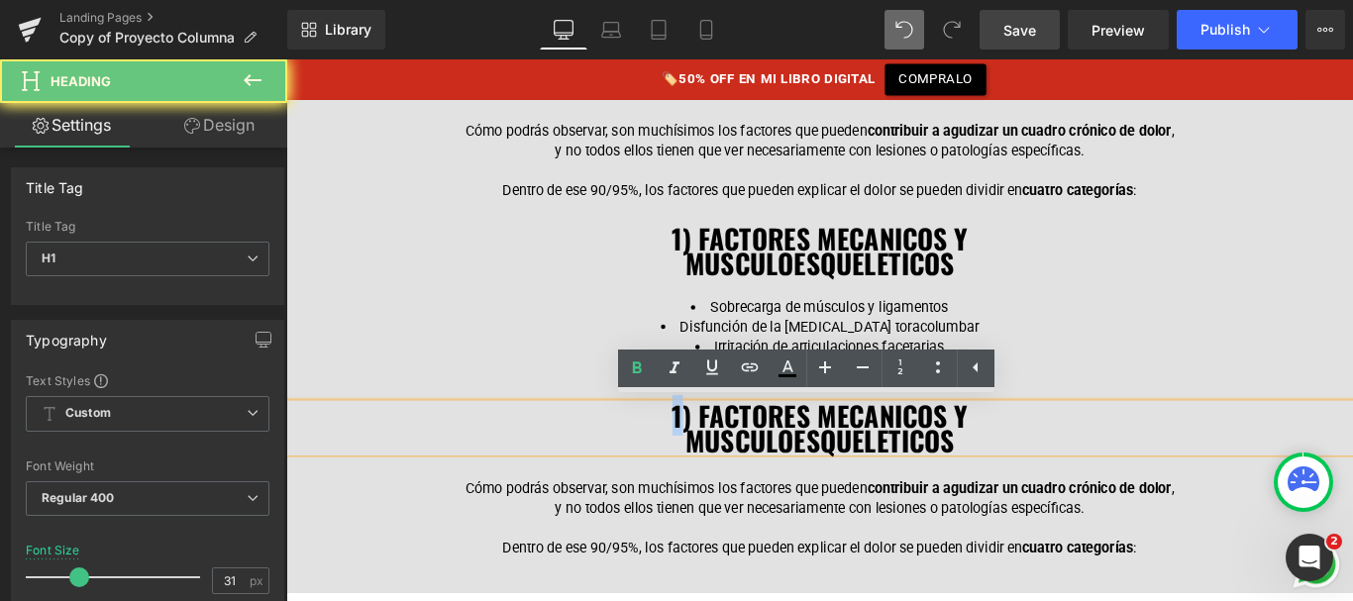
drag, startPoint x: 707, startPoint y: 458, endPoint x: 728, endPoint y: 455, distance: 21.0
click at [728, 455] on h1 "1) FACTORES MECANICOS Y" at bounding box center [885, 461] width 1199 height 28
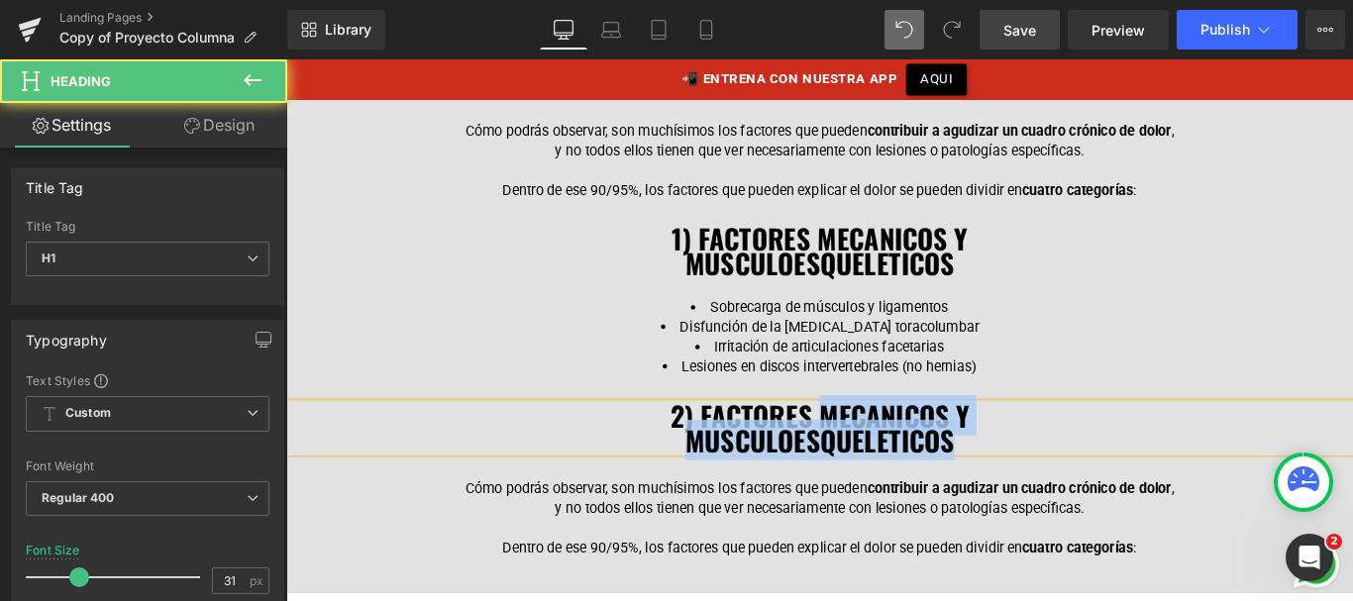
drag, startPoint x: 882, startPoint y: 458, endPoint x: 1041, endPoint y: 492, distance: 163.2
click at [1041, 492] on div "2) FACTORES MECANICOS Y MUSCULOESQUELETICOS" at bounding box center [885, 474] width 1199 height 55
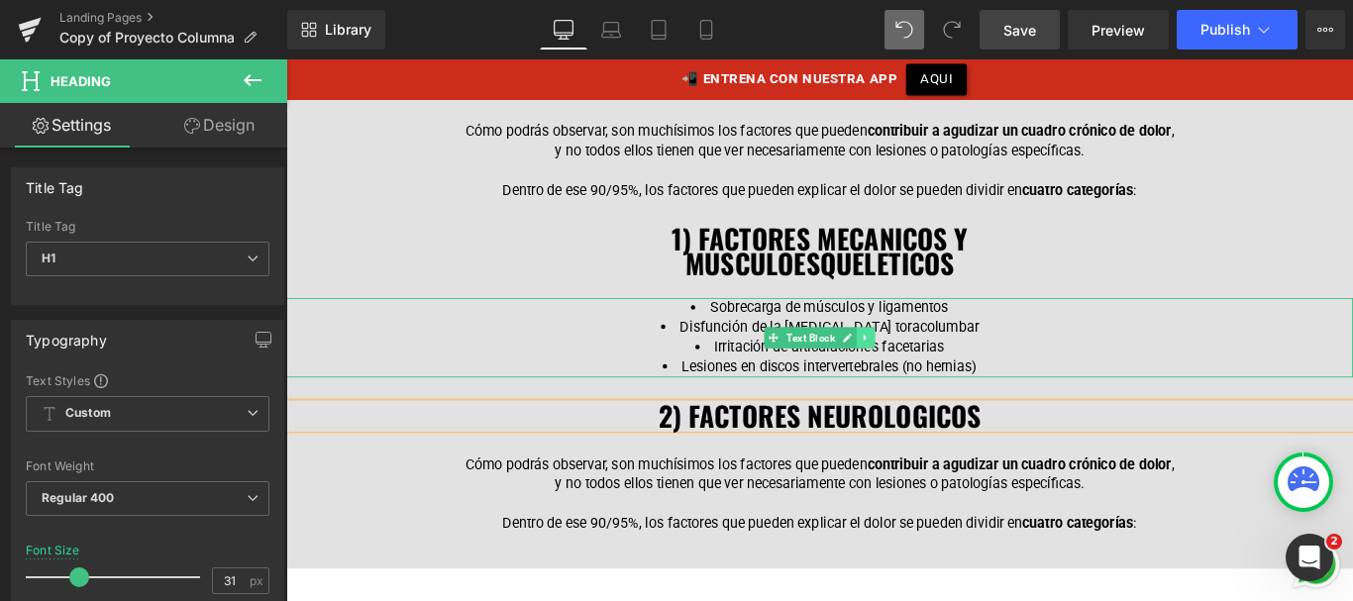
click at [936, 368] on icon at bounding box center [937, 373] width 11 height 12
click at [921, 367] on icon at bounding box center [926, 372] width 11 height 11
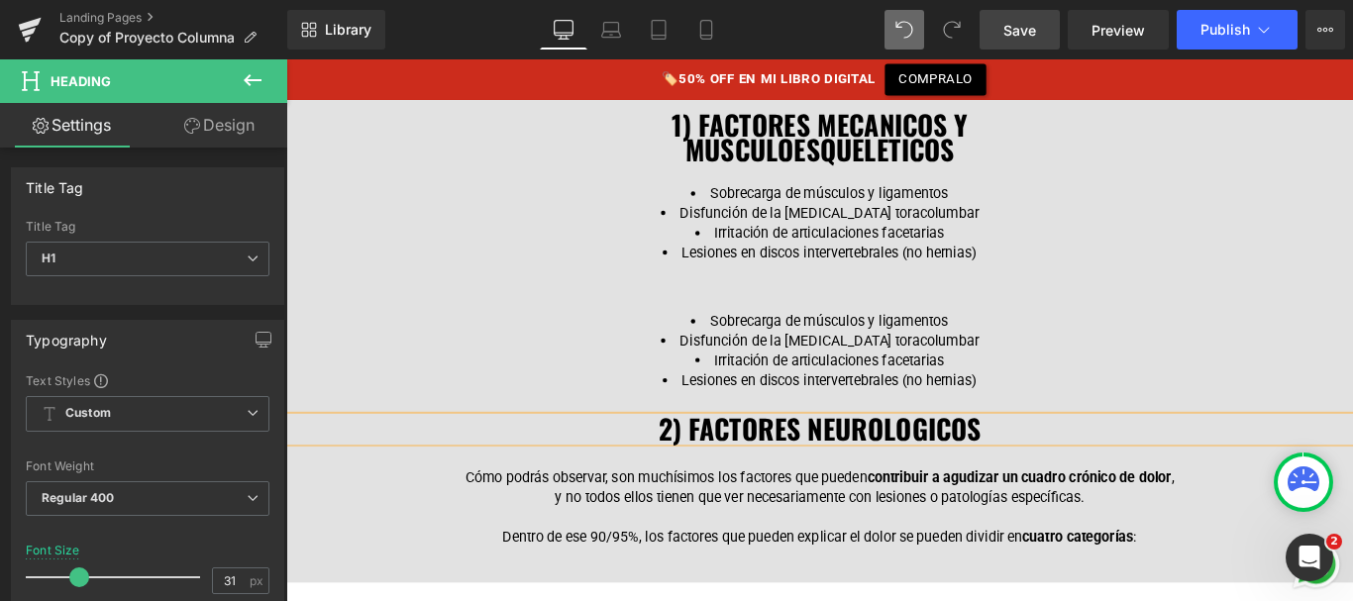
scroll to position [2551, 0]
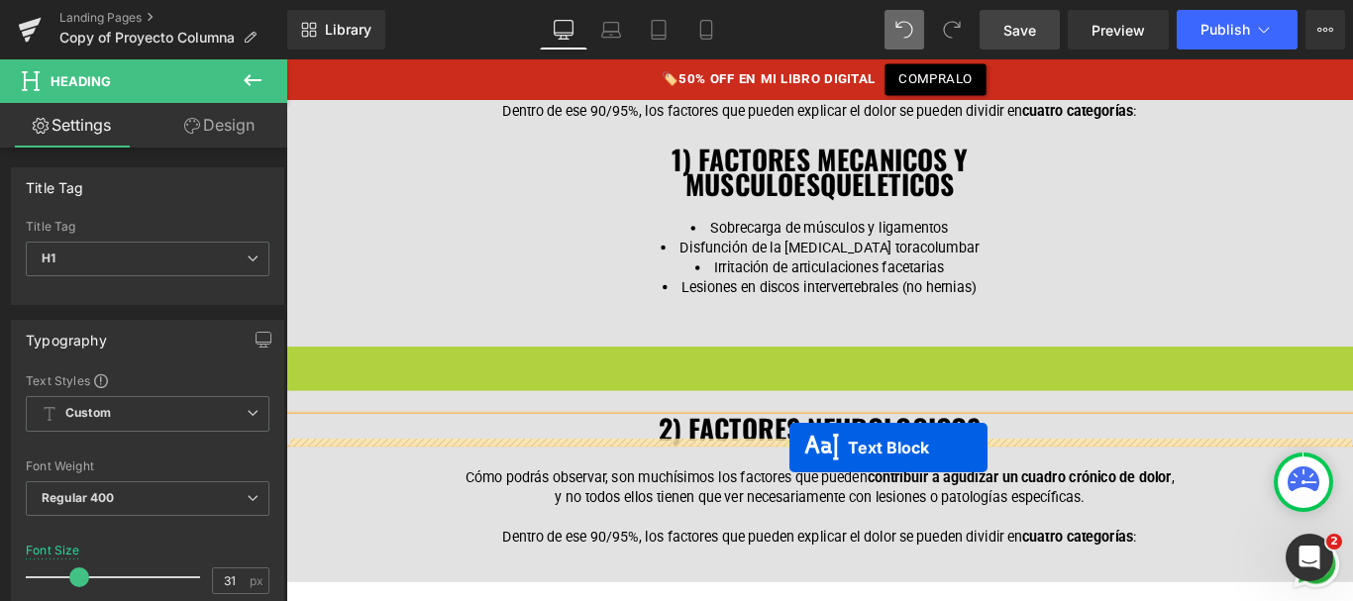
drag, startPoint x: 829, startPoint y: 426, endPoint x: 851, endPoint y: 495, distance: 72.7
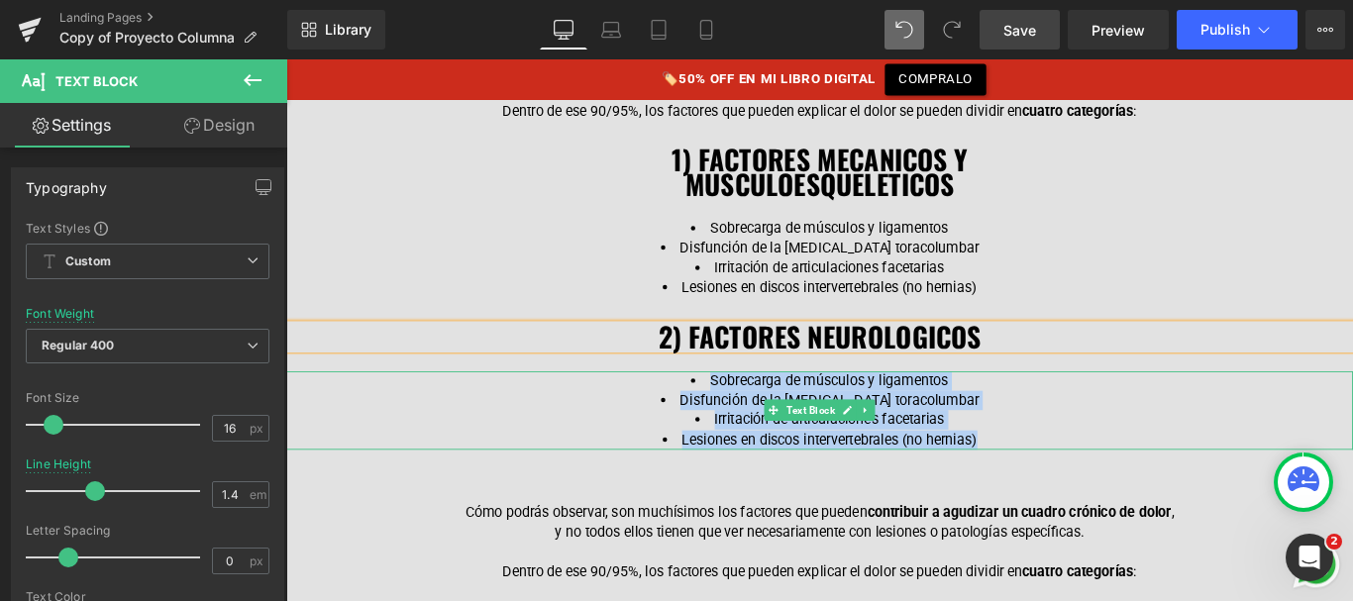
drag, startPoint x: 760, startPoint y: 415, endPoint x: 1078, endPoint y: 479, distance: 324.4
click at [1078, 479] on ul "Sobrecarga de músculos y ligamentos Disfunción de la [MEDICAL_DATA] toracolumba…" at bounding box center [885, 454] width 802 height 89
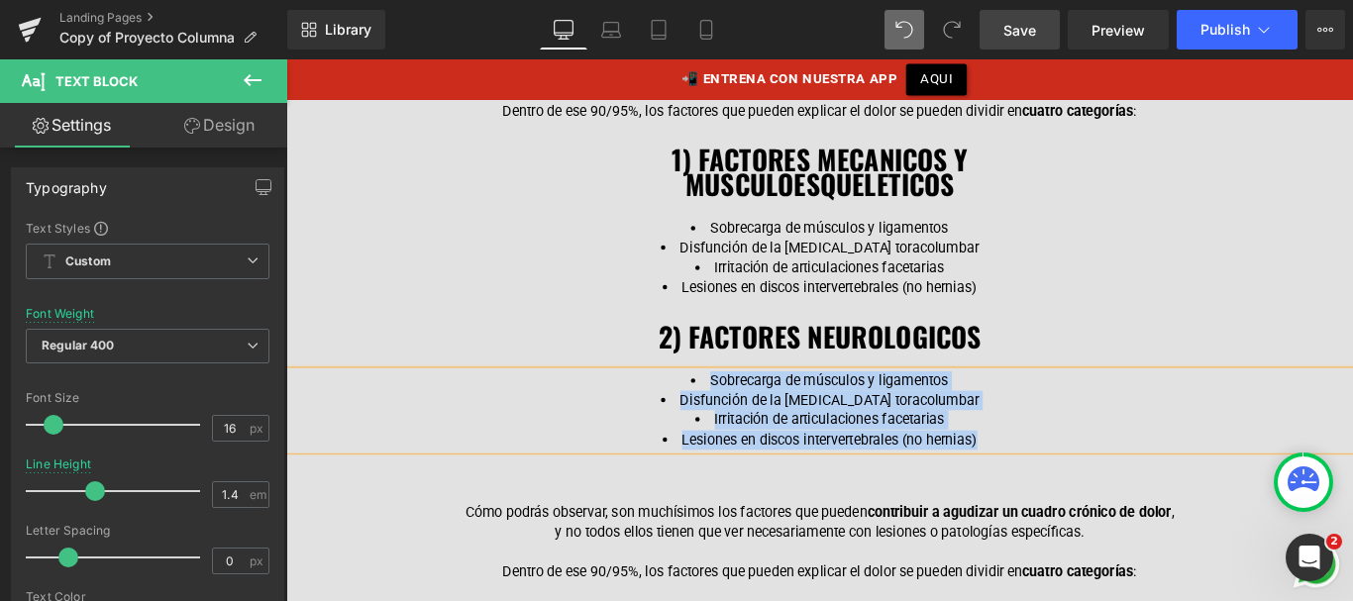
click at [1075, 480] on li "Lesiones en discos intervertebrales (no hernias)" at bounding box center [885, 487] width 802 height 22
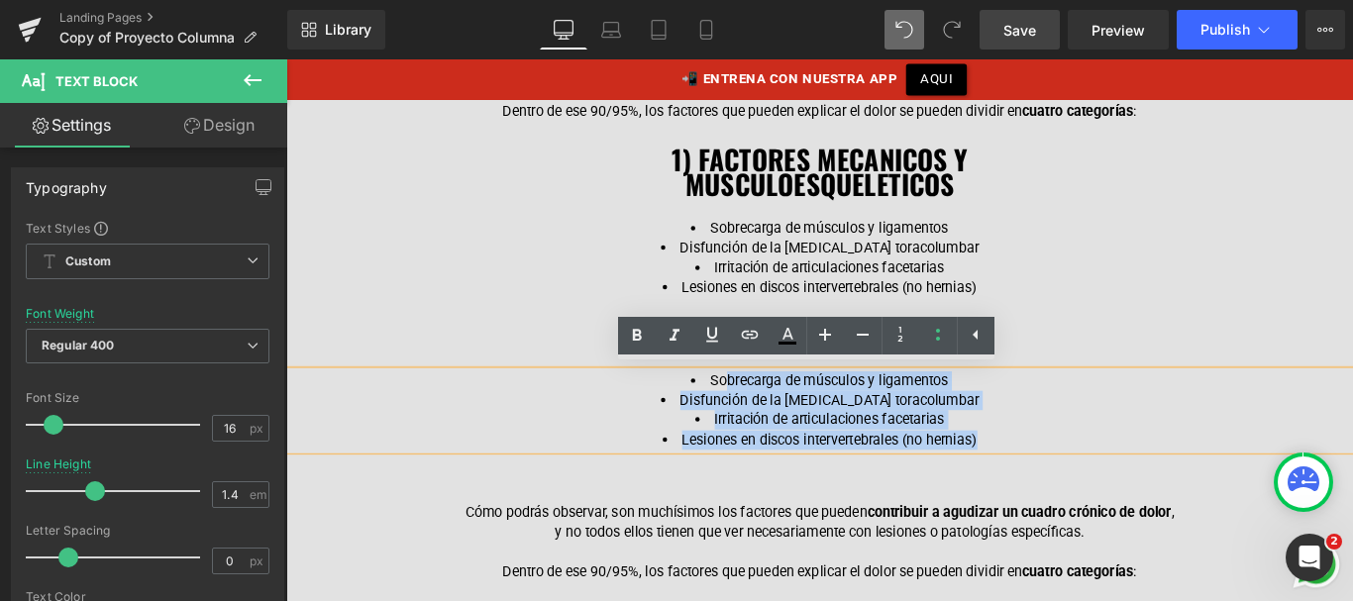
drag, startPoint x: 1074, startPoint y: 480, endPoint x: 774, endPoint y: 414, distance: 307.4
click at [774, 414] on ul "Sobrecarga de músculos y ligamentos Disfunción de la [MEDICAL_DATA] toracolumba…" at bounding box center [885, 454] width 802 height 89
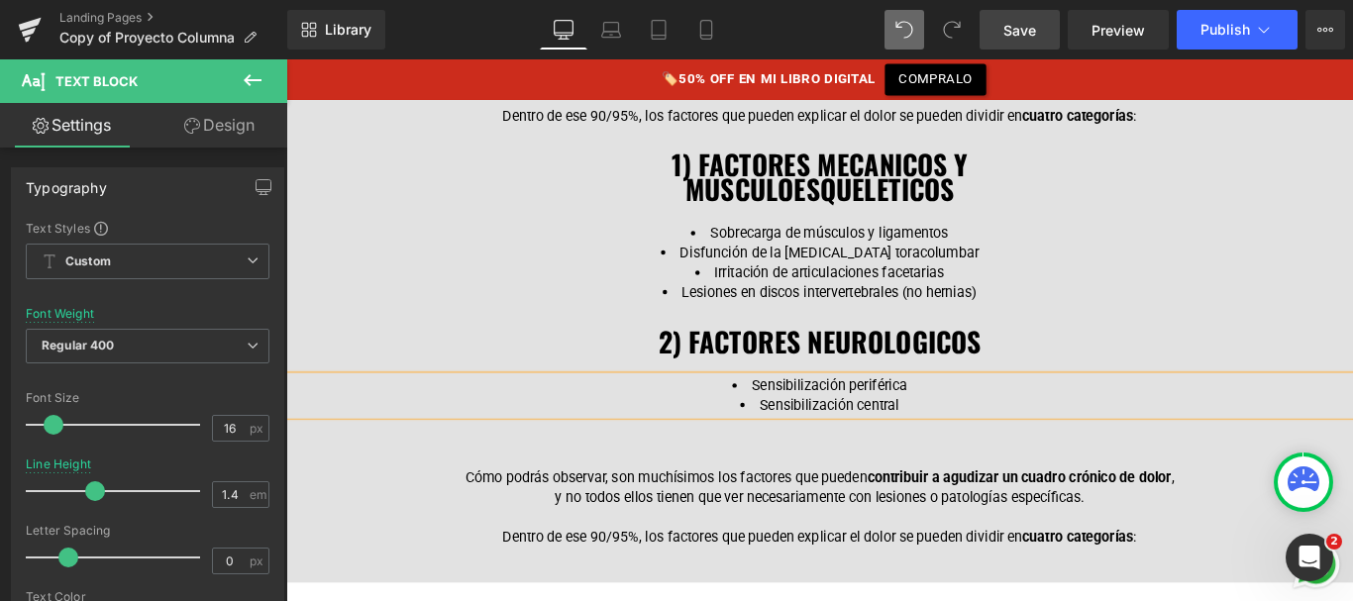
scroll to position [2546, 0]
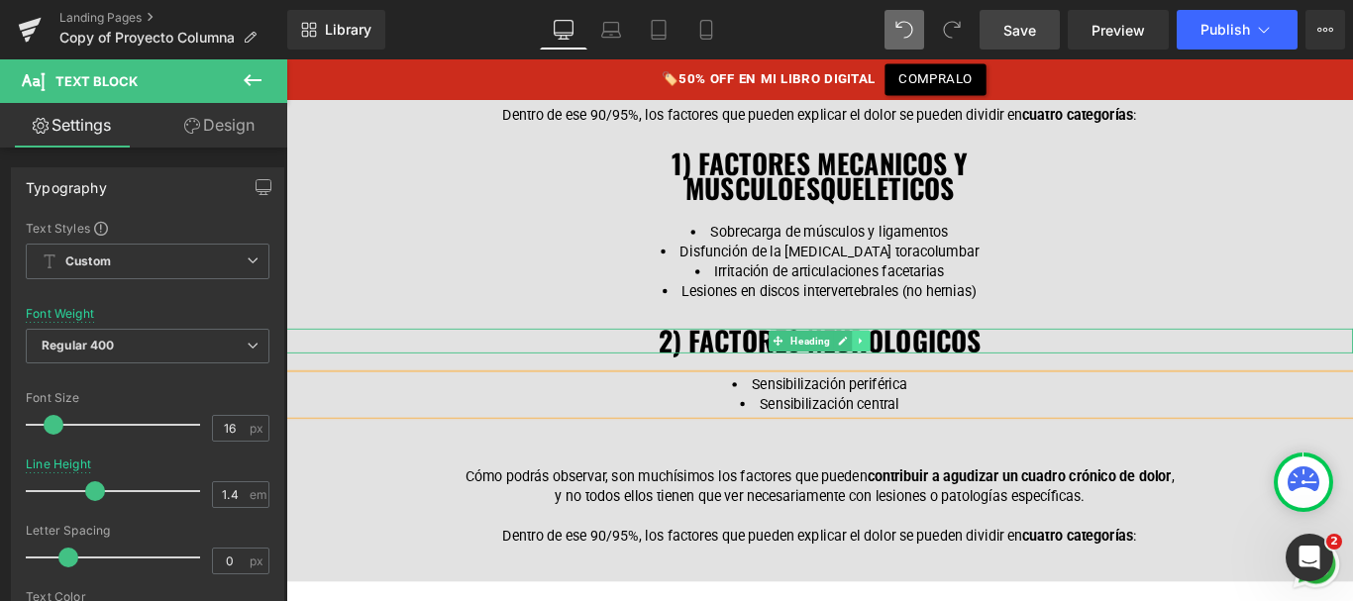
click at [927, 370] on icon at bounding box center [932, 376] width 11 height 12
click at [922, 365] on link at bounding box center [921, 377] width 21 height 24
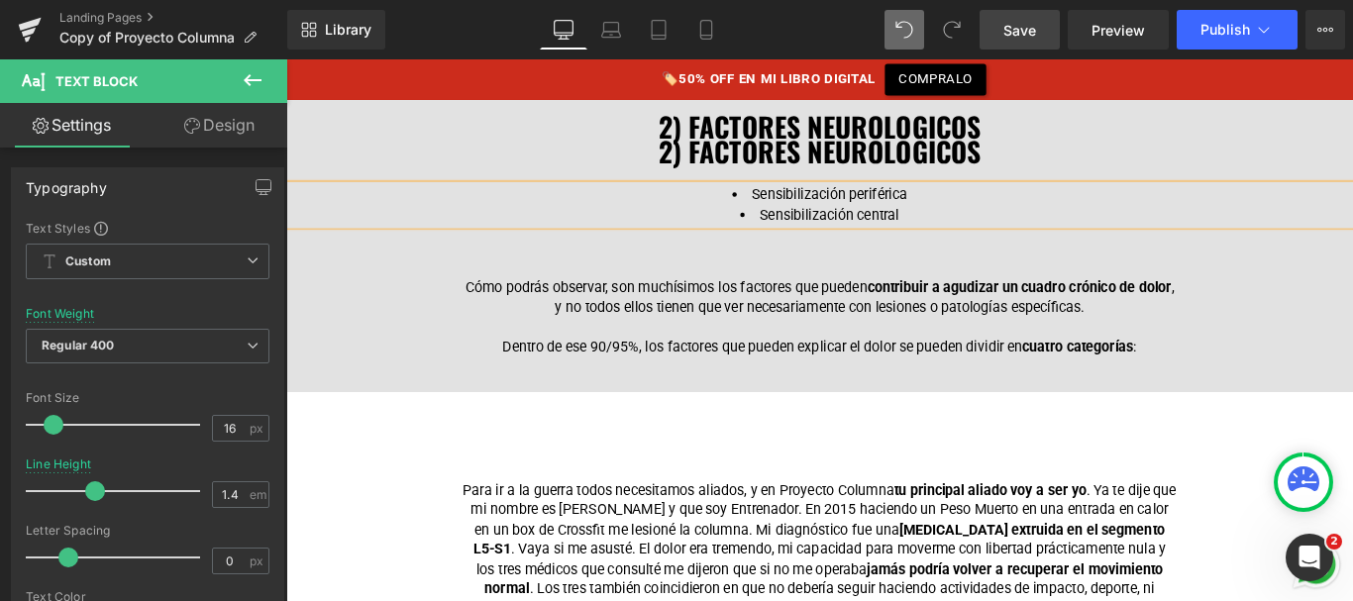
scroll to position [2794, 0]
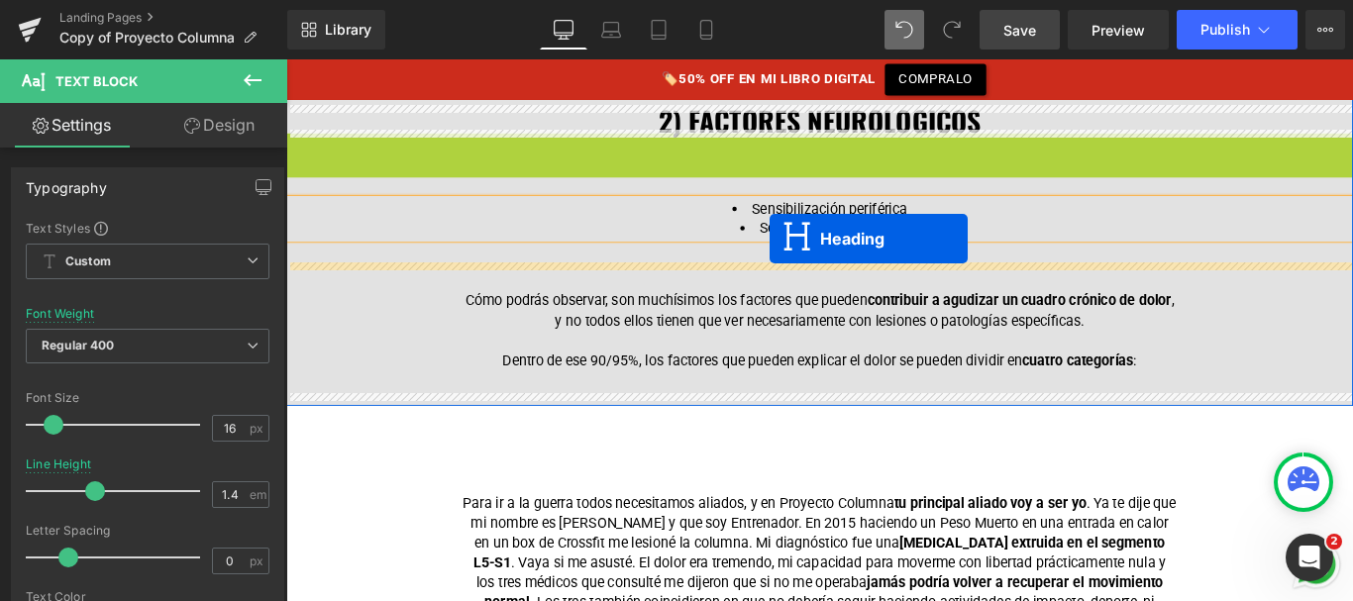
drag, startPoint x: 831, startPoint y: 152, endPoint x: 829, endPoint y: 261, distance: 109.0
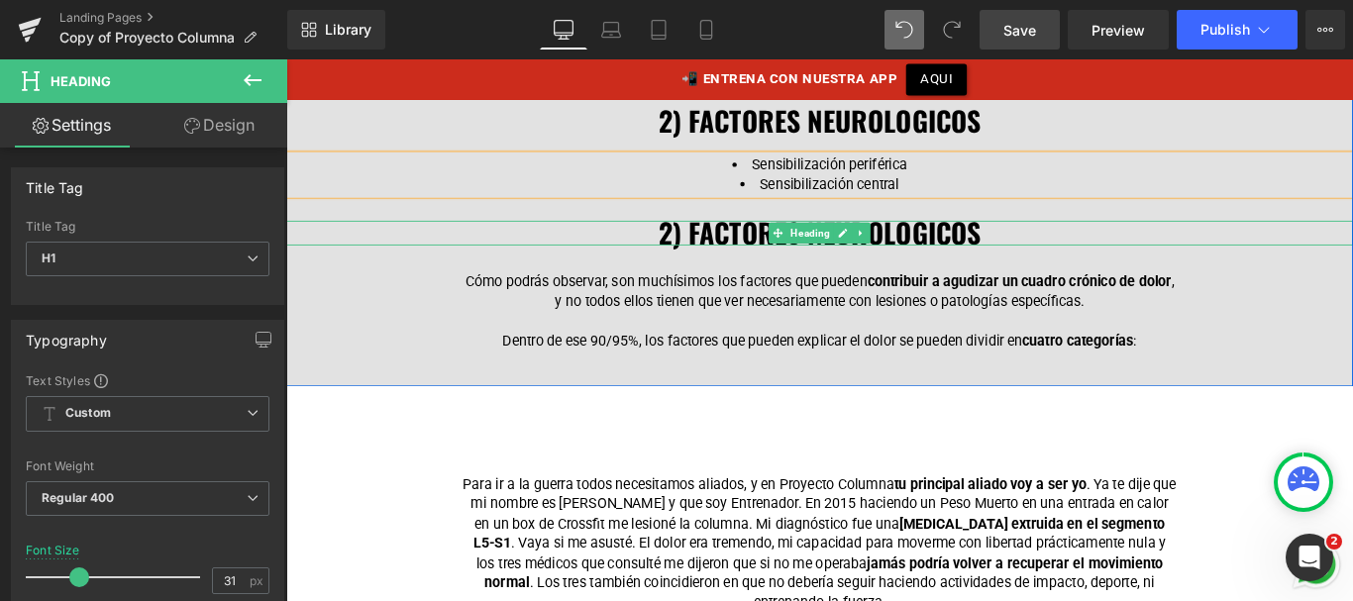
click at [716, 251] on span "2) FACTORES NEUROLOGICOS" at bounding box center [886, 254] width 362 height 46
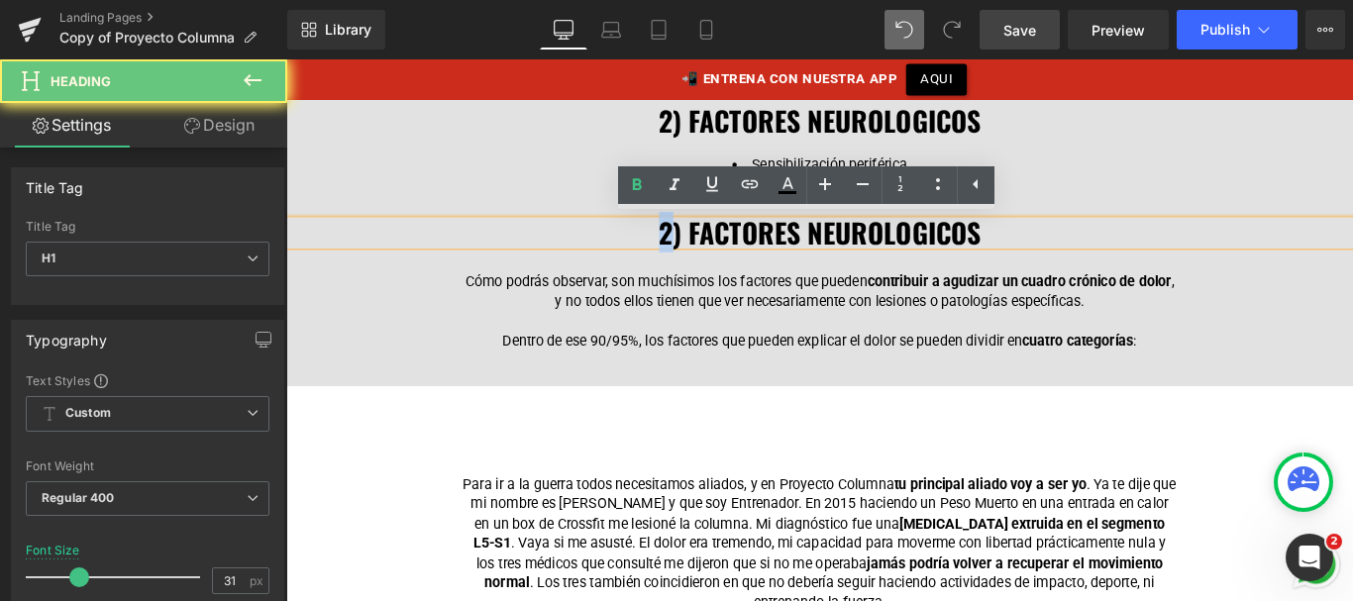
drag, startPoint x: 712, startPoint y: 260, endPoint x: 701, endPoint y: 259, distance: 10.9
click at [705, 259] on span "2) FACTORES NEUROLOGICOS" at bounding box center [886, 254] width 362 height 46
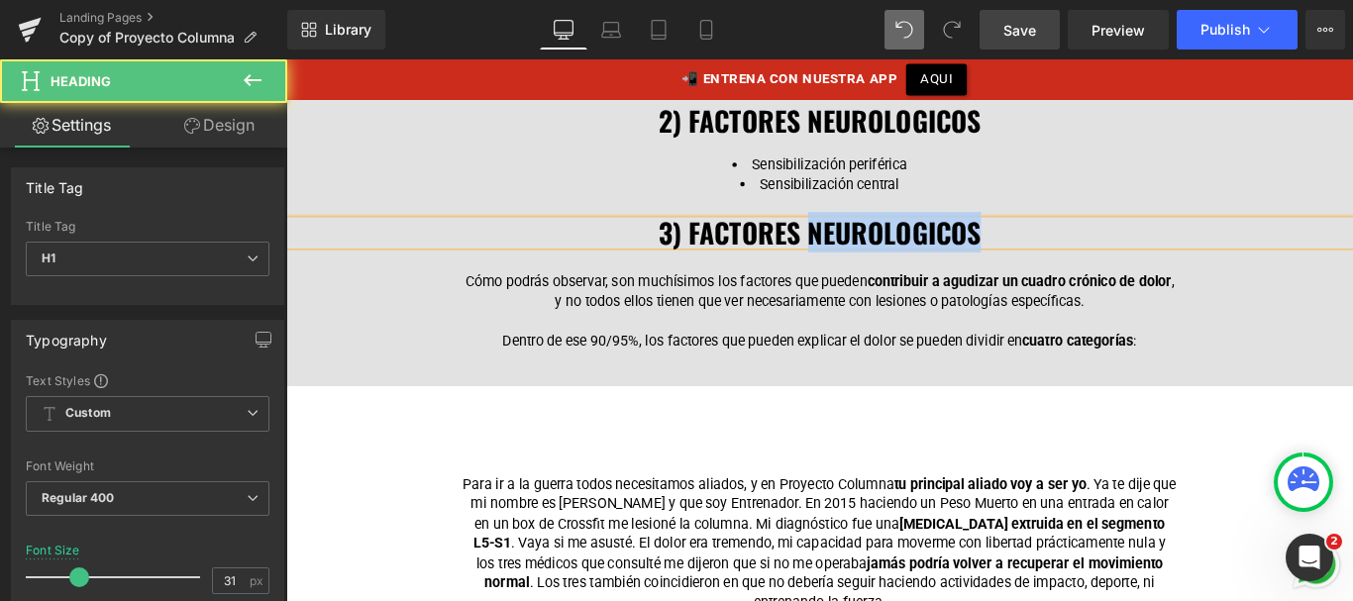
drag, startPoint x: 870, startPoint y: 246, endPoint x: 1076, endPoint y: 233, distance: 206.5
click at [1076, 241] on div "3) FACTORES NEUROLOGICOS" at bounding box center [885, 255] width 1199 height 28
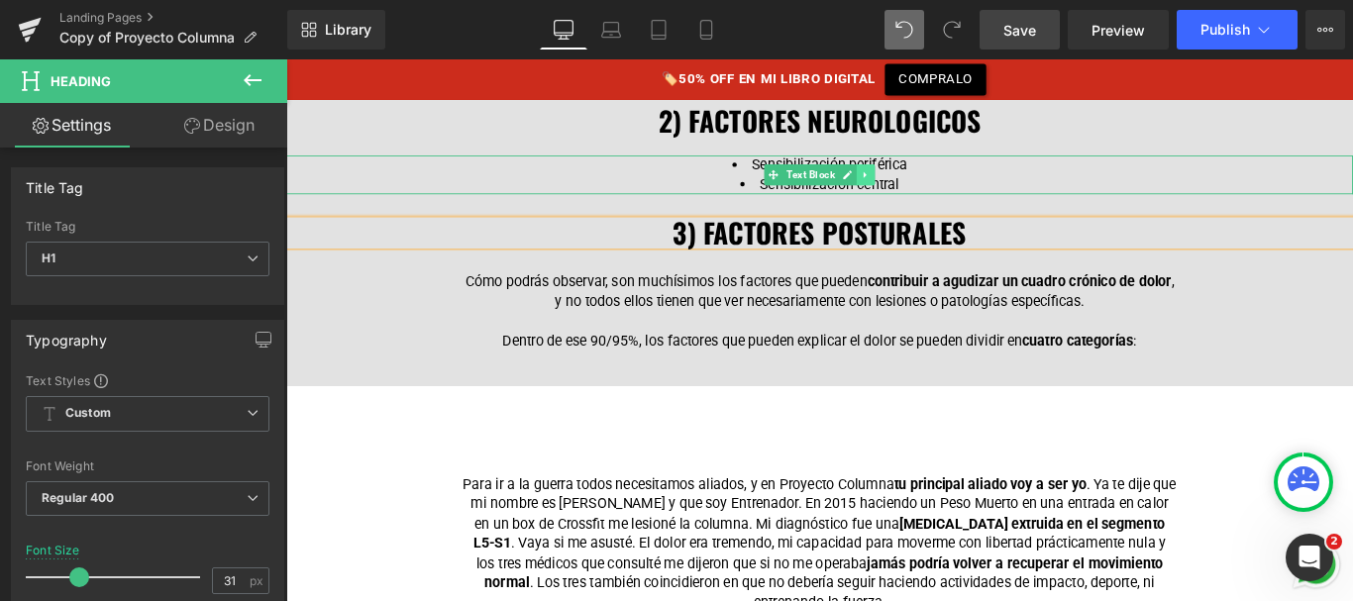
click at [932, 183] on icon at bounding box center [937, 189] width 11 height 12
click at [921, 183] on icon at bounding box center [926, 188] width 11 height 11
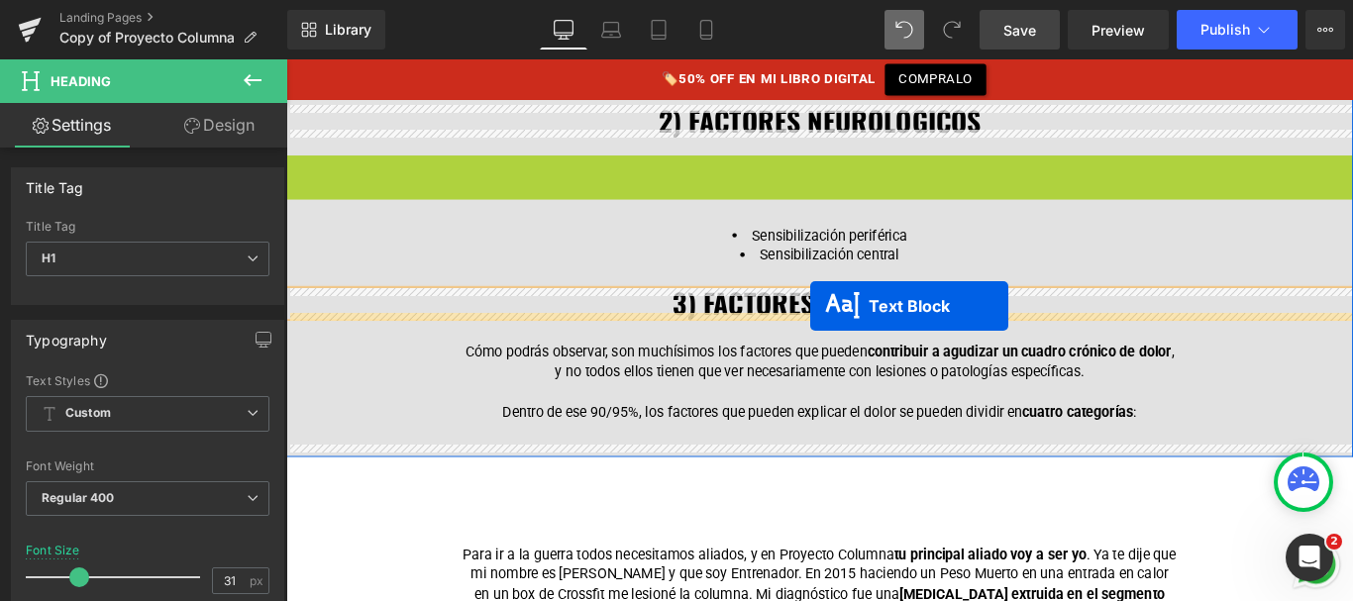
drag, startPoint x: 802, startPoint y: 180, endPoint x: 876, endPoint y: 336, distance: 171.9
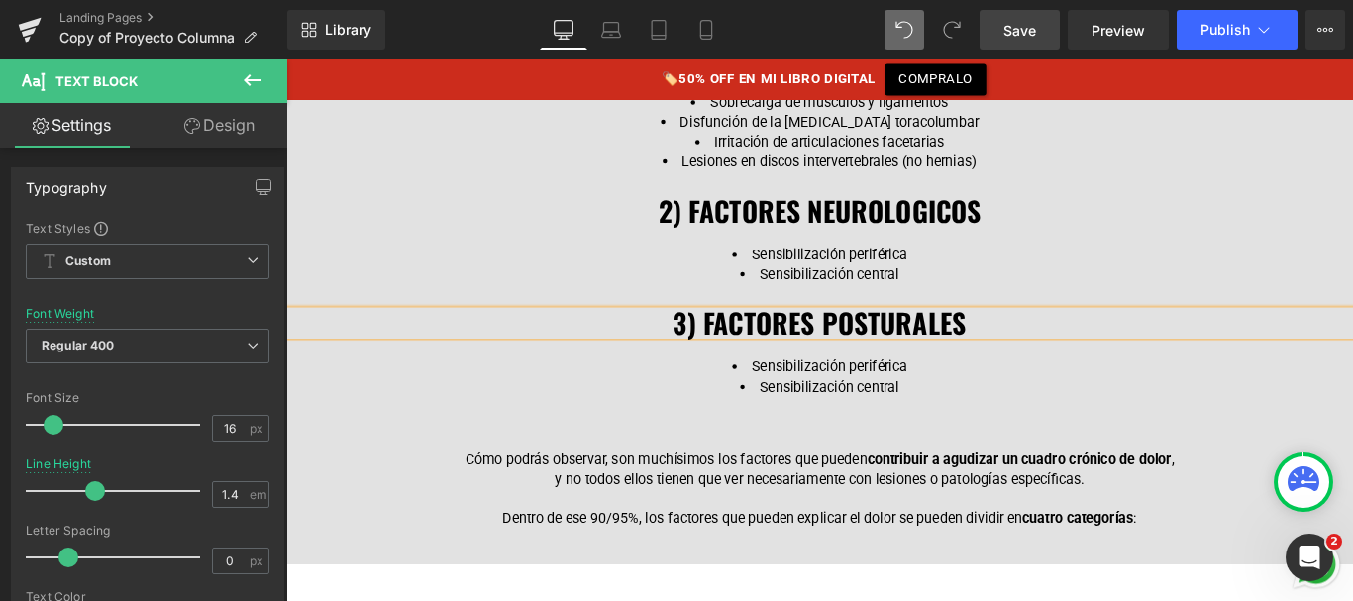
scroll to position [2695, 0]
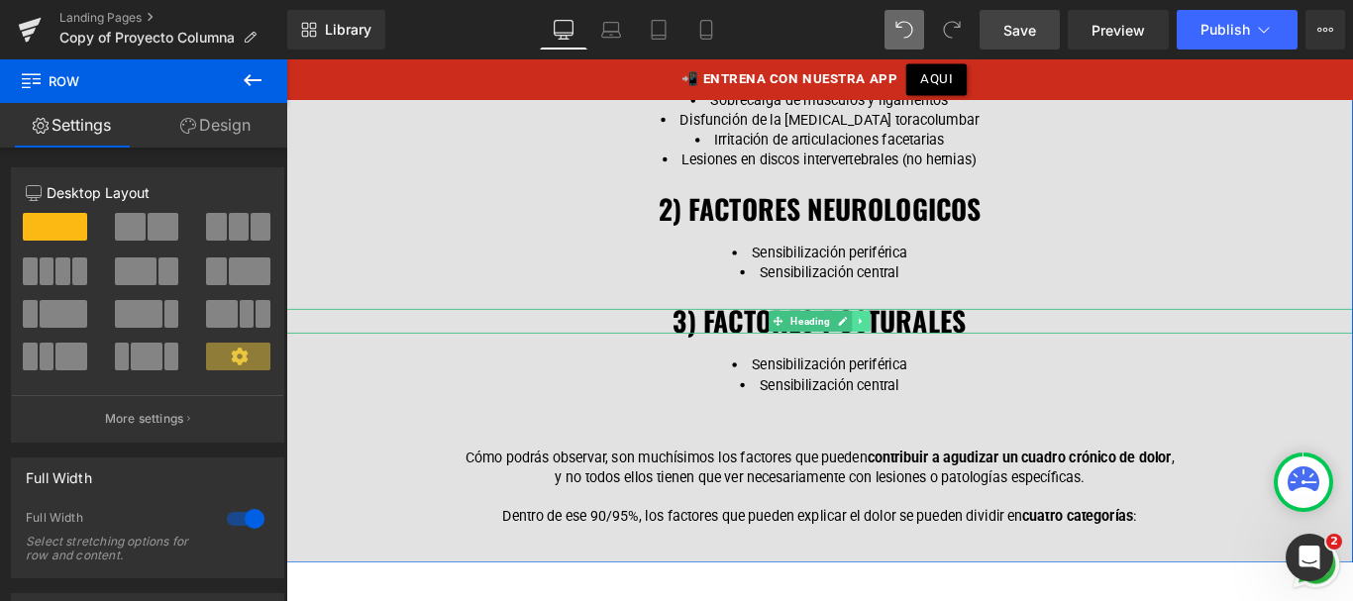
click at [931, 350] on icon at bounding box center [932, 354] width 11 height 12
click at [916, 351] on icon at bounding box center [921, 354] width 11 height 11
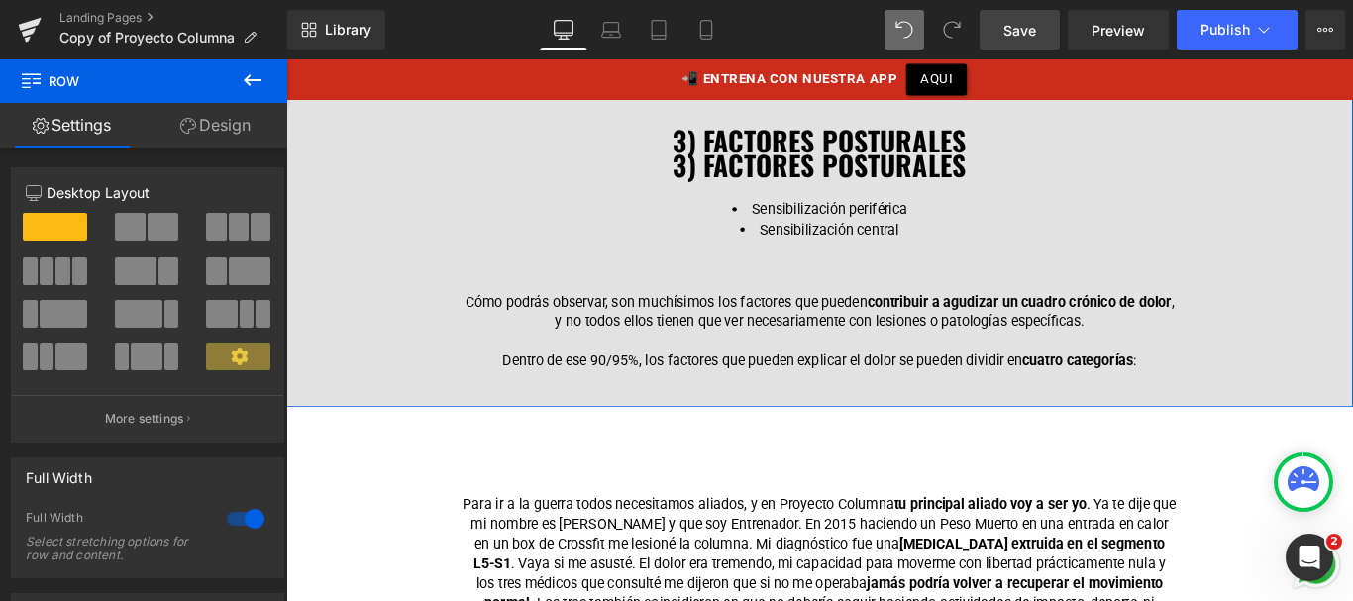
scroll to position [2920, 0]
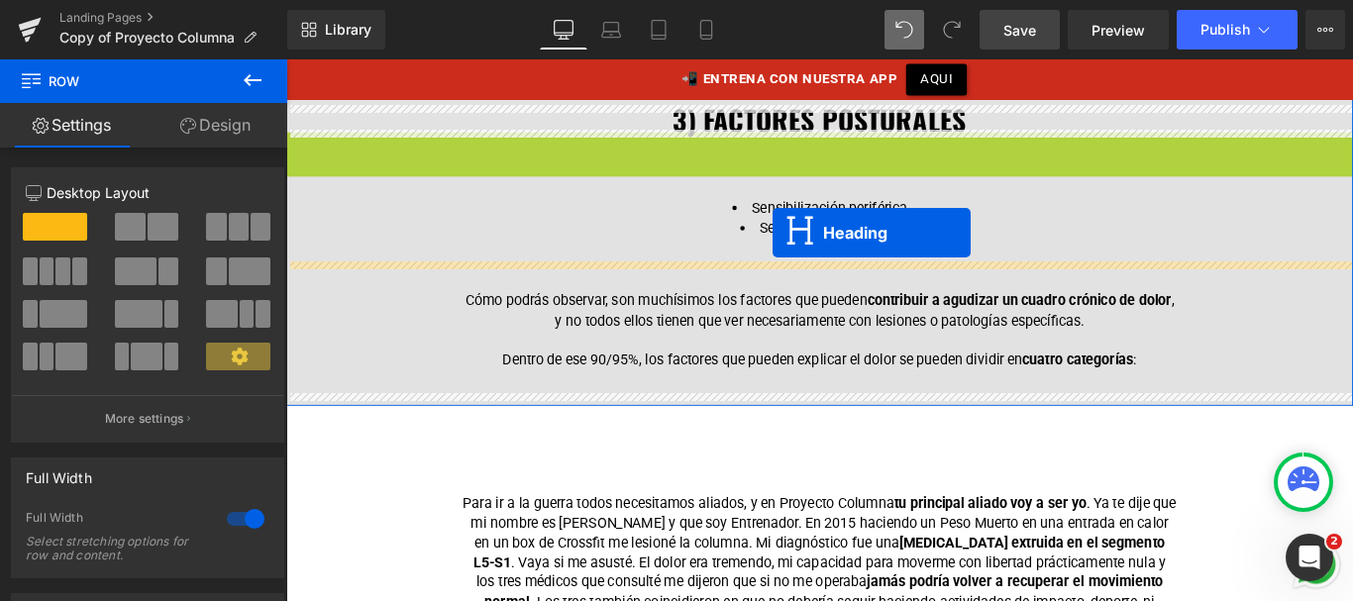
drag, startPoint x: 836, startPoint y: 148, endPoint x: 833, endPoint y: 255, distance: 107.0
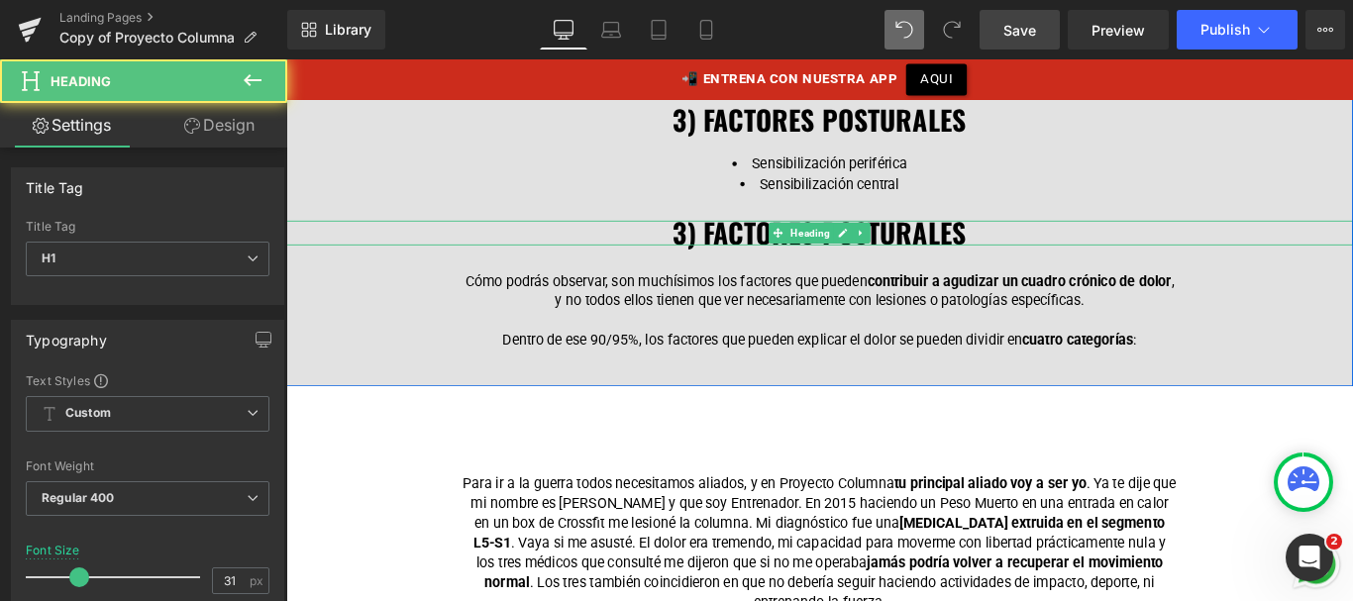
click at [729, 243] on span "3) FACTORES POSTURALES" at bounding box center [886, 254] width 330 height 46
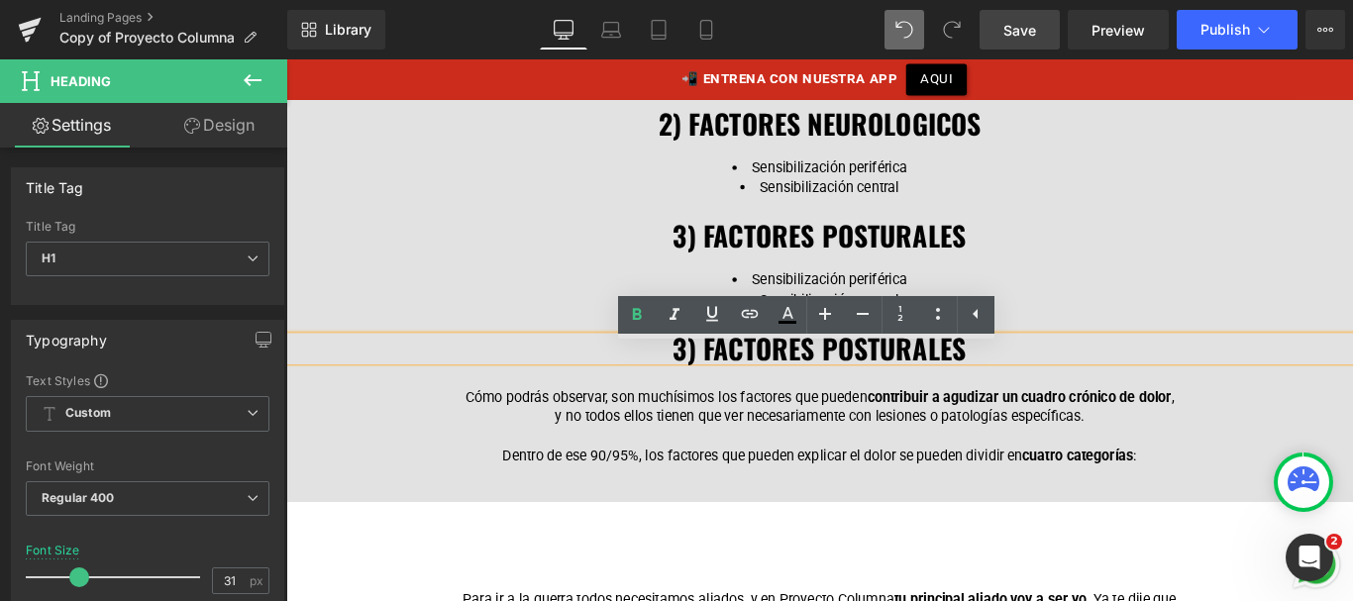
scroll to position [2771, 0]
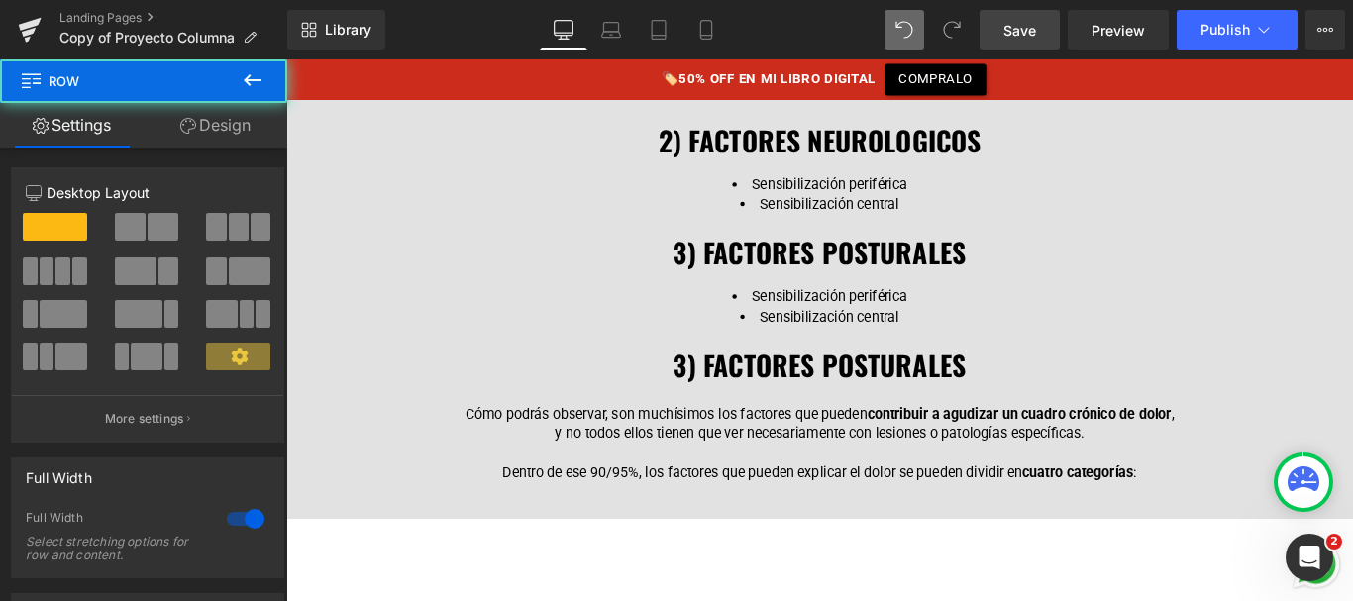
click at [286, 59] on div at bounding box center [286, 59] width 0 height 0
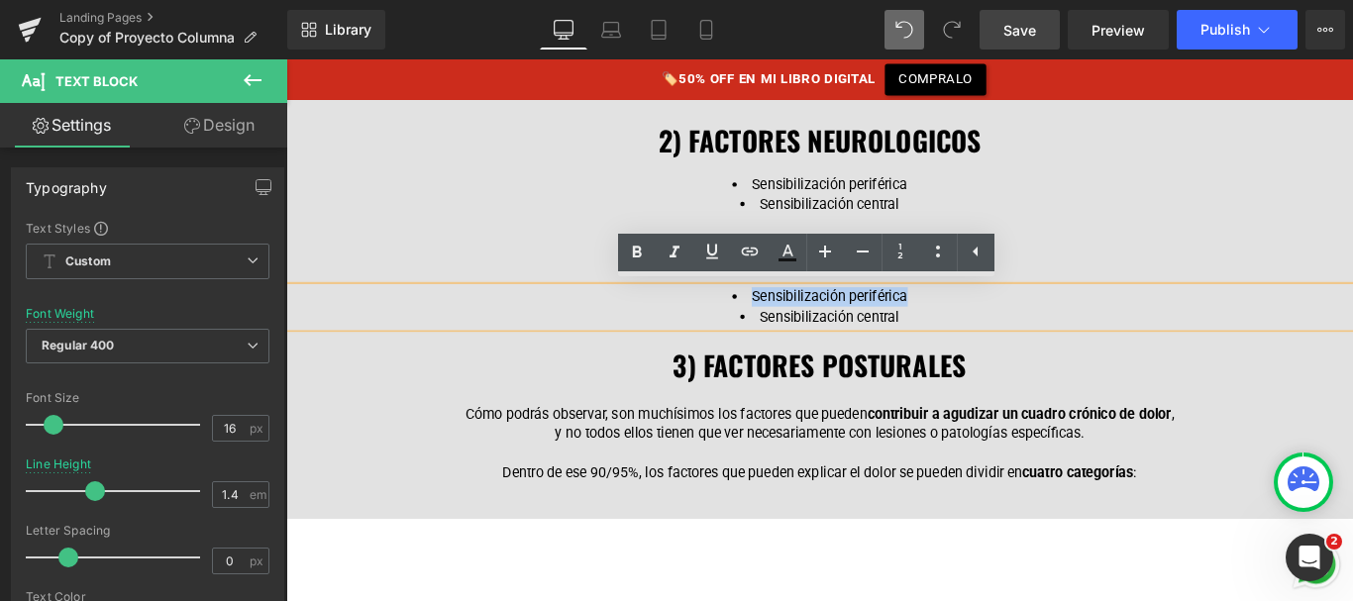
drag, startPoint x: 981, startPoint y: 321, endPoint x: 806, endPoint y: 322, distance: 174.4
click at [806, 322] on li "Sensibilización periférica" at bounding box center [885, 327] width 802 height 22
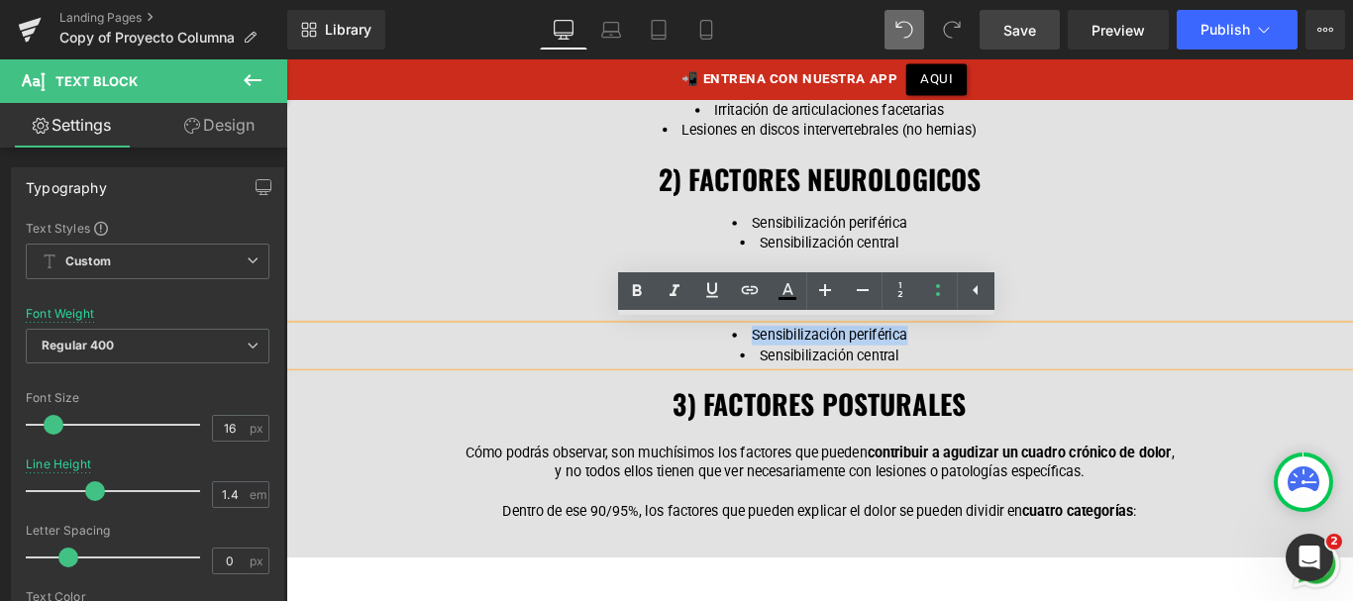
scroll to position [2731, 0]
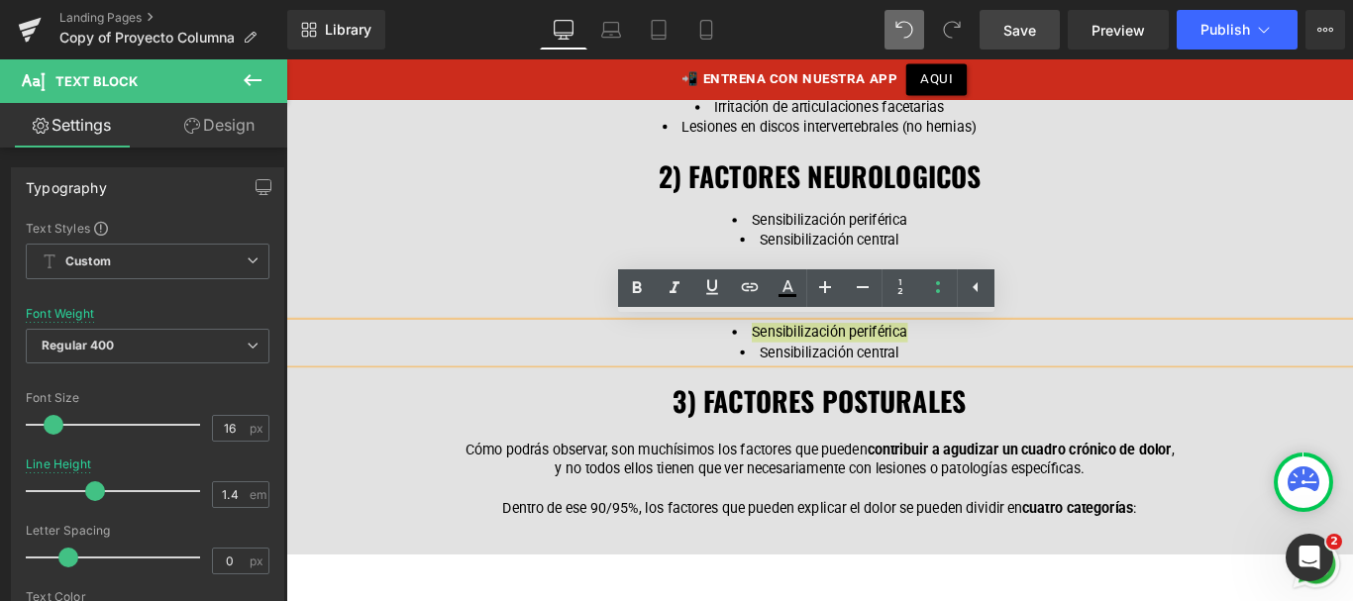
click at [1030, 49] on link "Save" at bounding box center [1020, 30] width 80 height 40
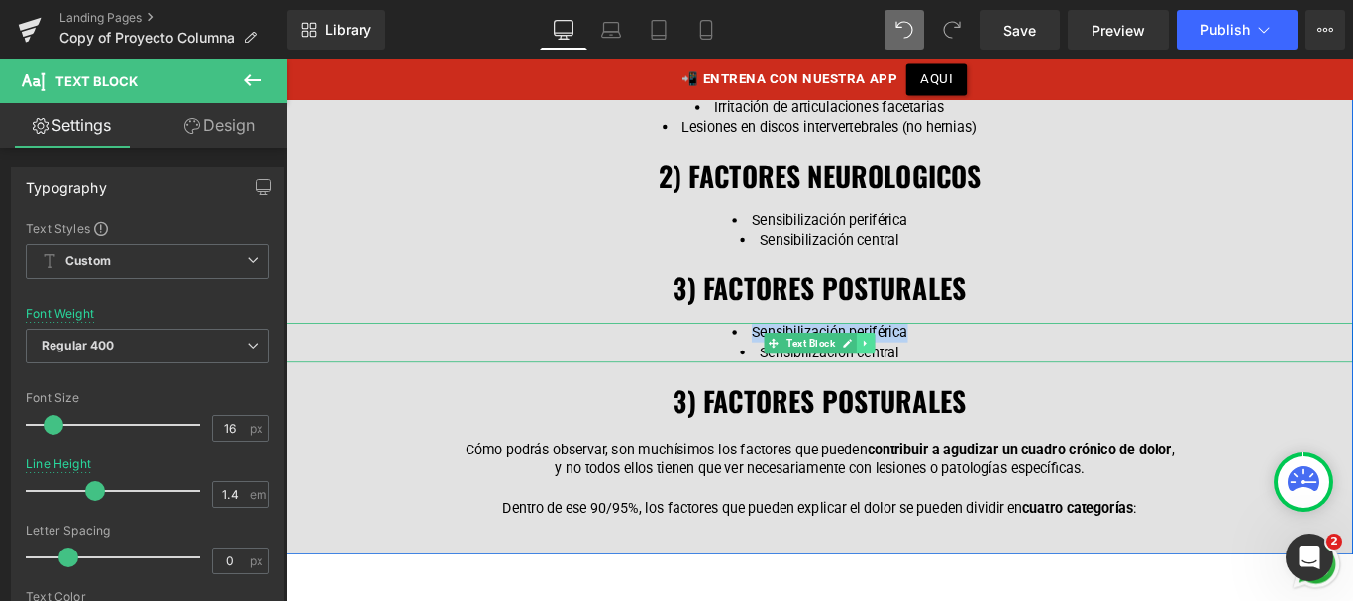
click at [935, 376] on icon at bounding box center [936, 377] width 3 height 7
click at [921, 372] on icon at bounding box center [926, 377] width 11 height 11
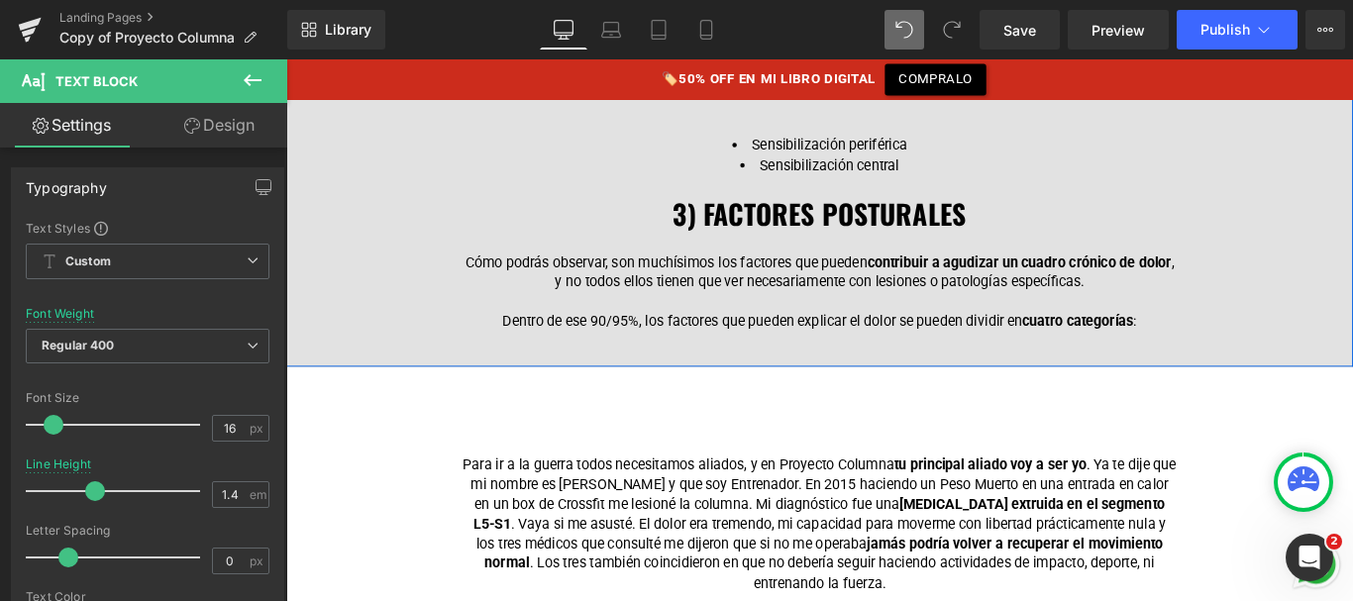
scroll to position [3044, 0]
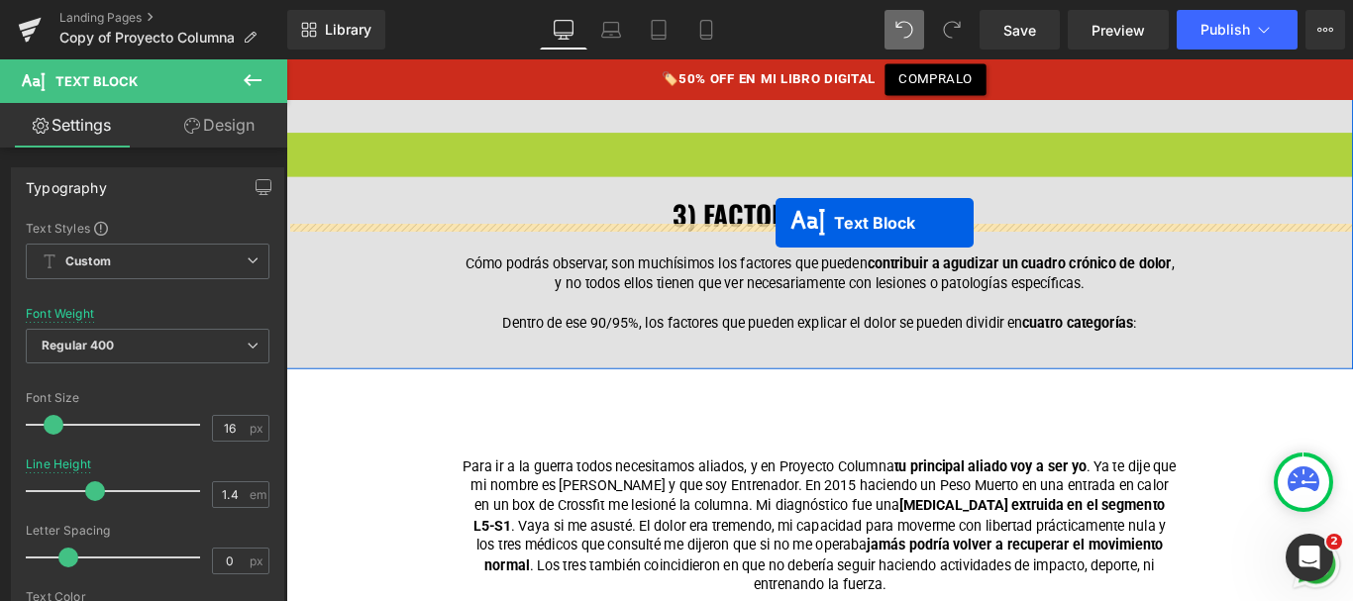
drag, startPoint x: 828, startPoint y: 158, endPoint x: 834, endPoint y: 245, distance: 87.4
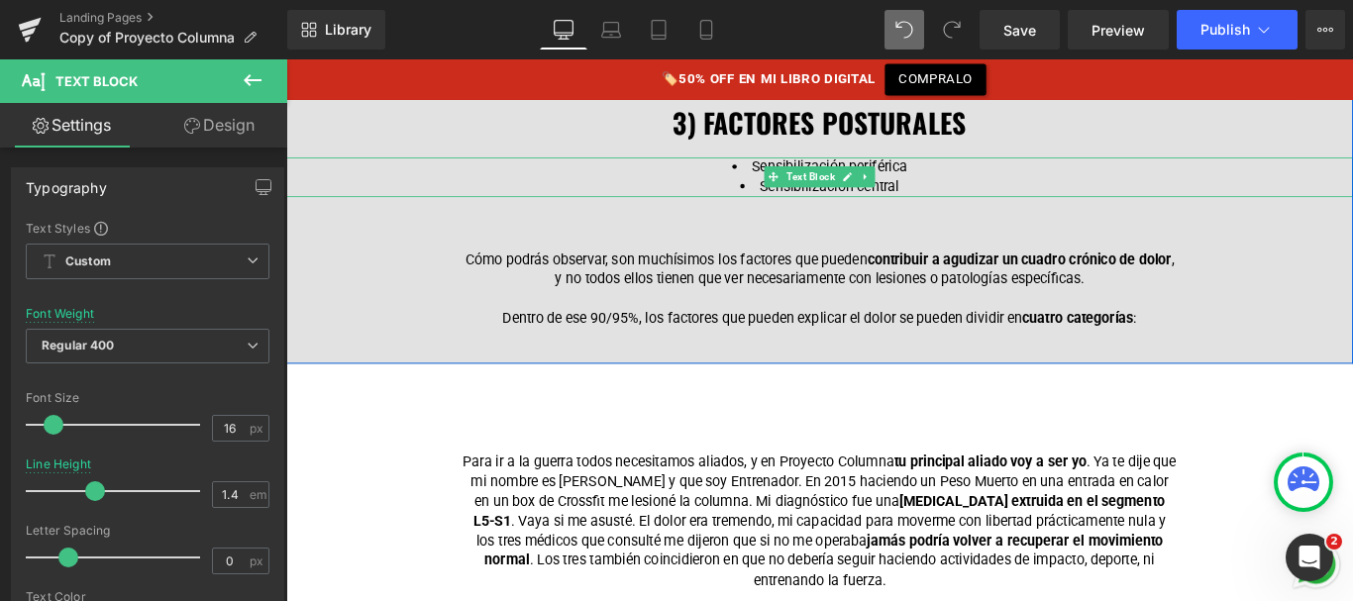
click at [839, 190] on span at bounding box center [833, 191] width 21 height 24
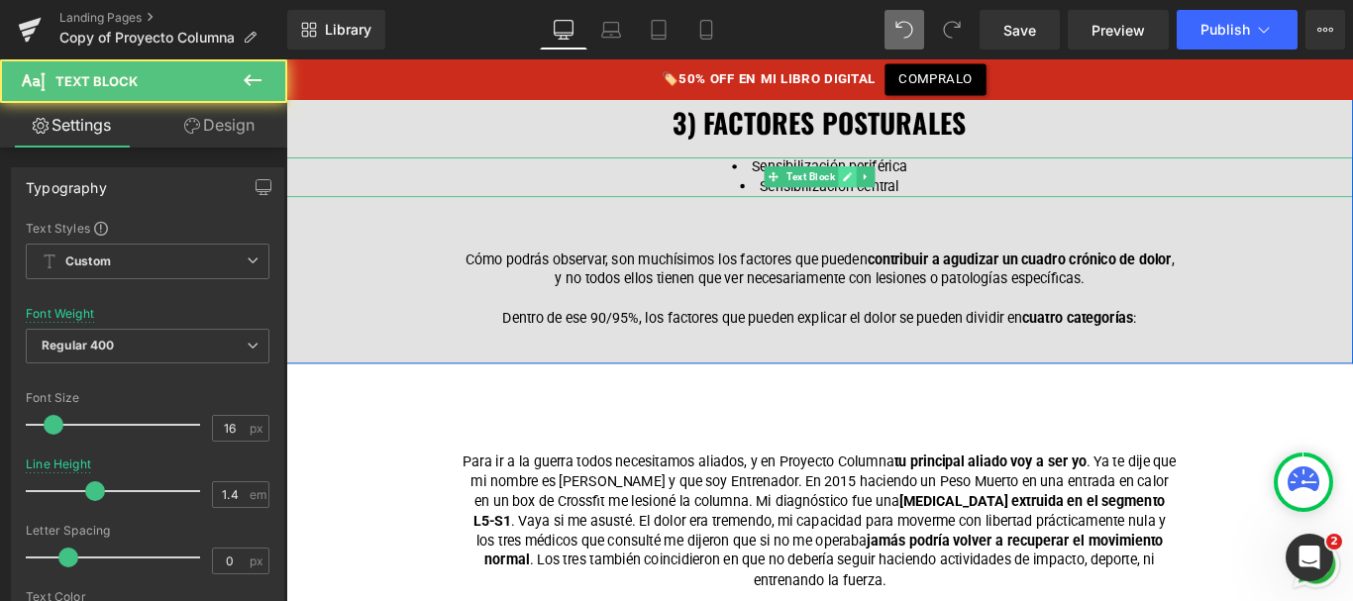
click at [922, 180] on link at bounding box center [916, 191] width 21 height 24
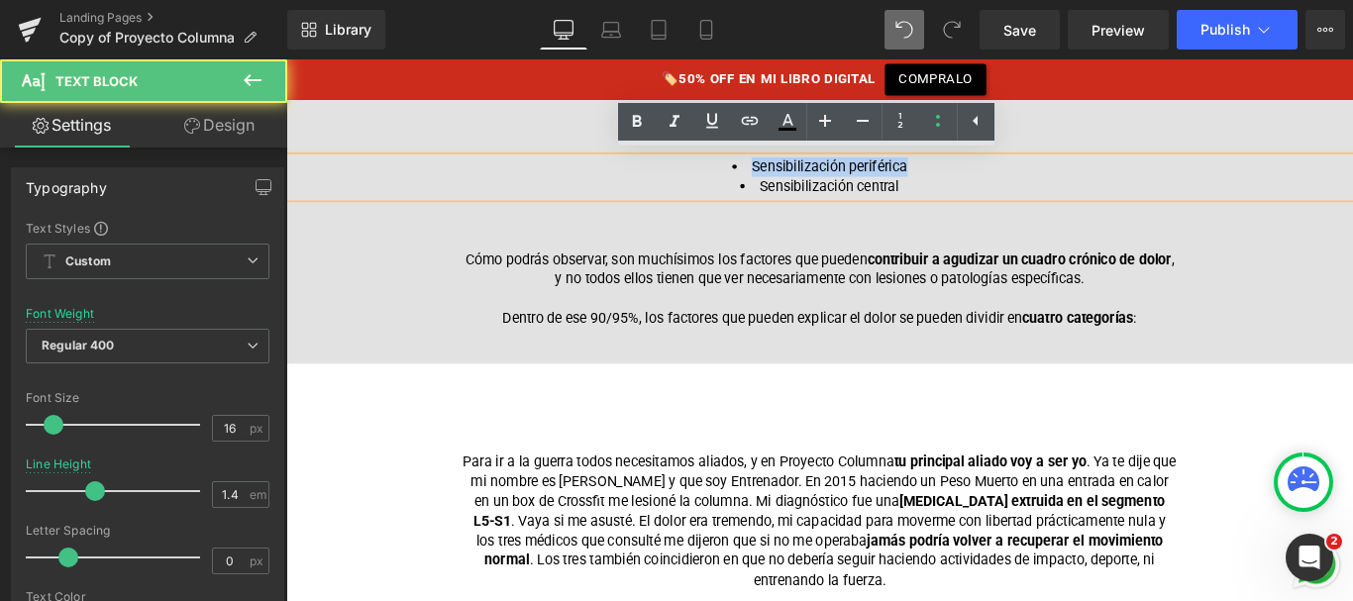
drag, startPoint x: 981, startPoint y: 178, endPoint x: 806, endPoint y: 175, distance: 174.4
click at [806, 175] on li "Sensibilización periférica" at bounding box center [885, 180] width 802 height 22
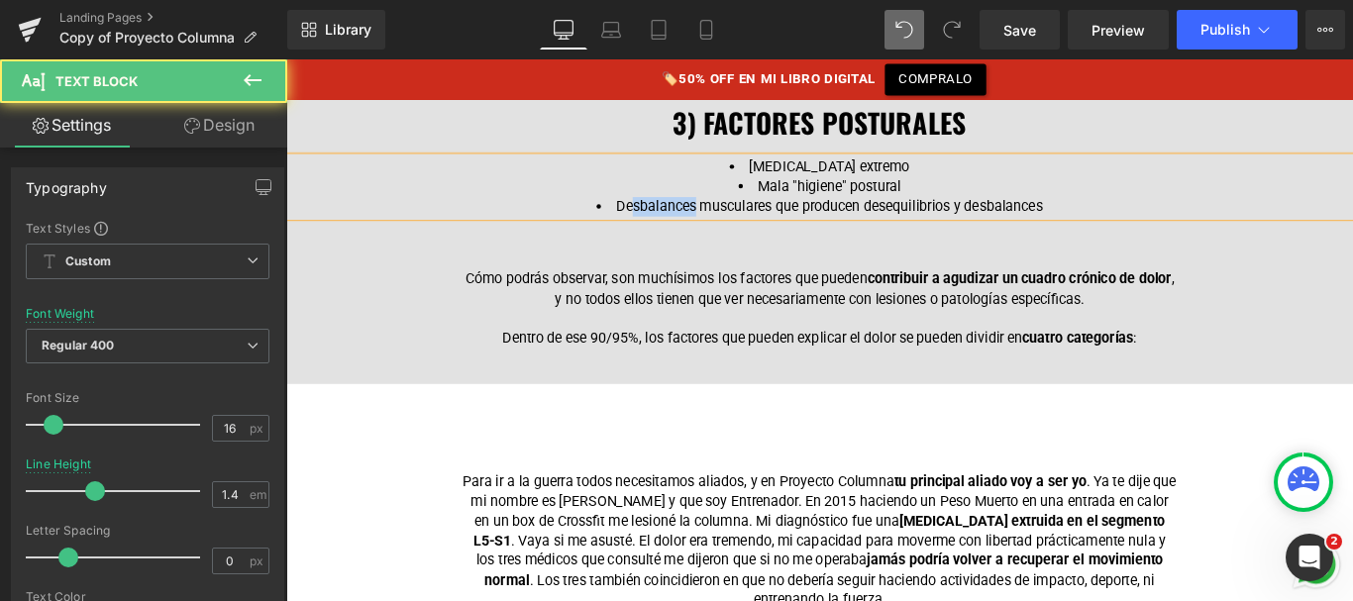
drag, startPoint x: 741, startPoint y: 218, endPoint x: 666, endPoint y: 224, distance: 75.5
click at [666, 224] on li "Desbalances musculares que producen desequilibrios y desbalances" at bounding box center [885, 225] width 802 height 22
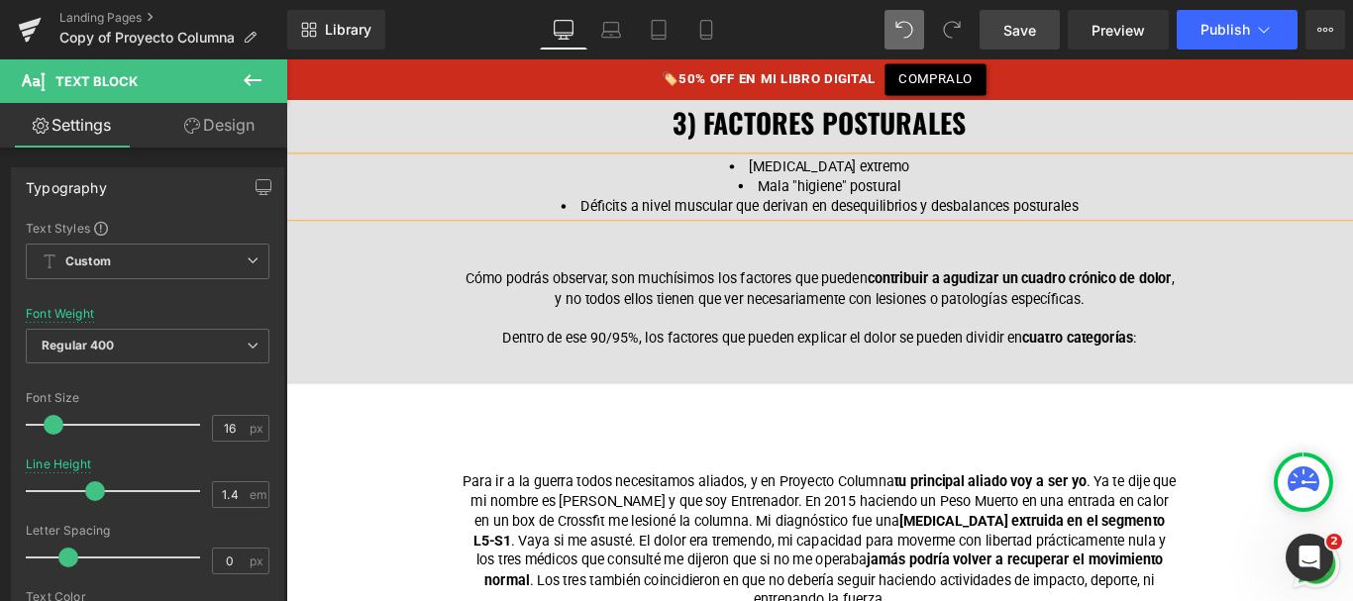
click at [1003, 35] on link "Save" at bounding box center [1020, 30] width 80 height 40
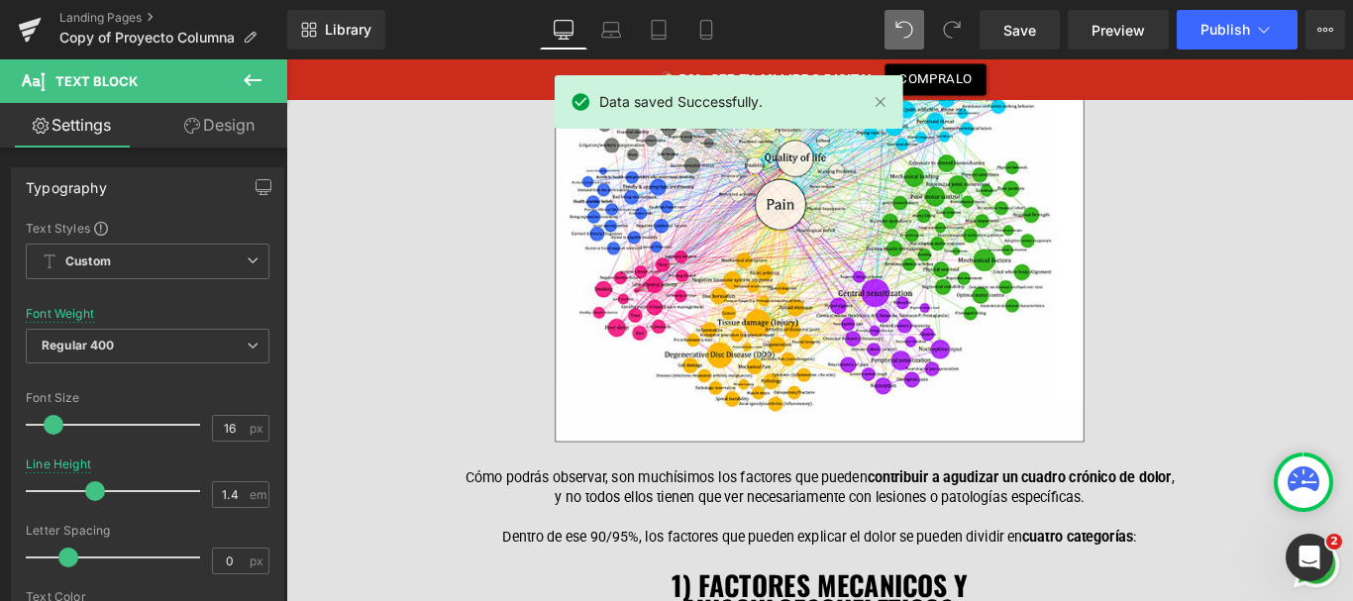
scroll to position [2075, 0]
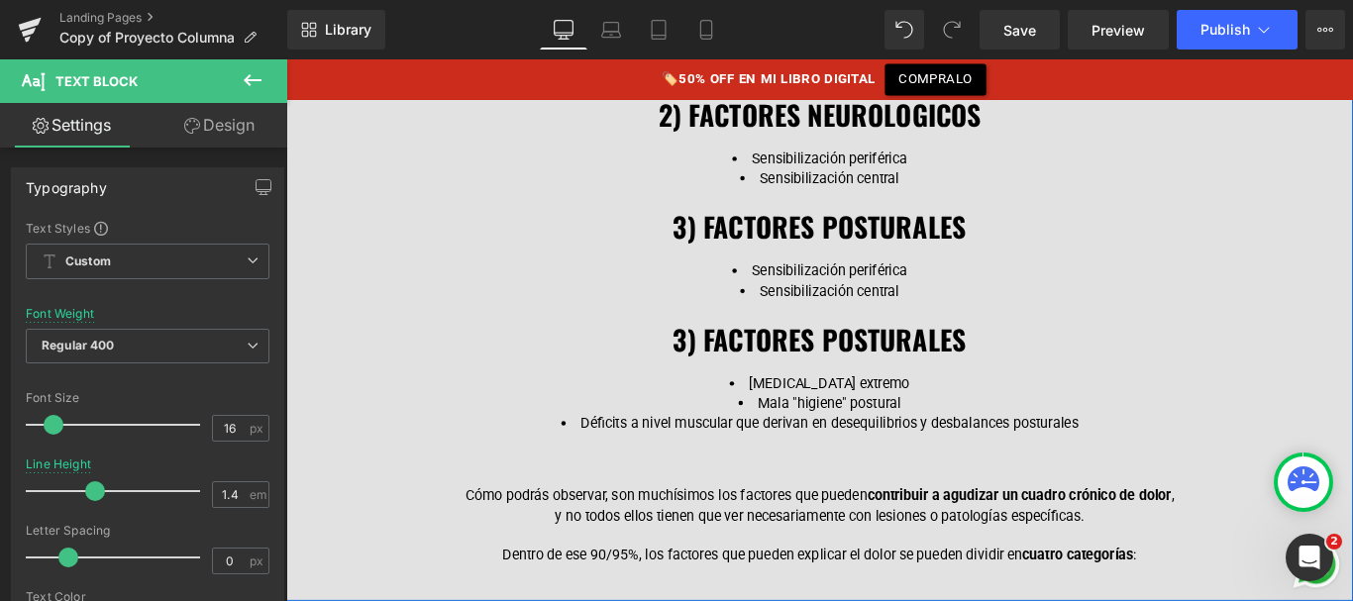
scroll to position [2821, 0]
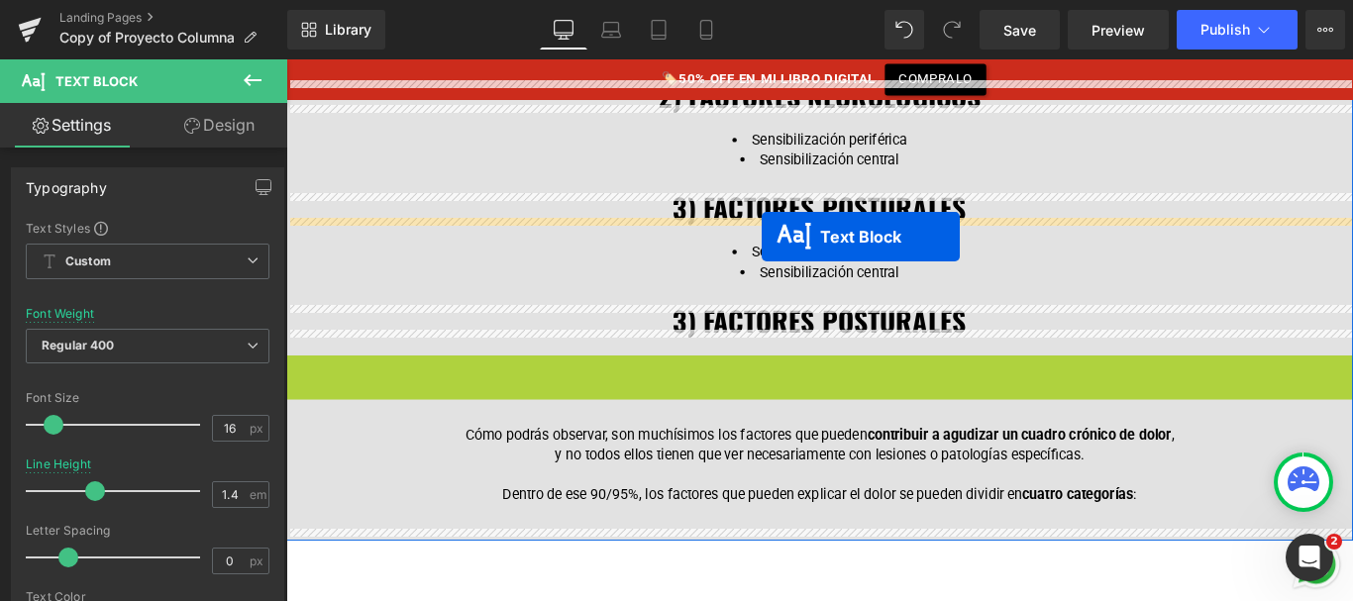
drag, startPoint x: 834, startPoint y: 423, endPoint x: 820, endPoint y: 260, distance: 164.0
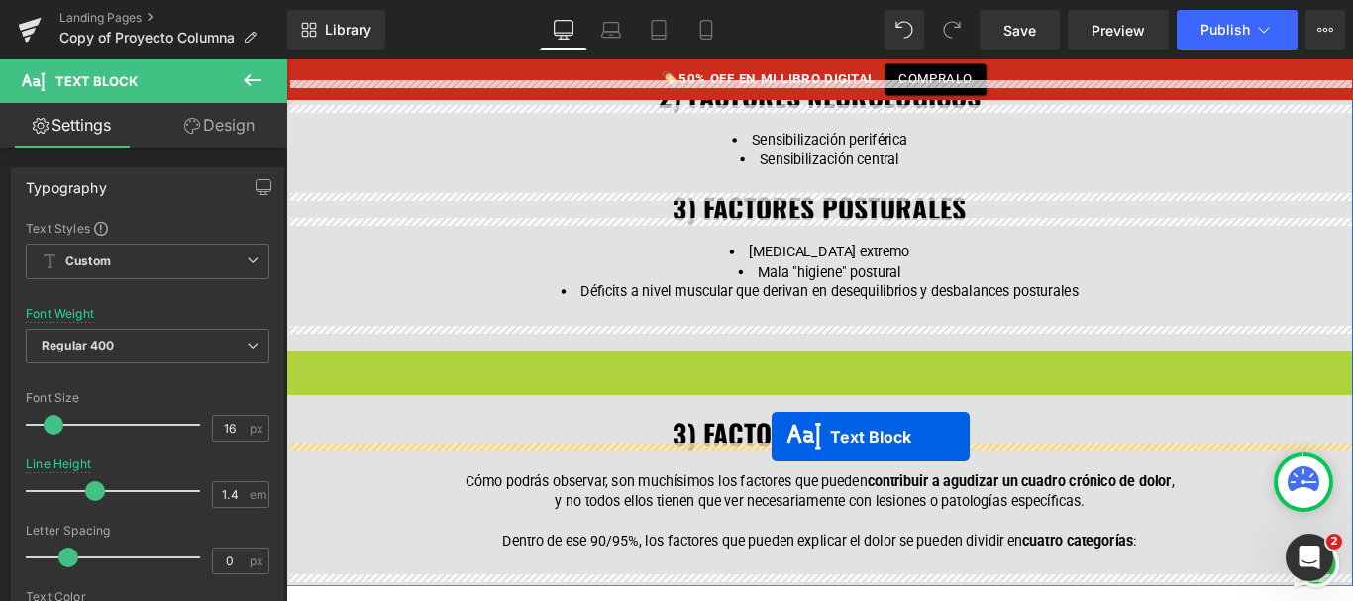
drag, startPoint x: 795, startPoint y: 407, endPoint x: 832, endPoint y: 483, distance: 84.6
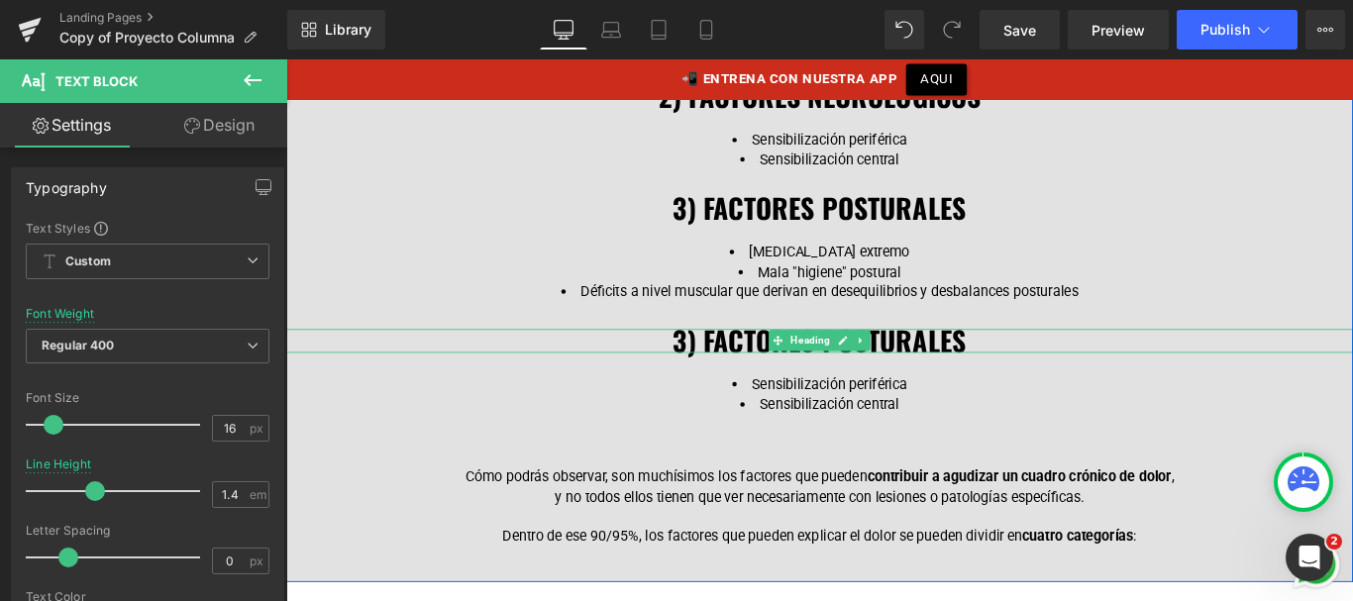
click at [715, 371] on h1 "3) FACTORES POSTURALES" at bounding box center [885, 377] width 1199 height 28
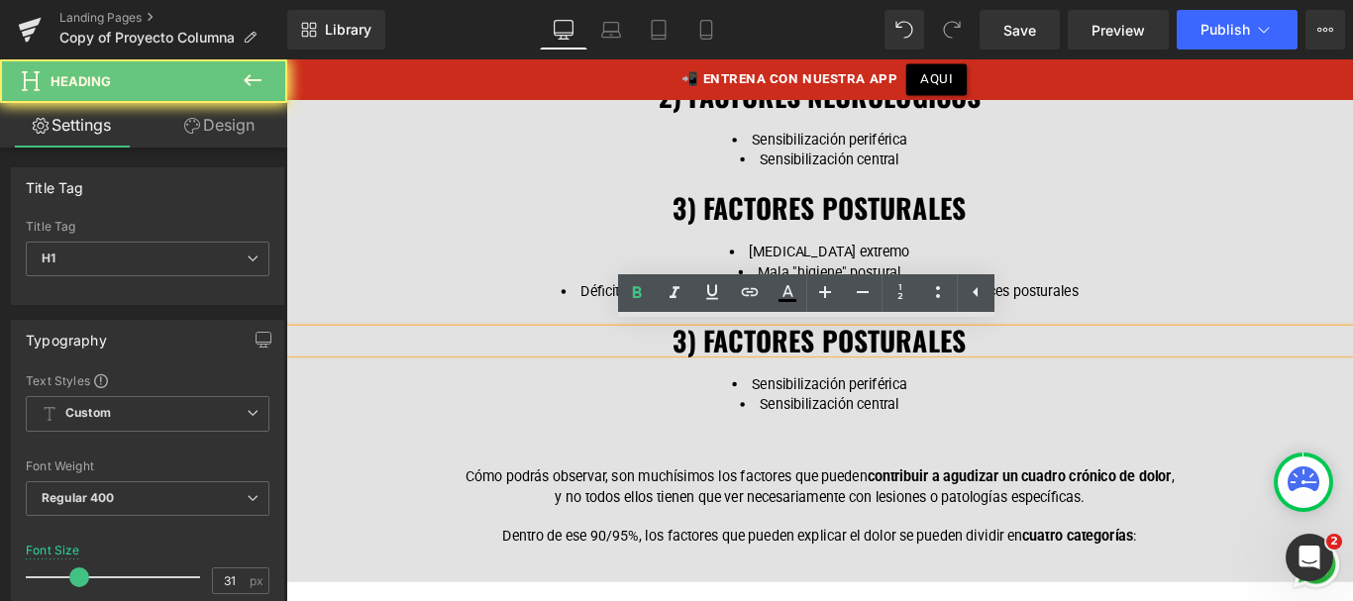
click at [721, 370] on span "3) FACTORES POSTURALES" at bounding box center [886, 376] width 330 height 46
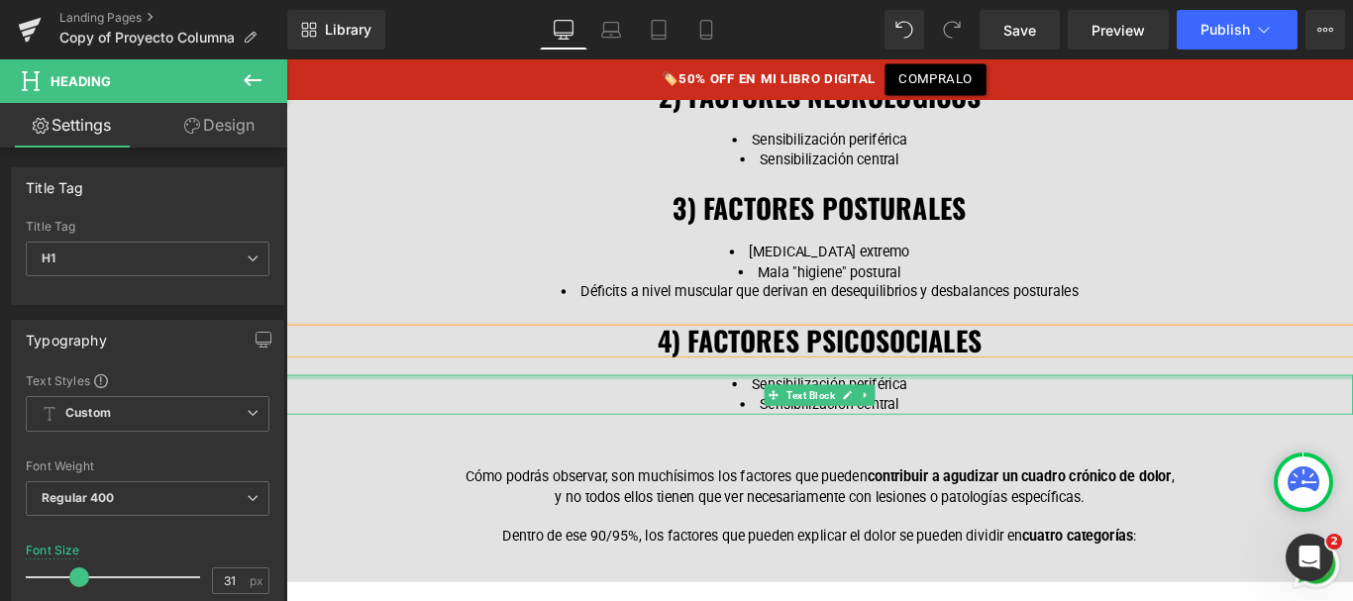
click at [978, 415] on div at bounding box center [885, 416] width 1199 height 5
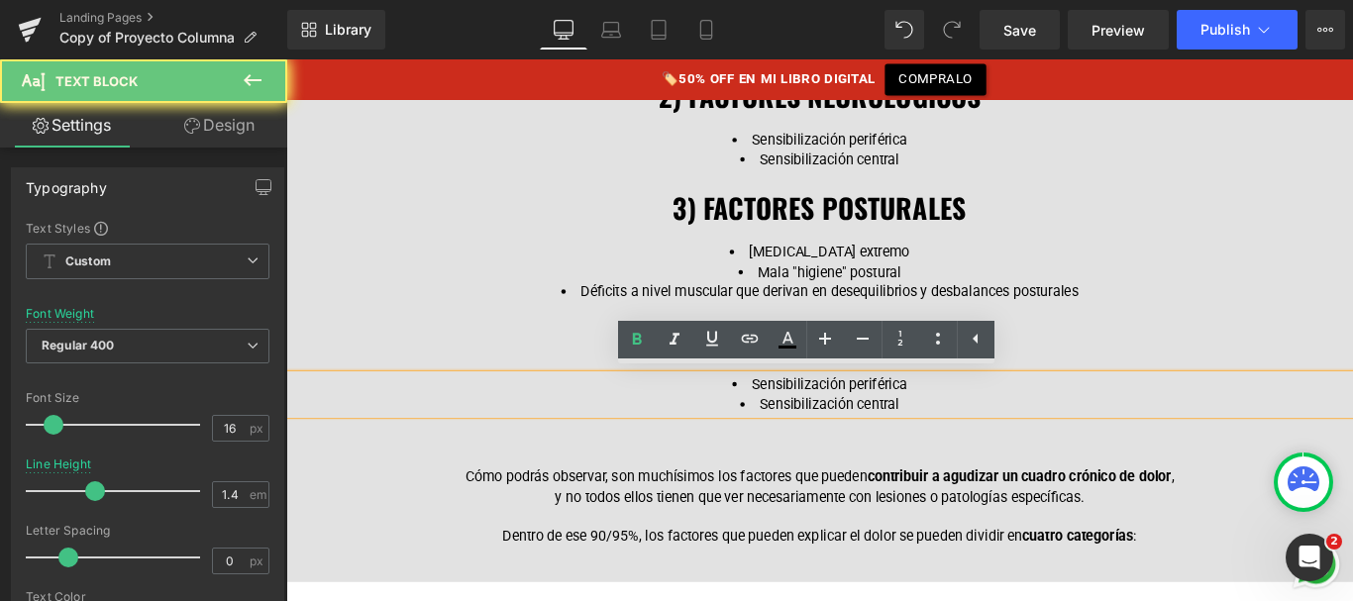
click at [988, 422] on li "Sensibilización periférica" at bounding box center [885, 425] width 802 height 22
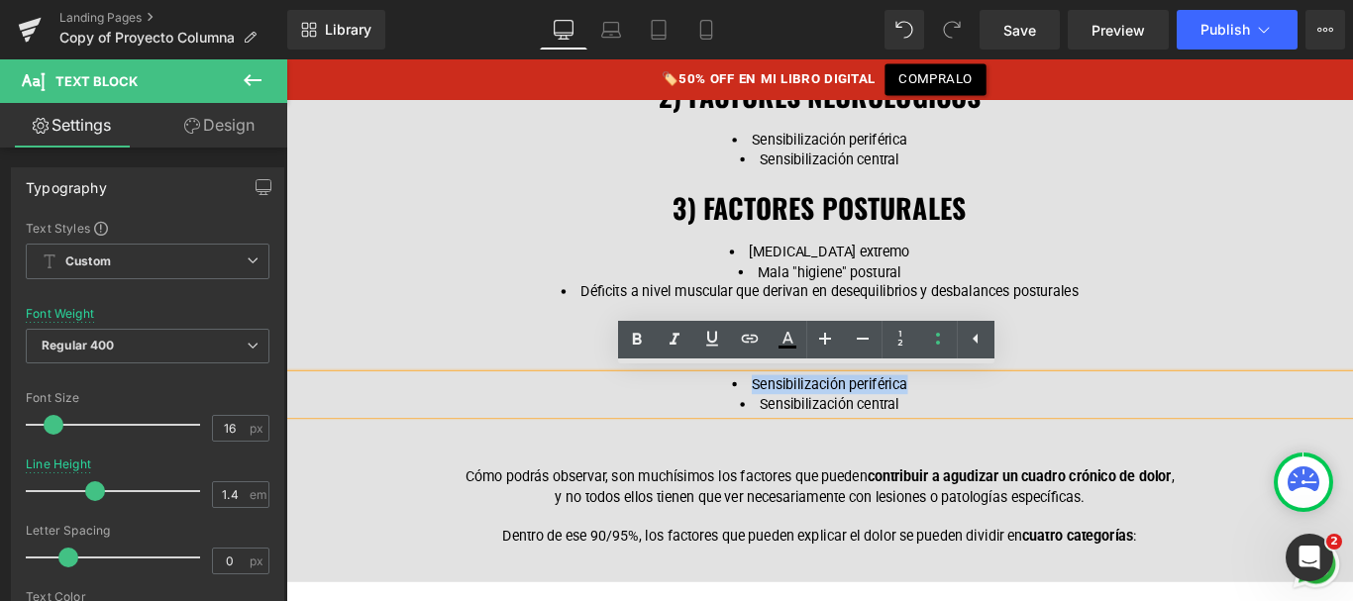
drag, startPoint x: 991, startPoint y: 422, endPoint x: 807, endPoint y: 423, distance: 183.3
click at [806, 423] on li "Sensibilización periférica" at bounding box center [885, 425] width 802 height 22
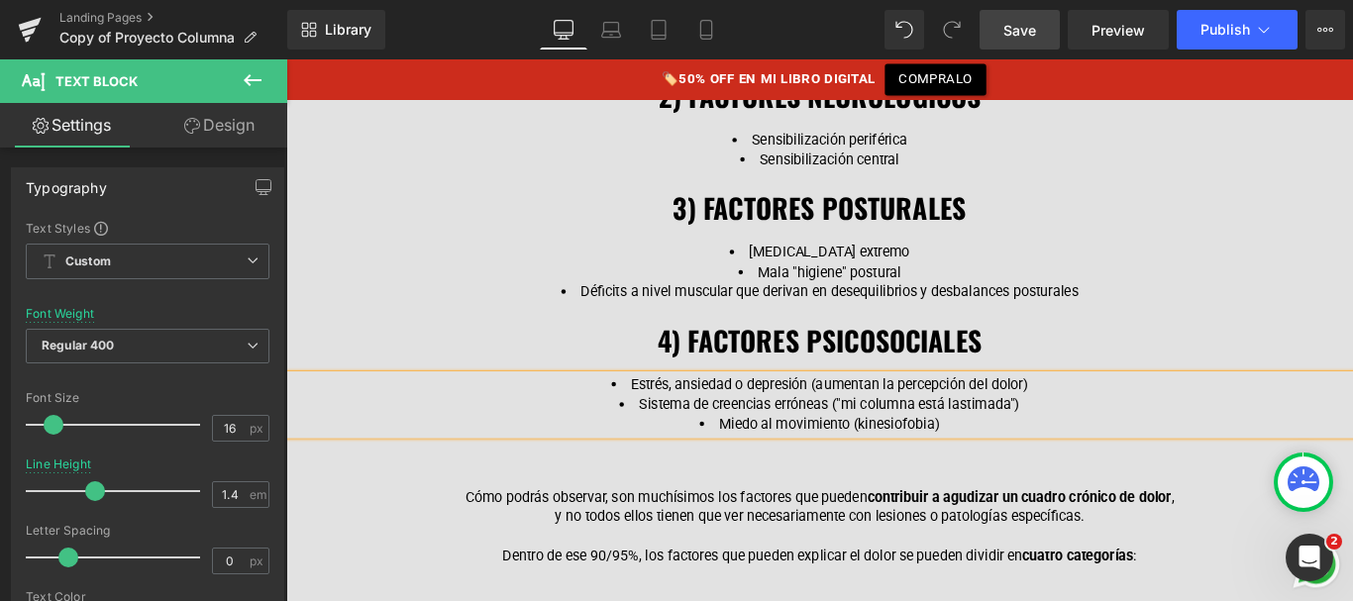
click at [1005, 41] on link "Save" at bounding box center [1020, 30] width 80 height 40
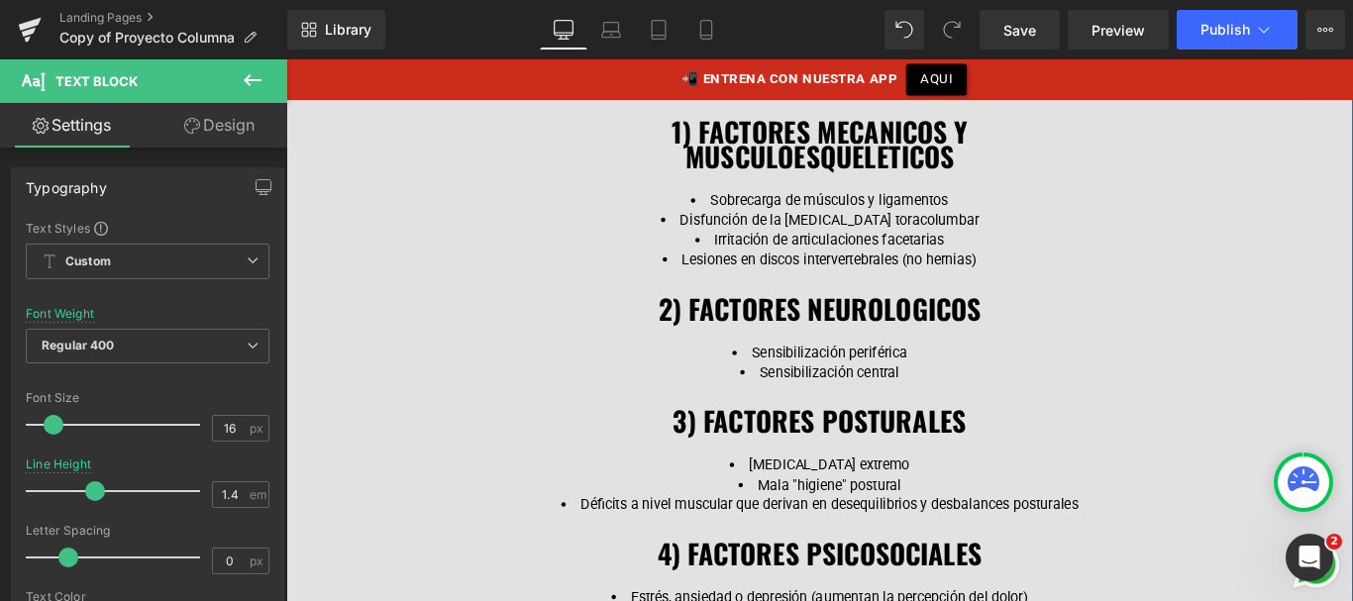
scroll to position [2594, 0]
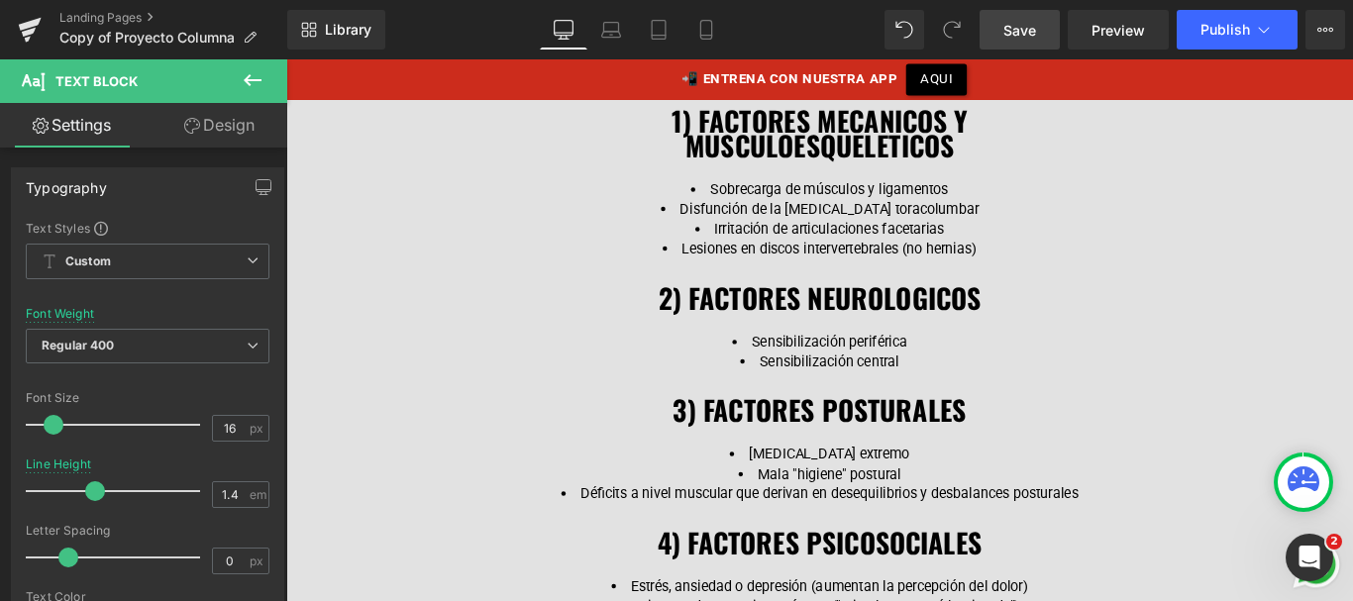
click at [1011, 30] on span "Save" at bounding box center [1020, 30] width 33 height 21
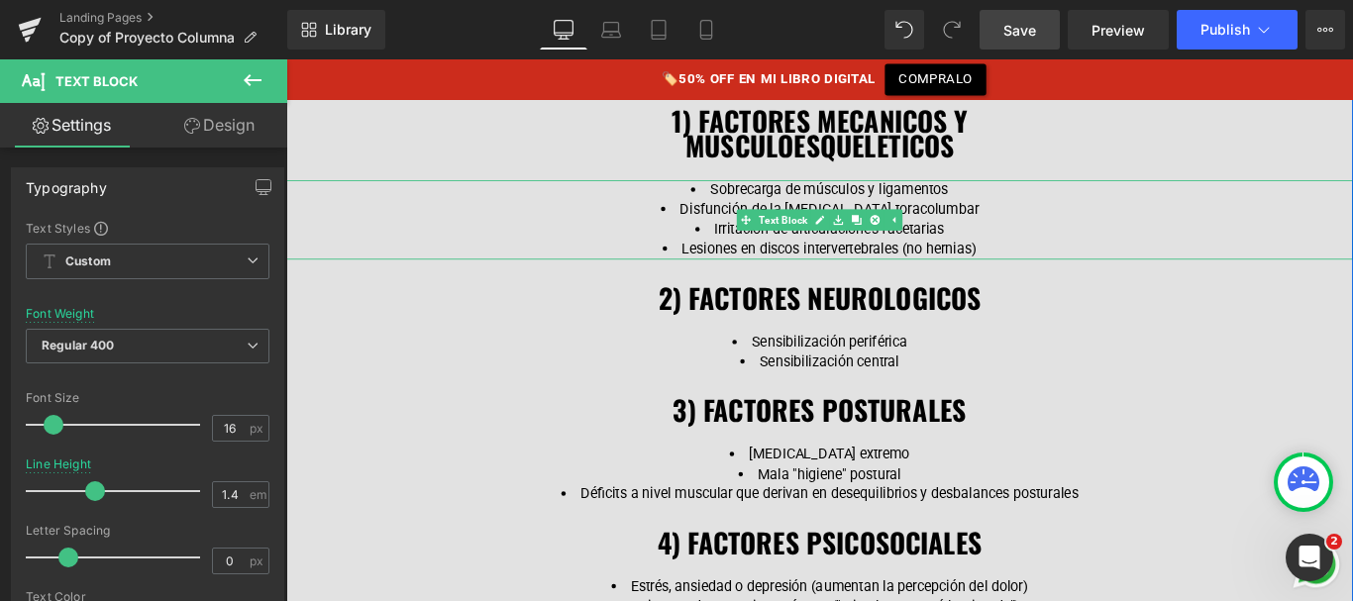
click at [1022, 211] on li "Sobrecarga de músculos y ligamentos" at bounding box center [885, 206] width 802 height 22
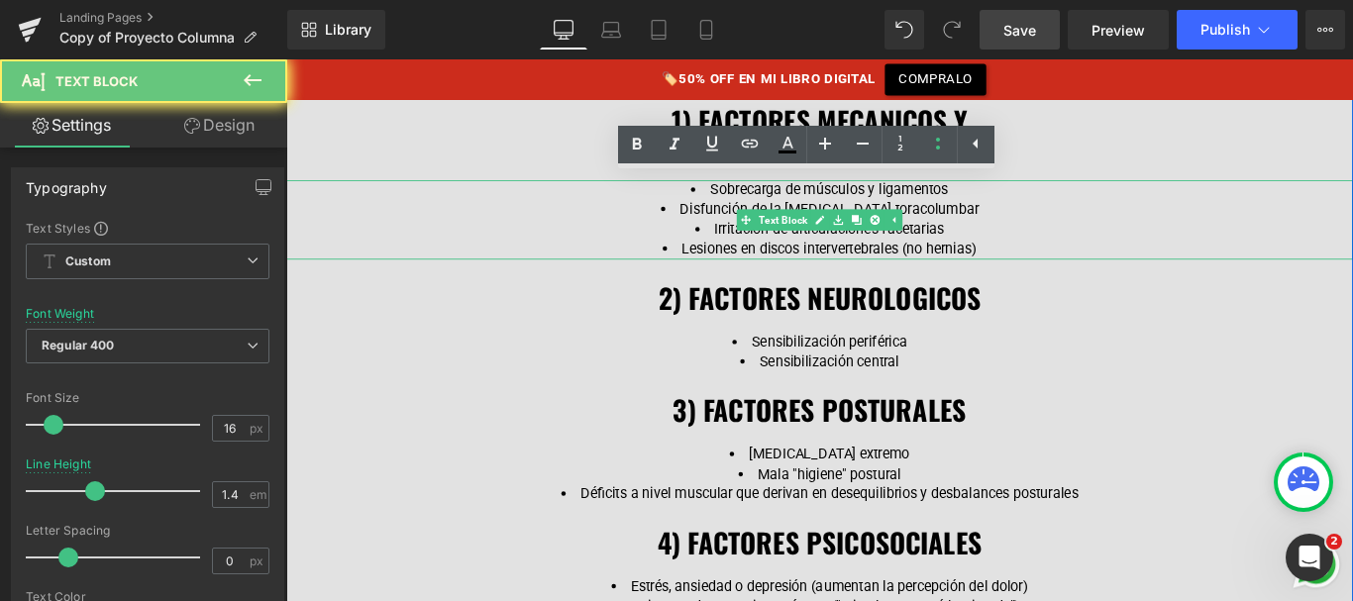
click at [1023, 202] on li "Sobrecarga de músculos y ligamentos" at bounding box center [885, 206] width 802 height 22
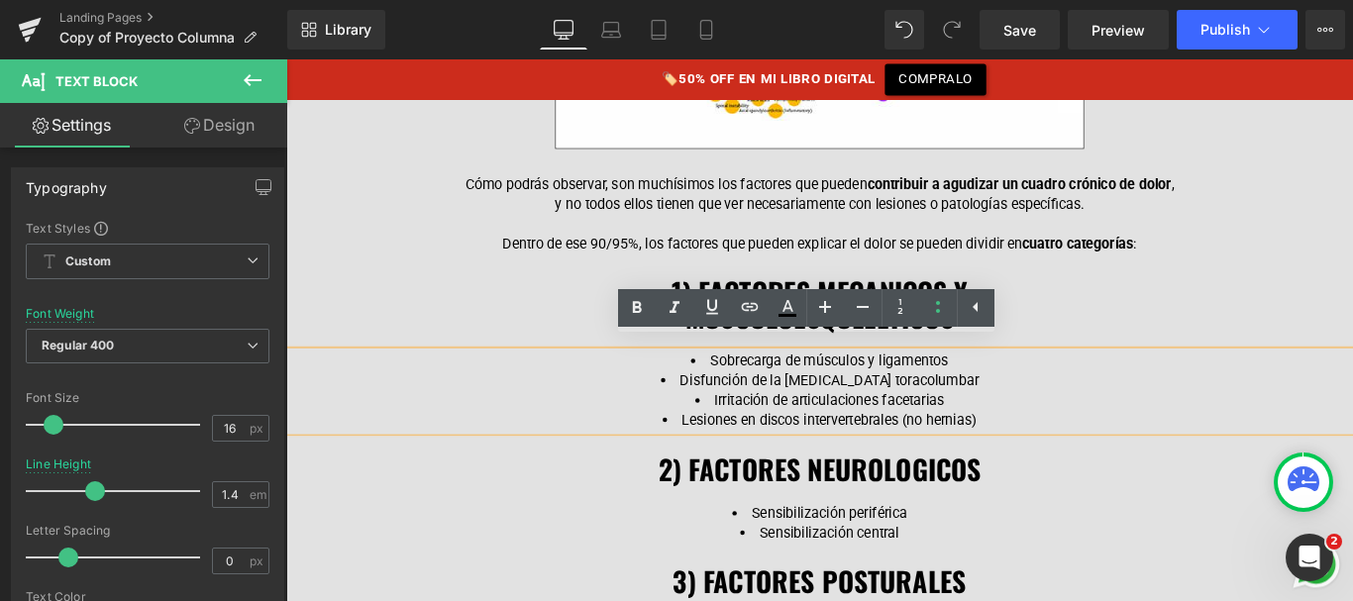
scroll to position [2437, 0]
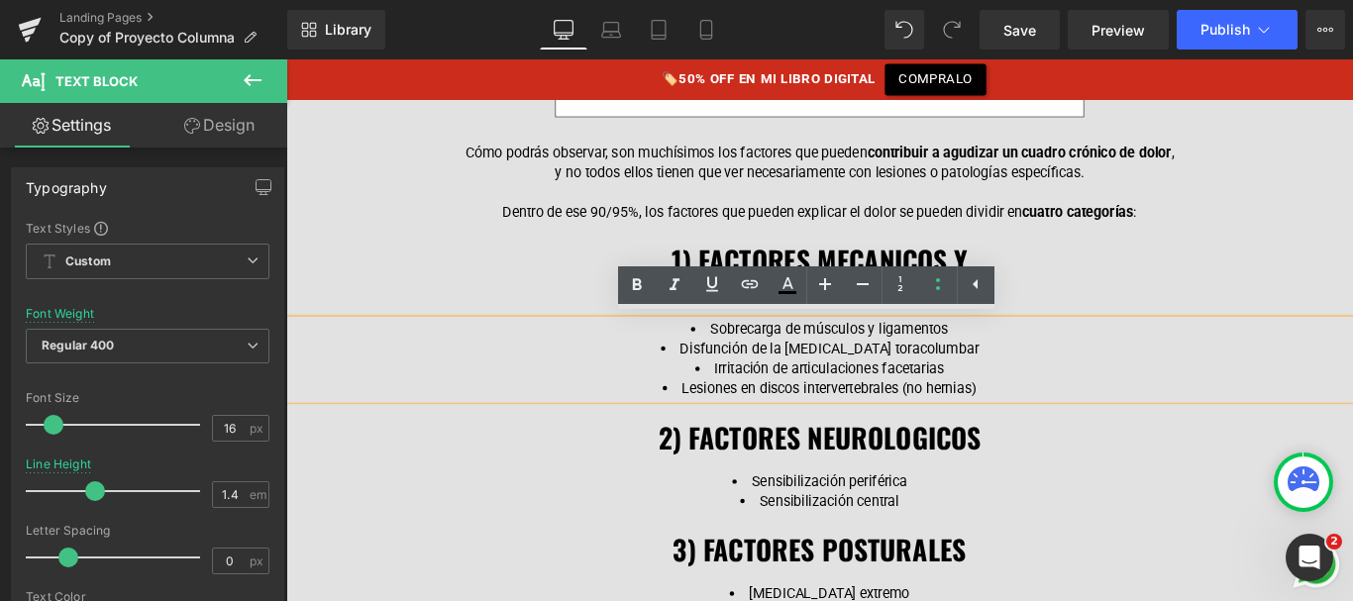
click at [855, 361] on li "Sobrecarga de músculos y ligamentos" at bounding box center [885, 364] width 802 height 22
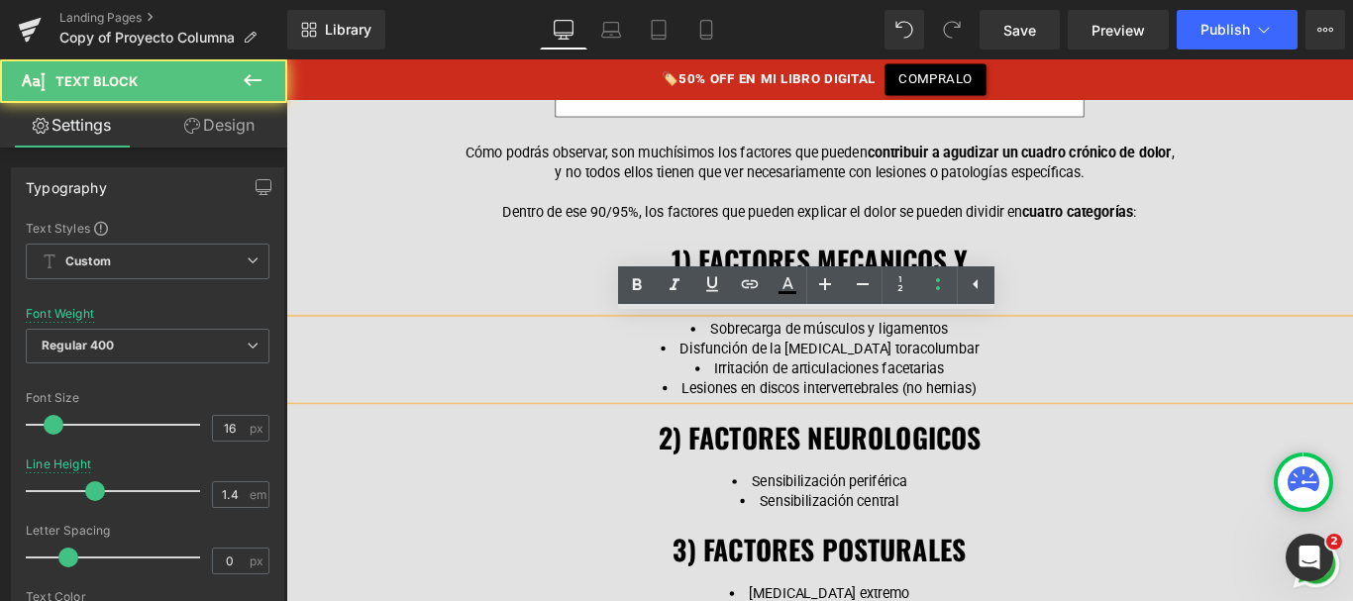
click at [1078, 359] on li "Sobrecarga de músculos y ligamentos" at bounding box center [885, 364] width 802 height 22
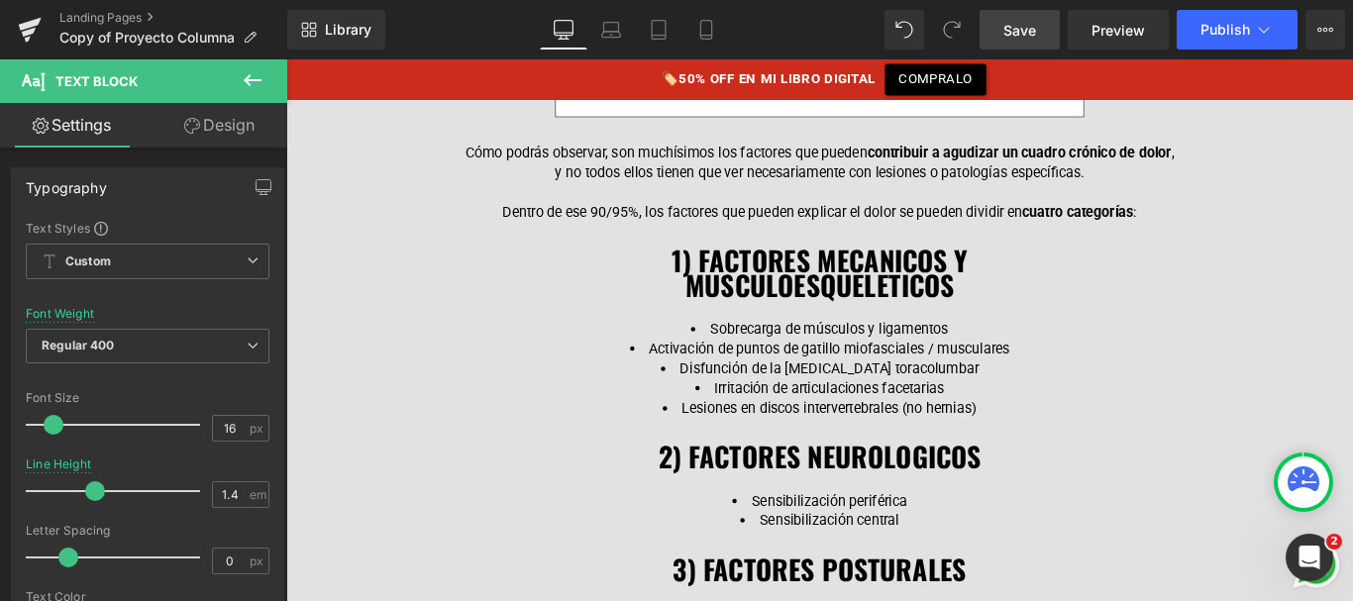
drag, startPoint x: 1045, startPoint y: 21, endPoint x: 614, endPoint y: 300, distance: 513.6
click at [1045, 21] on link "Save" at bounding box center [1020, 30] width 80 height 40
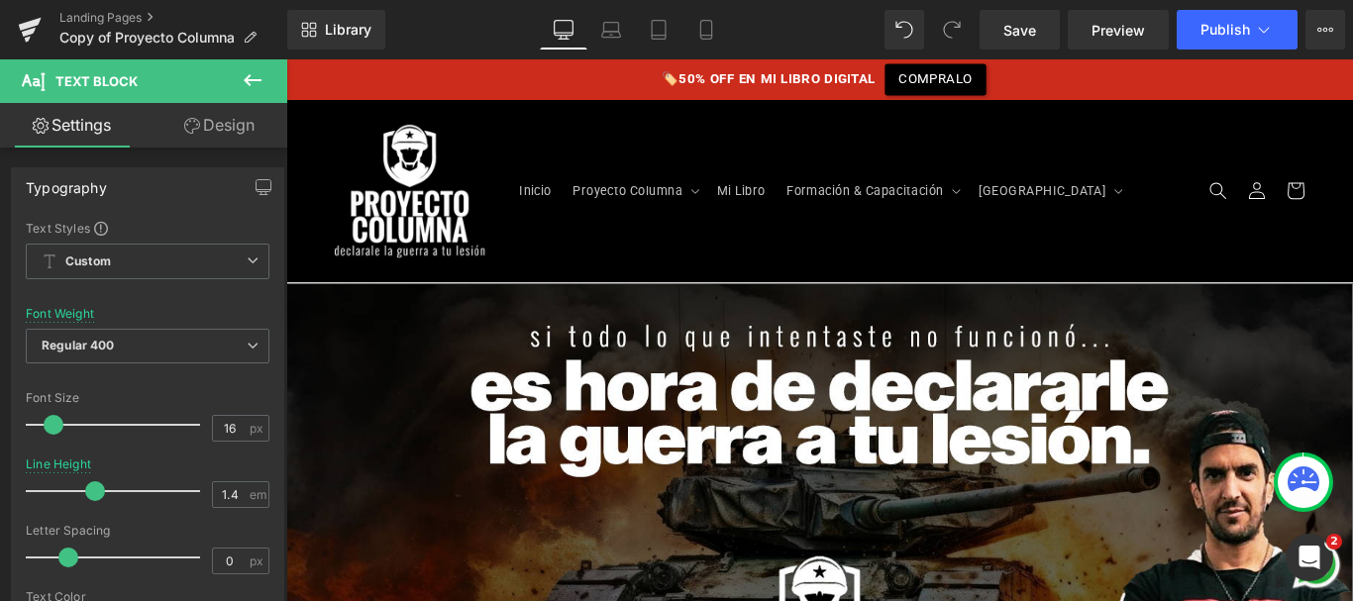
scroll to position [1, 0]
